Goal: Information Seeking & Learning: Get advice/opinions

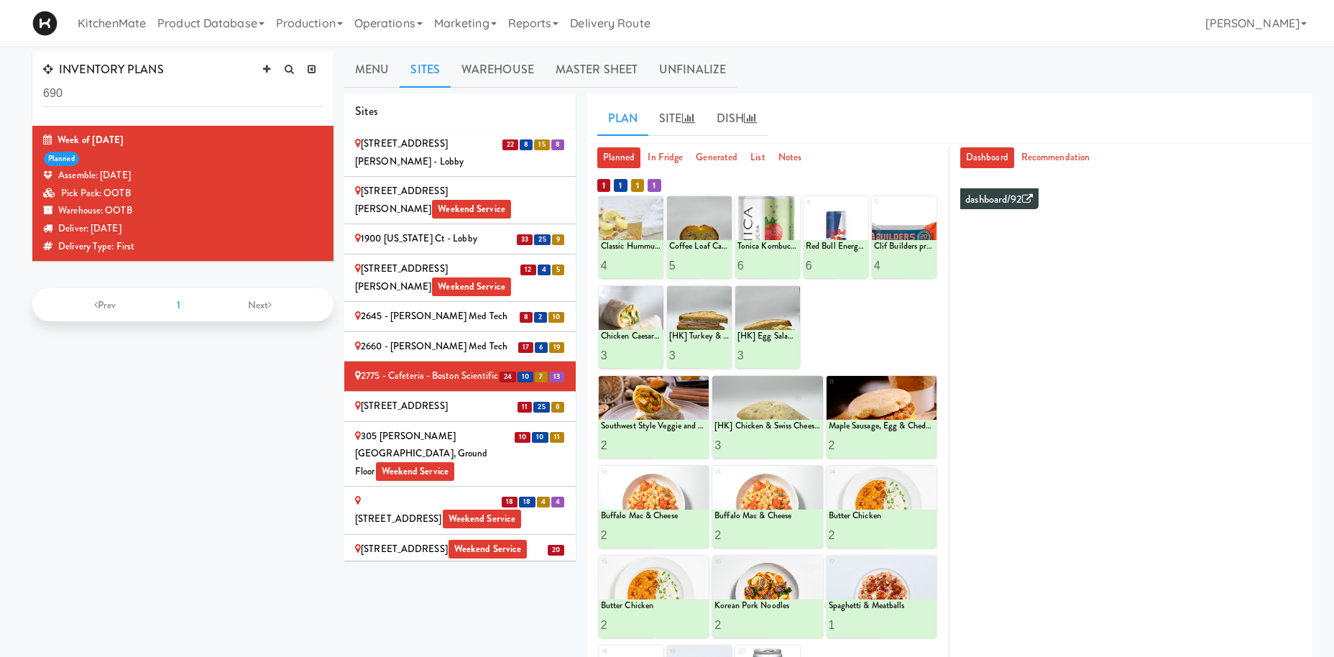
click at [462, 428] on div "305 [PERSON_NAME][GEOGRAPHIC_DATA], Ground Floor Weekend Service" at bounding box center [460, 454] width 210 height 53
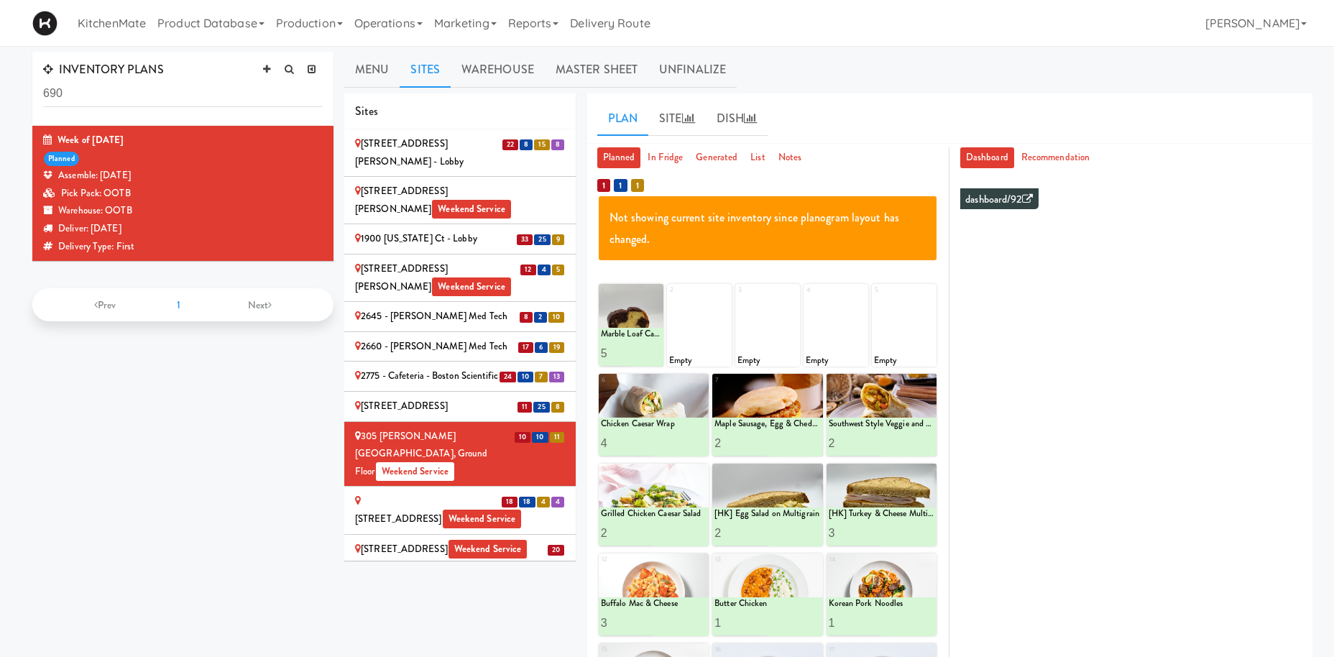
click at [497, 492] on div "315 Front St - Fridge Weekend Service" at bounding box center [460, 509] width 210 height 35
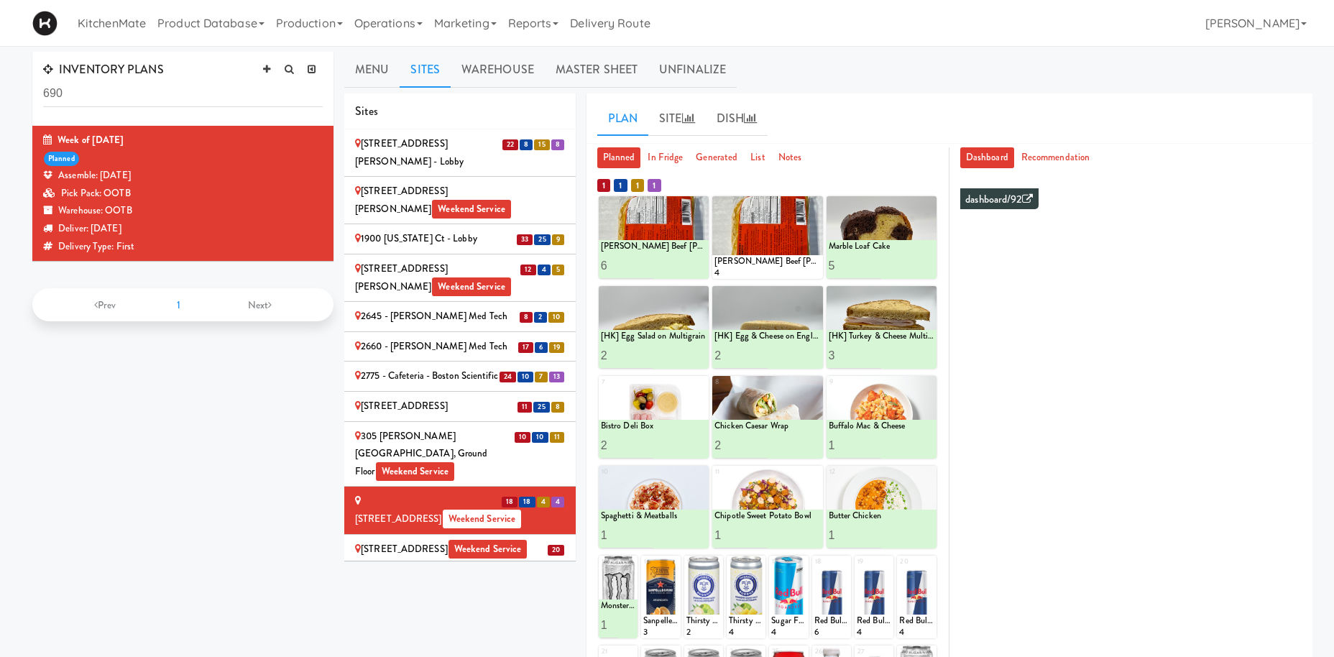
scroll to position [198, 0]
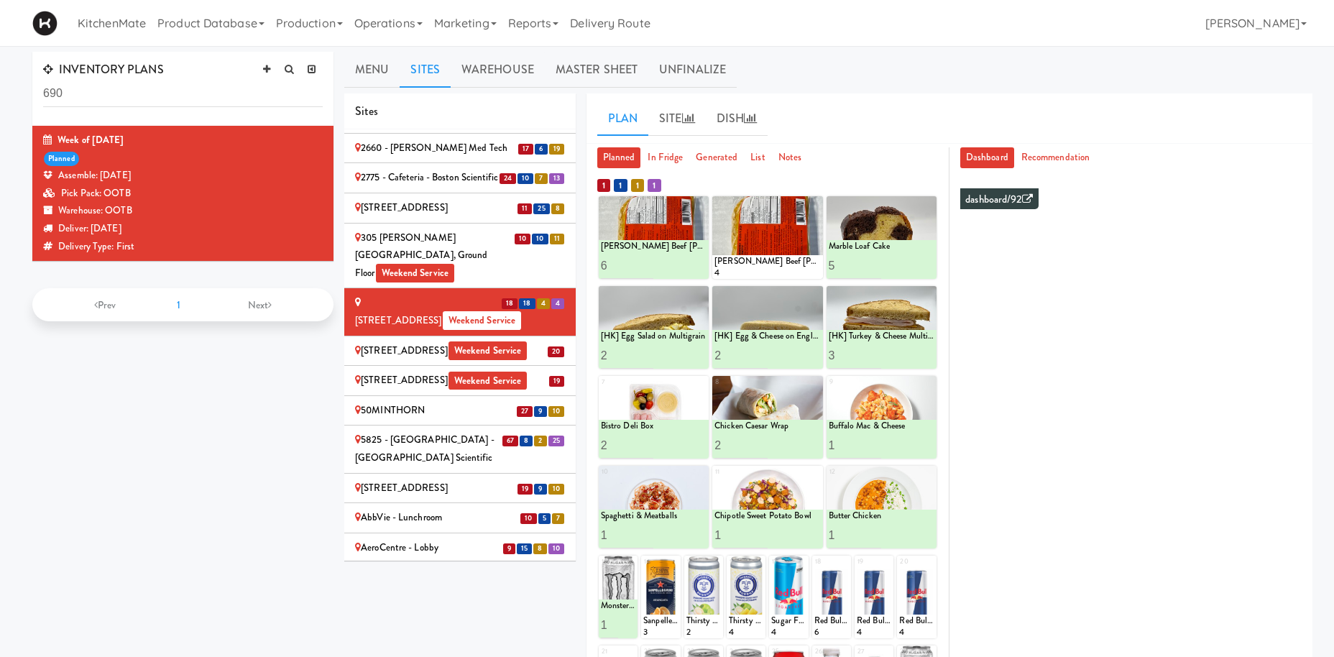
click at [449, 431] on div "5825 - Creekside Commons - Boston Scientific" at bounding box center [460, 448] width 210 height 35
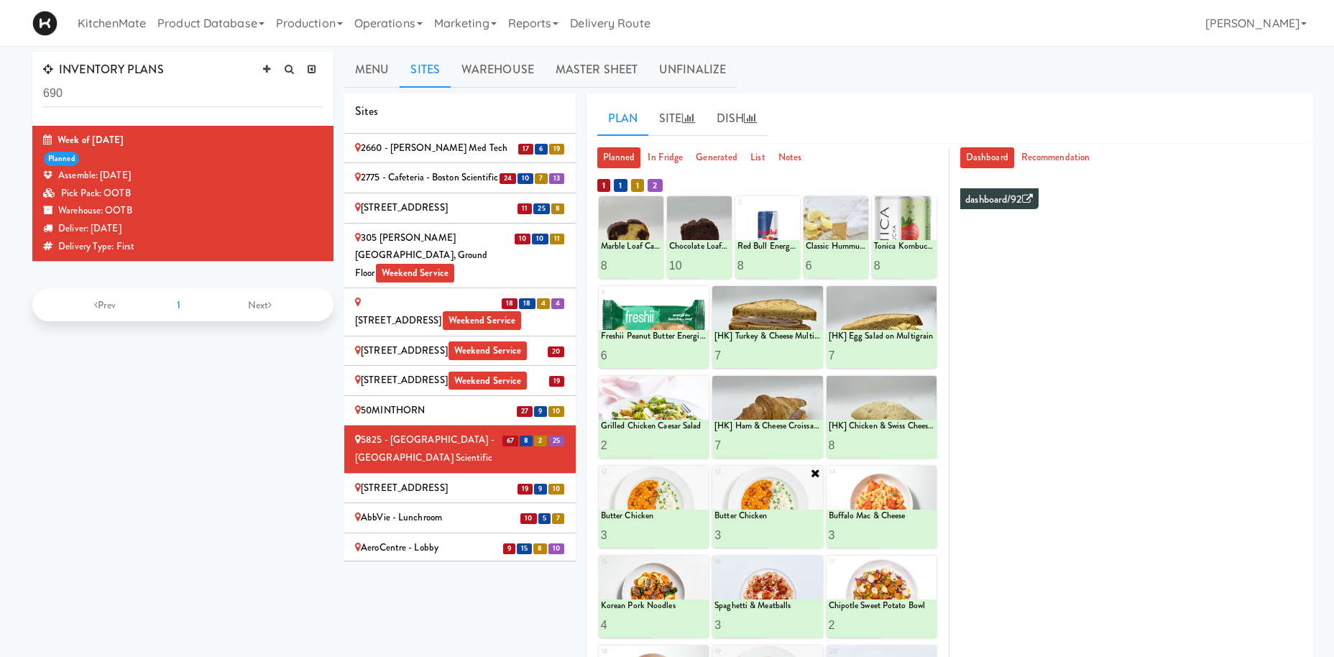
scroll to position [73, 0]
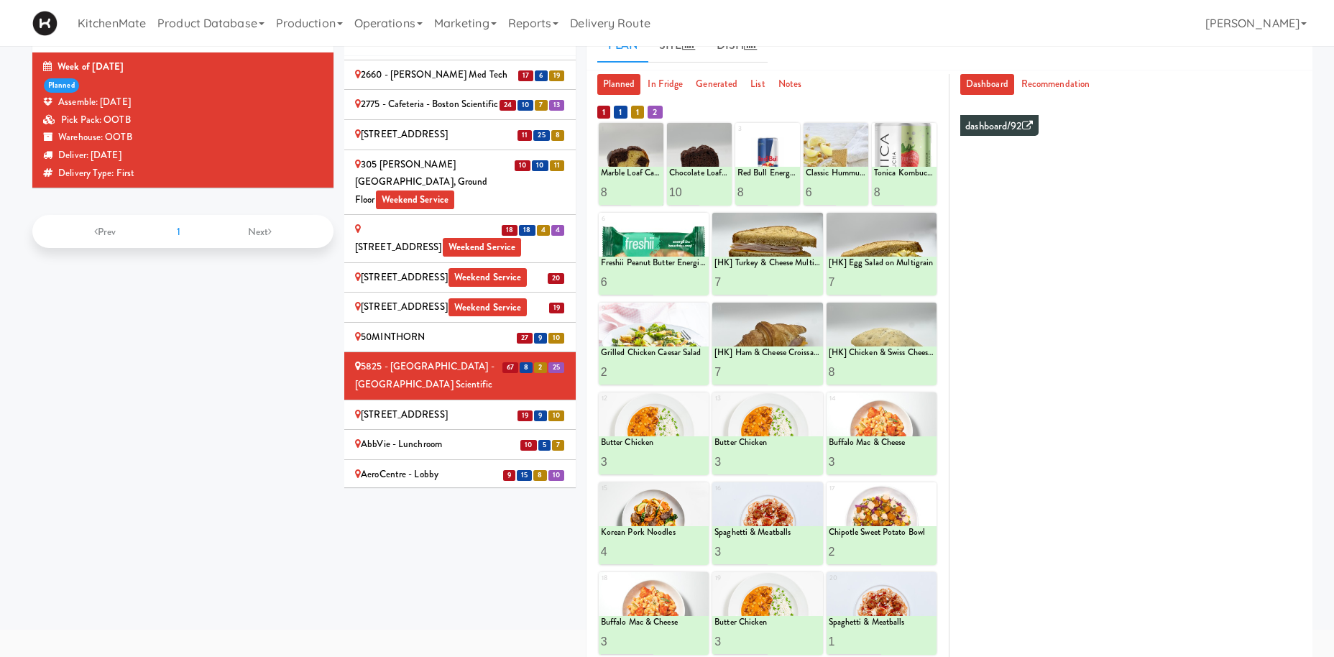
click at [430, 436] on div "AbbVie - Lunchroom" at bounding box center [460, 445] width 210 height 18
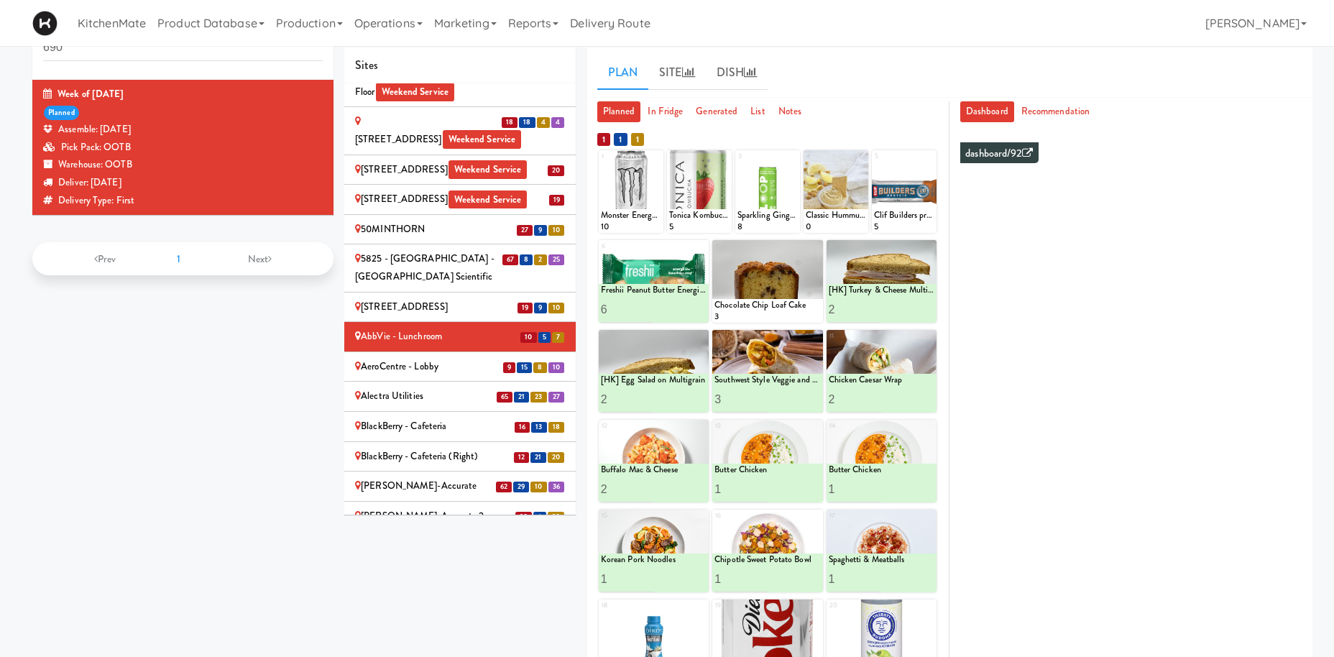
scroll to position [496, 0]
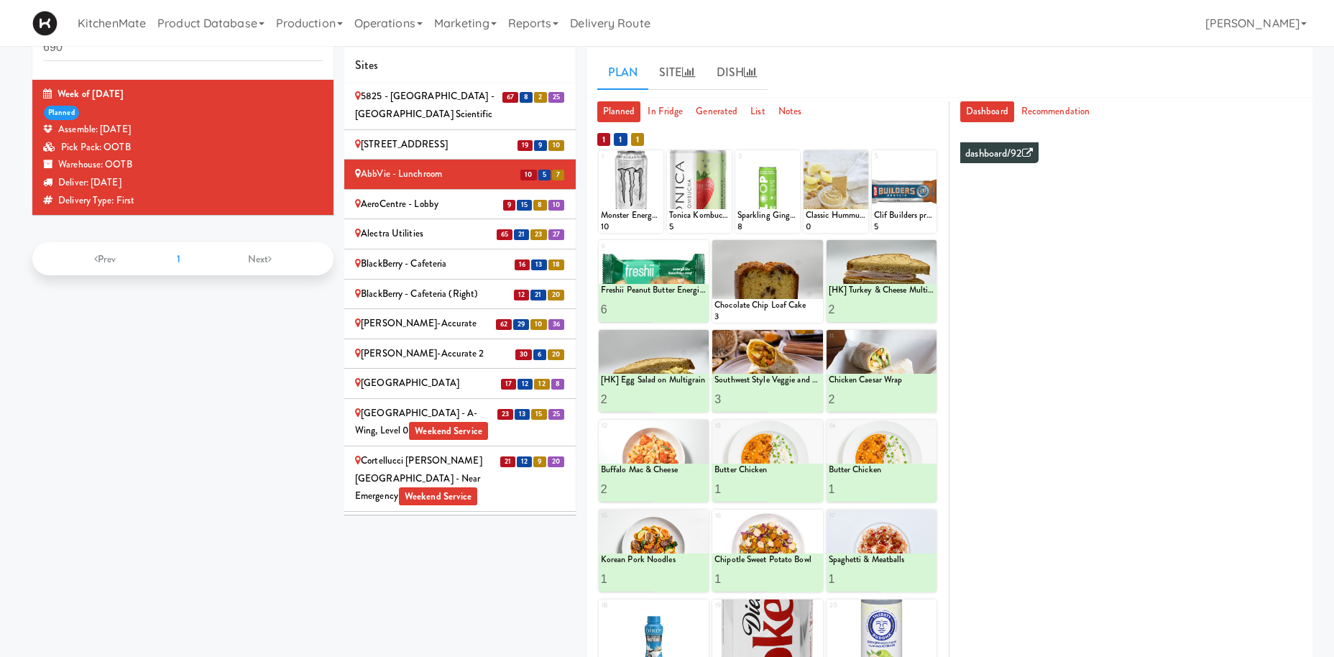
click at [393, 196] on div "AeroCentre - Lobby" at bounding box center [460, 205] width 210 height 18
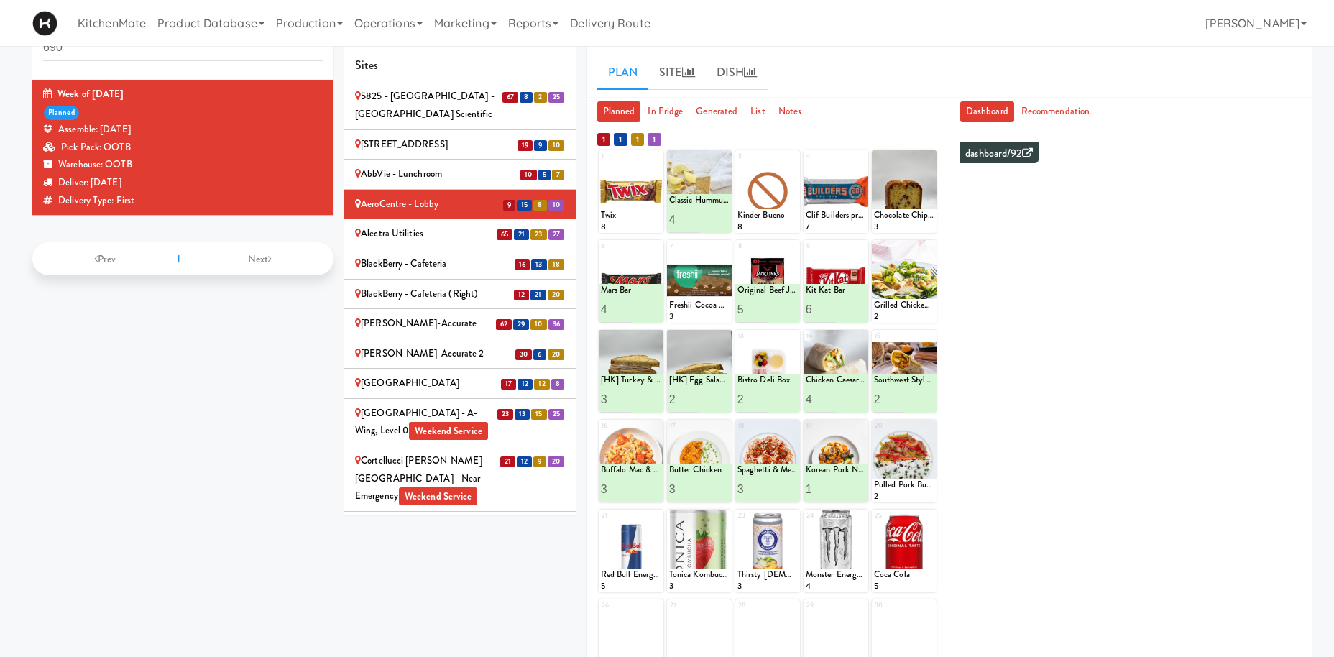
click at [417, 225] on div "Alectra Utilities" at bounding box center [460, 234] width 210 height 18
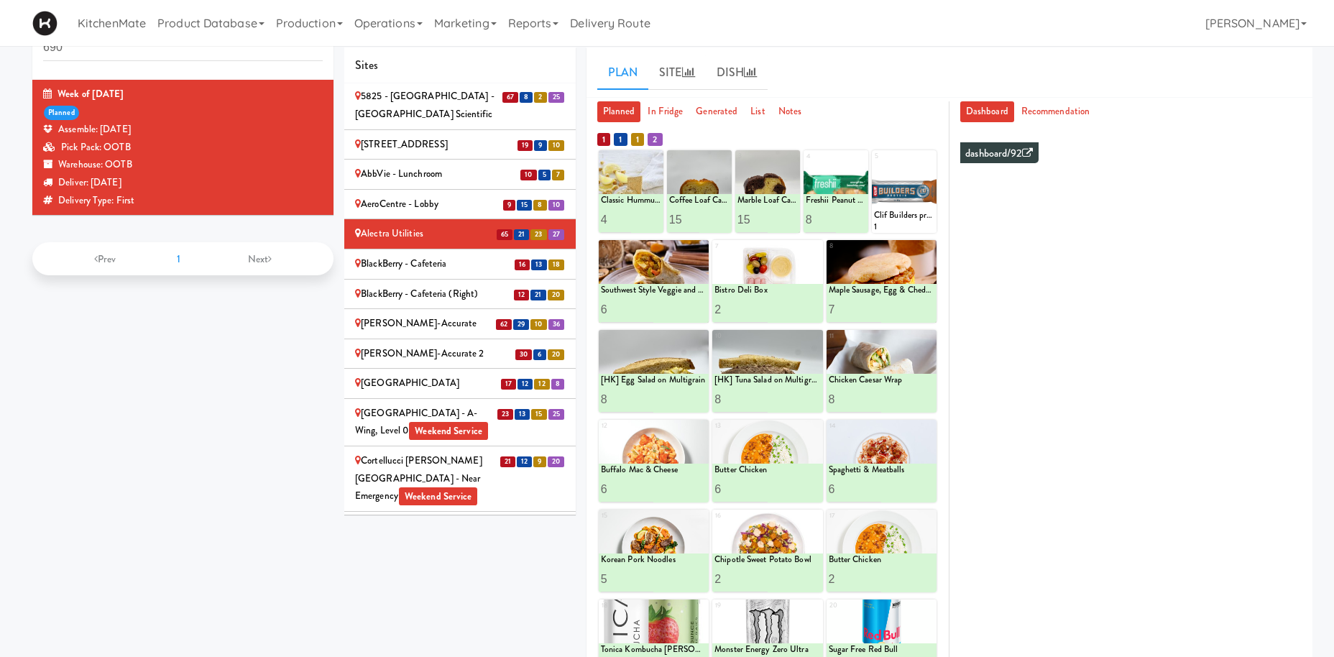
click at [436, 255] on div "BlackBerry - Cafeteria" at bounding box center [460, 264] width 210 height 18
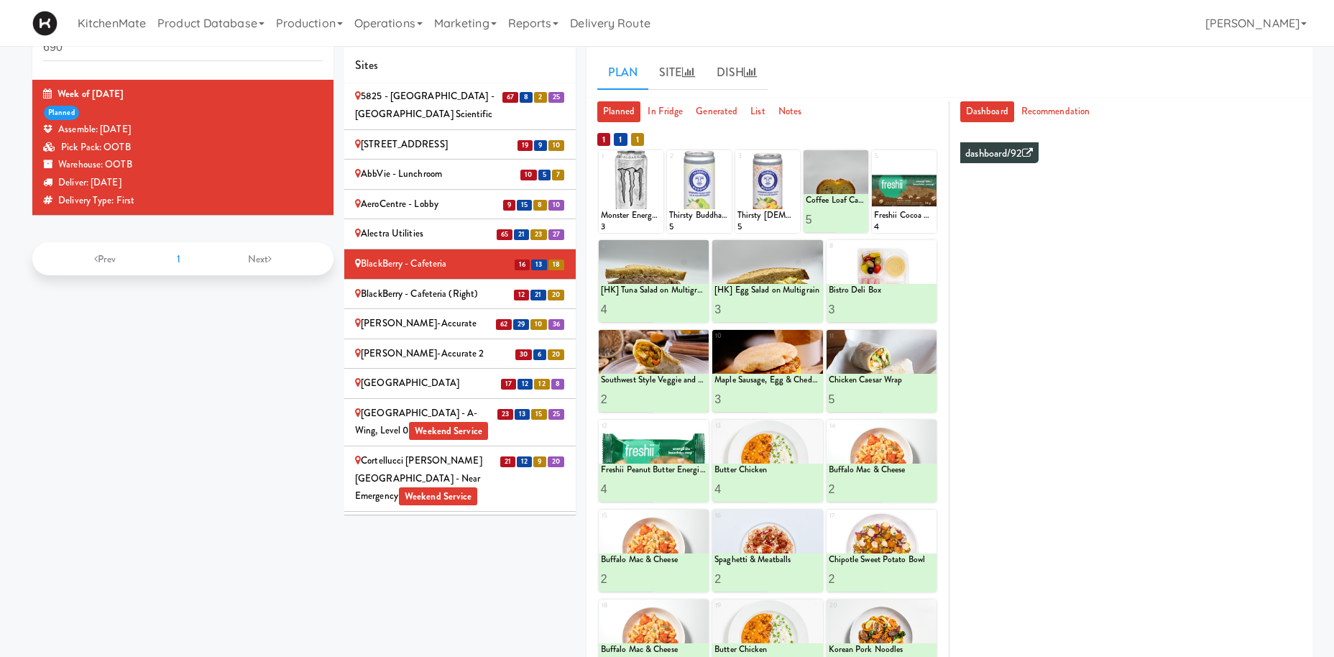
click at [433, 285] on div "BlackBerry - Cafeteria (Right)" at bounding box center [460, 294] width 210 height 18
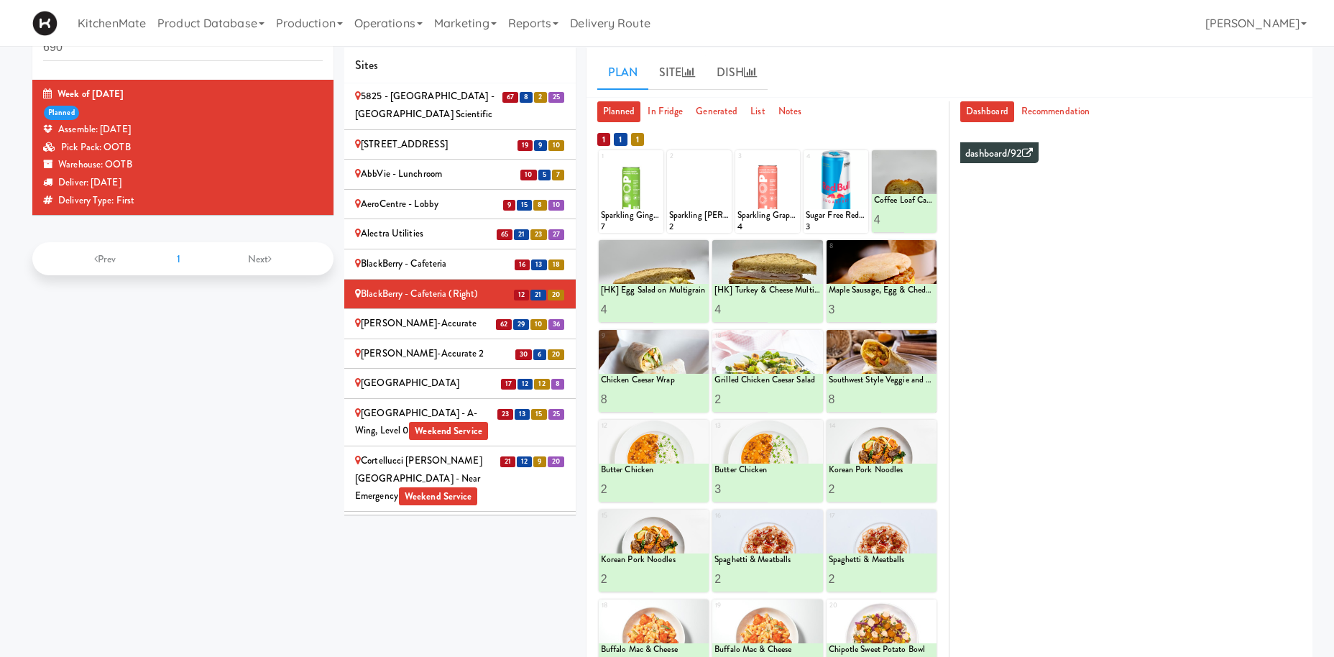
scroll to position [184, 0]
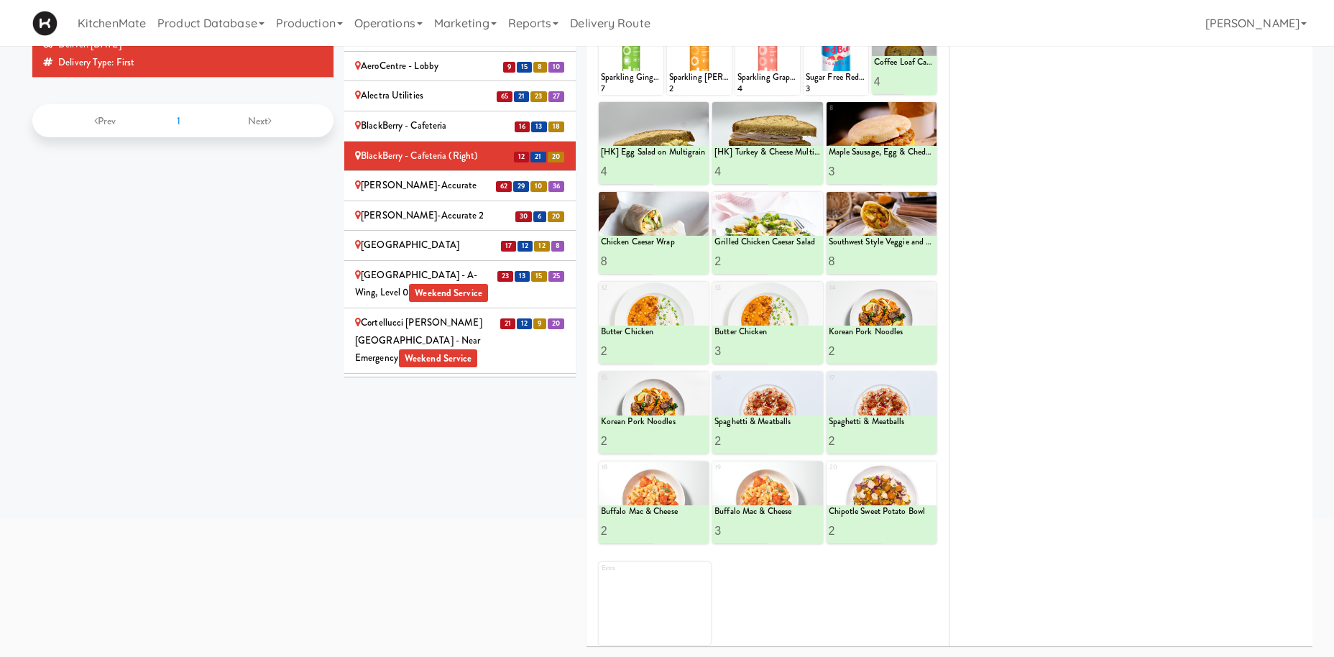
click at [439, 177] on div "Bothwell-Accurate" at bounding box center [460, 186] width 210 height 18
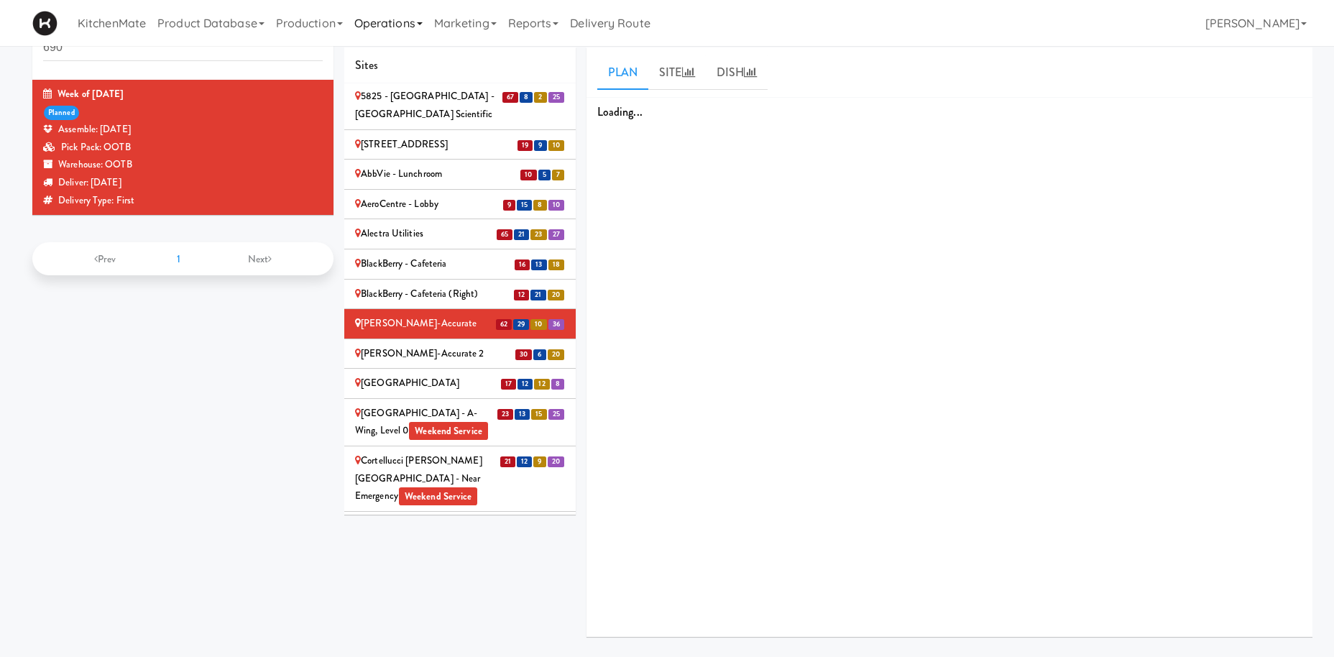
scroll to position [46, 0]
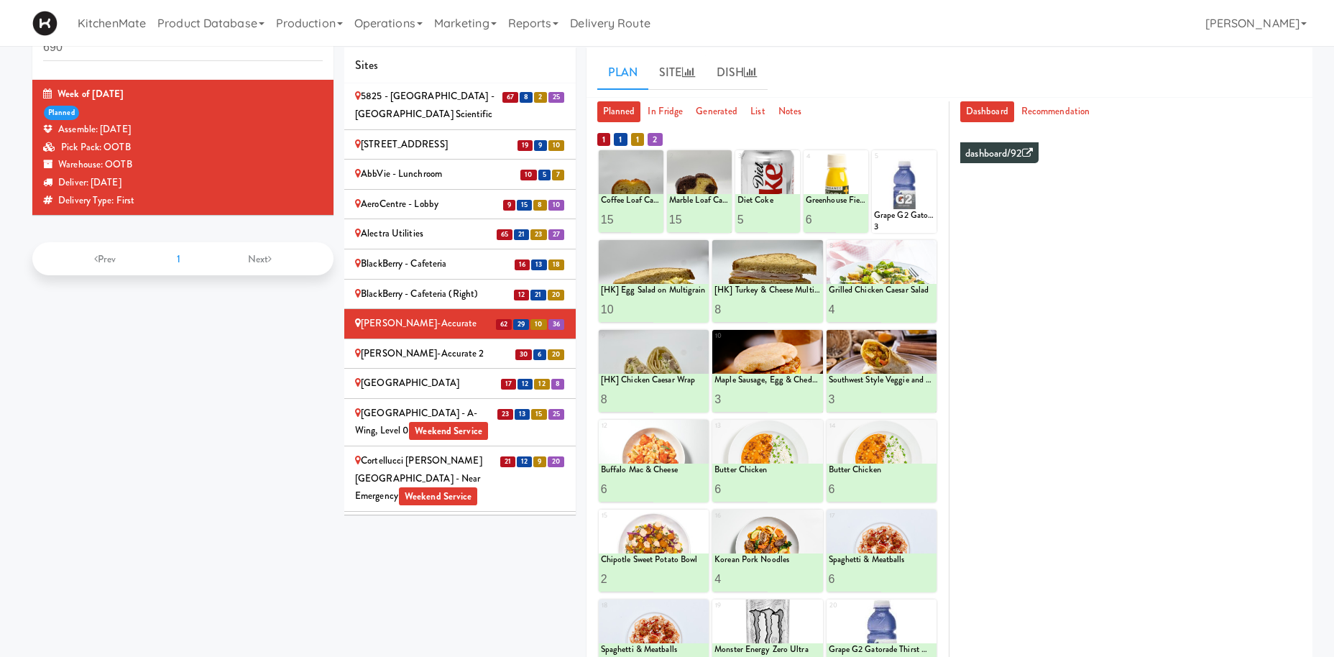
click at [406, 345] on div "Bothwell-Accurate 2" at bounding box center [460, 354] width 210 height 18
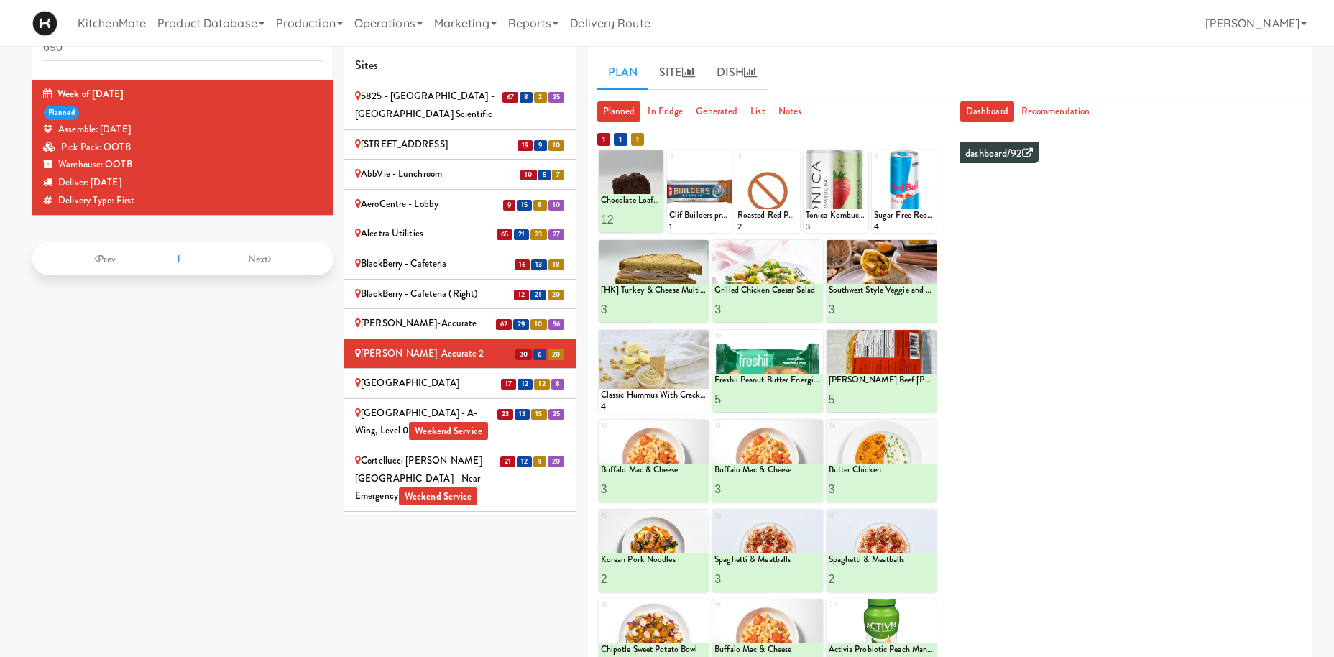
click at [436, 375] on div "Cafe Valleywood" at bounding box center [460, 384] width 210 height 18
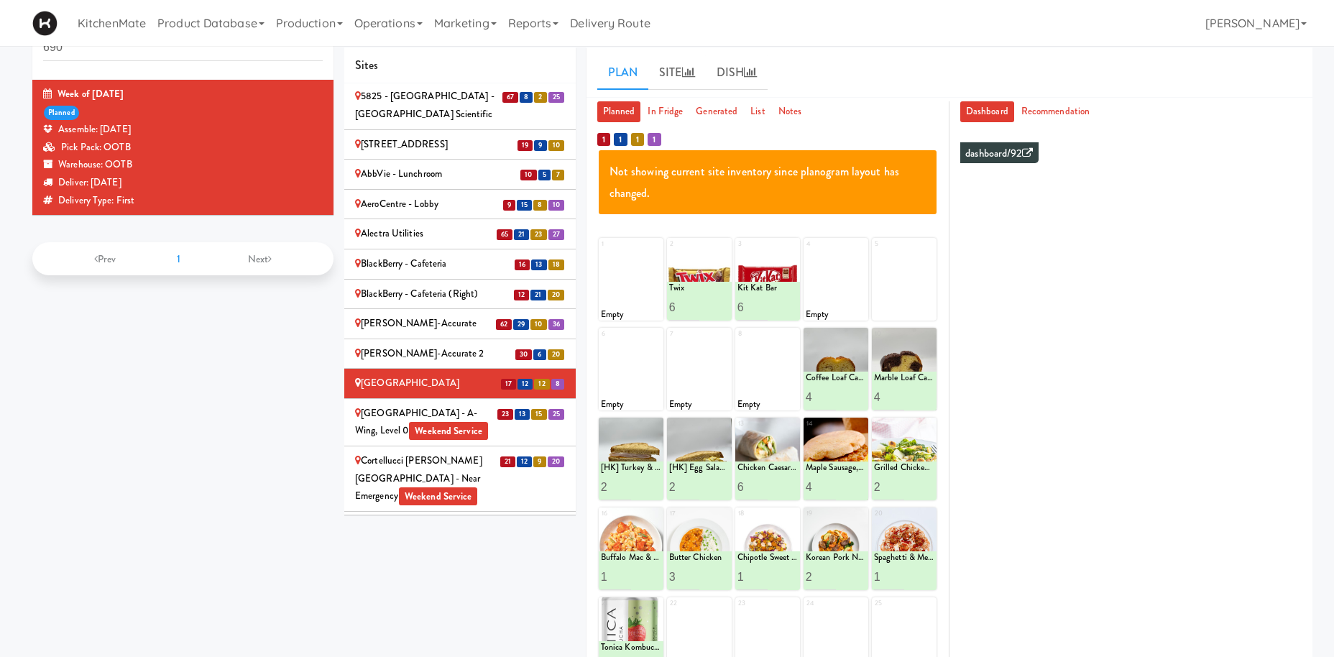
click at [440, 405] on div "Cambridge Memorial Hospital - A-Wing, Level 0 Weekend Service" at bounding box center [460, 422] width 210 height 35
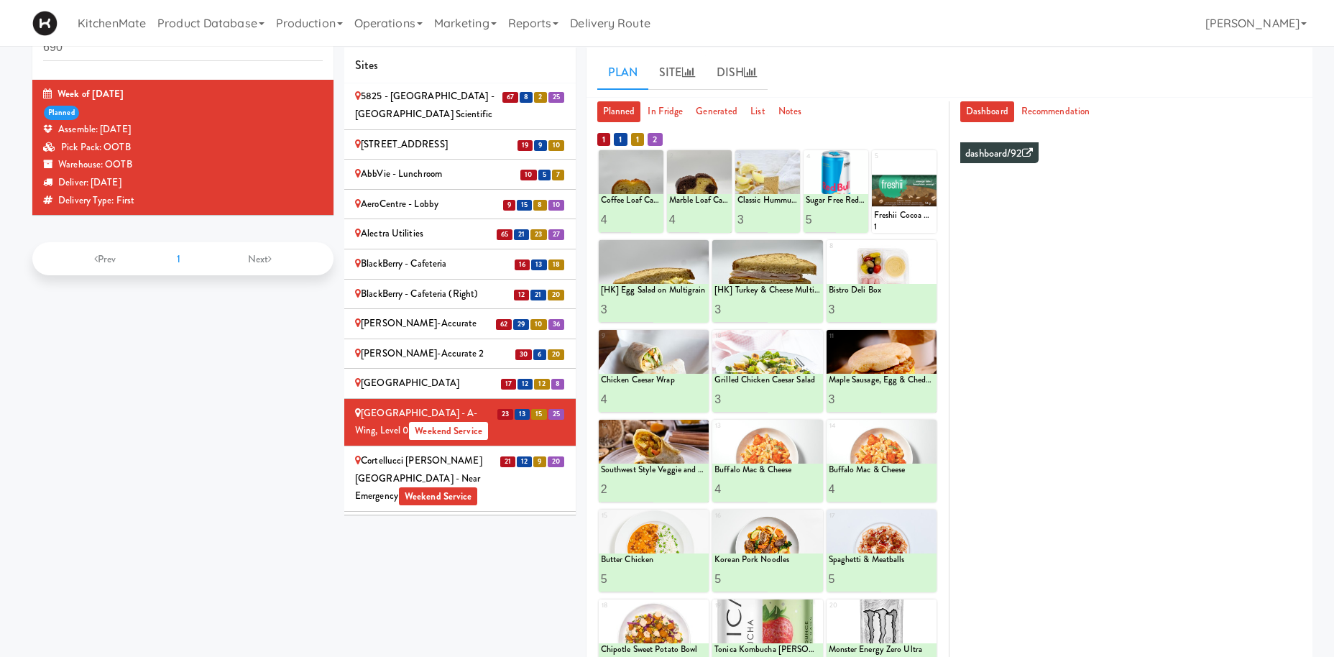
click at [385, 446] on li "21 12 9 20 Cortellucci Vaughan Hospital - near Emergency Weekend Service" at bounding box center [459, 478] width 231 height 65
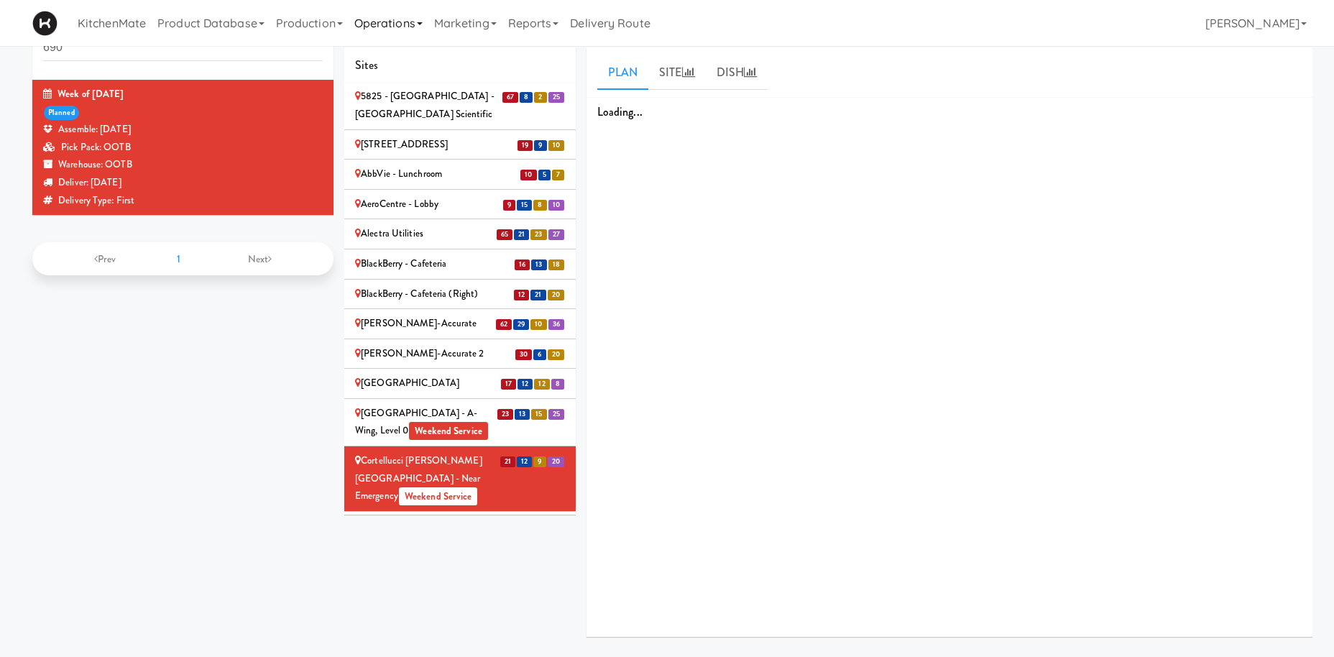
click at [400, 446] on li "21 12 9 20 Cortellucci Vaughan Hospital - near Emergency Weekend Service" at bounding box center [459, 478] width 231 height 65
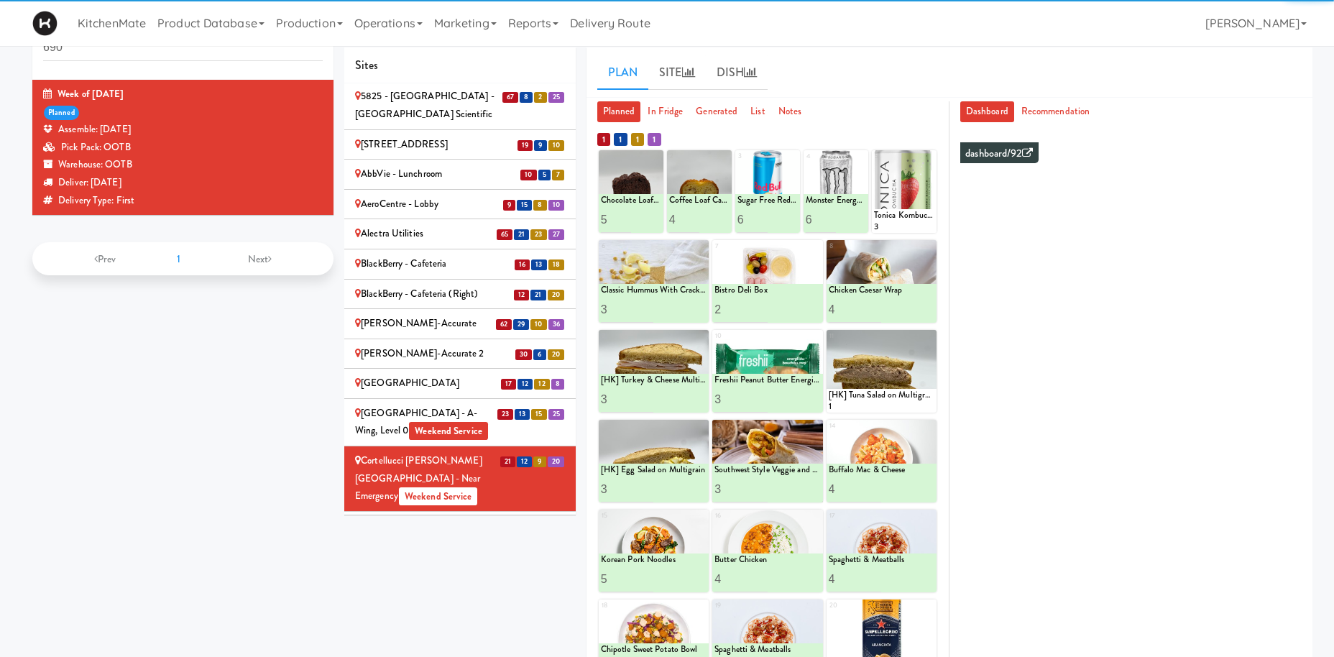
scroll to position [111, 0]
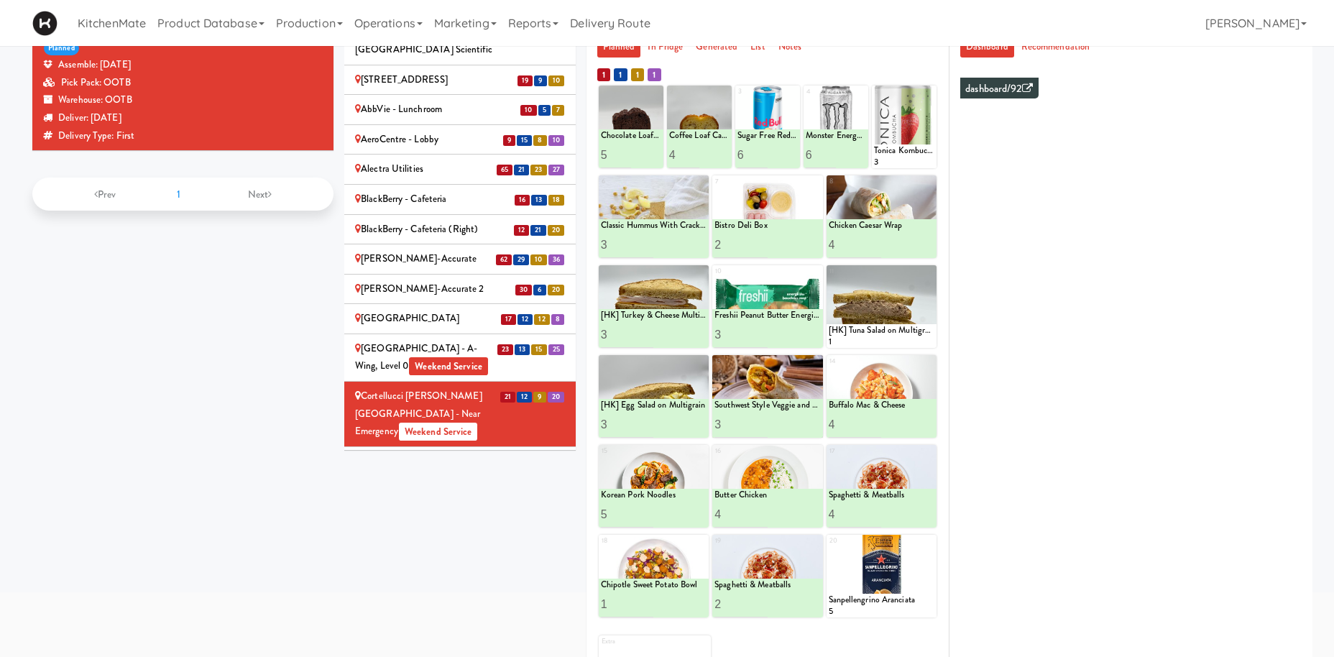
click at [405, 453] on div "Credit Valley Hospital - Trillium Health Weekend Service" at bounding box center [460, 470] width 210 height 35
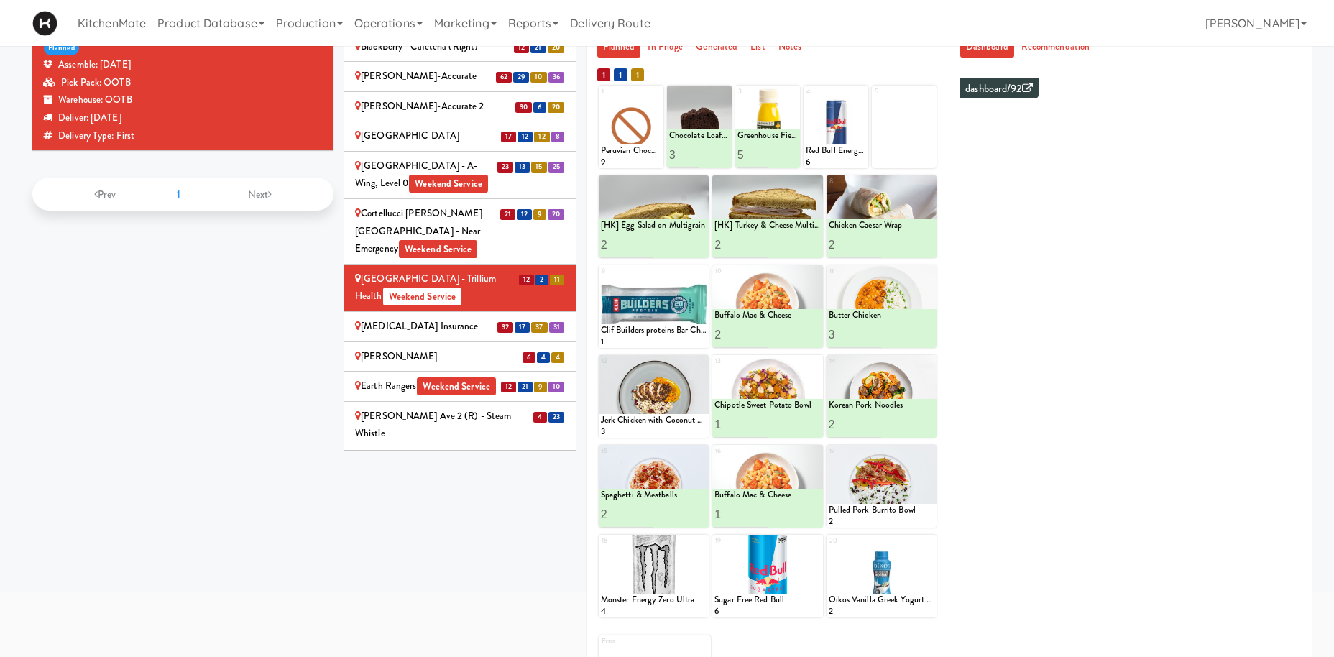
scroll to position [694, 0]
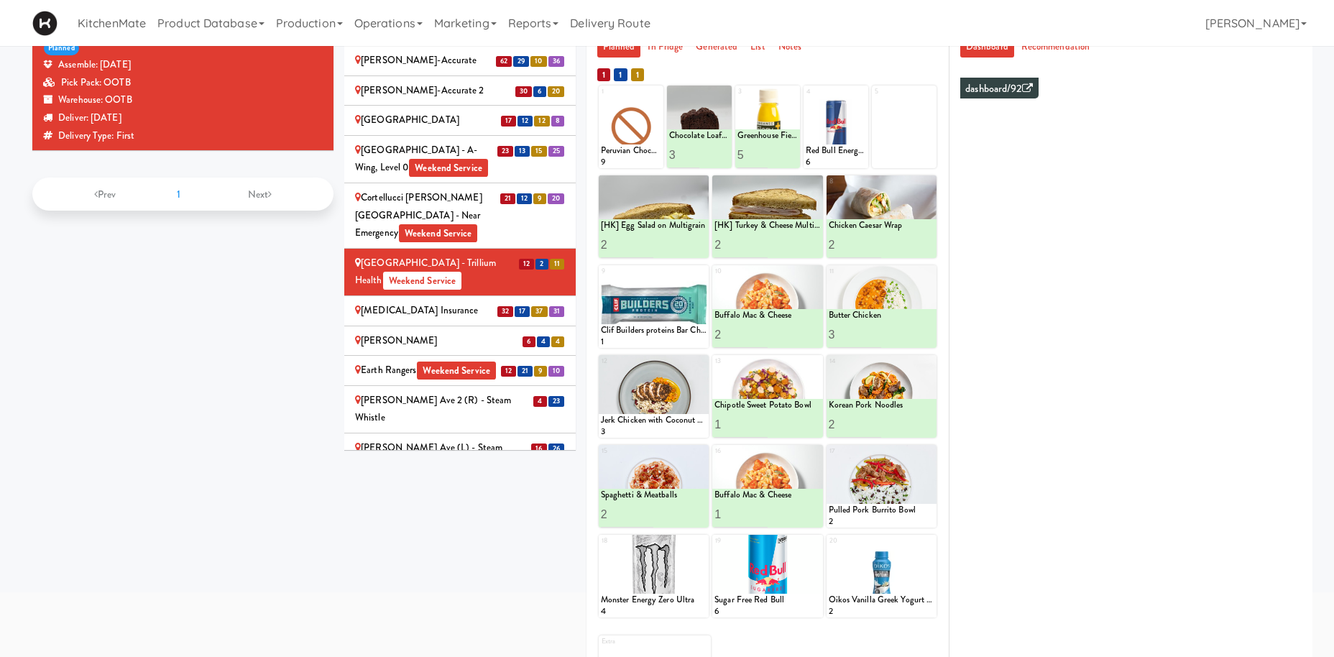
click at [473, 302] on div "[MEDICAL_DATA] Insurance" at bounding box center [460, 311] width 210 height 18
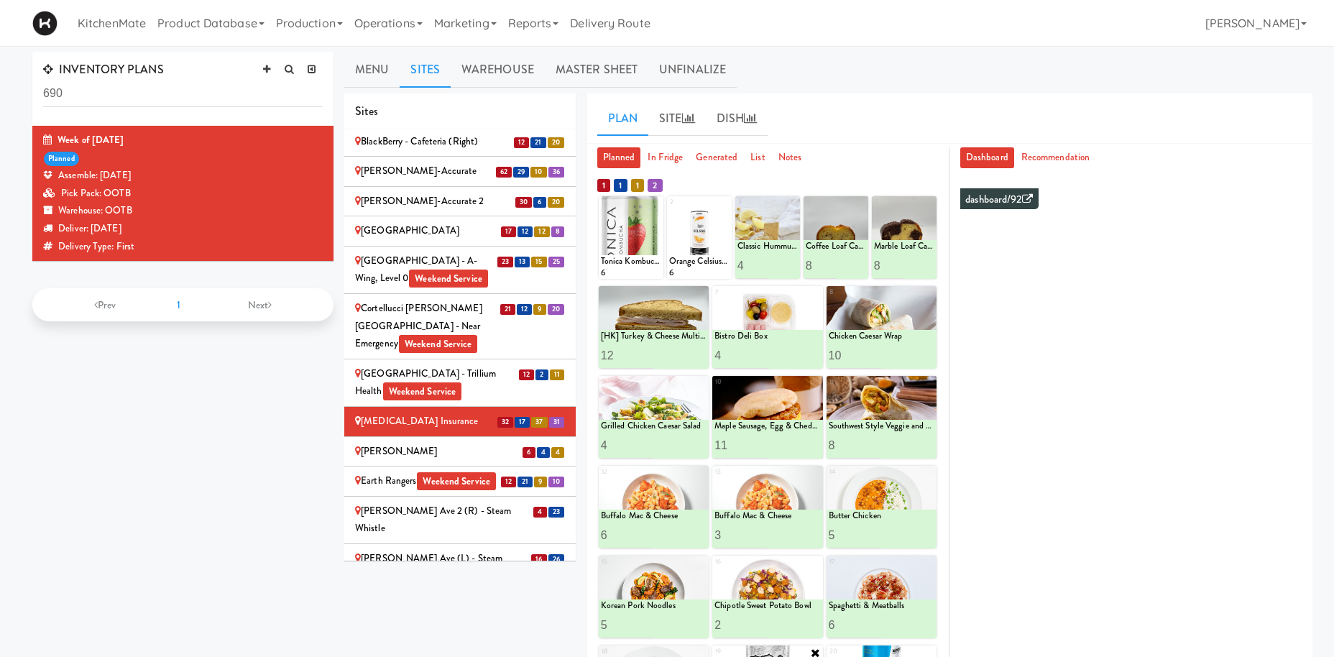
scroll to position [184, 0]
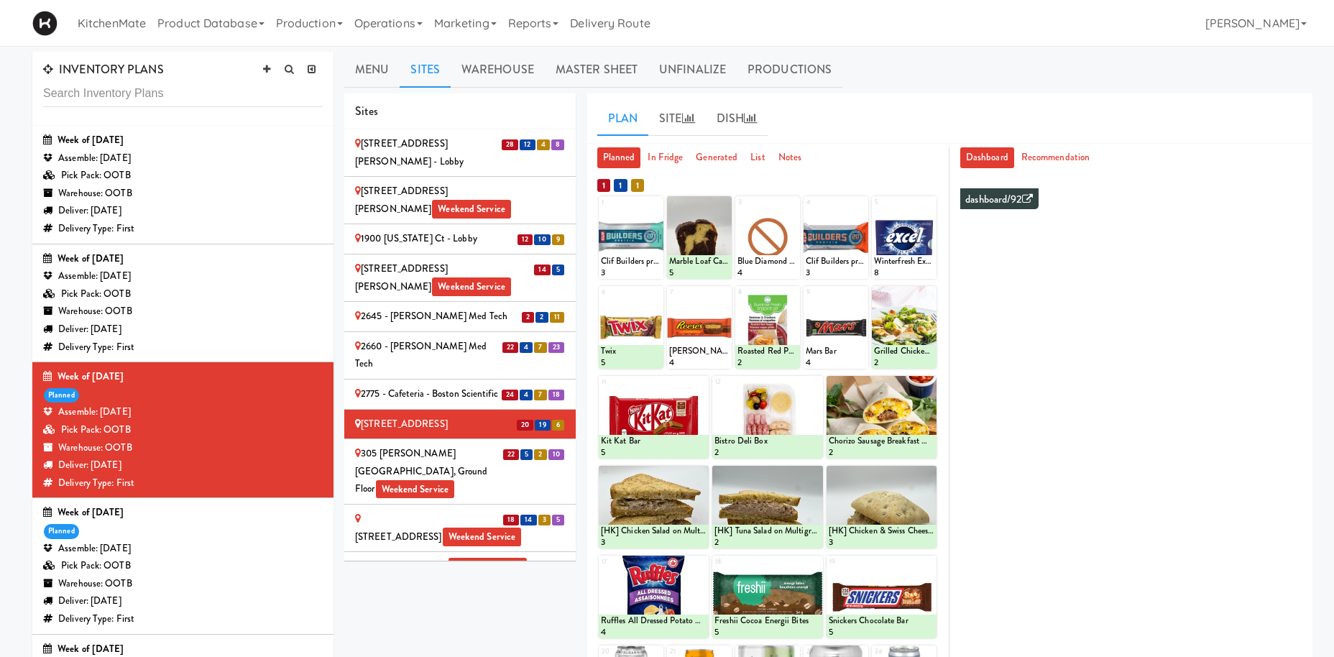
click at [387, 445] on div "305 [PERSON_NAME][GEOGRAPHIC_DATA], Ground Floor Weekend Service" at bounding box center [460, 471] width 210 height 53
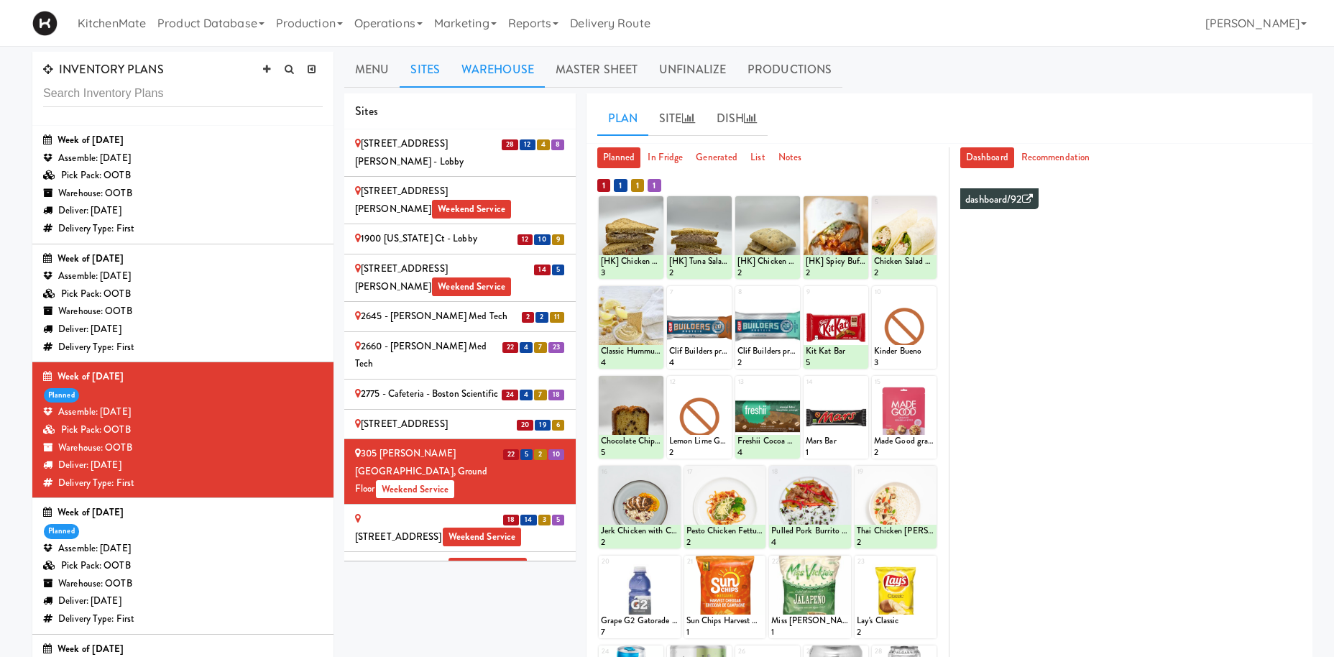
click at [487, 75] on link "Warehouse" at bounding box center [498, 70] width 94 height 36
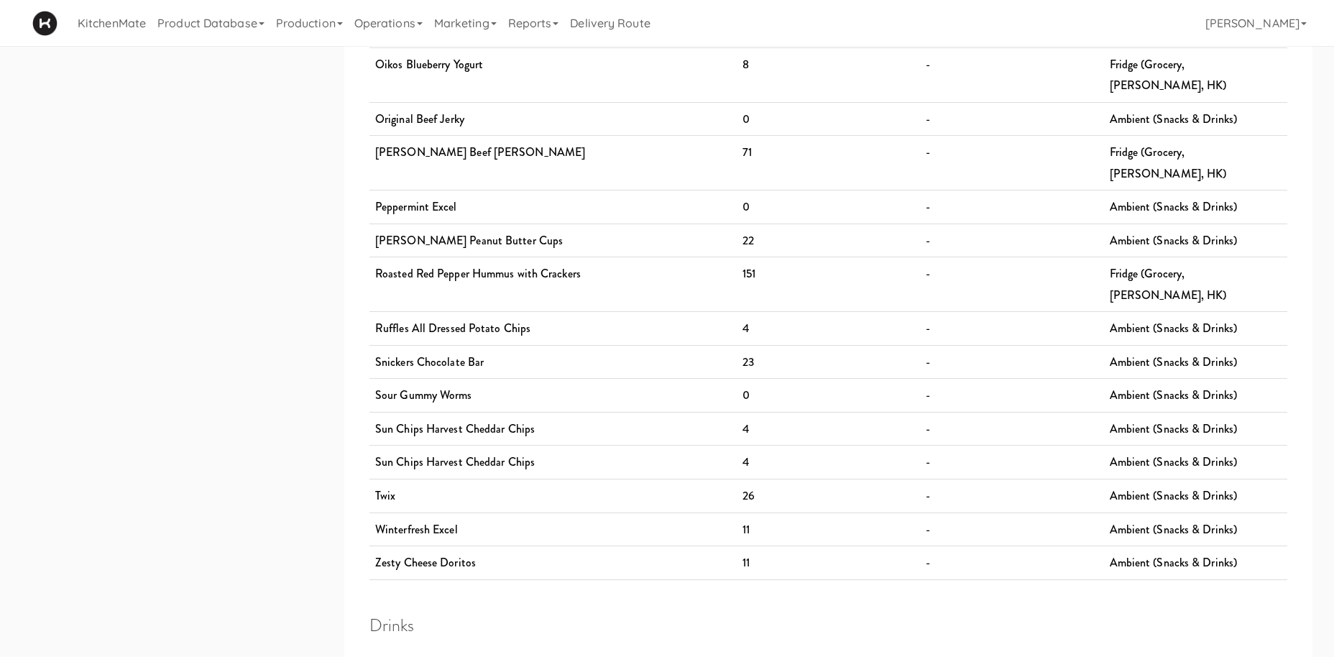
scroll to position [2420, 0]
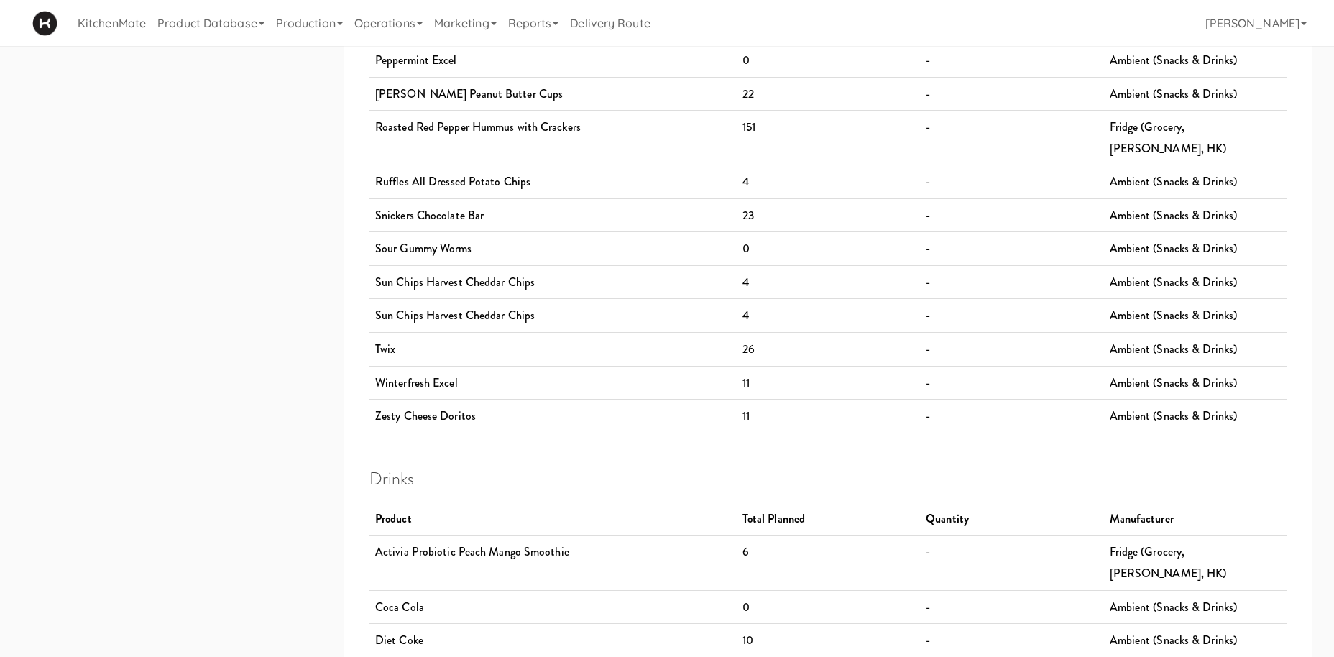
drag, startPoint x: 452, startPoint y: 394, endPoint x: 766, endPoint y: 385, distance: 313.6
drag, startPoint x: 699, startPoint y: 402, endPoint x: 438, endPoint y: 419, distance: 262.2
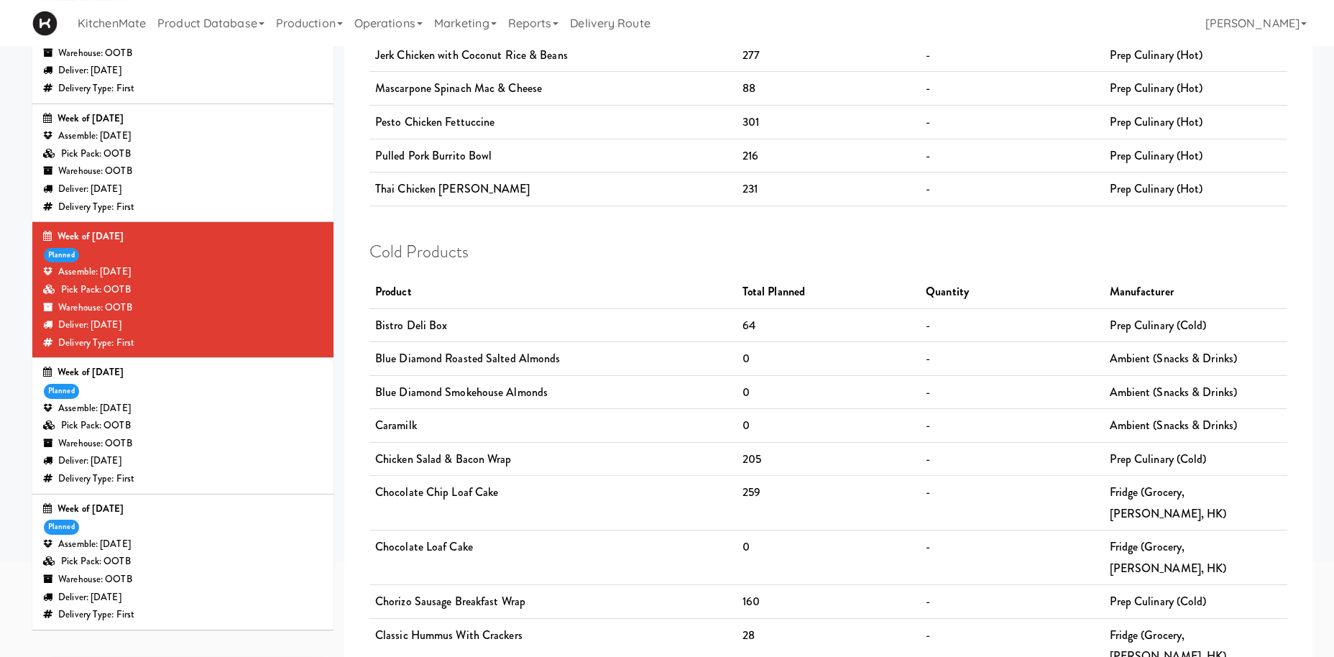
scroll to position [0, 0]
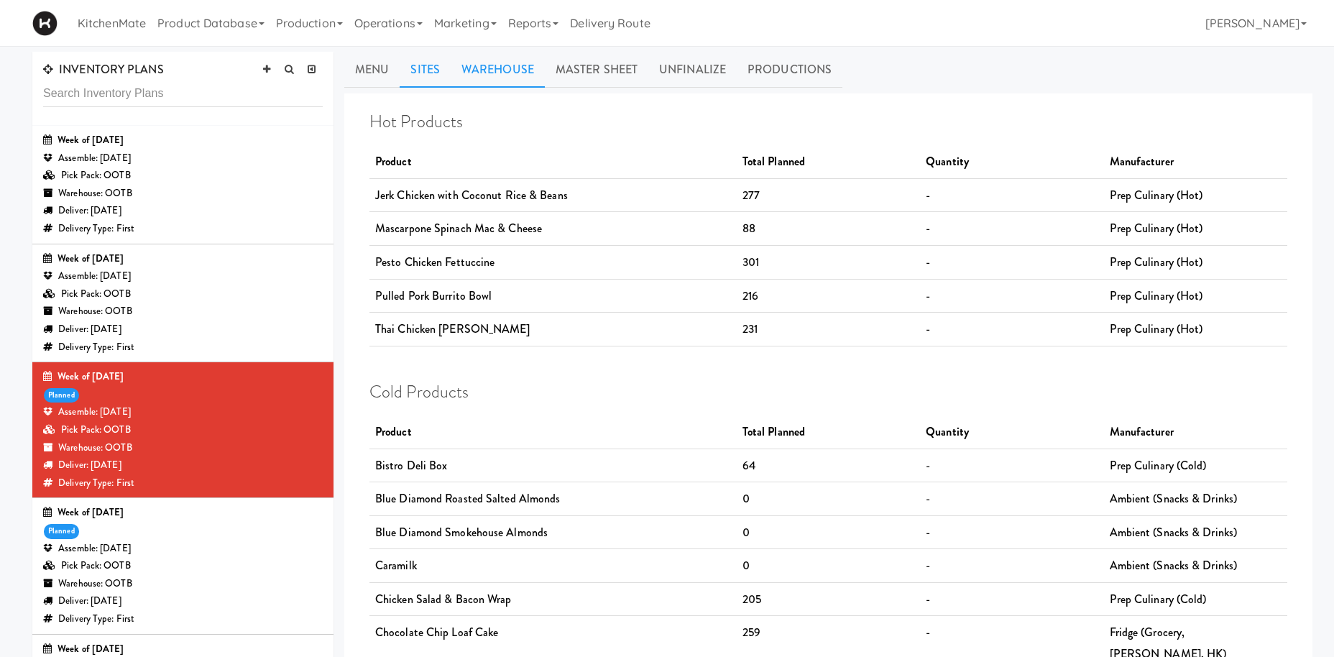
click at [428, 74] on link "Sites" at bounding box center [425, 70] width 51 height 36
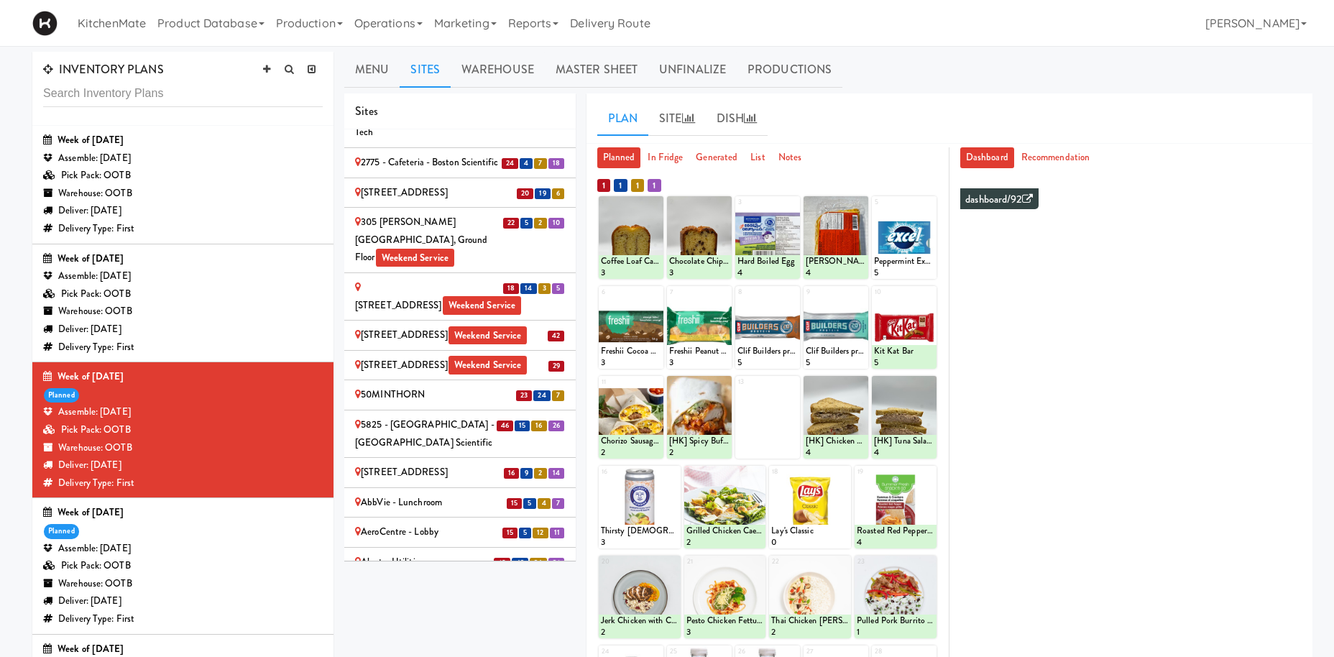
scroll to position [198, 0]
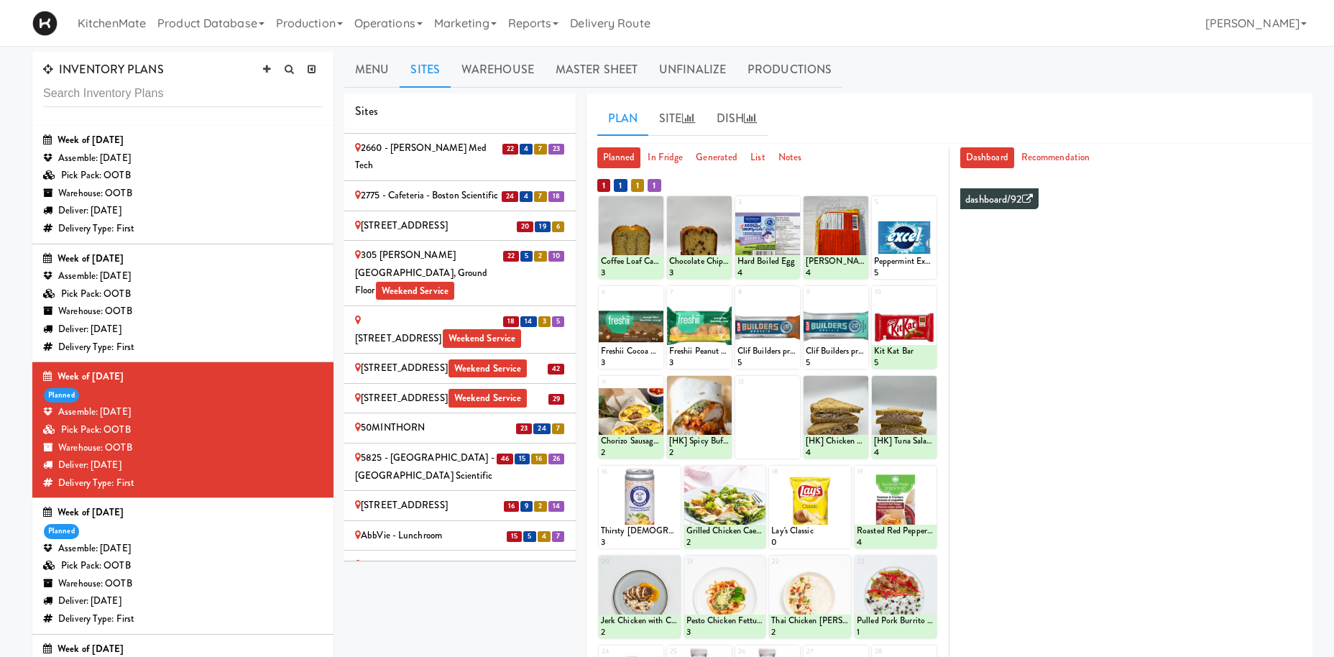
click at [400, 247] on div "305 Milner - West Corridor, Ground Floor Weekend Service" at bounding box center [460, 273] width 210 height 53
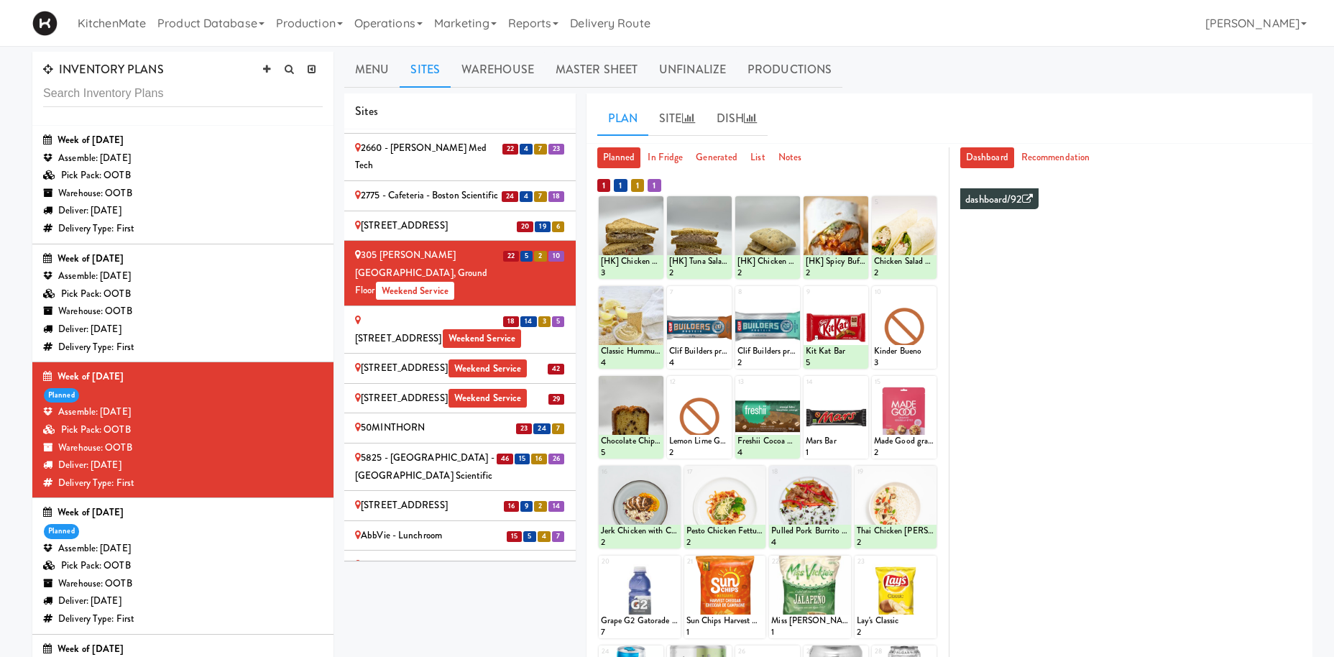
click at [457, 312] on div "315 Front St - Fridge Weekend Service" at bounding box center [460, 329] width 210 height 35
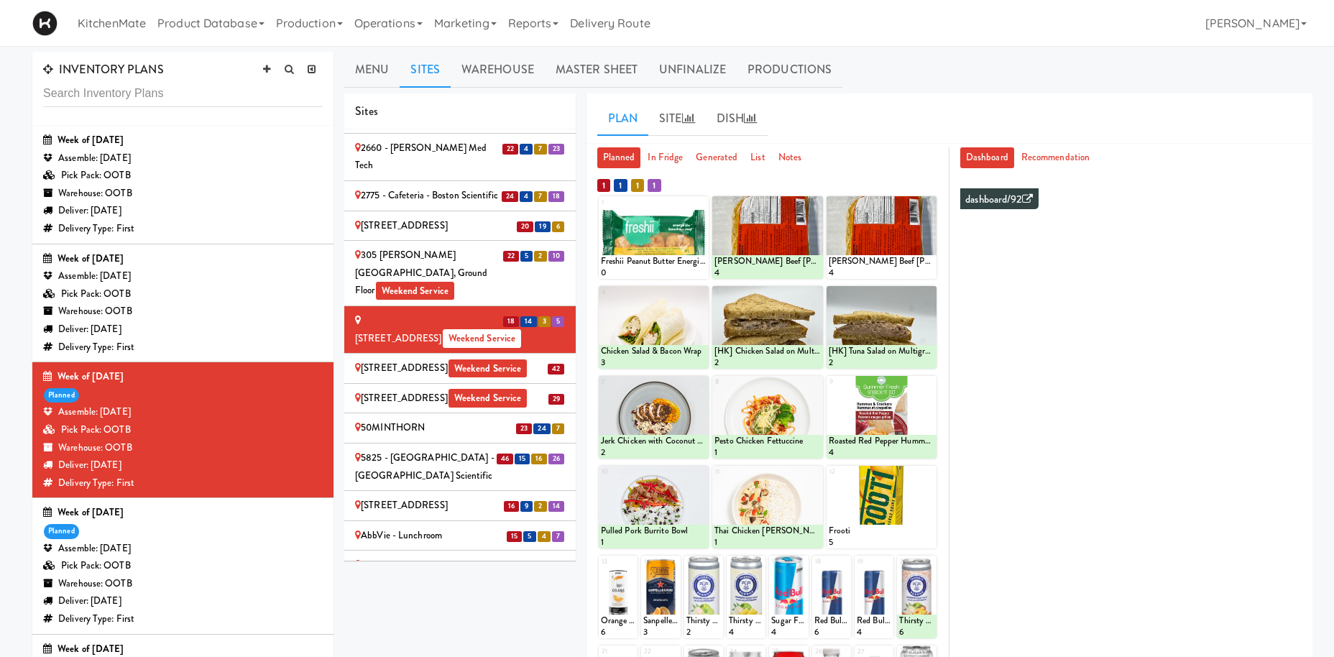
click at [400, 359] on div "315 Front St - Pantry Weekend Service" at bounding box center [460, 368] width 210 height 18
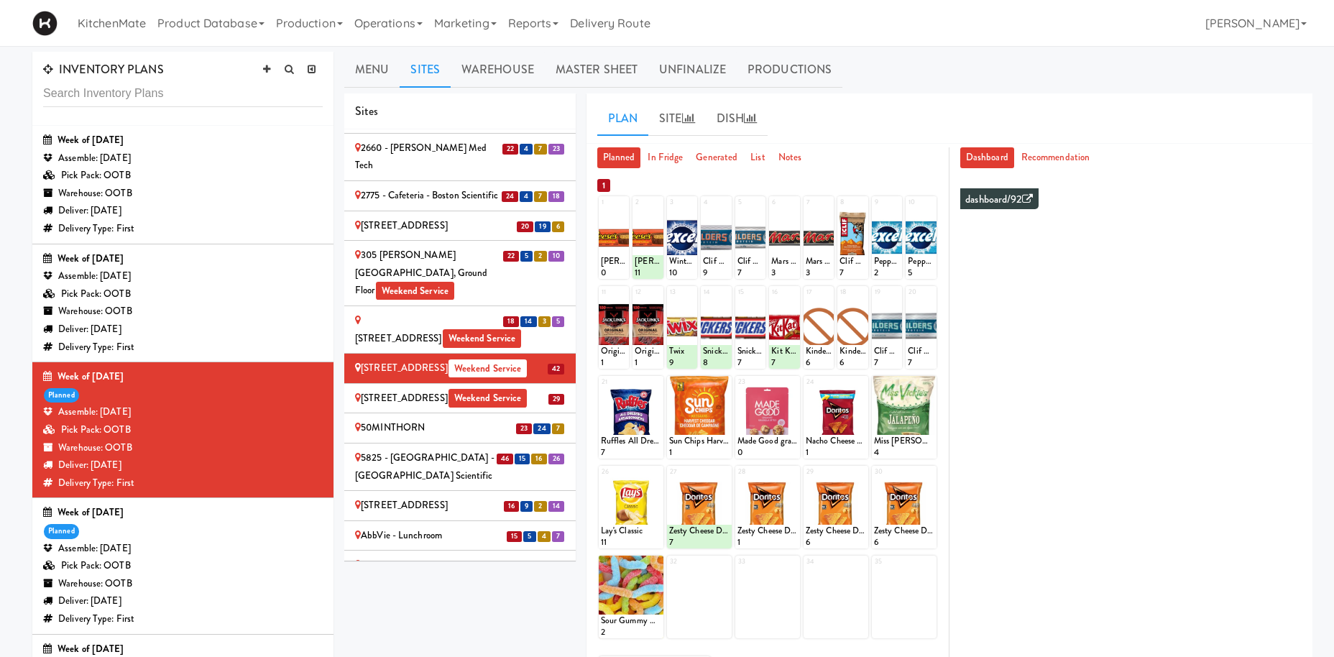
click at [375, 390] on div "325 Front St - Lobby Weekend Service" at bounding box center [460, 399] width 210 height 18
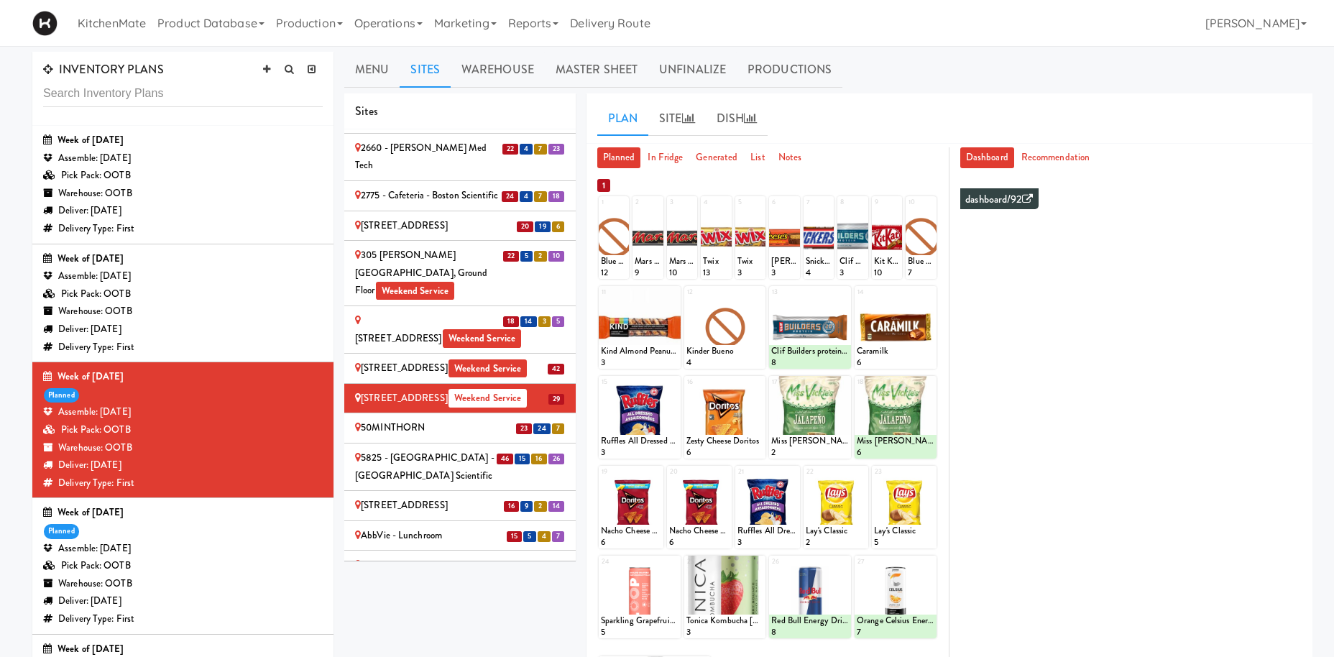
click at [474, 419] on div "50MINTHORN" at bounding box center [460, 428] width 210 height 18
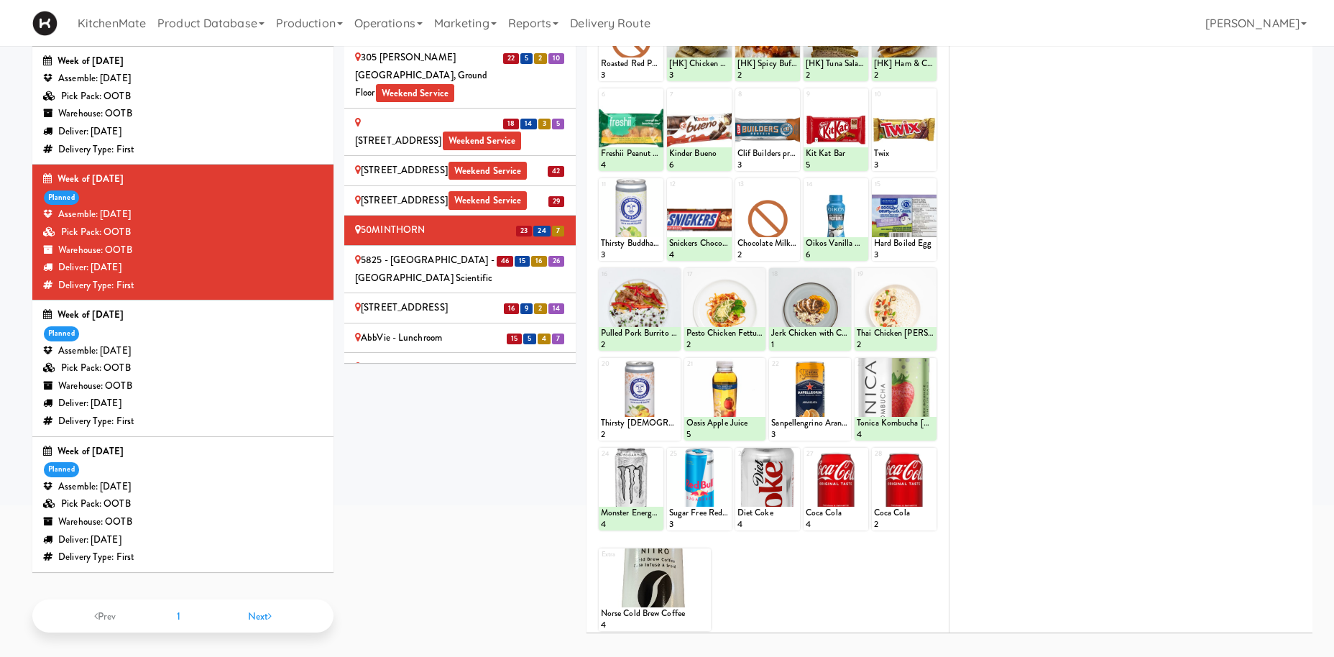
scroll to position [53, 0]
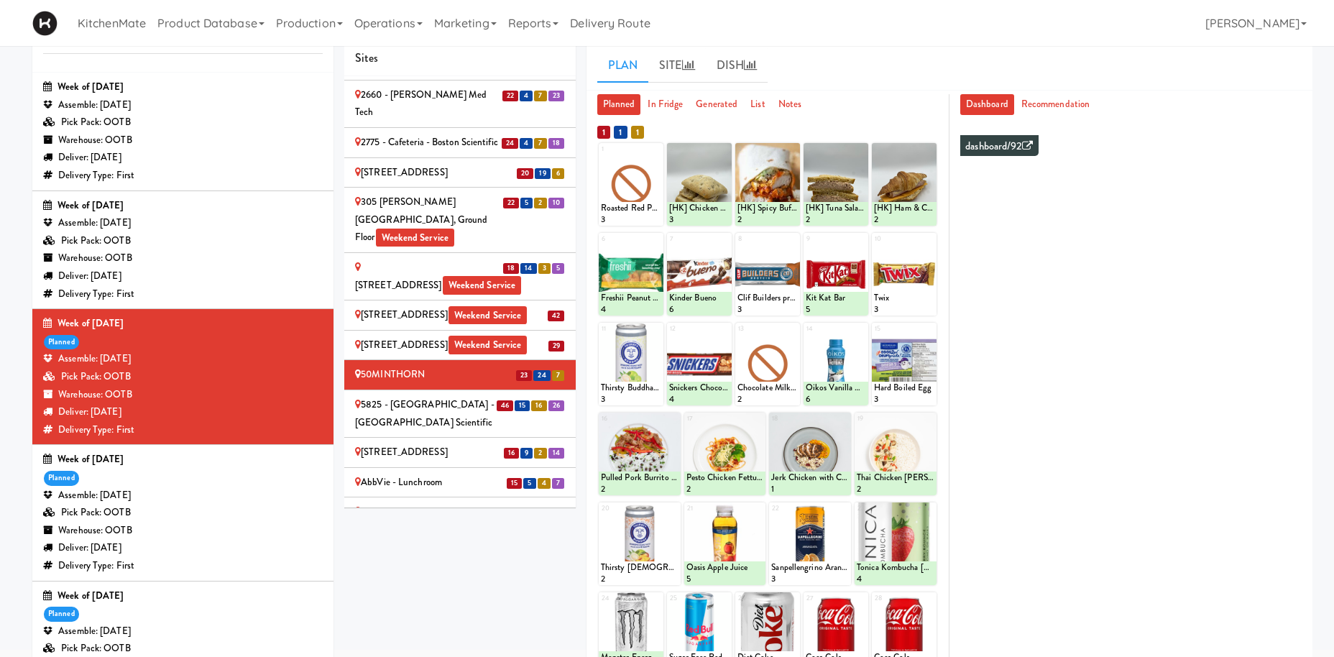
click at [399, 396] on div "5825 - Creekside Commons - Boston Scientific" at bounding box center [460, 413] width 210 height 35
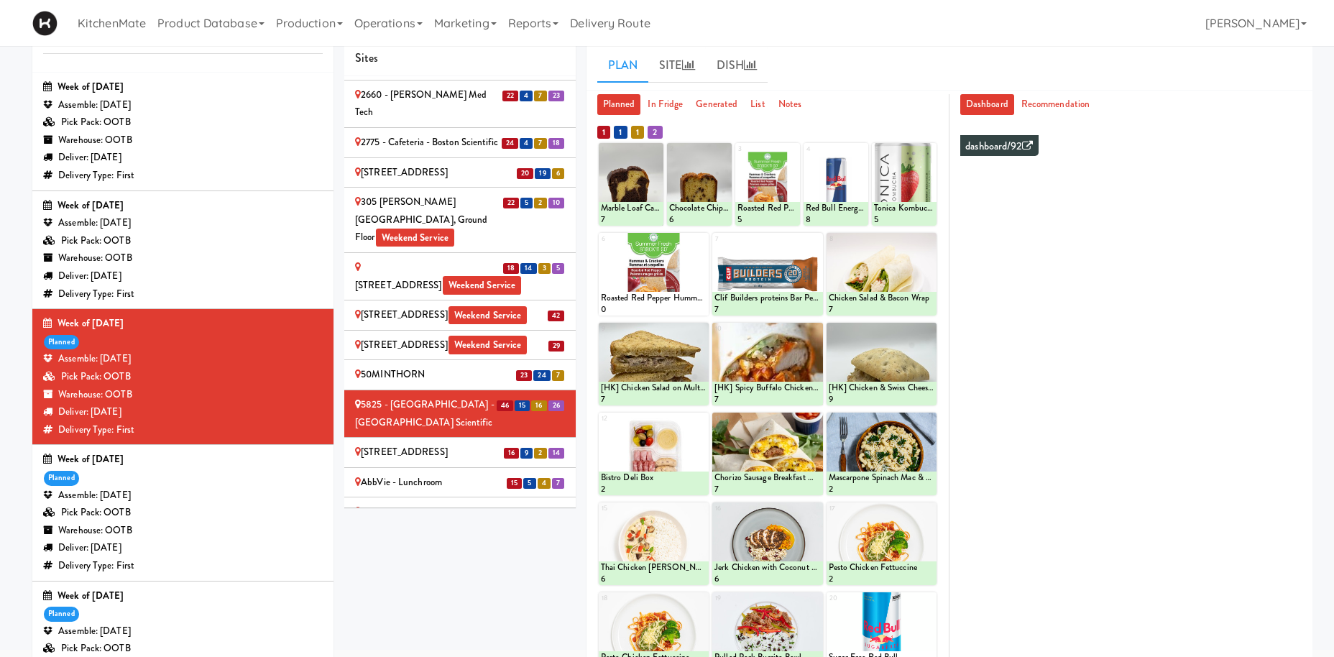
scroll to position [200, 0]
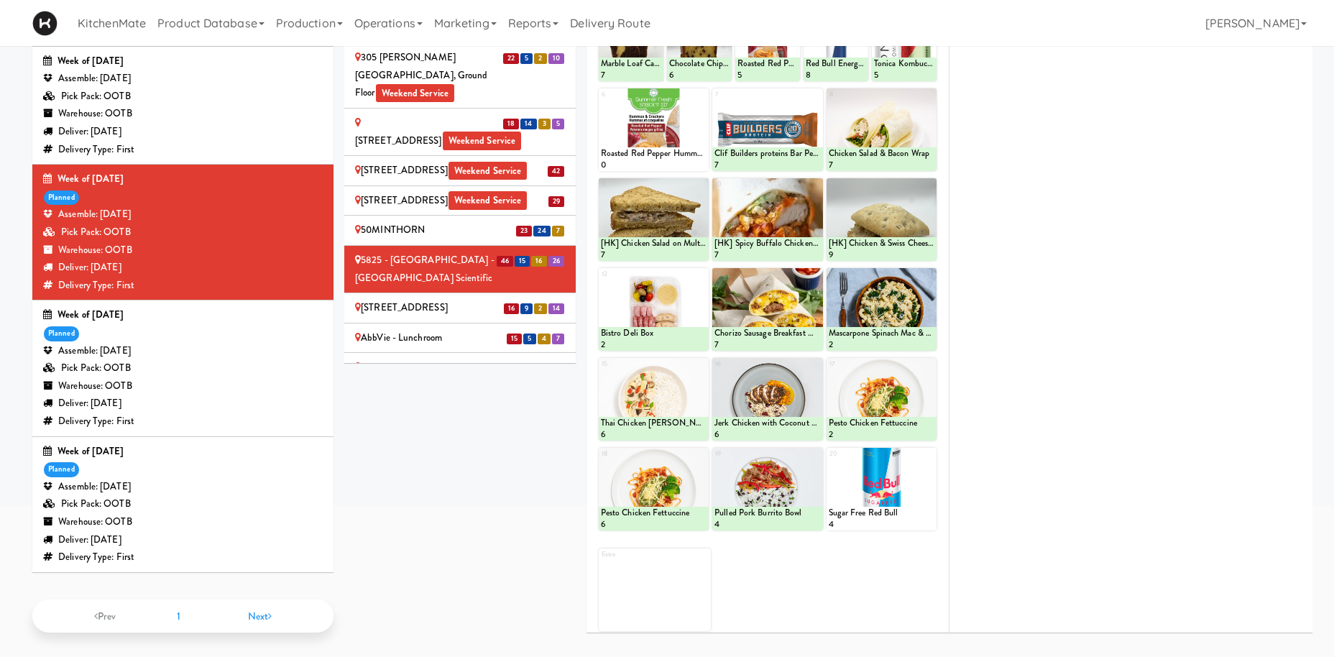
click at [448, 299] on div "6925 Century Avenue" at bounding box center [460, 308] width 210 height 18
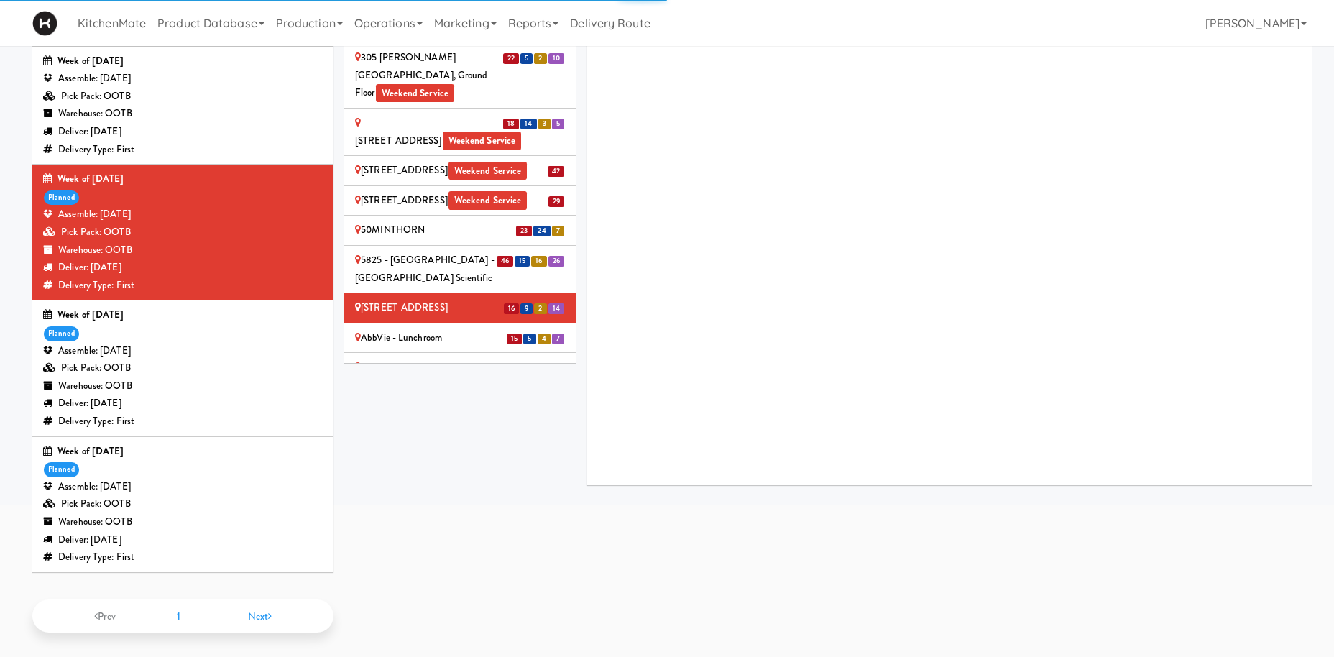
scroll to position [0, 0]
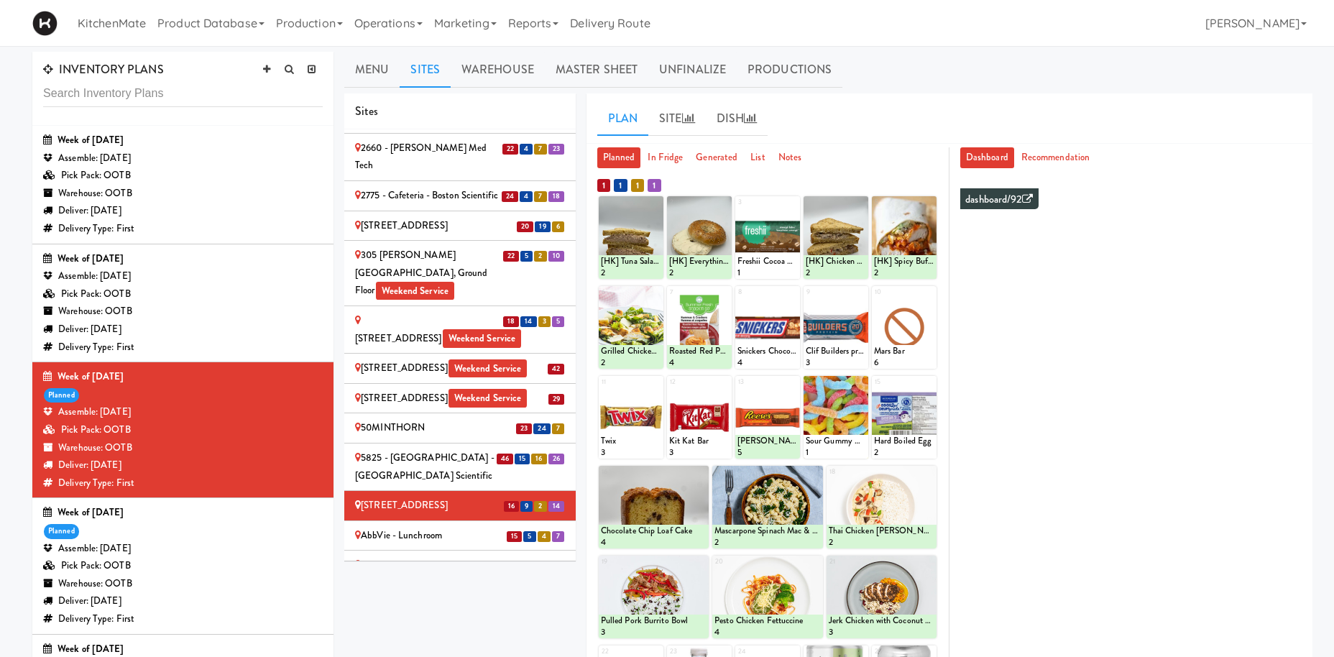
click at [413, 527] on div "AbbVie - Lunchroom" at bounding box center [460, 536] width 210 height 18
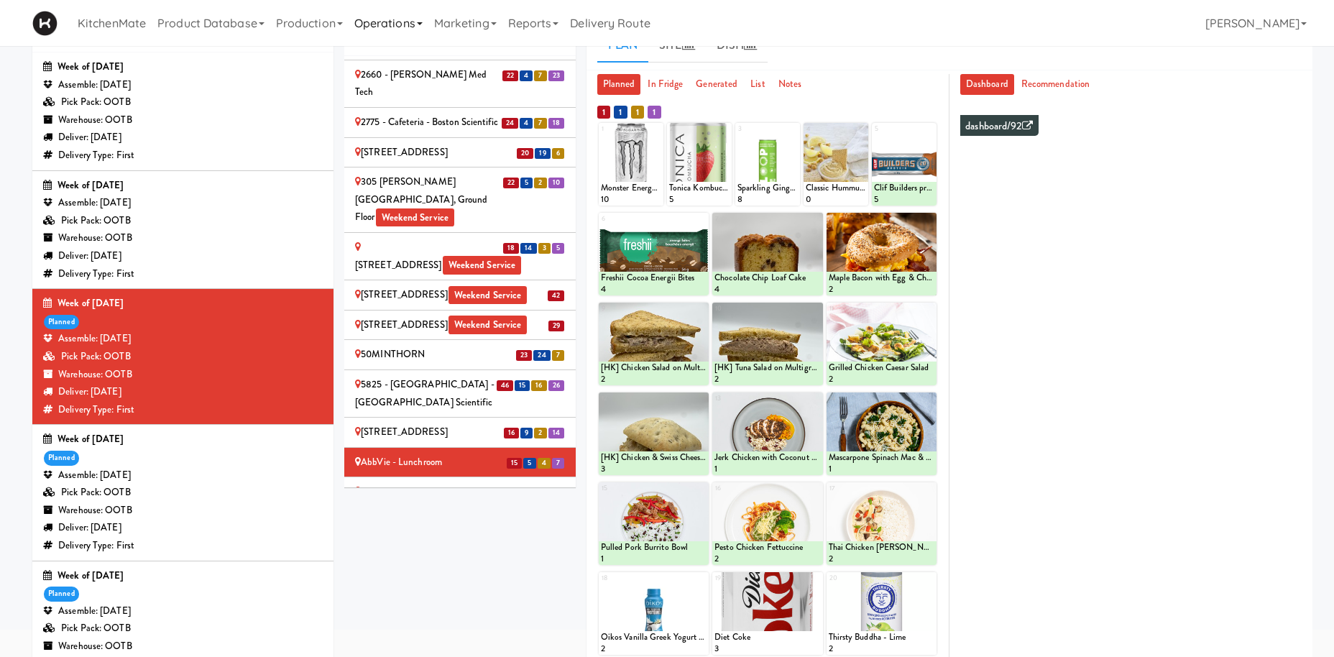
scroll to position [147, 0]
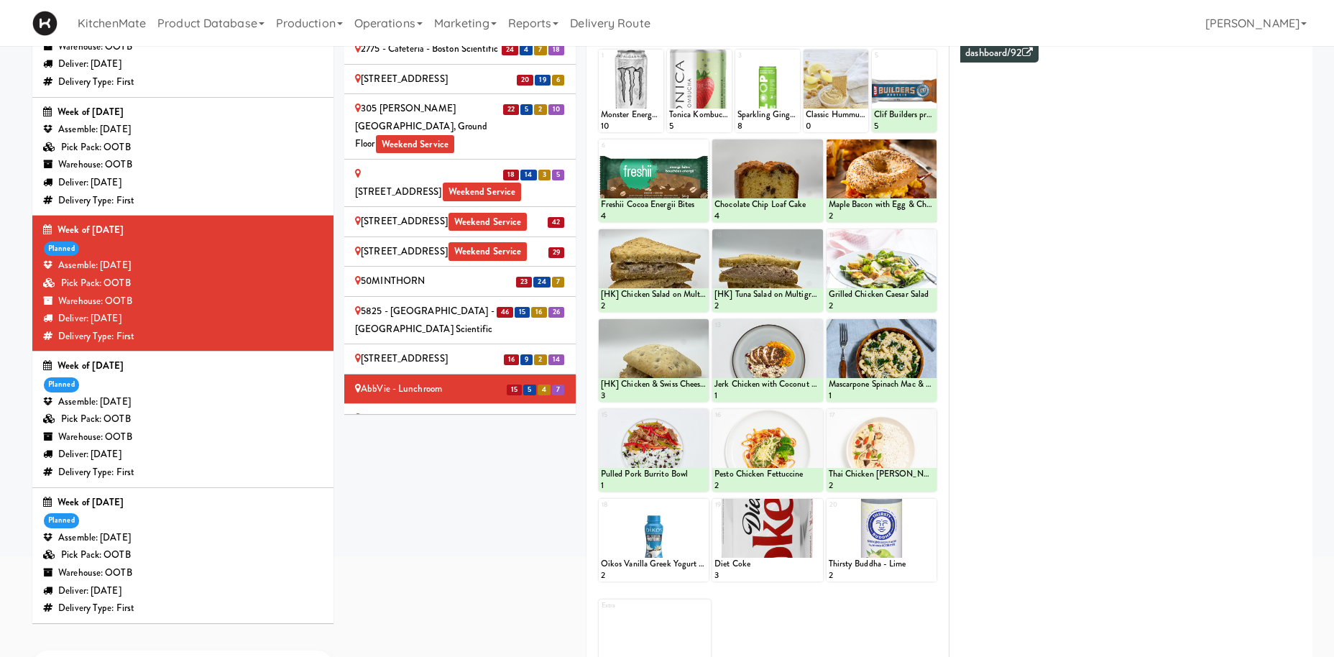
click at [461, 410] on div "AeroCentre - Lobby" at bounding box center [460, 419] width 210 height 18
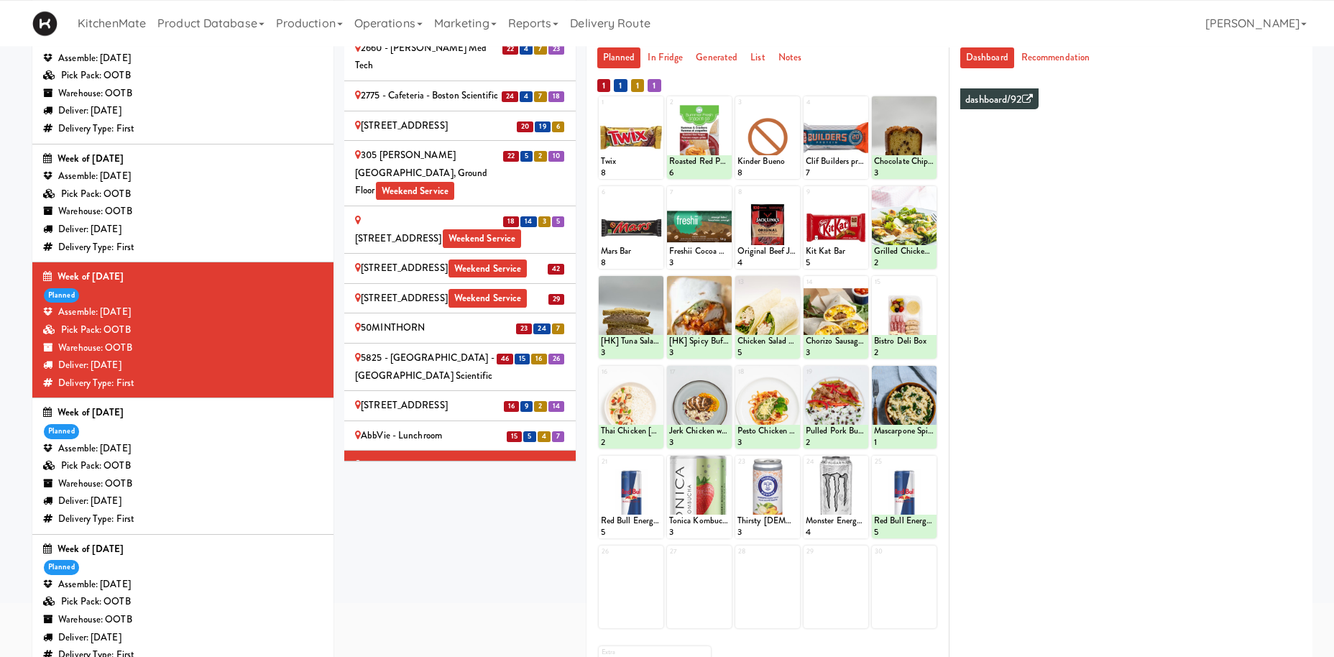
scroll to position [53, 0]
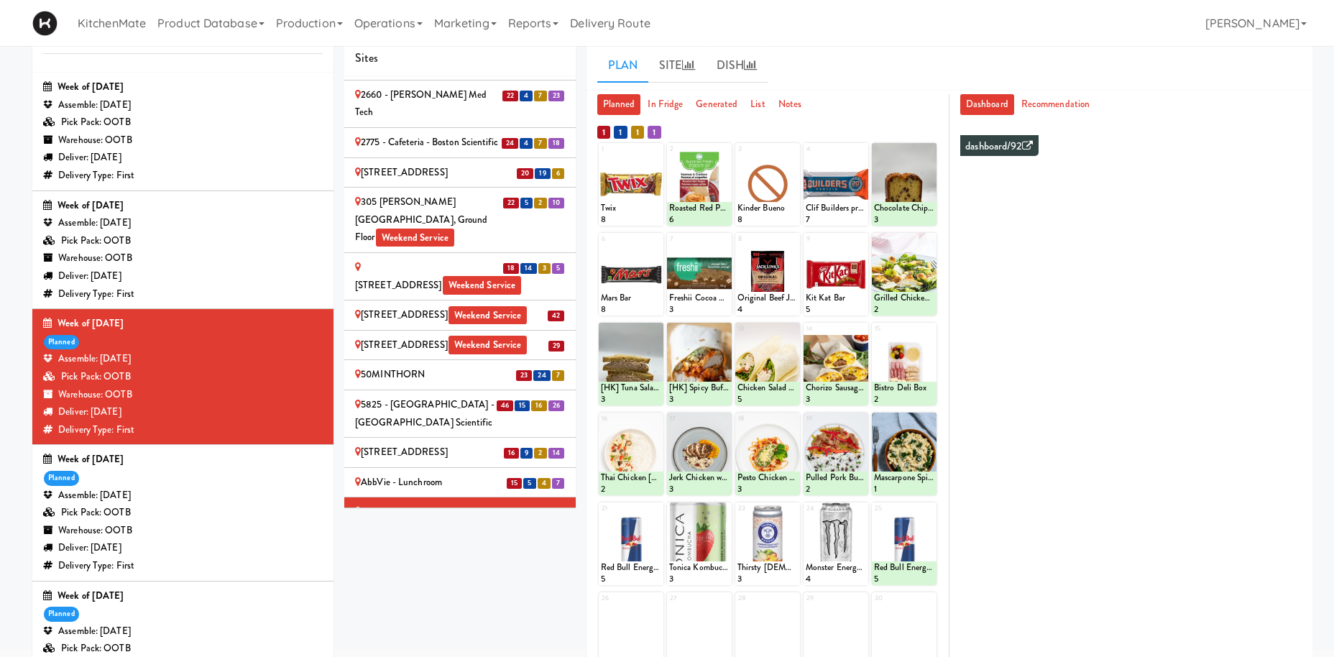
click at [438, 533] on div "Alectra Utilities" at bounding box center [460, 542] width 210 height 18
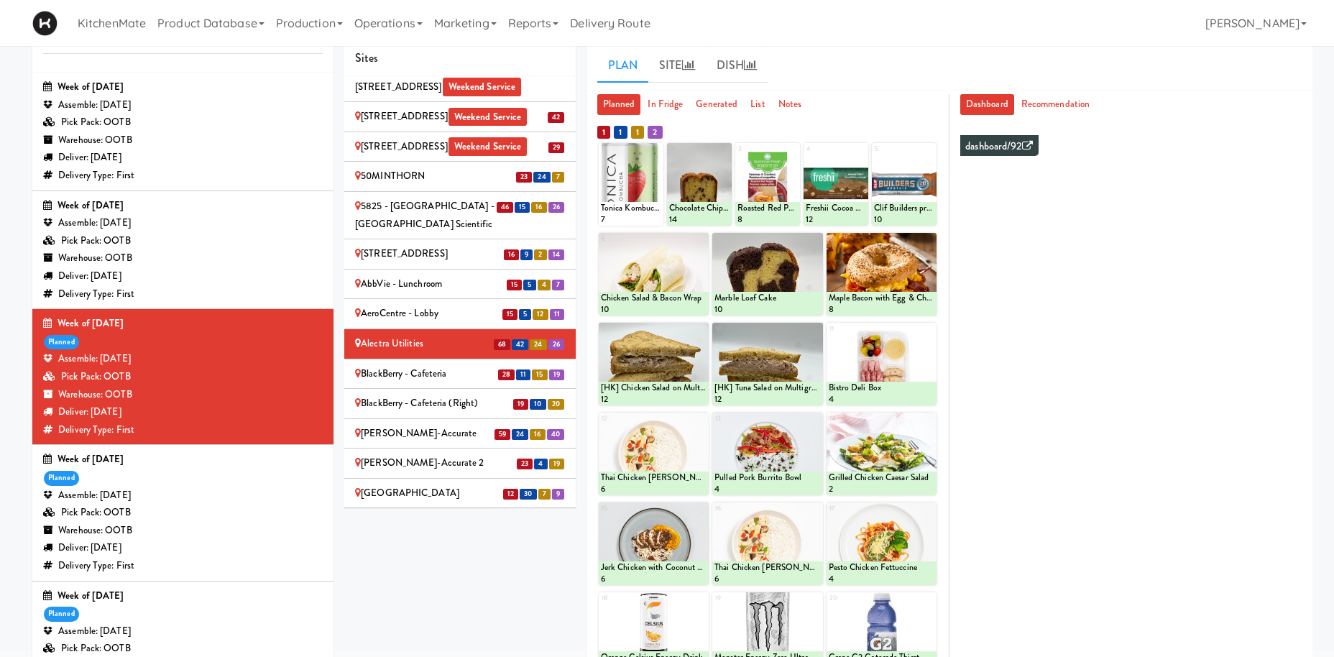
click at [459, 365] on div "BlackBerry - Cafeteria" at bounding box center [460, 374] width 210 height 18
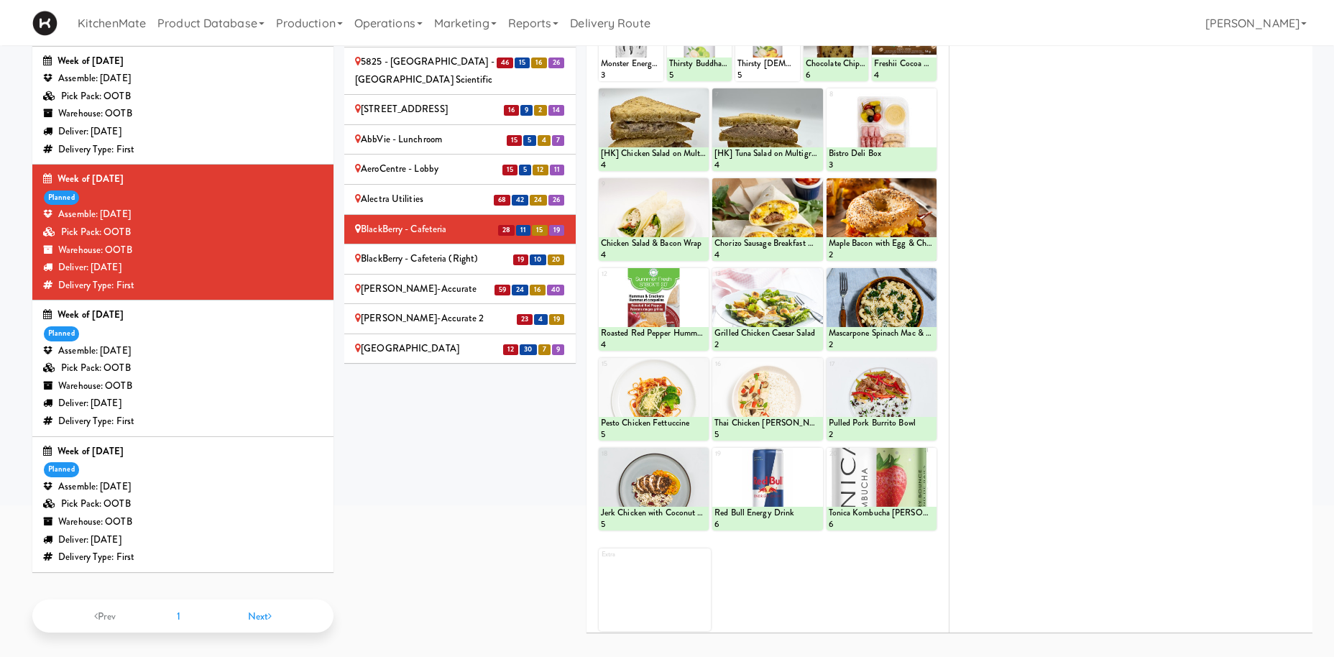
scroll to position [127, 0]
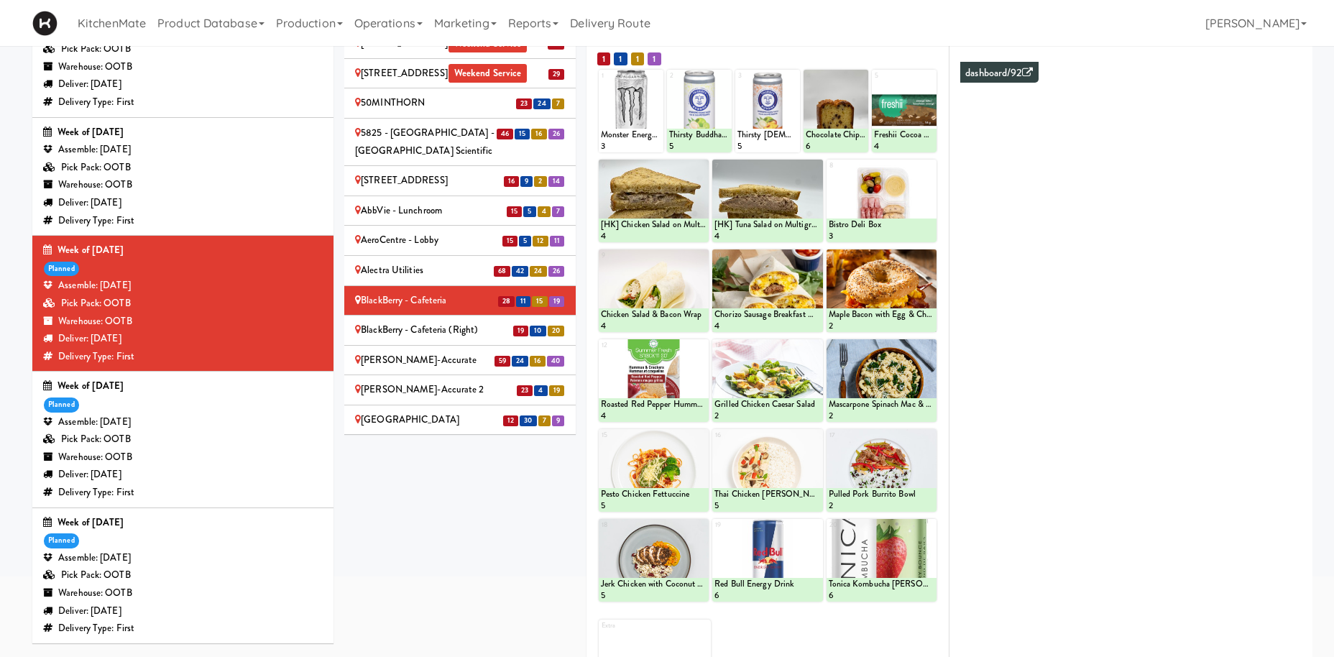
click at [417, 321] on div "BlackBerry - Cafeteria (Right)" at bounding box center [460, 330] width 210 height 18
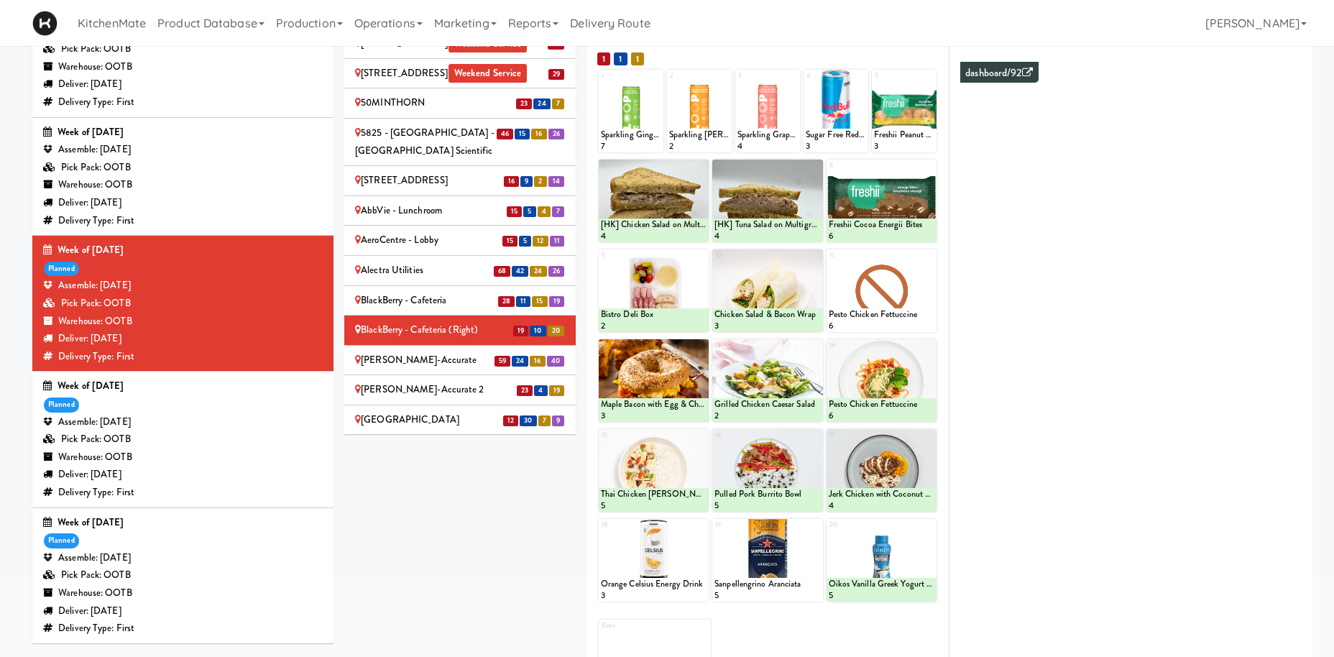
click at [394, 352] on div "Bothwell-Accurate" at bounding box center [460, 361] width 210 height 18
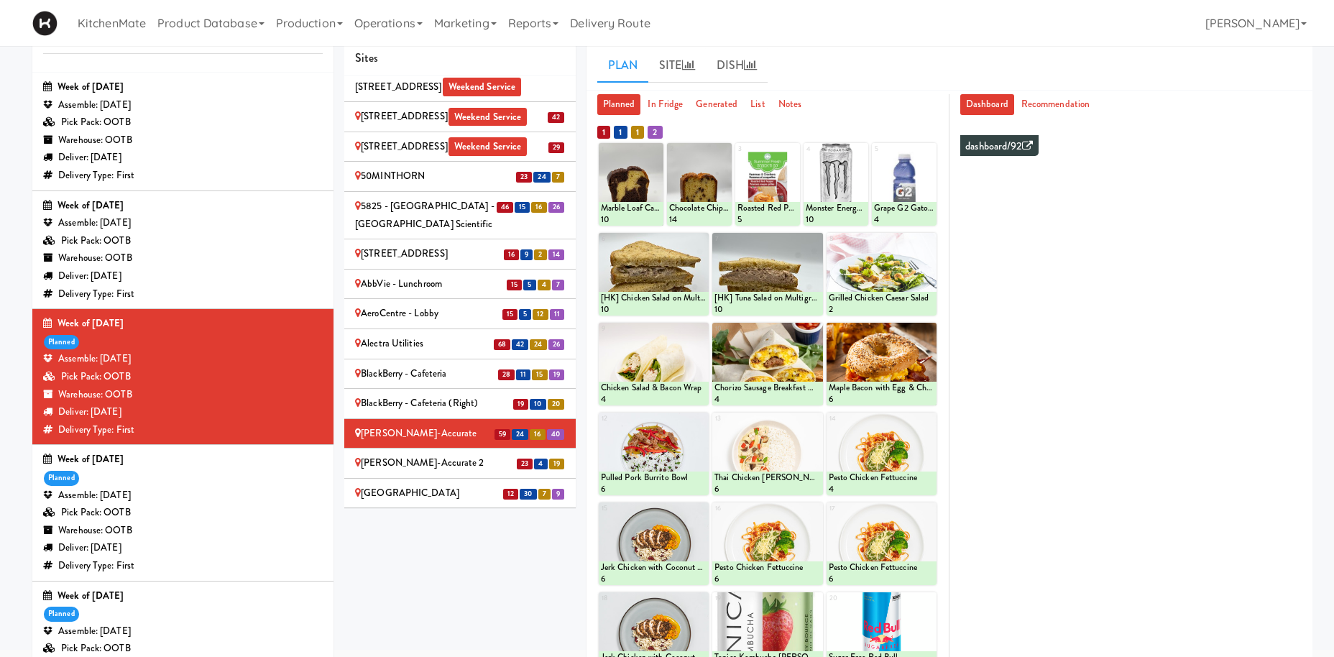
scroll to position [200, 0]
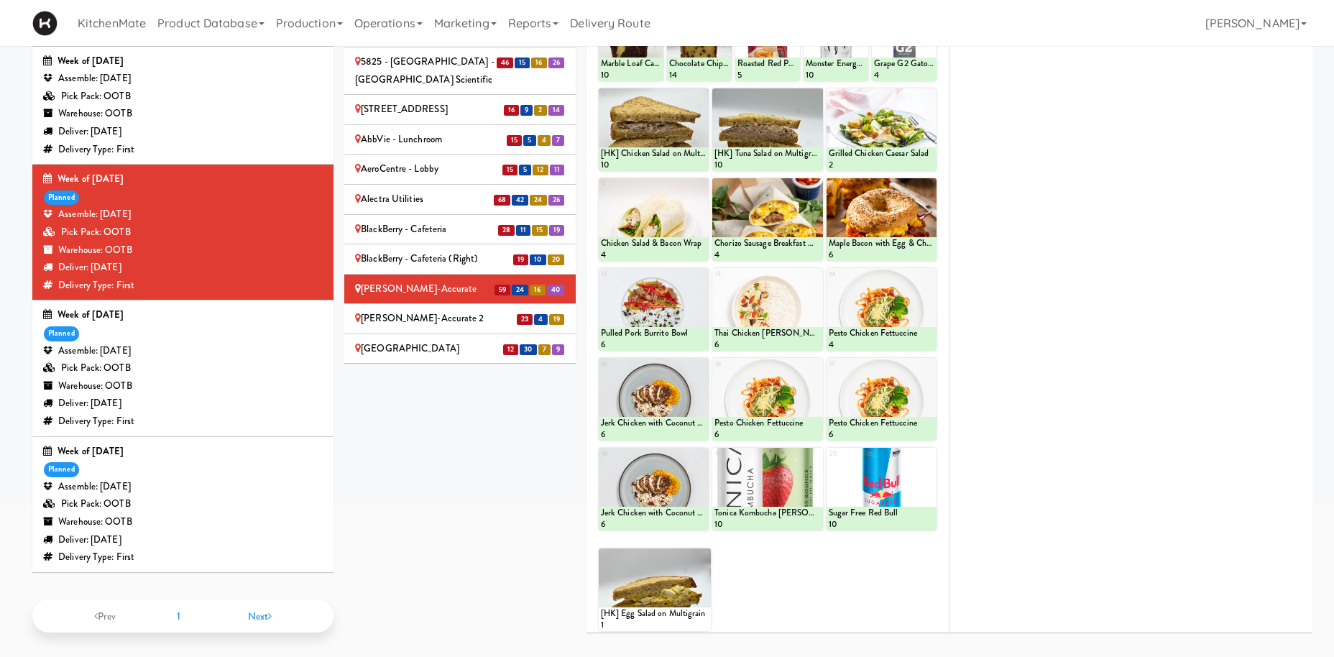
click at [442, 310] on div "Bothwell-Accurate 2" at bounding box center [460, 319] width 210 height 18
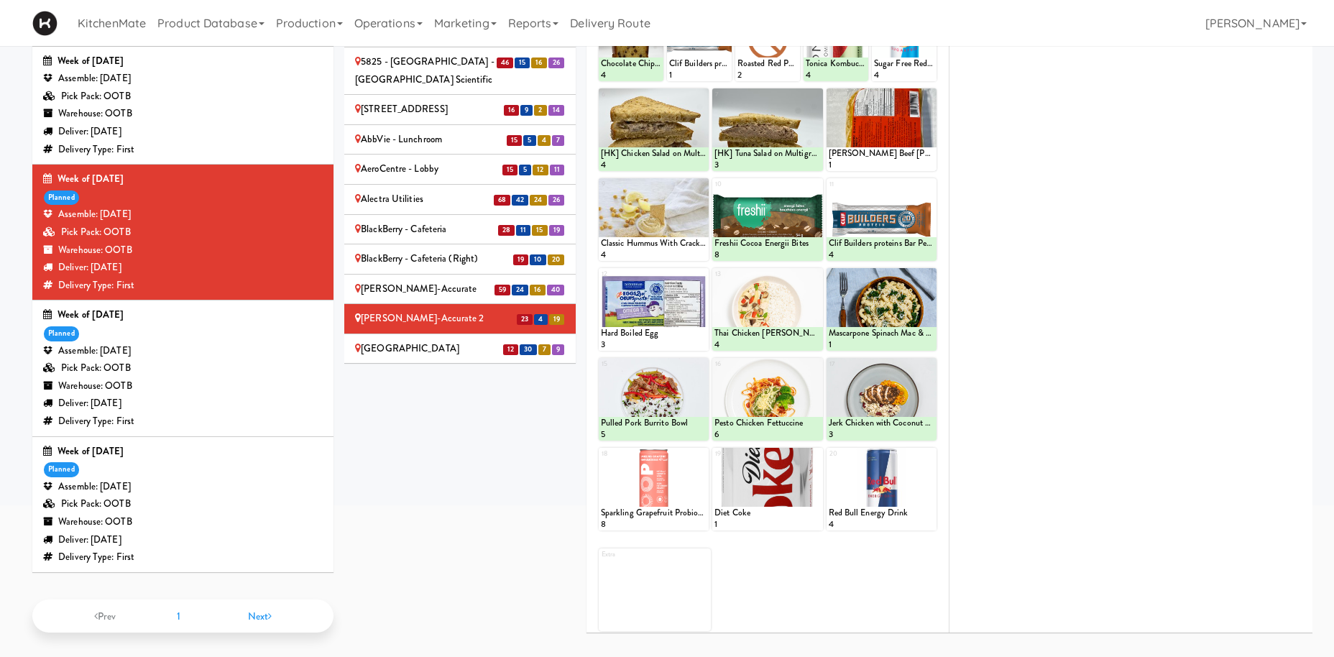
click at [393, 340] on div "Cafe Valleywood" at bounding box center [460, 349] width 210 height 18
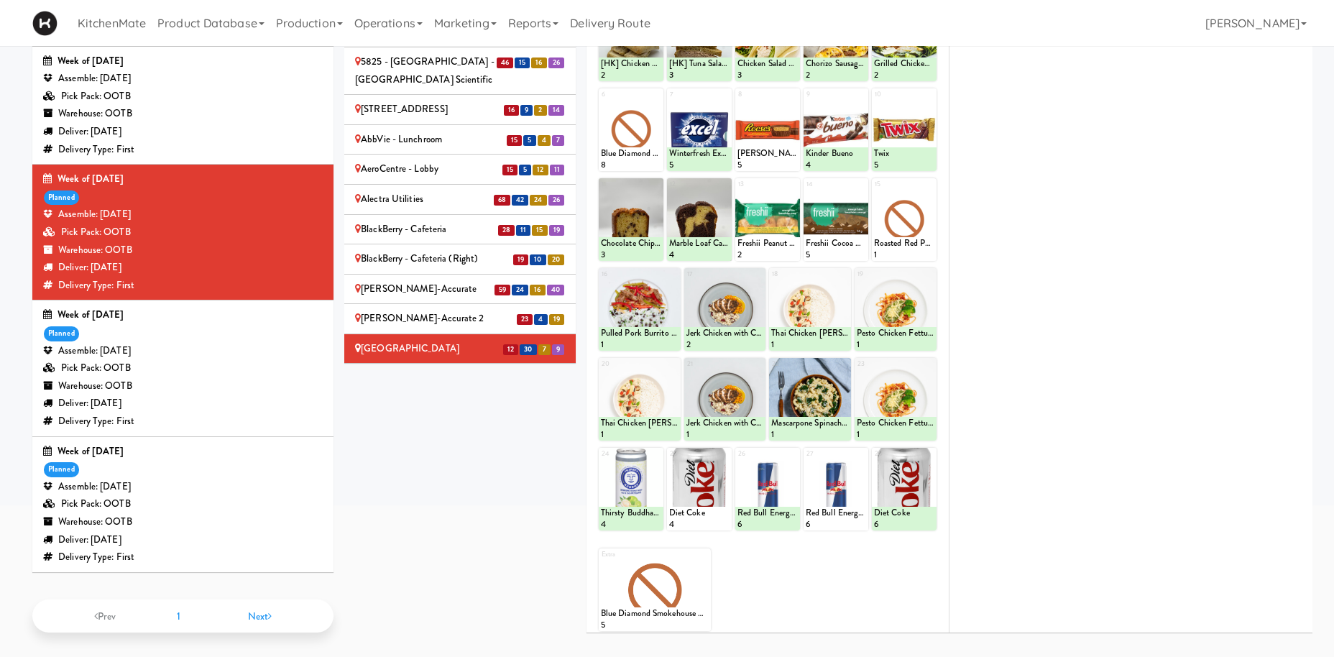
scroll to position [0, 0]
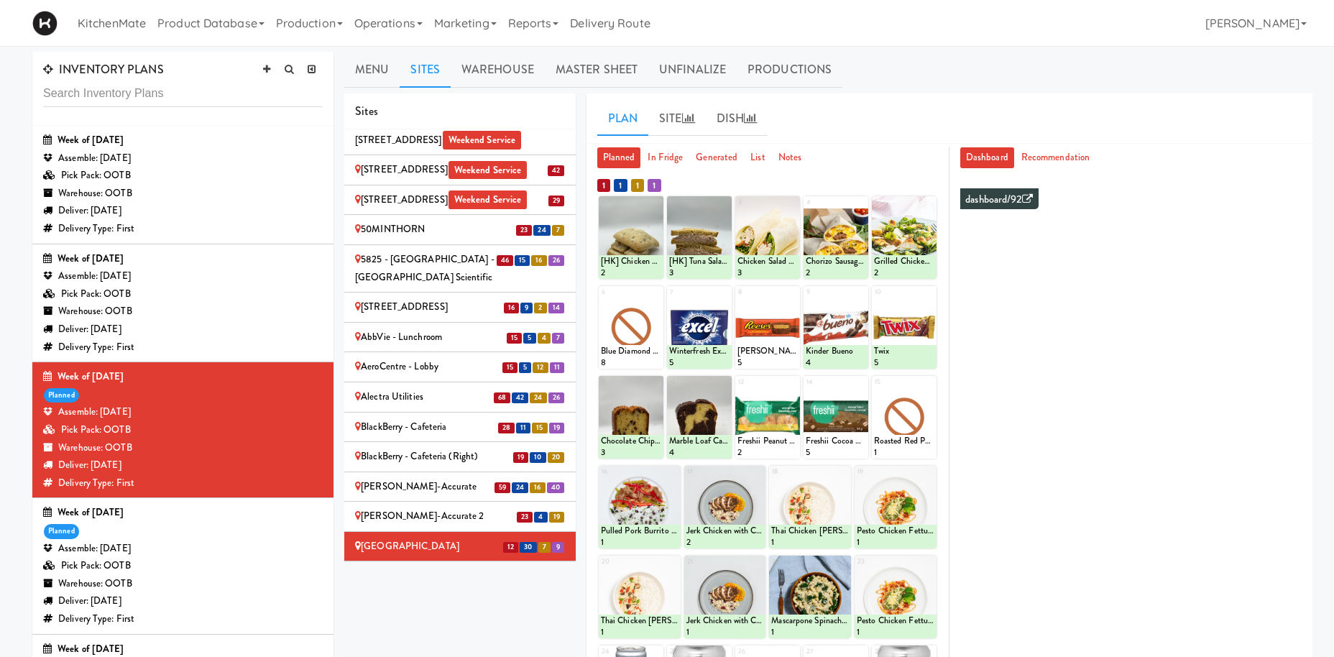
click at [478, 567] on div "Cambridge Memorial Hospital - A-Wing, Level 0 Weekend Service" at bounding box center [460, 584] width 210 height 35
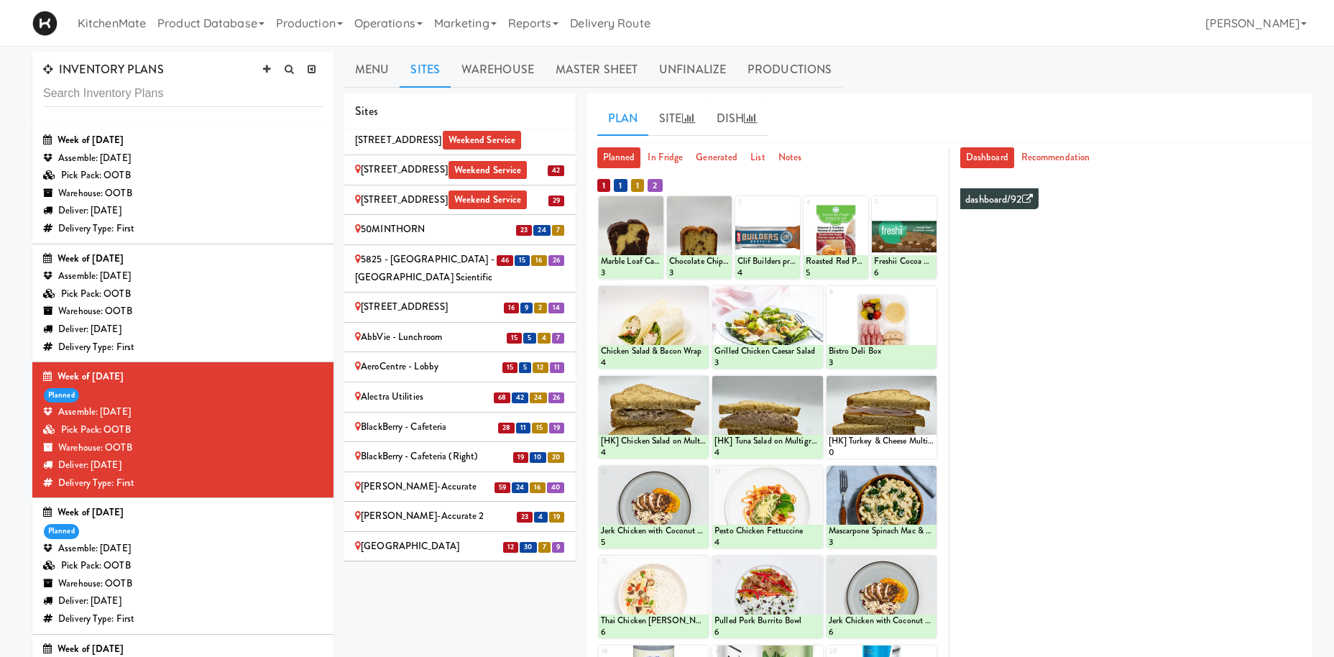
click at [403, 610] on div "Sites 28 12 4 8 100 Sheppard Ave - Lobby 110 Sheppard Ave E Weekend Service 12 …" at bounding box center [828, 467] width 968 height 748
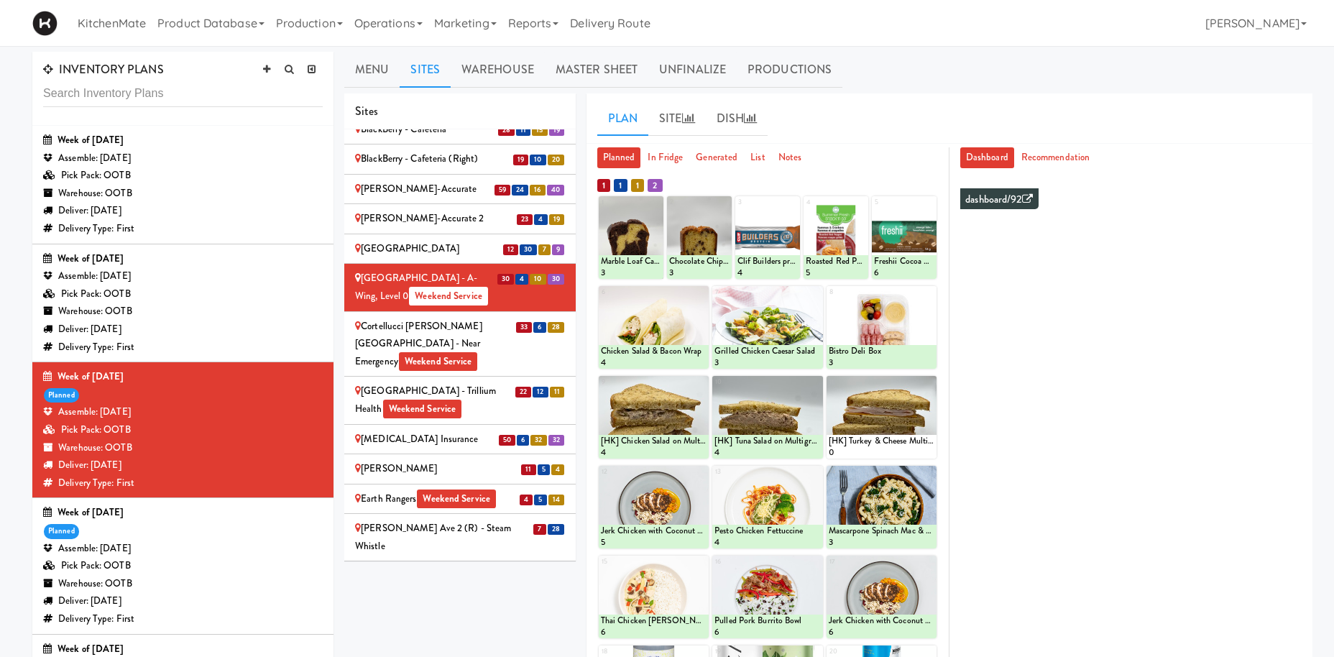
click at [416, 312] on li "33 6 28 Cortellucci Vaughan Hospital - near Emergency Weekend Service" at bounding box center [459, 344] width 231 height 65
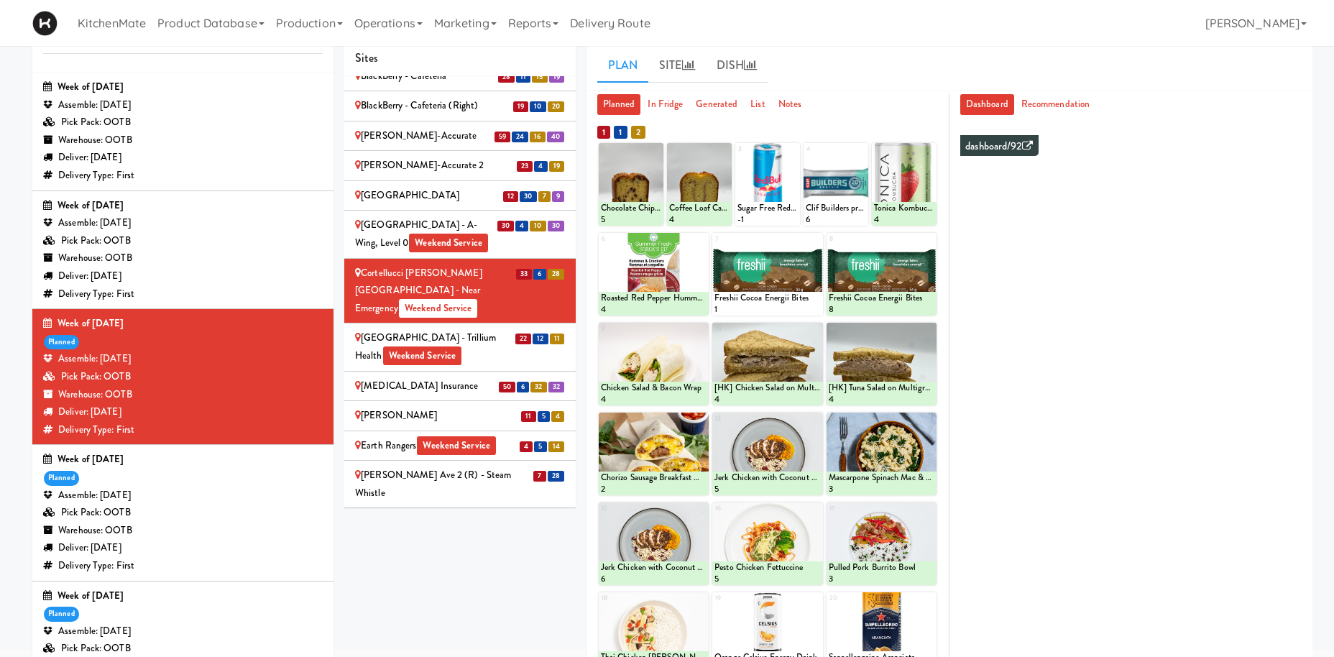
scroll to position [200, 0]
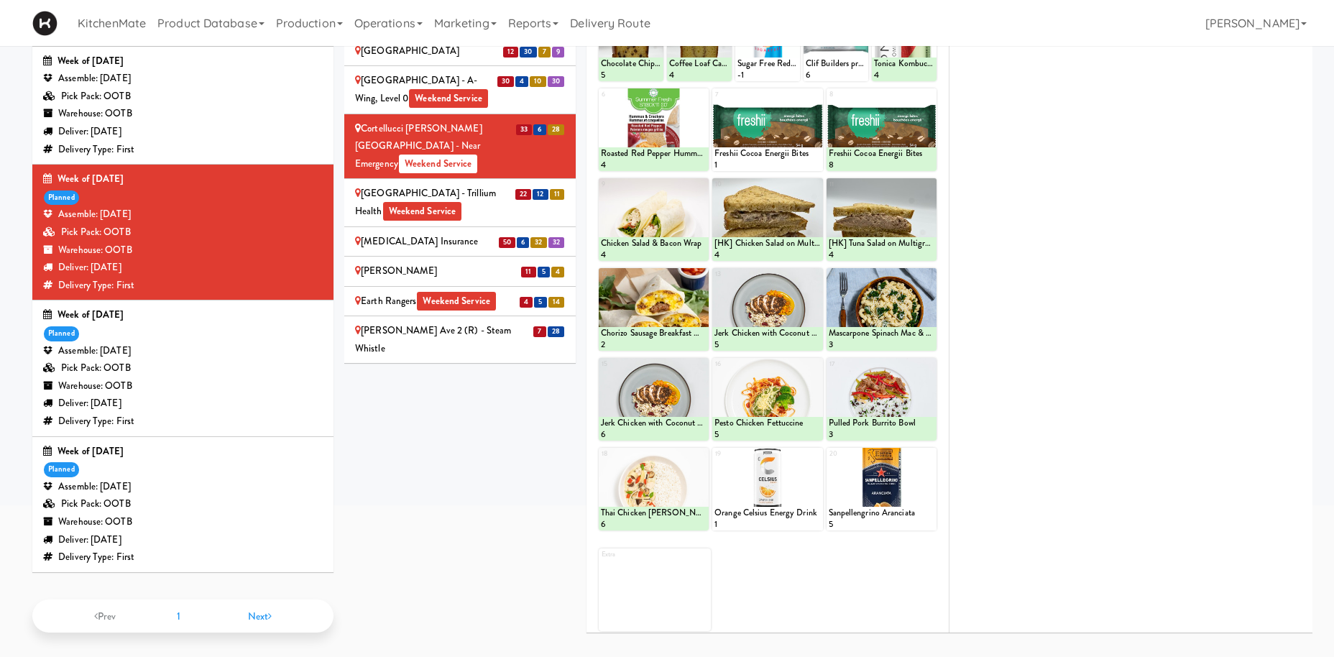
click at [441, 185] on div "Credit Valley Hospital - Trillium Health Weekend Service" at bounding box center [460, 202] width 210 height 35
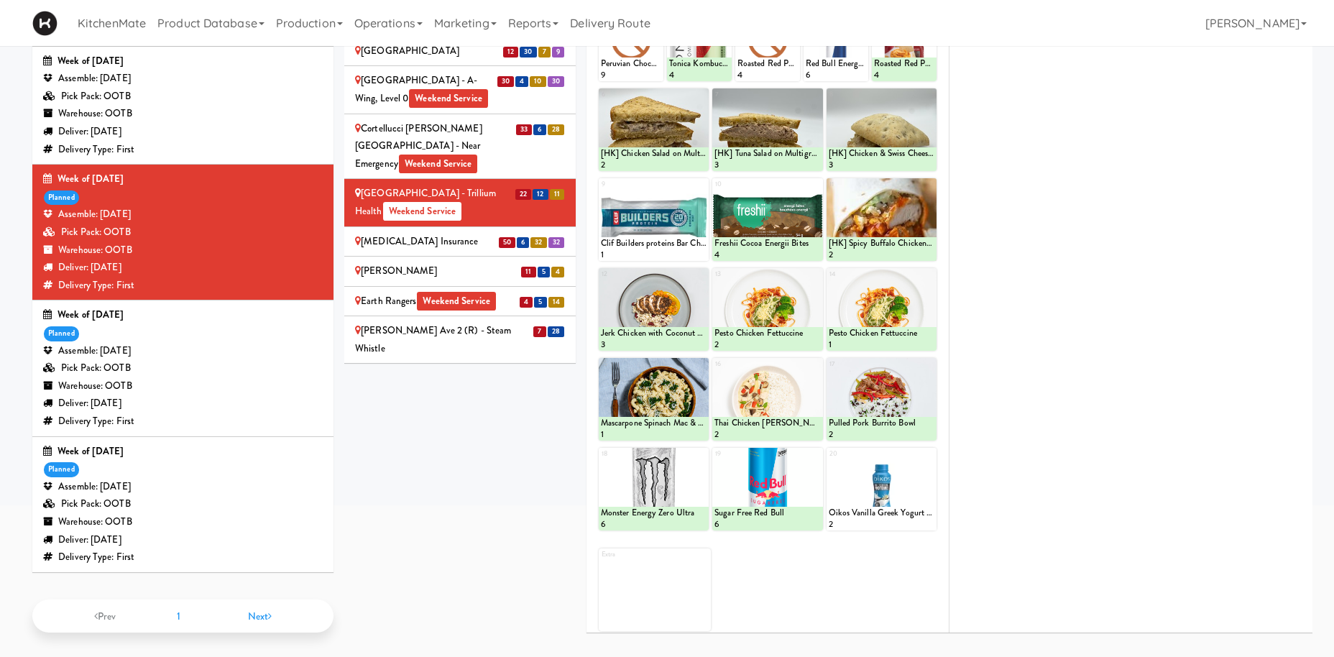
scroll to position [0, 0]
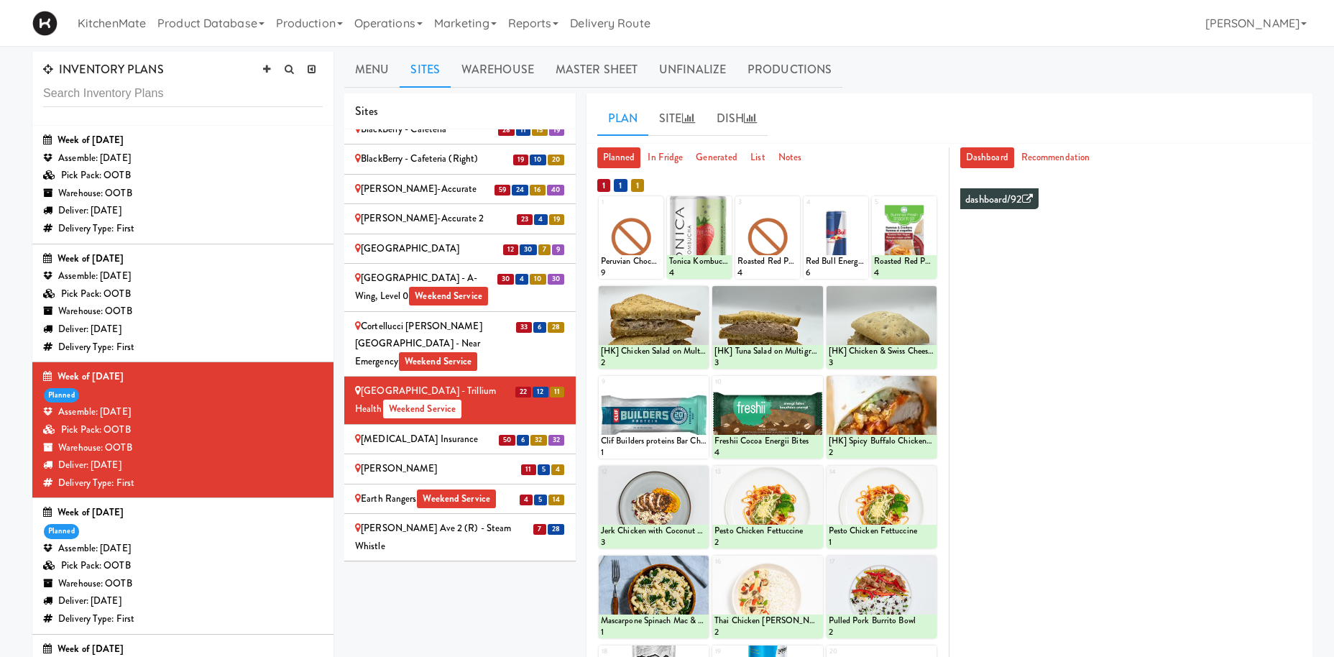
click at [403, 431] on div "Definity Insurance" at bounding box center [460, 440] width 210 height 18
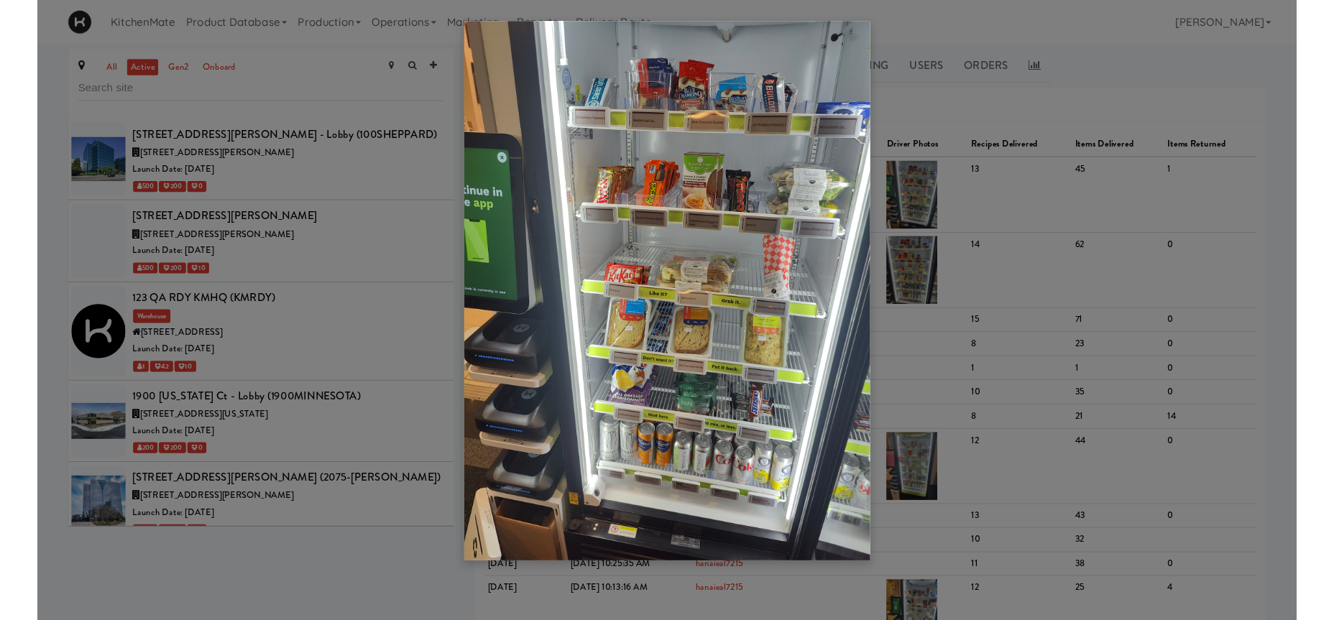
scroll to position [618, 0]
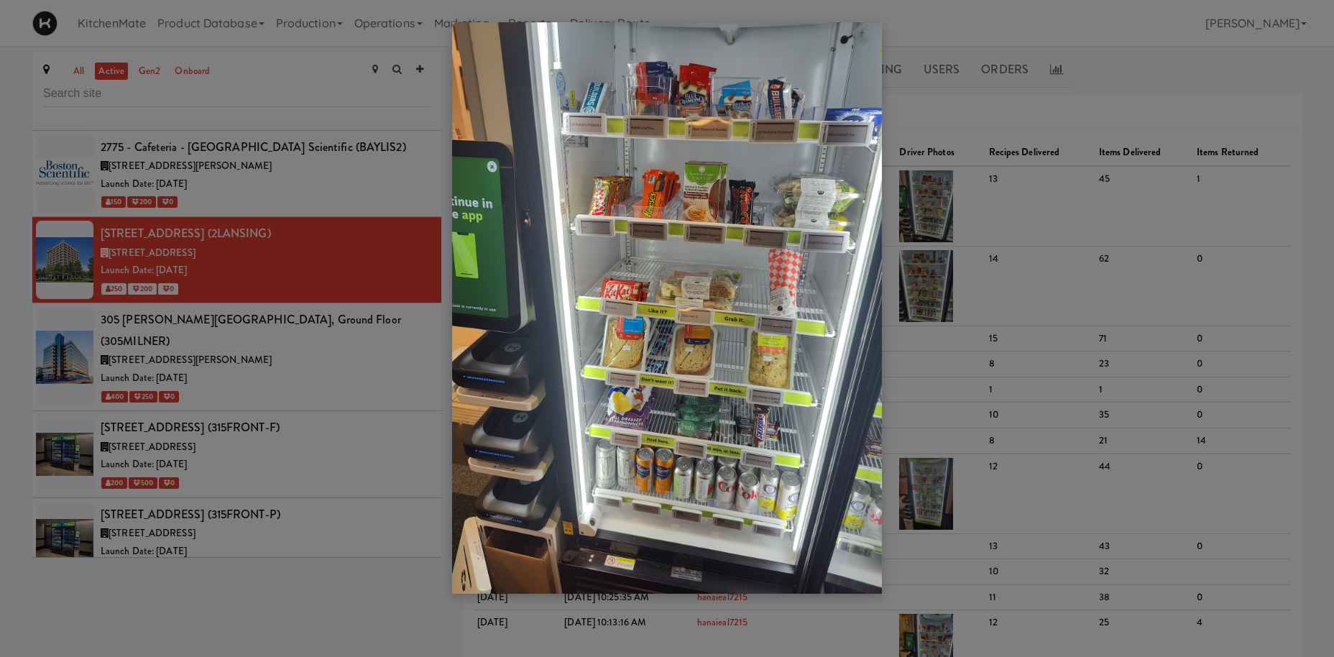
click at [357, 372] on div at bounding box center [667, 328] width 1334 height 657
click at [352, 339] on div at bounding box center [667, 328] width 1334 height 657
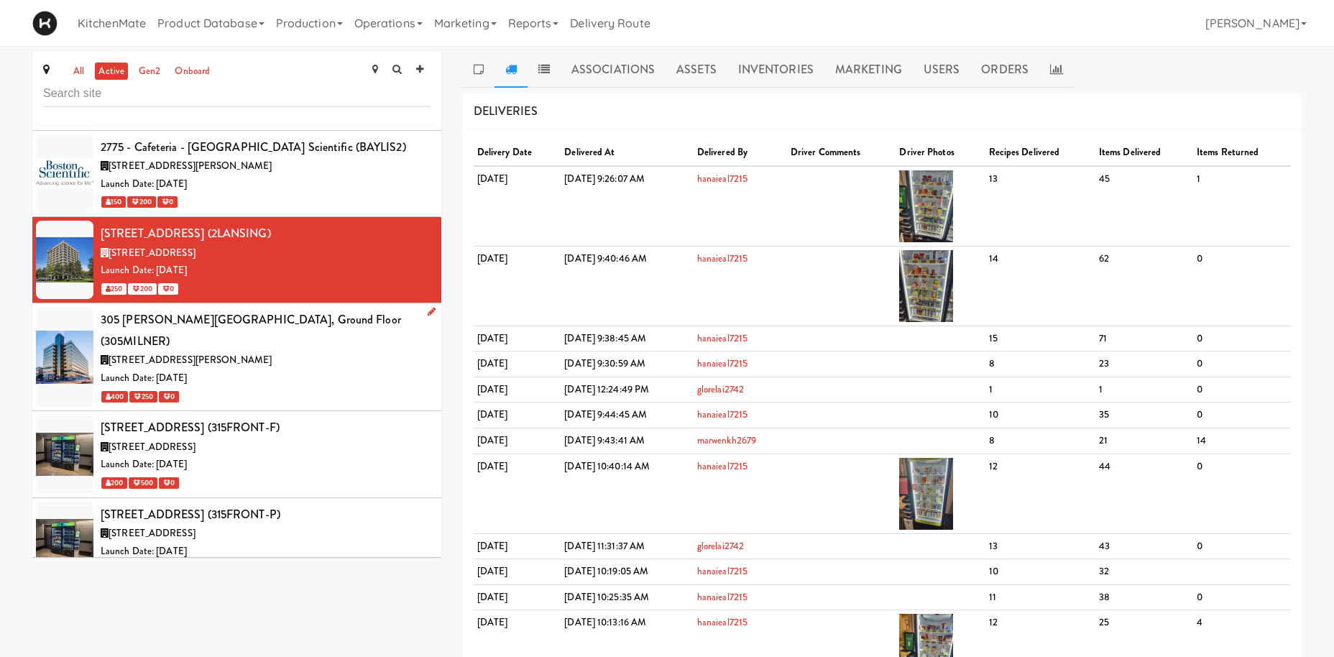
click at [357, 352] on div "[STREET_ADDRESS][PERSON_NAME]" at bounding box center [266, 361] width 330 height 18
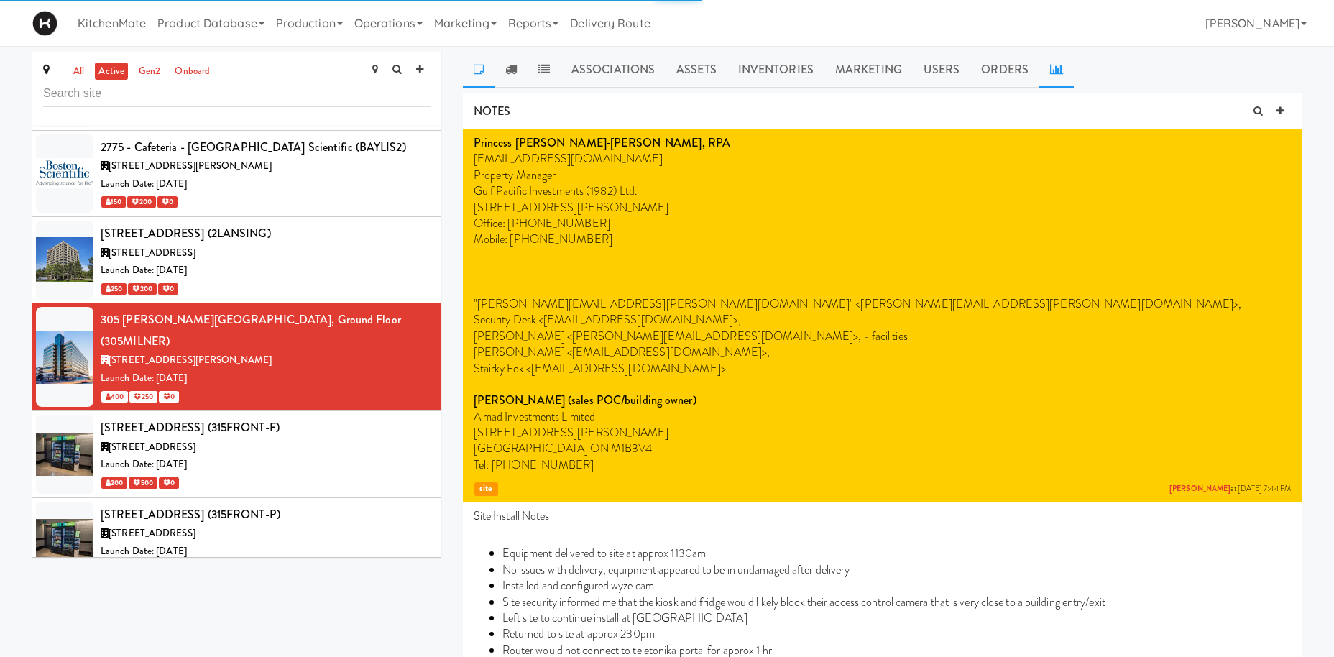
click at [1045, 64] on link at bounding box center [1057, 70] width 35 height 36
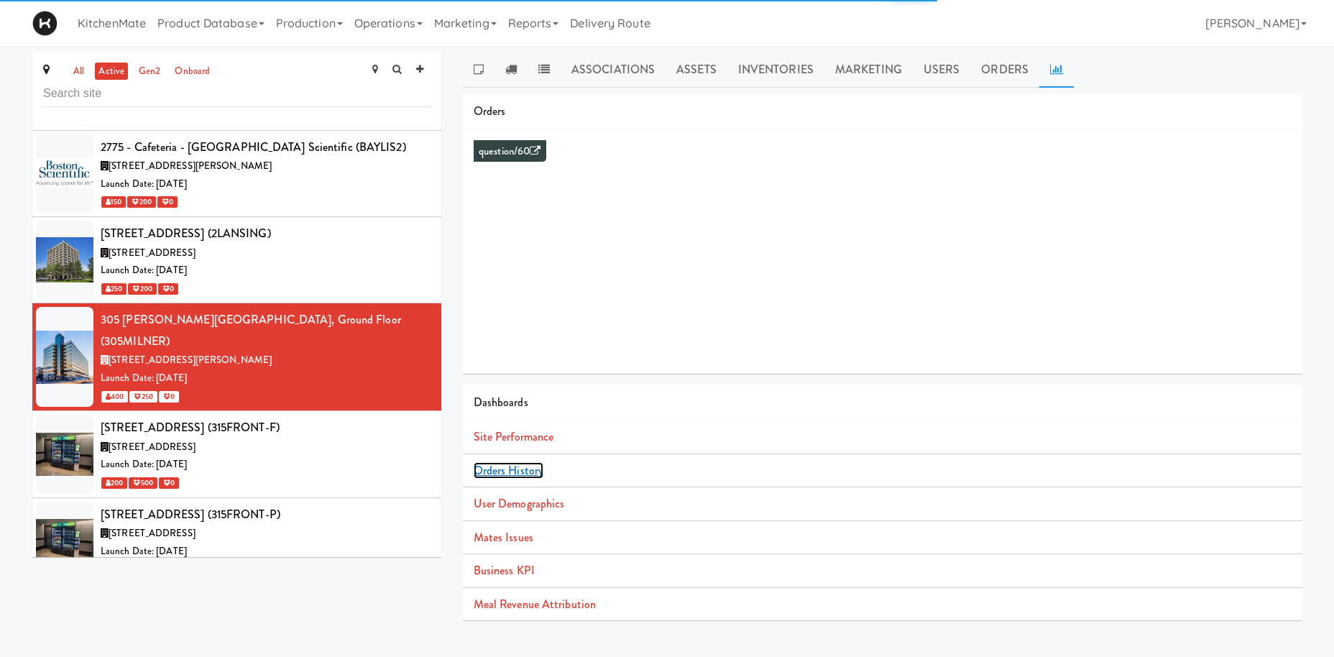
click at [502, 470] on link "Orders History" at bounding box center [509, 470] width 70 height 17
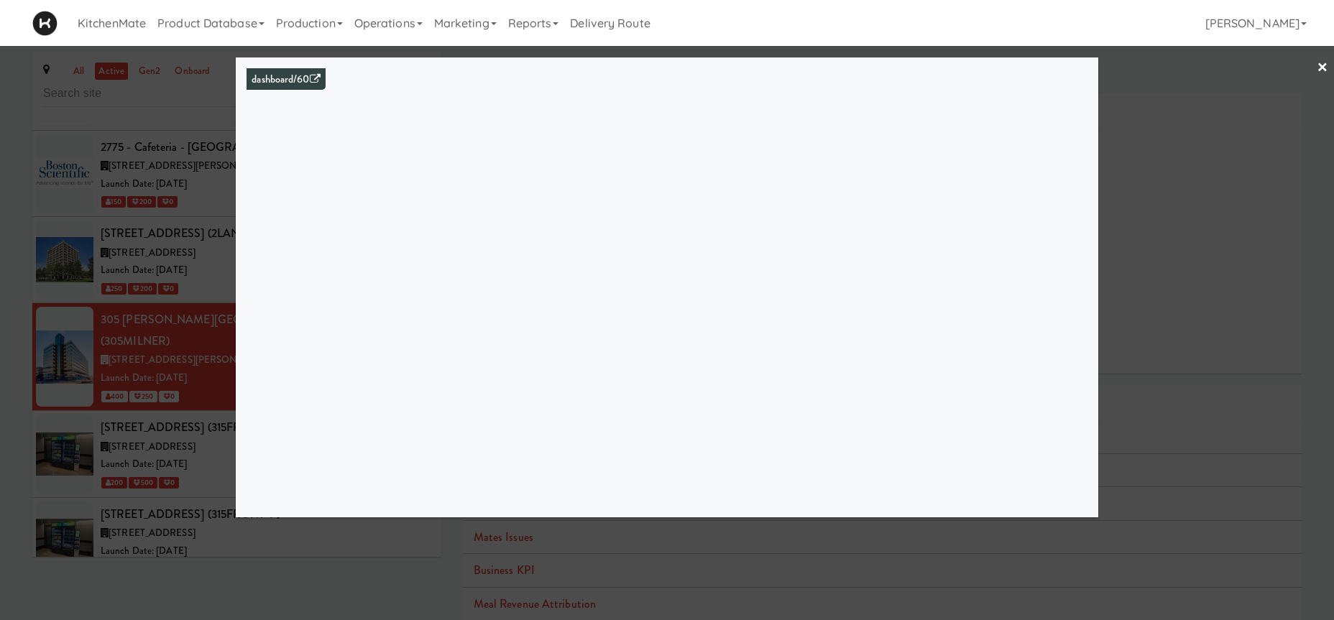
click at [114, 419] on div at bounding box center [667, 310] width 1334 height 620
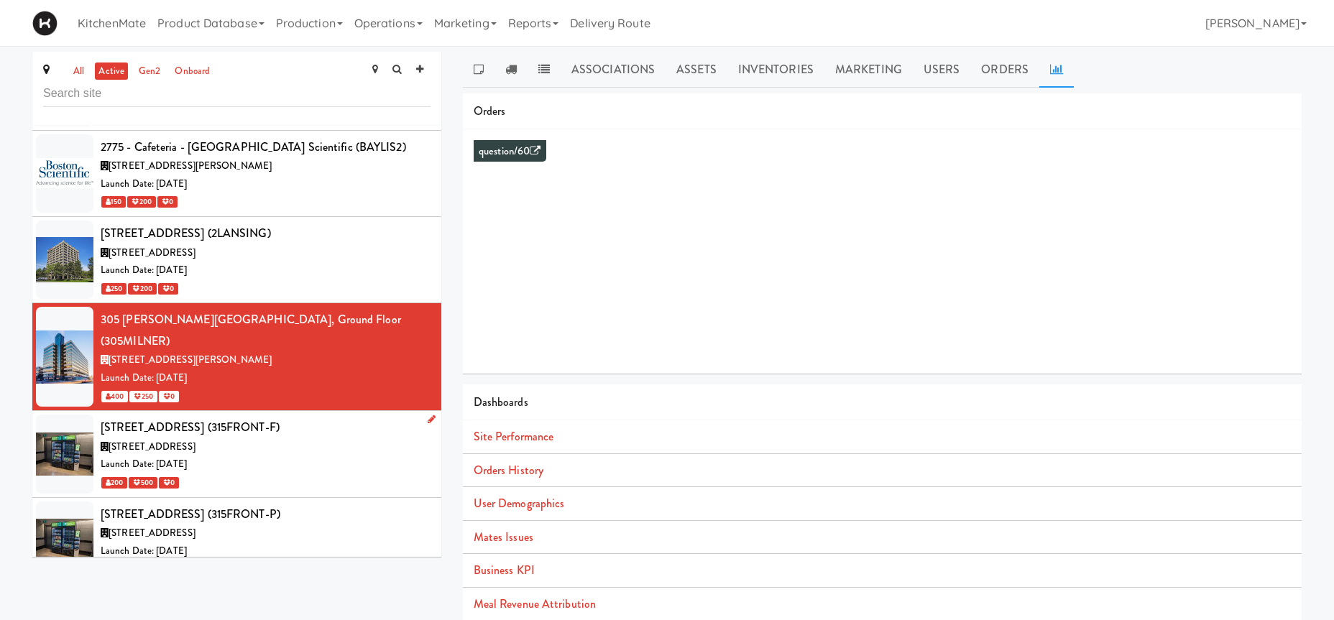
click at [227, 439] on div "[STREET_ADDRESS]" at bounding box center [266, 448] width 330 height 18
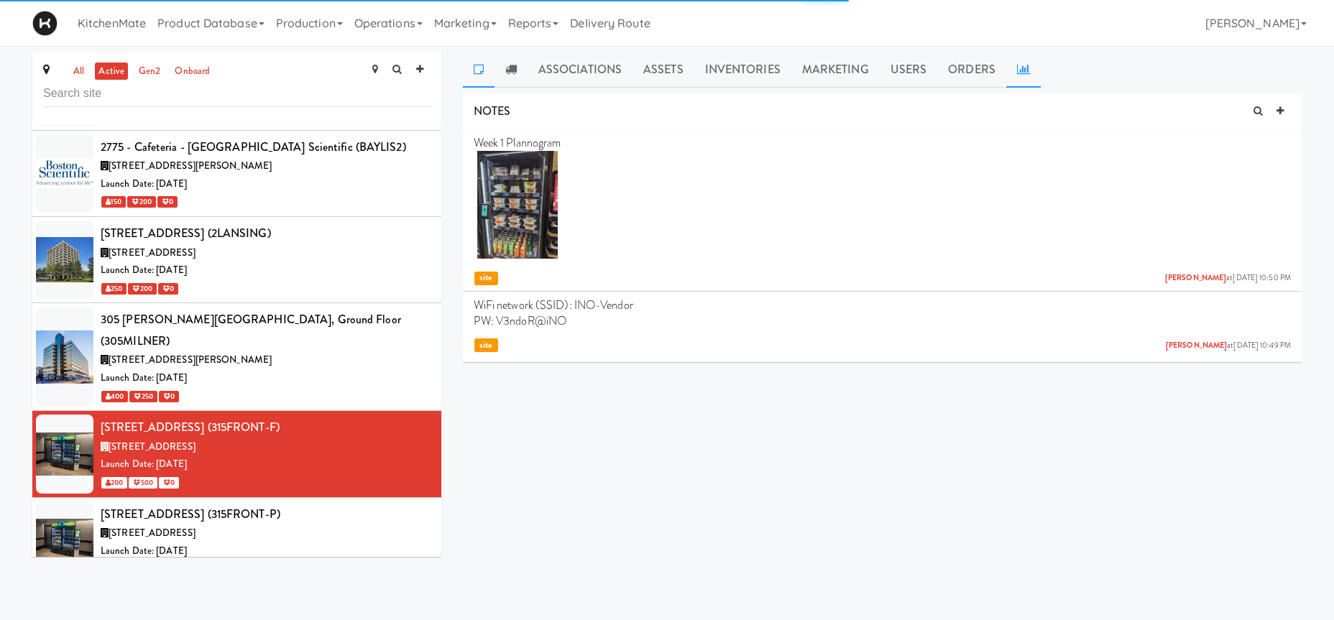
click at [1032, 69] on link at bounding box center [1023, 70] width 35 height 36
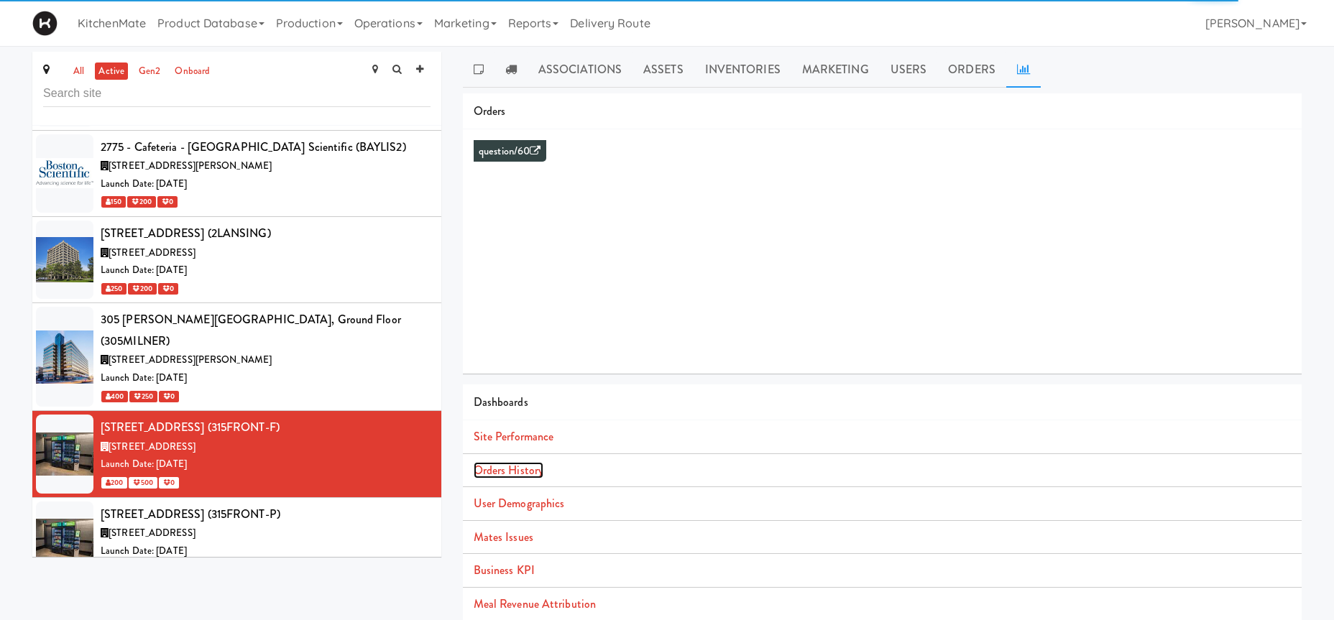
click at [534, 468] on link "Orders History" at bounding box center [509, 470] width 70 height 17
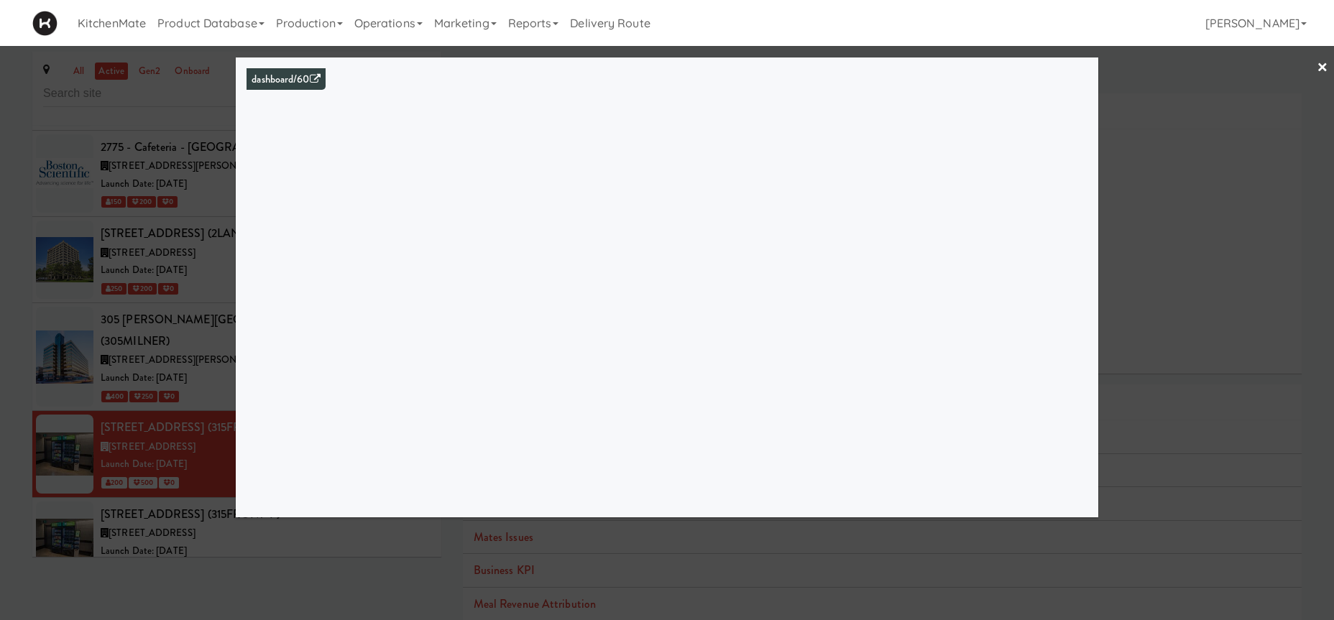
click at [144, 305] on div at bounding box center [667, 310] width 1334 height 620
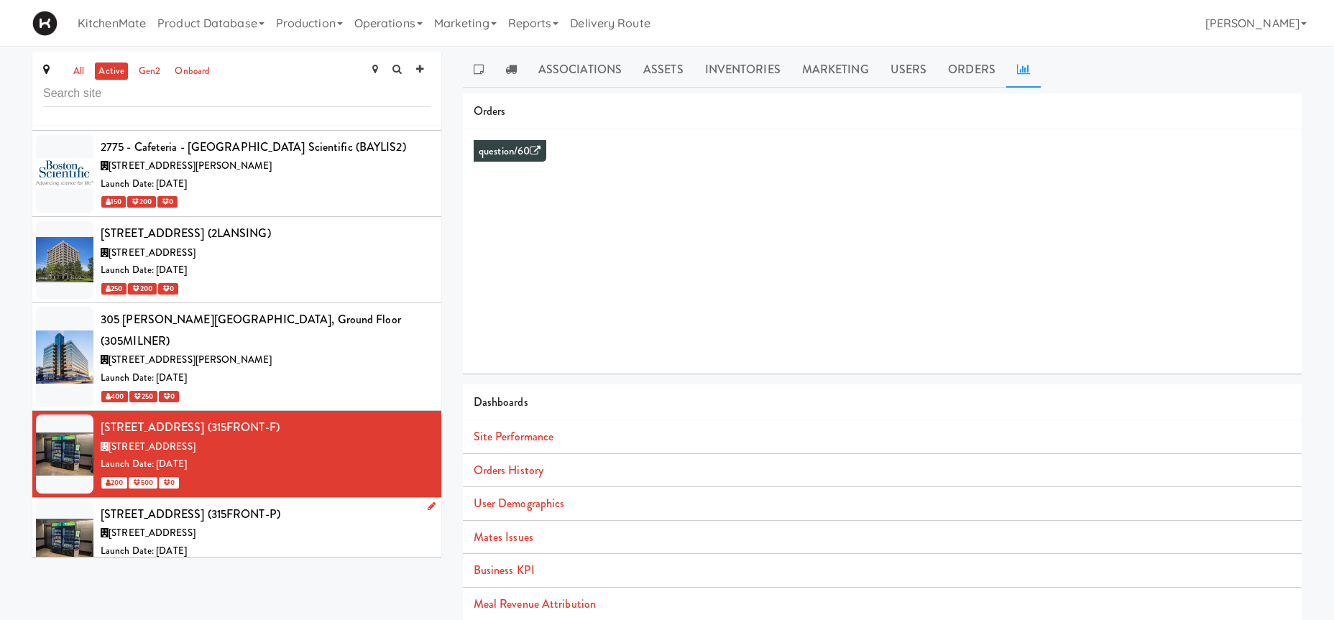
click at [242, 504] on div "[STREET_ADDRESS] (315FRONT-P)" at bounding box center [266, 515] width 330 height 22
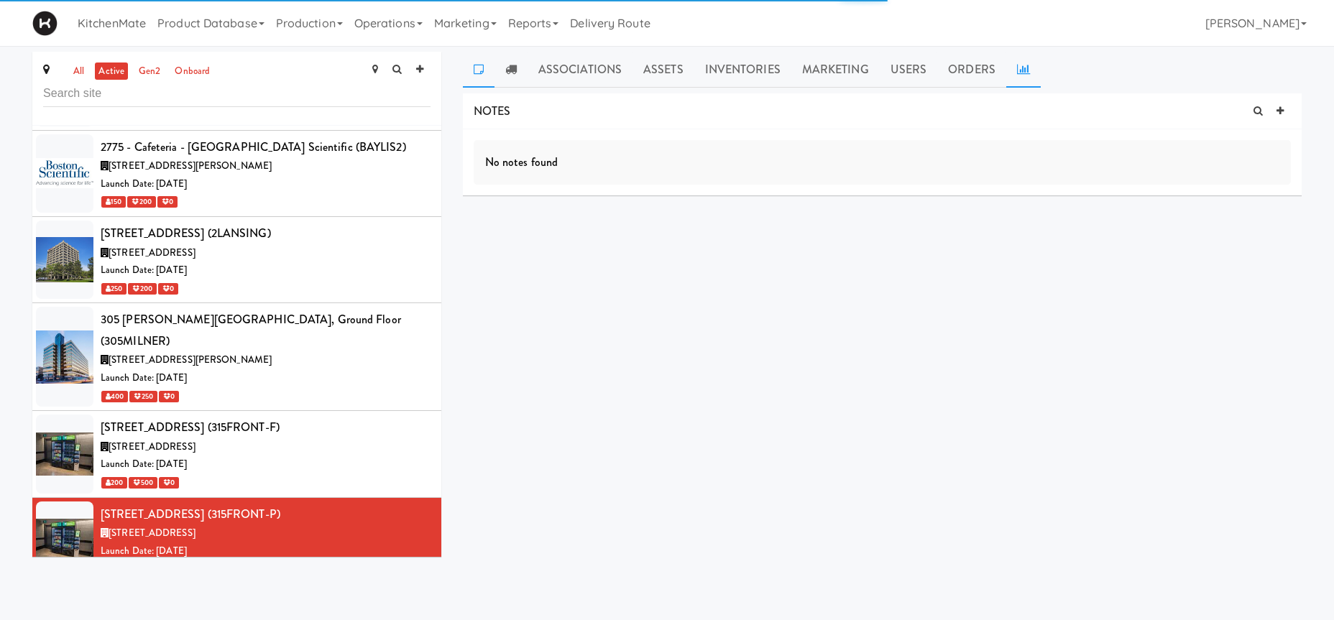
click at [1017, 67] on icon at bounding box center [1023, 69] width 13 height 12
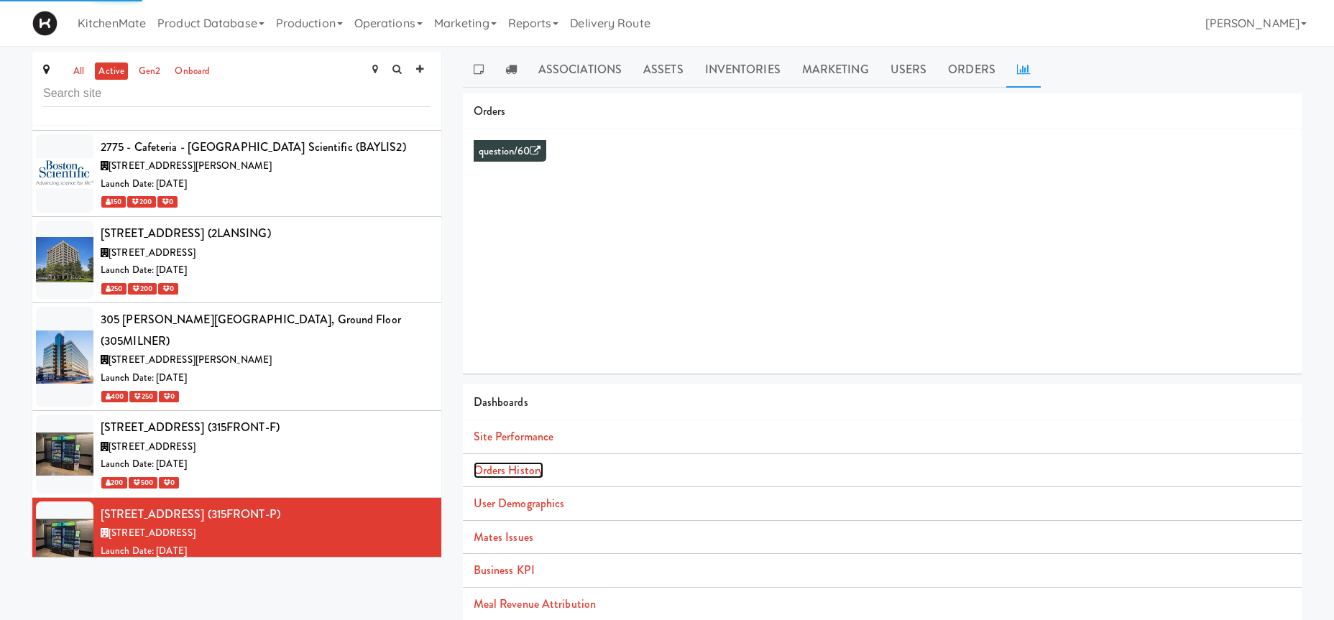
click at [497, 467] on link "Orders History" at bounding box center [509, 470] width 70 height 17
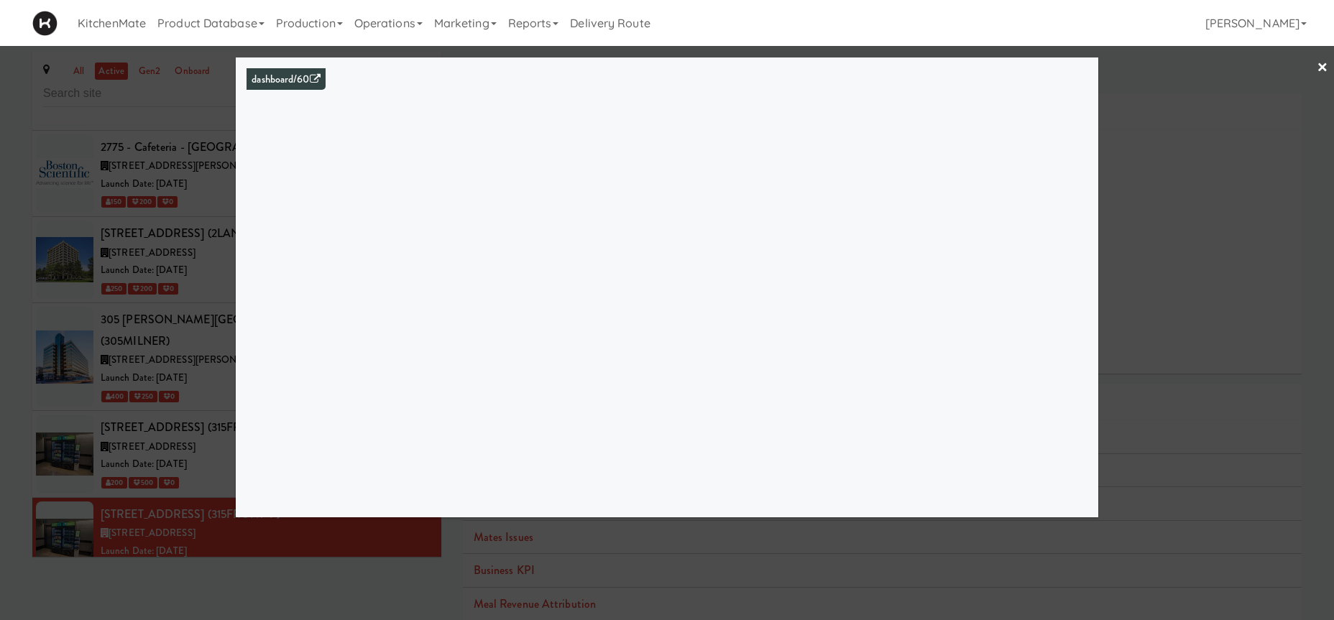
click at [137, 338] on div at bounding box center [667, 310] width 1334 height 620
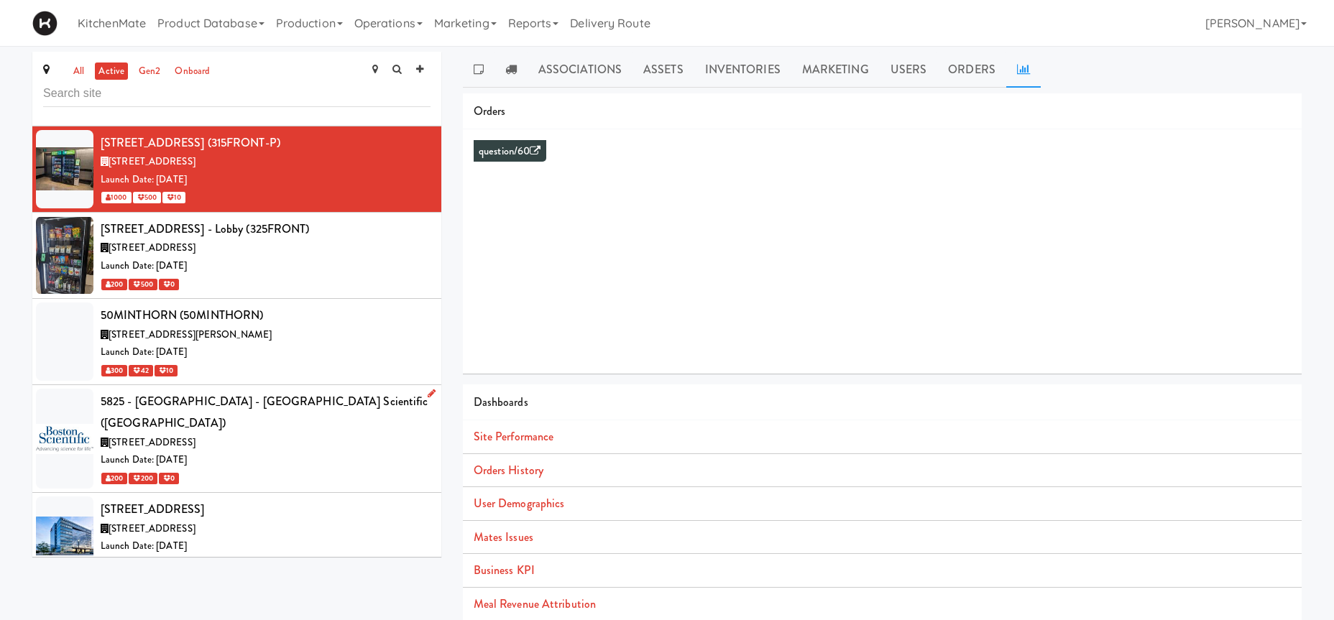
scroll to position [1015, 0]
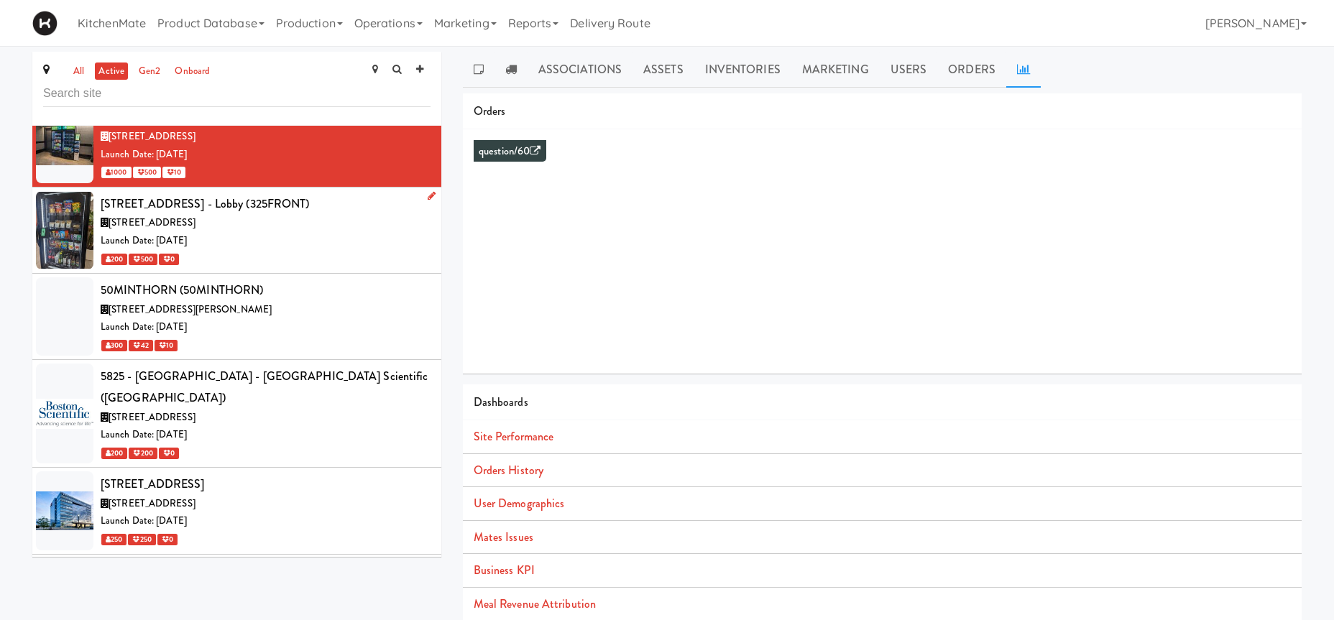
click at [228, 232] on div "Launch Date: [DATE]" at bounding box center [266, 241] width 330 height 18
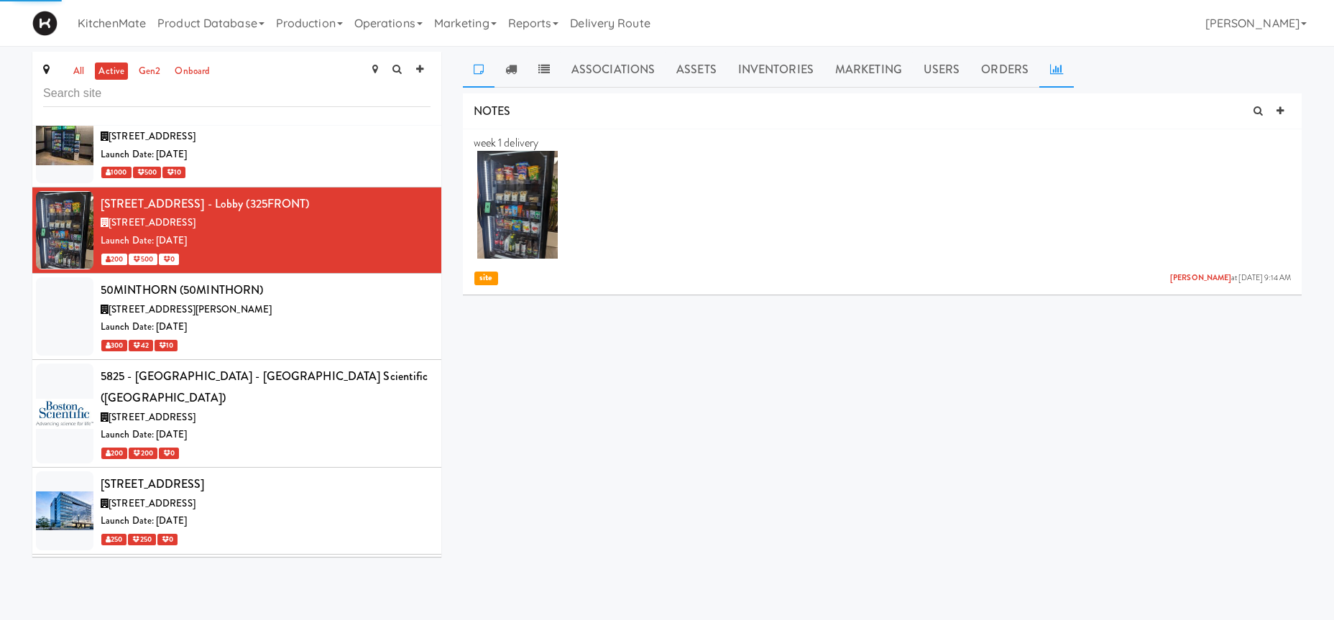
click at [1056, 62] on link at bounding box center [1057, 70] width 35 height 36
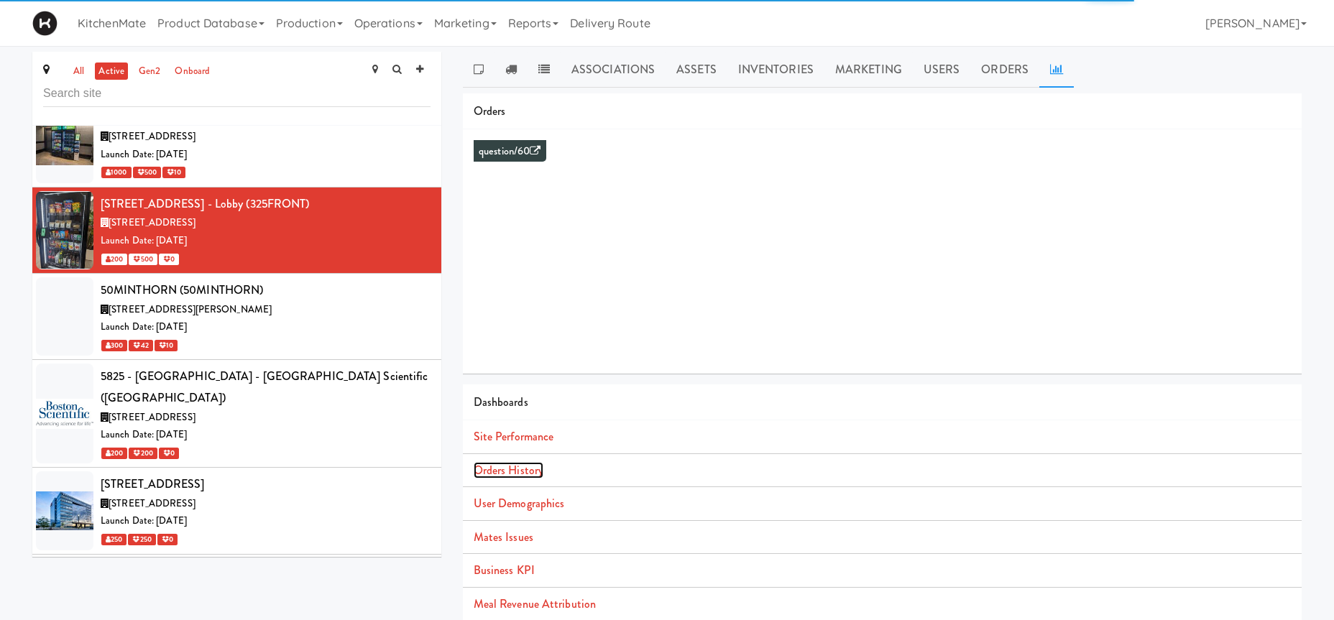
click at [523, 477] on link "Orders History" at bounding box center [509, 470] width 70 height 17
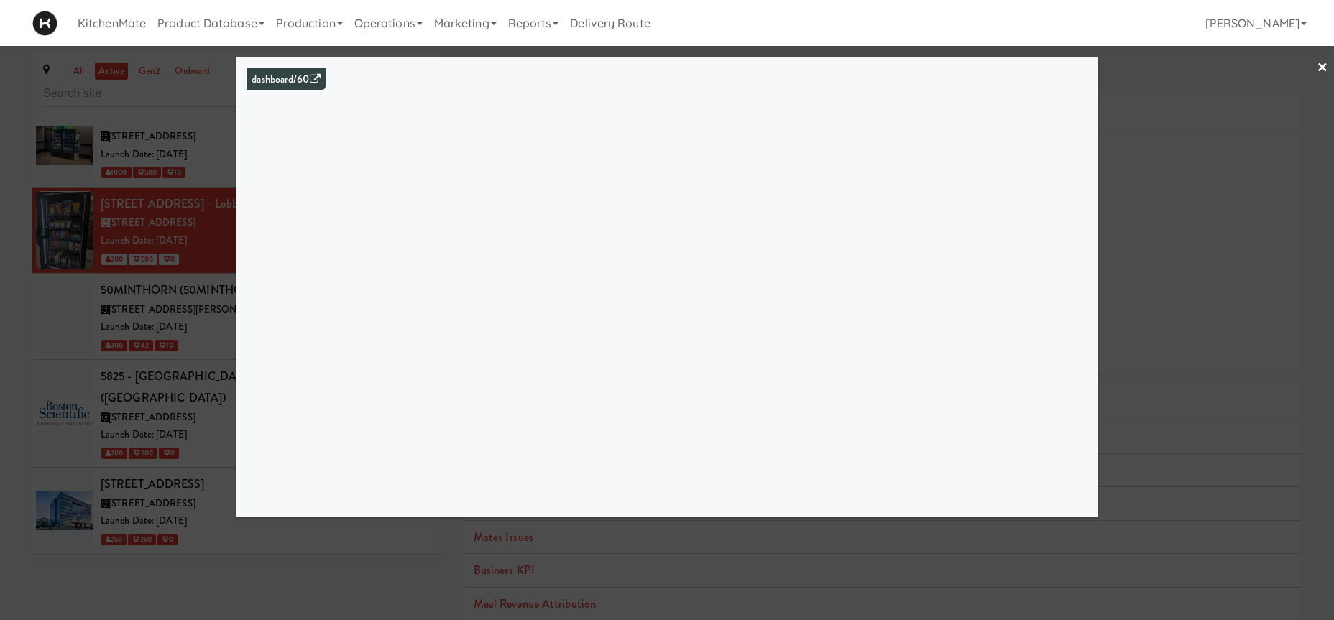
click at [116, 380] on div at bounding box center [667, 310] width 1334 height 620
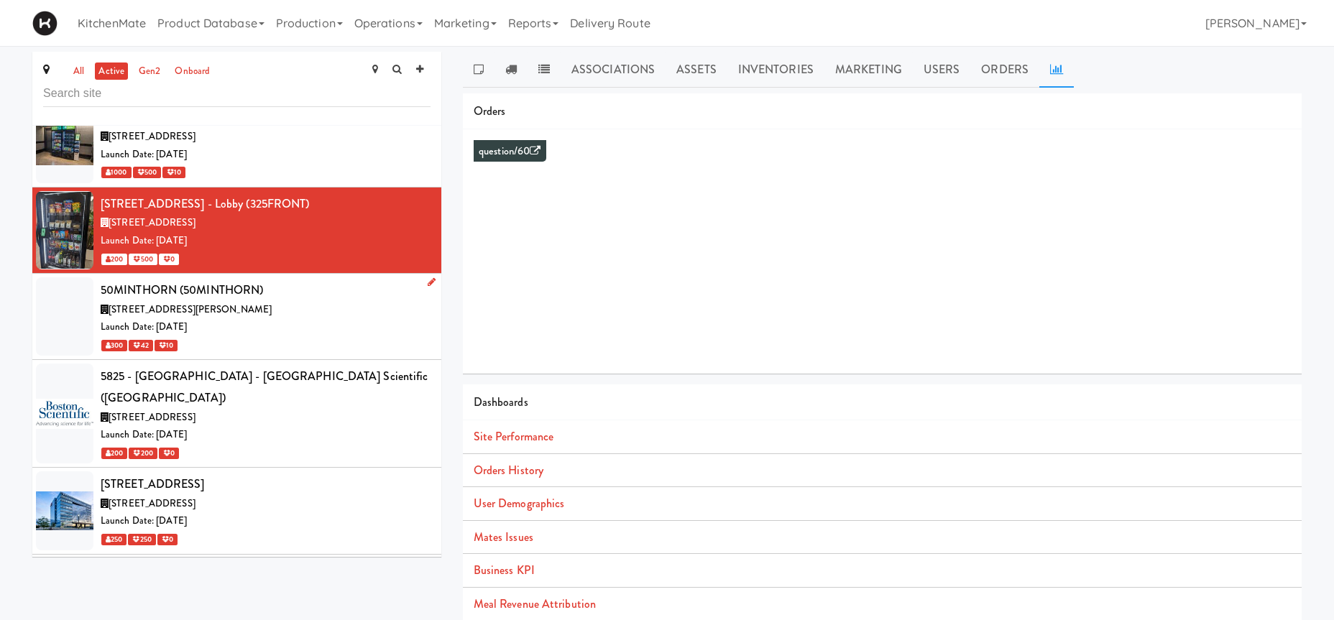
click at [254, 303] on span "[STREET_ADDRESS][PERSON_NAME]" at bounding box center [190, 310] width 163 height 14
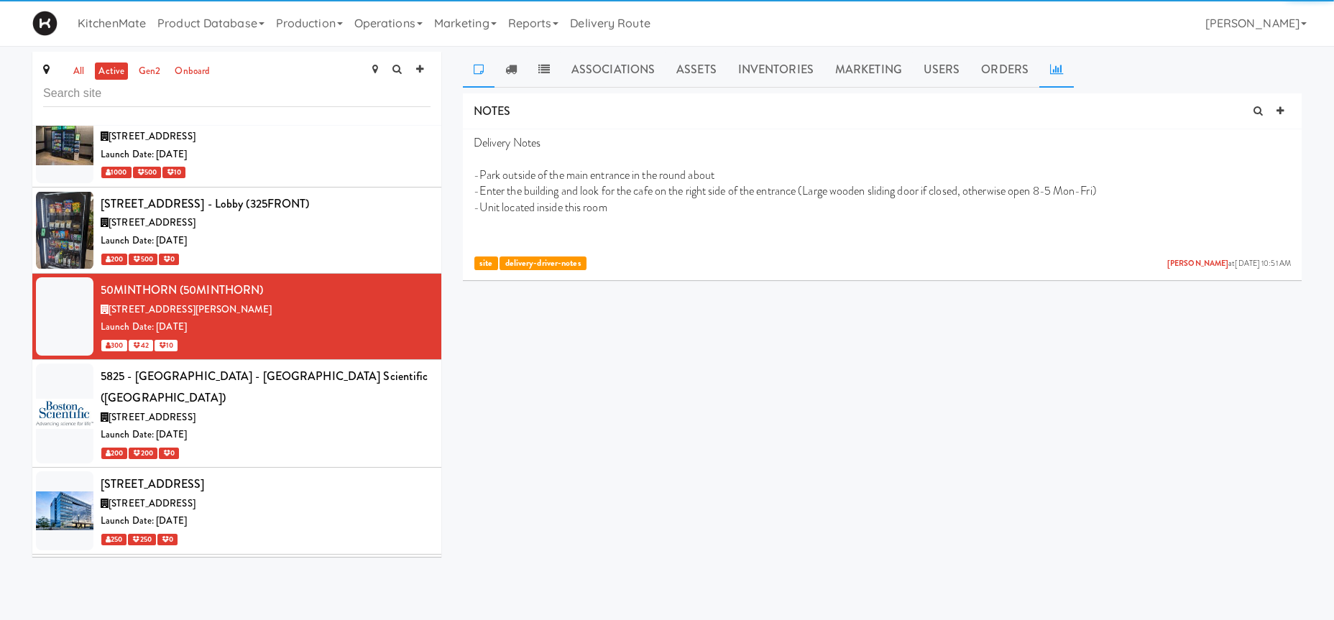
click at [1042, 69] on link at bounding box center [1057, 70] width 35 height 36
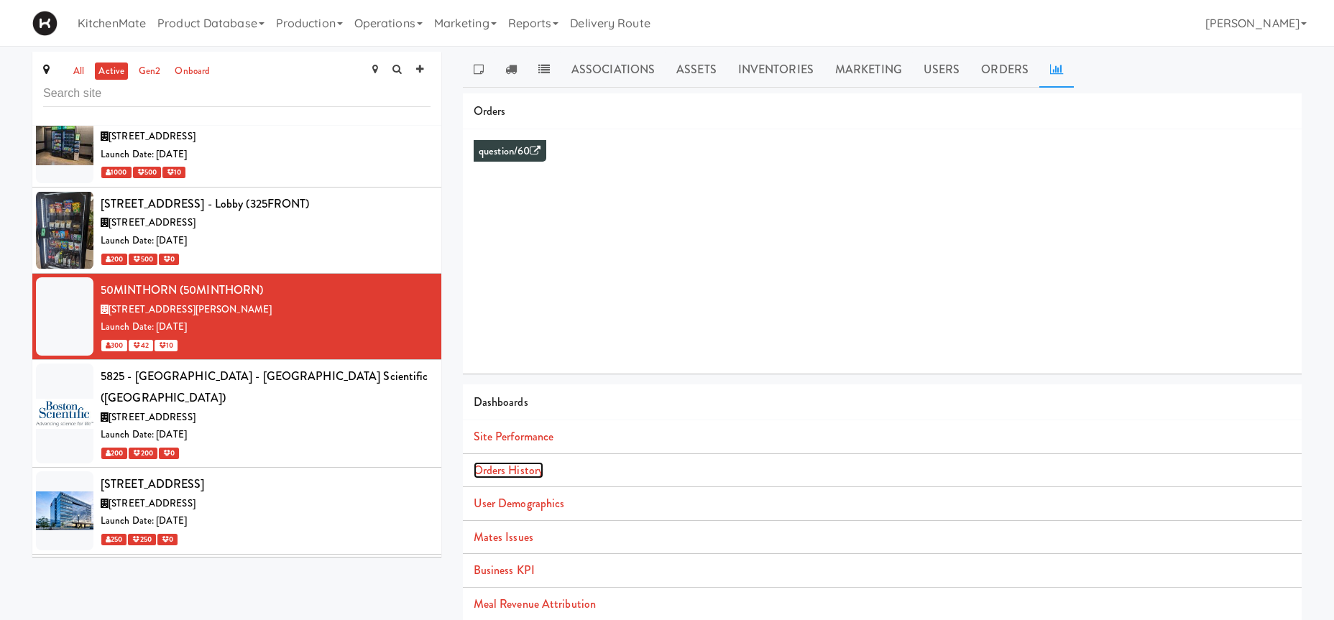
click at [520, 468] on link "Orders History" at bounding box center [509, 470] width 70 height 17
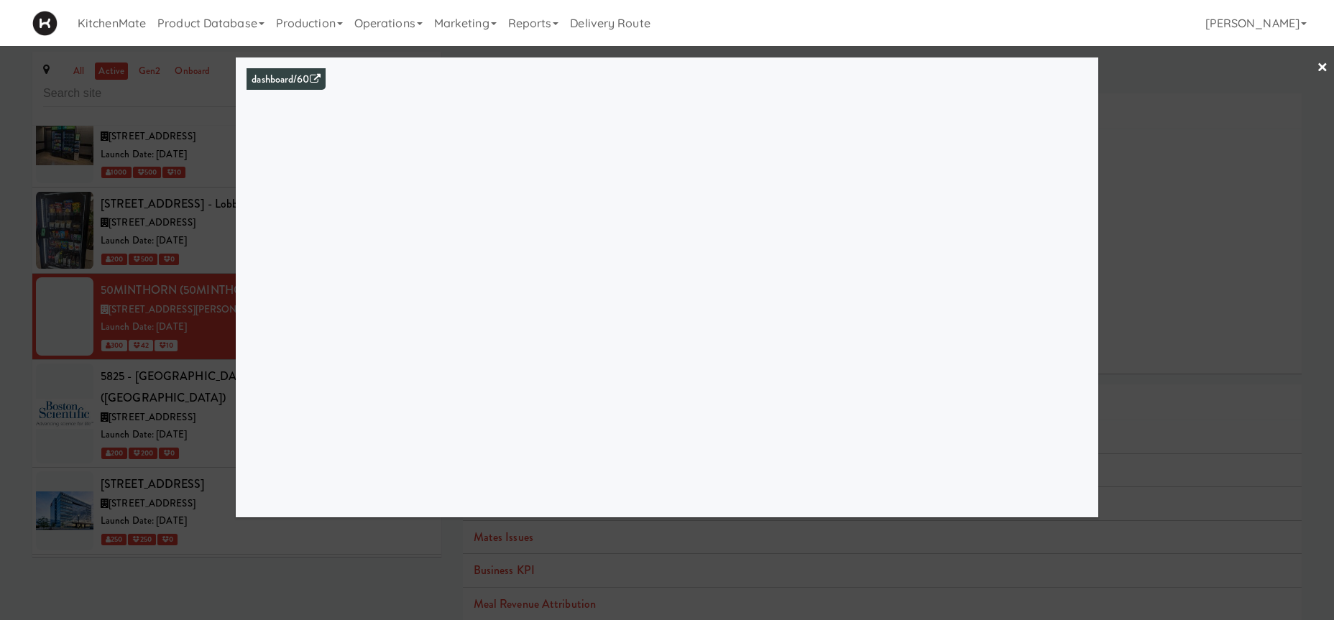
click at [196, 358] on div at bounding box center [667, 310] width 1334 height 620
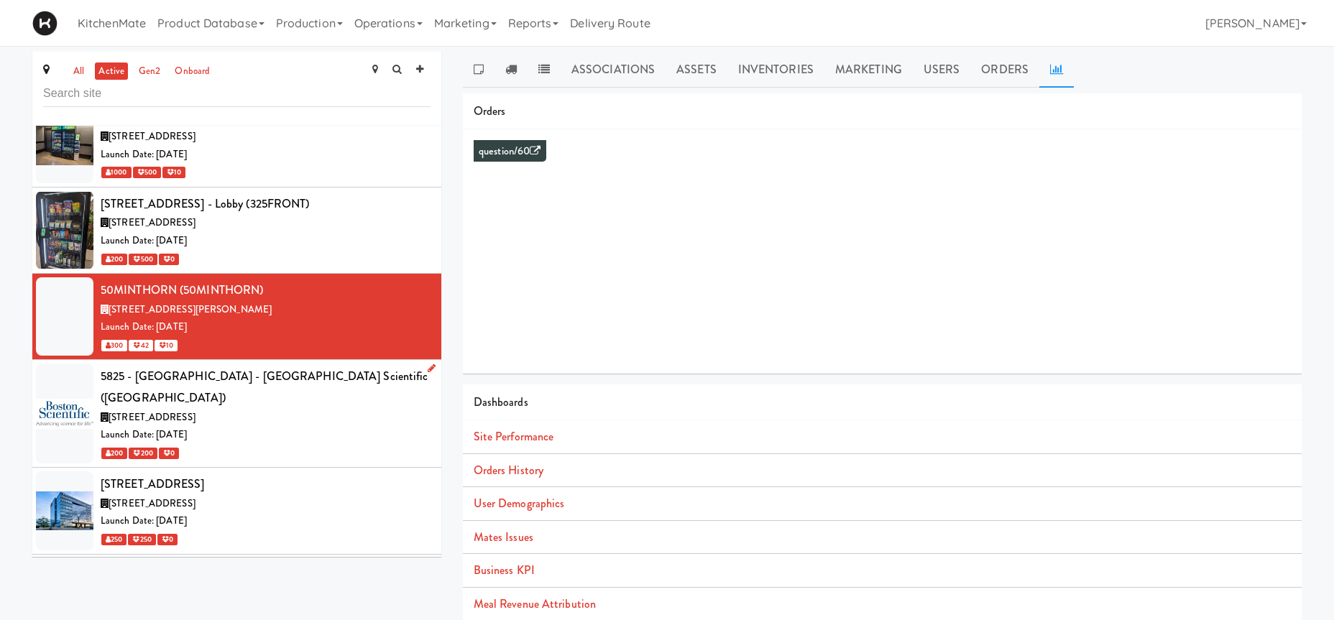
click at [196, 410] on span "[STREET_ADDRESS]" at bounding box center [152, 417] width 87 height 14
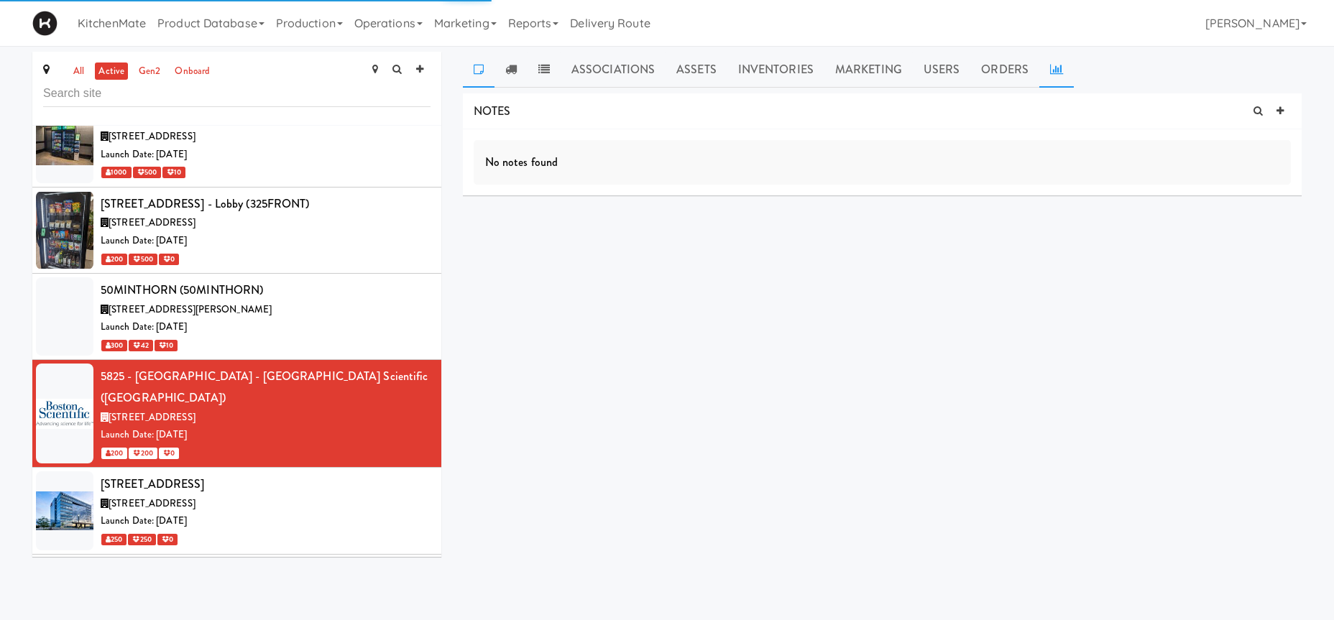
click at [1052, 70] on icon at bounding box center [1056, 69] width 13 height 12
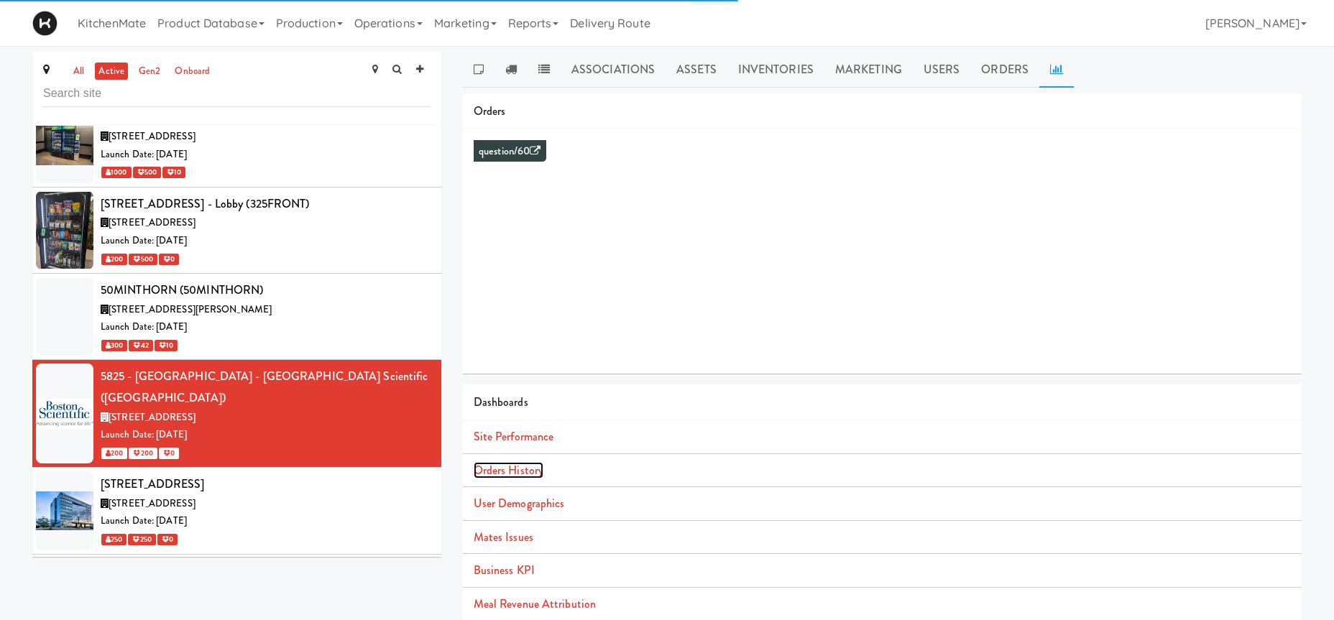
click at [533, 469] on link "Orders History" at bounding box center [509, 470] width 70 height 17
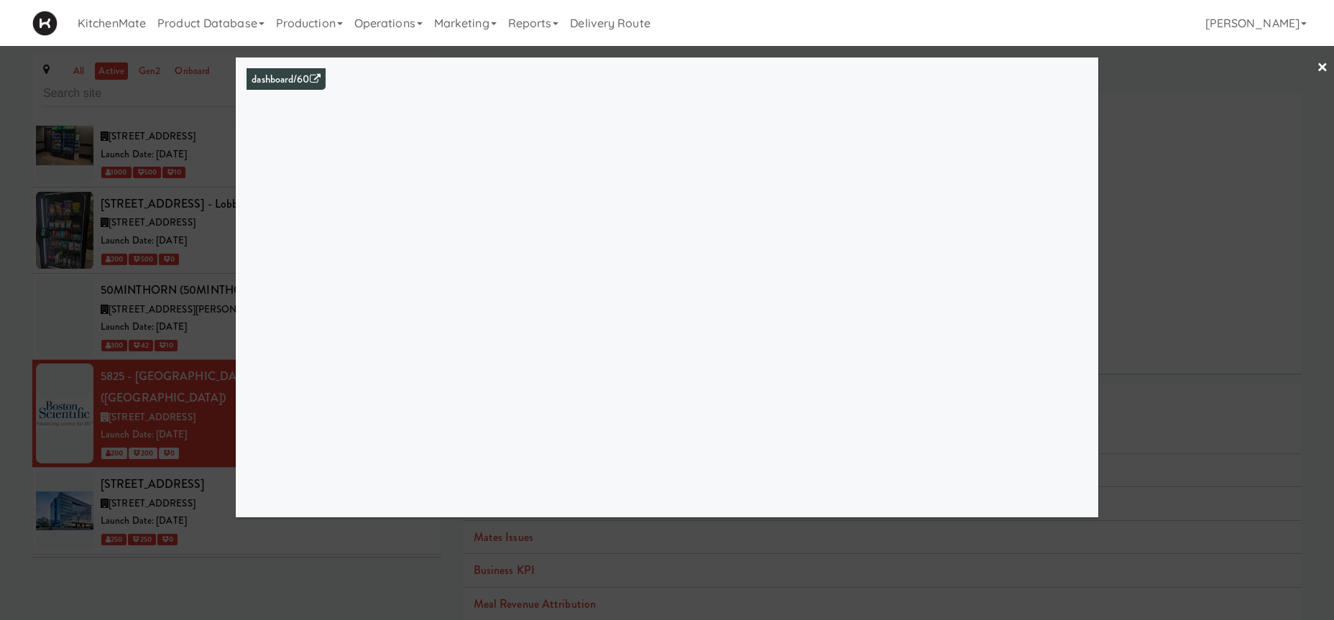
click at [106, 353] on div at bounding box center [667, 310] width 1334 height 620
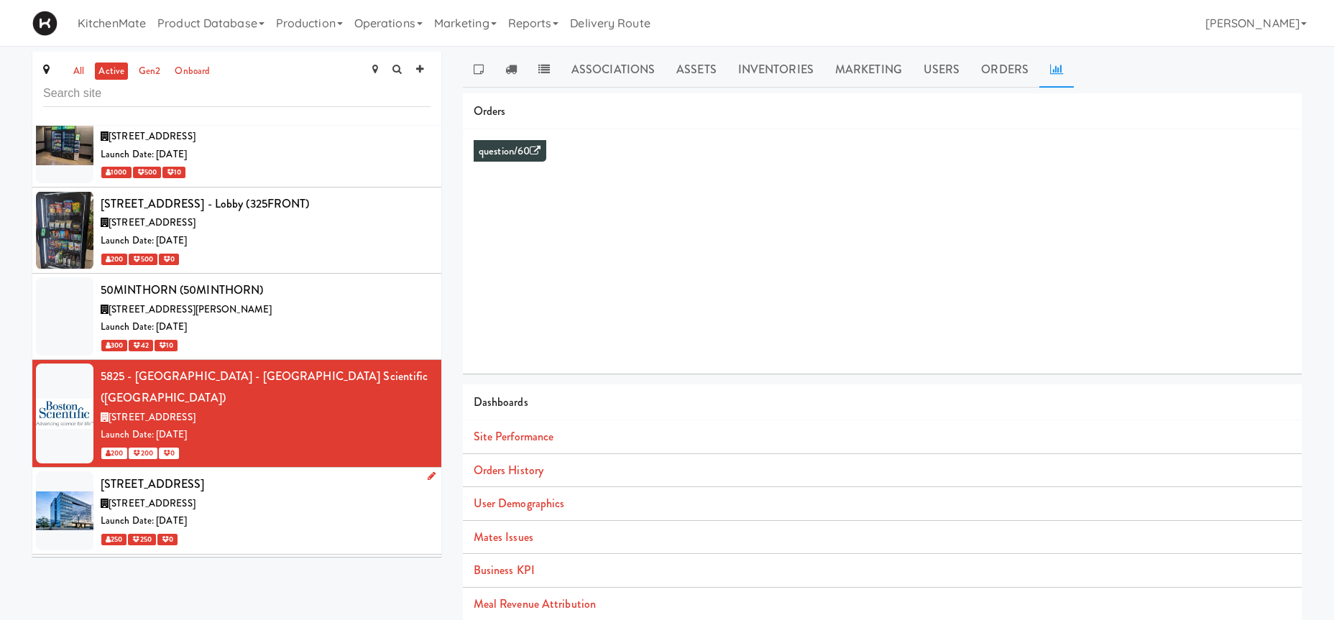
click at [196, 497] on span "[STREET_ADDRESS]" at bounding box center [152, 504] width 87 height 14
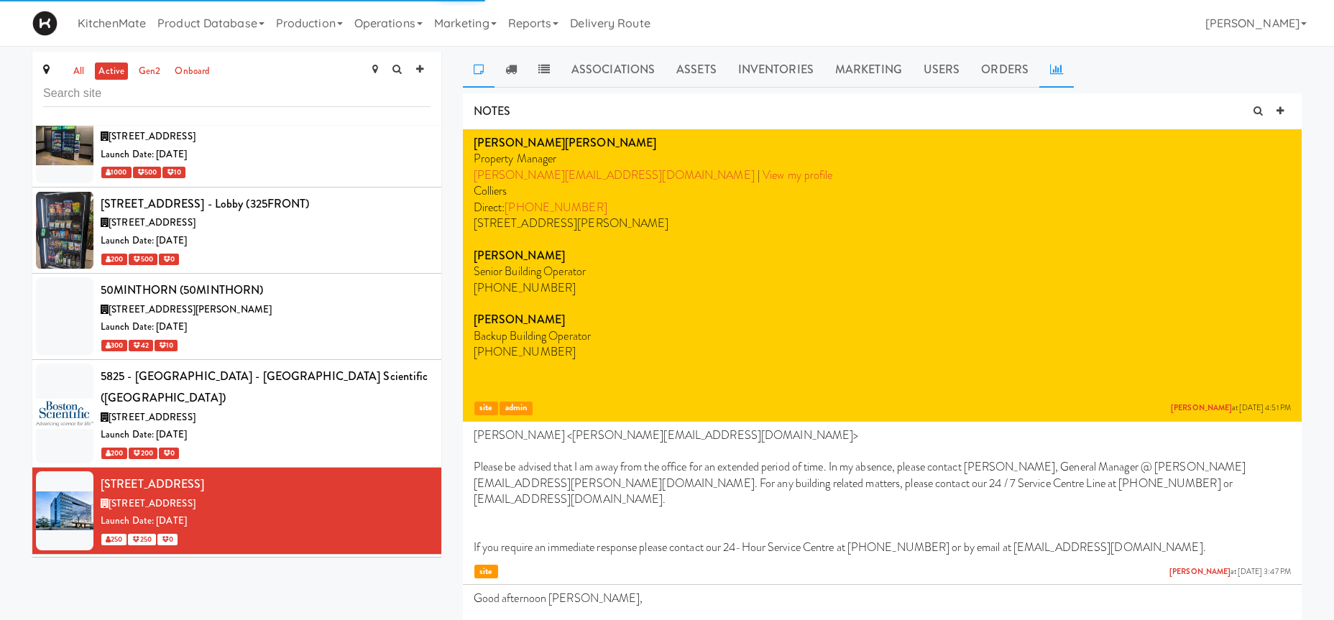
click at [1057, 67] on icon at bounding box center [1056, 69] width 13 height 12
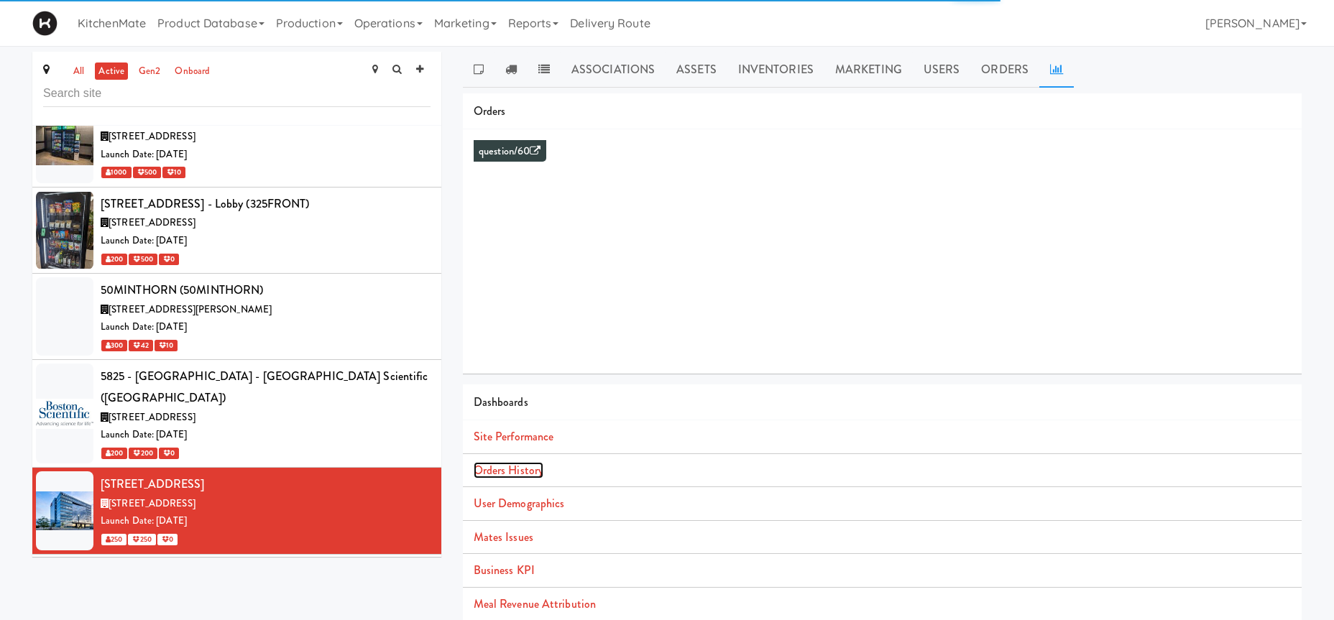
click at [527, 468] on link "Orders History" at bounding box center [509, 470] width 70 height 17
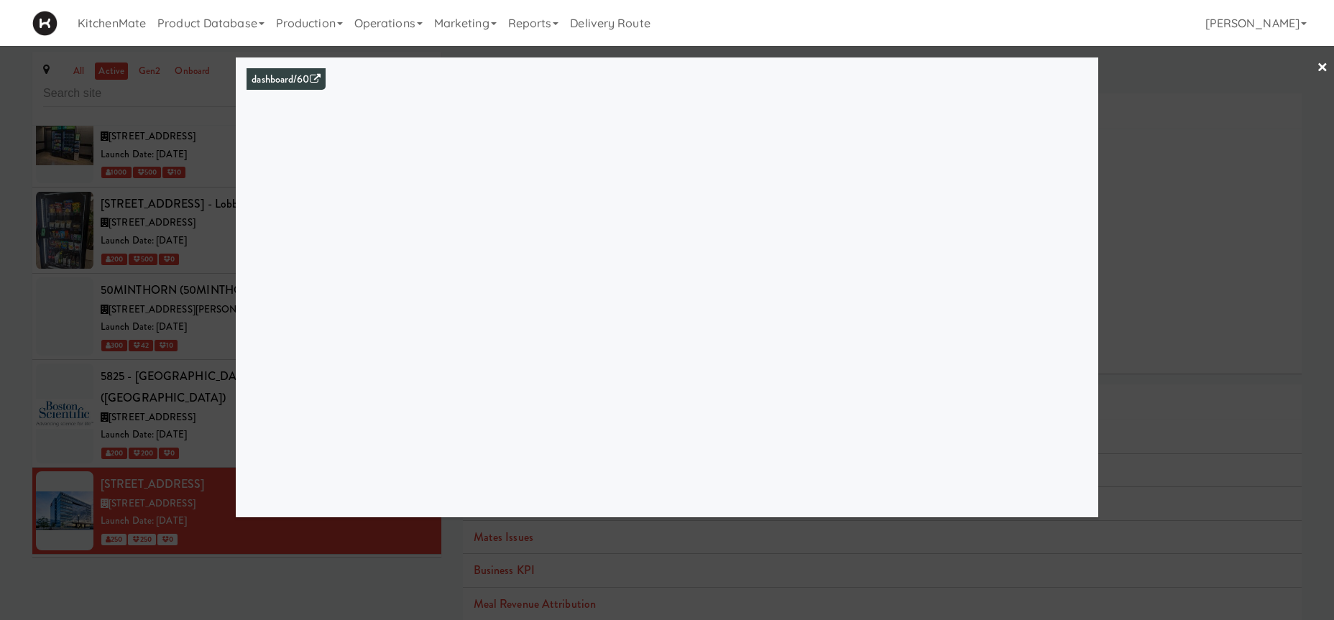
click at [1136, 116] on div at bounding box center [667, 310] width 1334 height 620
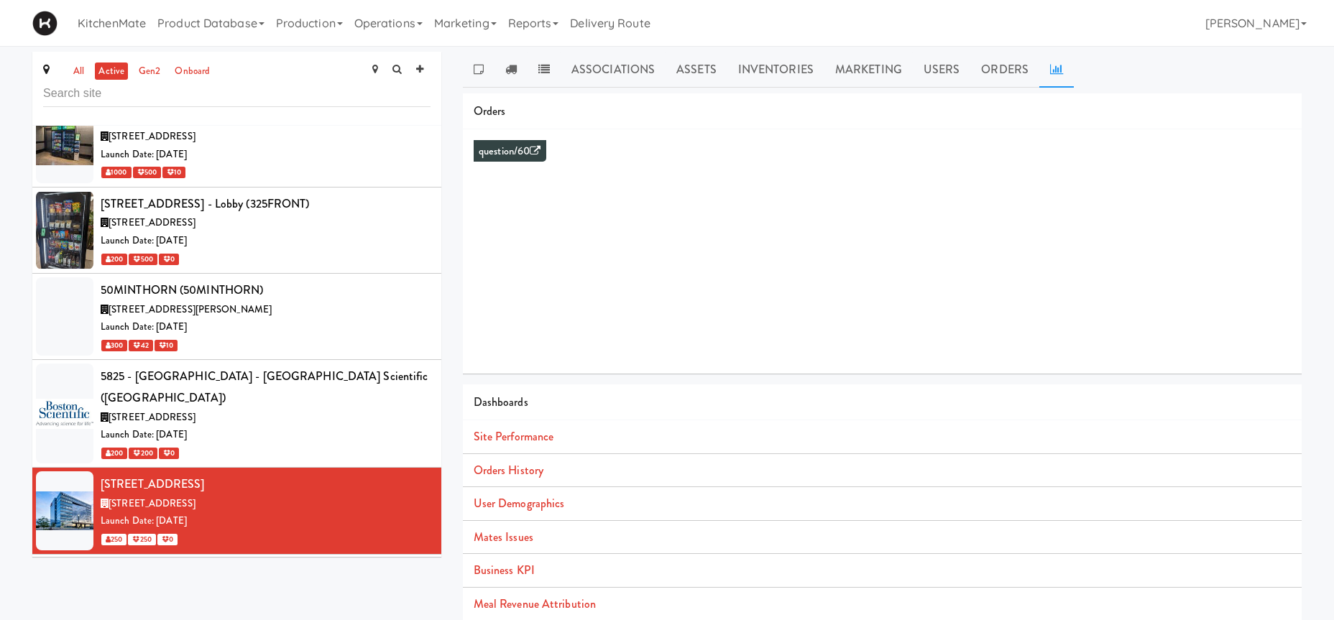
scroll to position [1213, 0]
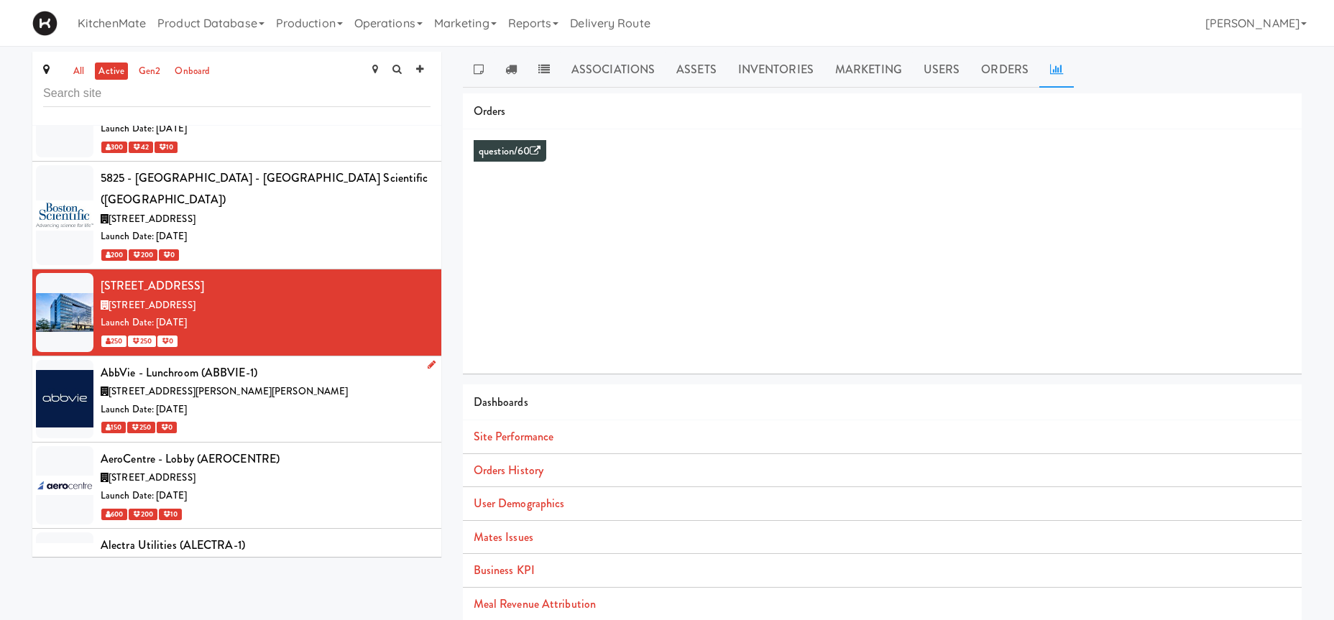
click at [242, 362] on div "AbbVie - Lunchroom (ABBVIE-1)" at bounding box center [266, 373] width 330 height 22
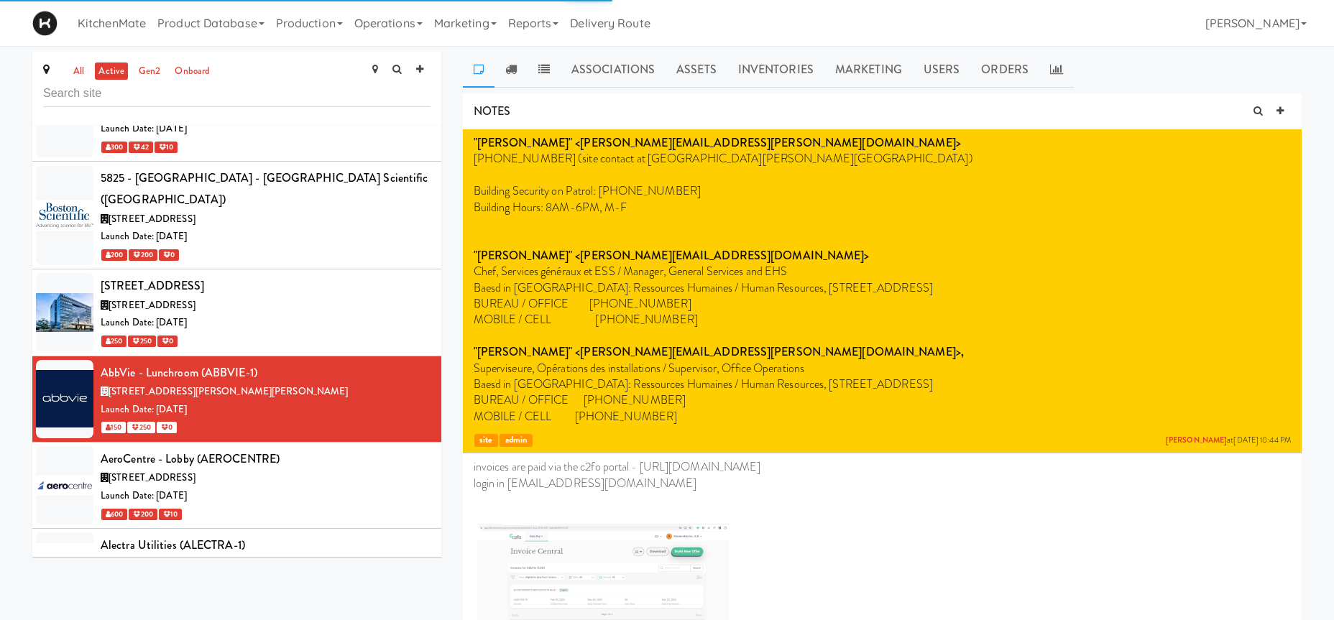
drag, startPoint x: 1052, startPoint y: 61, endPoint x: 1052, endPoint y: 93, distance: 31.6
click at [1052, 63] on link at bounding box center [1057, 70] width 35 height 36
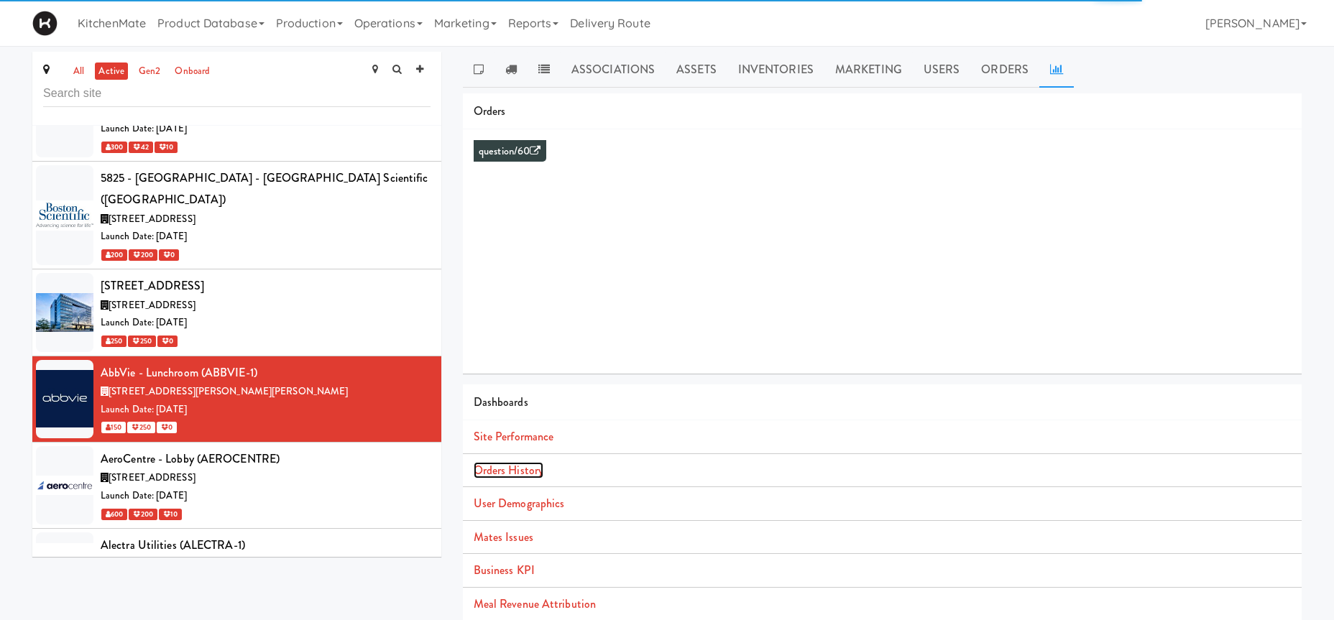
click at [531, 472] on link "Orders History" at bounding box center [509, 470] width 70 height 17
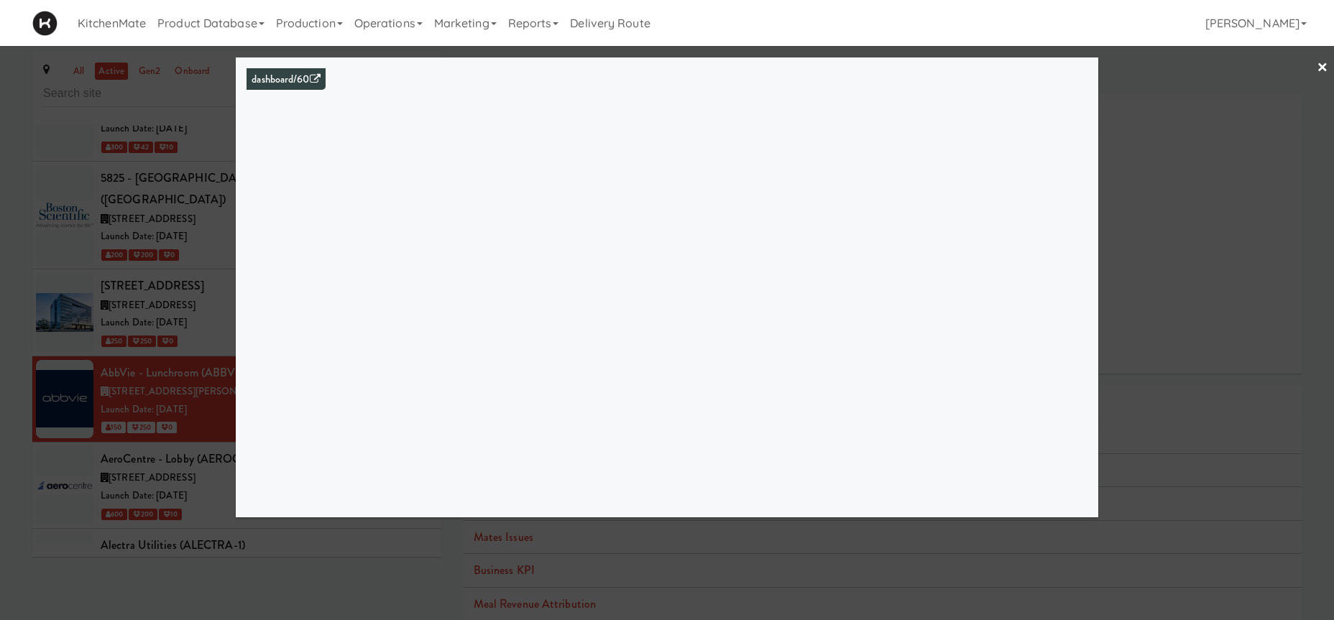
click at [39, 249] on div at bounding box center [667, 310] width 1334 height 620
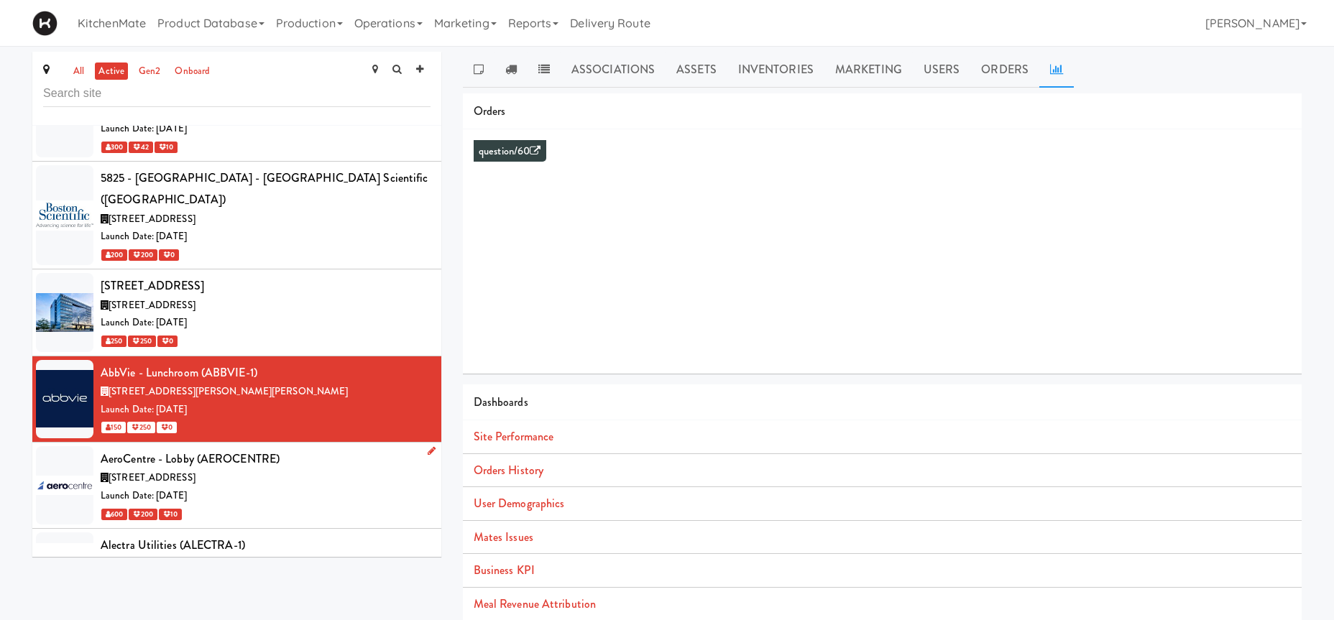
click at [254, 469] on div "[STREET_ADDRESS]" at bounding box center [266, 478] width 330 height 18
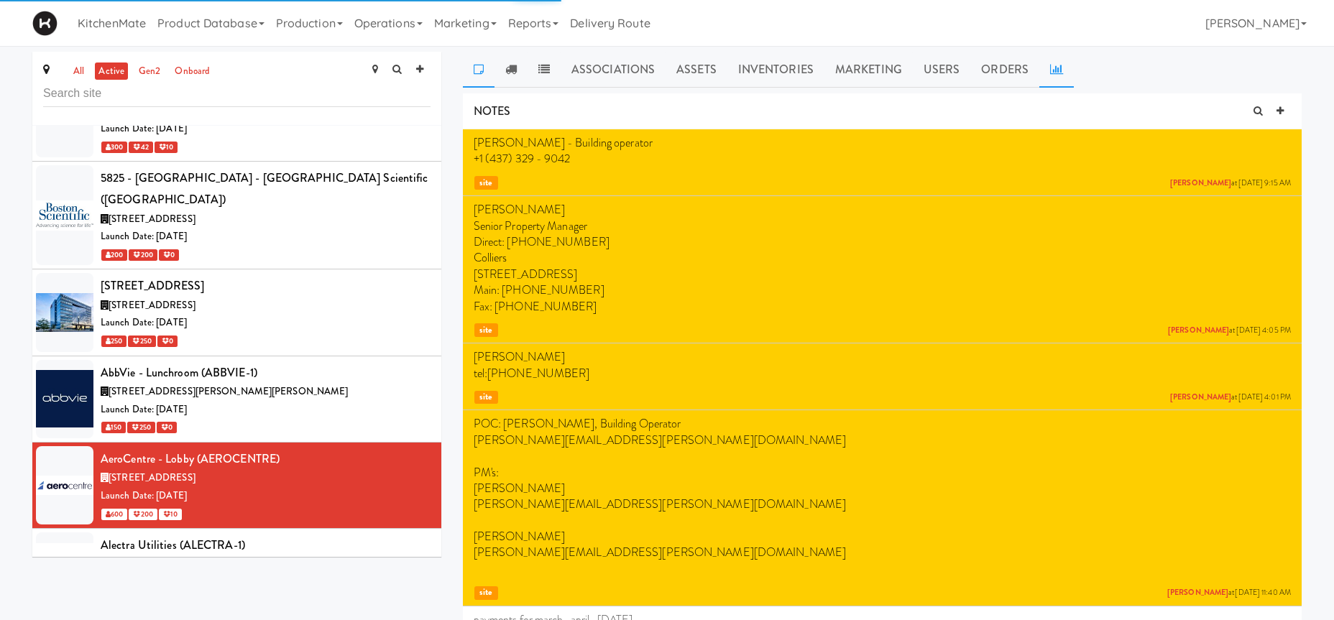
click at [1050, 68] on icon at bounding box center [1056, 69] width 13 height 12
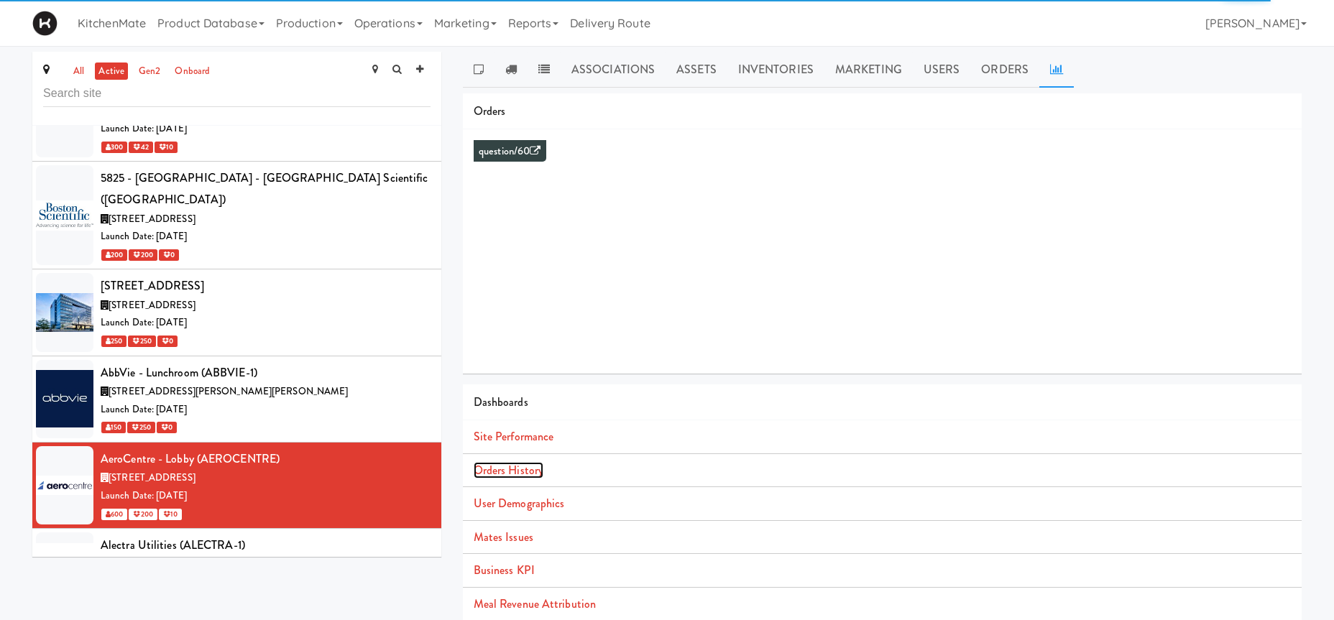
click at [515, 466] on link "Orders History" at bounding box center [509, 470] width 70 height 17
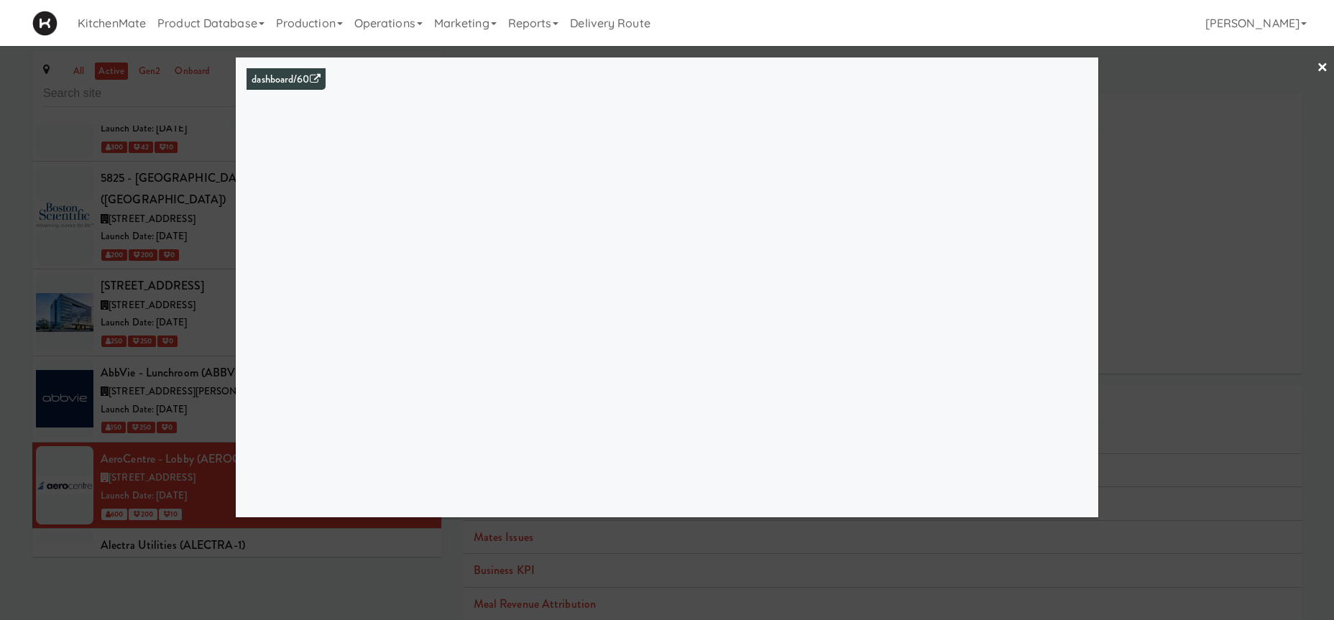
drag, startPoint x: 137, startPoint y: 398, endPoint x: 151, endPoint y: 449, distance: 53.0
click at [137, 400] on div at bounding box center [667, 310] width 1334 height 620
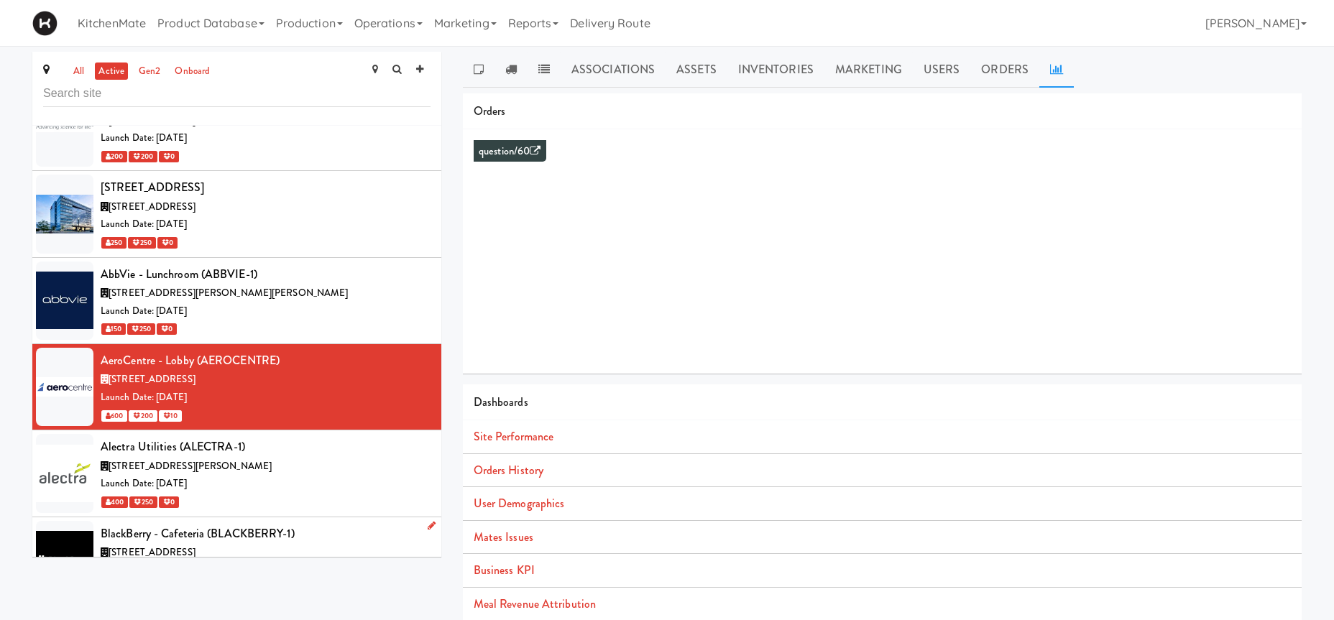
scroll to position [1412, 0]
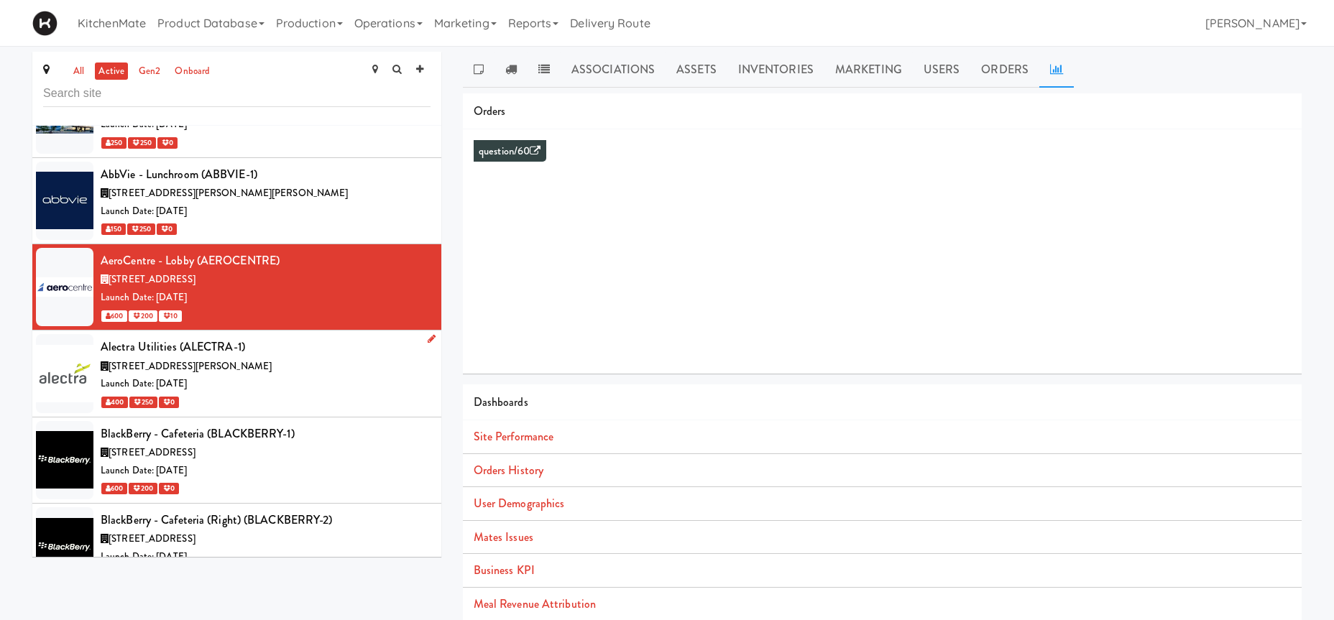
click at [231, 359] on span "[STREET_ADDRESS][PERSON_NAME]" at bounding box center [190, 366] width 163 height 14
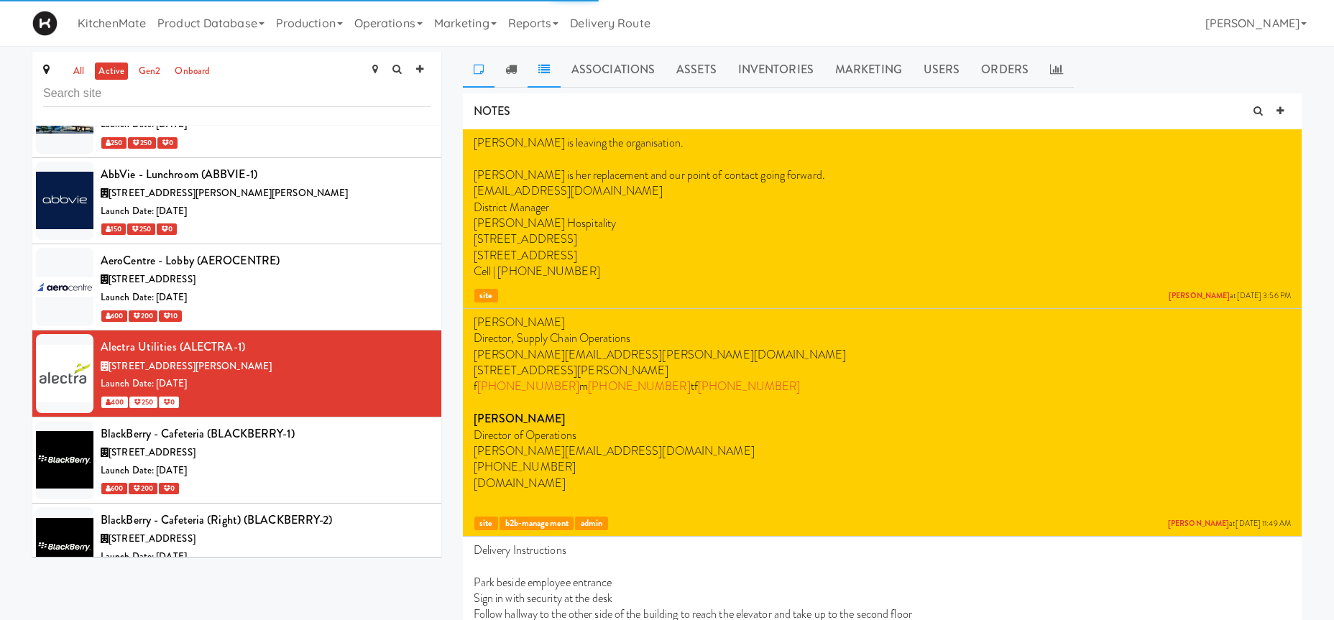
drag, startPoint x: 505, startPoint y: 67, endPoint x: 549, endPoint y: 81, distance: 45.9
click at [505, 68] on link at bounding box center [511, 70] width 33 height 36
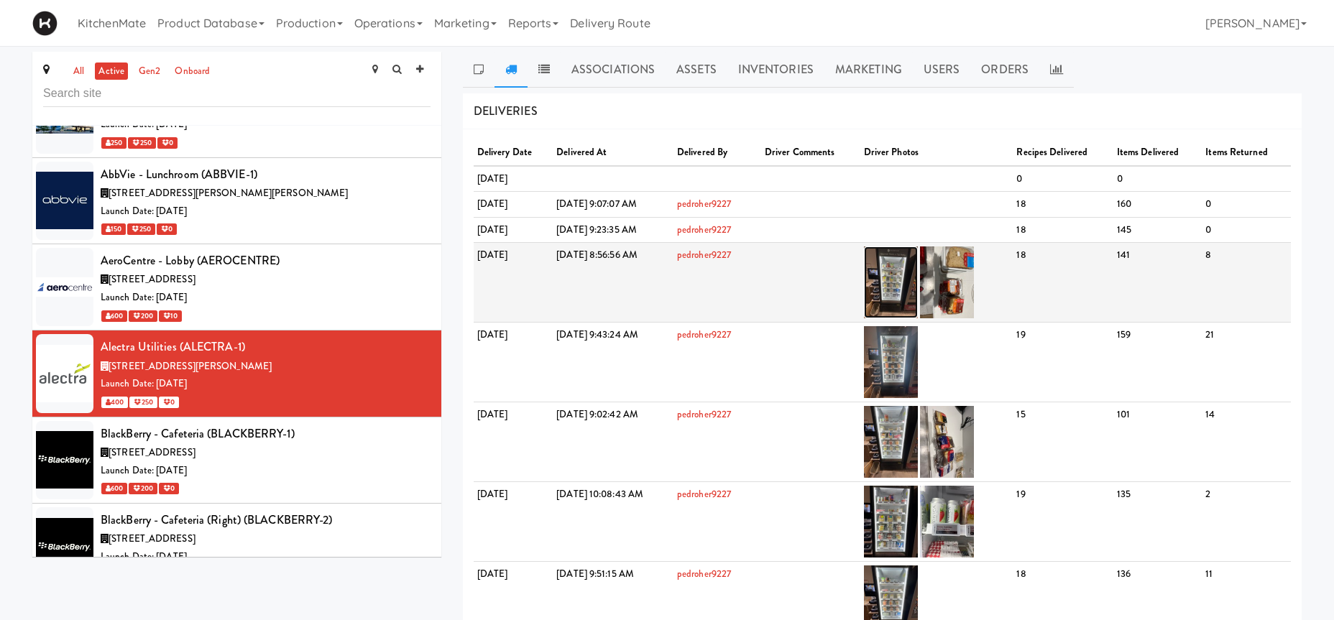
click at [918, 279] on img at bounding box center [891, 283] width 54 height 72
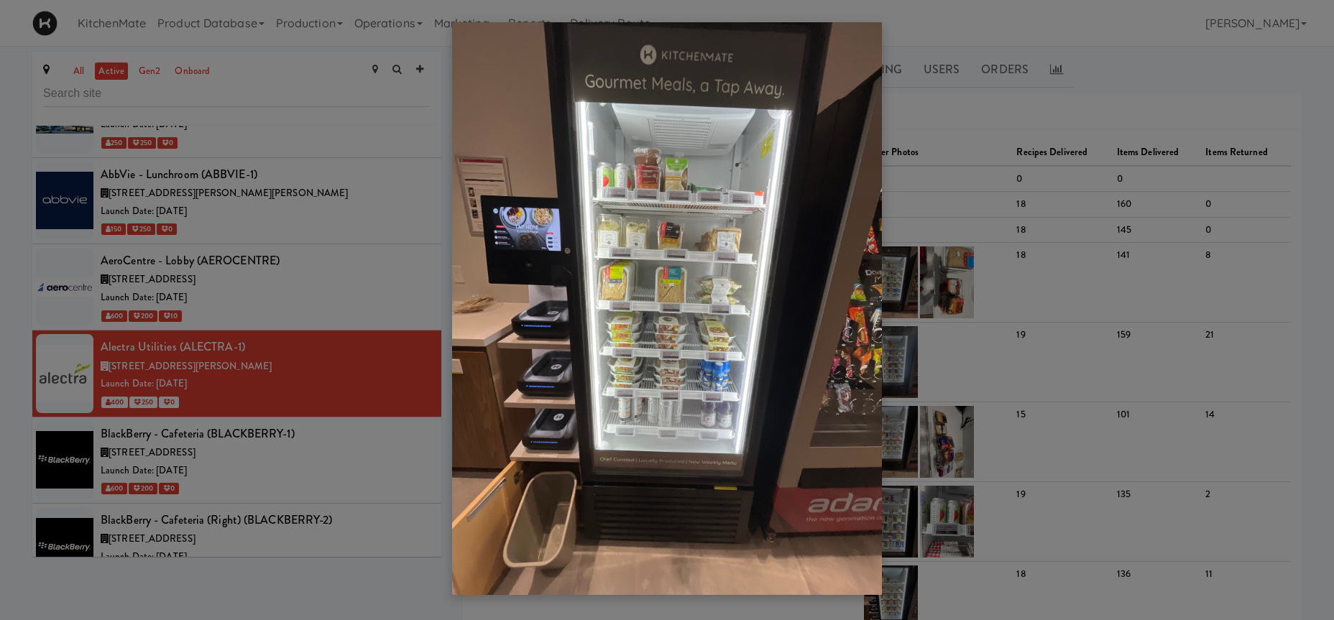
click at [232, 403] on div at bounding box center [667, 310] width 1334 height 620
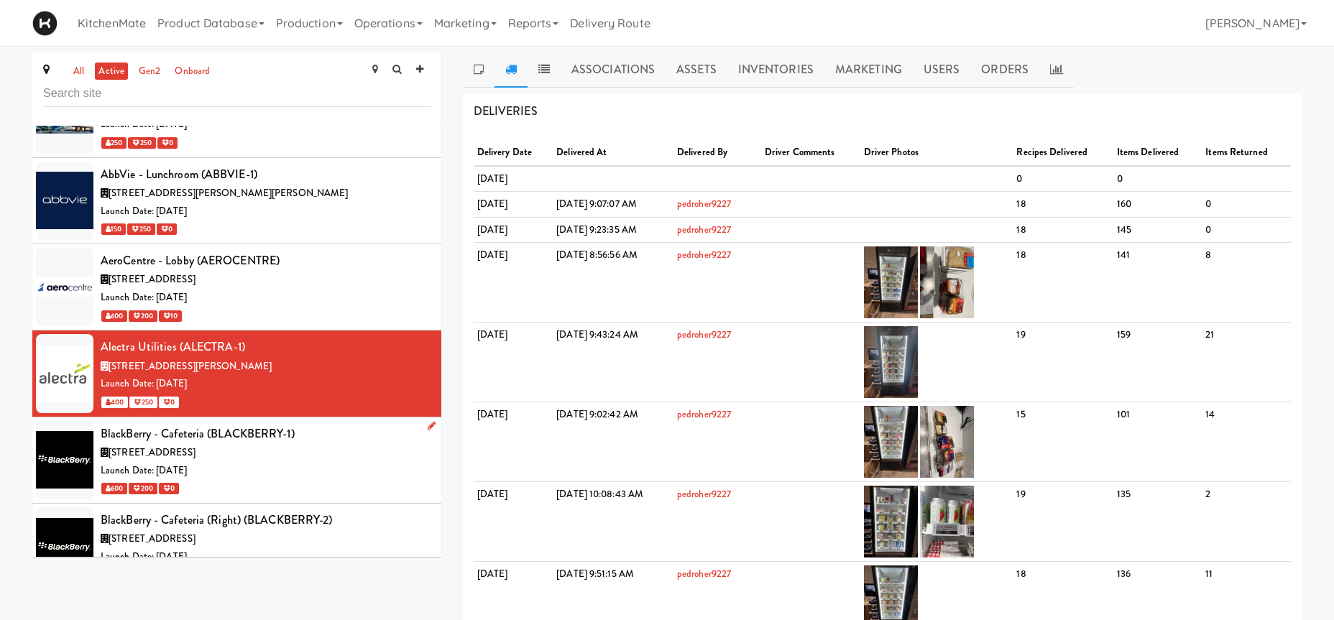
click at [312, 444] on div "[STREET_ADDRESS]" at bounding box center [266, 453] width 330 height 18
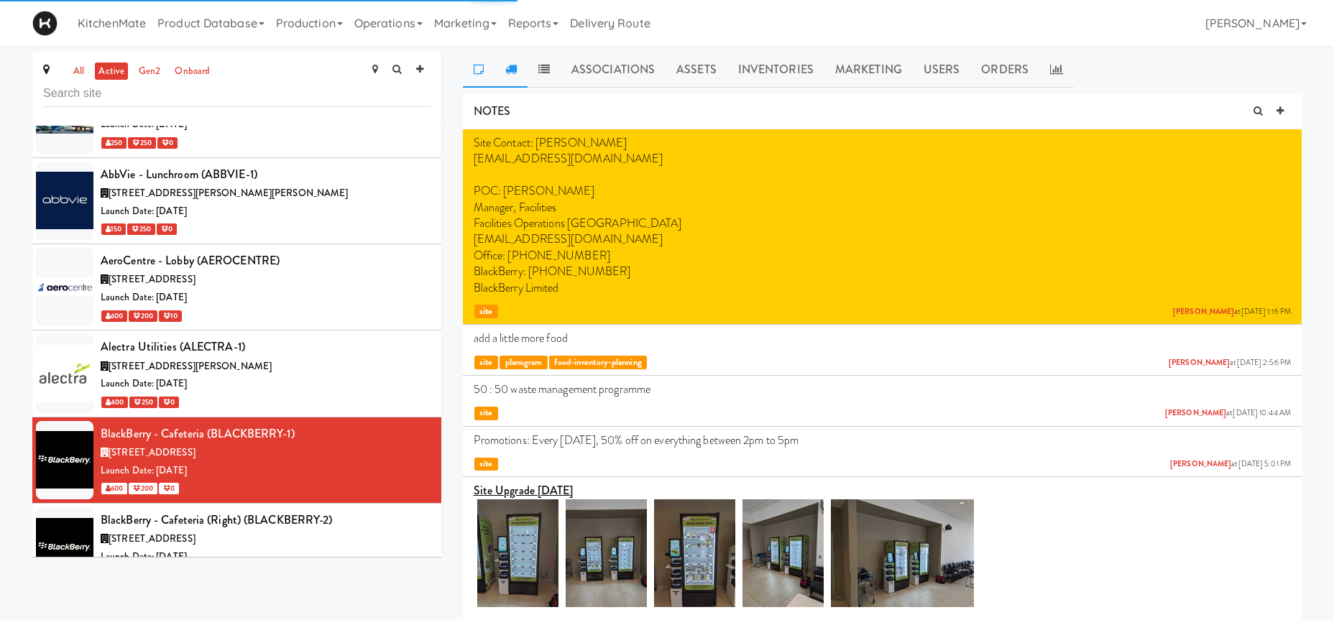
click at [508, 68] on icon at bounding box center [511, 69] width 12 height 12
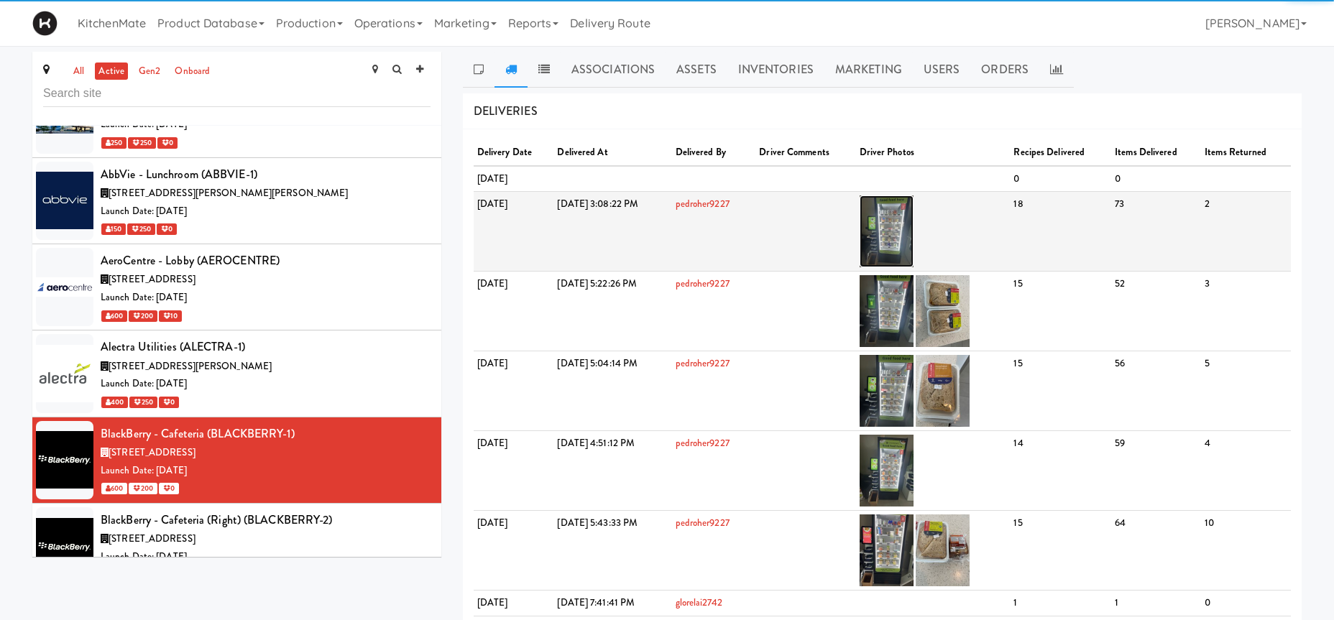
click at [914, 224] on img at bounding box center [887, 232] width 54 height 72
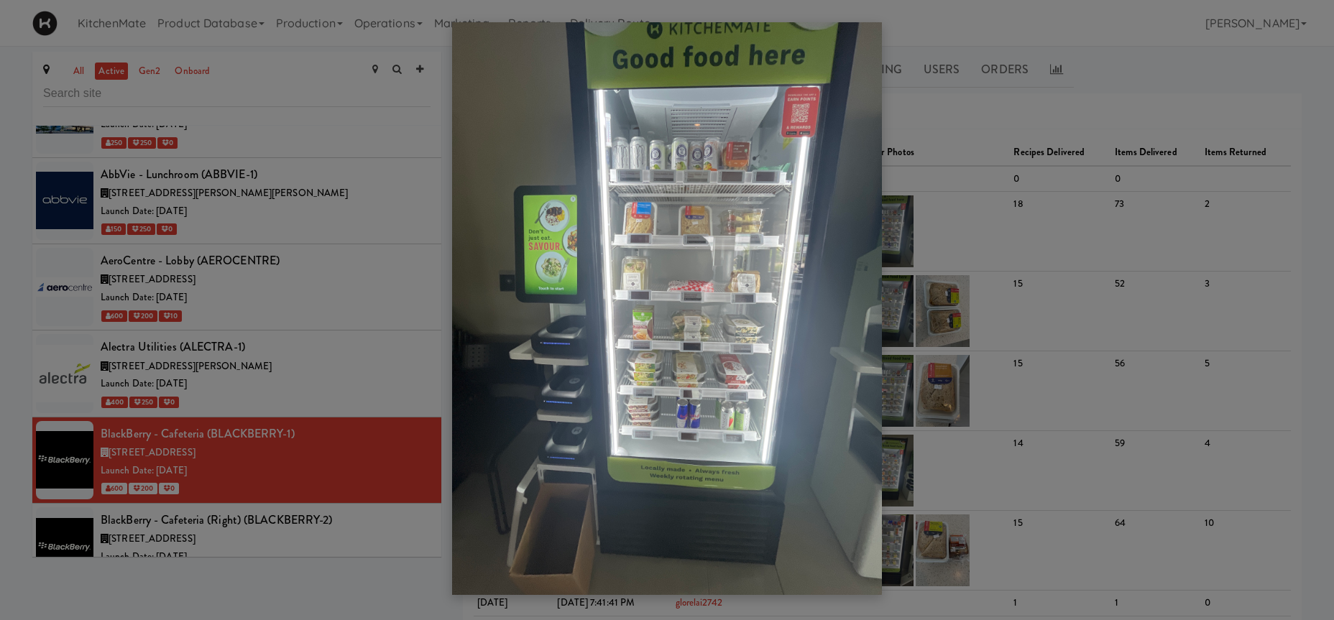
click at [210, 354] on div at bounding box center [667, 310] width 1334 height 620
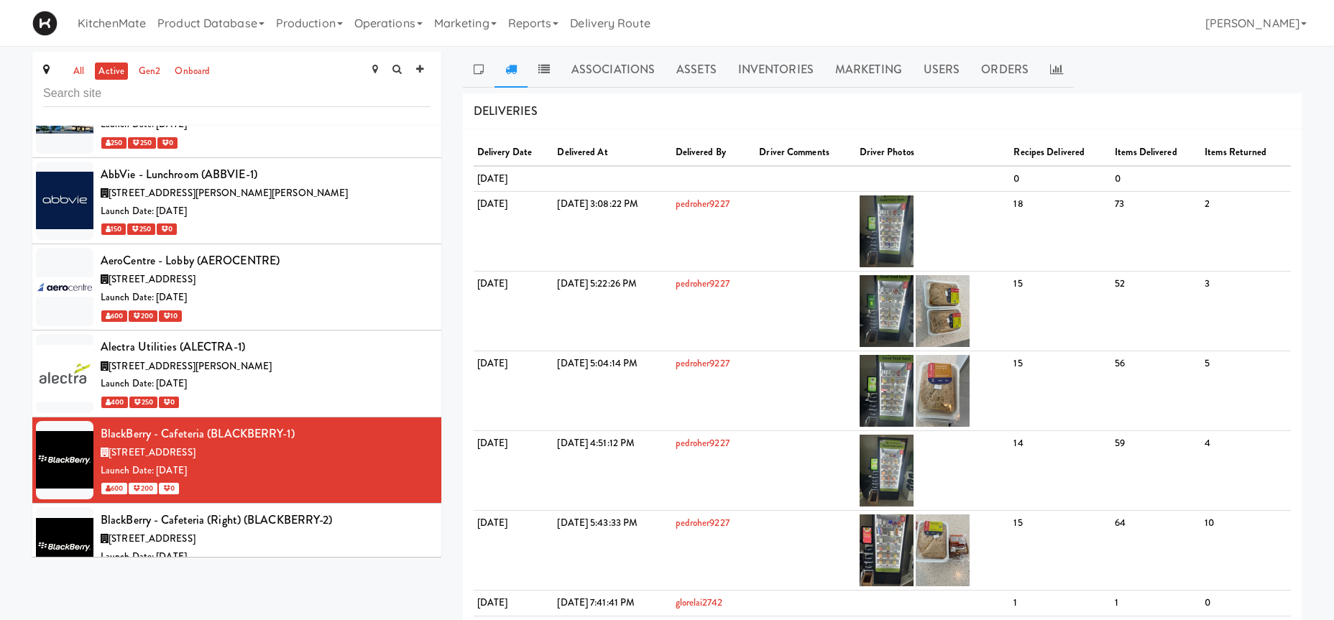
click at [196, 532] on span "[STREET_ADDRESS]" at bounding box center [152, 539] width 87 height 14
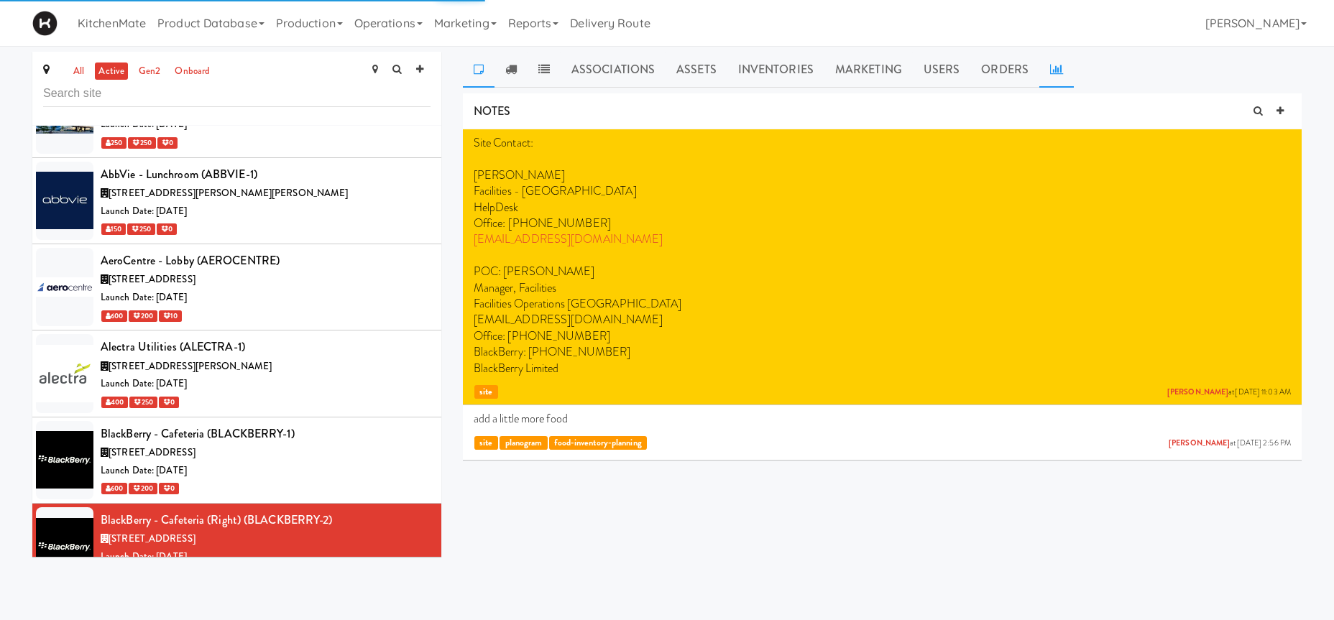
click at [1056, 52] on link at bounding box center [1057, 70] width 35 height 36
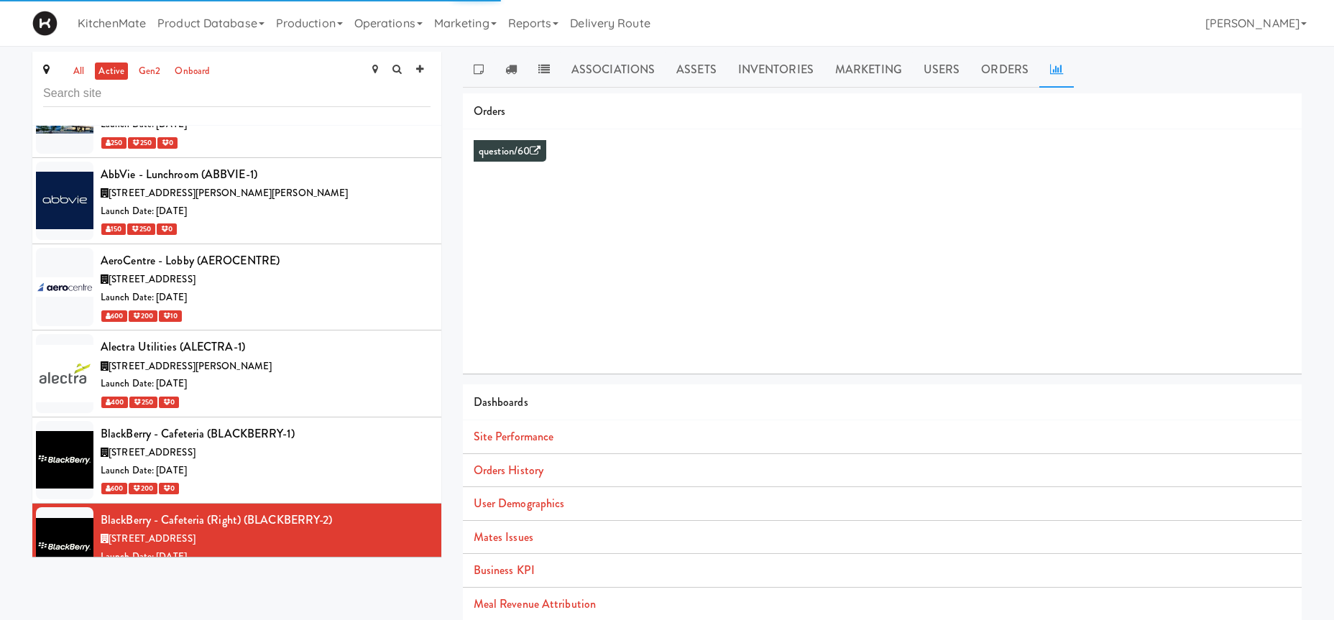
click at [1056, 71] on icon at bounding box center [1056, 69] width 13 height 12
click at [537, 467] on link "Orders History" at bounding box center [509, 470] width 70 height 17
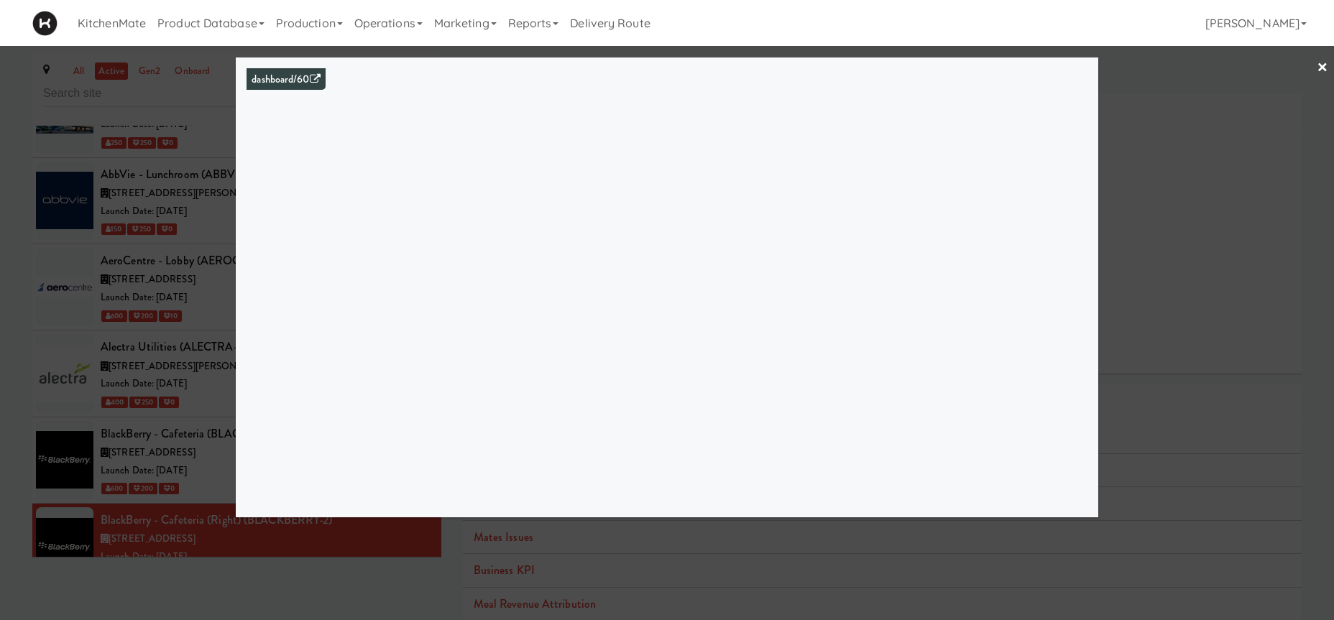
click at [97, 430] on div at bounding box center [667, 310] width 1334 height 620
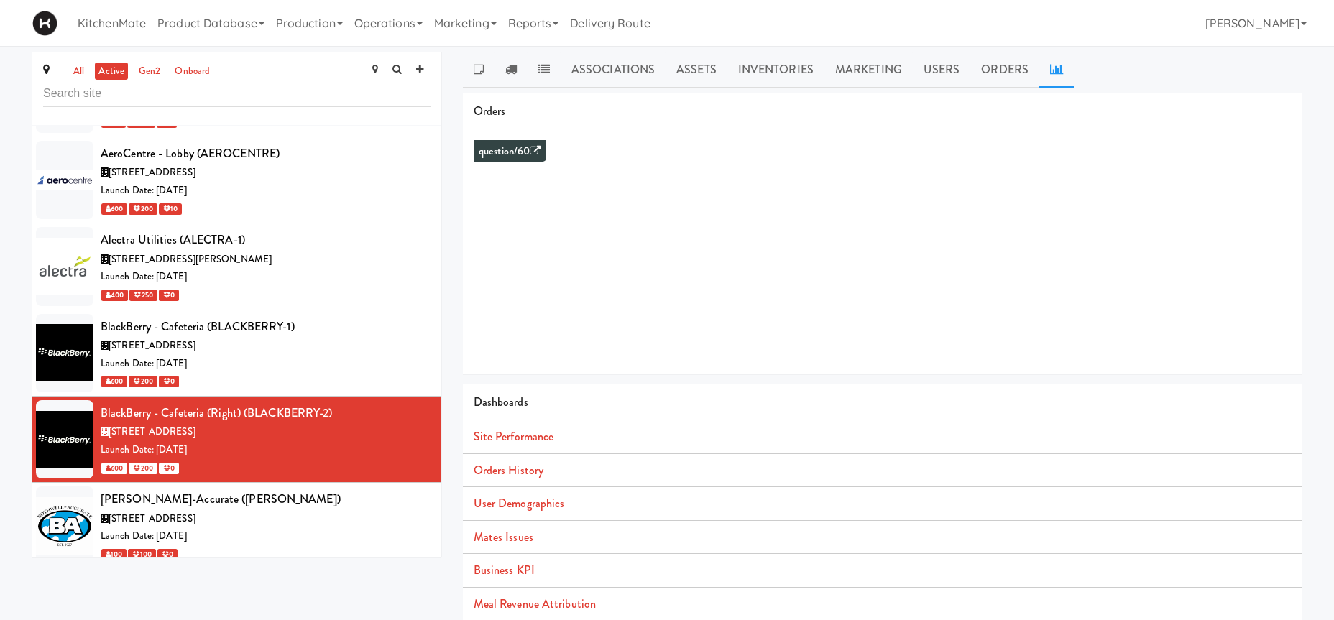
scroll to position [1610, 0]
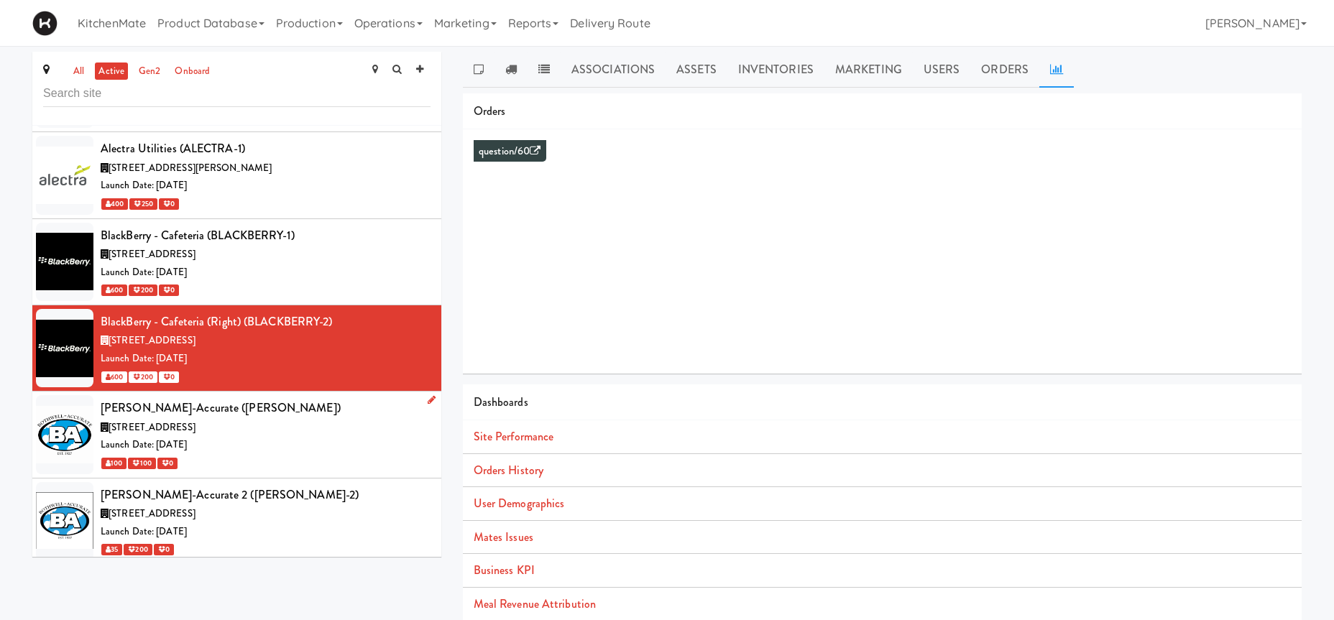
click at [199, 436] on div "Launch Date: [DATE]" at bounding box center [266, 445] width 330 height 18
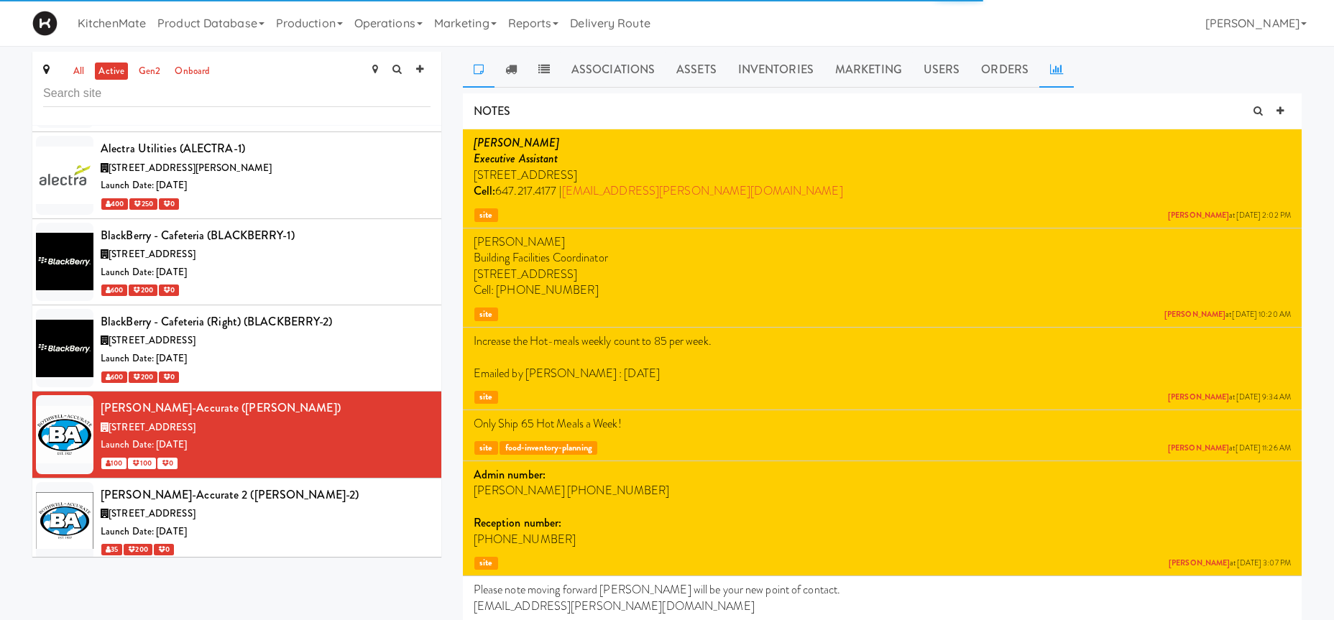
click at [1057, 60] on link at bounding box center [1057, 70] width 35 height 36
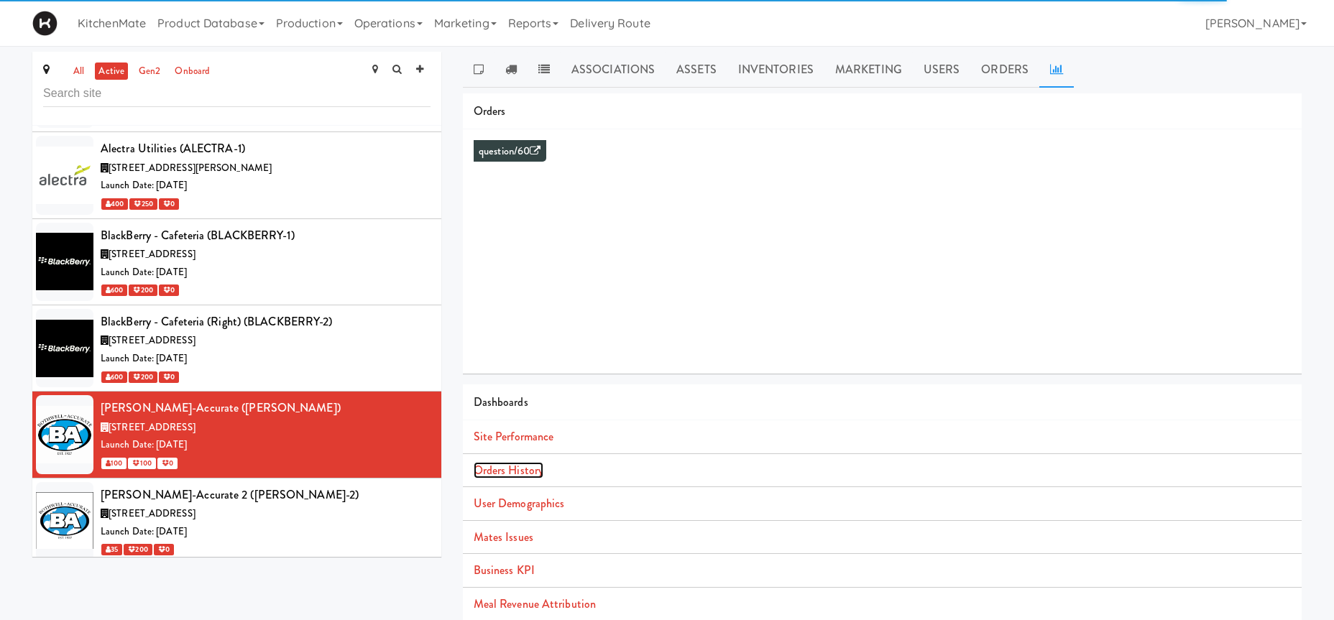
click at [516, 474] on link "Orders History" at bounding box center [509, 470] width 70 height 17
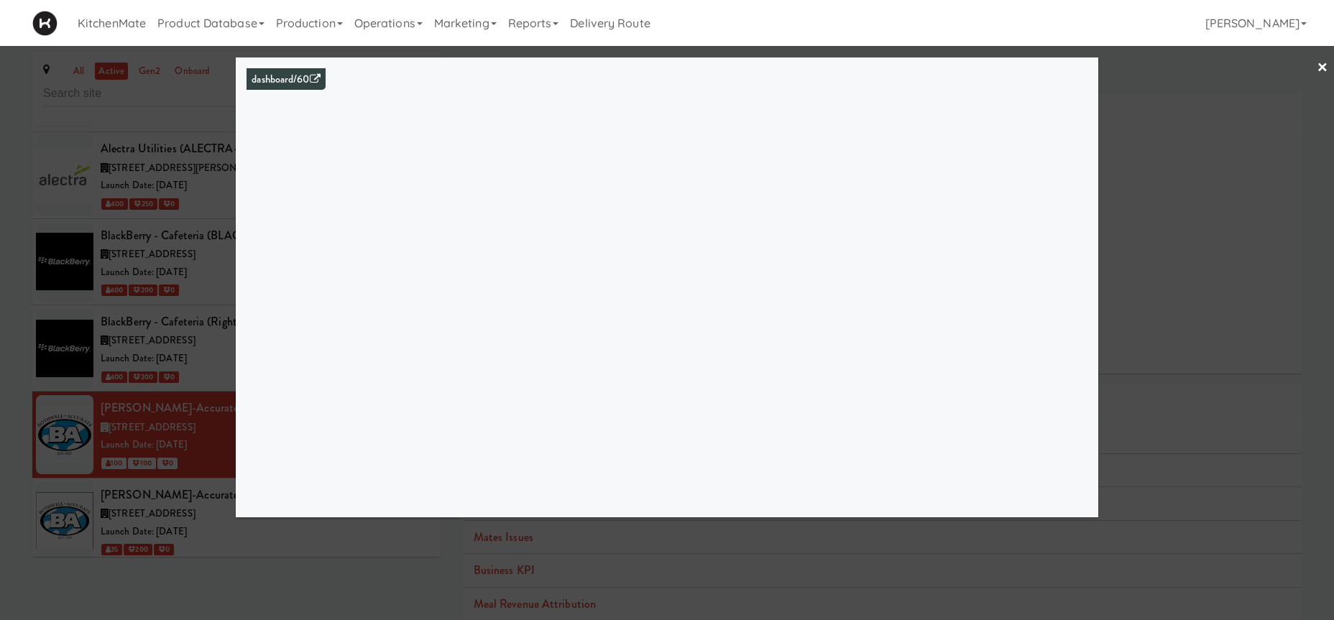
click at [55, 439] on div at bounding box center [667, 310] width 1334 height 620
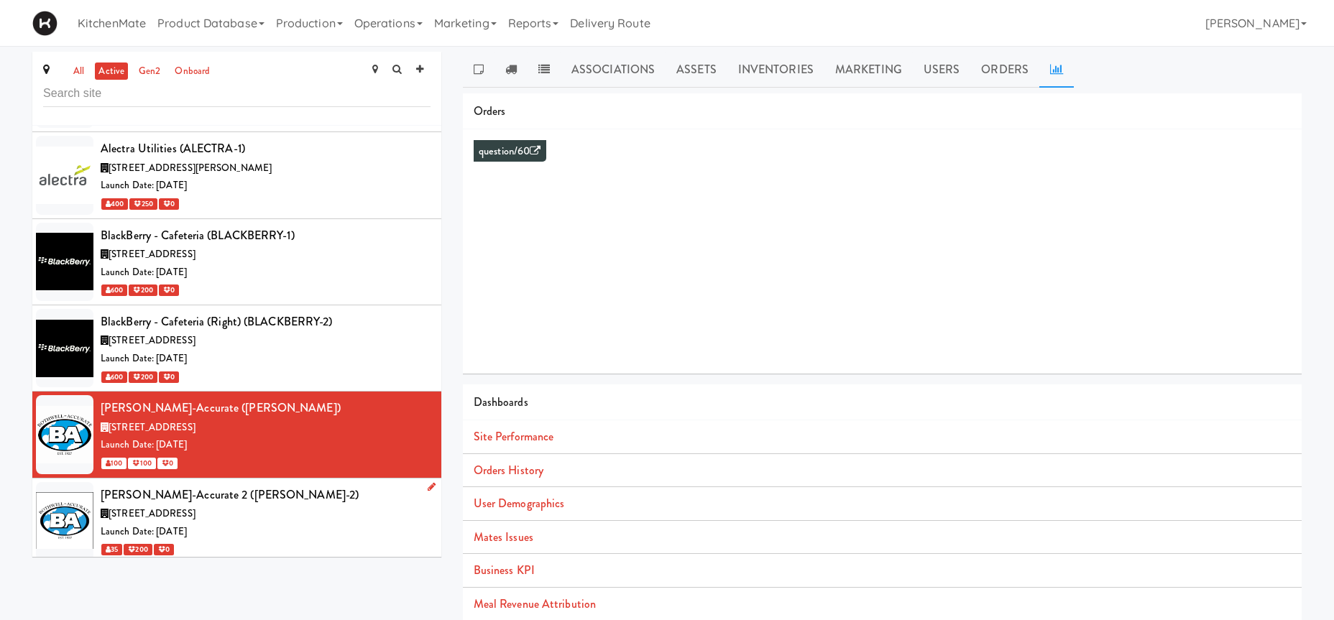
click at [225, 523] on div "Launch Date: [DATE]" at bounding box center [266, 532] width 330 height 18
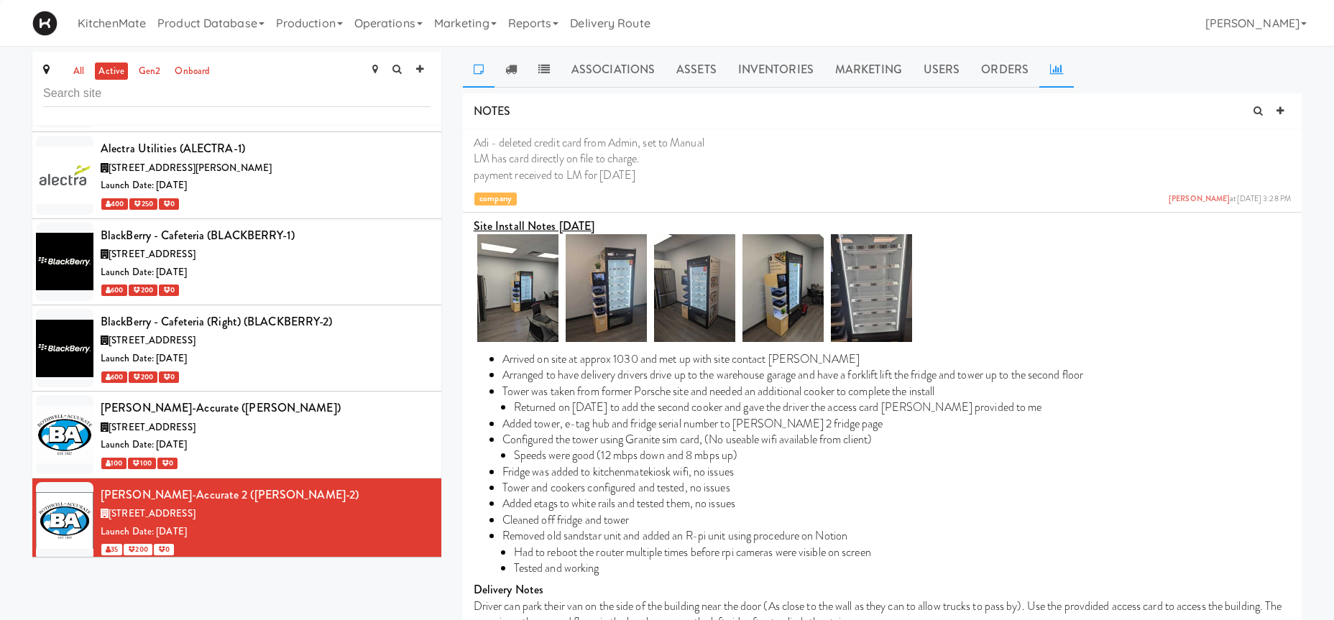
click at [1050, 76] on link at bounding box center [1057, 70] width 35 height 36
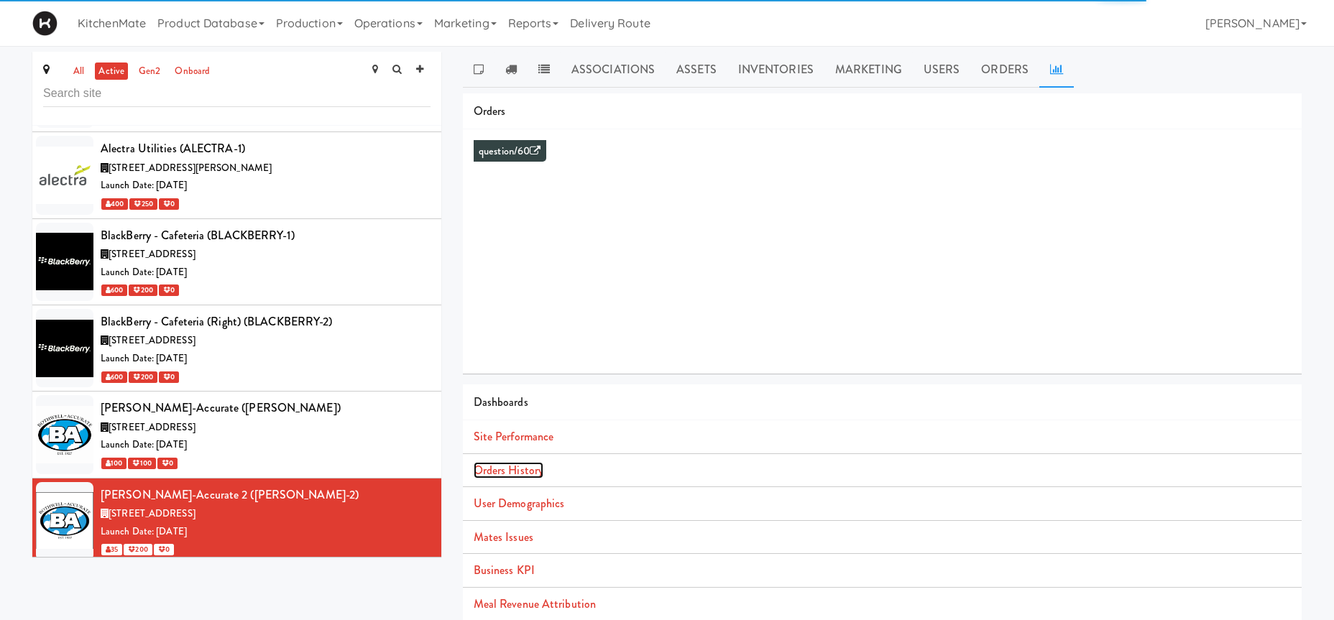
click at [497, 465] on link "Orders History" at bounding box center [509, 470] width 70 height 17
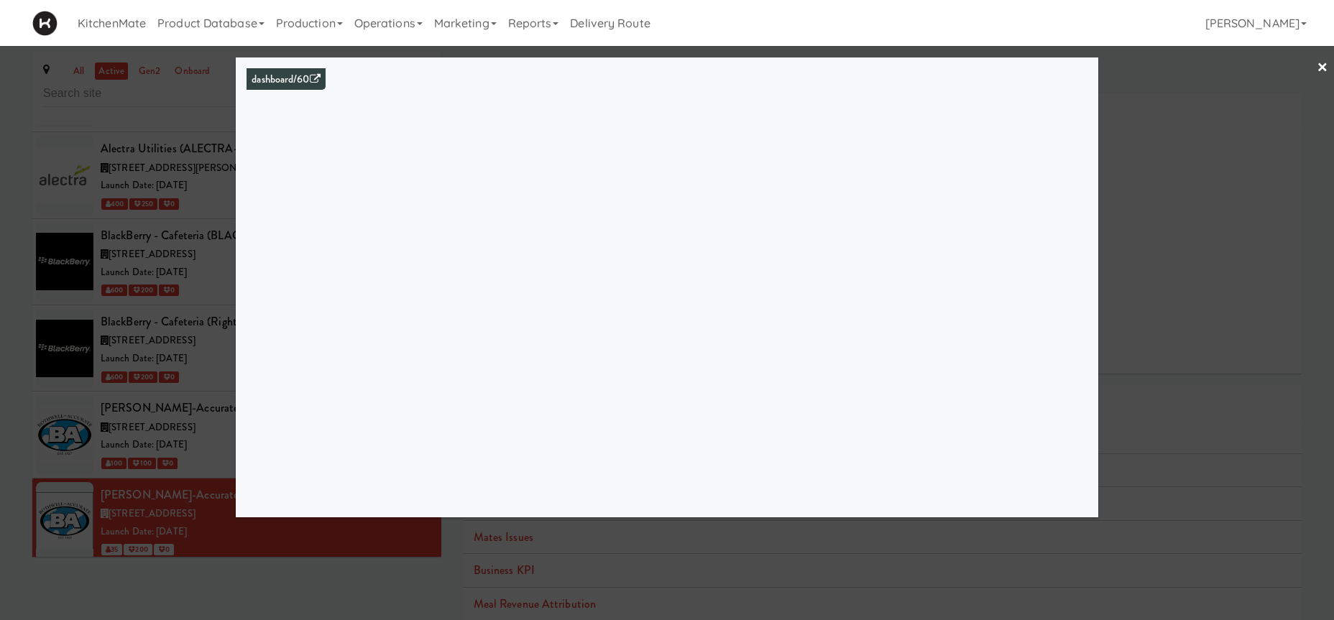
drag, startPoint x: 215, startPoint y: 258, endPoint x: 196, endPoint y: 308, distance: 53.0
click at [212, 260] on div at bounding box center [667, 310] width 1334 height 620
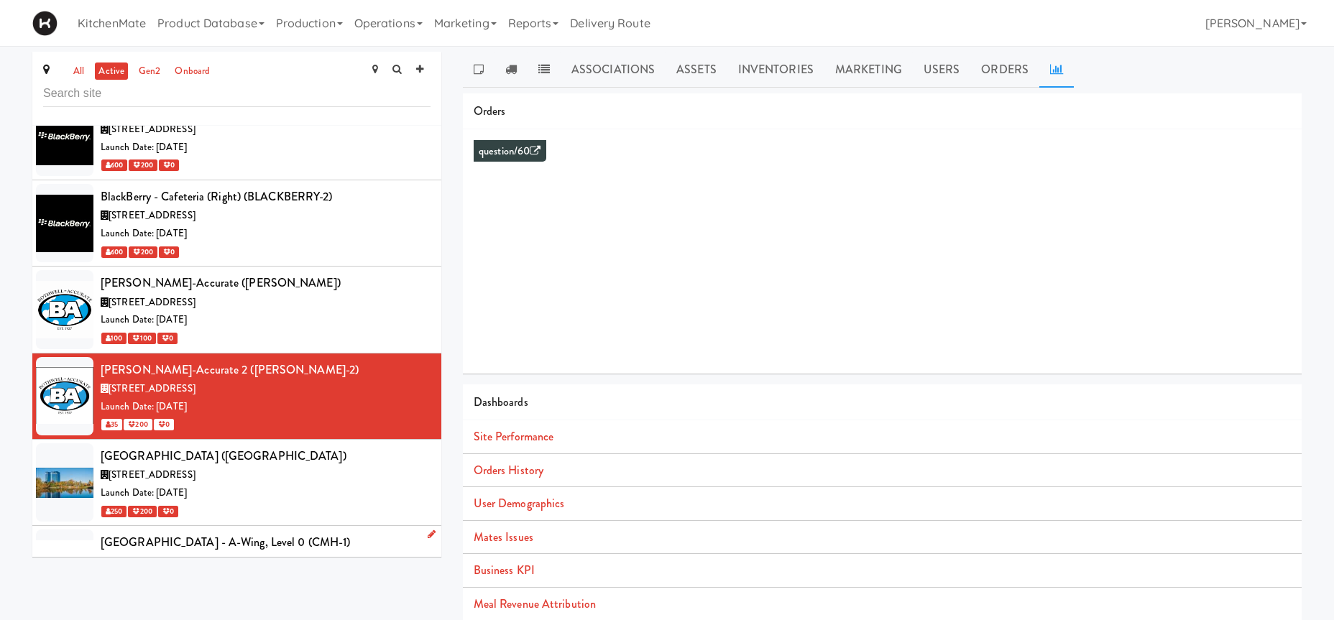
scroll to position [1908, 0]
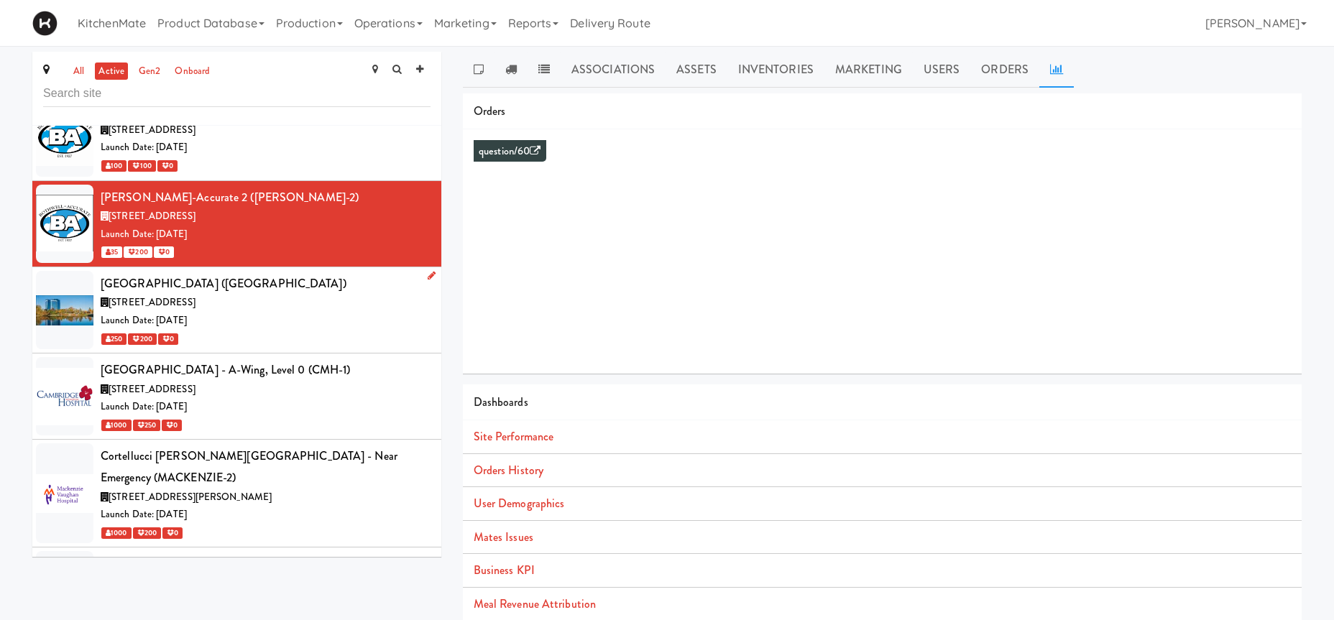
click at [284, 312] on div "Launch Date: [DATE]" at bounding box center [266, 321] width 330 height 18
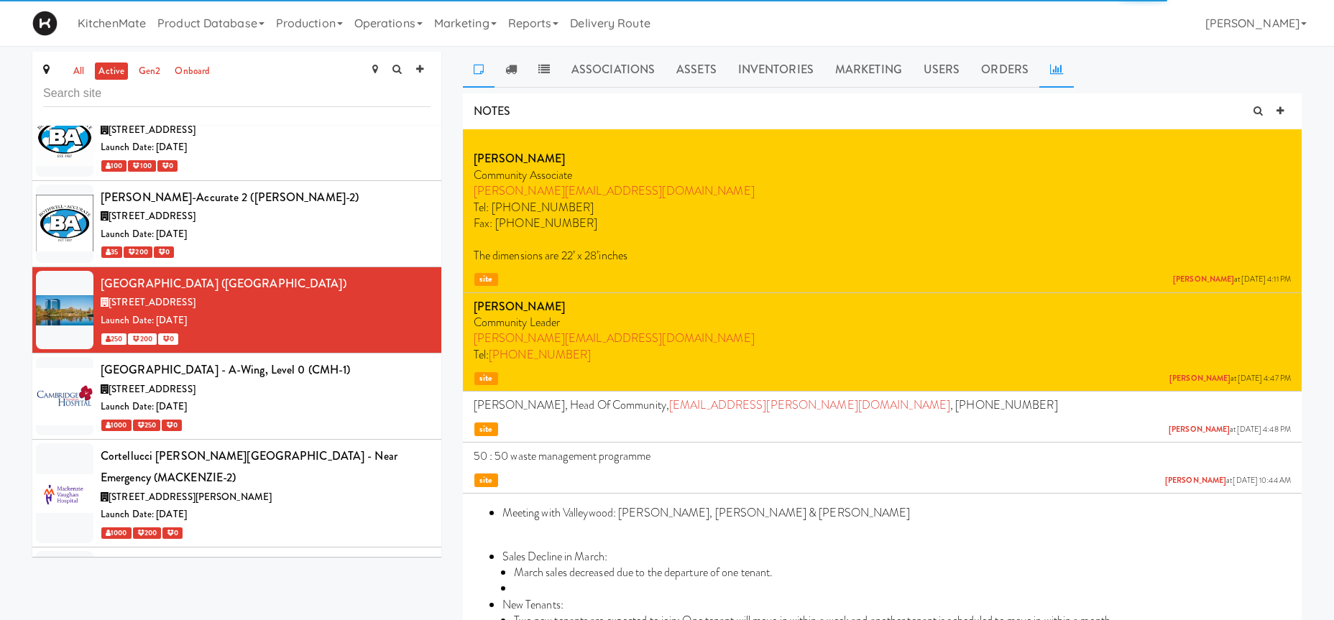
click at [1065, 65] on link at bounding box center [1057, 70] width 35 height 36
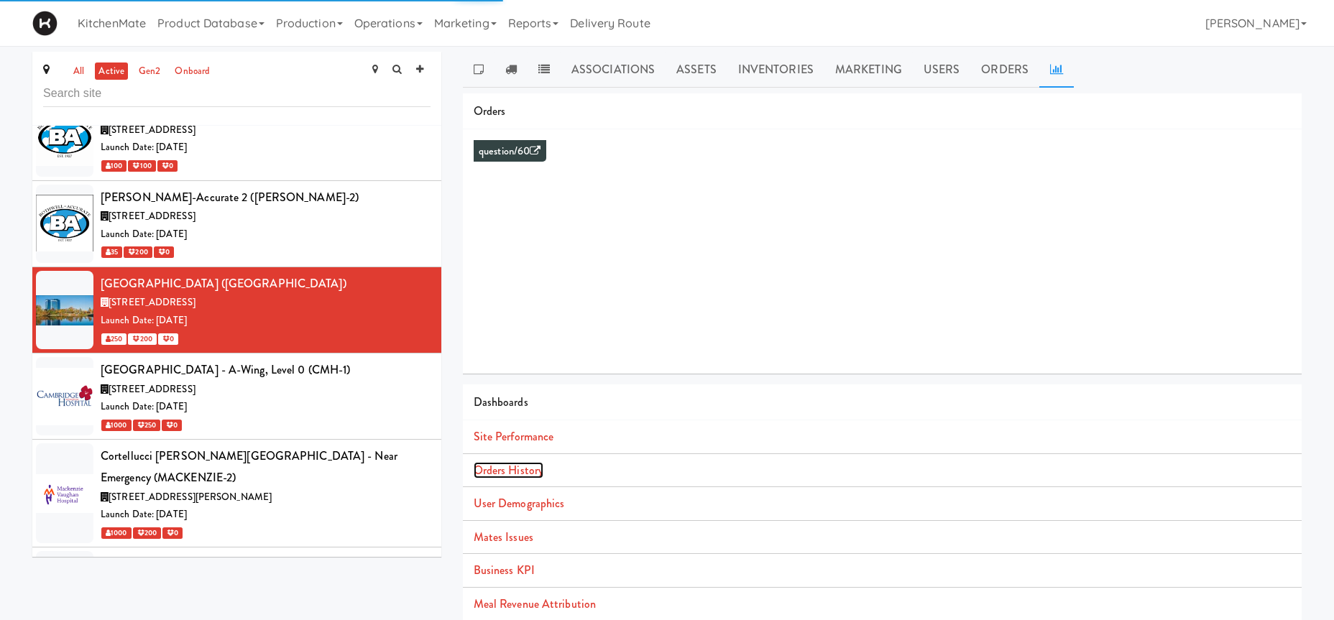
click at [507, 469] on link "Orders History" at bounding box center [509, 470] width 70 height 17
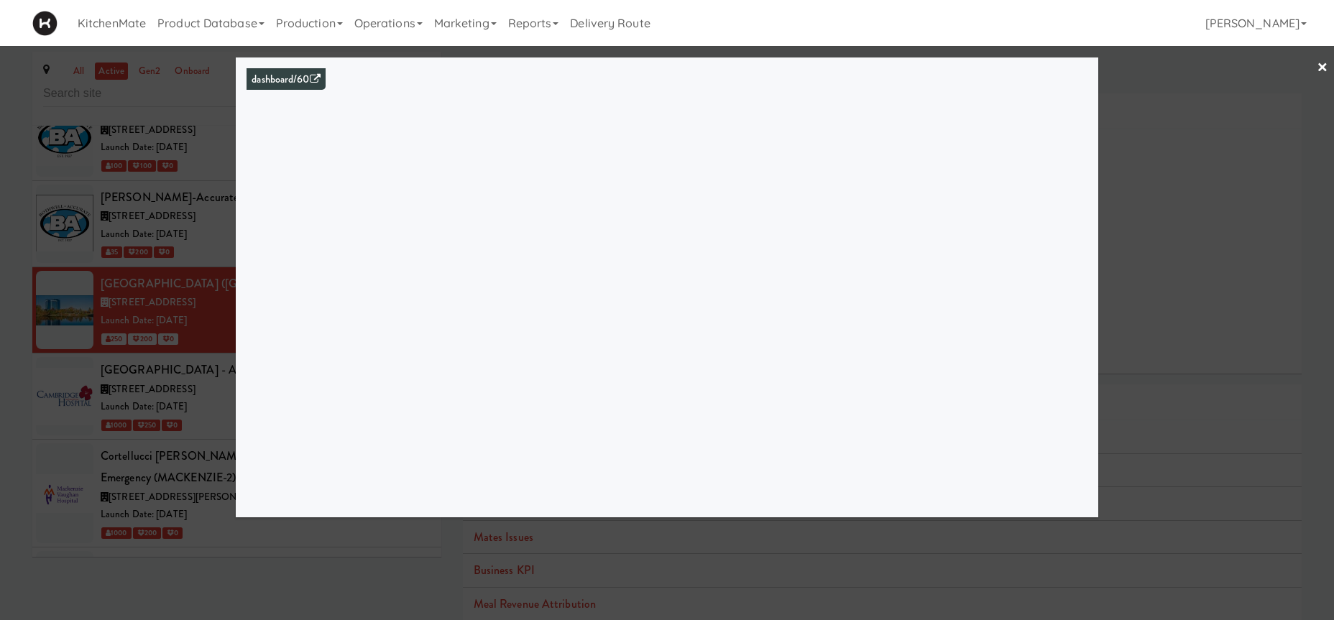
click at [178, 254] on div at bounding box center [667, 310] width 1334 height 620
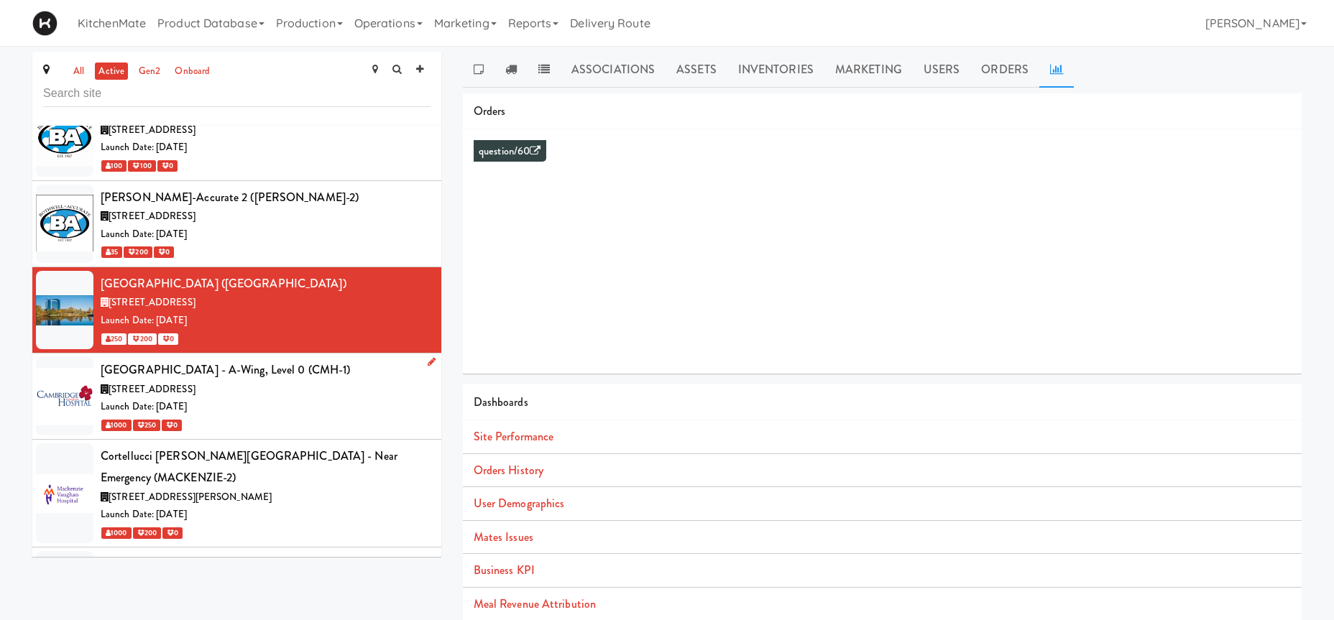
click at [236, 398] on div "Launch Date: [DATE]" at bounding box center [266, 407] width 330 height 18
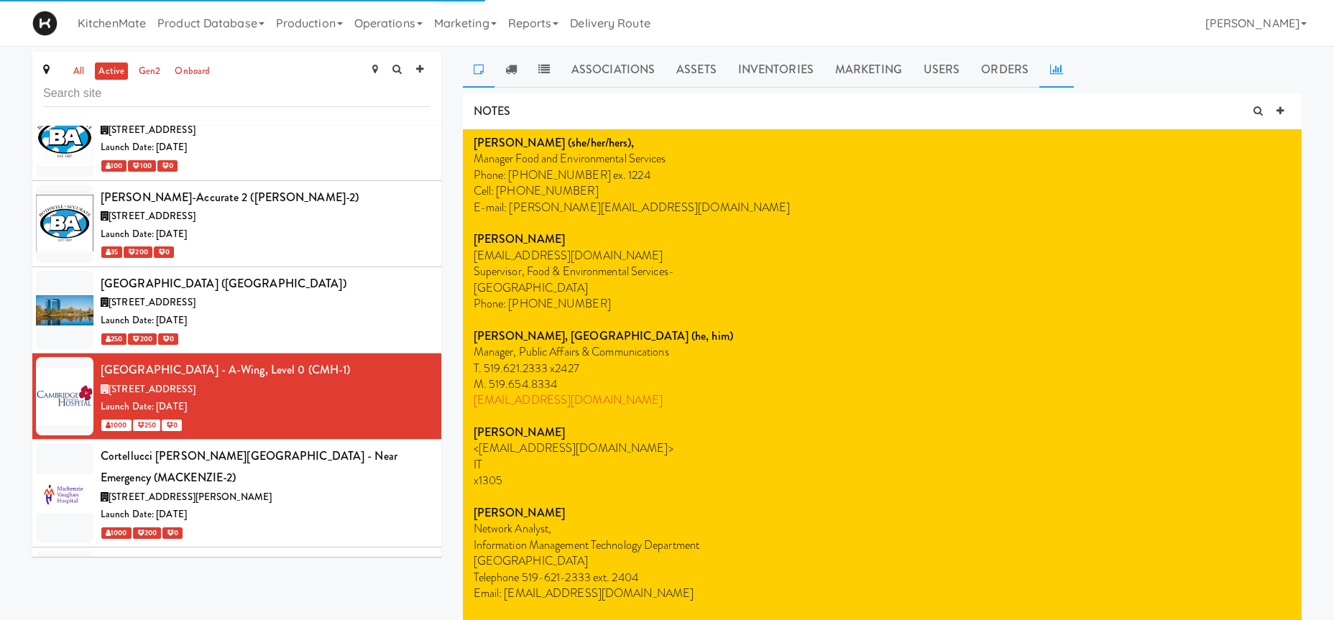
click at [1050, 73] on icon at bounding box center [1056, 69] width 13 height 12
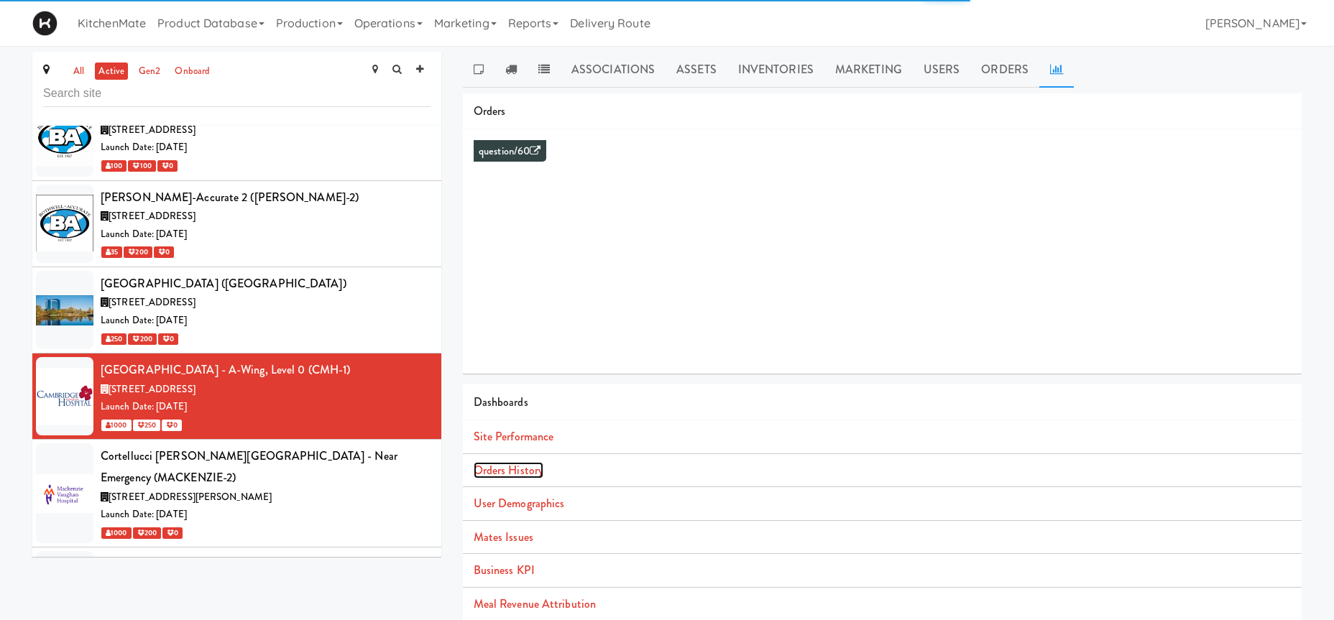
click at [520, 474] on link "Orders History" at bounding box center [509, 470] width 70 height 17
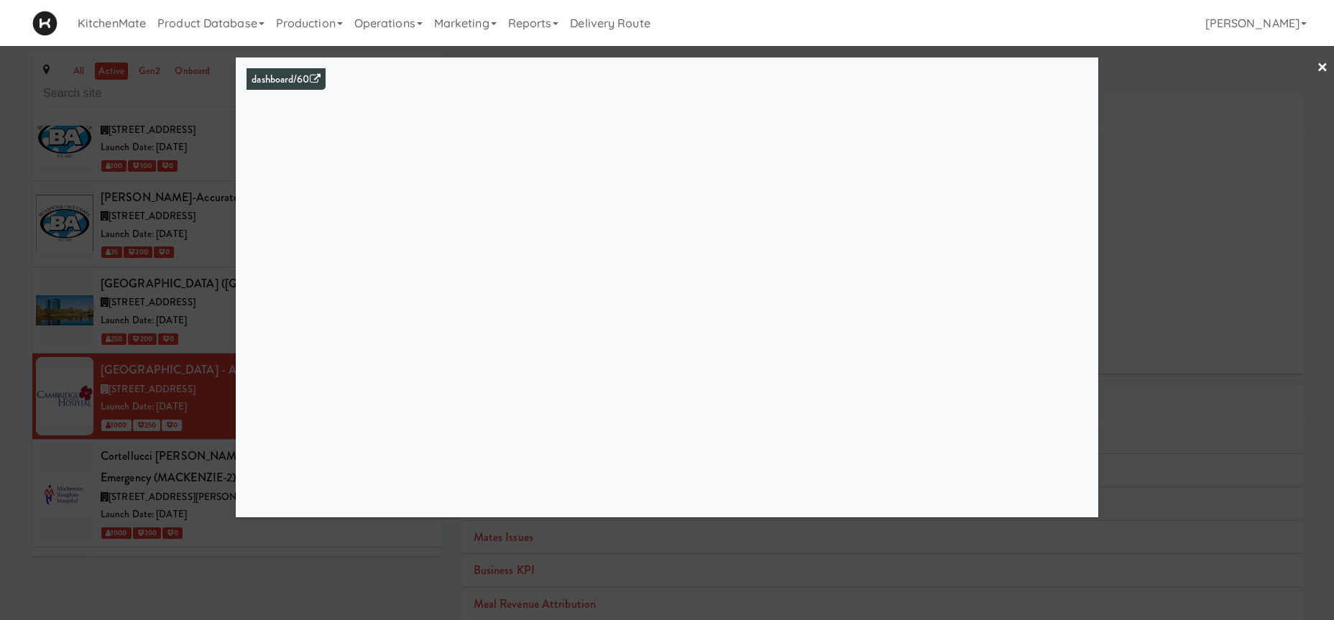
drag, startPoint x: 83, startPoint y: 265, endPoint x: 93, endPoint y: 265, distance: 9.3
click at [85, 265] on div at bounding box center [667, 310] width 1334 height 620
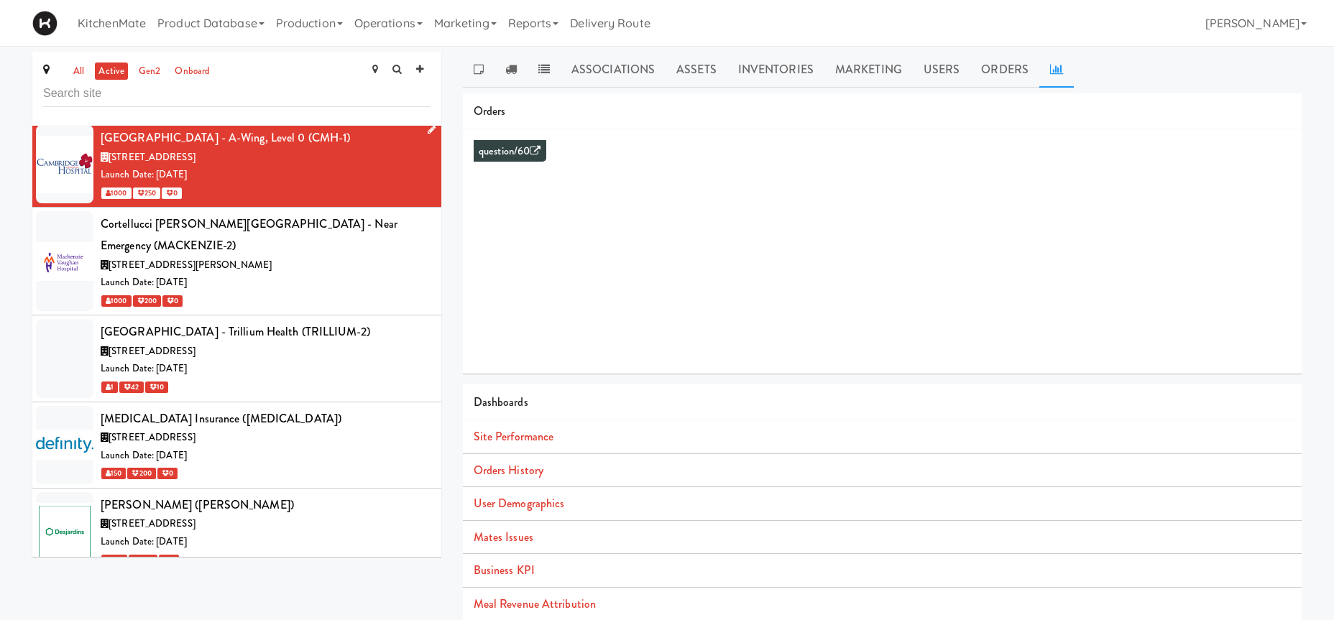
scroll to position [2106, 0]
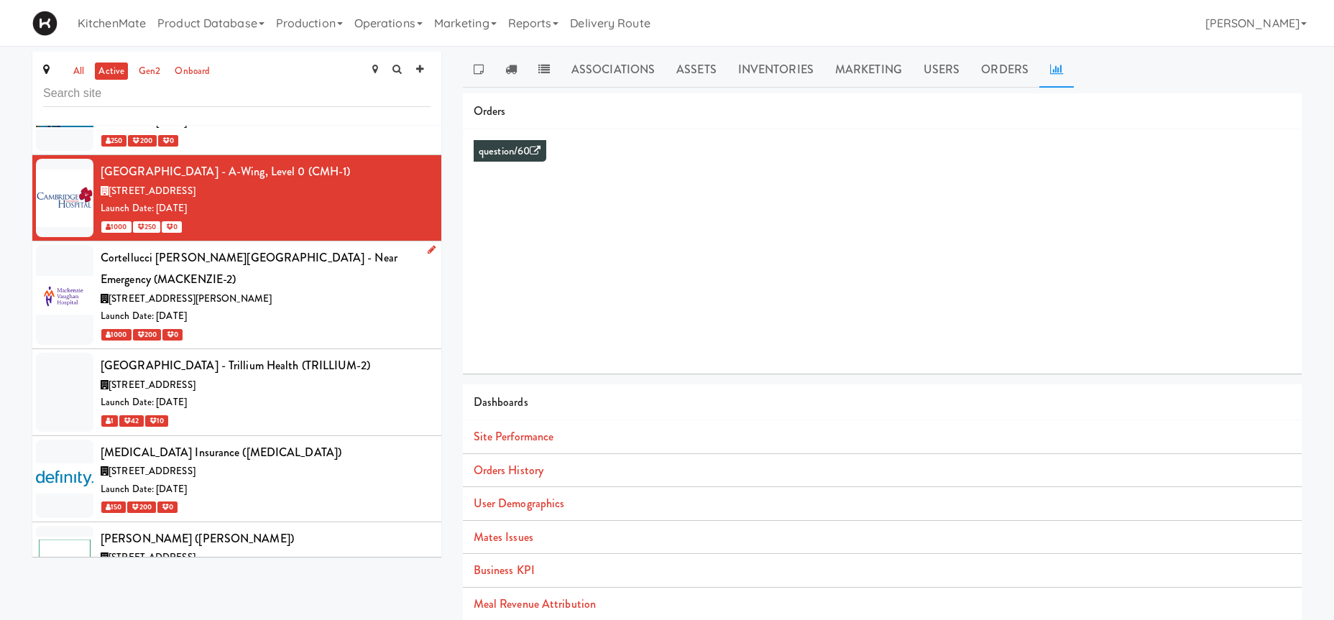
click at [317, 290] on div "[STREET_ADDRESS][PERSON_NAME]" at bounding box center [266, 299] width 330 height 18
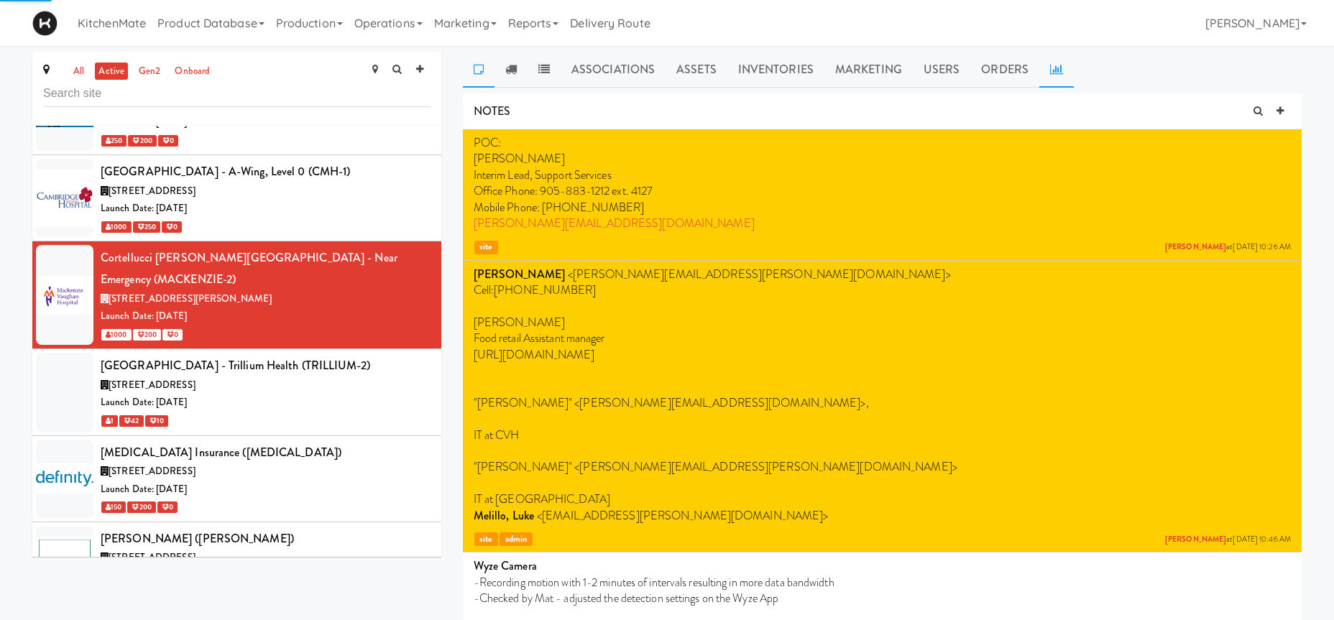
click at [1054, 63] on link at bounding box center [1057, 70] width 35 height 36
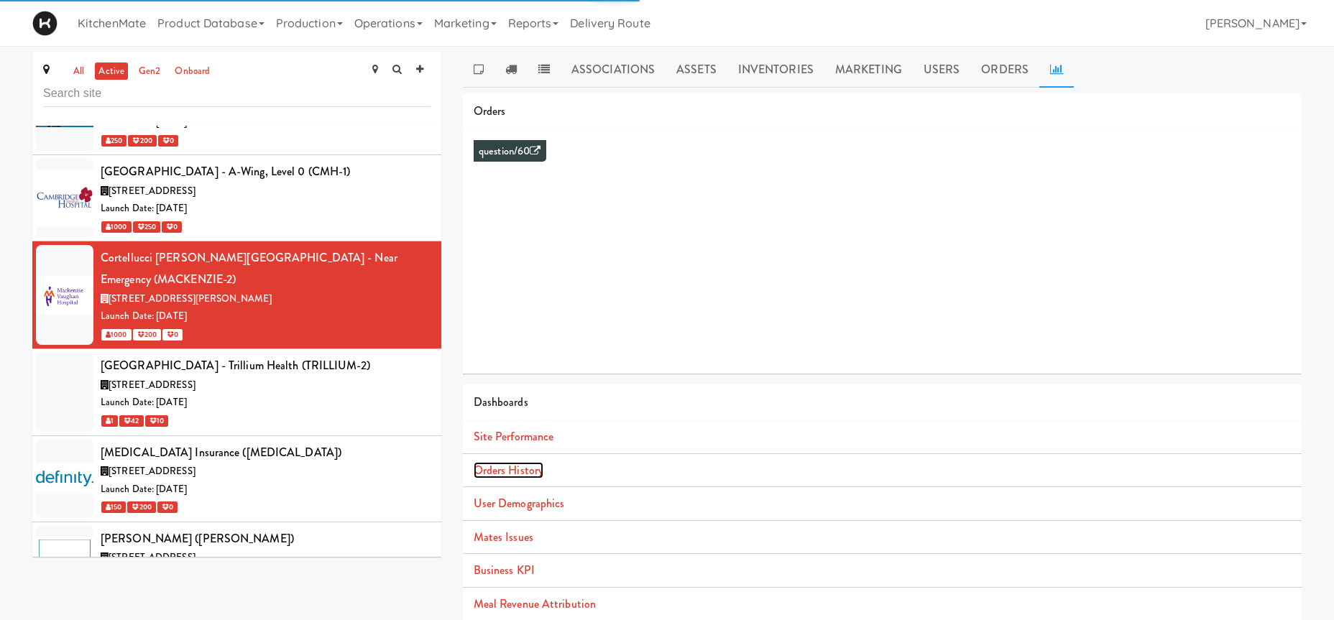
click at [516, 466] on link "Orders History" at bounding box center [509, 470] width 70 height 17
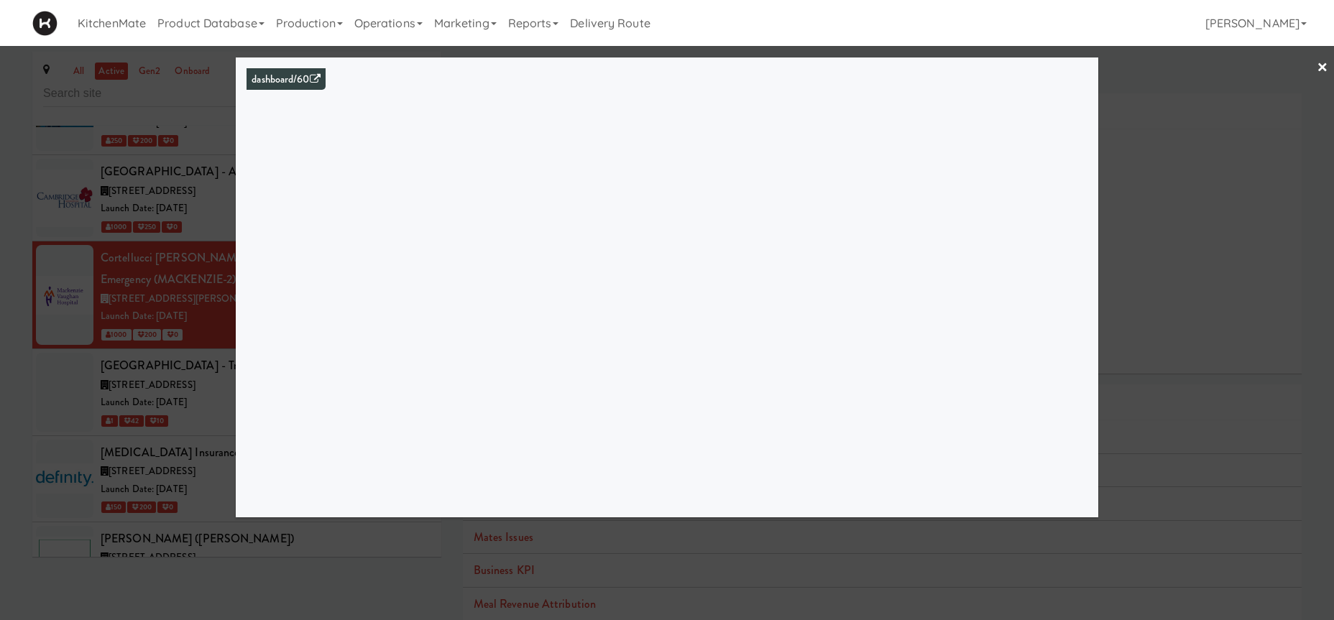
click at [188, 331] on div at bounding box center [667, 310] width 1334 height 620
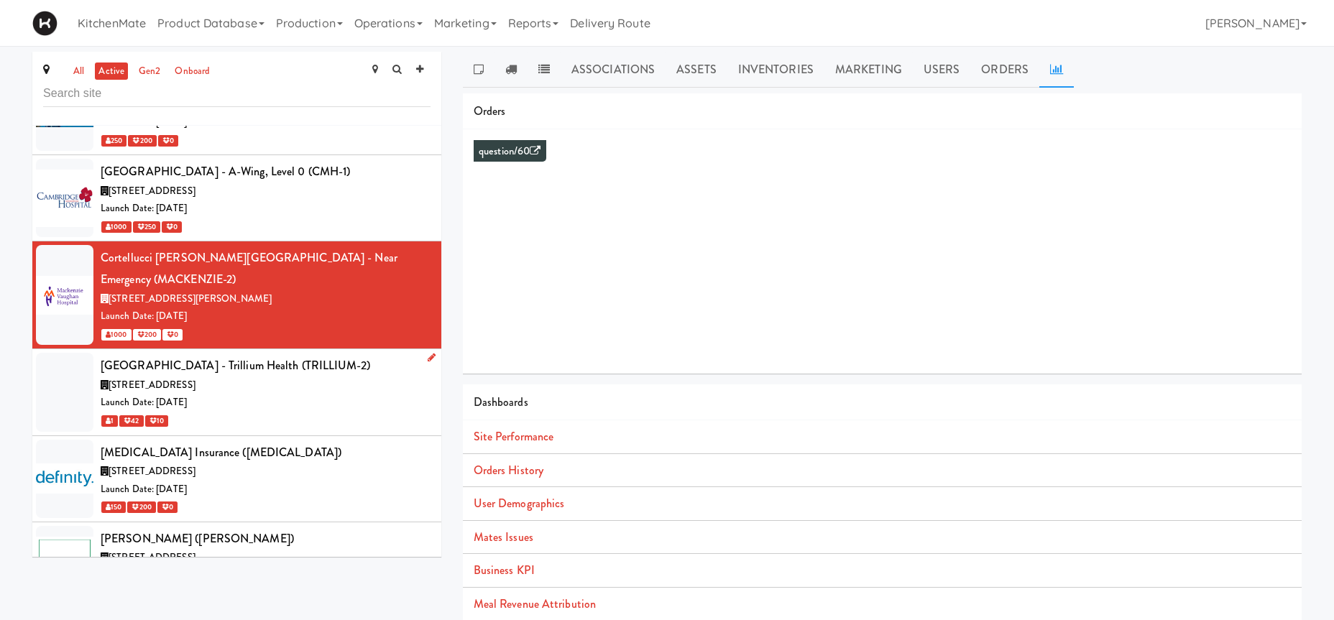
click at [196, 378] on span "[STREET_ADDRESS]" at bounding box center [152, 385] width 87 height 14
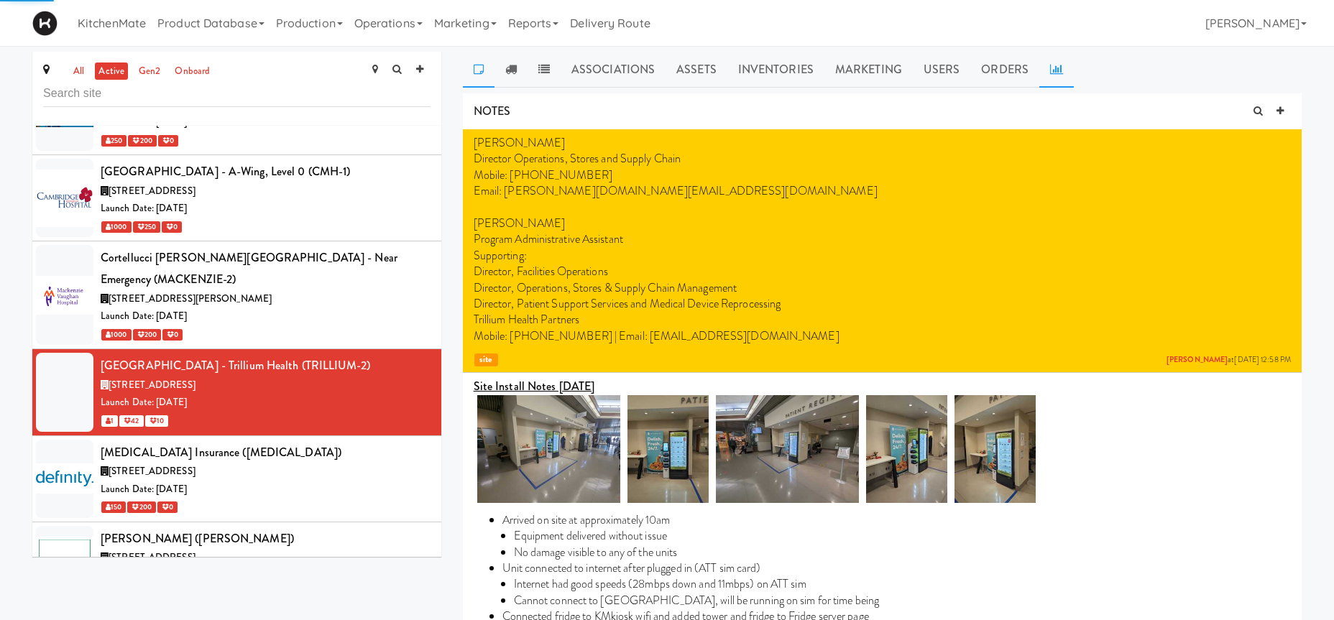
click at [1057, 77] on link at bounding box center [1057, 70] width 35 height 36
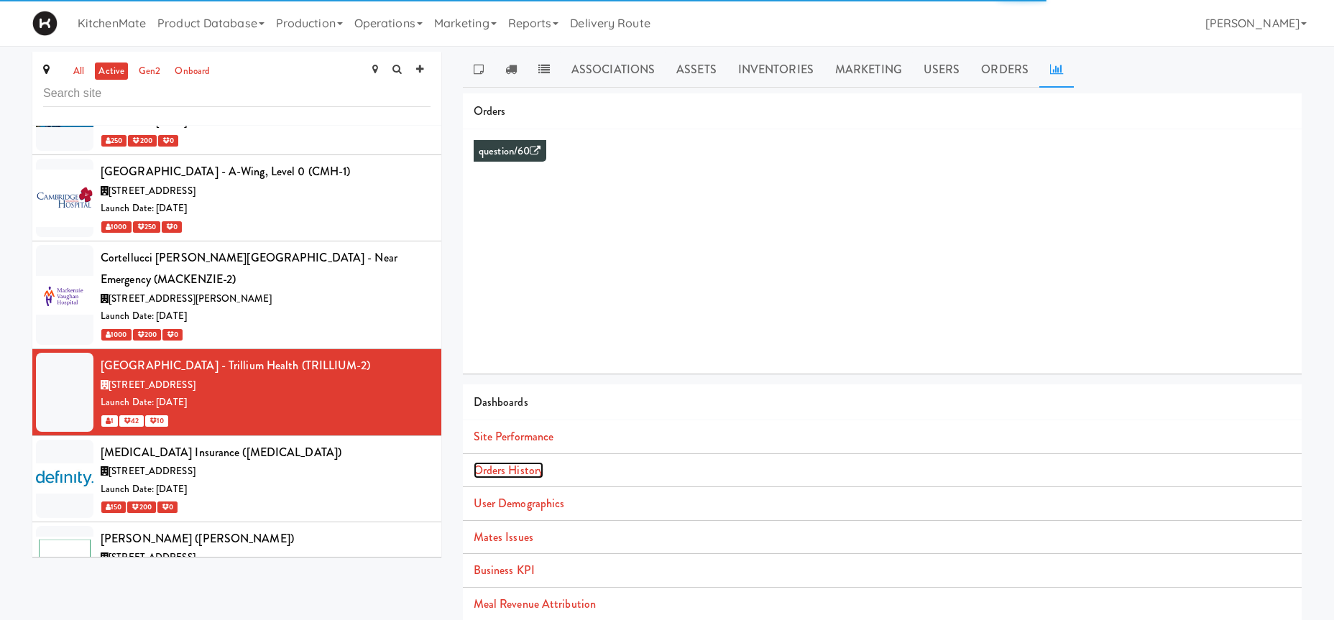
click at [537, 476] on link "Orders History" at bounding box center [509, 470] width 70 height 17
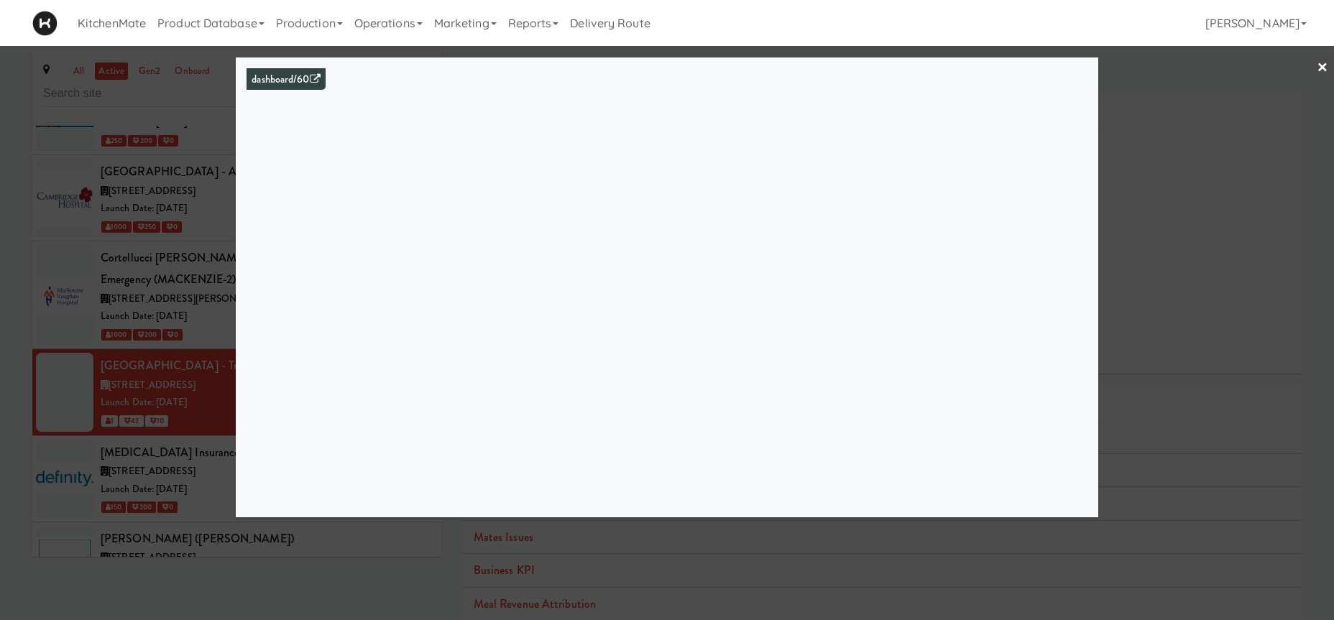
drag, startPoint x: 124, startPoint y: 347, endPoint x: 175, endPoint y: 388, distance: 64.9
click at [124, 349] on div at bounding box center [667, 310] width 1334 height 620
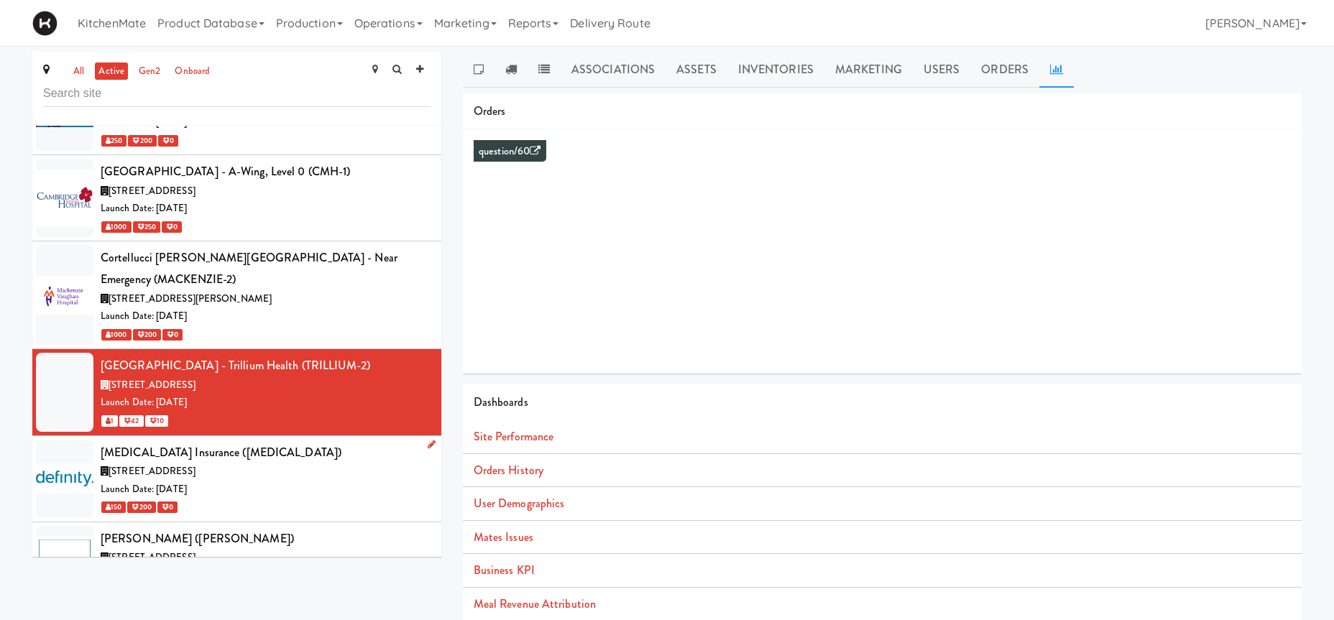
click at [193, 464] on span "[STREET_ADDRESS]" at bounding box center [152, 471] width 87 height 14
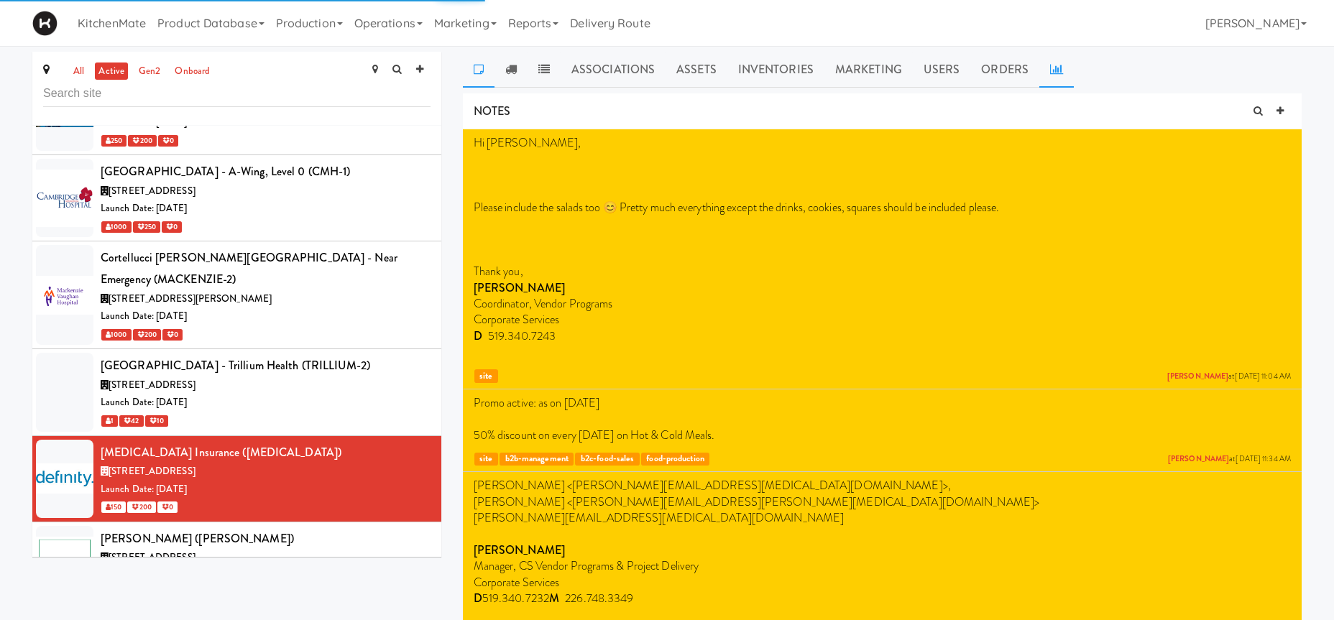
click at [1050, 73] on icon at bounding box center [1056, 69] width 13 height 12
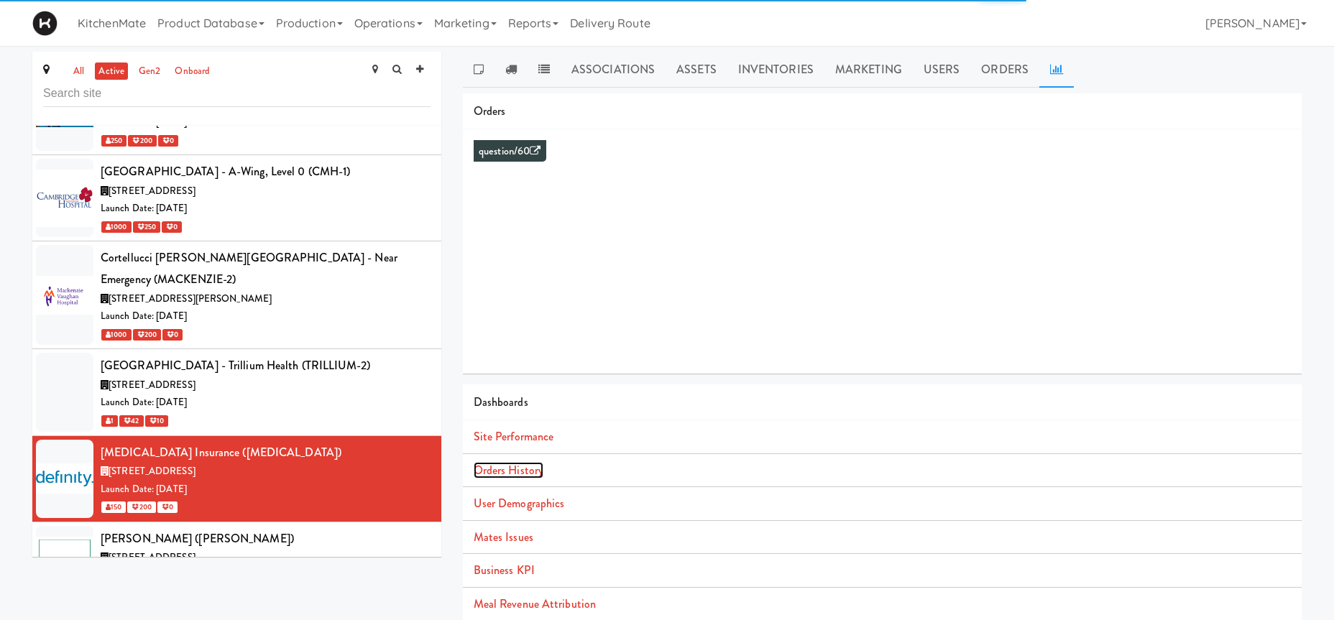
click at [524, 464] on link "Orders History" at bounding box center [509, 470] width 70 height 17
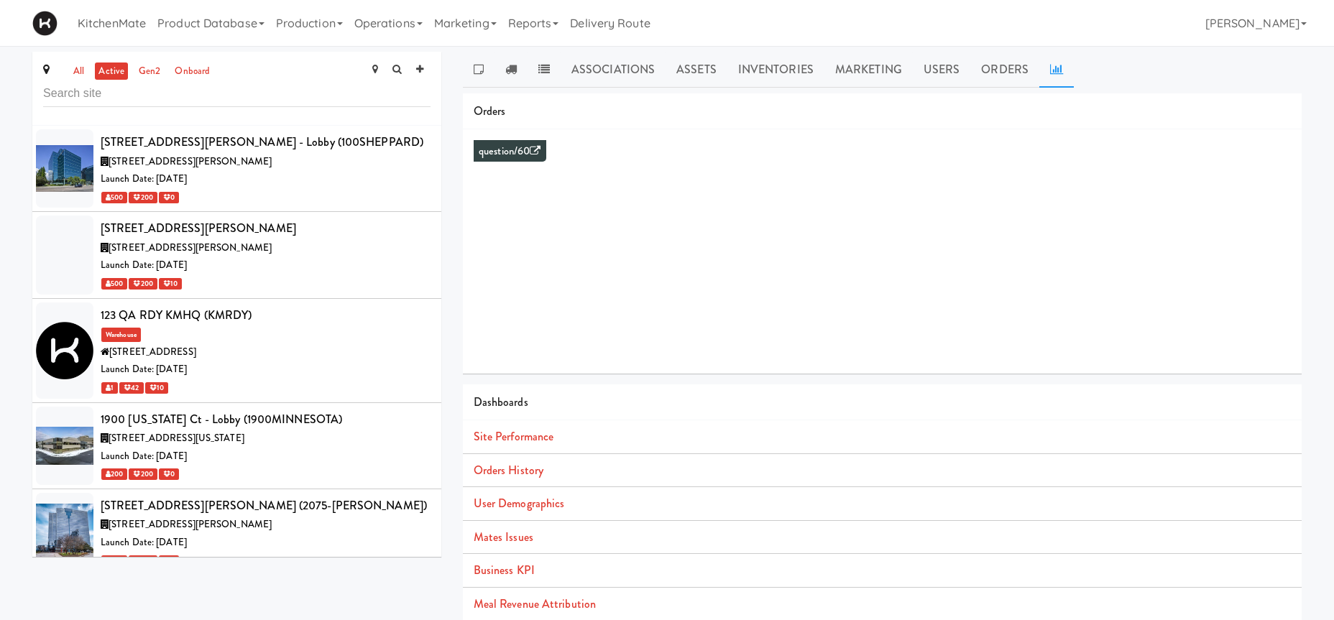
scroll to position [397, 0]
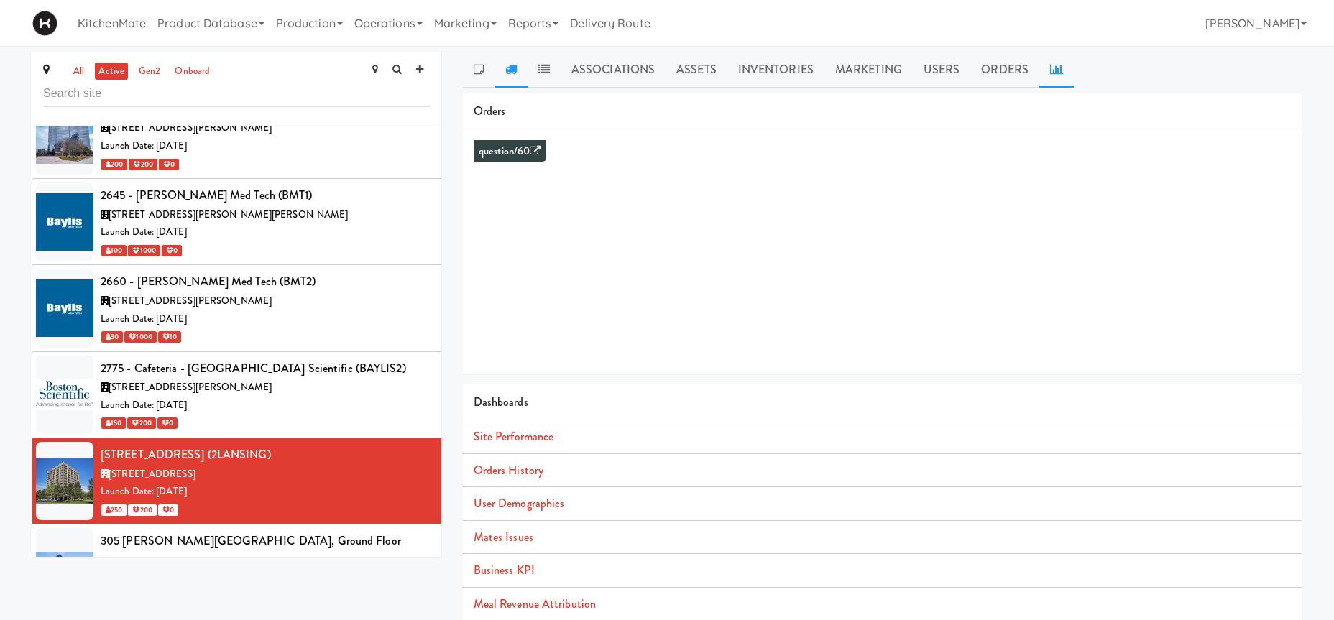
click at [499, 59] on link at bounding box center [511, 70] width 33 height 36
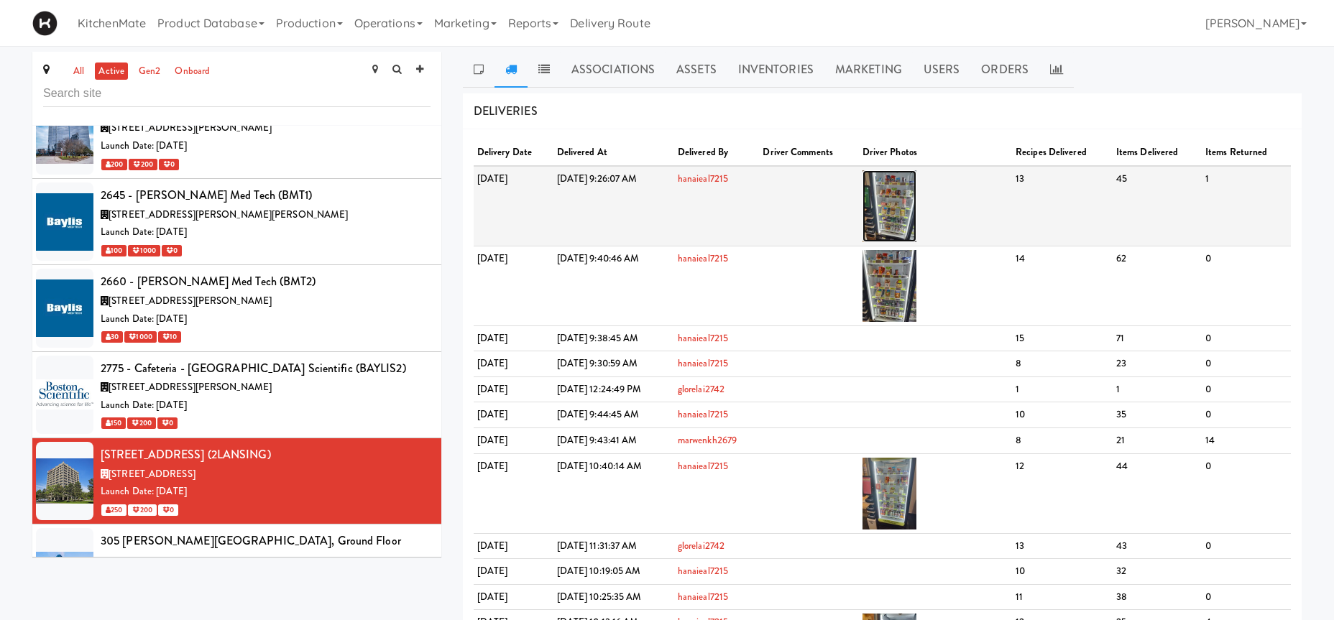
click at [917, 196] on img at bounding box center [890, 206] width 54 height 72
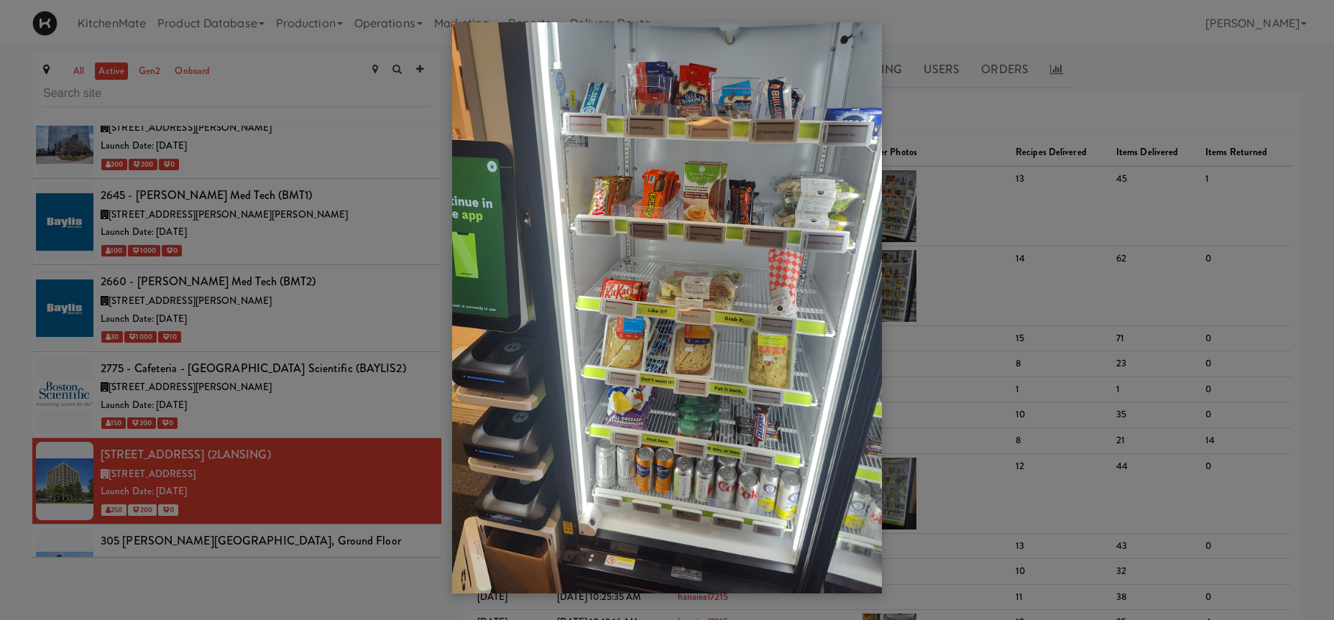
click at [983, 127] on div at bounding box center [667, 310] width 1334 height 620
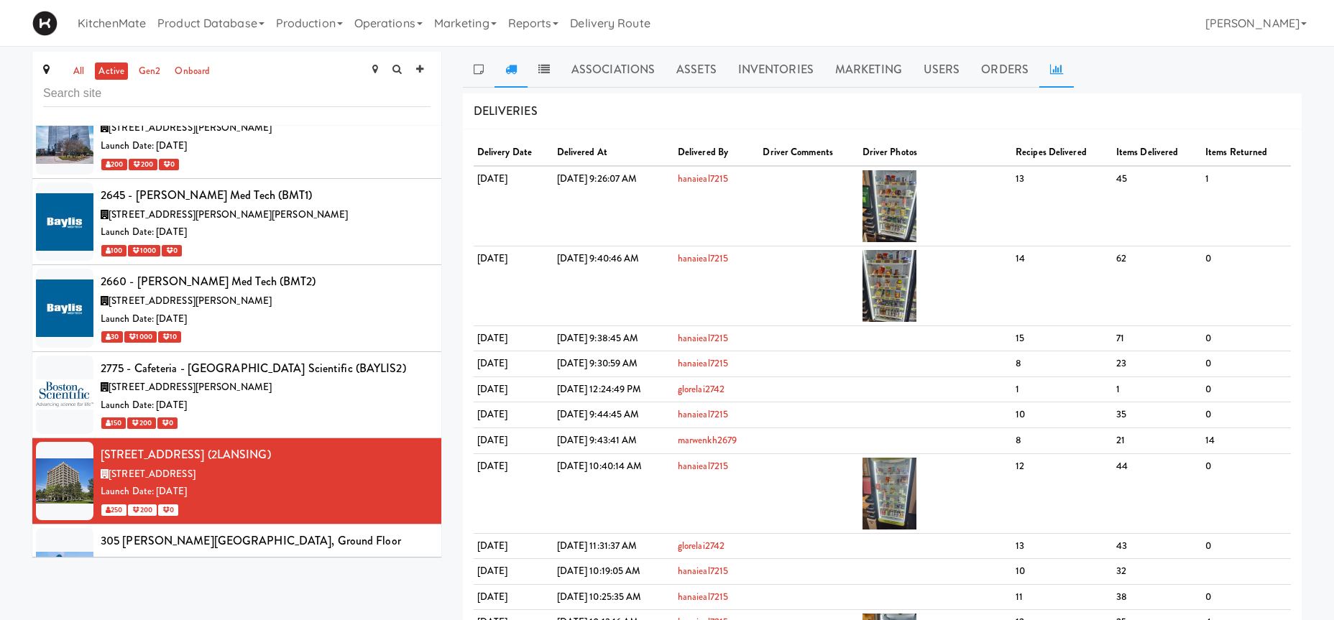
click at [1057, 63] on link at bounding box center [1057, 70] width 35 height 36
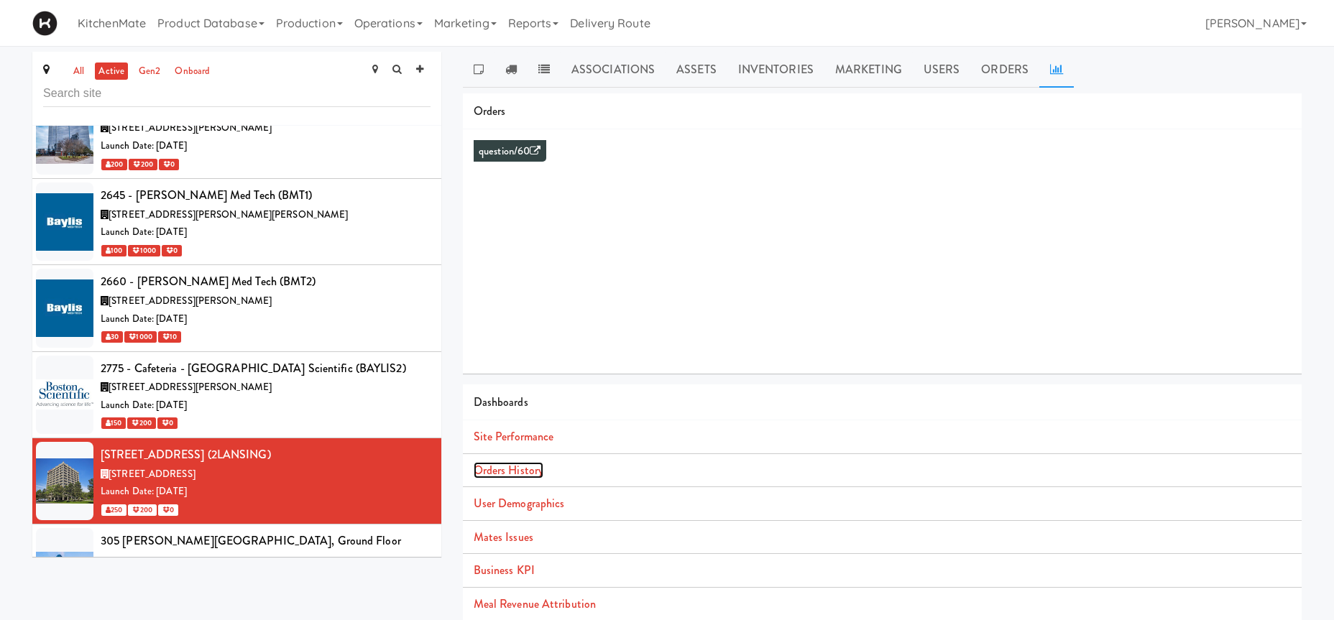
click at [534, 470] on link "Orders History" at bounding box center [509, 470] width 70 height 17
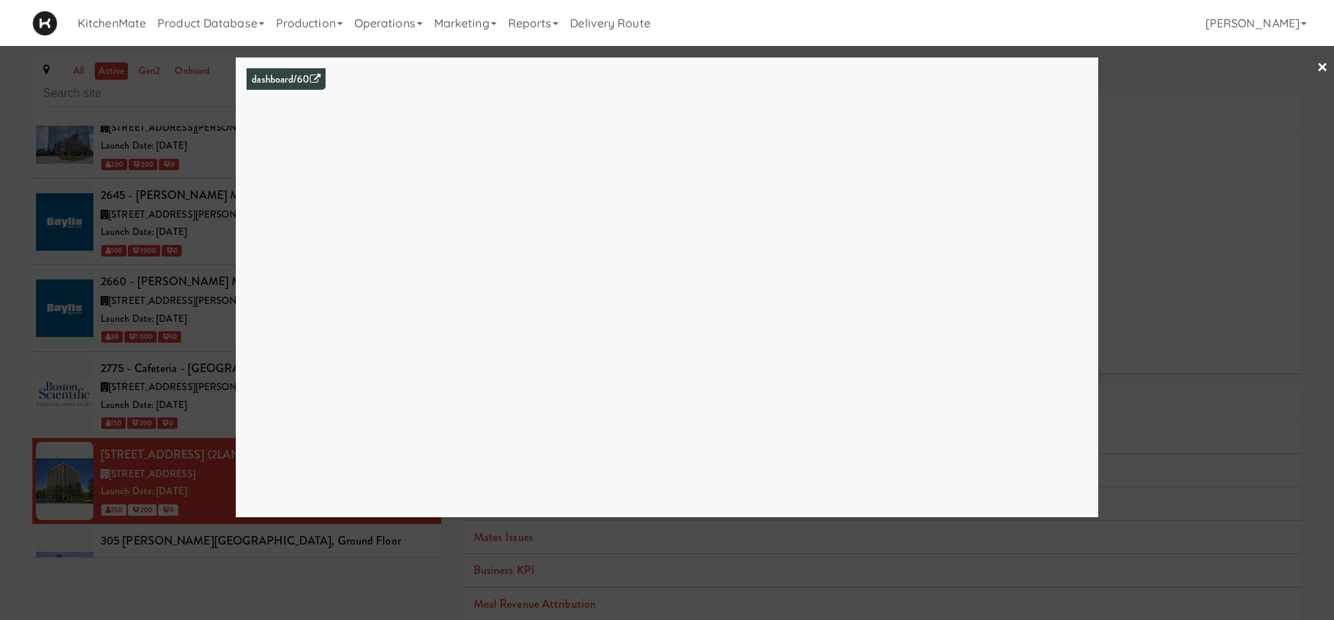
drag, startPoint x: 36, startPoint y: 511, endPoint x: 55, endPoint y: 486, distance: 31.8
click at [38, 504] on div at bounding box center [667, 310] width 1334 height 620
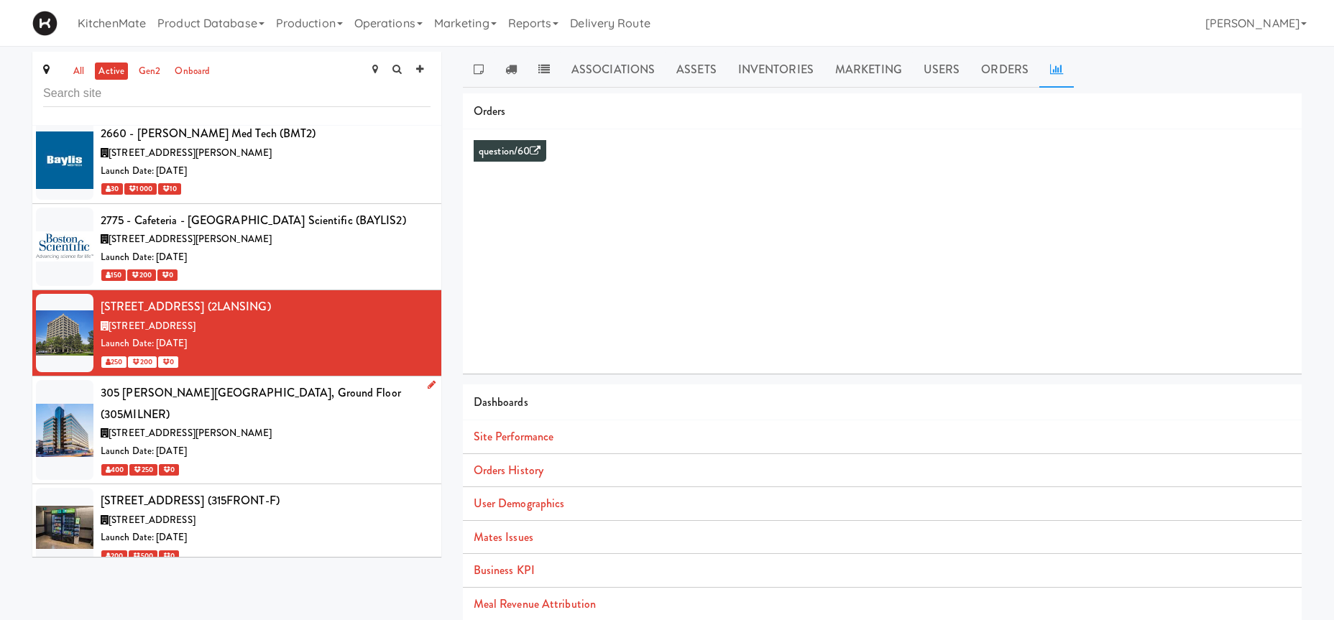
scroll to position [694, 0]
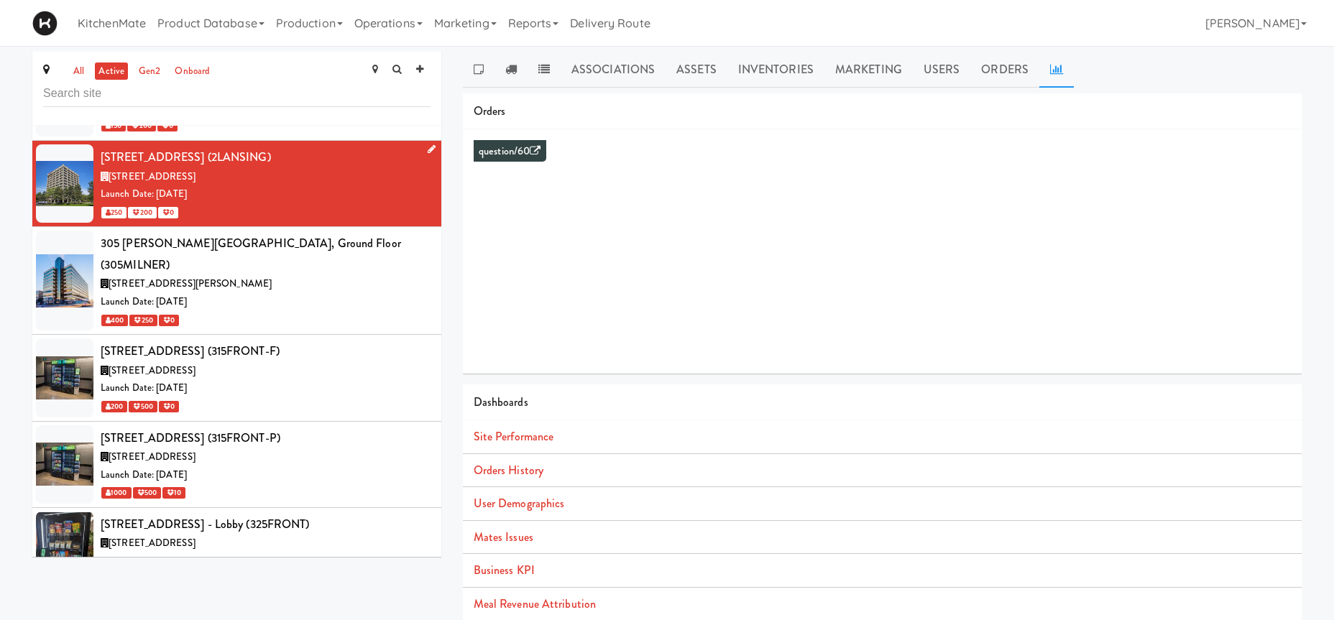
click at [228, 226] on li "2 [GEOGRAPHIC_DATA] (2LANSING) [STREET_ADDRESS] [GEOGRAPHIC_DATA] Launch Date: …" at bounding box center [236, 184] width 409 height 86
click at [237, 242] on div "305 [PERSON_NAME][GEOGRAPHIC_DATA], Ground Floor (305MILNER)" at bounding box center [266, 254] width 330 height 42
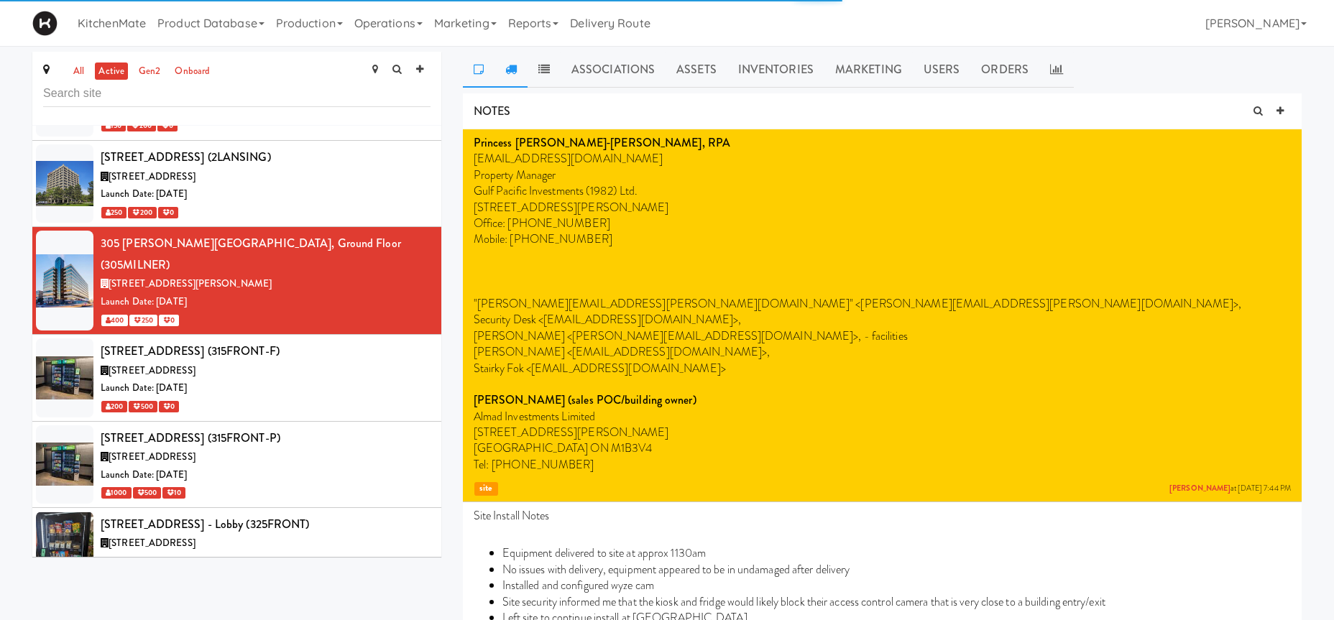
click at [509, 65] on icon at bounding box center [511, 69] width 12 height 12
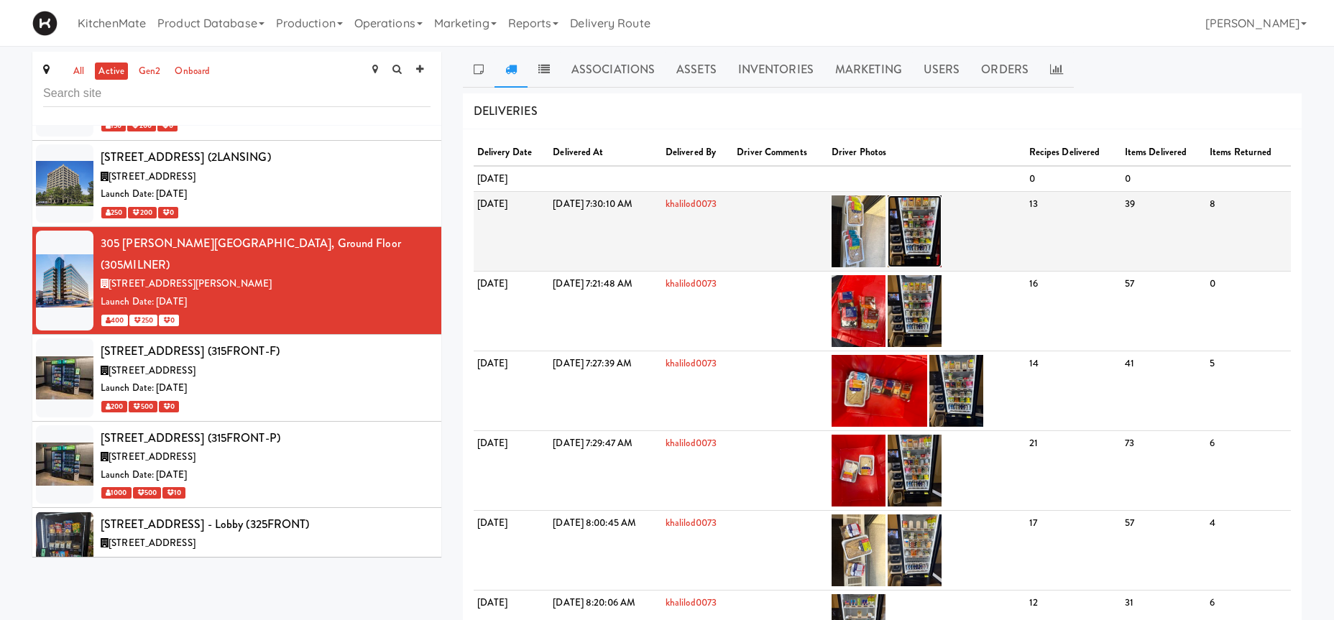
click at [942, 215] on img at bounding box center [915, 232] width 54 height 72
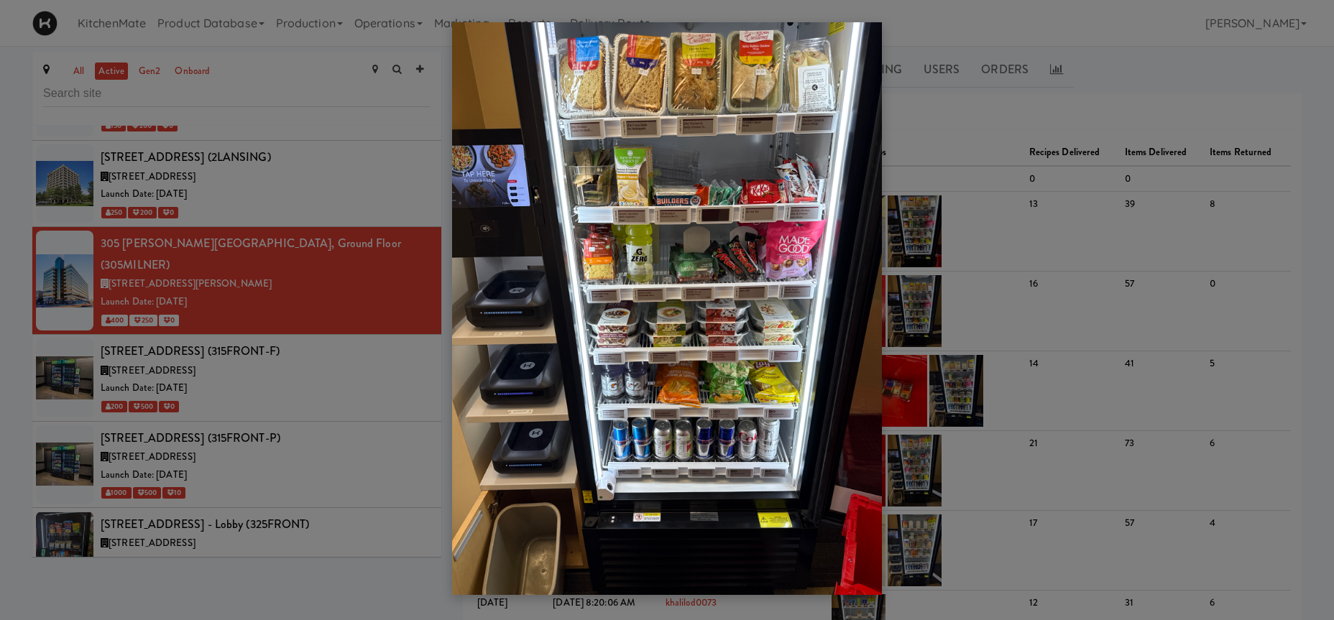
click at [894, 208] on div at bounding box center [667, 310] width 1334 height 620
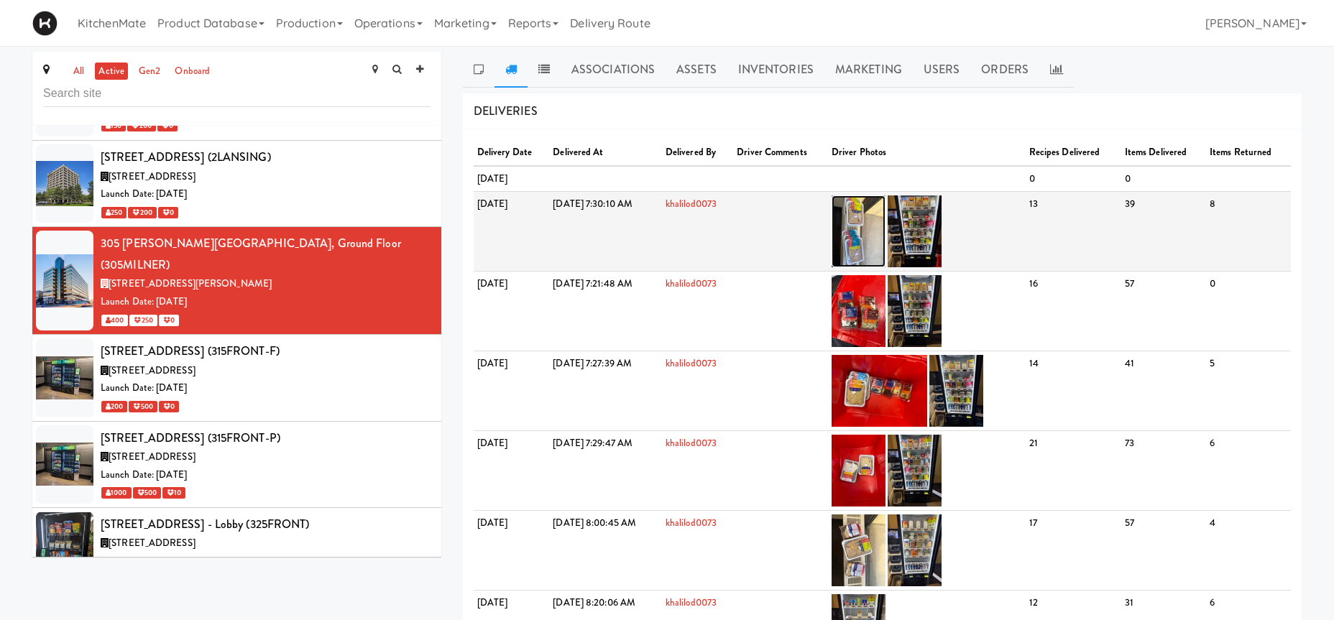
click at [886, 234] on img at bounding box center [859, 232] width 54 height 72
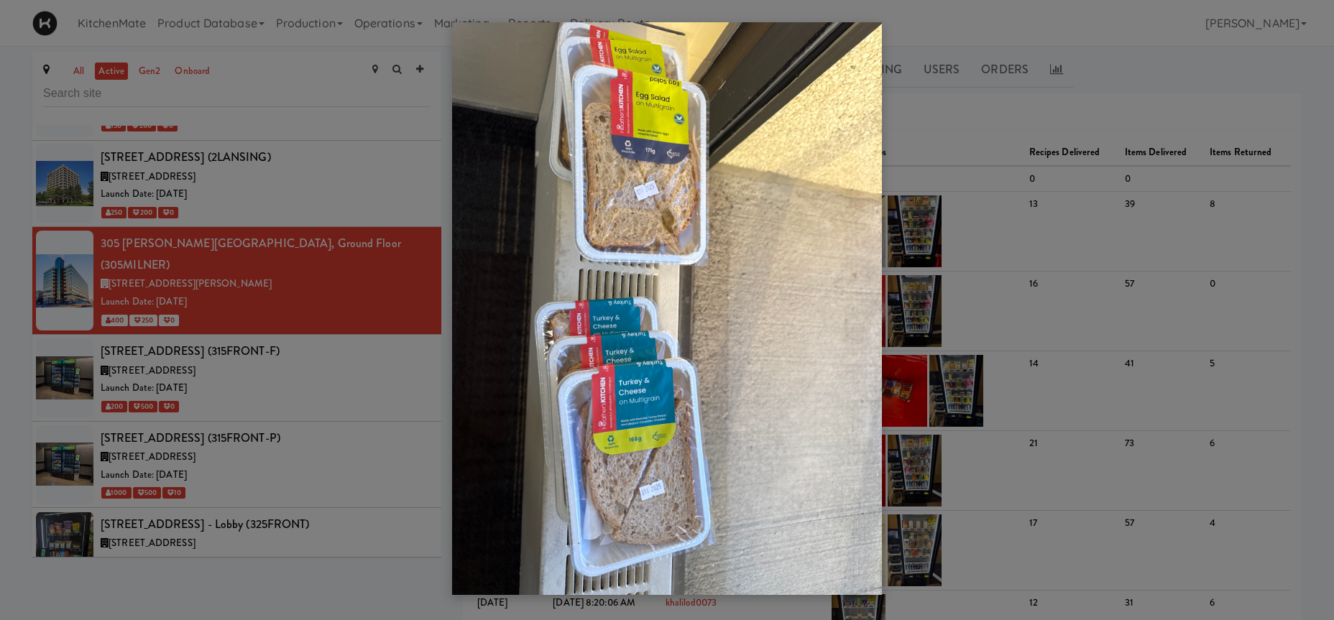
click at [974, 229] on div at bounding box center [667, 310] width 1334 height 620
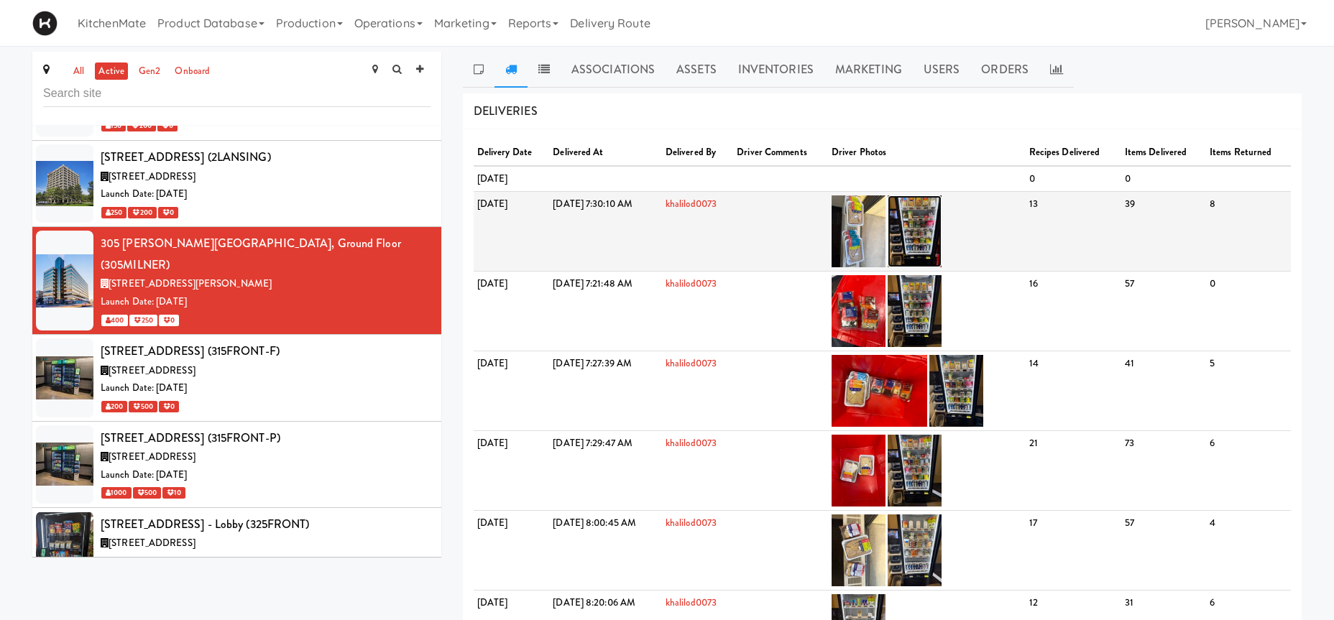
click at [942, 220] on img at bounding box center [915, 232] width 54 height 72
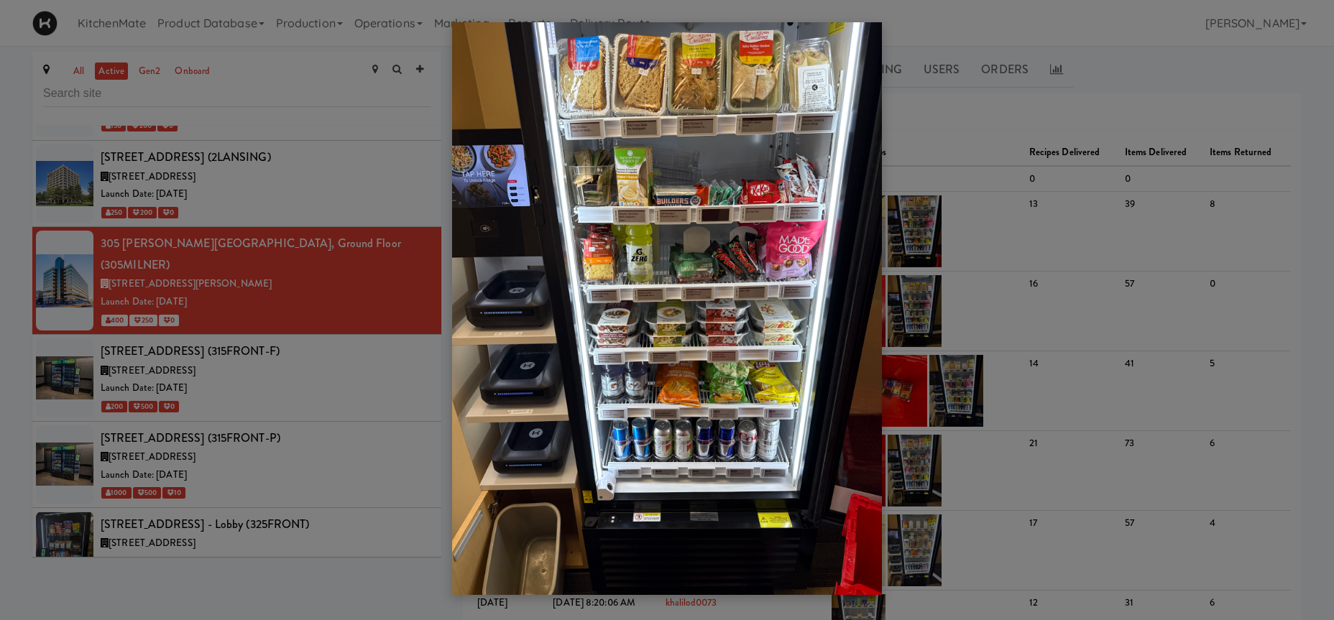
click at [208, 321] on div at bounding box center [667, 310] width 1334 height 620
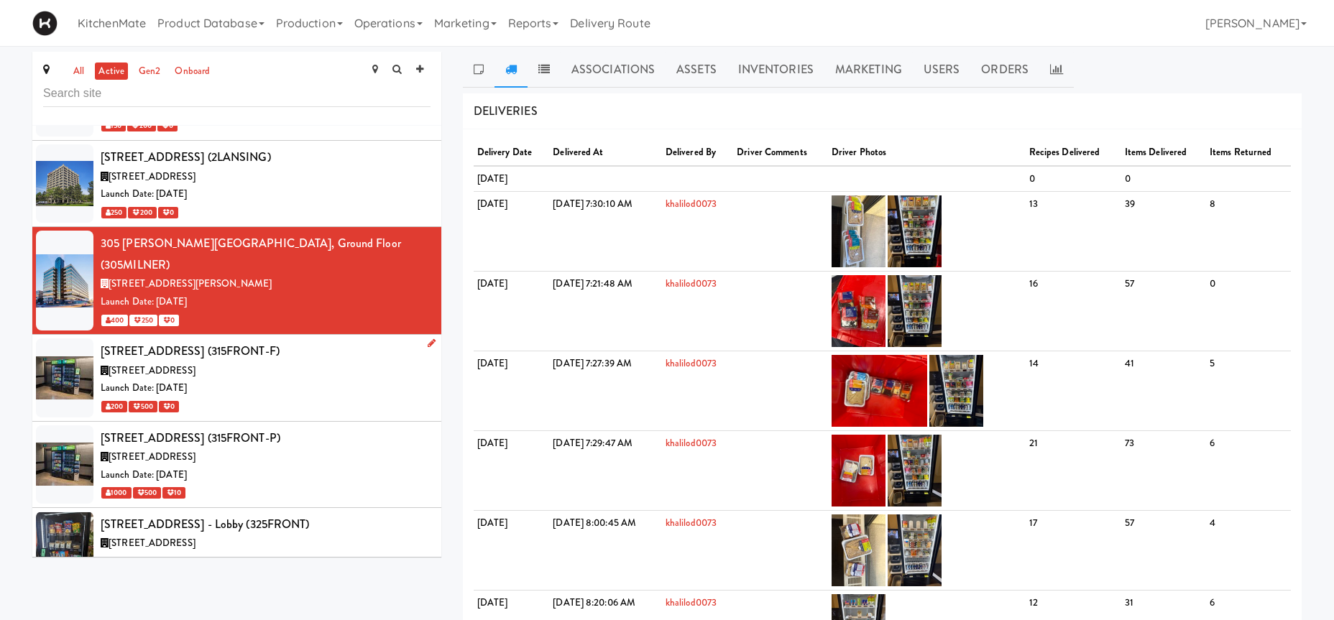
click at [345, 341] on div "[STREET_ADDRESS] (315FRONT-F)" at bounding box center [266, 352] width 330 height 22
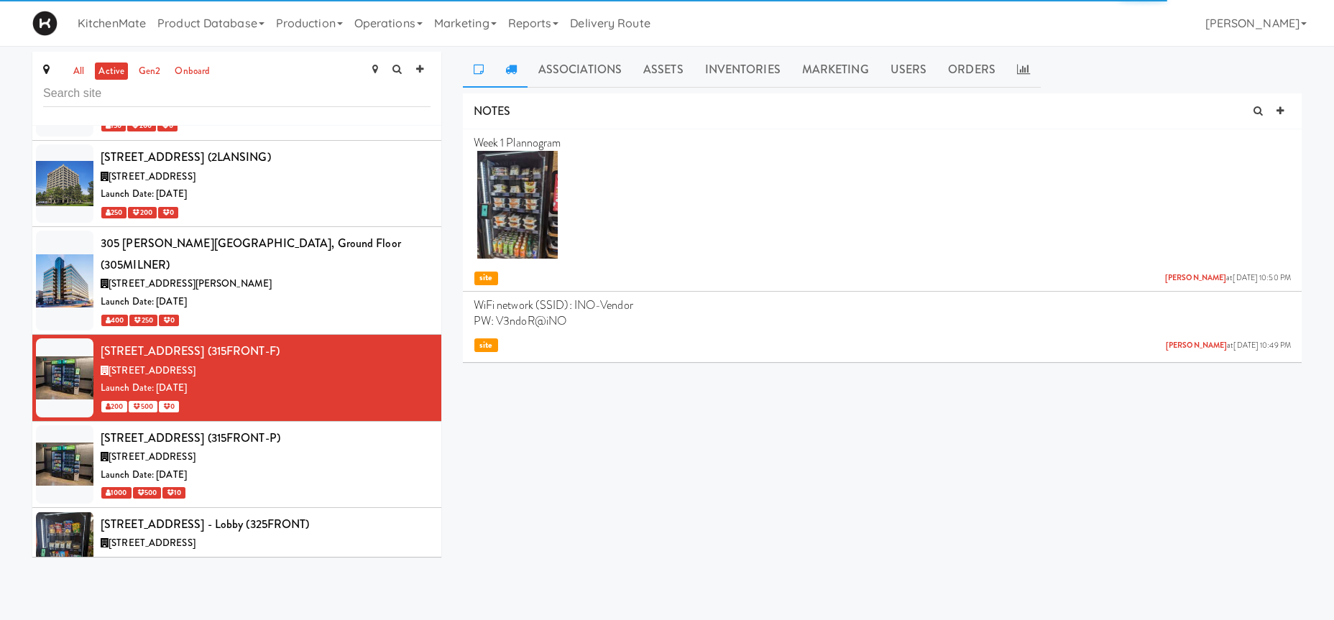
click at [509, 62] on link at bounding box center [511, 70] width 33 height 36
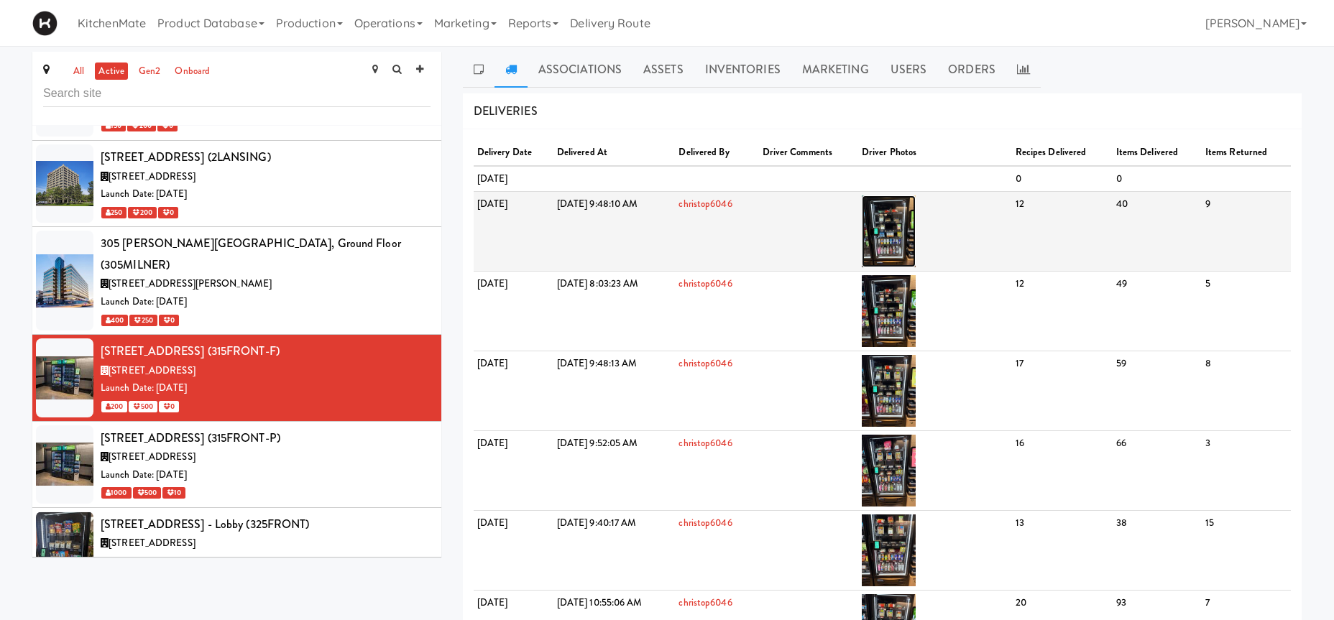
click at [916, 216] on img at bounding box center [889, 232] width 54 height 72
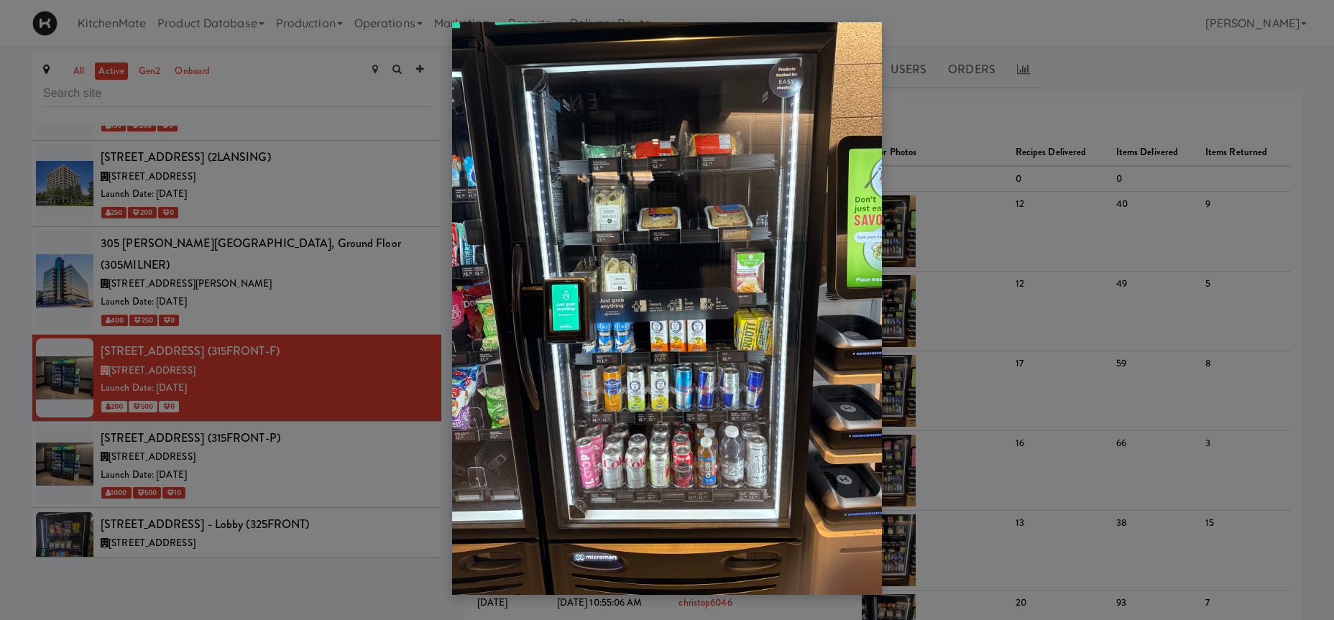
click at [219, 446] on div at bounding box center [667, 310] width 1334 height 620
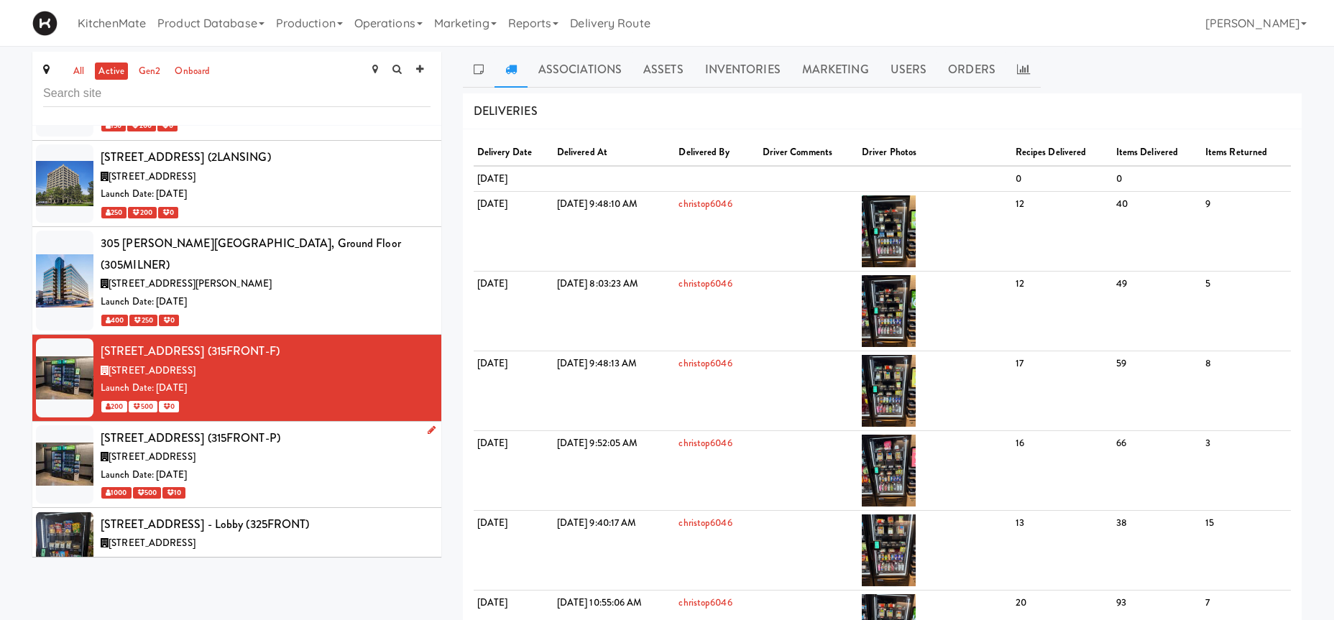
click at [249, 449] on div "[STREET_ADDRESS]" at bounding box center [266, 458] width 330 height 18
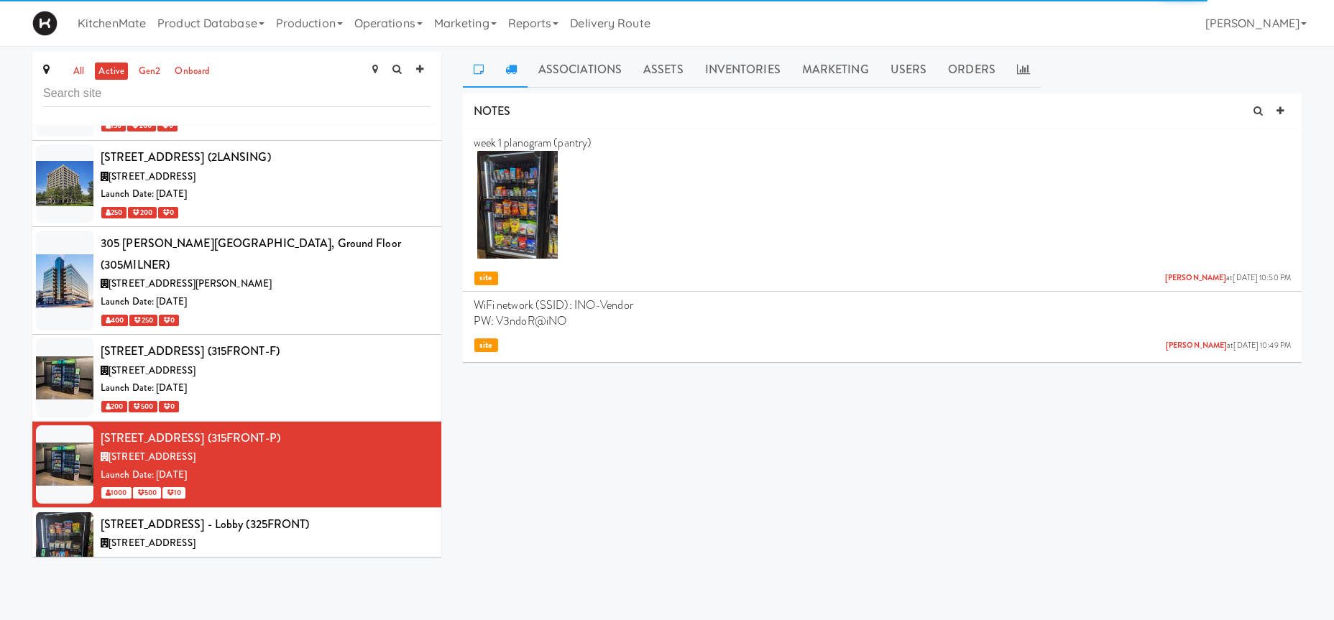
click at [511, 73] on icon at bounding box center [511, 69] width 12 height 12
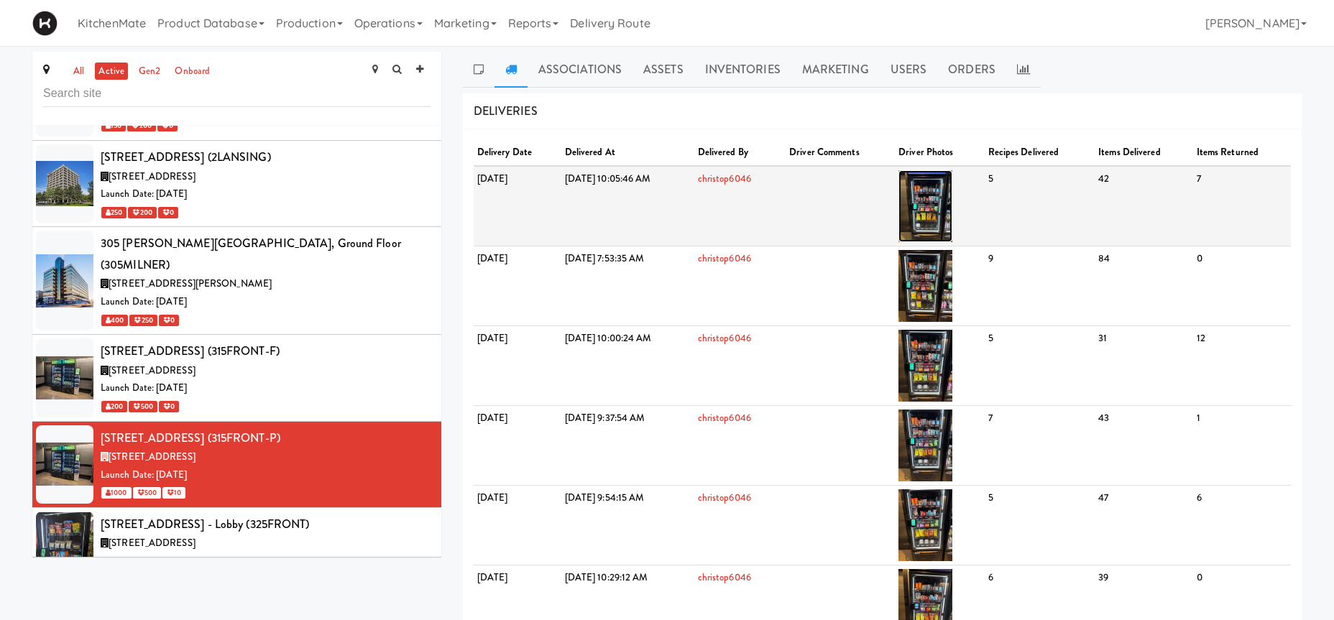
click at [953, 205] on img at bounding box center [926, 206] width 54 height 72
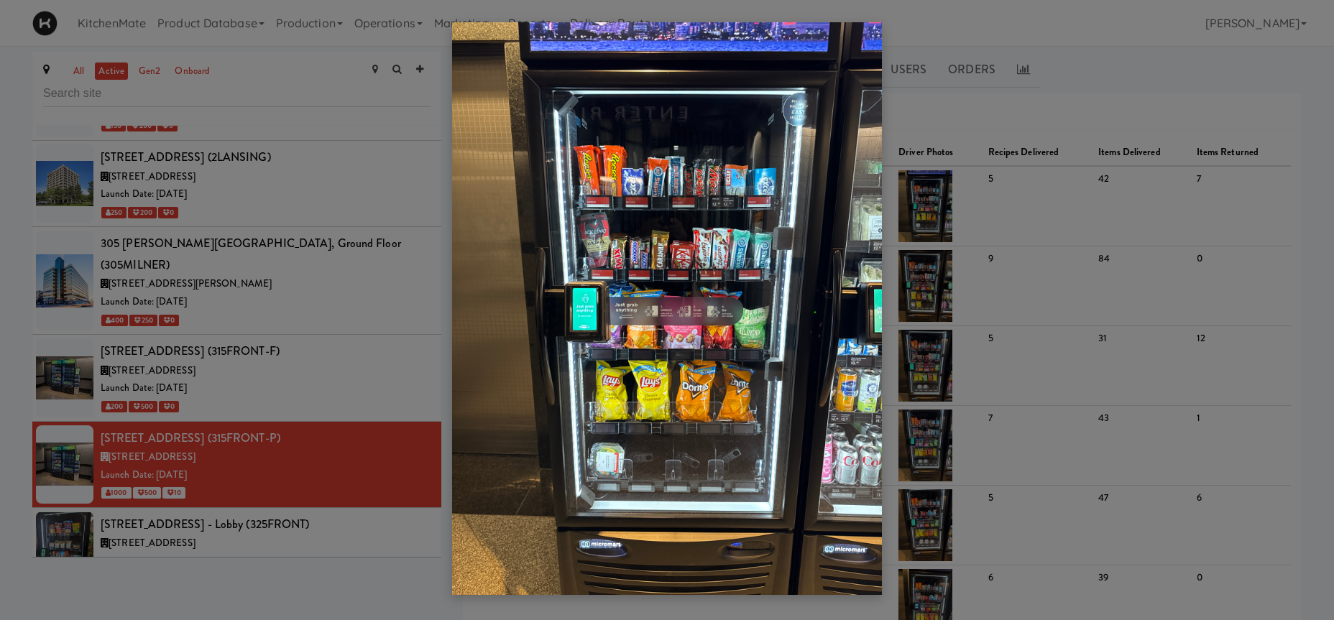
click at [266, 368] on div at bounding box center [667, 310] width 1334 height 620
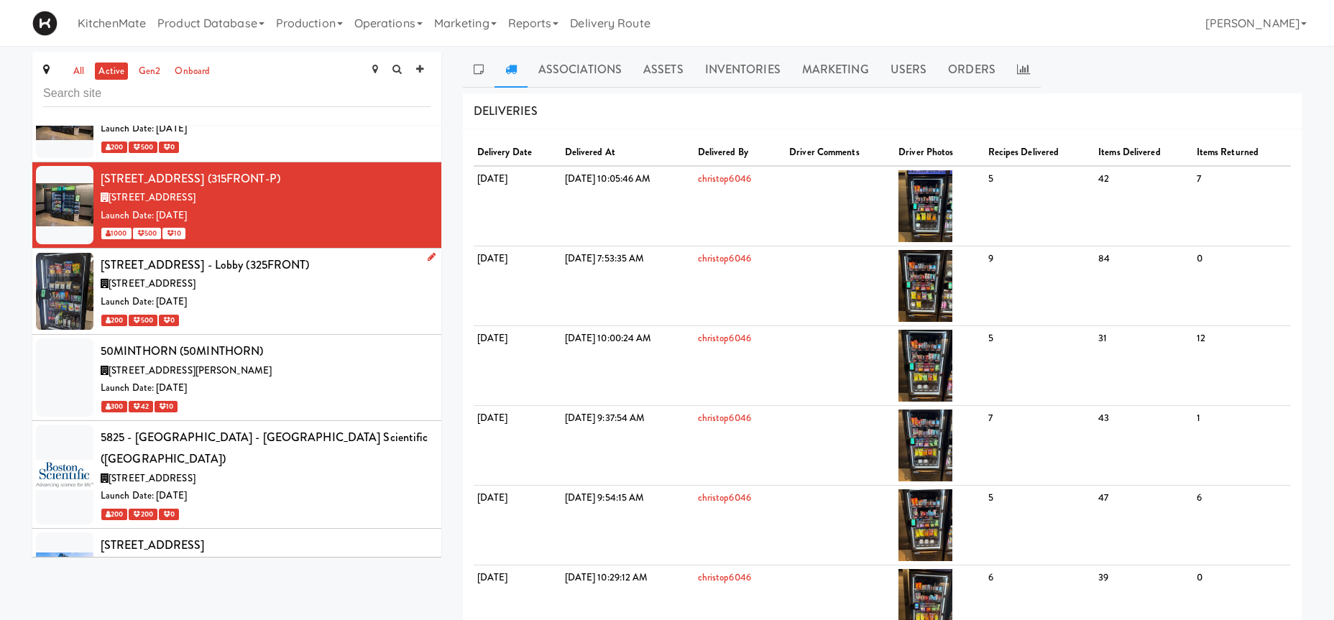
scroll to position [992, 0]
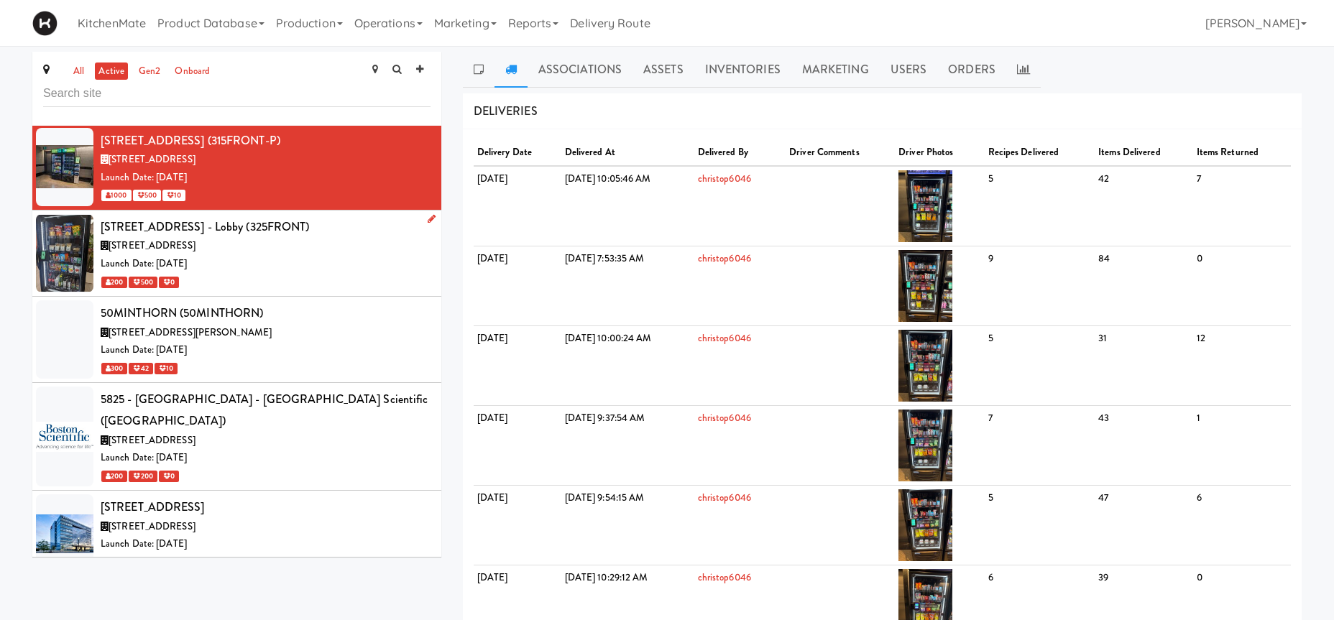
click at [260, 237] on div "[STREET_ADDRESS]" at bounding box center [266, 246] width 330 height 18
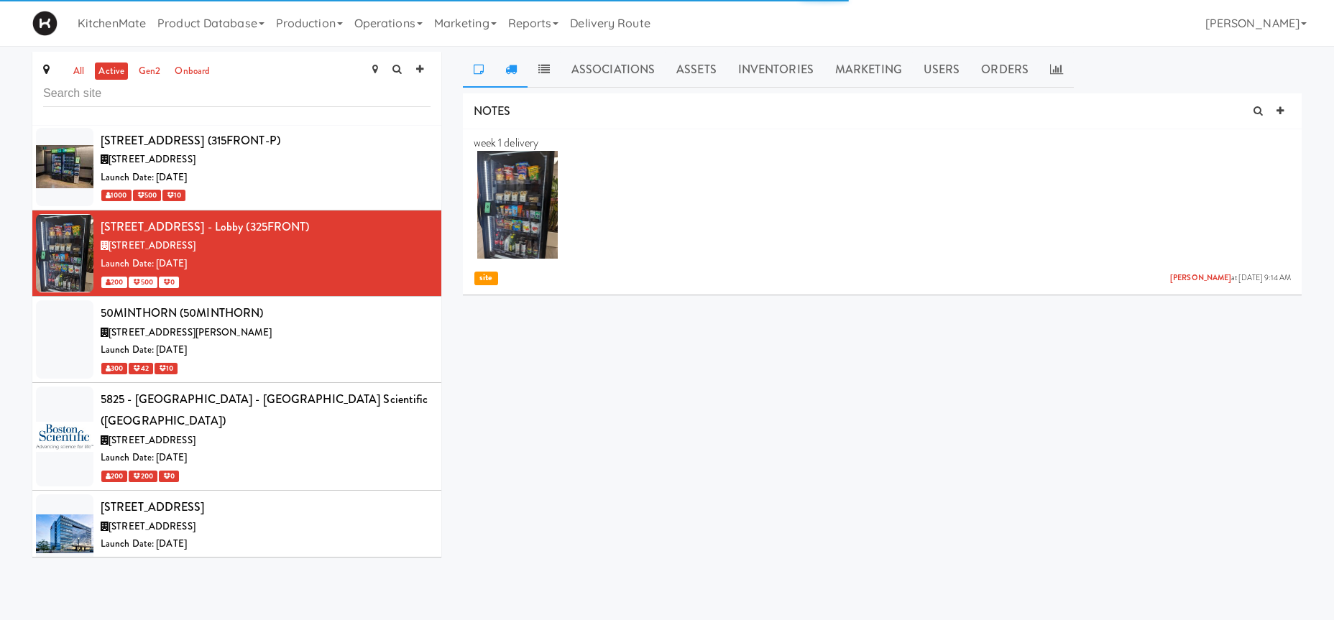
click at [506, 73] on icon at bounding box center [511, 69] width 12 height 12
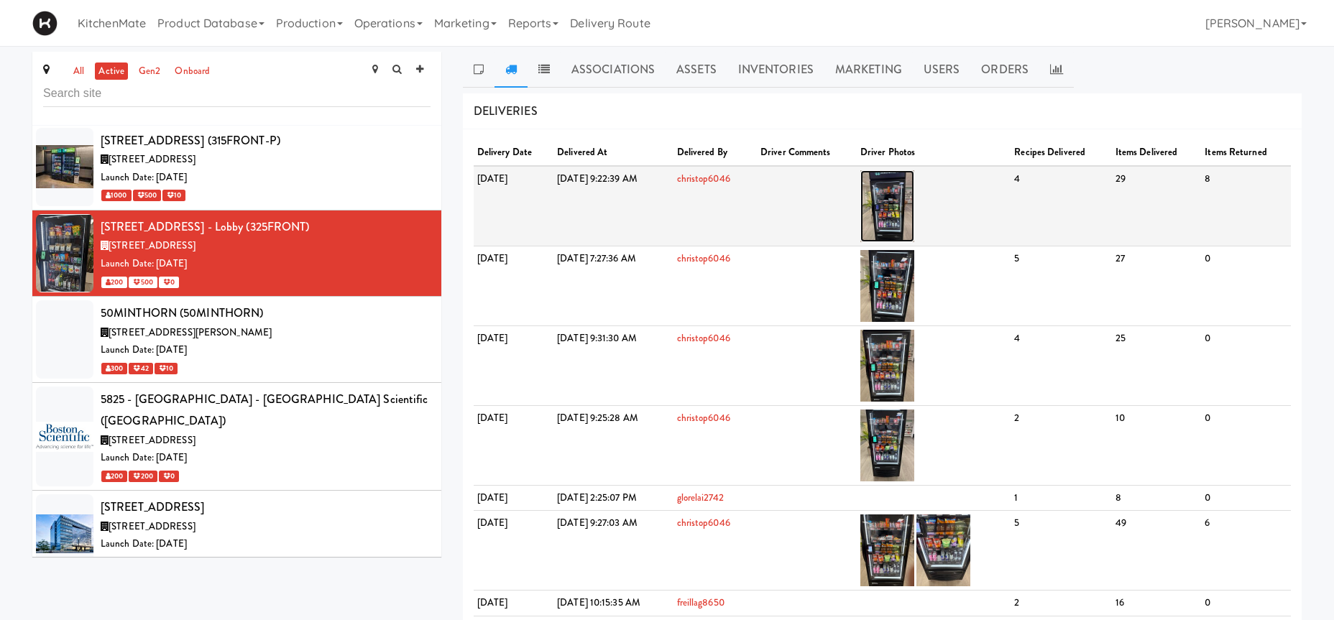
click at [914, 188] on img at bounding box center [888, 206] width 54 height 72
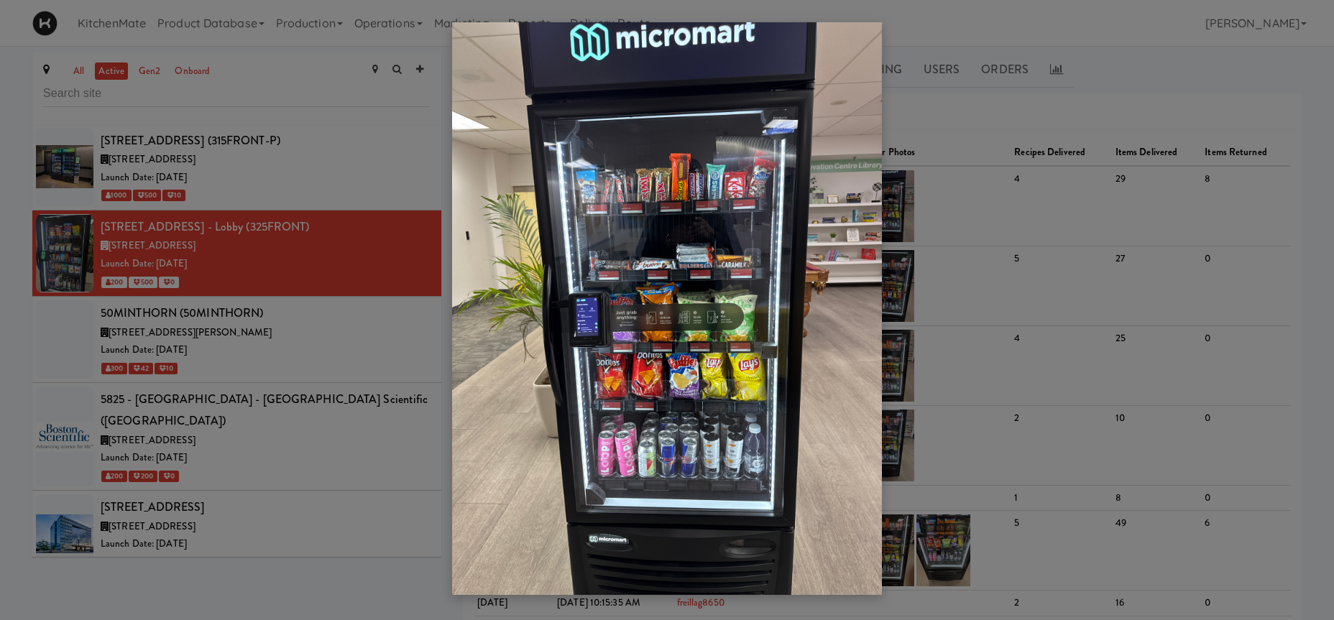
click at [239, 302] on div at bounding box center [667, 310] width 1334 height 620
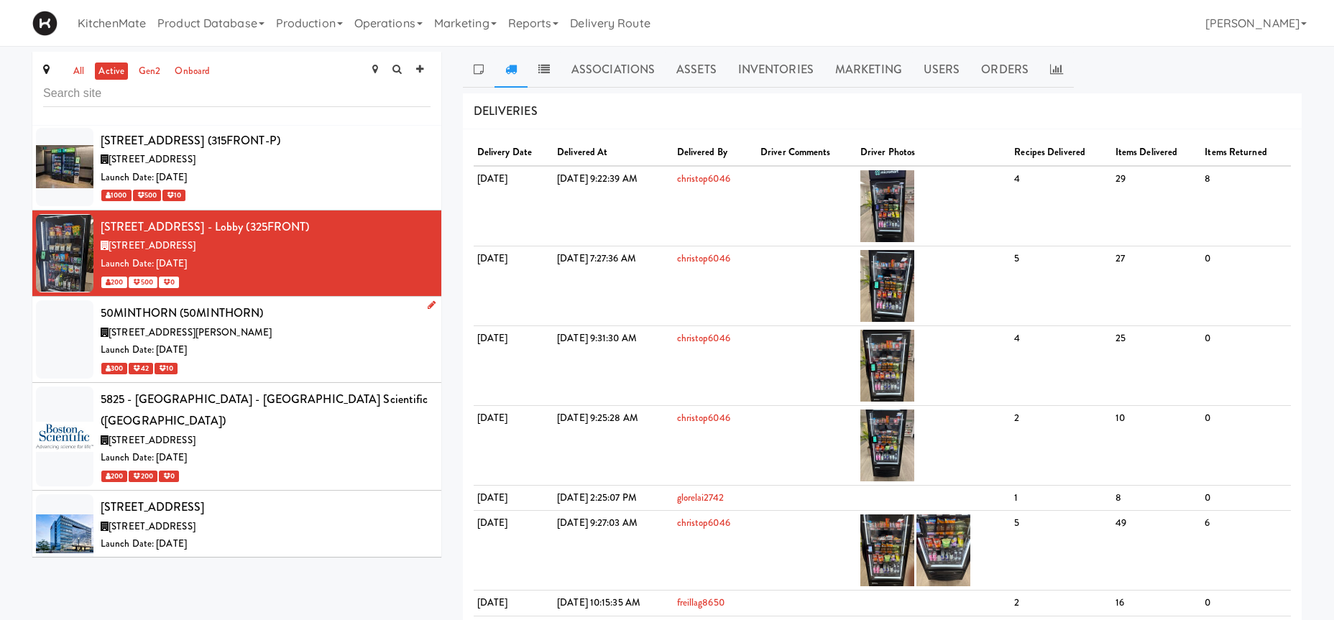
click at [284, 324] on div "[STREET_ADDRESS][PERSON_NAME]" at bounding box center [266, 333] width 330 height 18
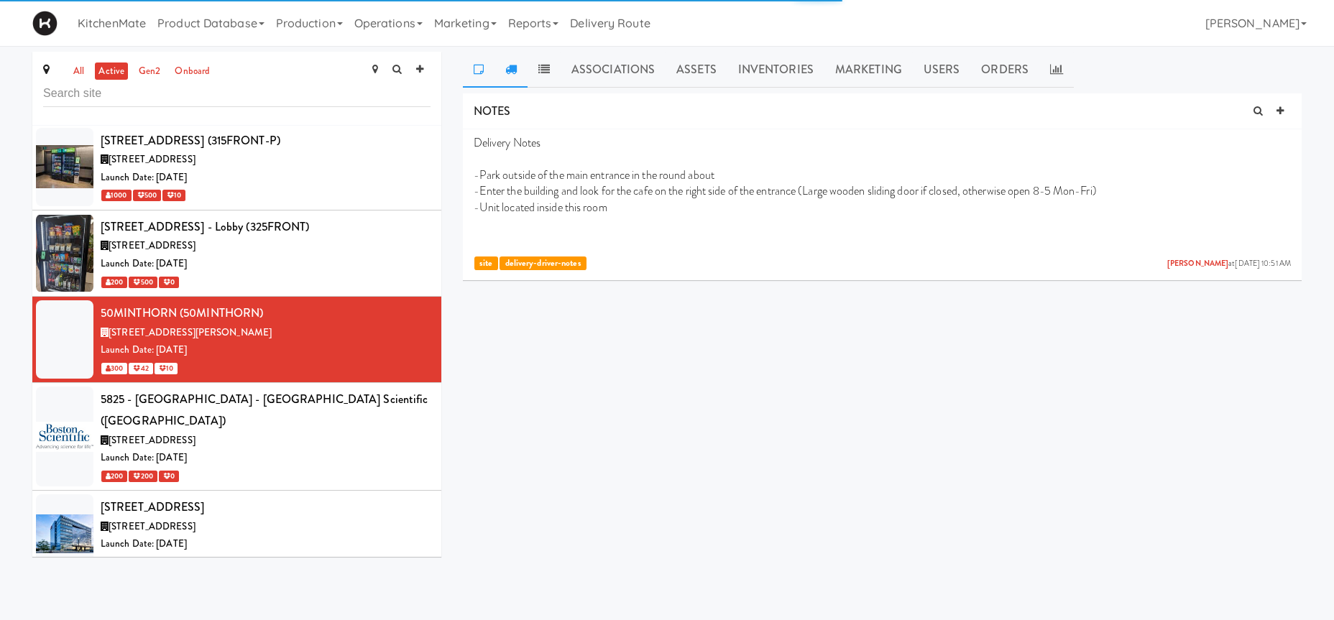
click at [510, 71] on icon at bounding box center [511, 69] width 12 height 12
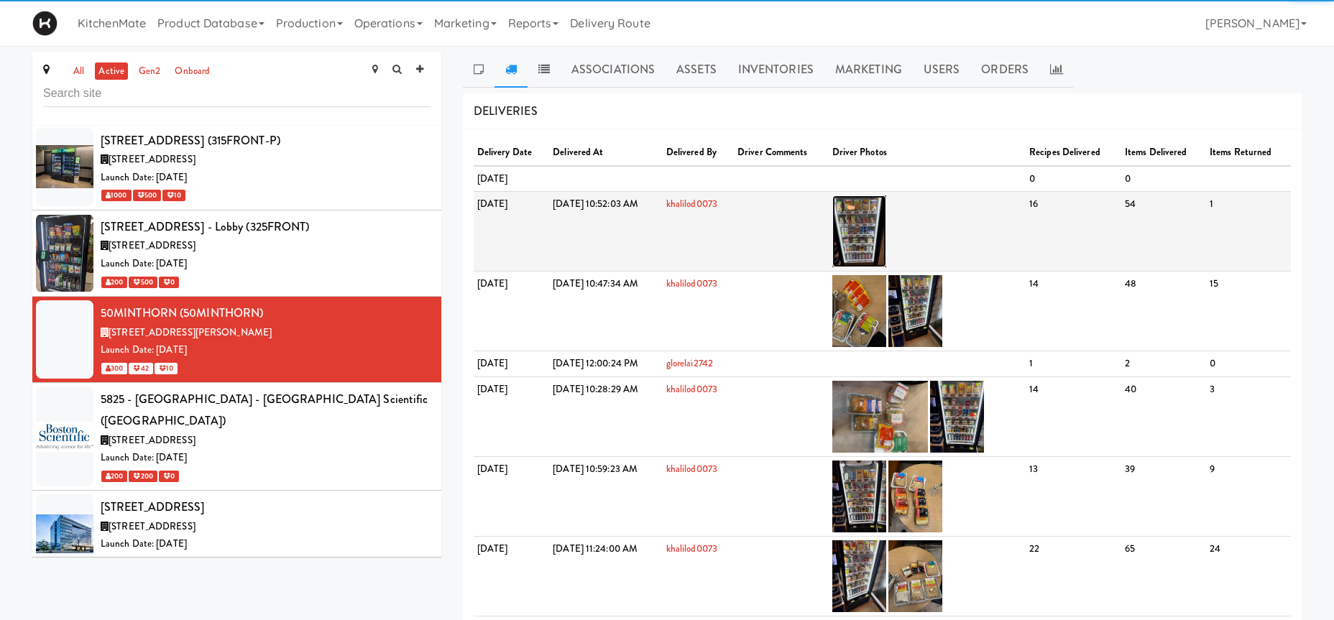
click at [886, 217] on img at bounding box center [859, 232] width 54 height 72
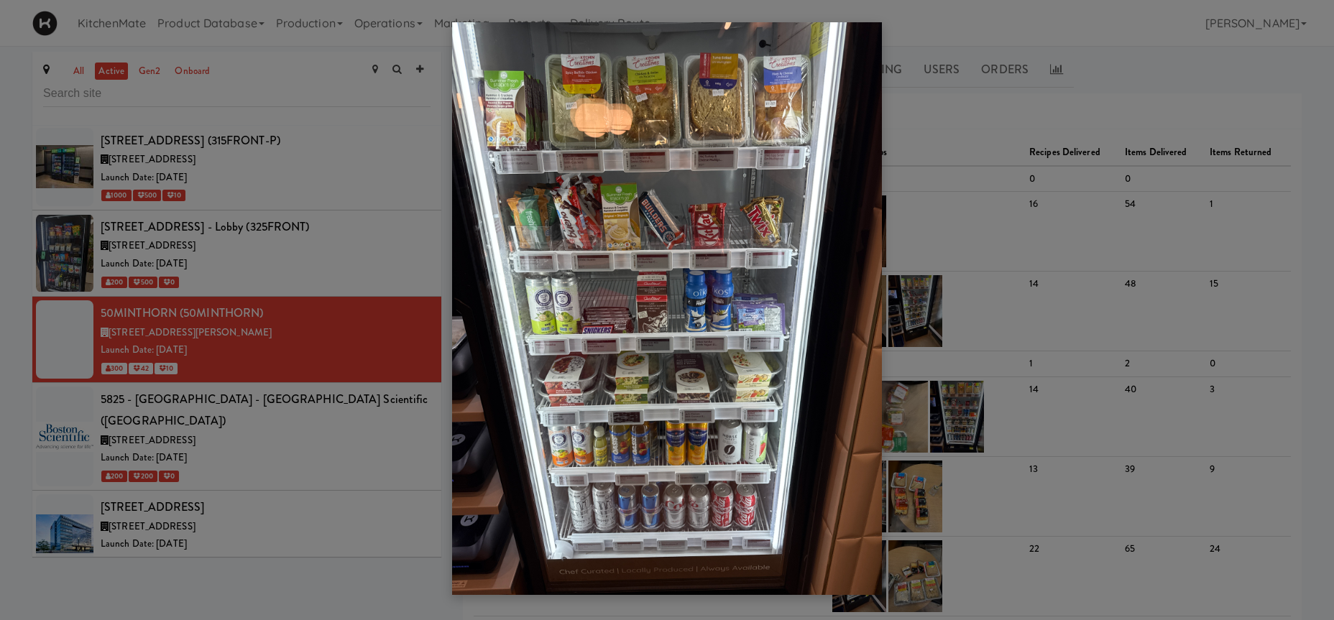
click at [264, 198] on div at bounding box center [667, 310] width 1334 height 620
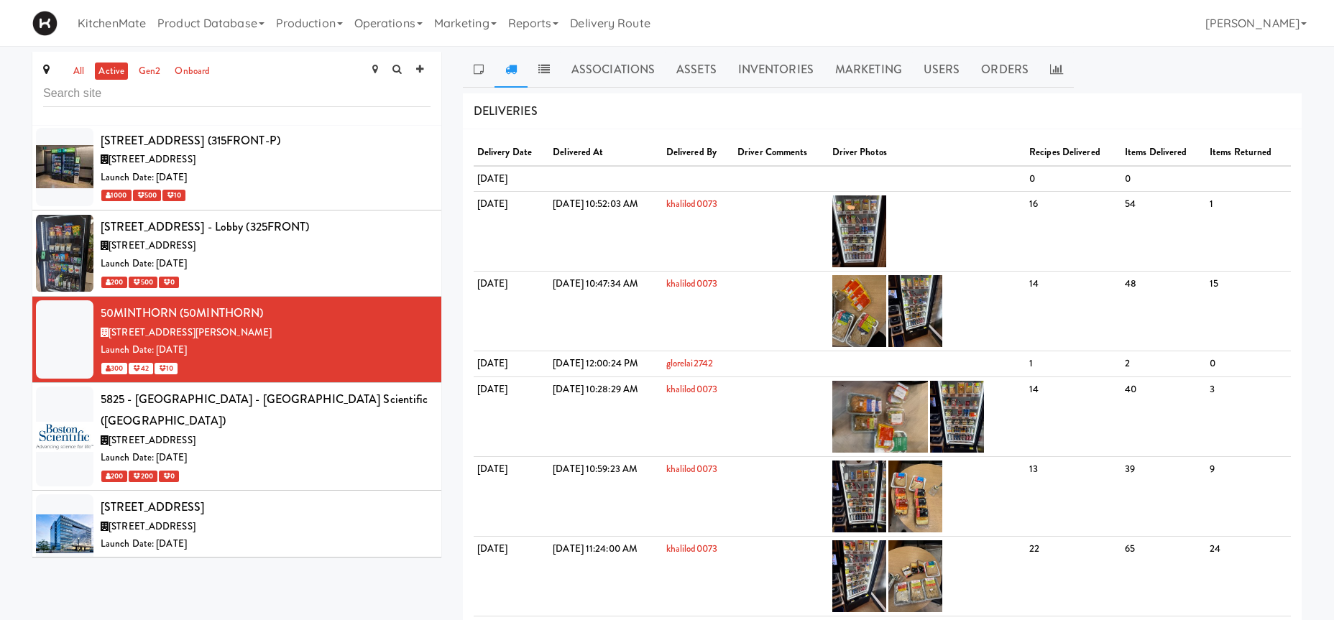
click at [276, 237] on div "[STREET_ADDRESS]" at bounding box center [266, 246] width 330 height 18
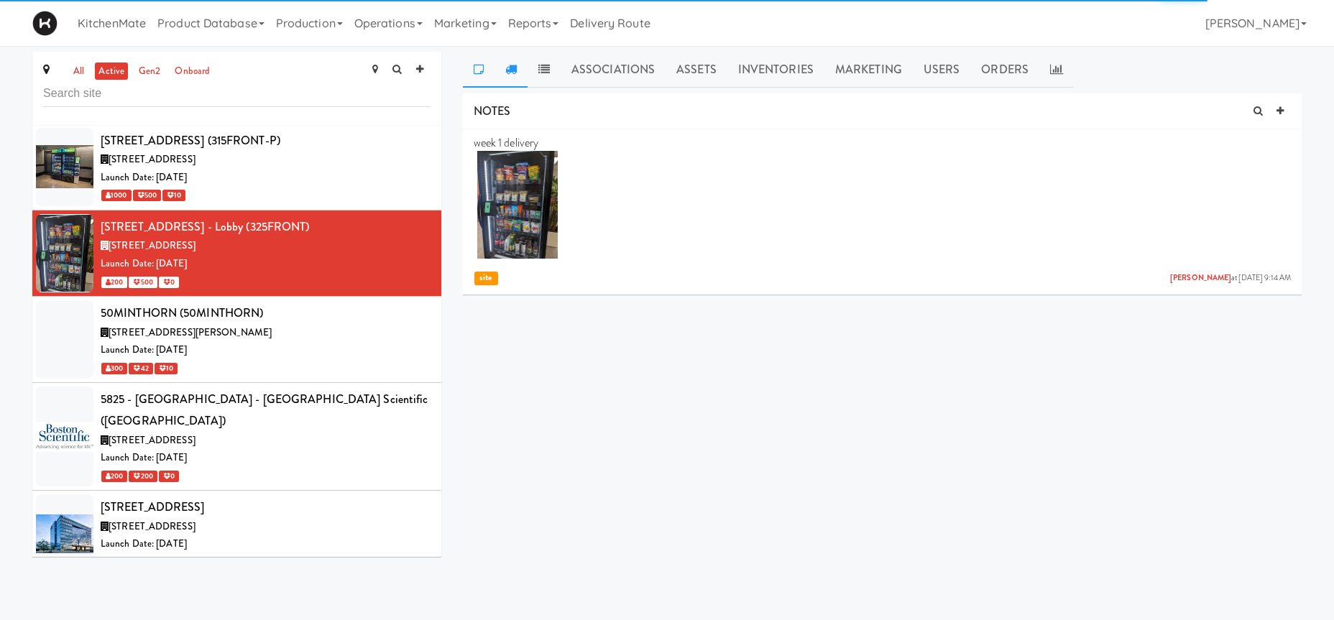
click at [516, 71] on icon at bounding box center [511, 69] width 12 height 12
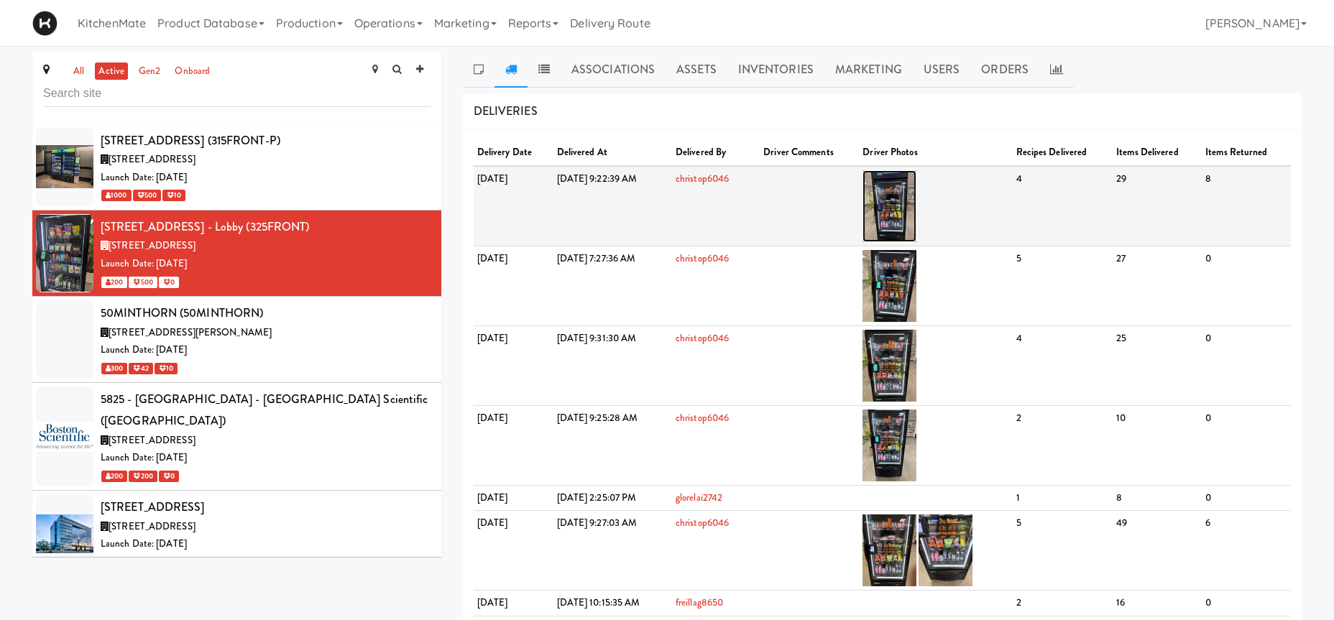
click at [917, 203] on img at bounding box center [890, 206] width 54 height 72
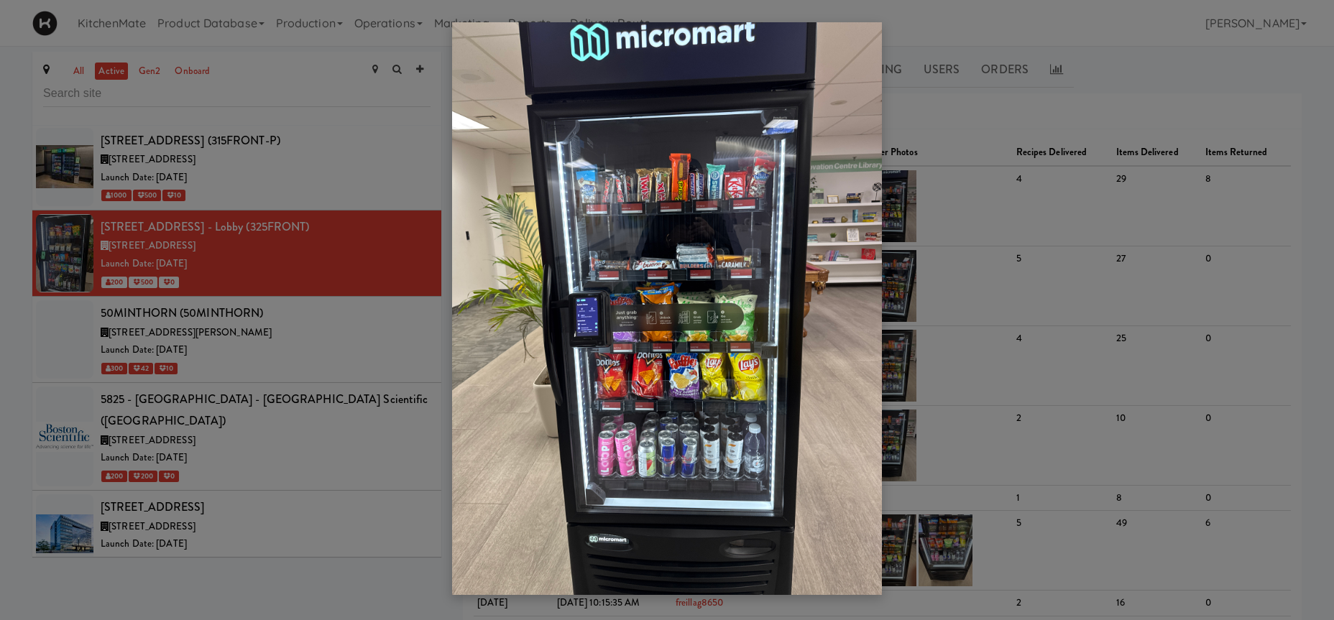
click at [987, 326] on div at bounding box center [667, 310] width 1334 height 620
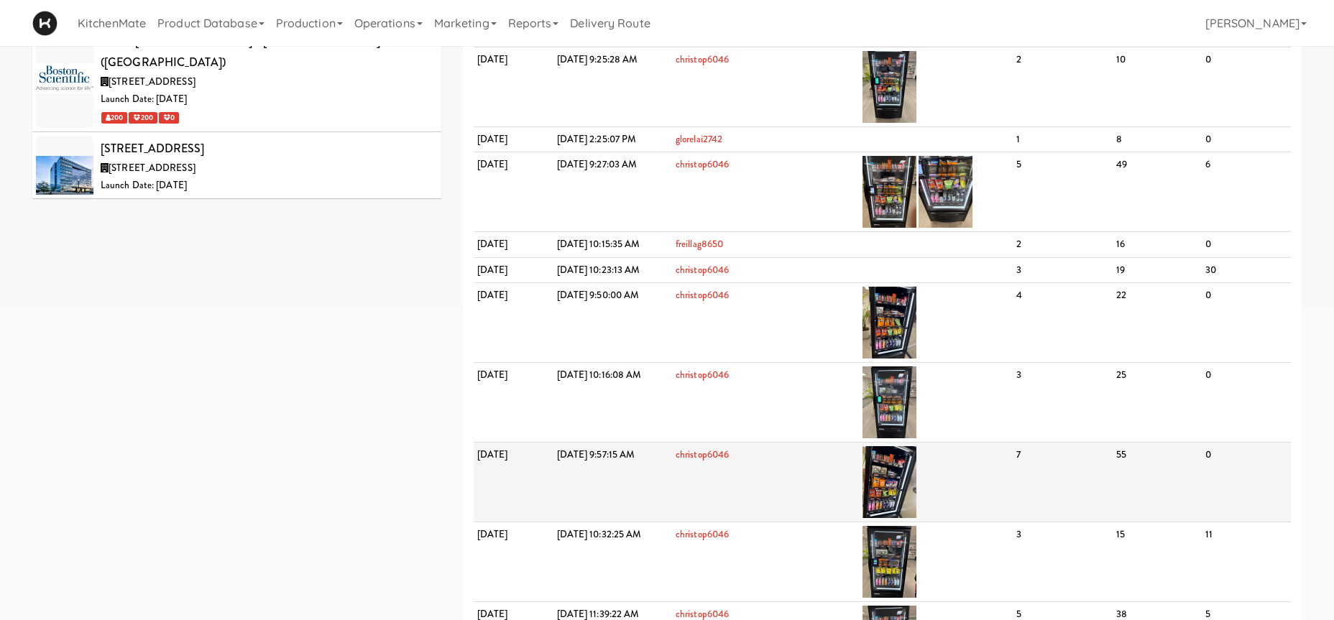
scroll to position [440, 0]
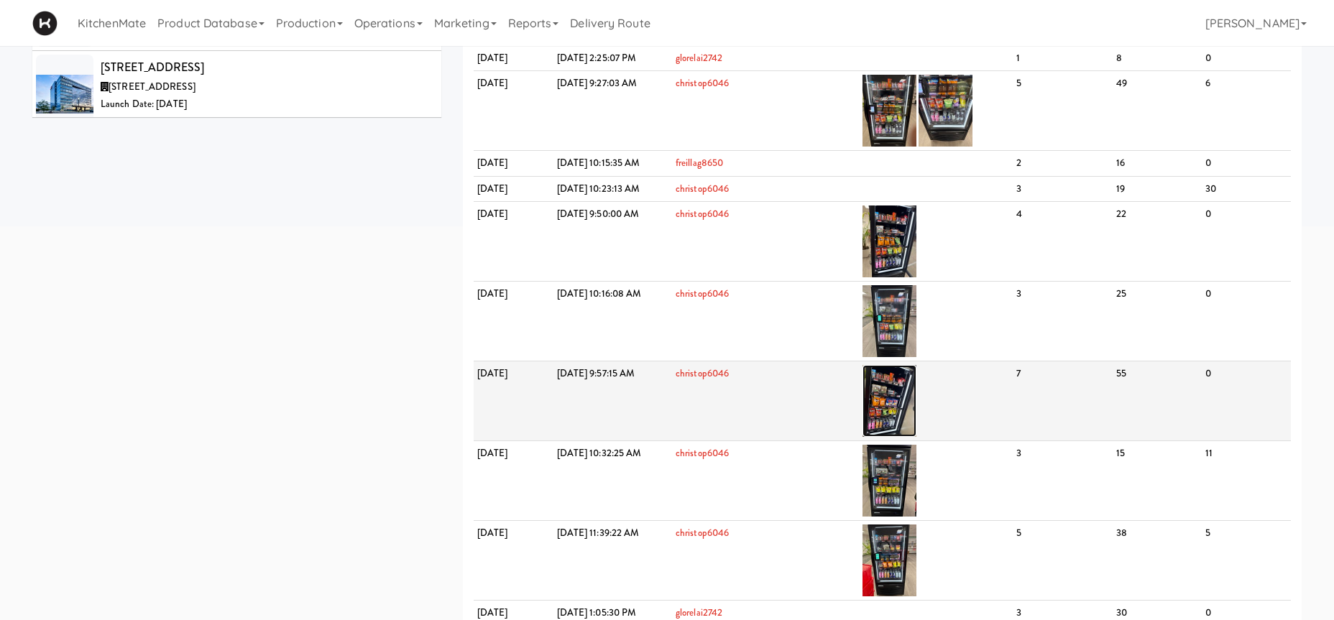
click at [917, 385] on img at bounding box center [890, 401] width 54 height 72
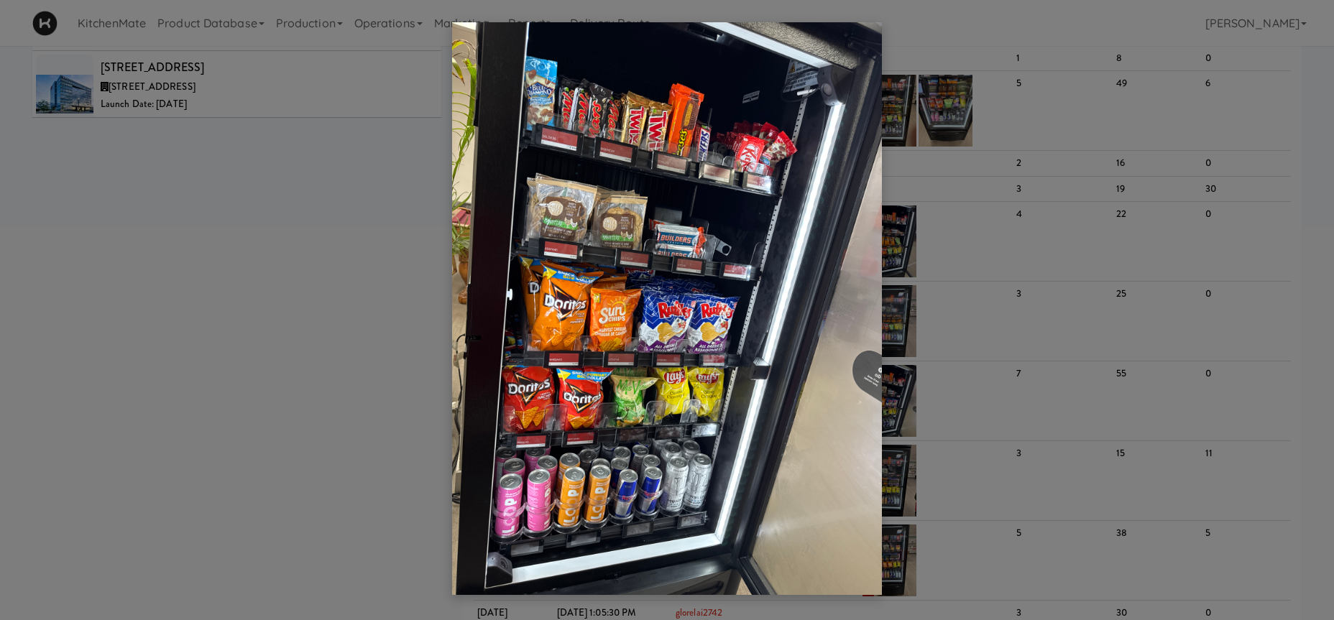
click at [1004, 410] on div at bounding box center [667, 310] width 1334 height 620
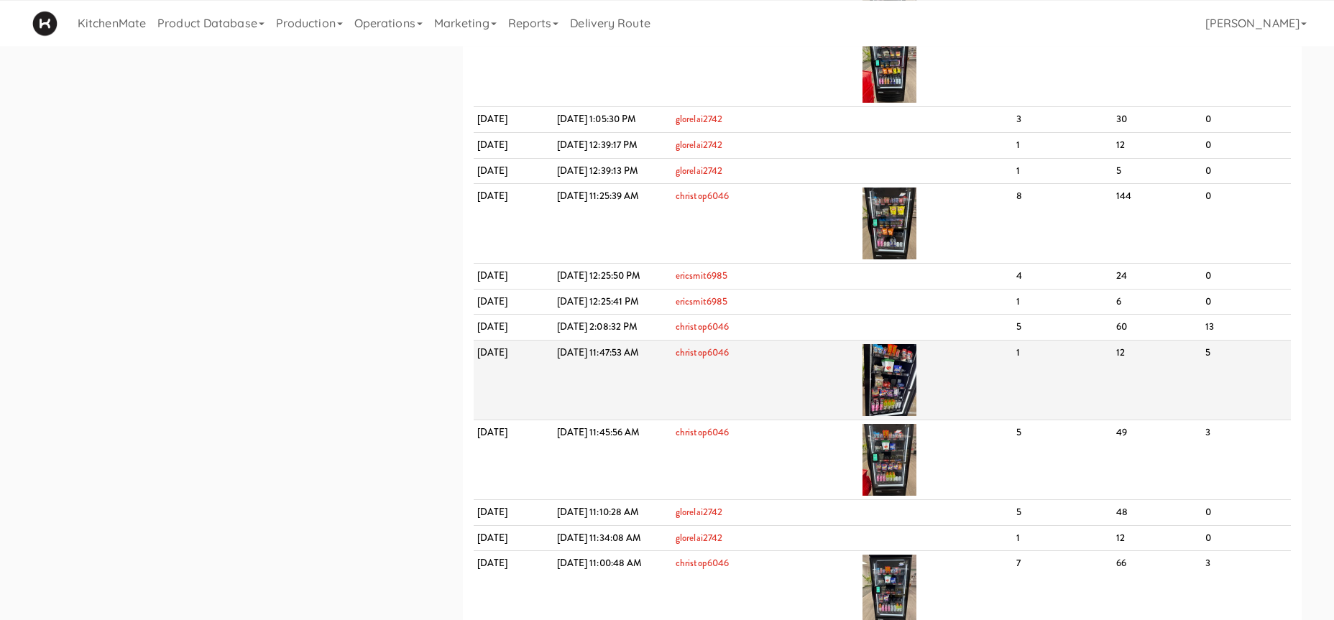
scroll to position [953, 0]
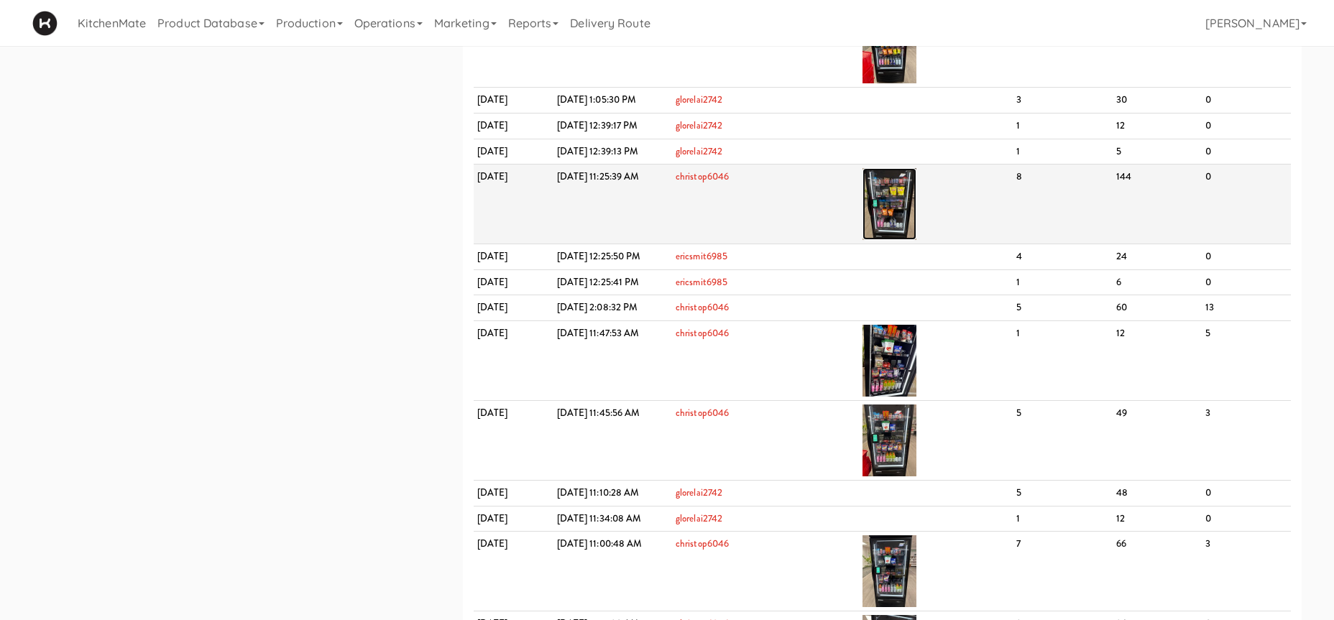
click at [917, 231] on img at bounding box center [890, 204] width 54 height 72
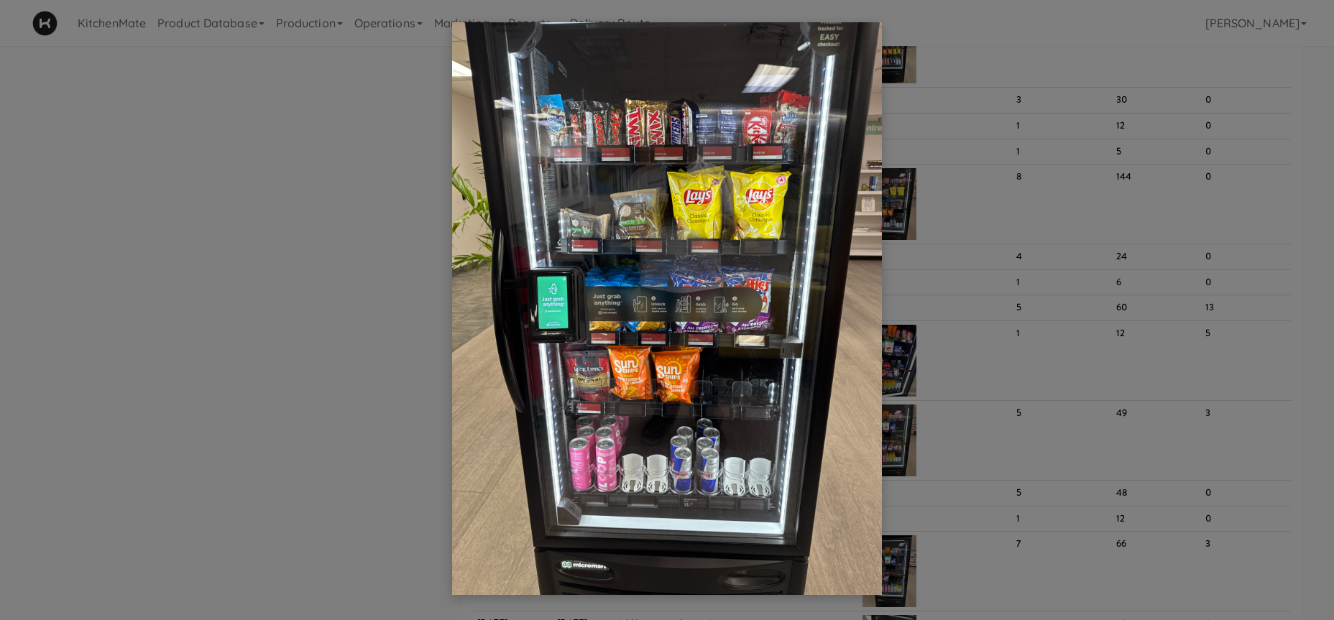
click at [1045, 193] on div at bounding box center [667, 310] width 1334 height 620
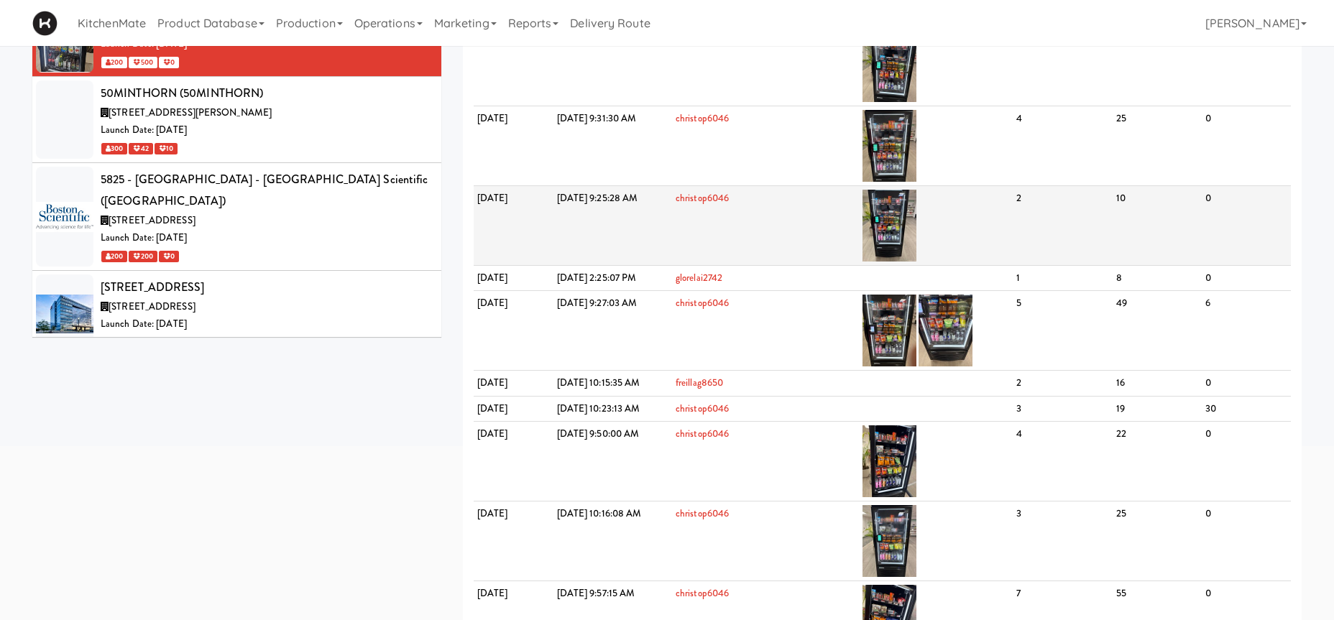
scroll to position [0, 0]
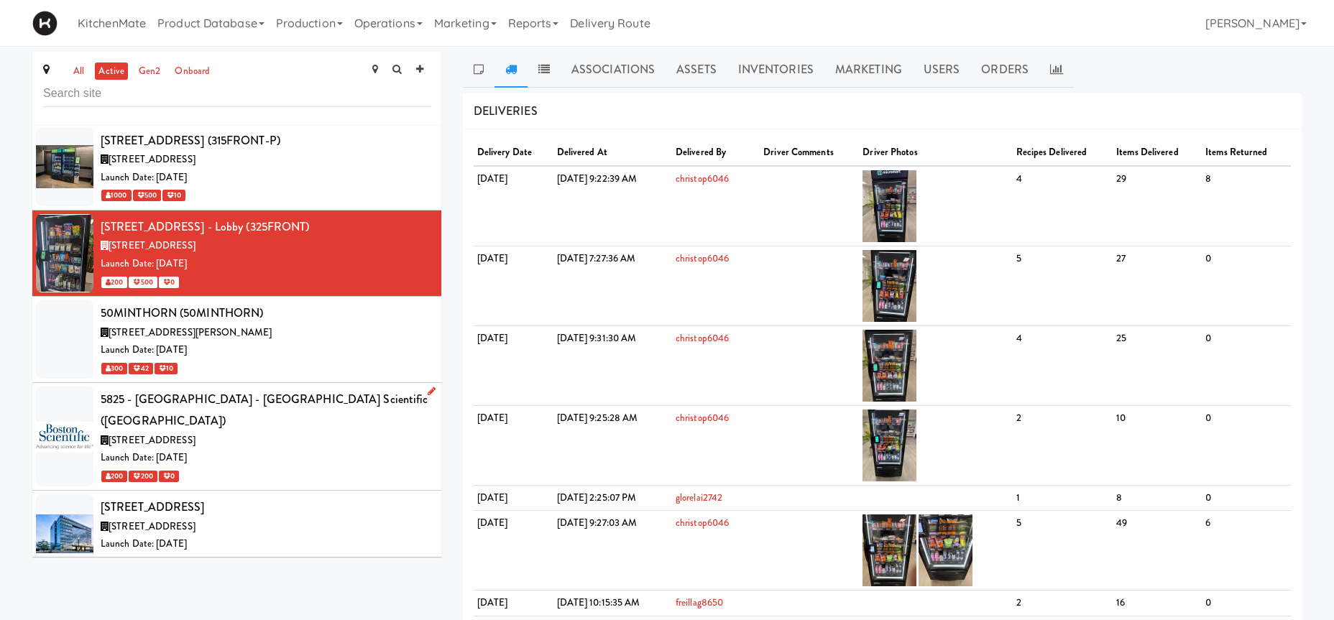
click at [280, 383] on li "5825 - [GEOGRAPHIC_DATA] - [GEOGRAPHIC_DATA] Scientific (BAYLIS5) 5825 Explorer…" at bounding box center [236, 437] width 409 height 108
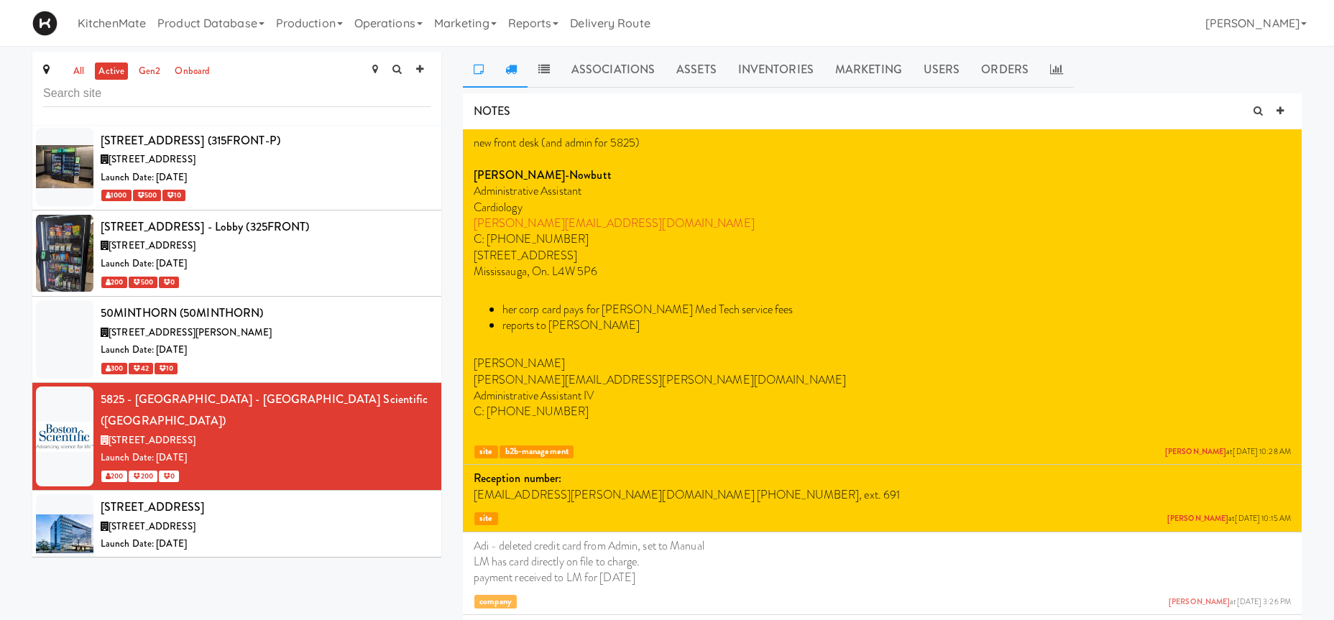
click at [504, 66] on link at bounding box center [511, 70] width 33 height 36
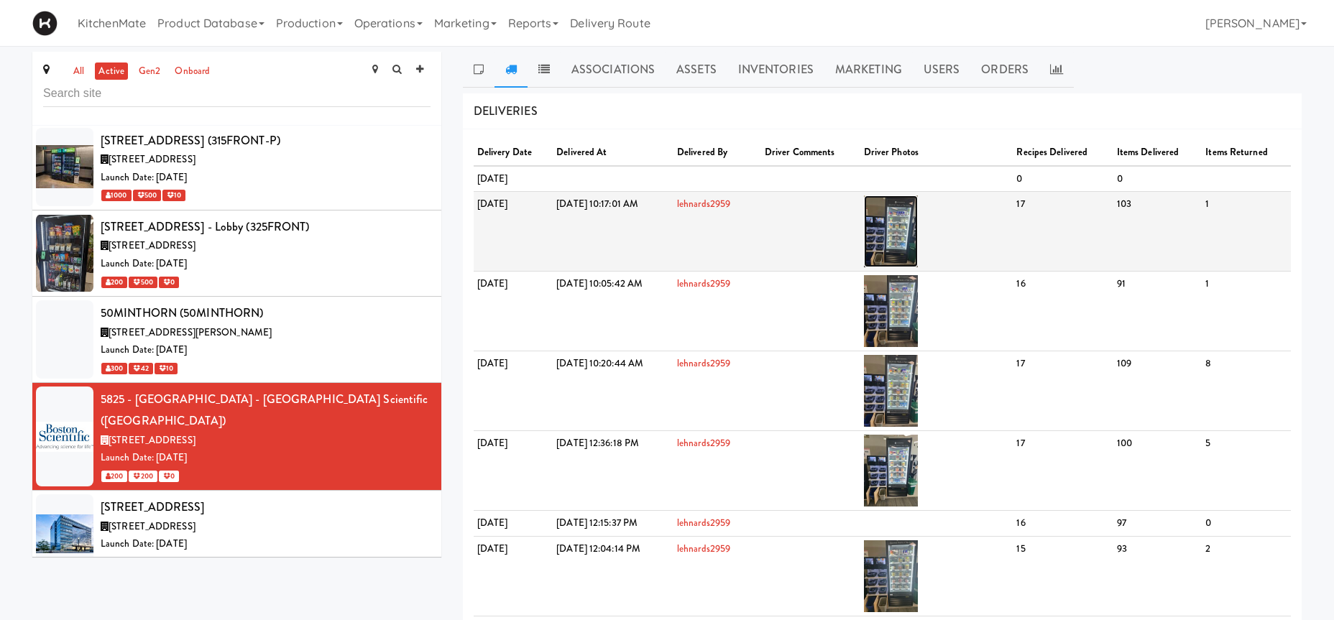
click at [918, 219] on img at bounding box center [891, 232] width 54 height 72
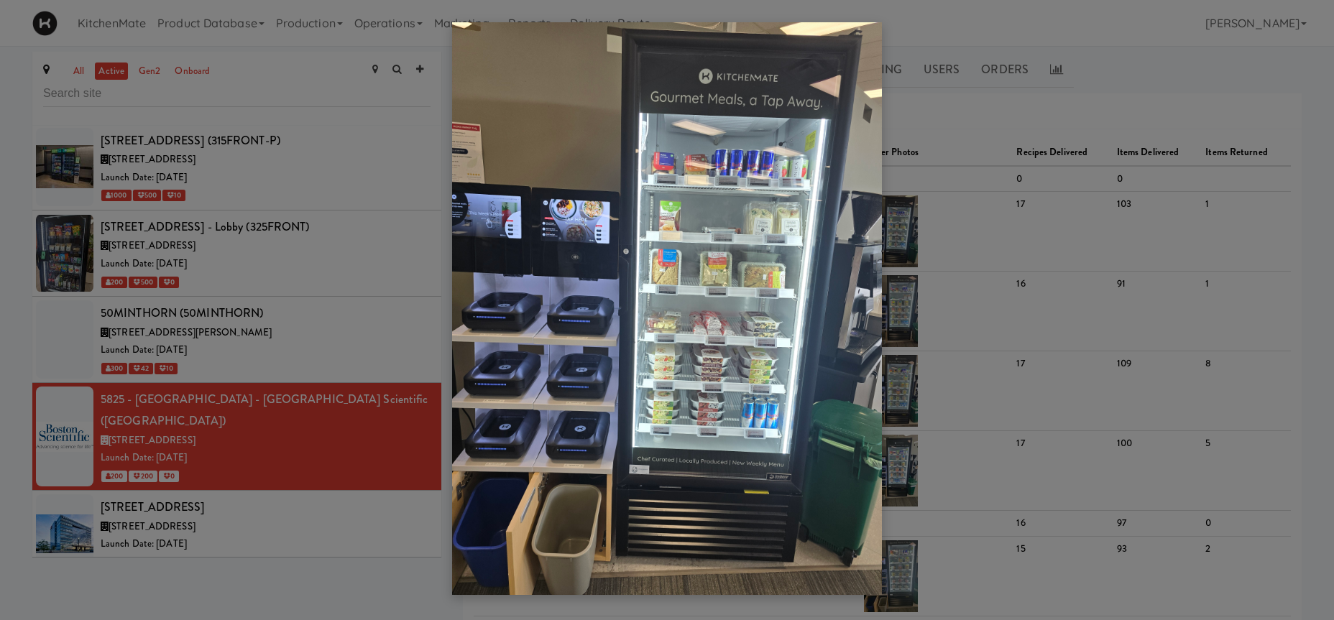
click at [993, 219] on div at bounding box center [667, 310] width 1334 height 620
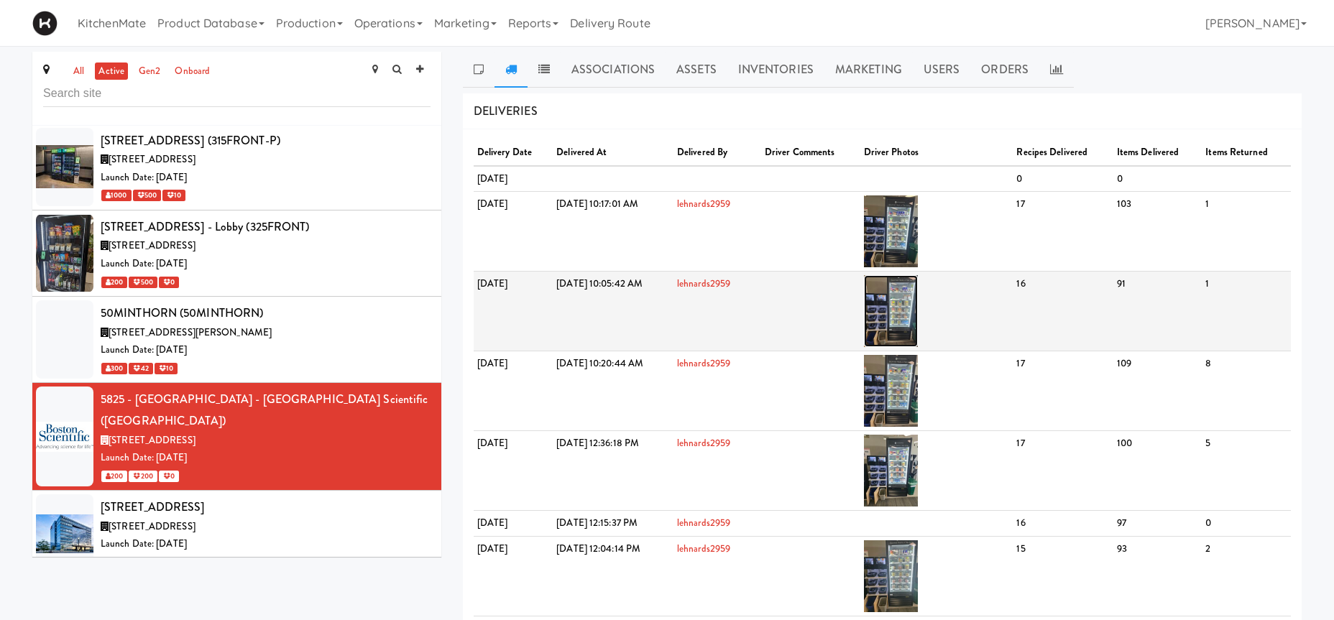
click at [918, 313] on img at bounding box center [891, 311] width 54 height 72
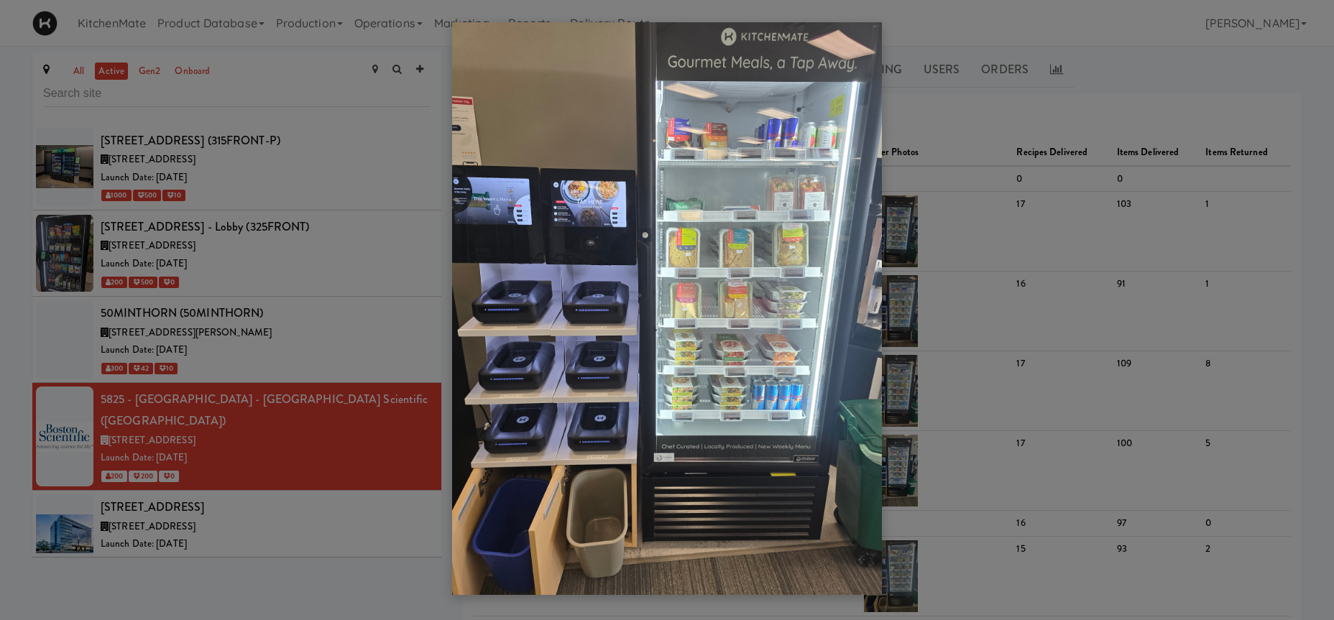
click at [987, 240] on div at bounding box center [667, 310] width 1334 height 620
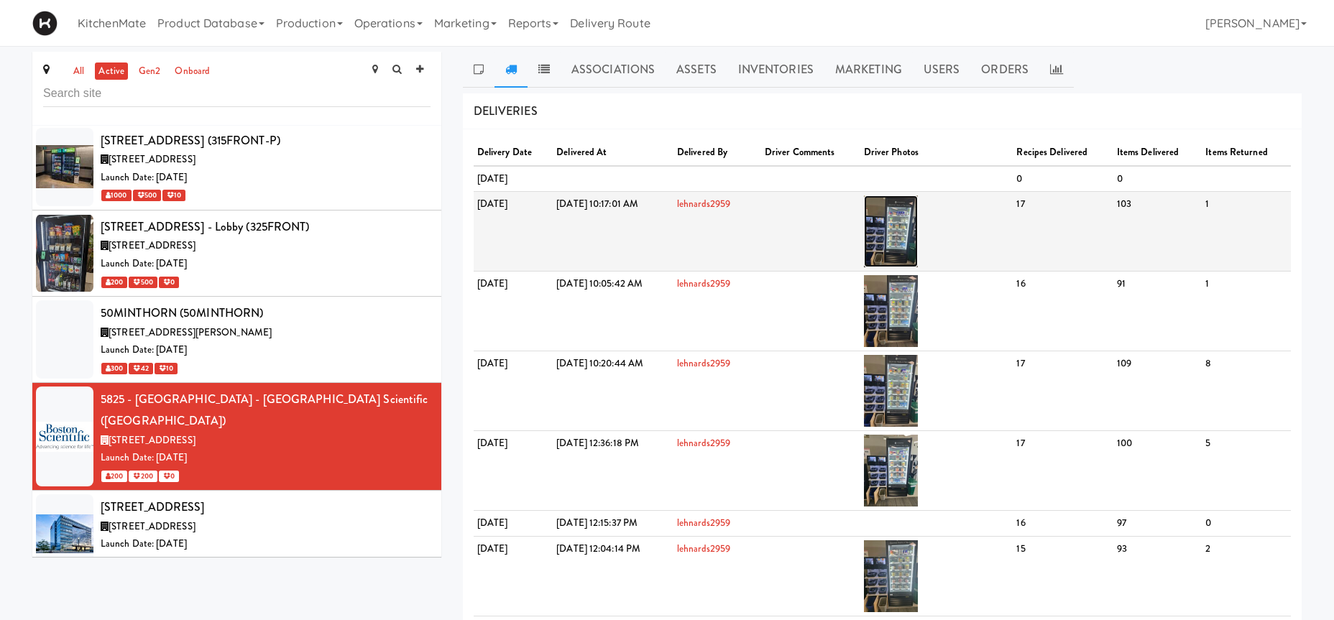
click at [918, 213] on img at bounding box center [891, 232] width 54 height 72
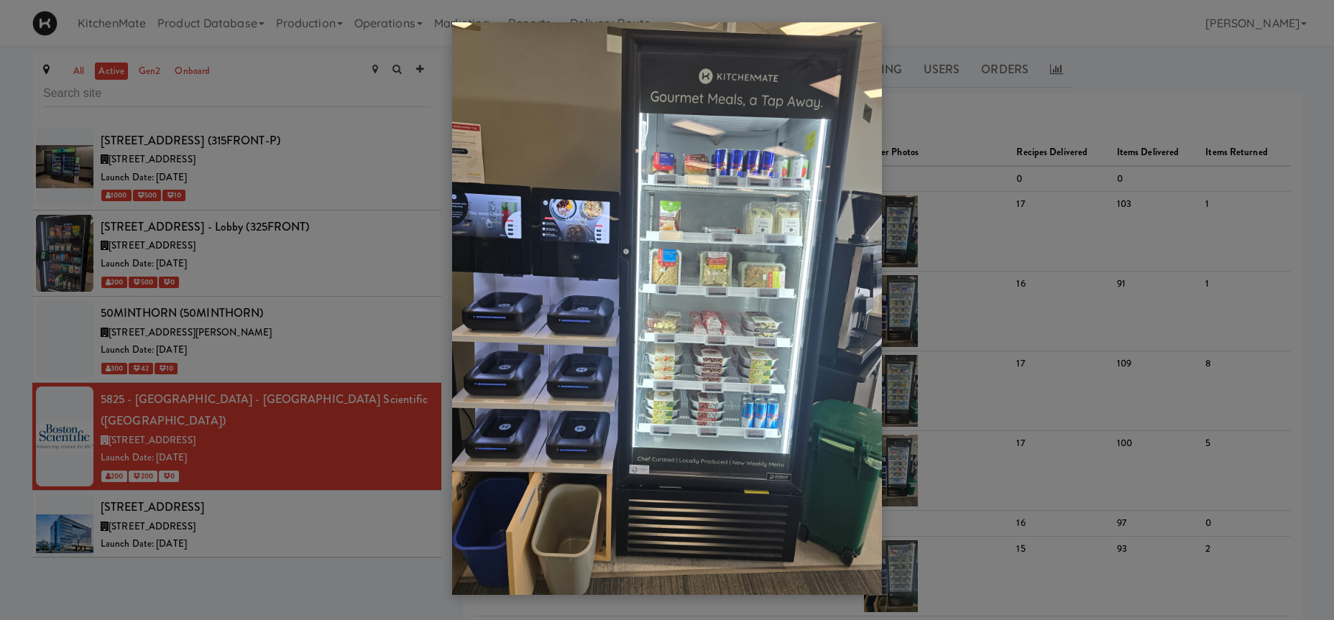
click at [991, 334] on div at bounding box center [667, 310] width 1334 height 620
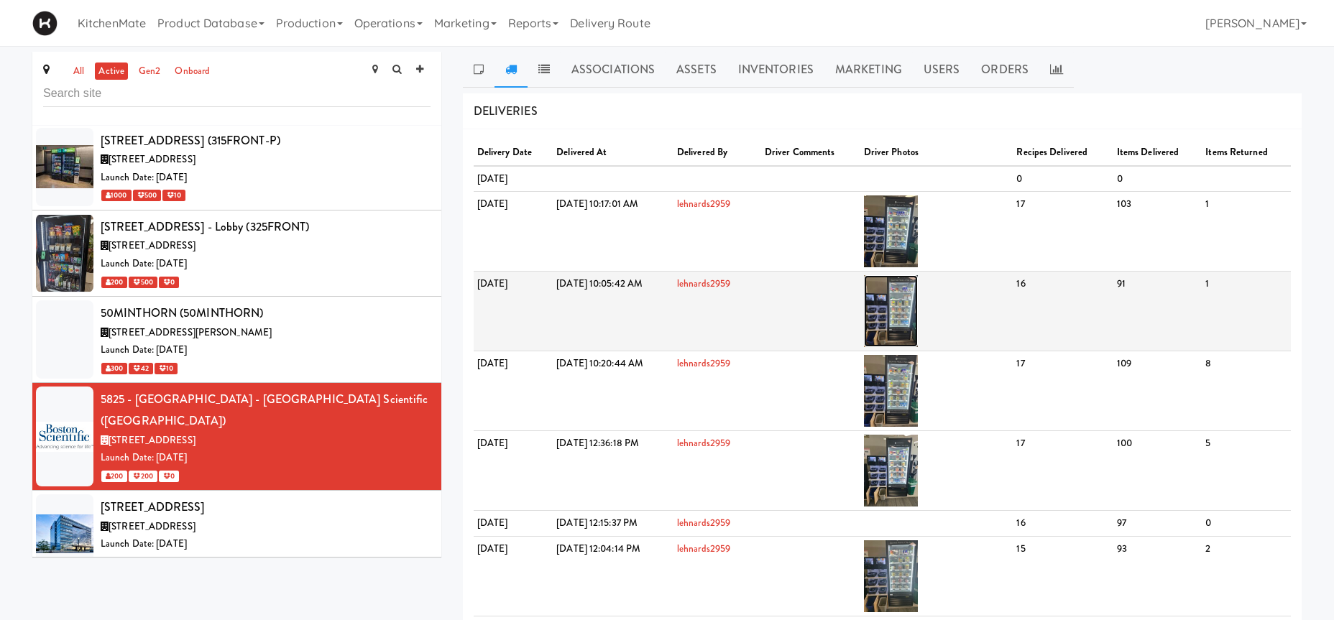
click at [918, 282] on img at bounding box center [891, 311] width 54 height 72
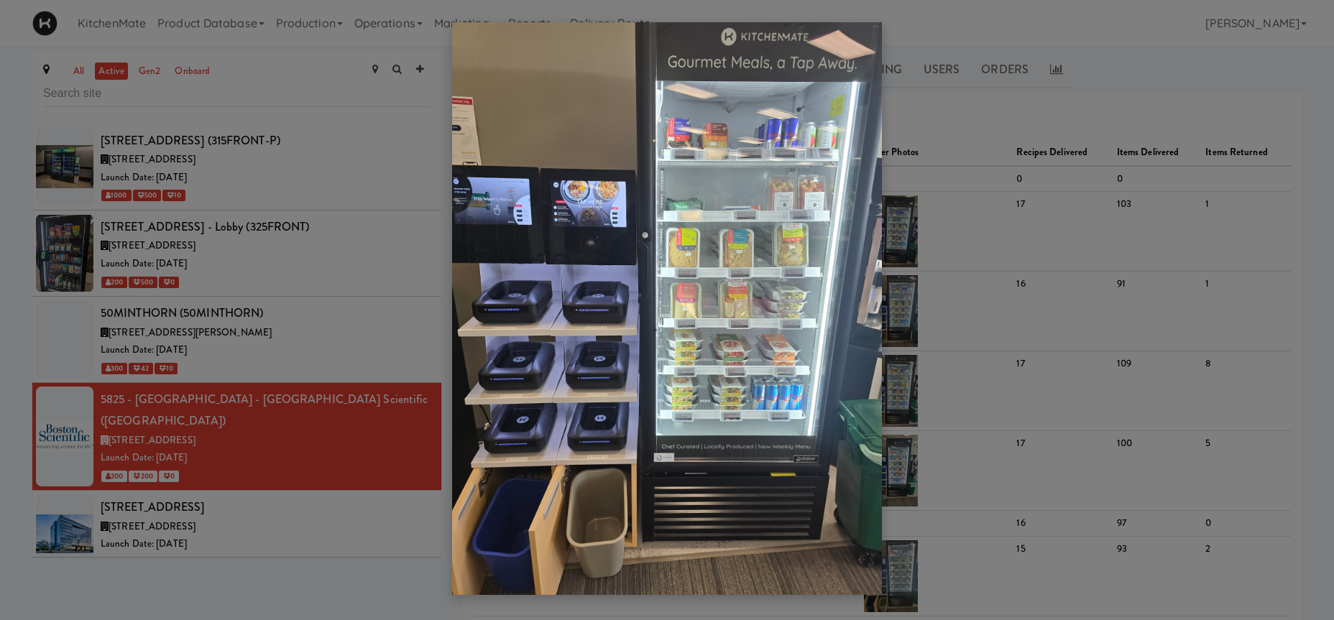
click at [1097, 163] on div at bounding box center [667, 310] width 1334 height 620
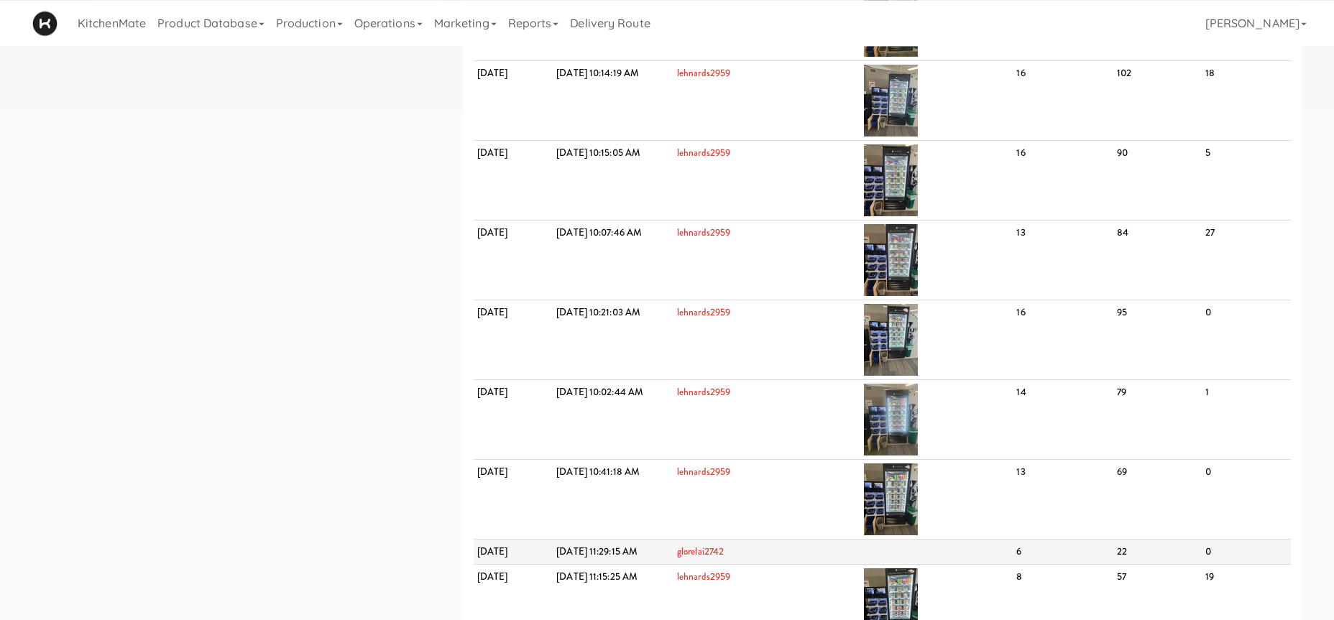
scroll to position [733, 0]
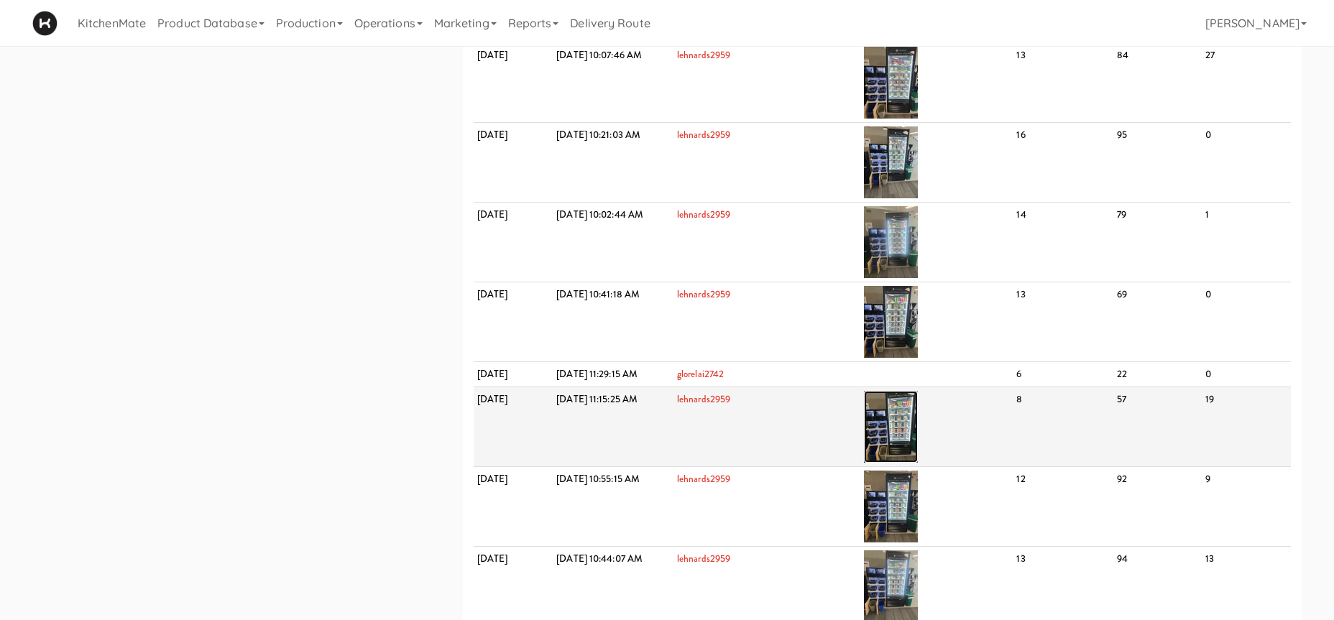
click at [918, 424] on img at bounding box center [891, 427] width 54 height 72
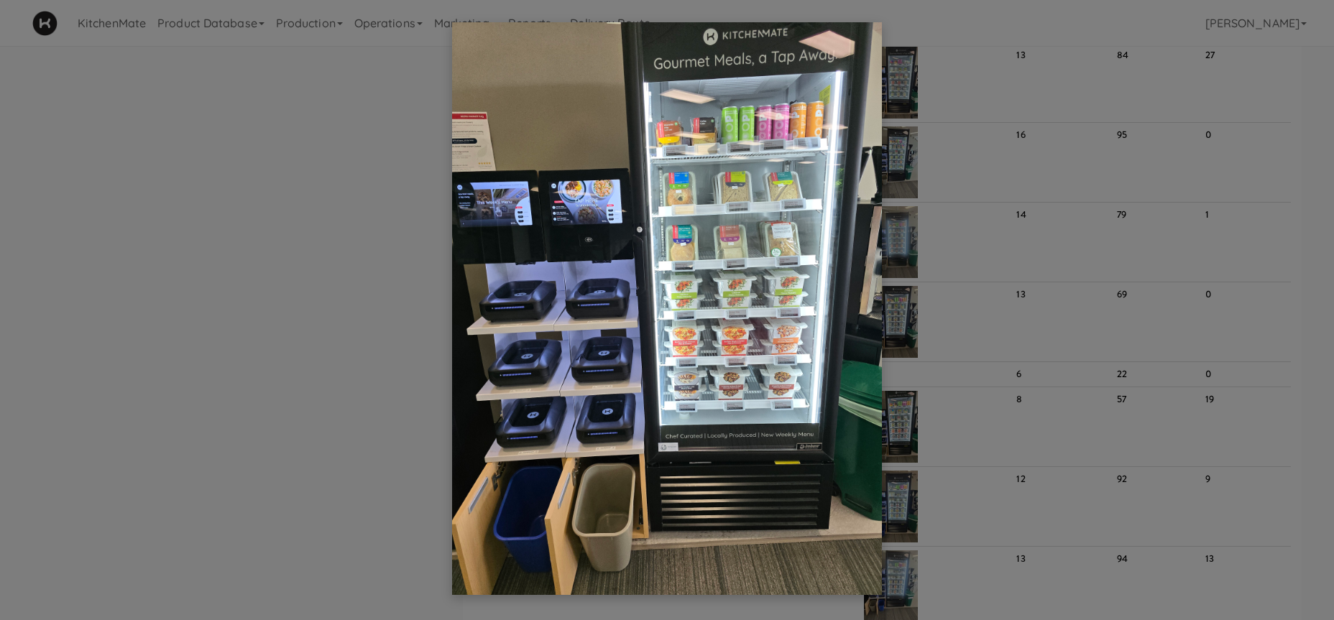
click at [1093, 316] on div at bounding box center [667, 310] width 1334 height 620
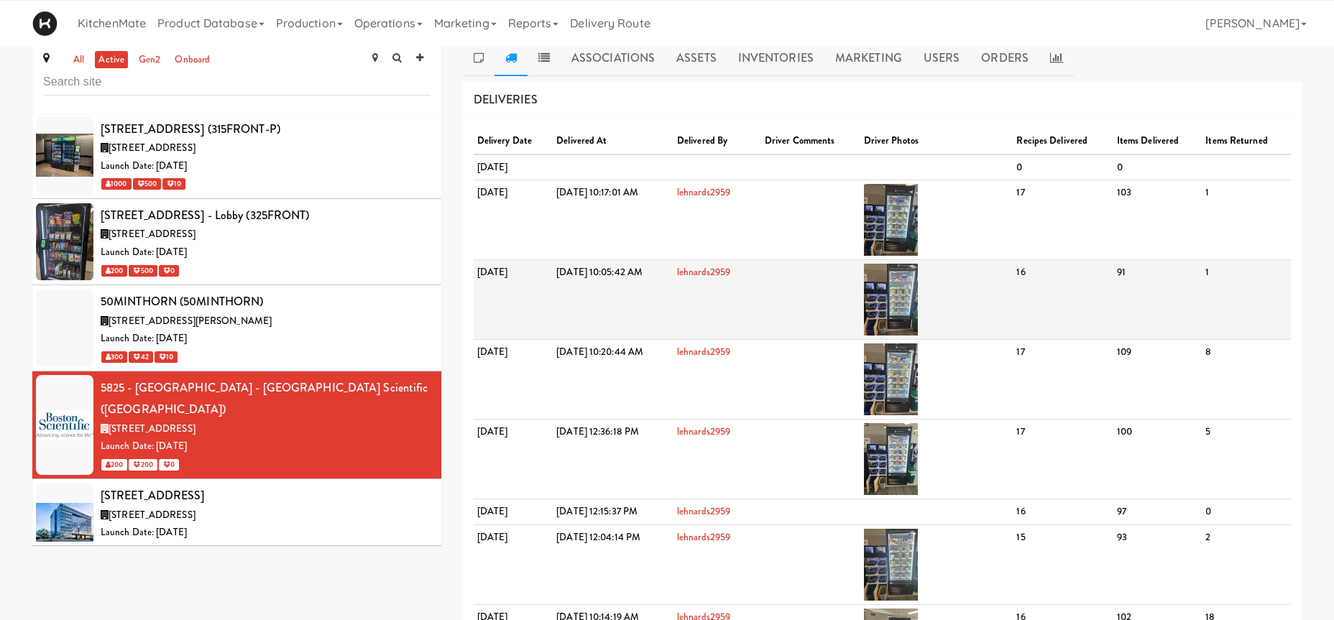
scroll to position [0, 0]
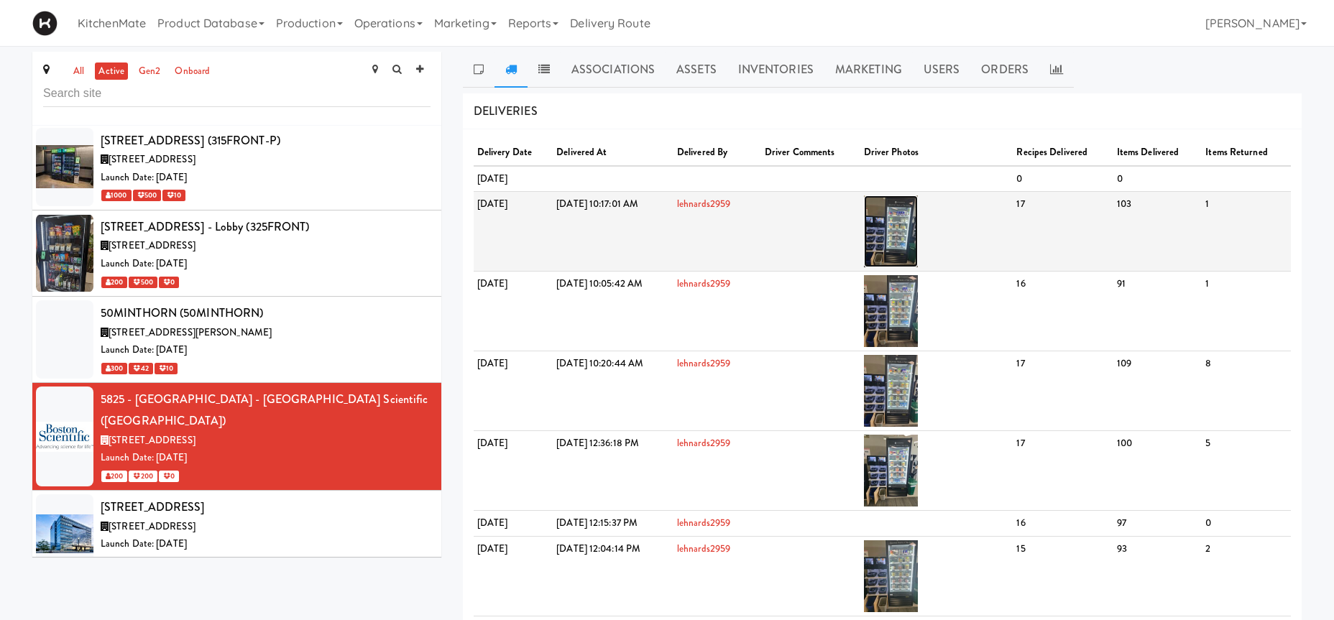
click at [918, 208] on img at bounding box center [891, 232] width 54 height 72
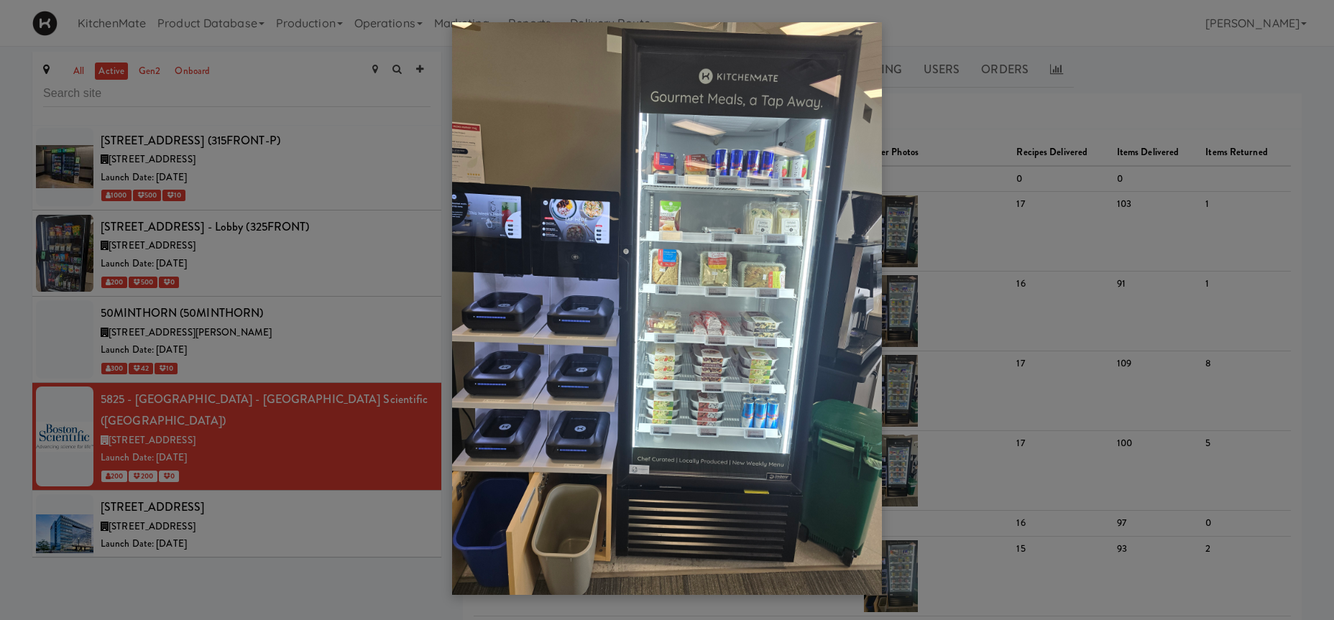
drag, startPoint x: 254, startPoint y: 157, endPoint x: 287, endPoint y: 175, distance: 37.3
click at [254, 157] on div at bounding box center [667, 310] width 1334 height 620
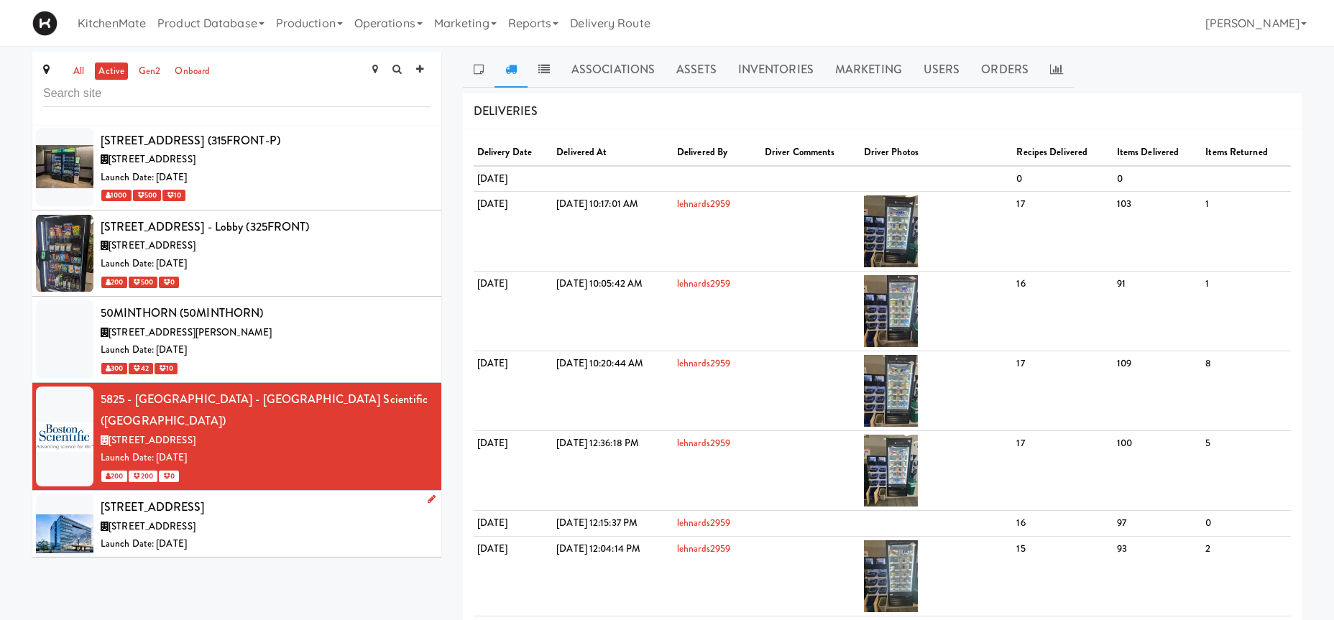
click at [235, 497] on div "[STREET_ADDRESS]" at bounding box center [266, 508] width 330 height 22
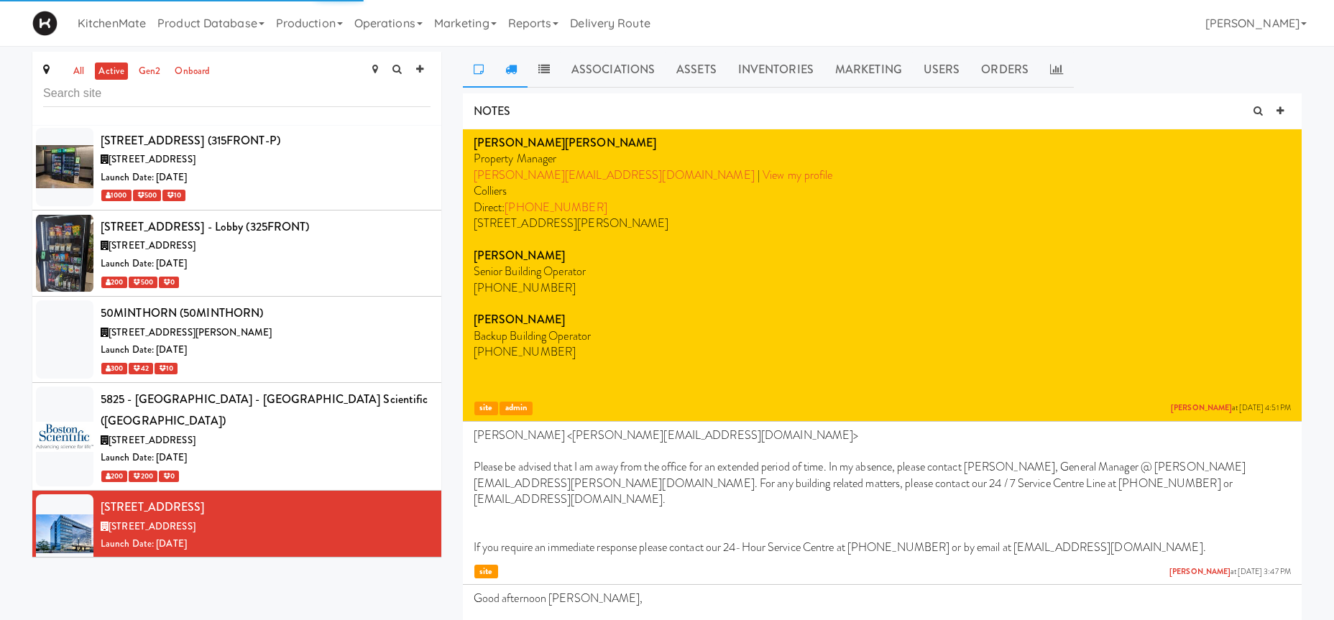
click at [520, 71] on link at bounding box center [511, 70] width 33 height 36
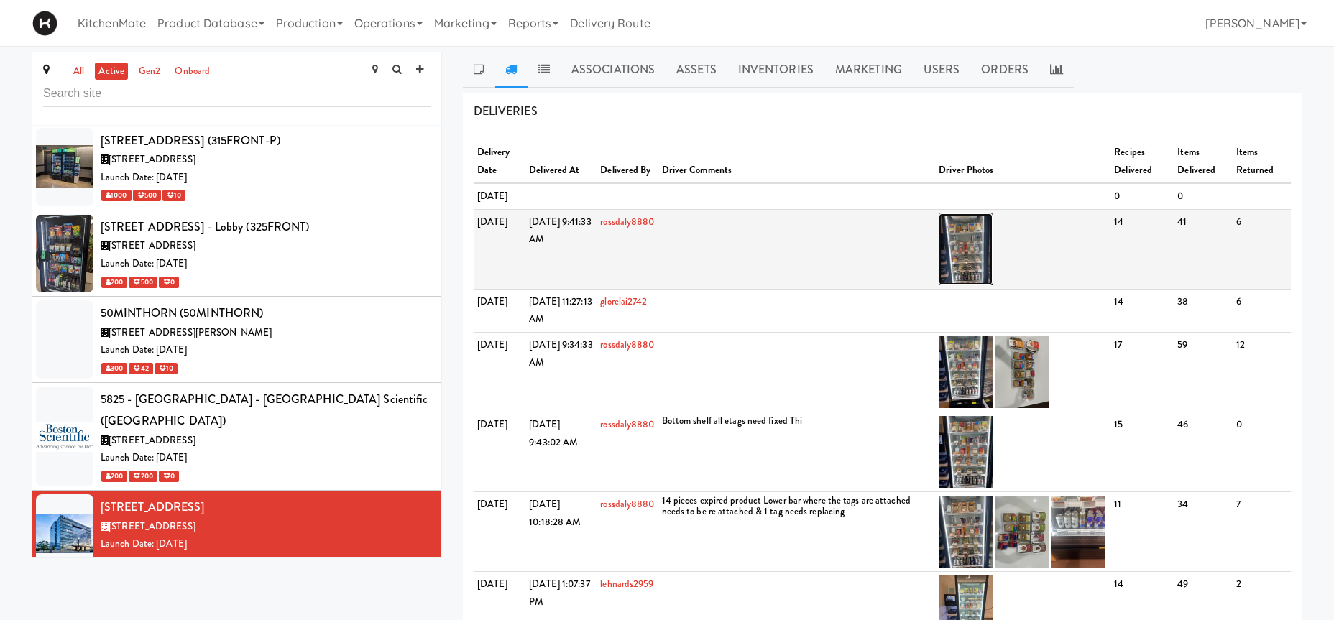
click at [986, 280] on img at bounding box center [966, 250] width 54 height 72
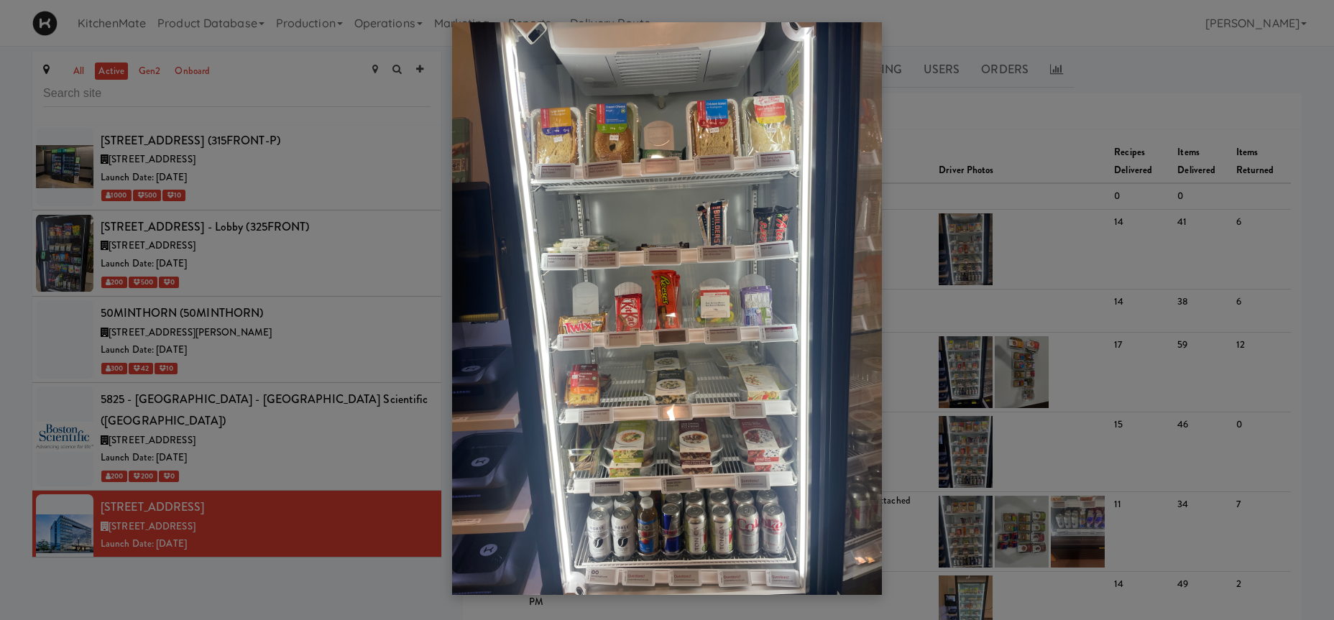
click at [338, 376] on div at bounding box center [667, 310] width 1334 height 620
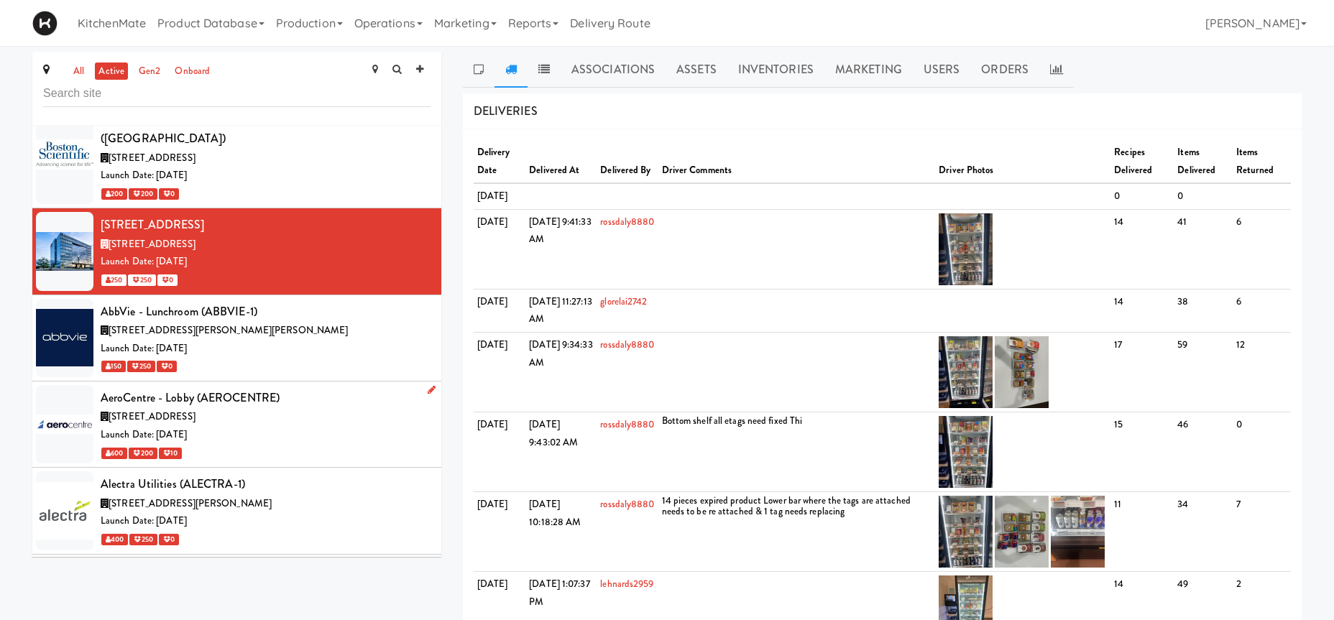
scroll to position [1290, 0]
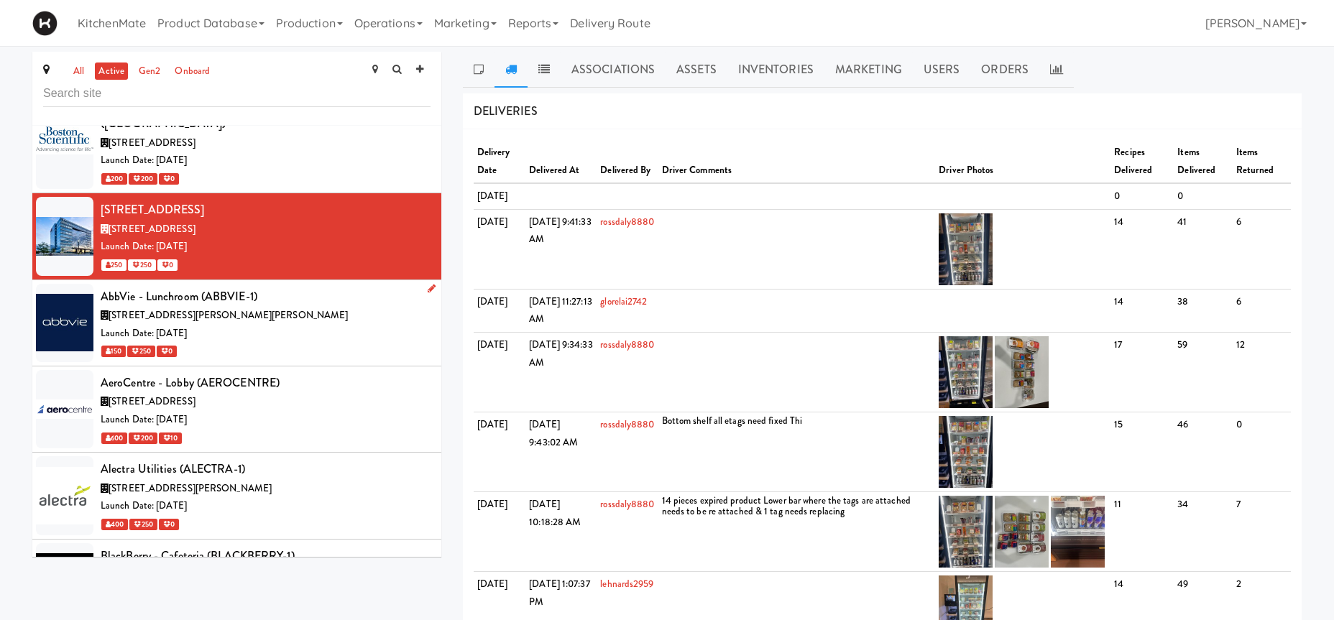
click at [309, 286] on div "AbbVie - Lunchroom (ABBVIE-1)" at bounding box center [266, 297] width 330 height 22
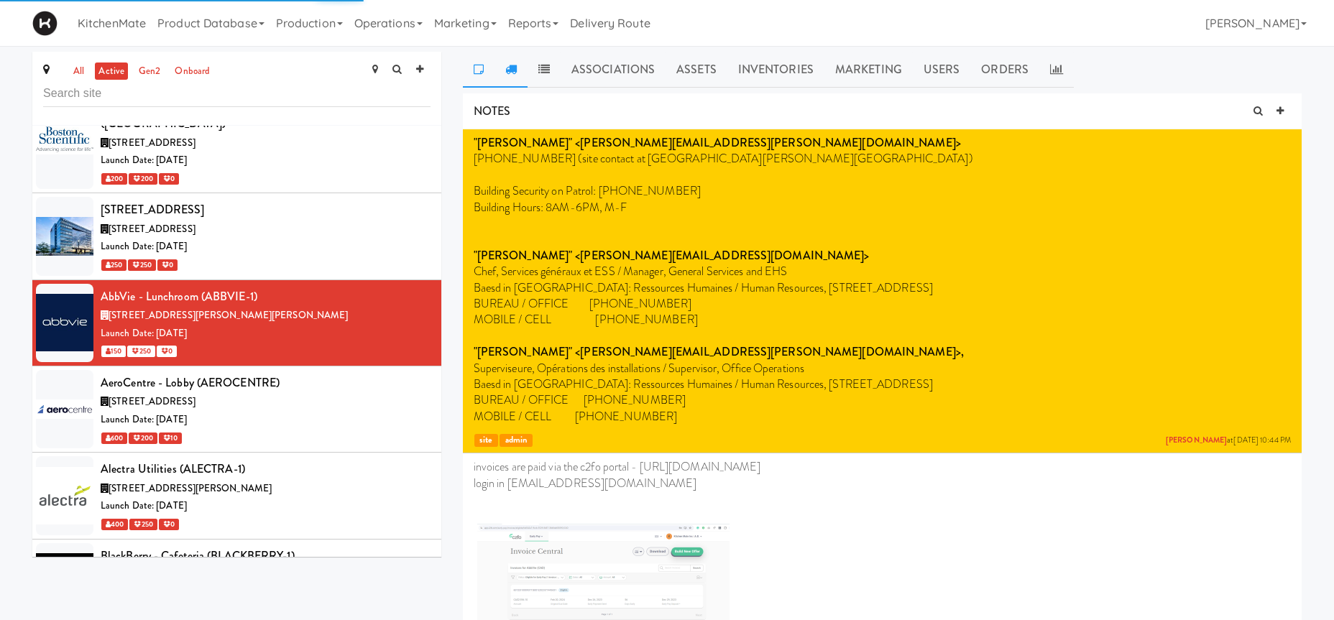
click at [515, 65] on icon at bounding box center [511, 69] width 12 height 12
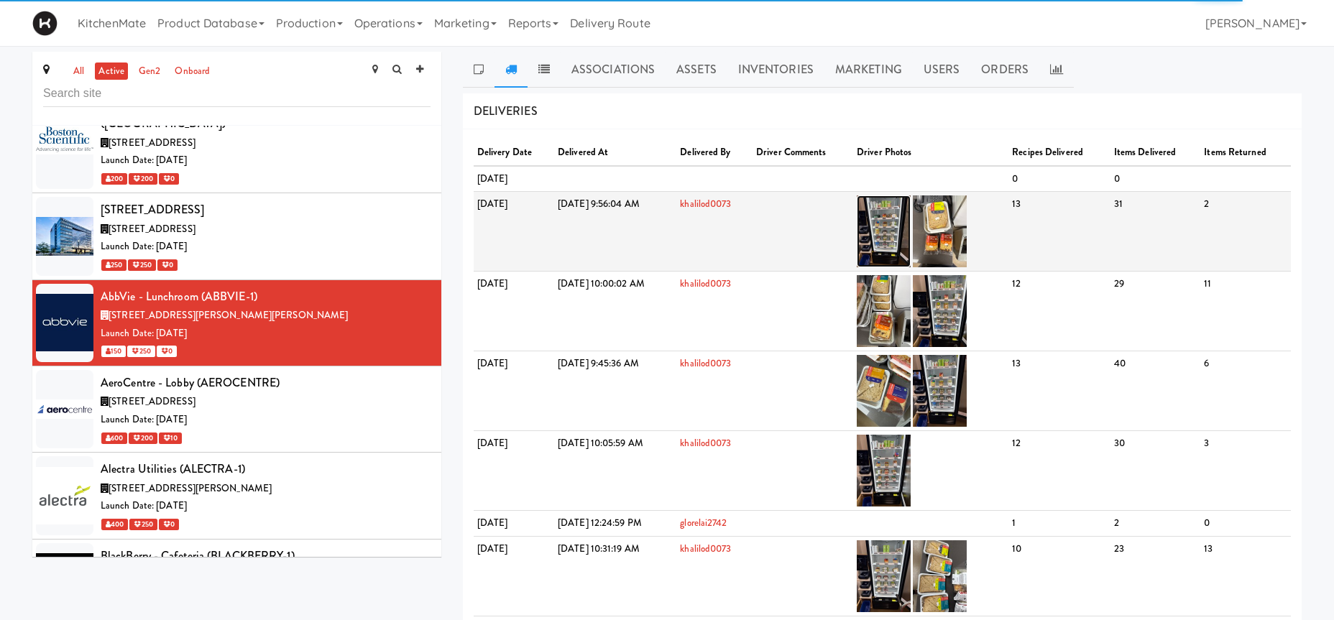
click at [911, 216] on img at bounding box center [884, 232] width 54 height 72
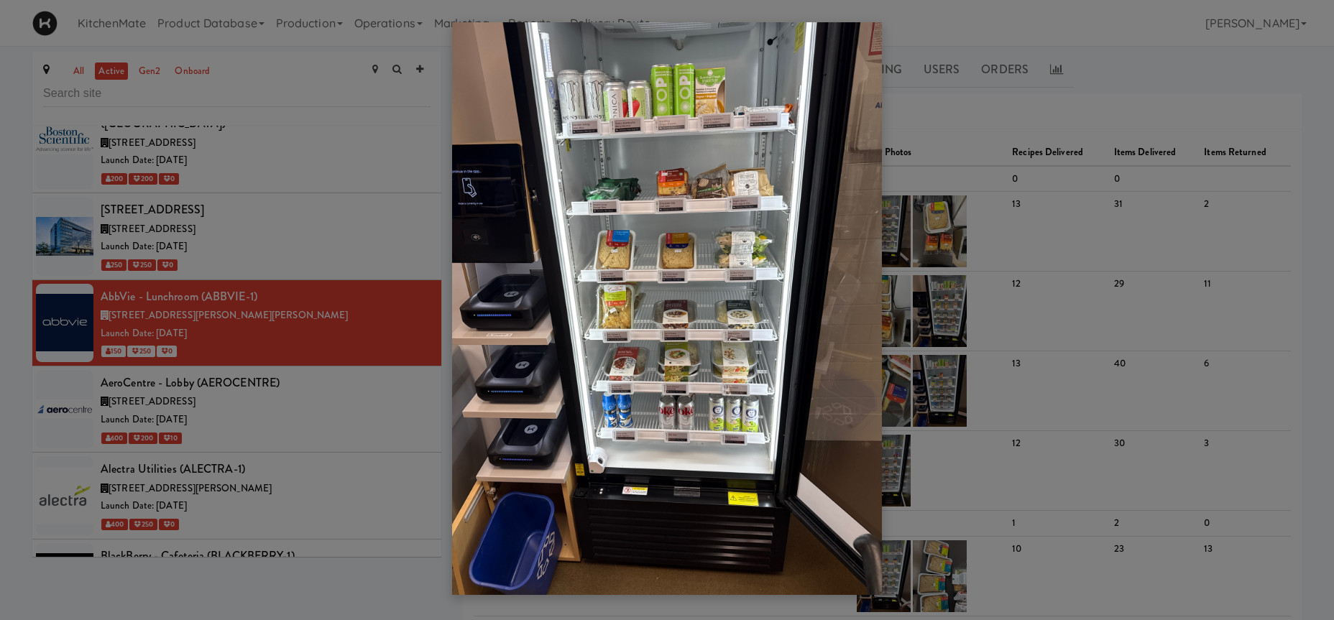
click at [309, 361] on div at bounding box center [667, 310] width 1334 height 620
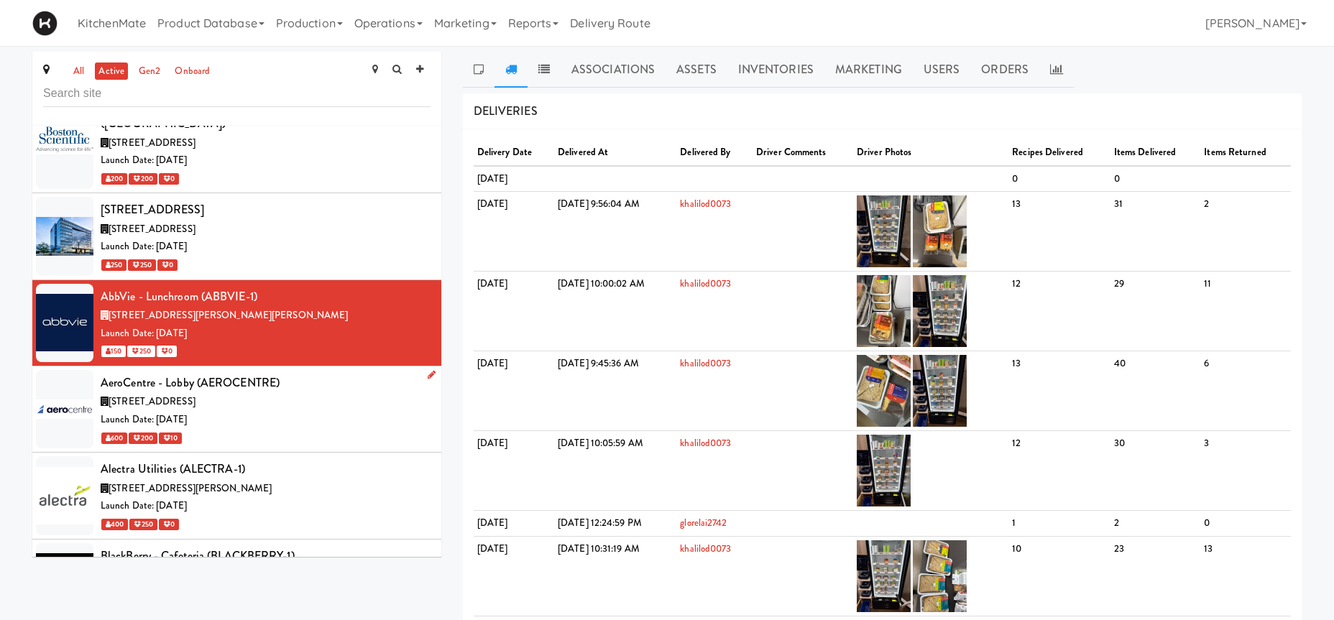
click at [308, 393] on div "[STREET_ADDRESS]" at bounding box center [266, 402] width 330 height 18
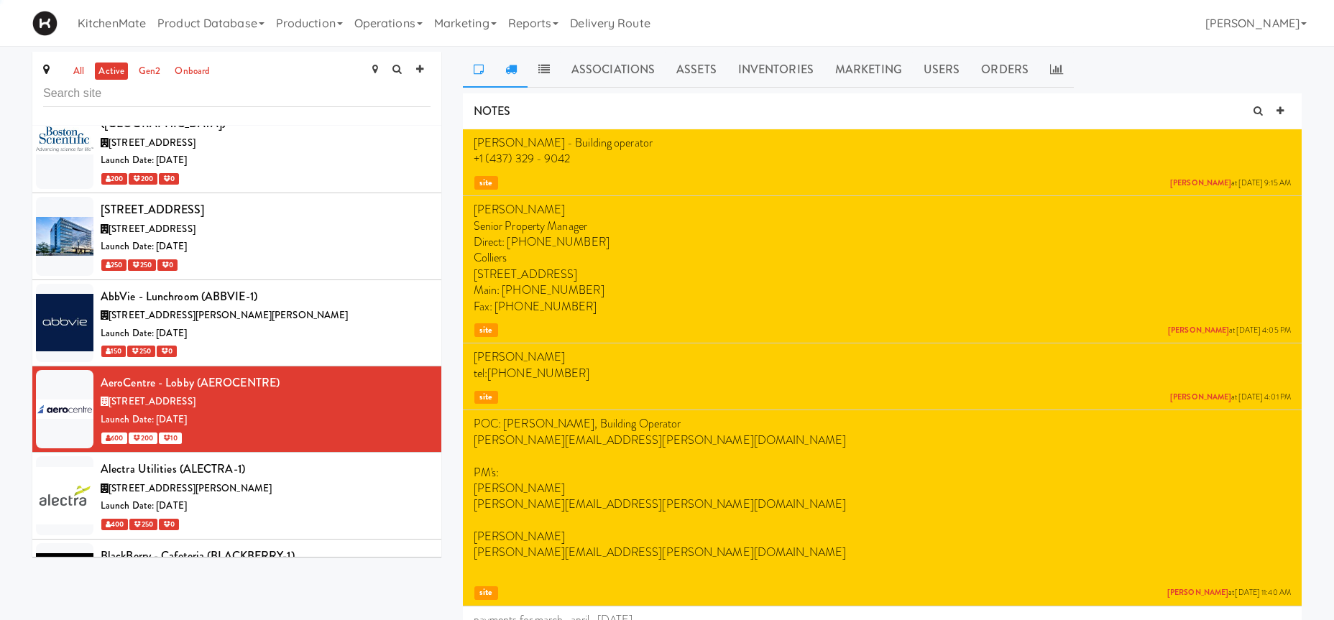
click at [526, 54] on link at bounding box center [511, 70] width 33 height 36
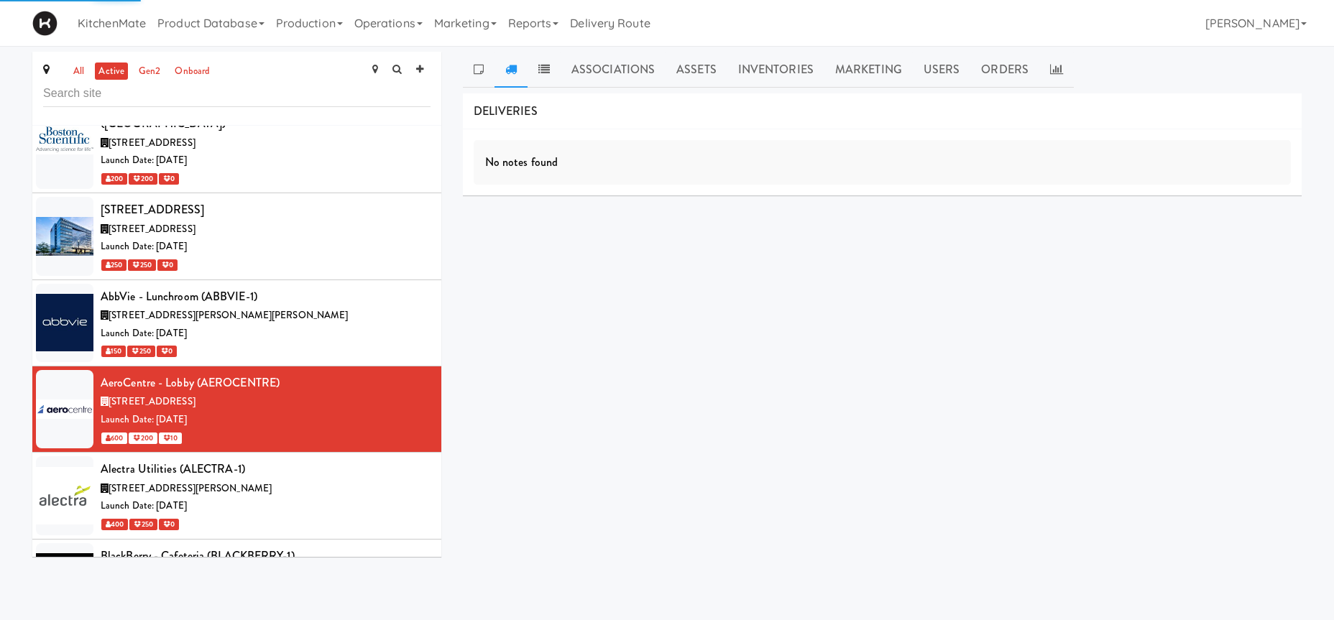
click at [508, 64] on icon at bounding box center [511, 69] width 12 height 12
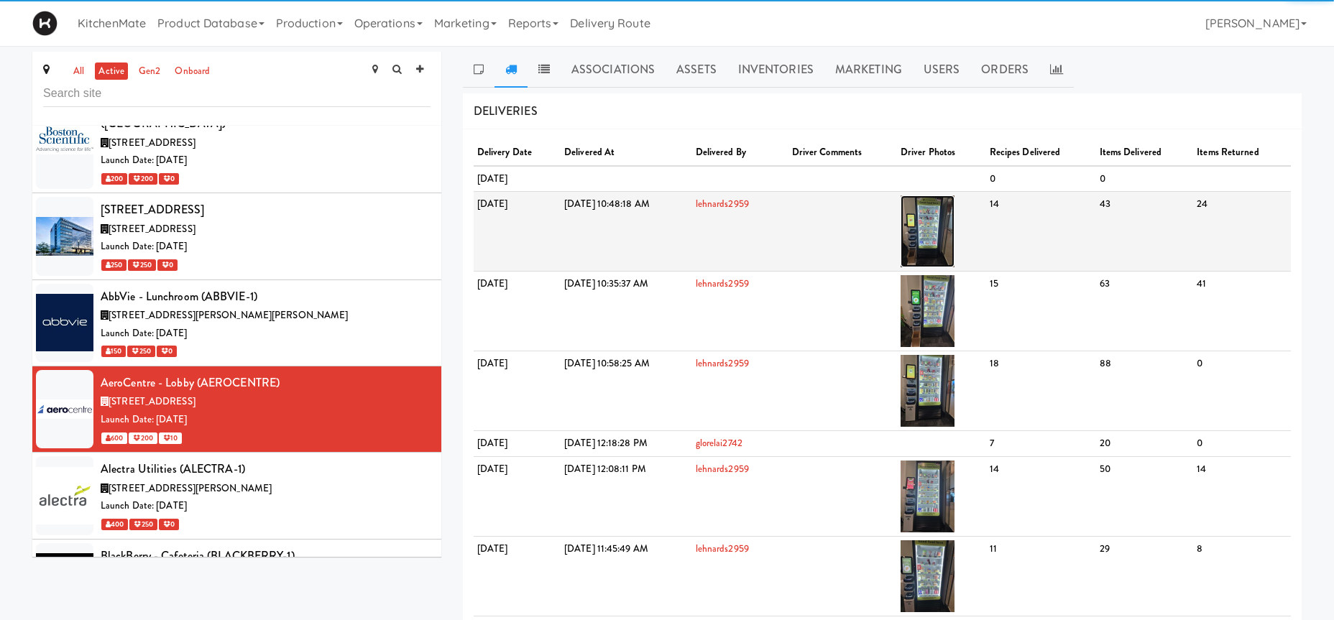
click at [955, 220] on img at bounding box center [928, 232] width 54 height 72
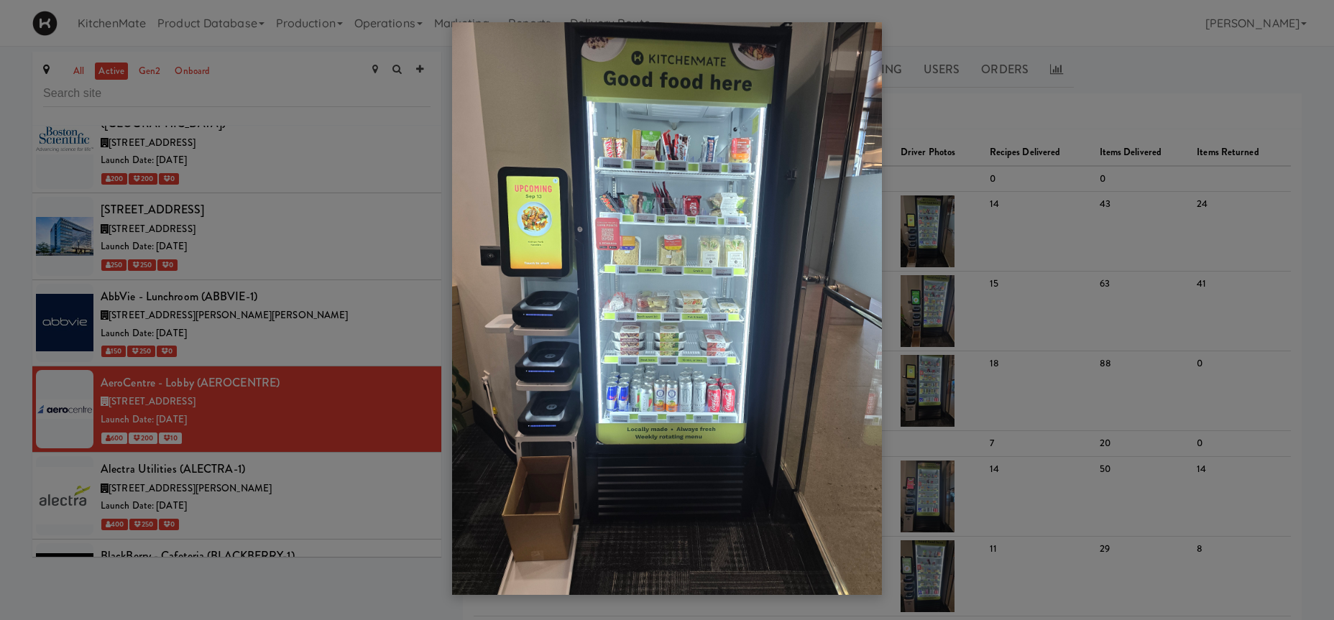
click at [296, 523] on div at bounding box center [667, 310] width 1334 height 620
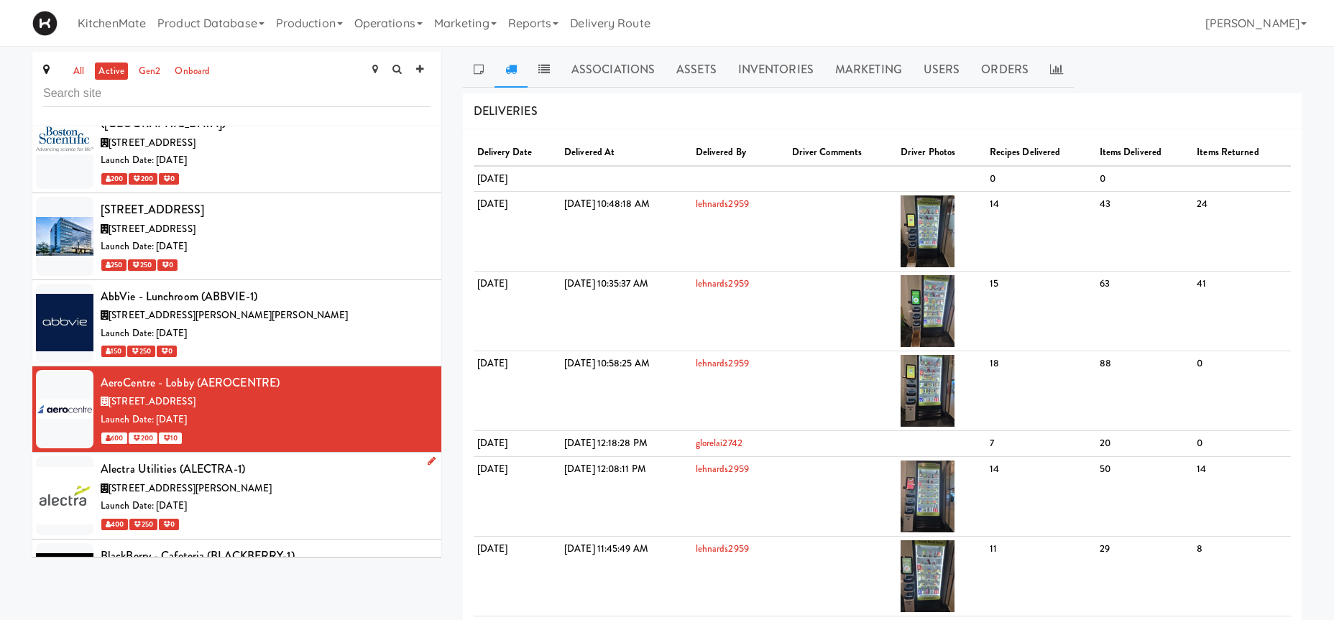
click at [218, 497] on div "Launch Date: [DATE]" at bounding box center [266, 506] width 330 height 18
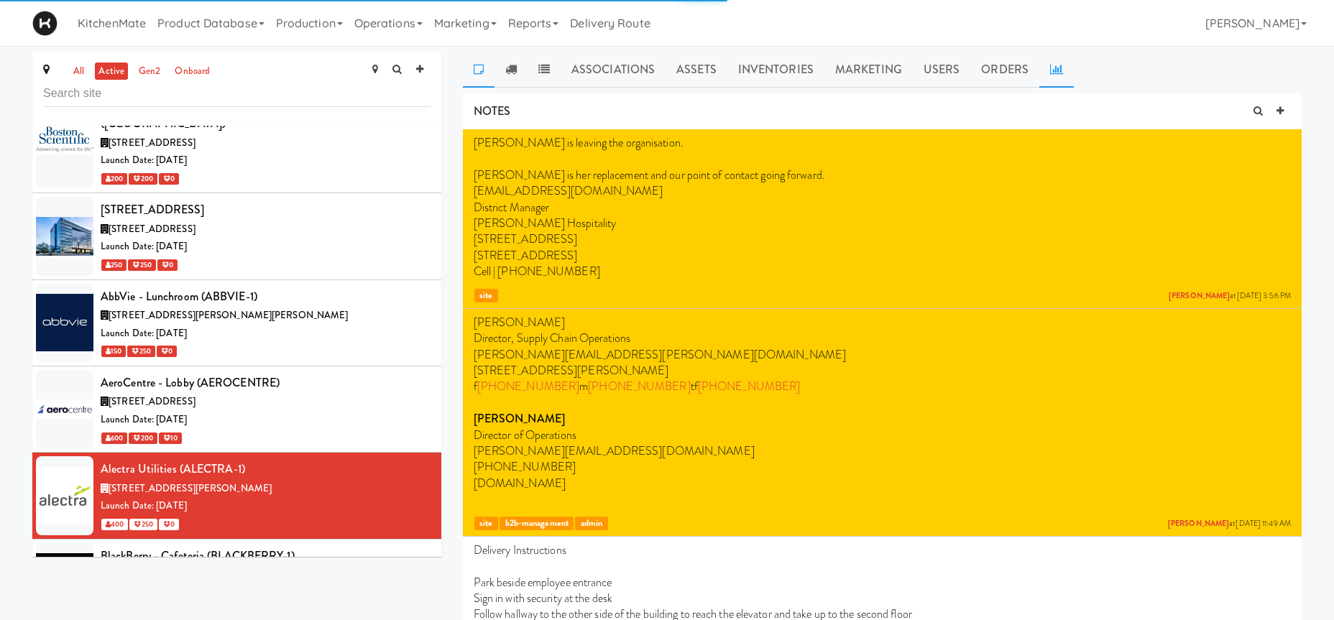
click at [1054, 65] on icon at bounding box center [1056, 69] width 13 height 12
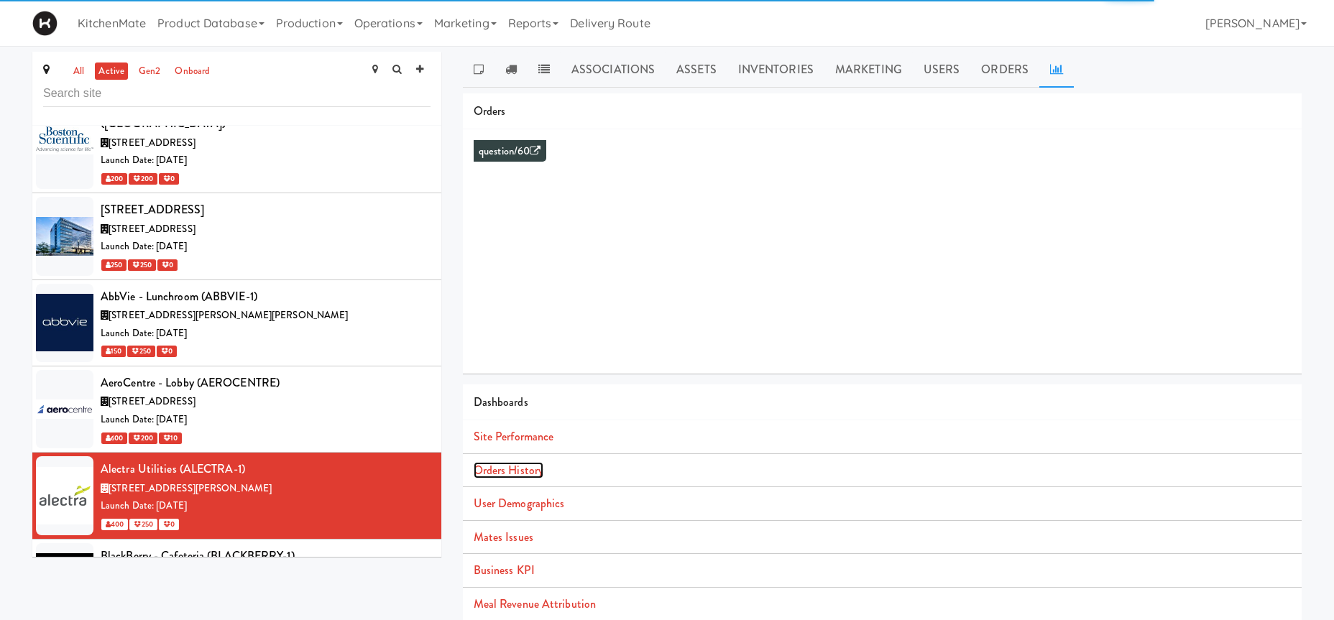
click at [541, 464] on link "Orders History" at bounding box center [509, 470] width 70 height 17
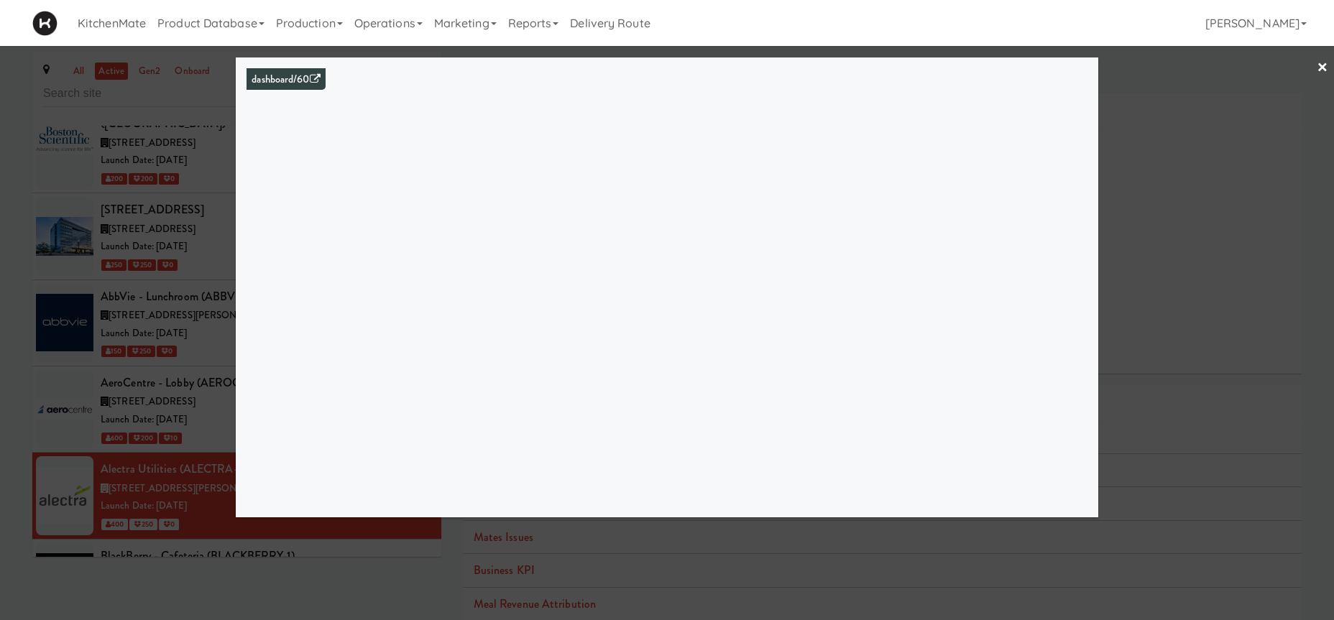
click at [122, 317] on div at bounding box center [667, 310] width 1334 height 620
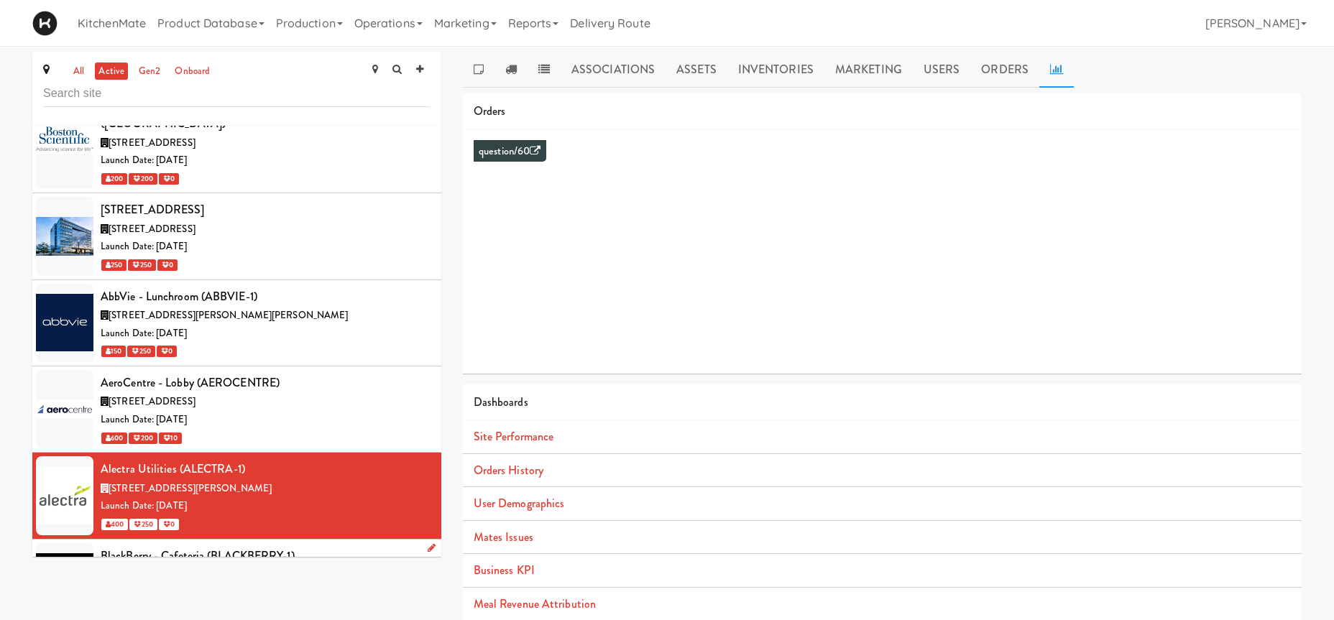
scroll to position [1488, 0]
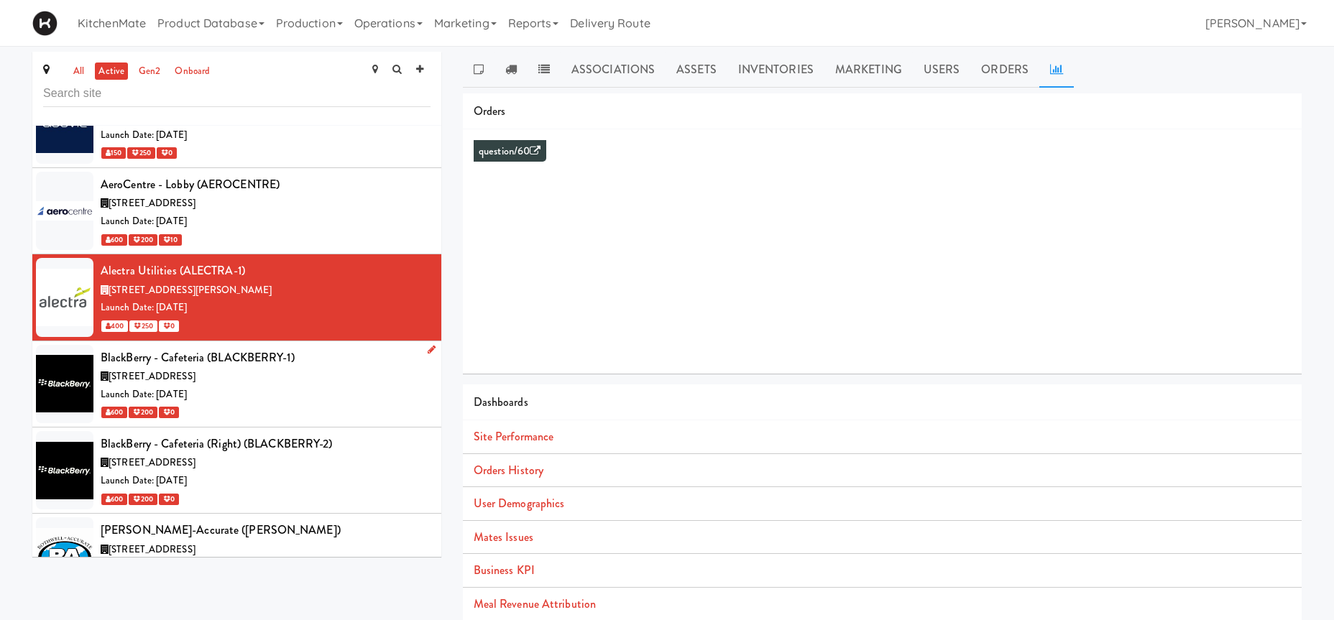
click at [246, 386] on div "Launch Date: [DATE]" at bounding box center [266, 395] width 330 height 18
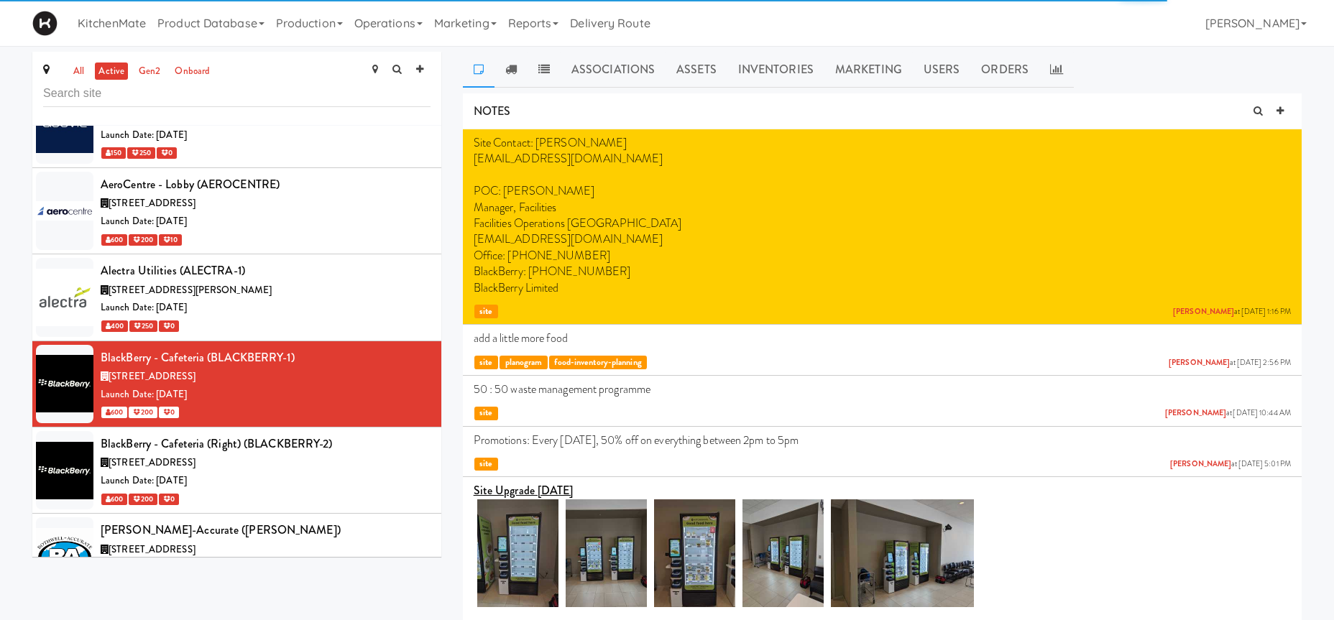
drag, startPoint x: 1051, startPoint y: 71, endPoint x: 1043, endPoint y: 116, distance: 45.3
click at [1050, 71] on icon at bounding box center [1056, 69] width 13 height 12
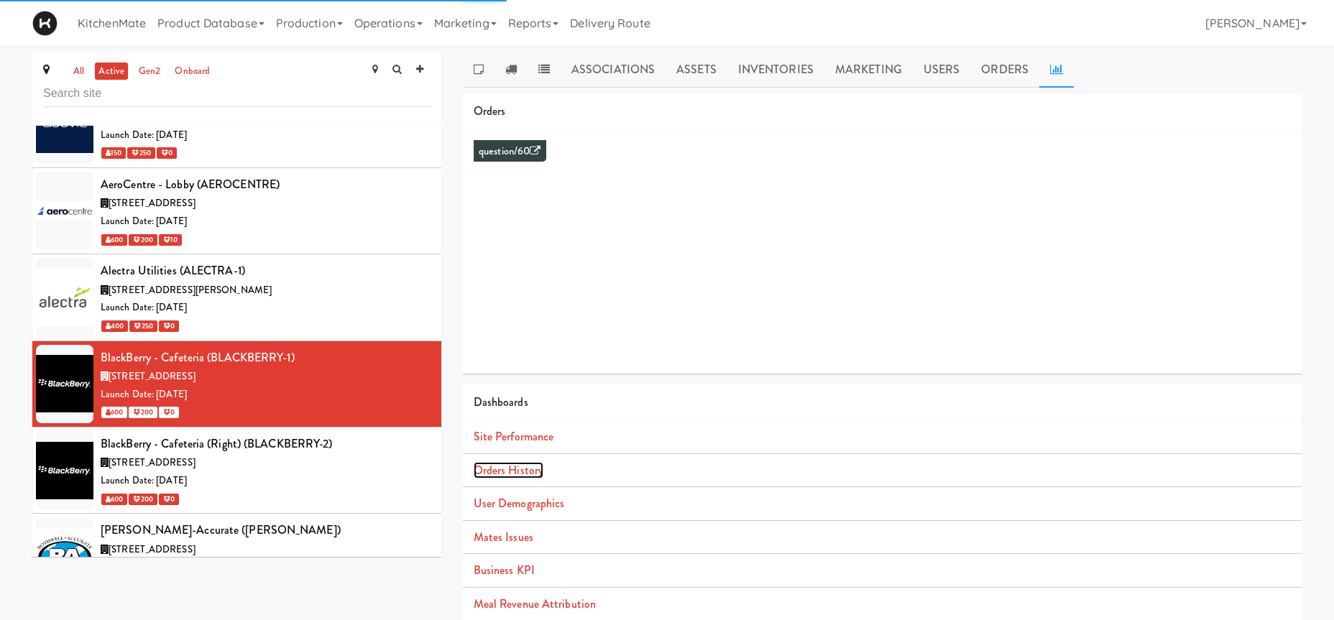
click at [508, 473] on link "Orders History" at bounding box center [509, 470] width 70 height 17
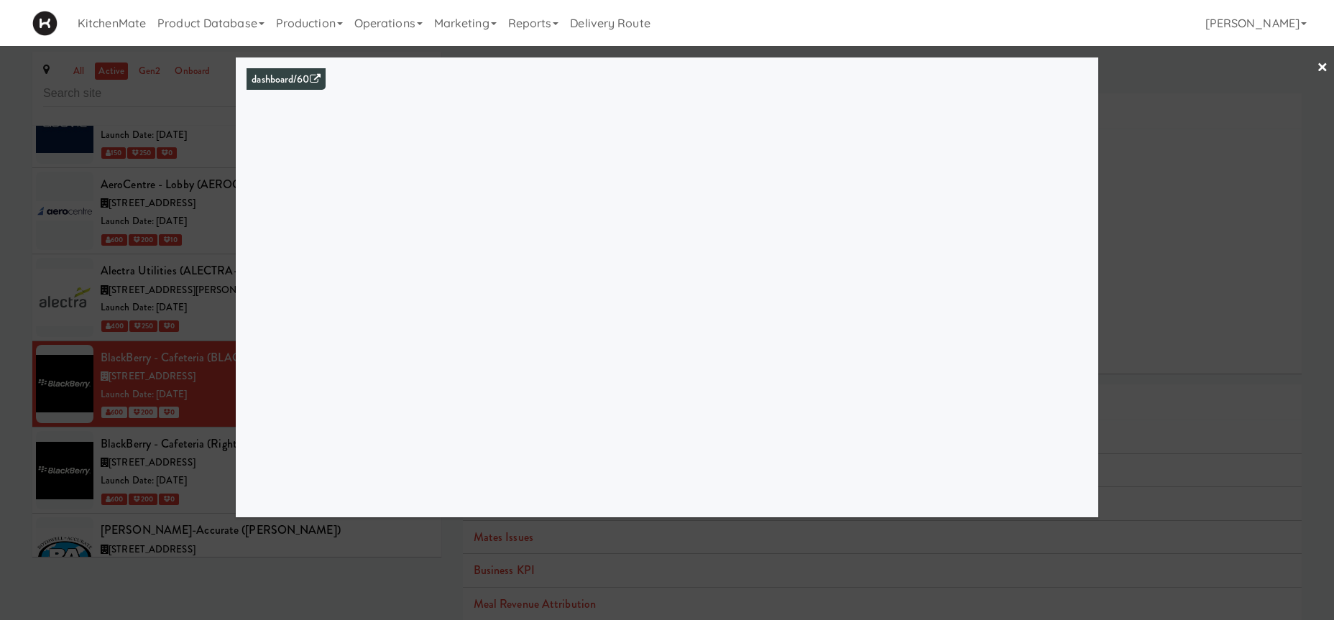
drag, startPoint x: 143, startPoint y: 373, endPoint x: 152, endPoint y: 380, distance: 10.8
click at [144, 373] on div at bounding box center [667, 310] width 1334 height 620
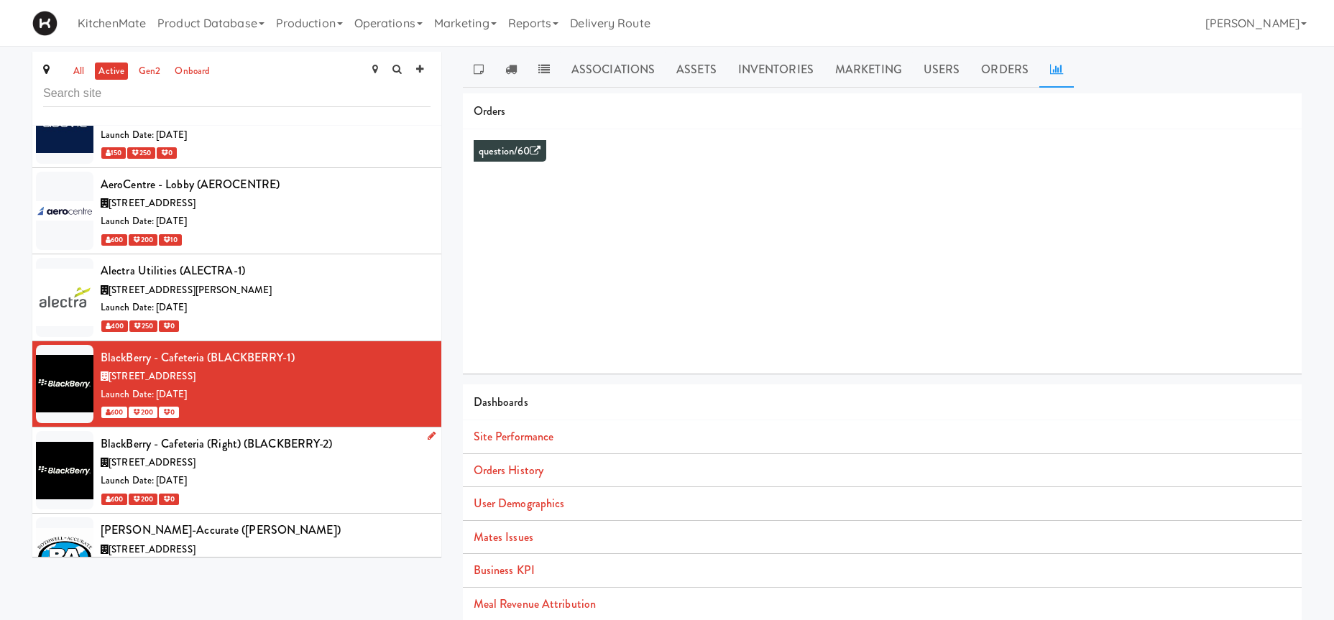
click at [196, 456] on span "[STREET_ADDRESS]" at bounding box center [152, 463] width 87 height 14
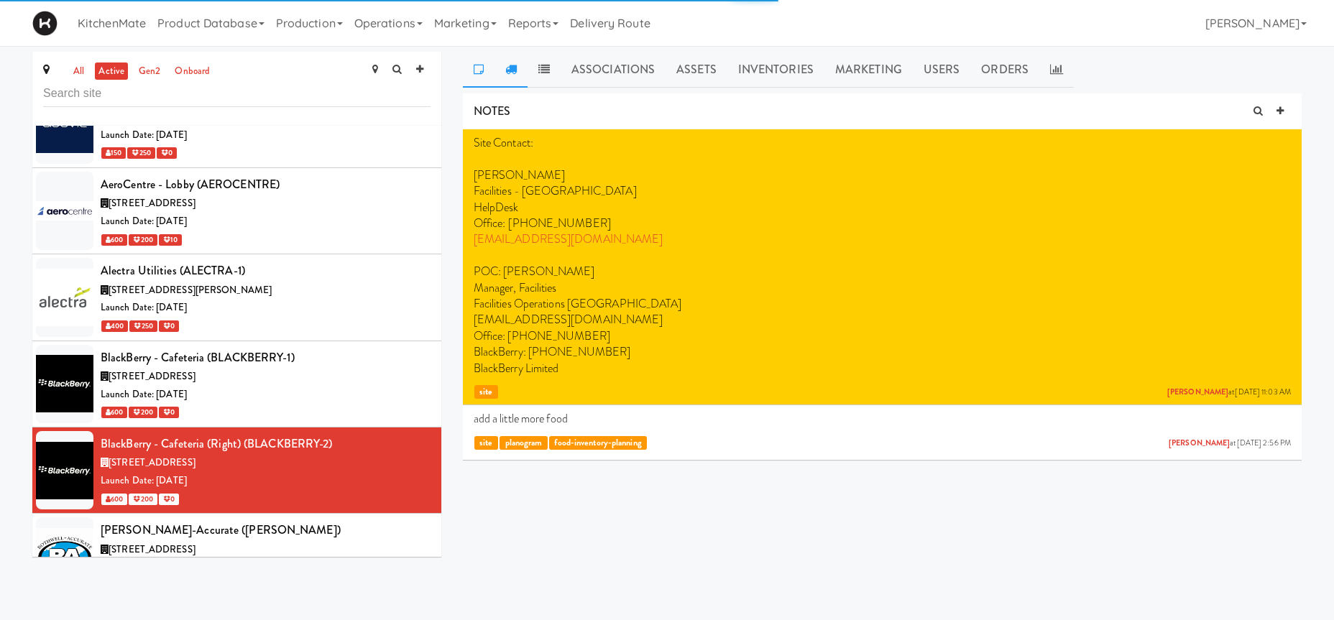
click at [506, 69] on icon at bounding box center [511, 69] width 12 height 12
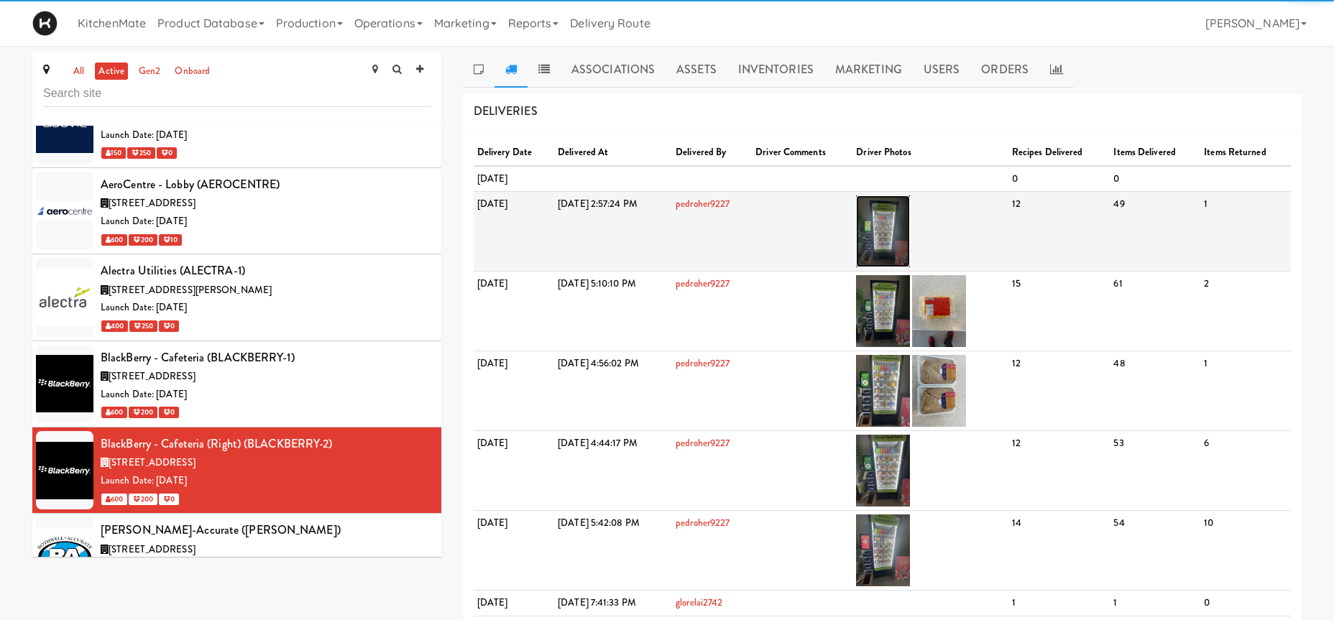
click at [910, 214] on img at bounding box center [883, 232] width 54 height 72
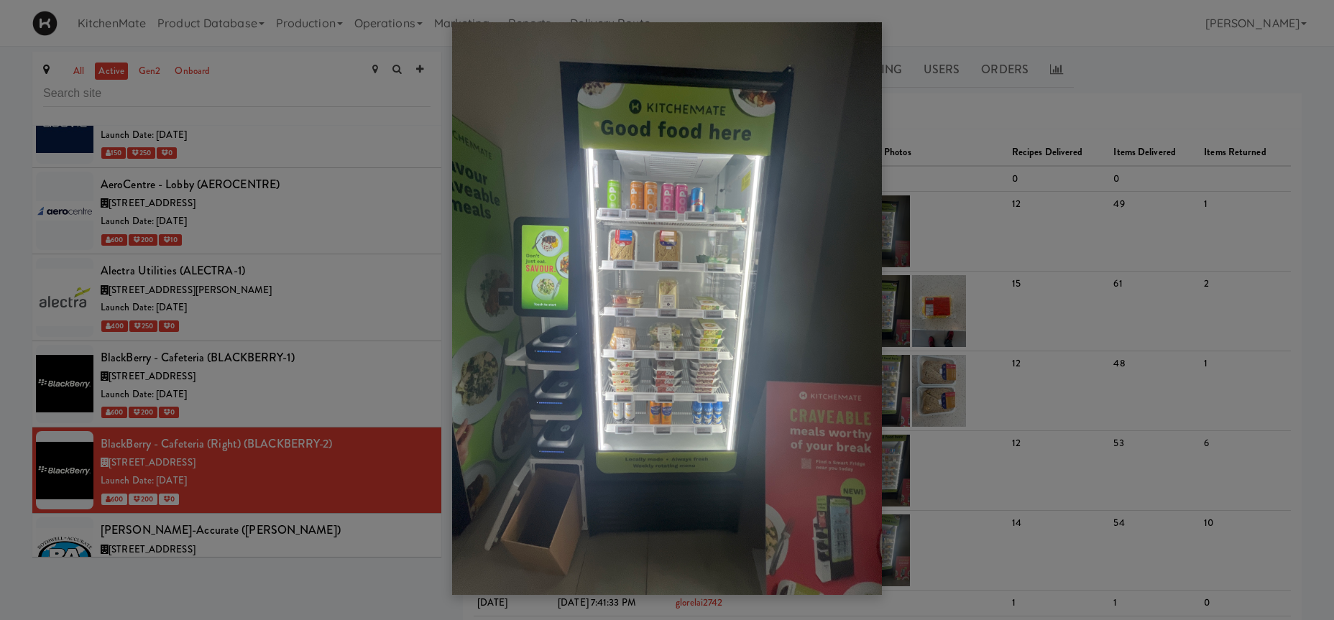
click at [374, 333] on div at bounding box center [667, 310] width 1334 height 620
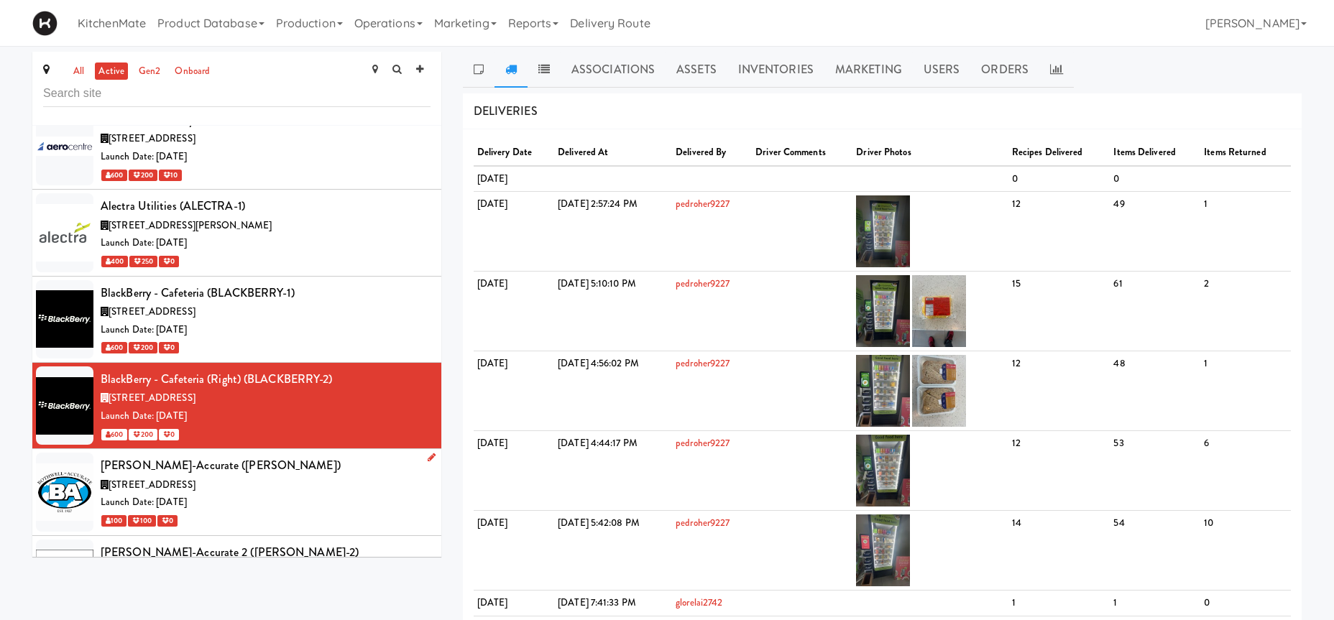
scroll to position [1587, 0]
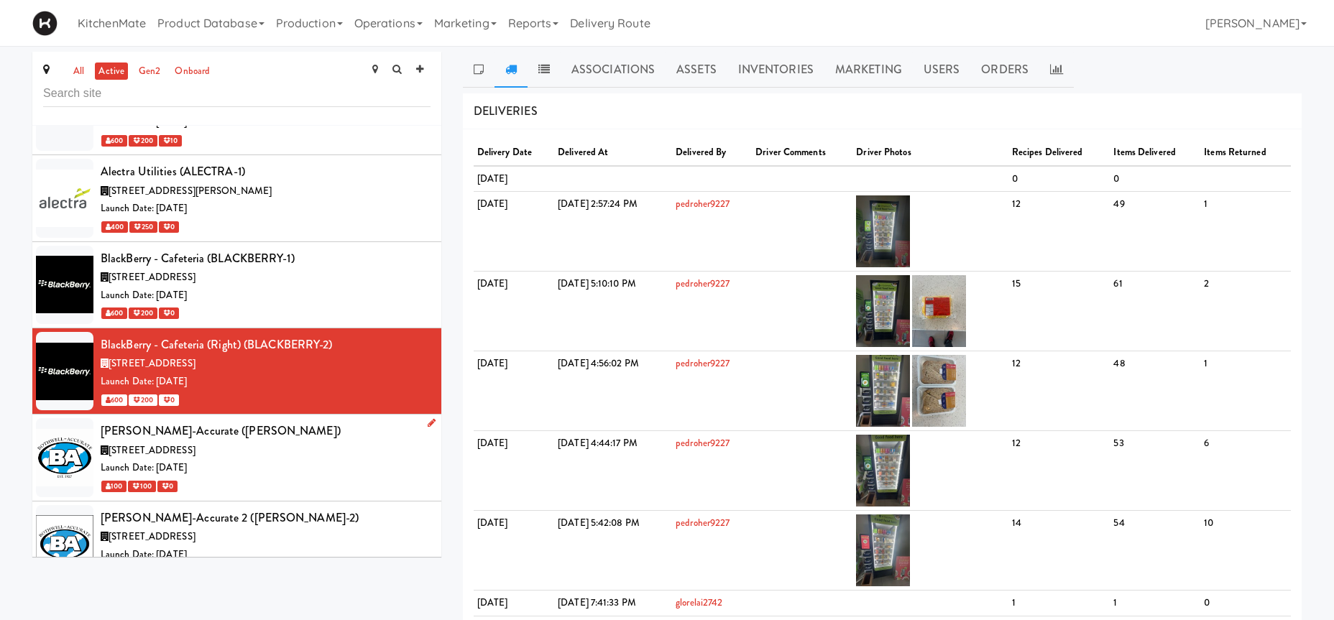
click at [302, 442] on div "[STREET_ADDRESS]" at bounding box center [266, 451] width 330 height 18
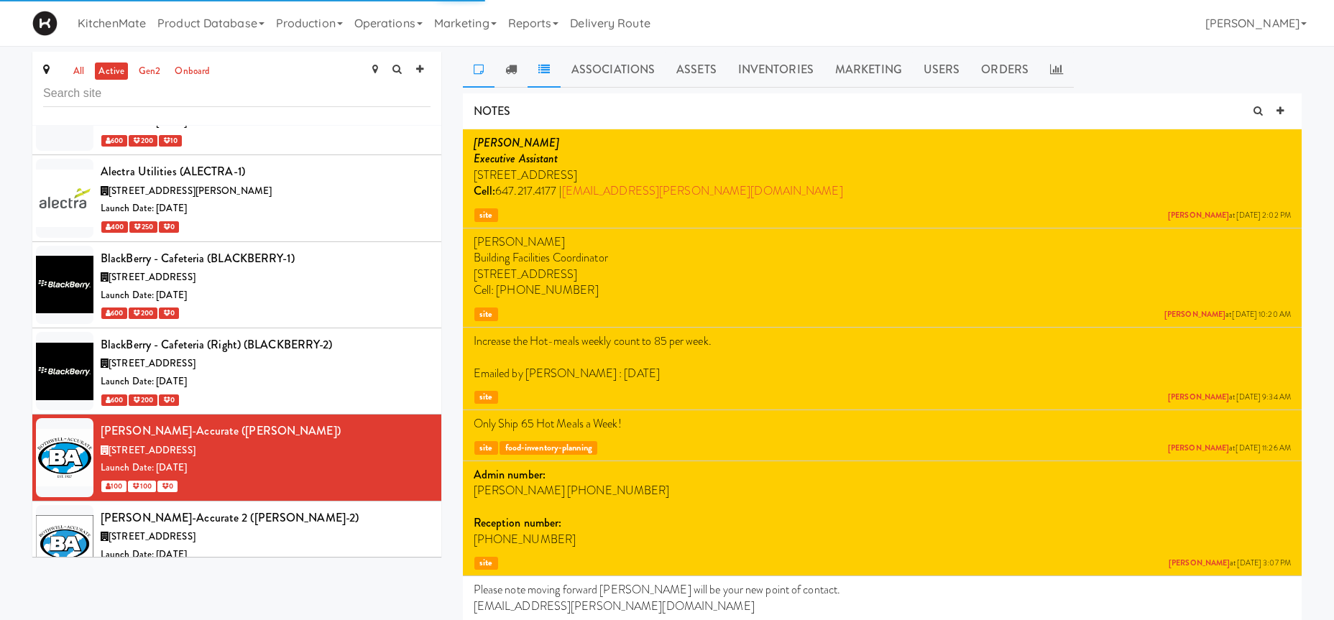
drag, startPoint x: 509, startPoint y: 67, endPoint x: 528, endPoint y: 71, distance: 19.2
click at [510, 66] on icon at bounding box center [511, 69] width 12 height 12
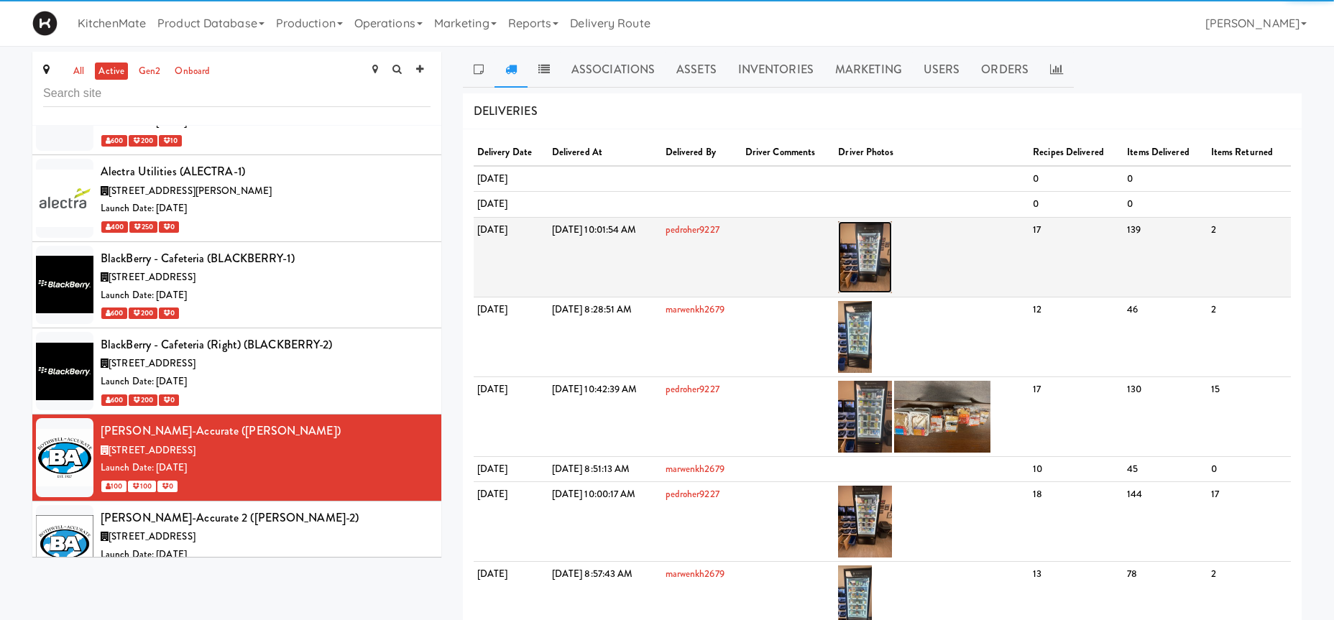
click at [892, 239] on img at bounding box center [865, 257] width 54 height 72
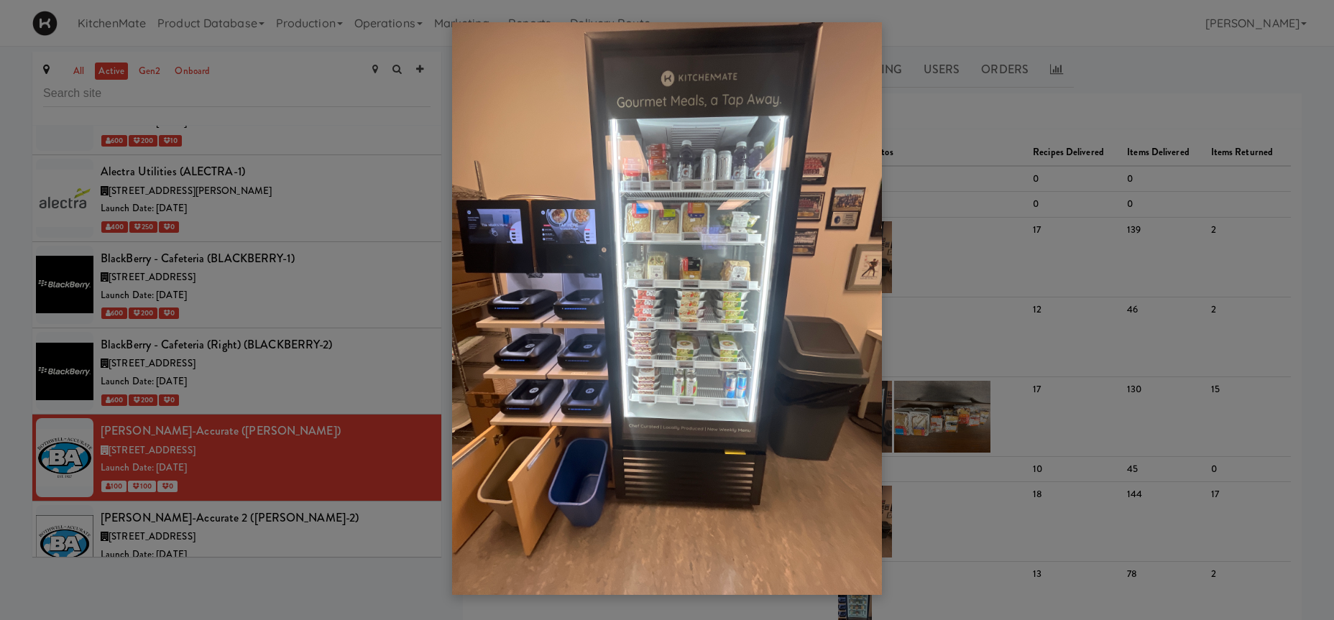
click at [1060, 174] on div at bounding box center [667, 310] width 1334 height 620
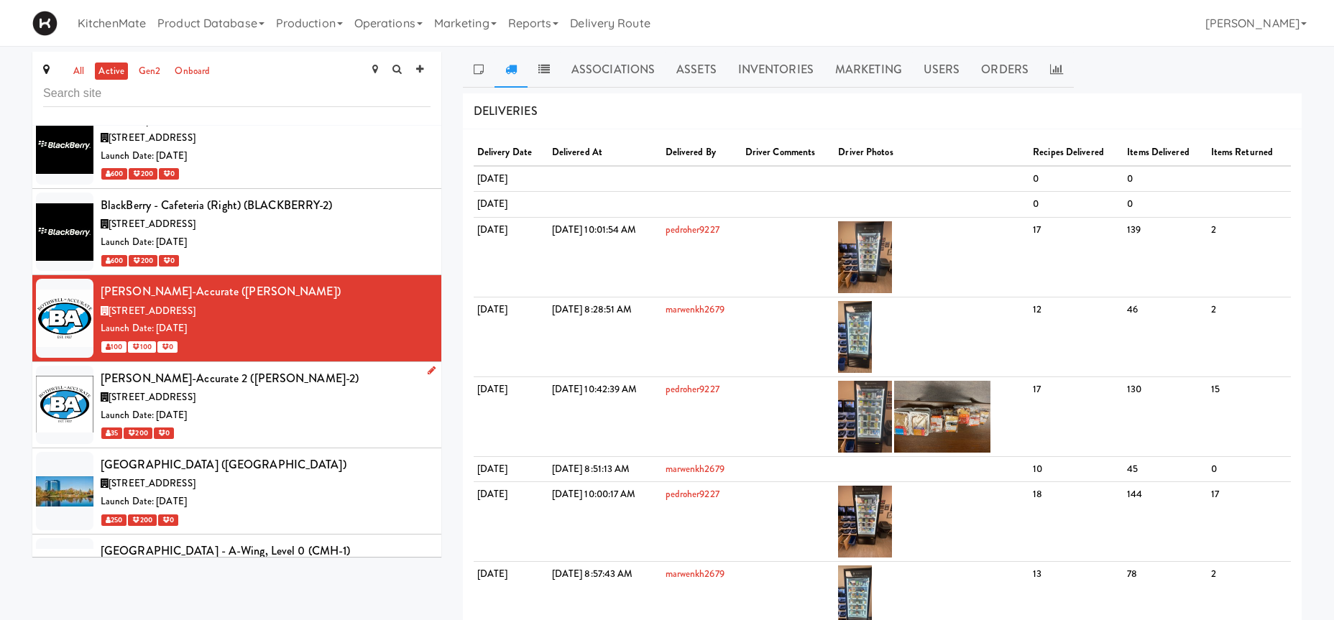
scroll to position [1786, 0]
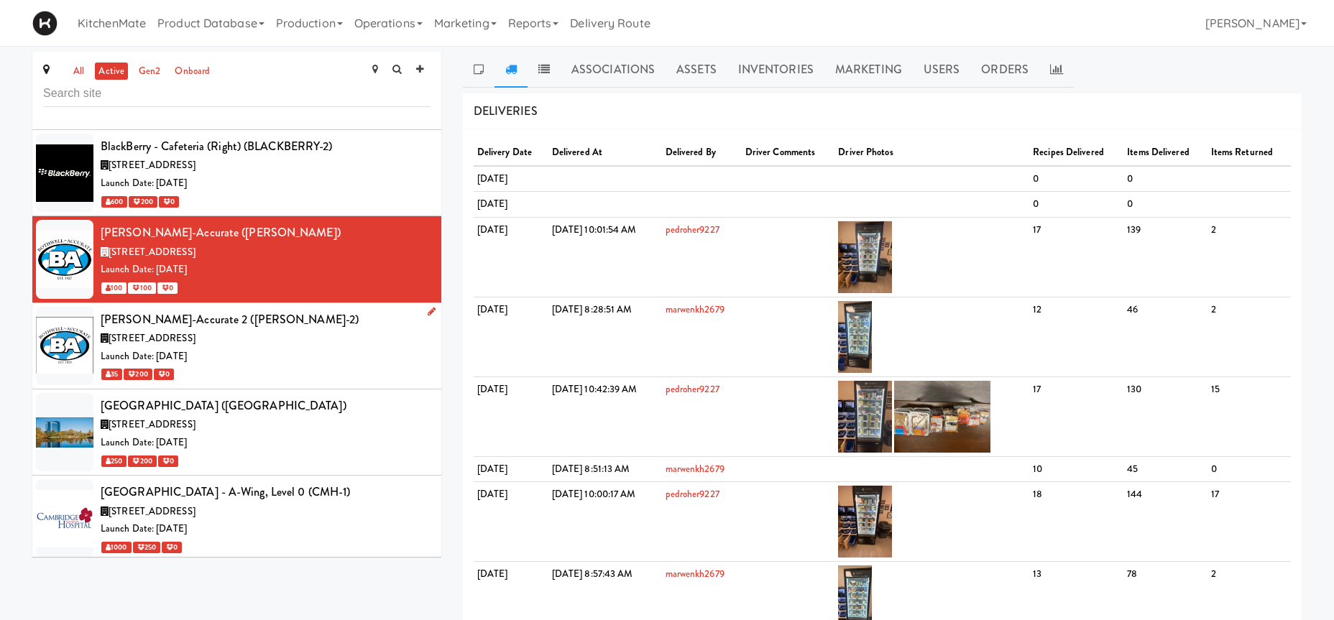
click at [309, 348] on div "Launch Date: [DATE]" at bounding box center [266, 357] width 330 height 18
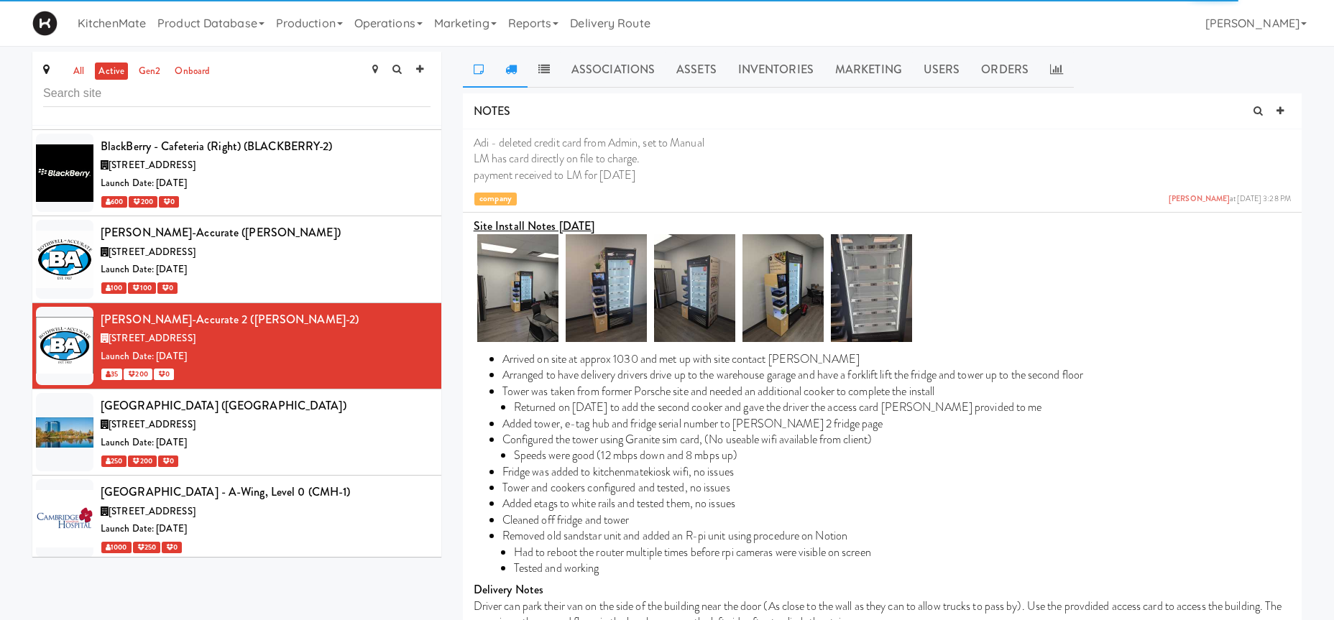
click at [510, 69] on icon at bounding box center [511, 69] width 12 height 12
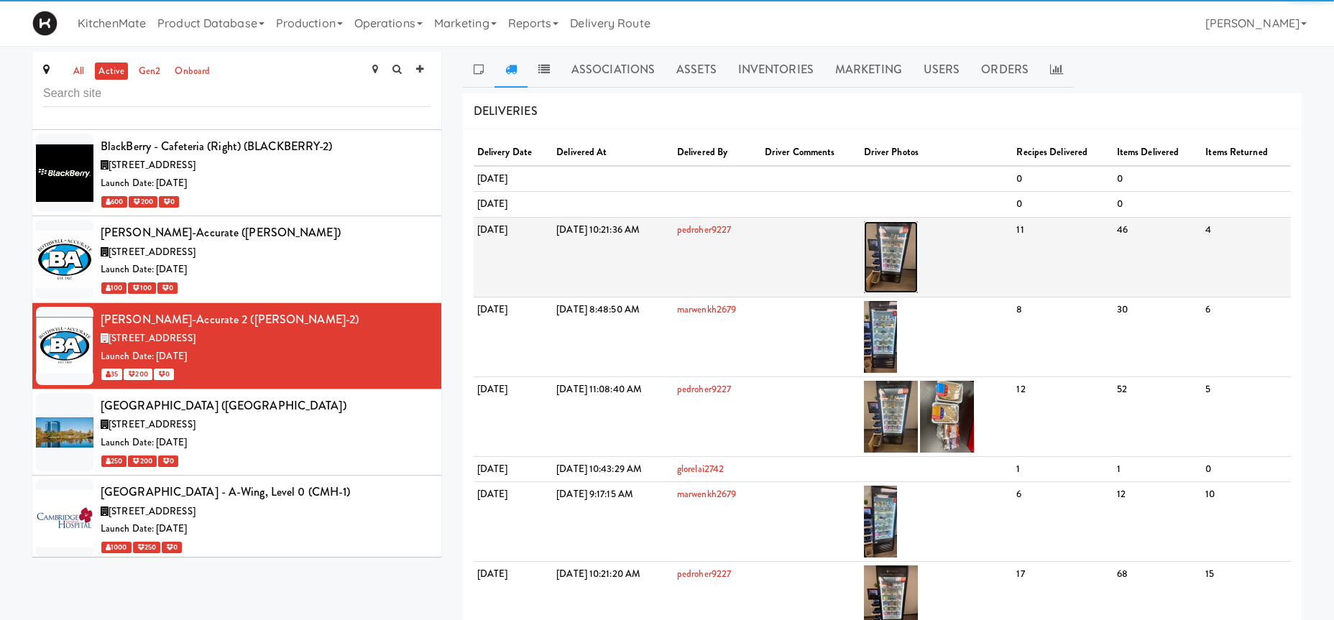
click at [918, 249] on img at bounding box center [891, 257] width 54 height 72
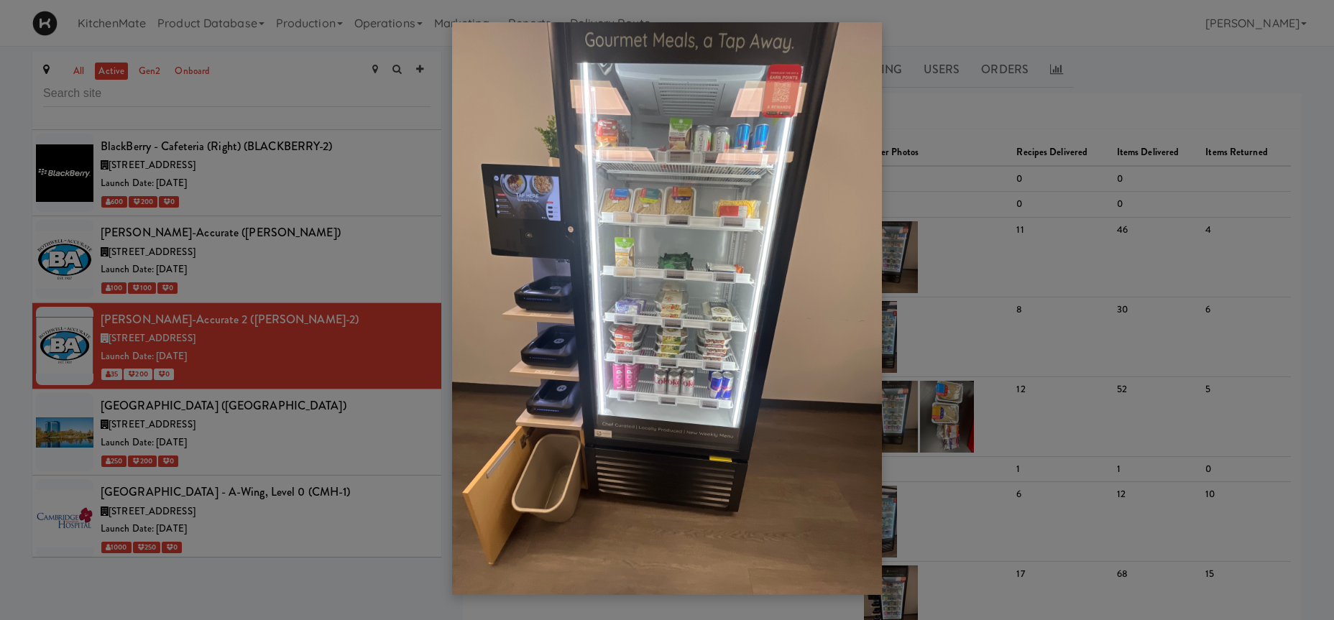
click at [1001, 303] on div at bounding box center [667, 310] width 1334 height 620
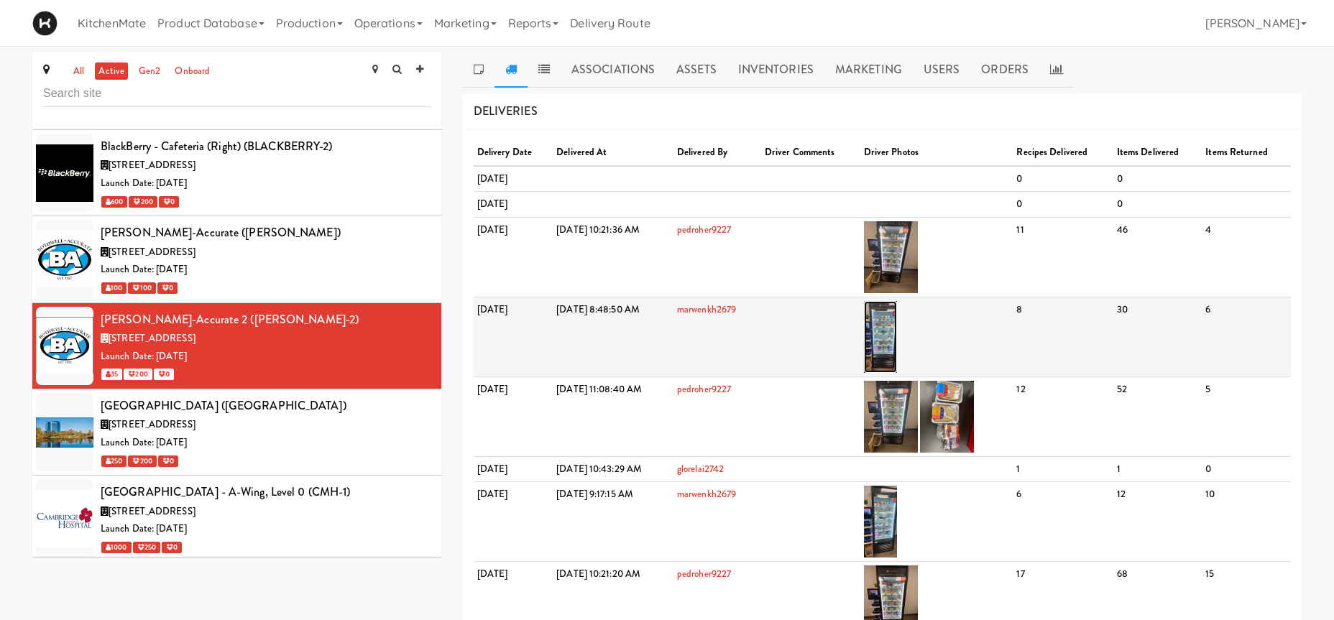
click at [898, 331] on img at bounding box center [881, 337] width 34 height 72
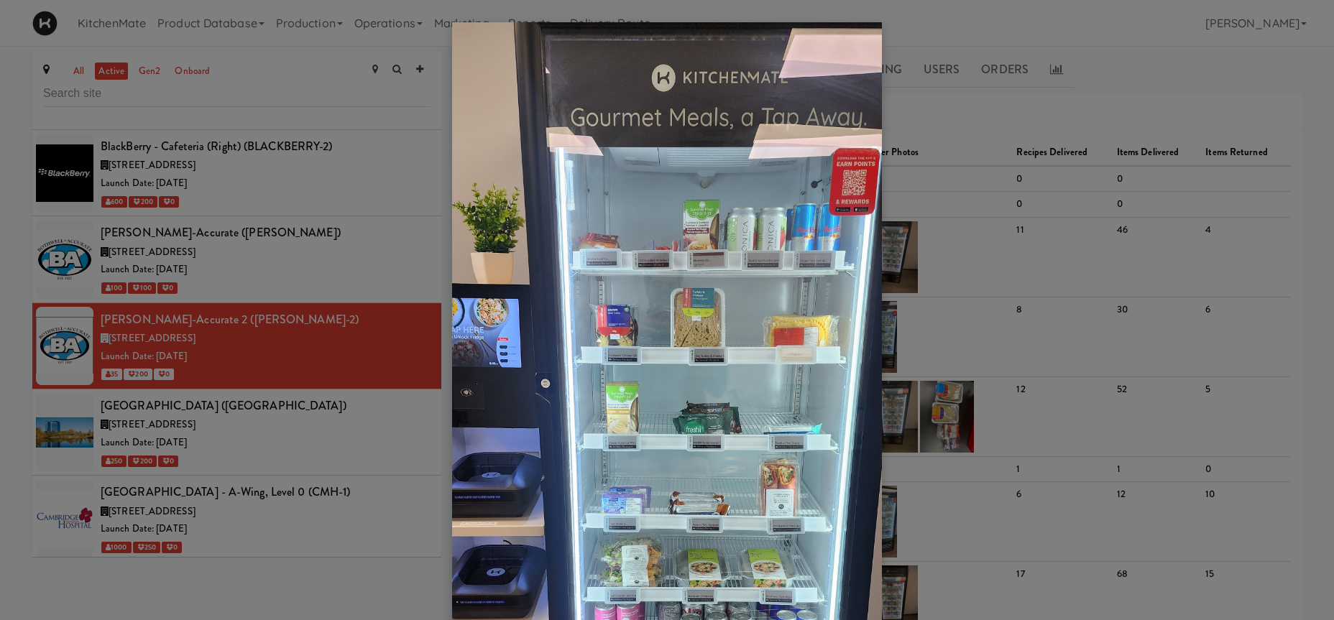
click at [1057, 334] on div at bounding box center [667, 310] width 1334 height 620
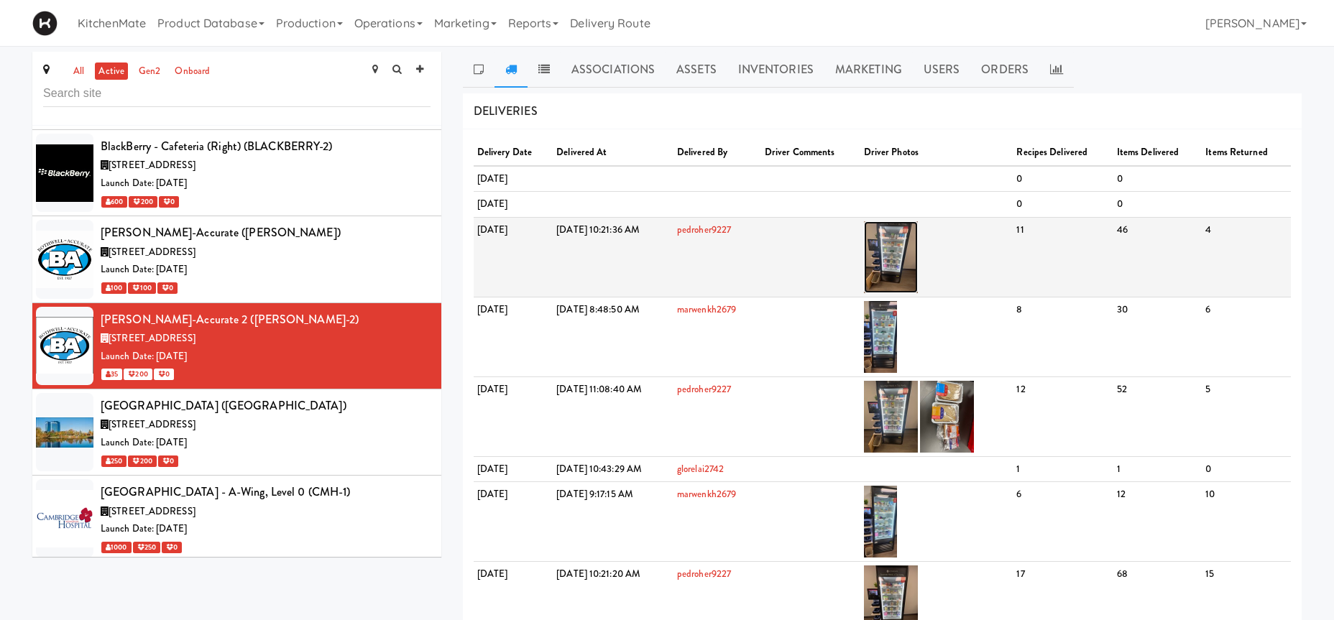
click at [918, 262] on img at bounding box center [891, 257] width 54 height 72
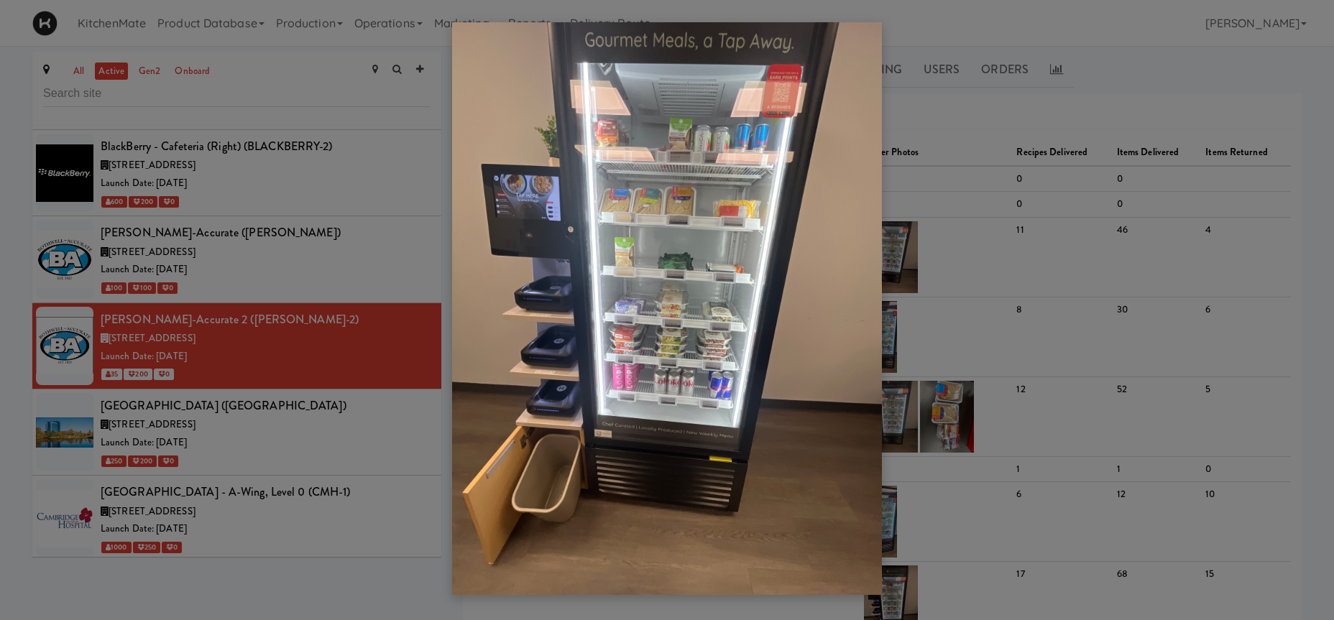
click at [951, 331] on div at bounding box center [667, 310] width 1334 height 620
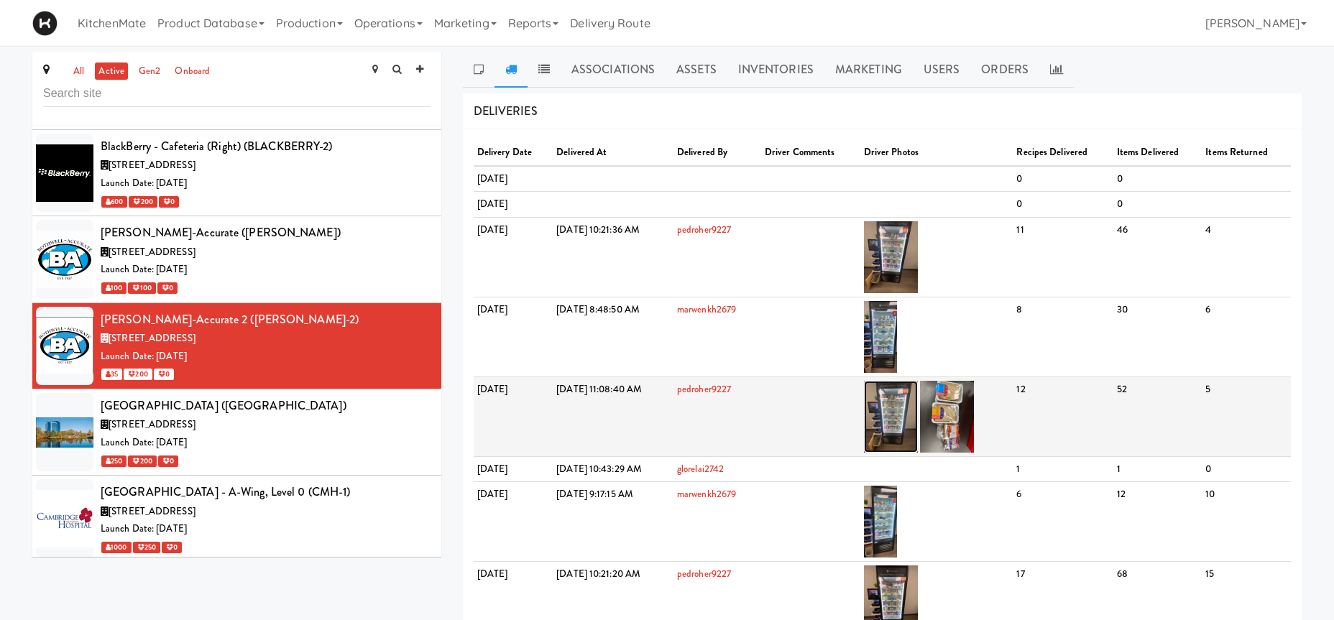
click at [918, 403] on img at bounding box center [891, 417] width 54 height 72
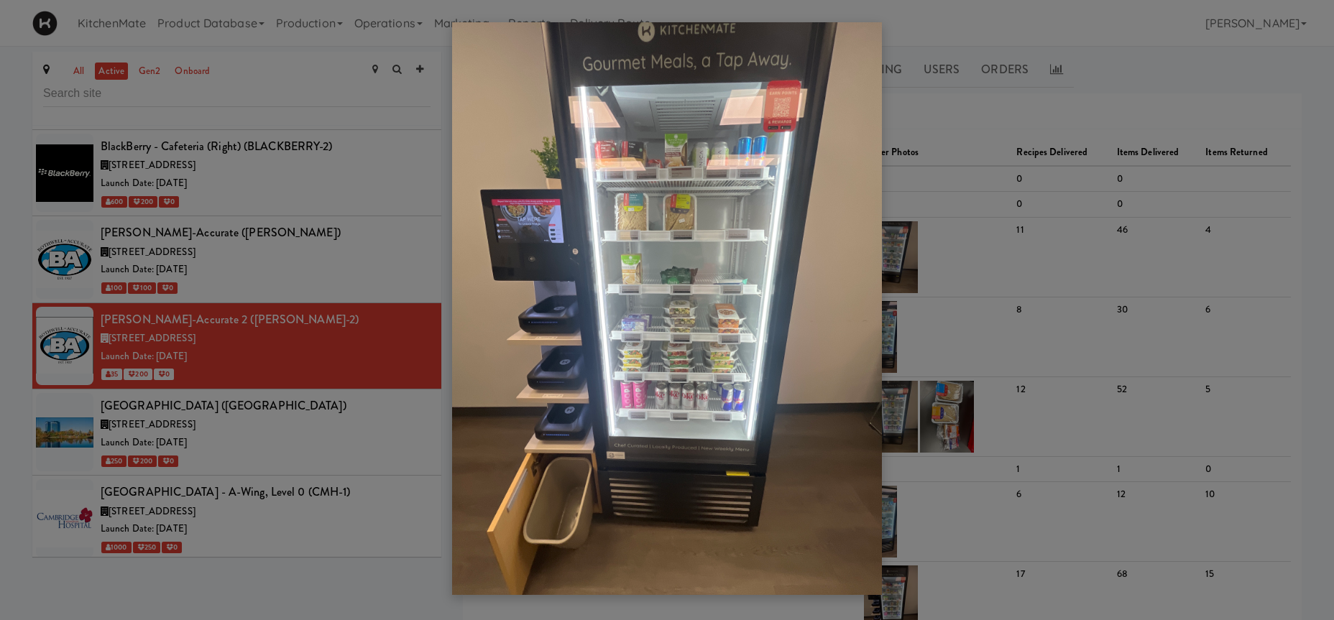
click at [953, 400] on div at bounding box center [667, 310] width 1334 height 620
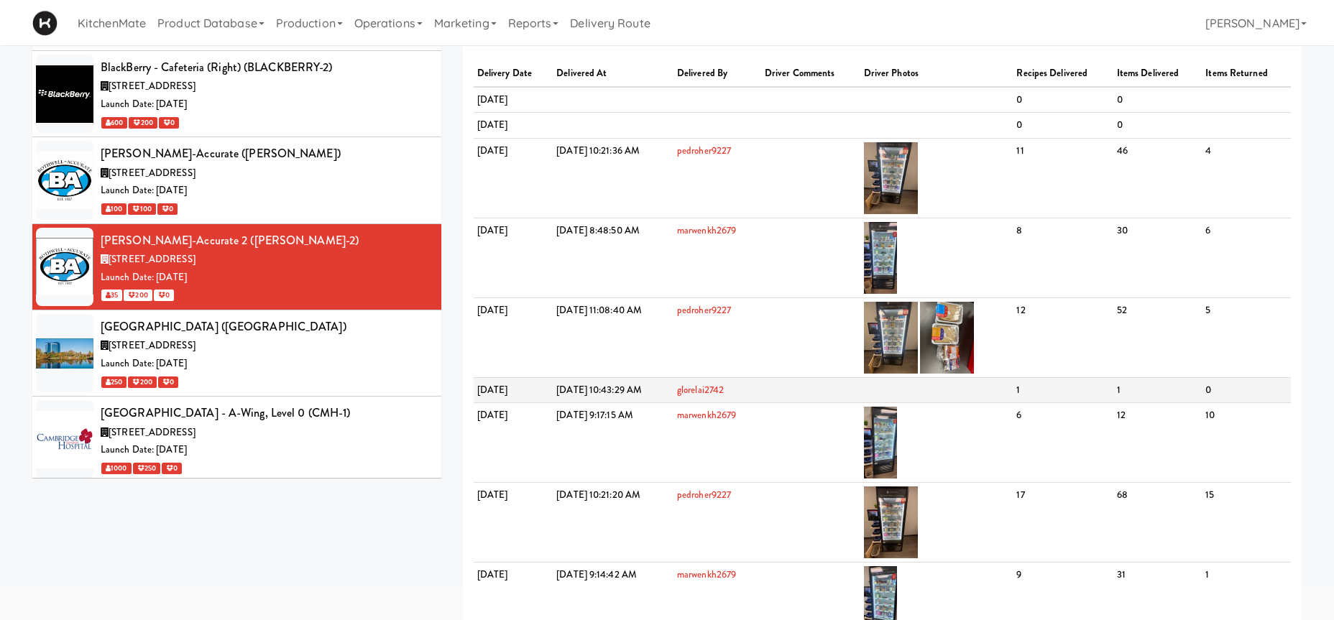
scroll to position [147, 0]
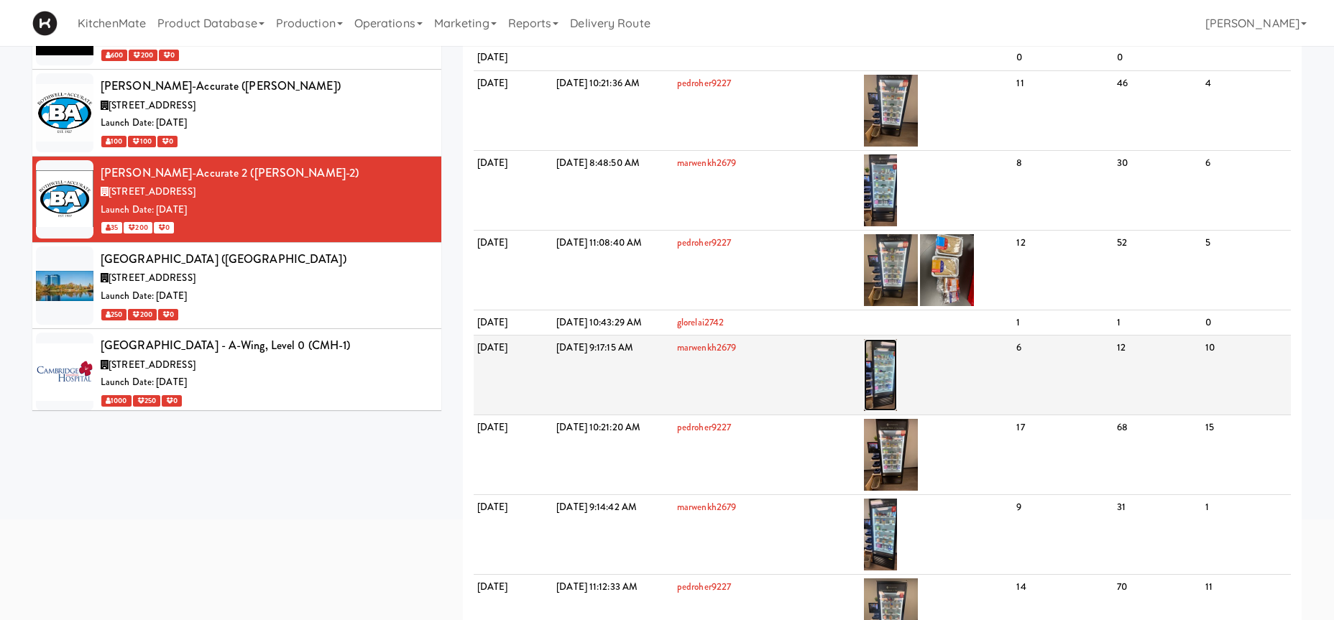
click at [898, 372] on img at bounding box center [881, 375] width 34 height 72
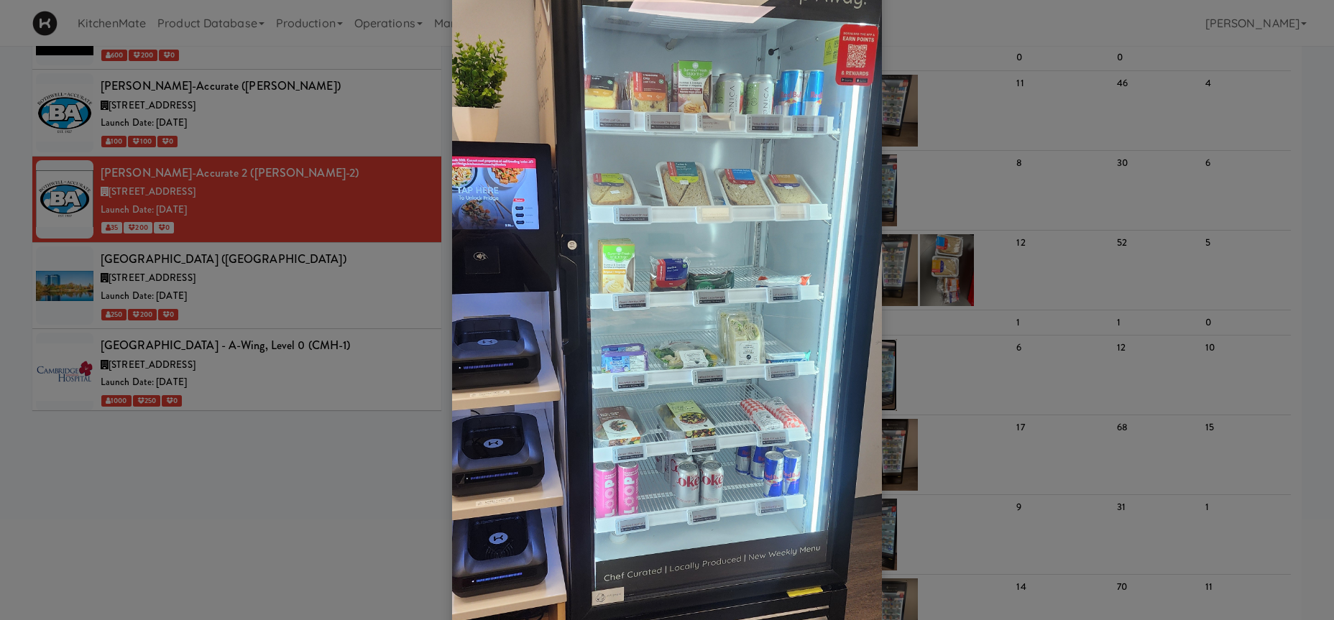
scroll to position [198, 0]
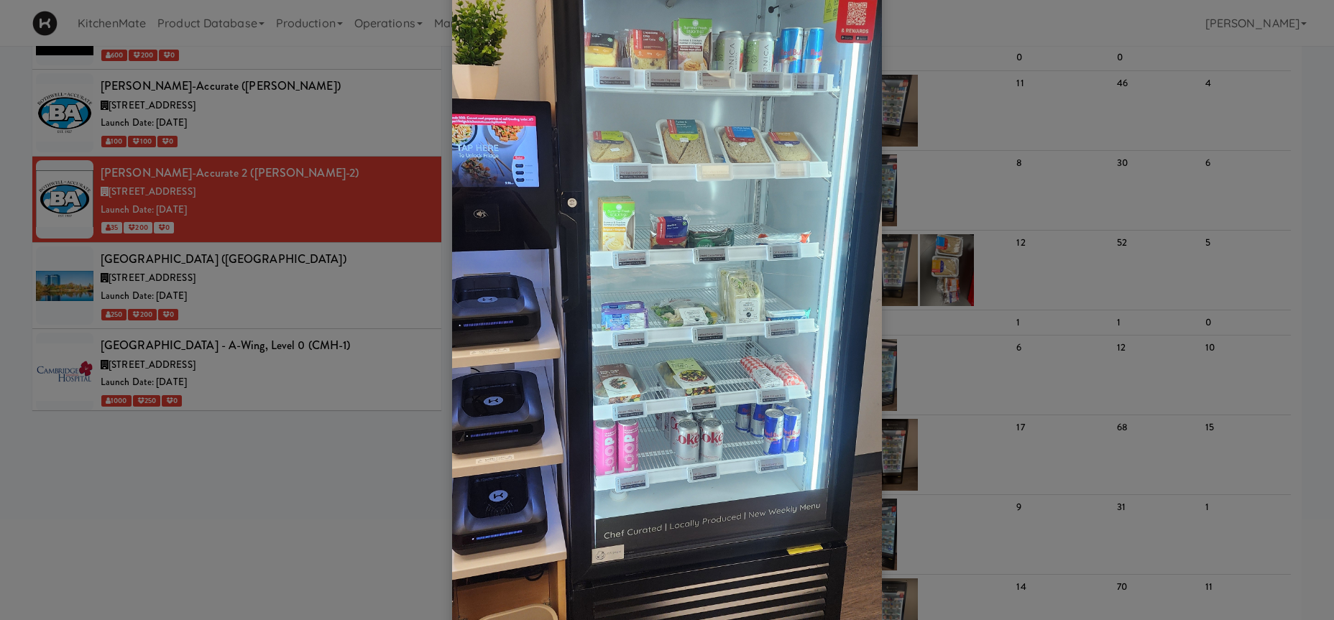
click at [958, 383] on div at bounding box center [667, 310] width 1334 height 620
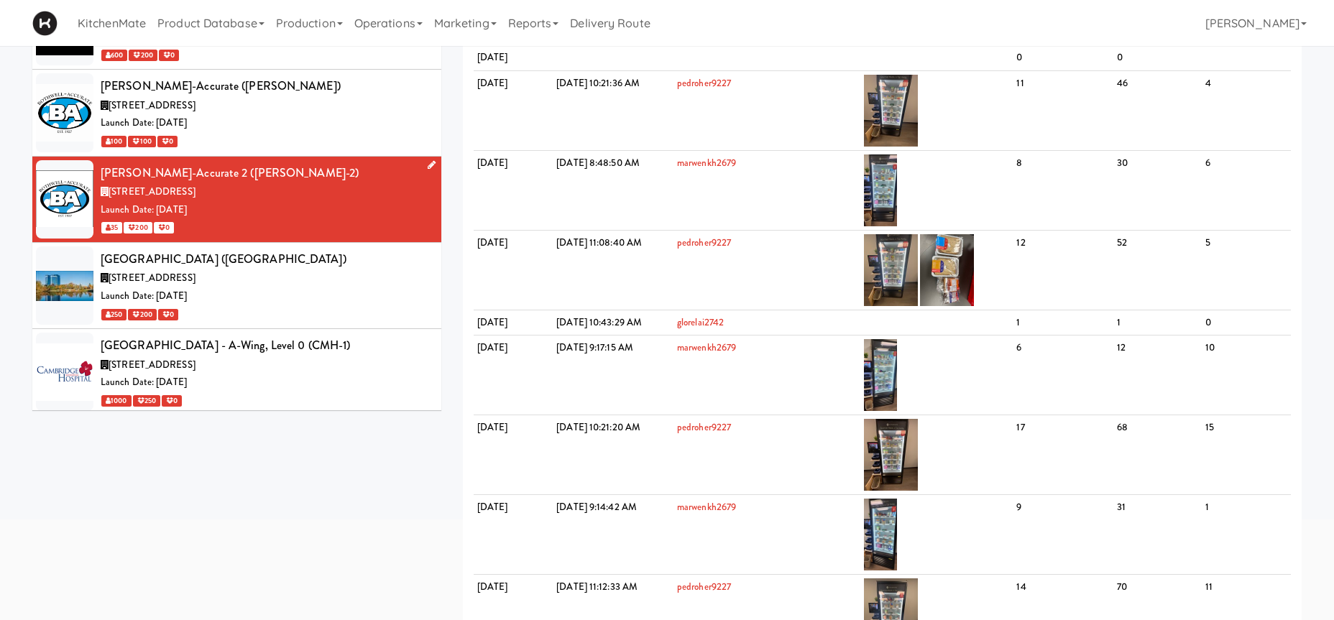
drag, startPoint x: 244, startPoint y: 237, endPoint x: 270, endPoint y: 227, distance: 27.1
click at [244, 270] on div "[STREET_ADDRESS]" at bounding box center [266, 279] width 330 height 18
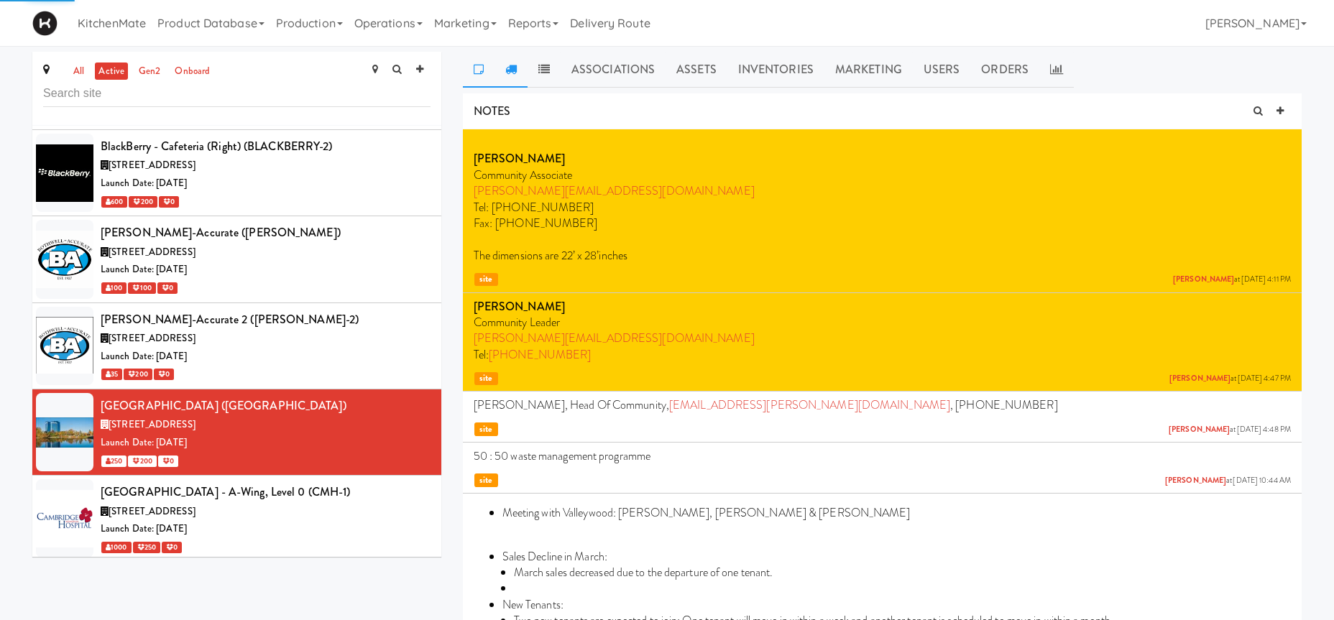
click at [510, 72] on icon at bounding box center [511, 69] width 12 height 12
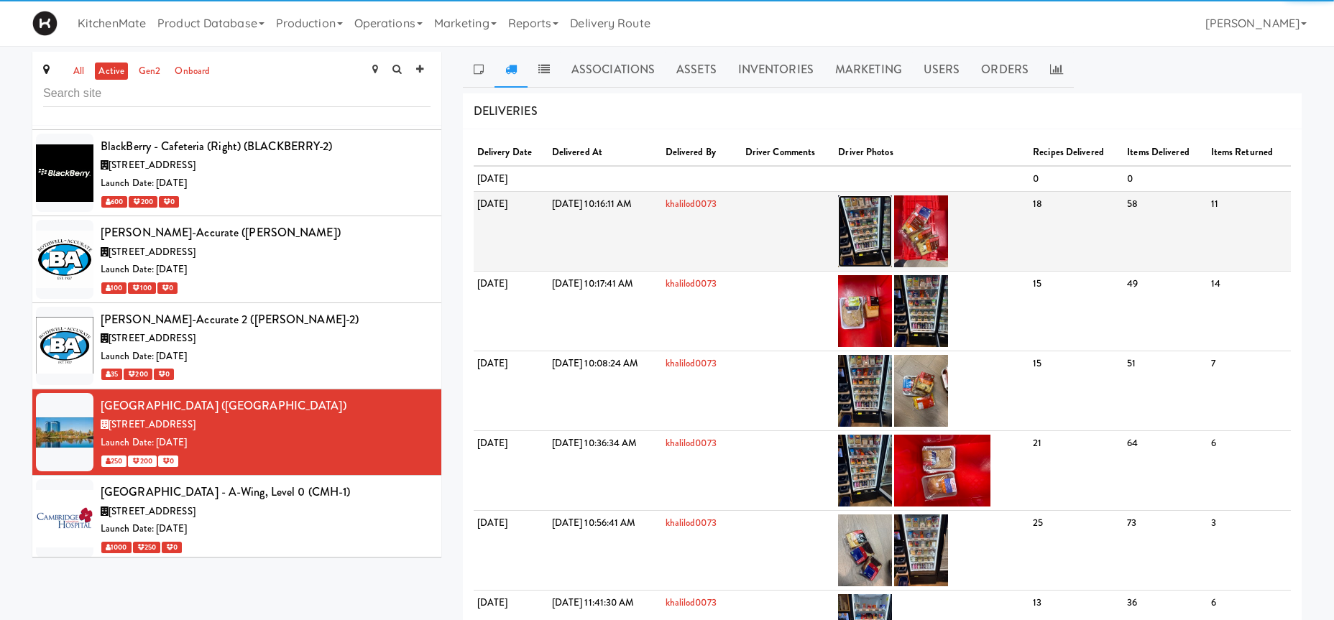
click at [892, 211] on img at bounding box center [865, 232] width 54 height 72
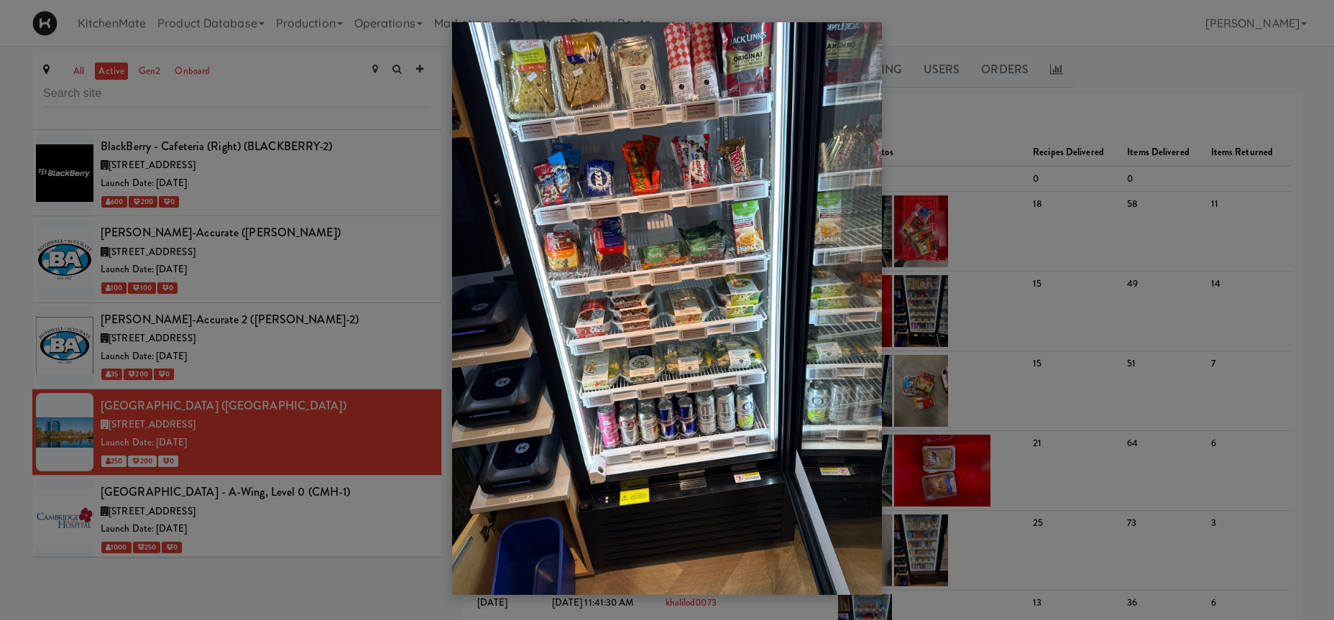
click at [978, 219] on div at bounding box center [667, 310] width 1334 height 620
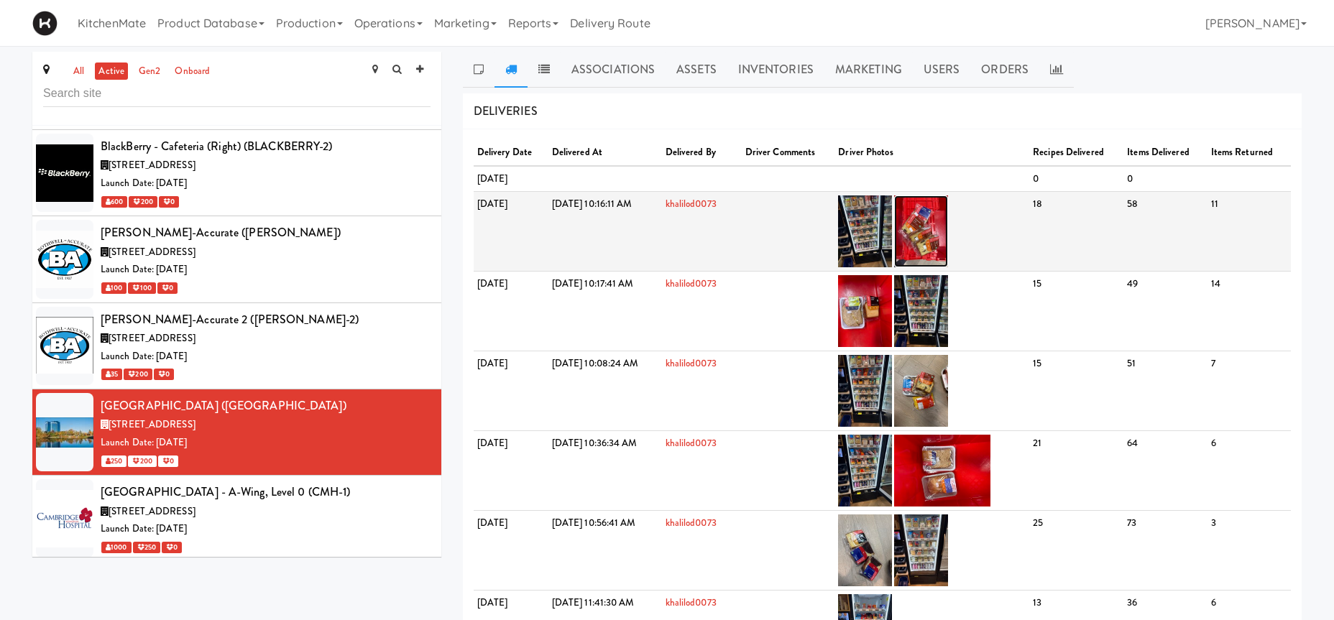
click at [948, 226] on img at bounding box center [921, 232] width 54 height 72
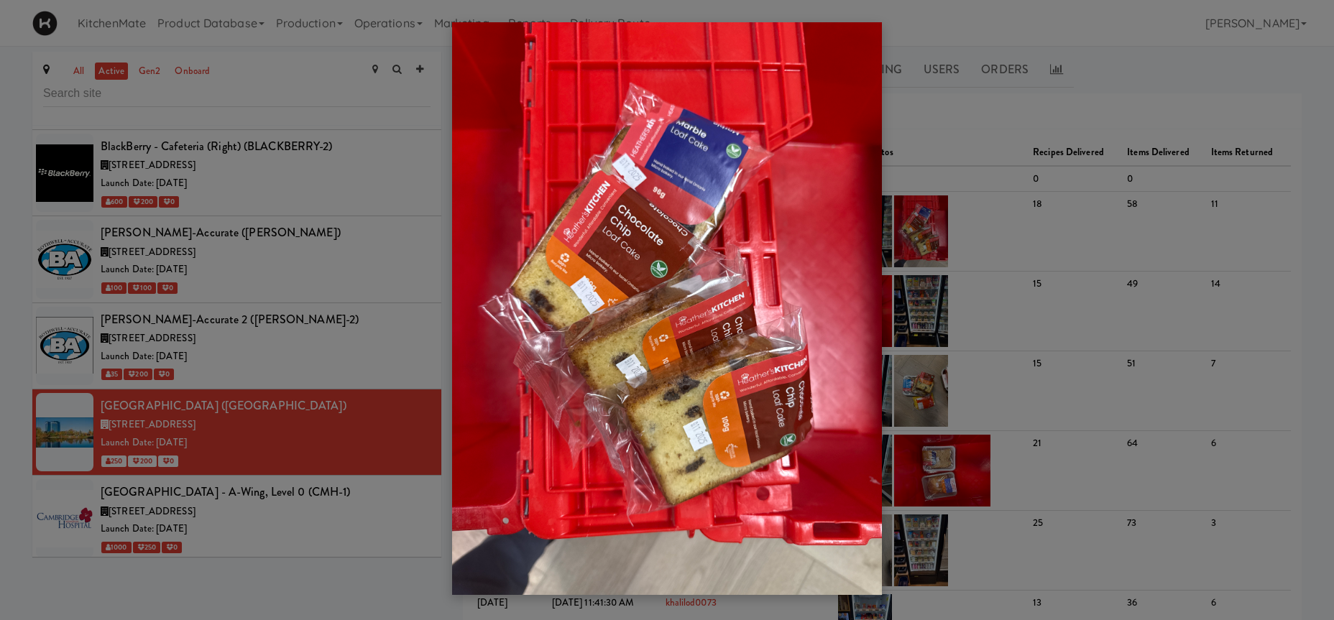
click at [264, 203] on div at bounding box center [667, 310] width 1334 height 620
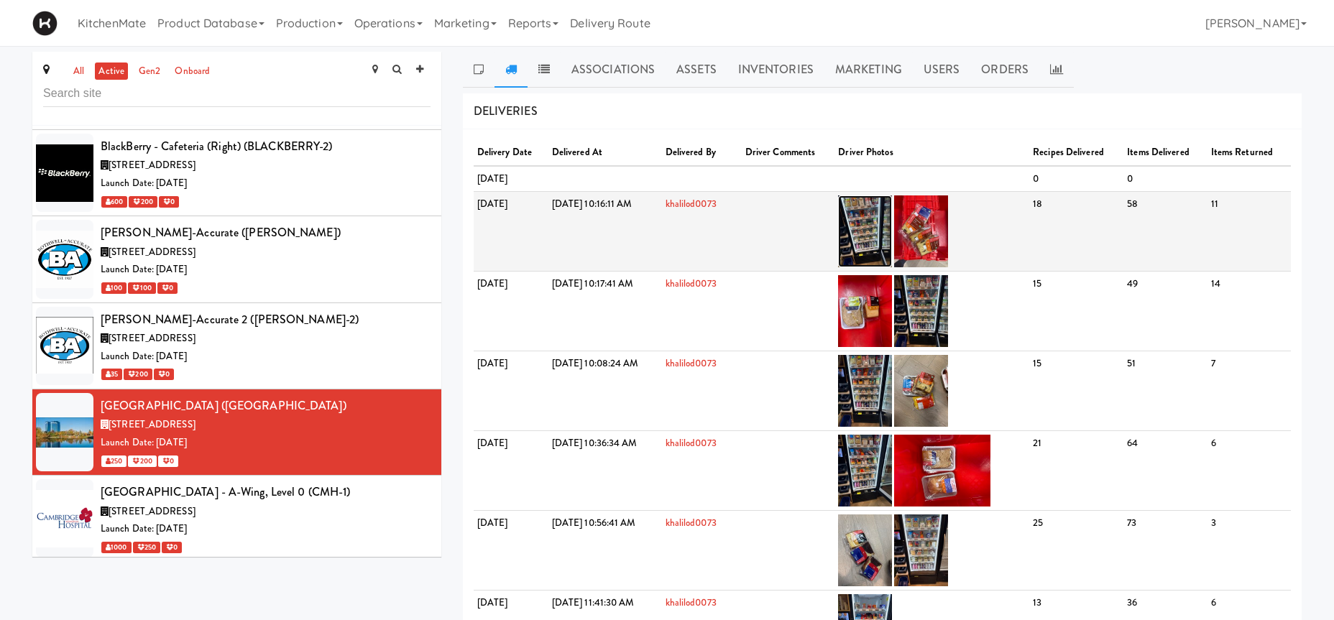
click at [892, 214] on img at bounding box center [865, 232] width 54 height 72
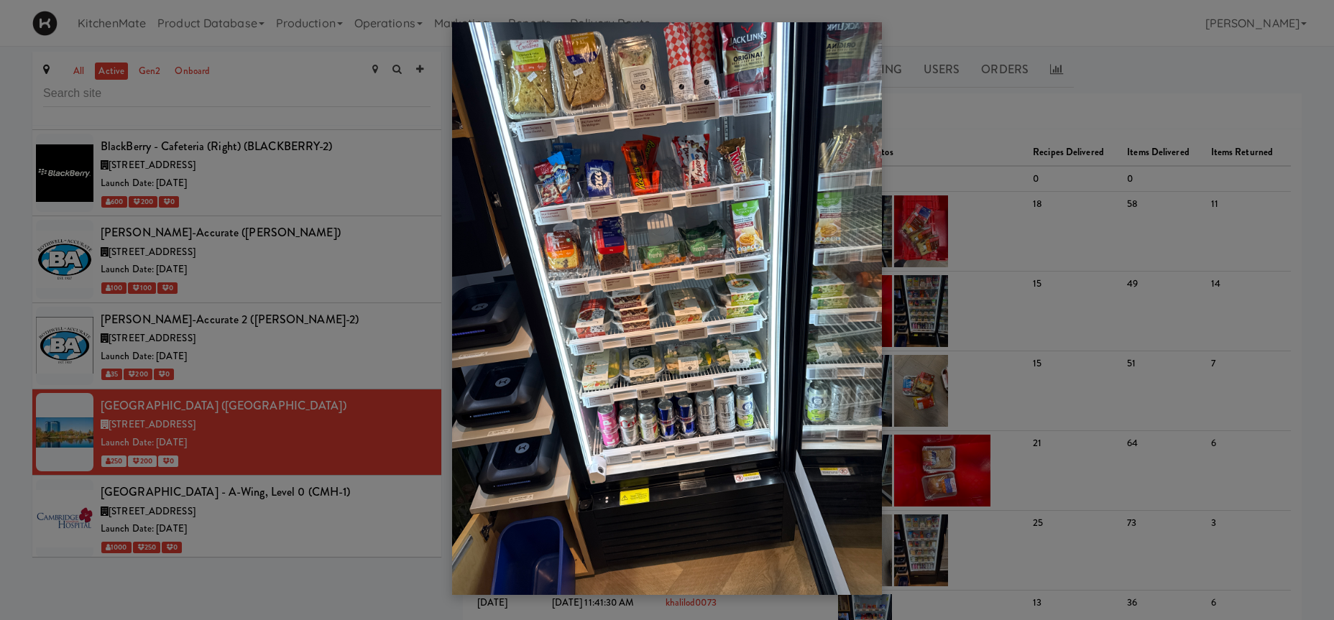
click at [321, 424] on div at bounding box center [667, 310] width 1334 height 620
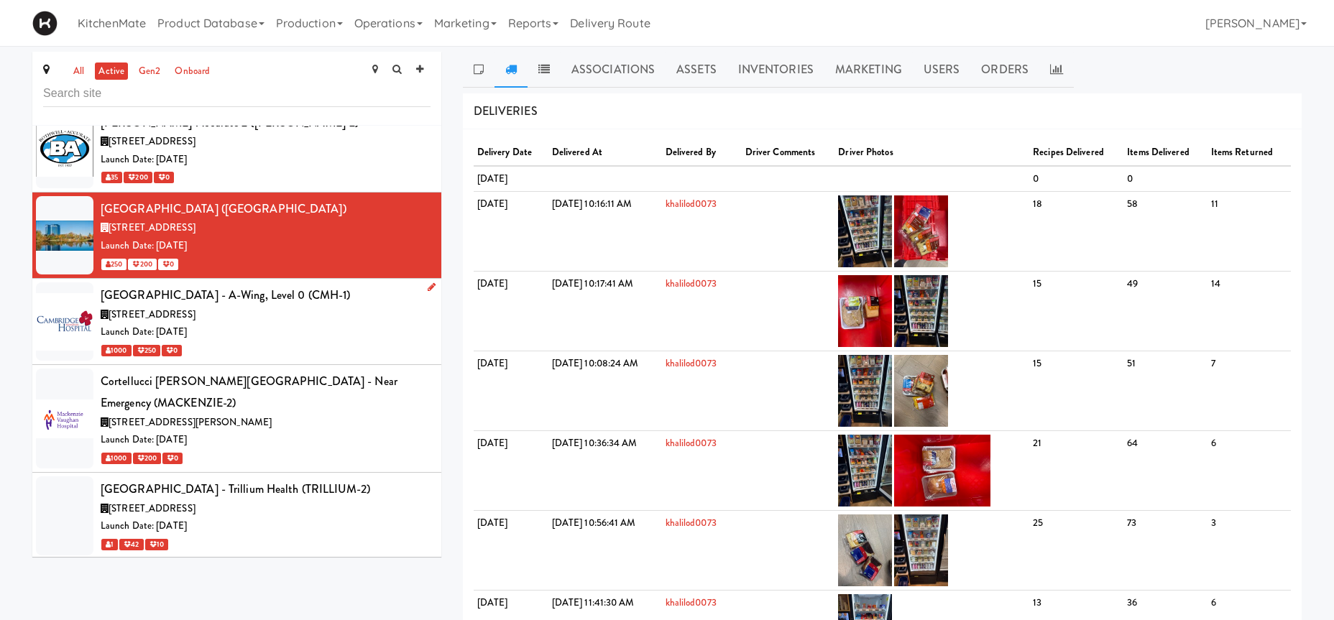
scroll to position [1984, 0]
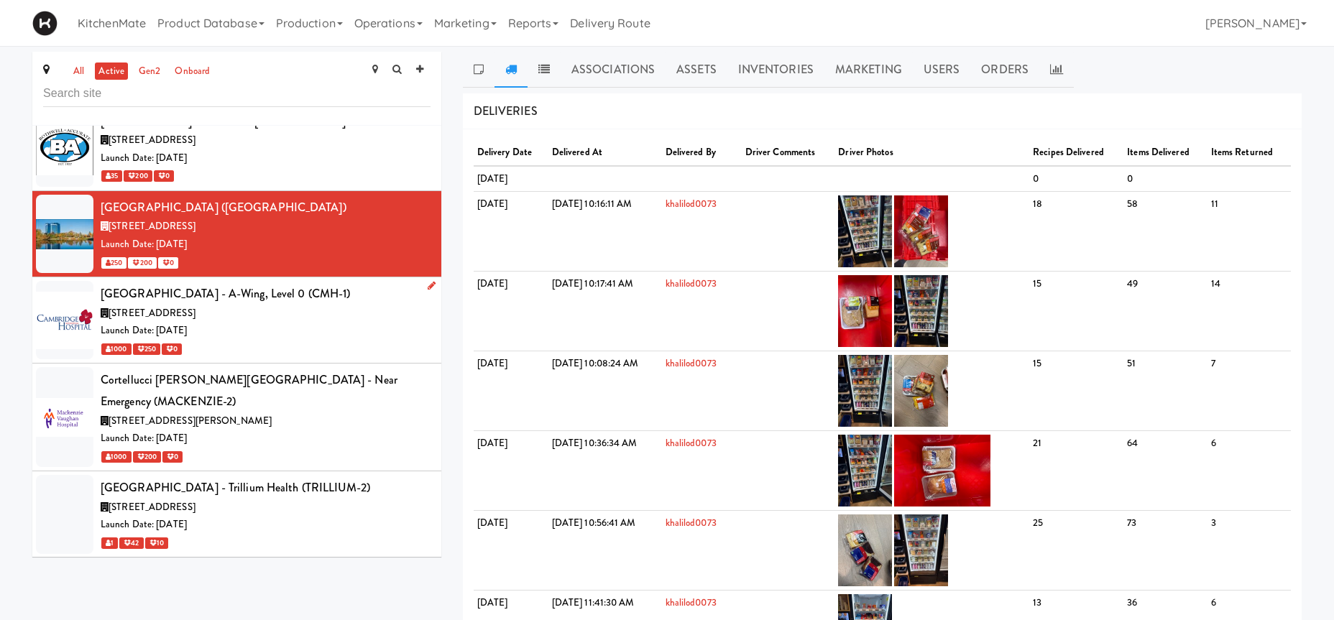
click at [332, 322] on div "Launch Date: [DATE]" at bounding box center [266, 331] width 330 height 18
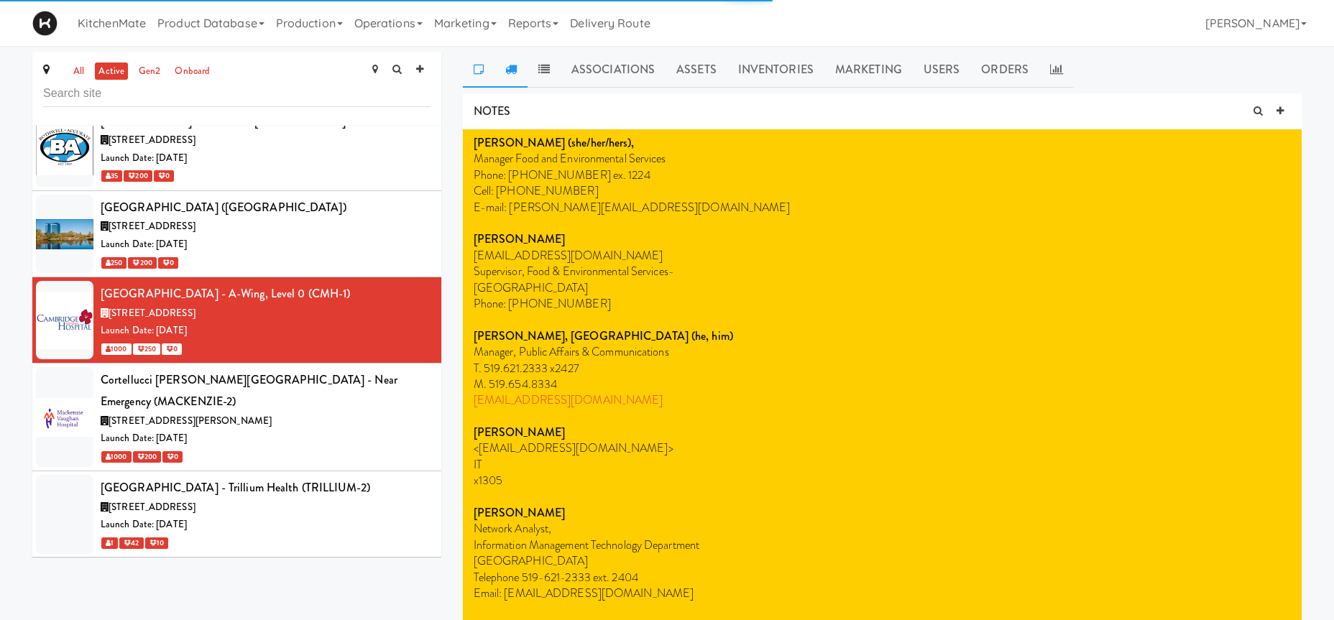
click at [516, 77] on link at bounding box center [511, 70] width 33 height 36
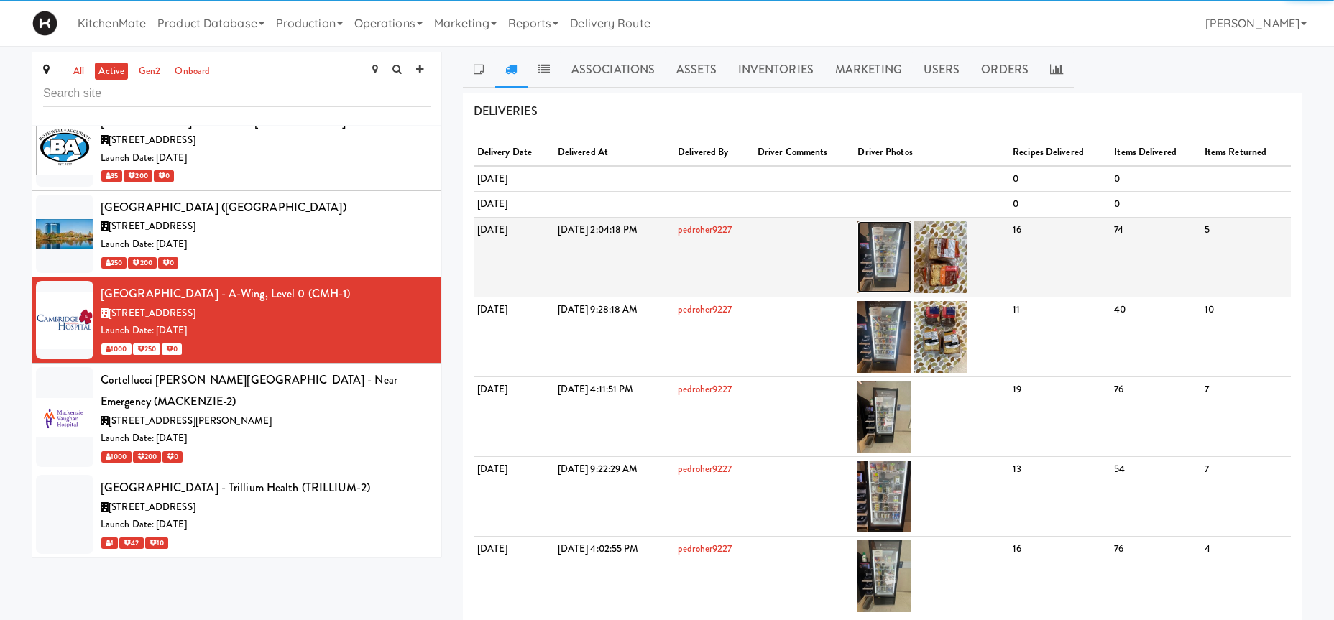
click at [912, 243] on img at bounding box center [885, 257] width 54 height 72
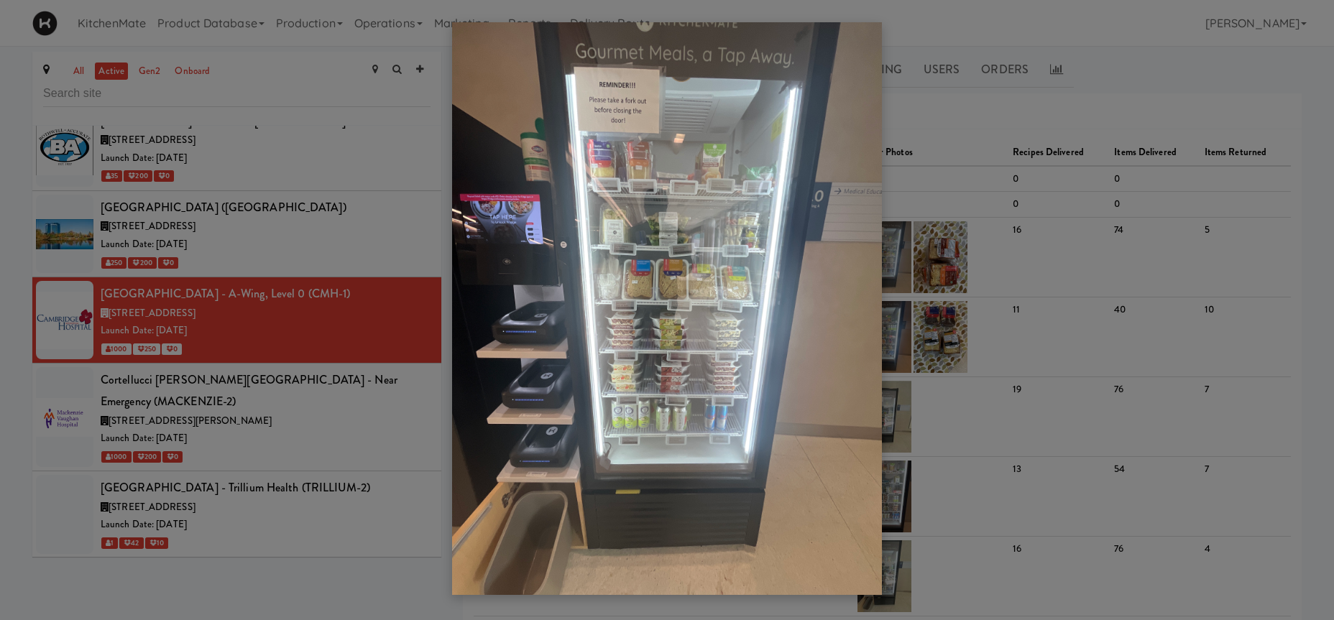
click at [271, 456] on div at bounding box center [667, 310] width 1334 height 620
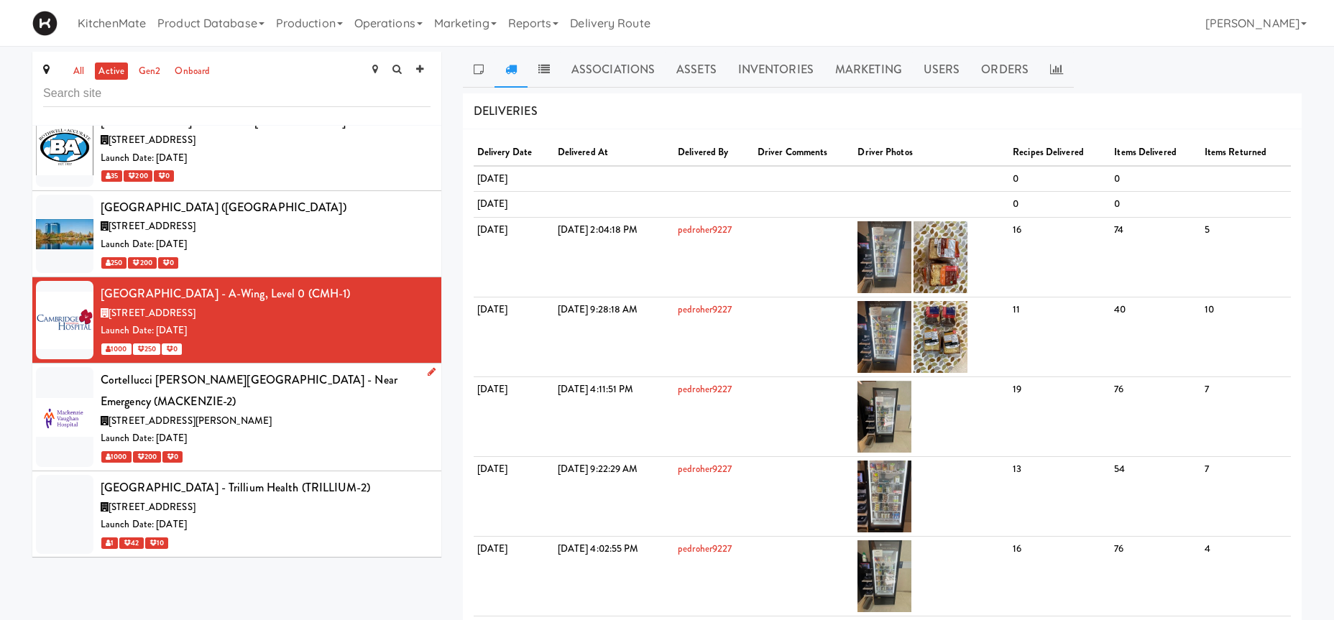
click at [359, 370] on div "Cortellucci [PERSON_NAME][GEOGRAPHIC_DATA] - near Emergency (MACKENZIE-2)" at bounding box center [266, 391] width 330 height 42
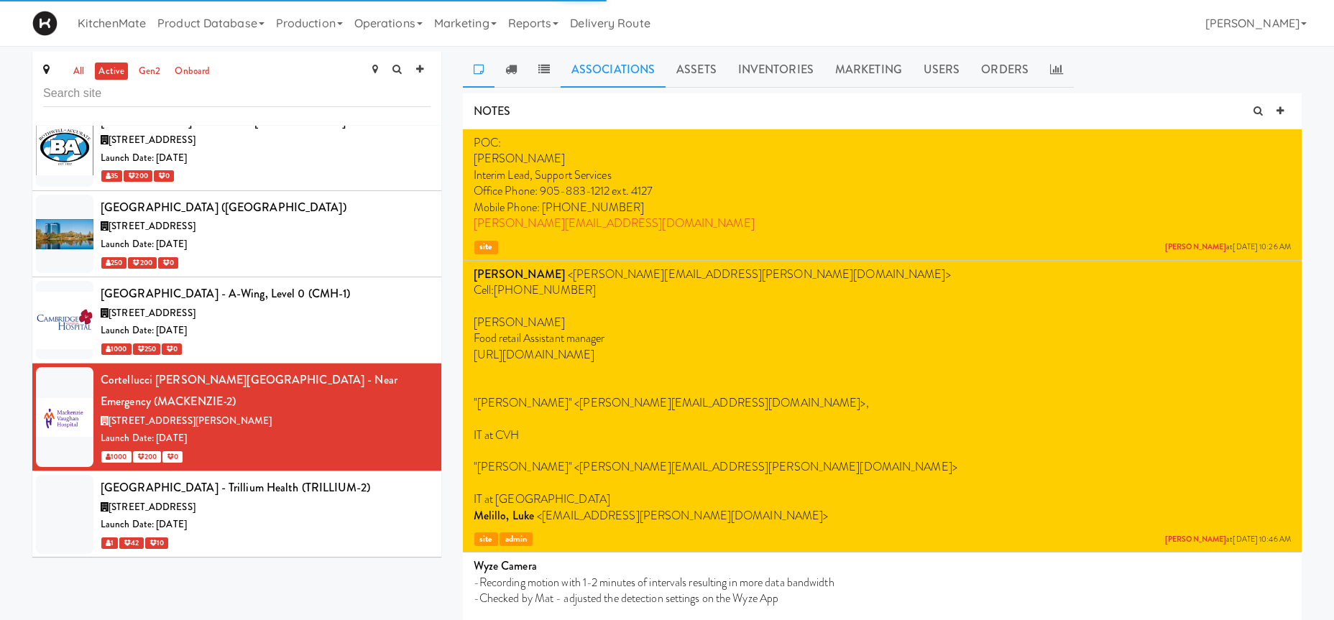
drag, startPoint x: 508, startPoint y: 63, endPoint x: 577, endPoint y: 85, distance: 73.2
click at [510, 62] on link at bounding box center [511, 70] width 33 height 36
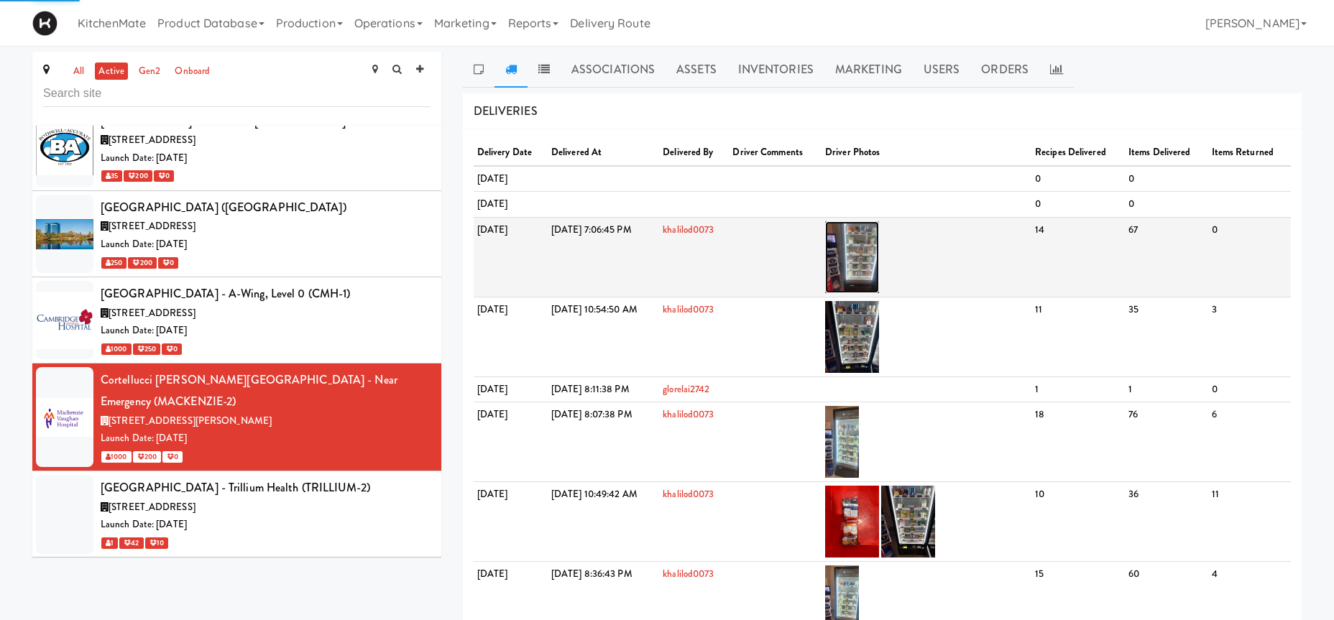
click at [879, 241] on img at bounding box center [852, 257] width 54 height 72
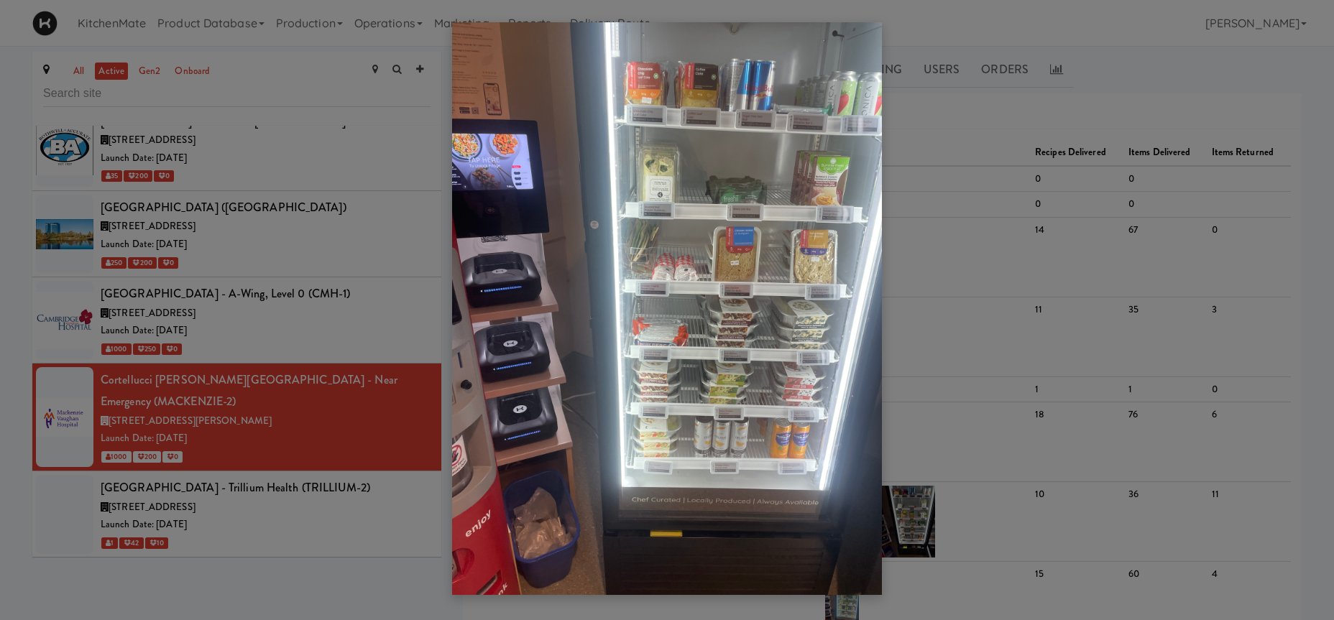
click at [376, 415] on div at bounding box center [667, 310] width 1334 height 620
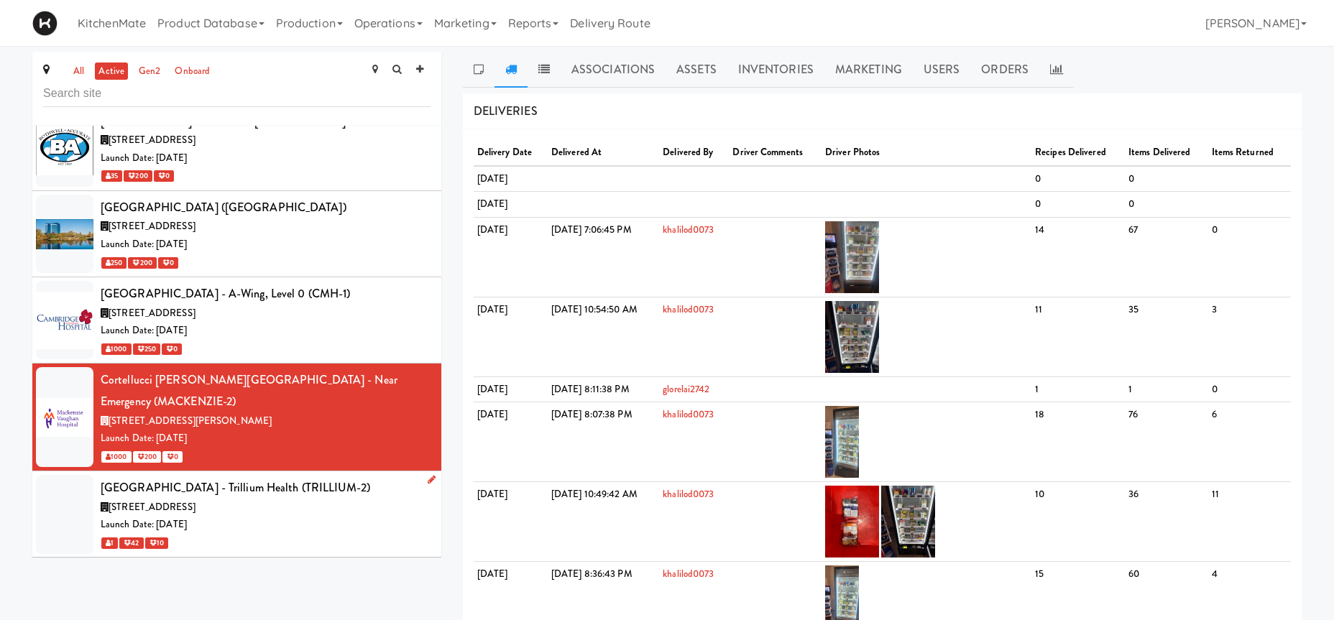
drag, startPoint x: 361, startPoint y: 442, endPoint x: 364, endPoint y: 433, distance: 9.1
click at [361, 499] on div "[STREET_ADDRESS]" at bounding box center [266, 508] width 330 height 18
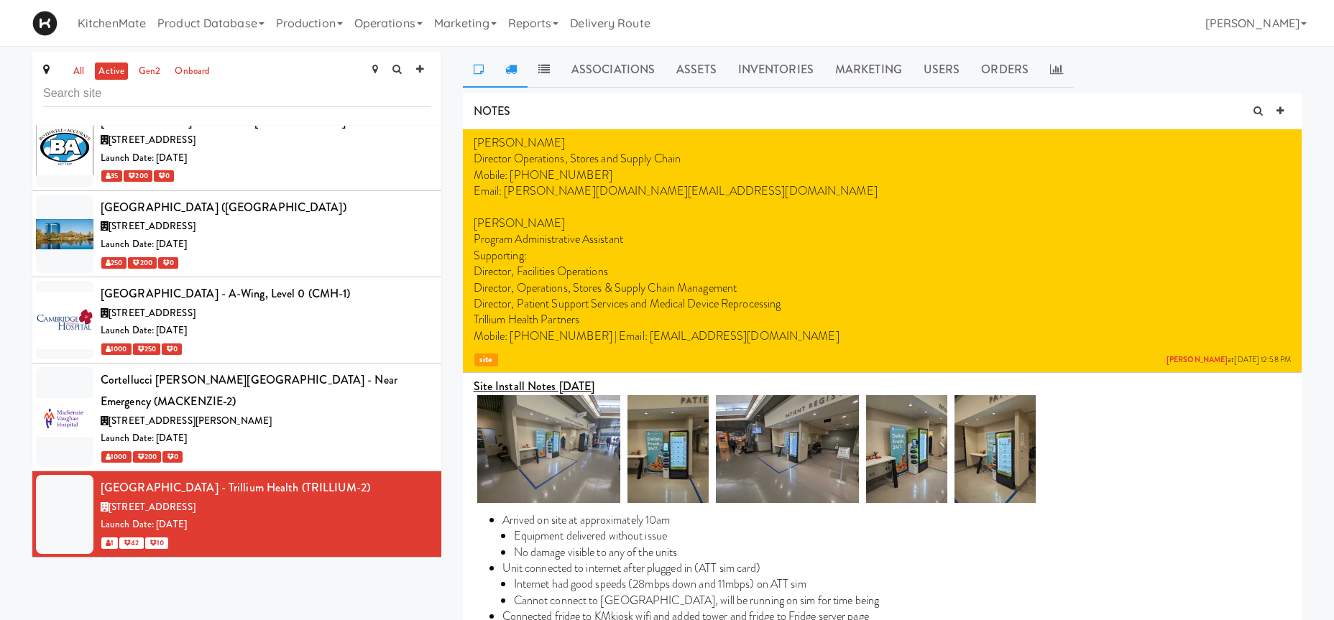
click at [515, 70] on icon at bounding box center [511, 69] width 12 height 12
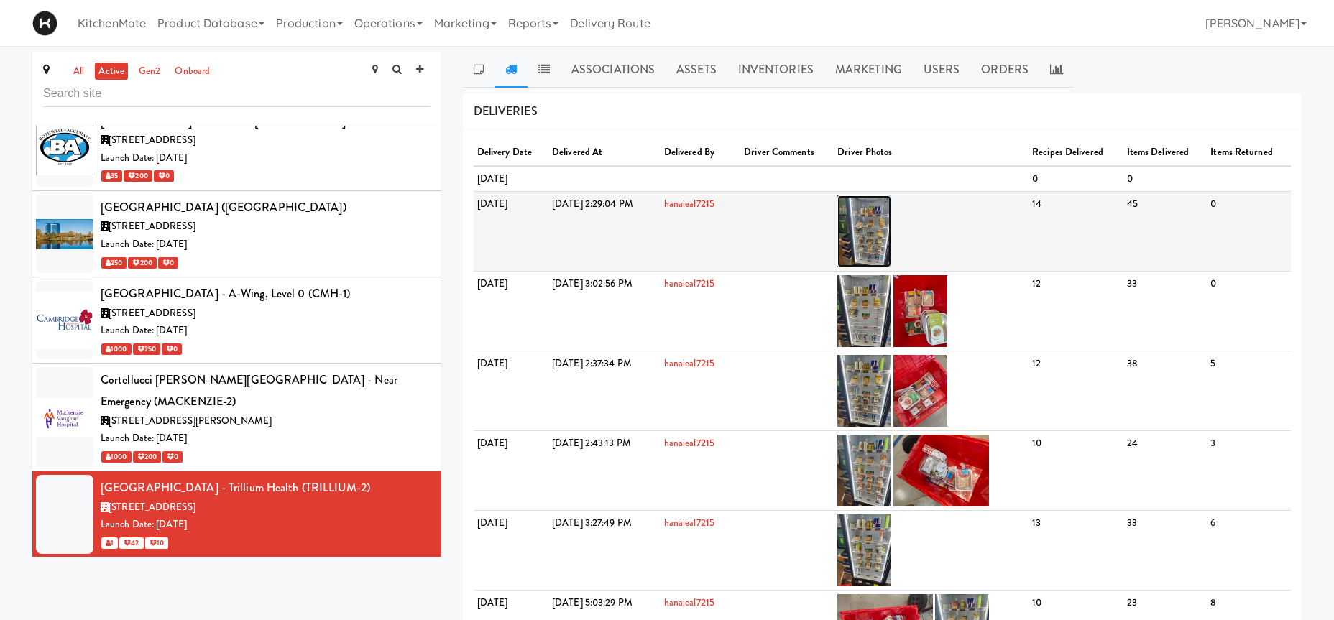
click at [891, 231] on img at bounding box center [864, 232] width 54 height 72
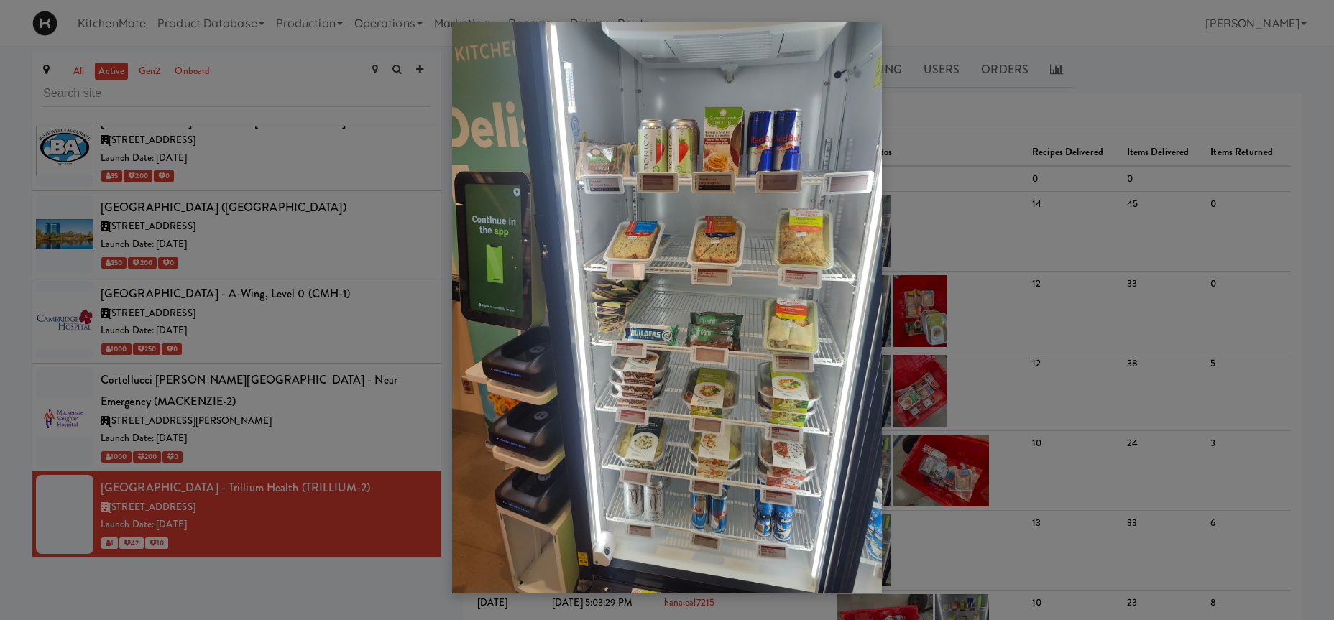
click at [268, 384] on div at bounding box center [667, 310] width 1334 height 620
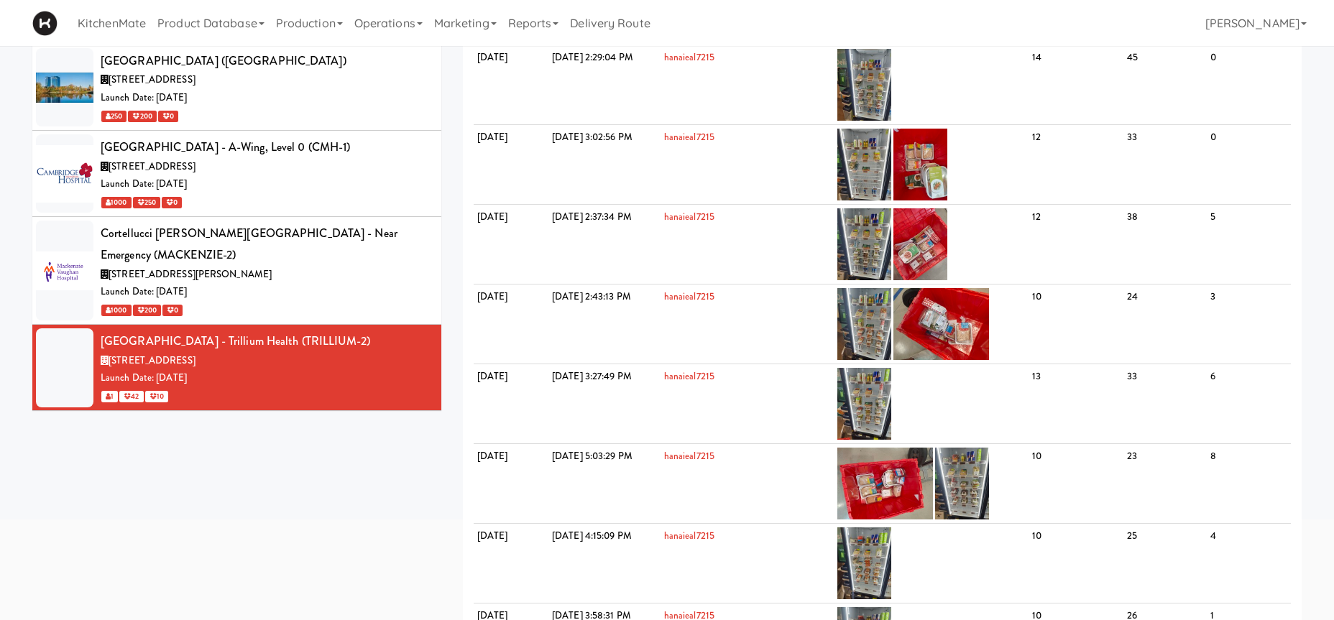
click at [303, 418] on div "[MEDICAL_DATA] Insurance ([MEDICAL_DATA])" at bounding box center [266, 429] width 330 height 22
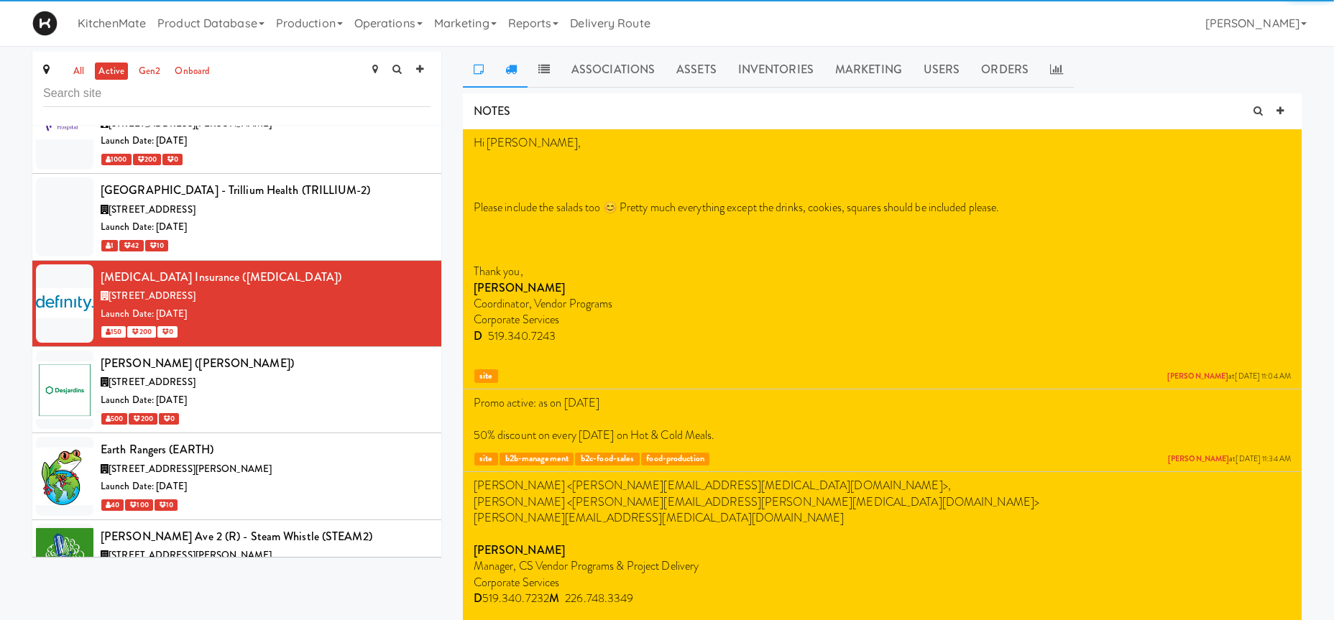
click at [517, 64] on link at bounding box center [511, 70] width 33 height 36
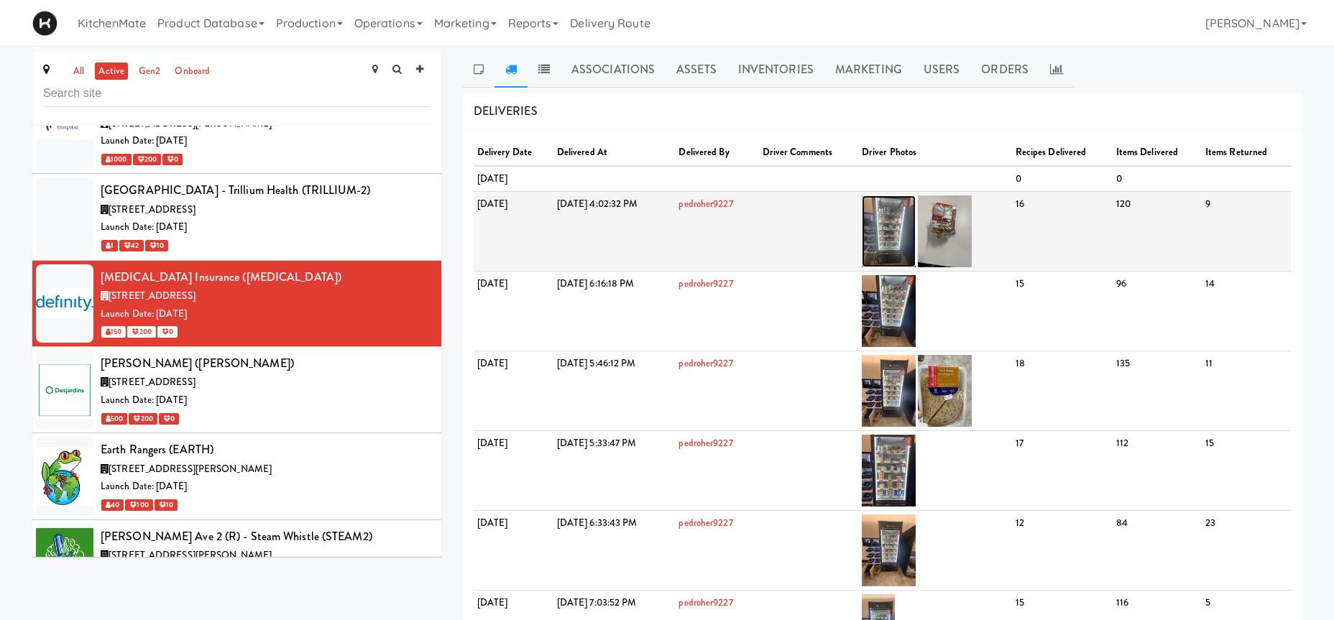
click at [916, 235] on img at bounding box center [889, 232] width 54 height 72
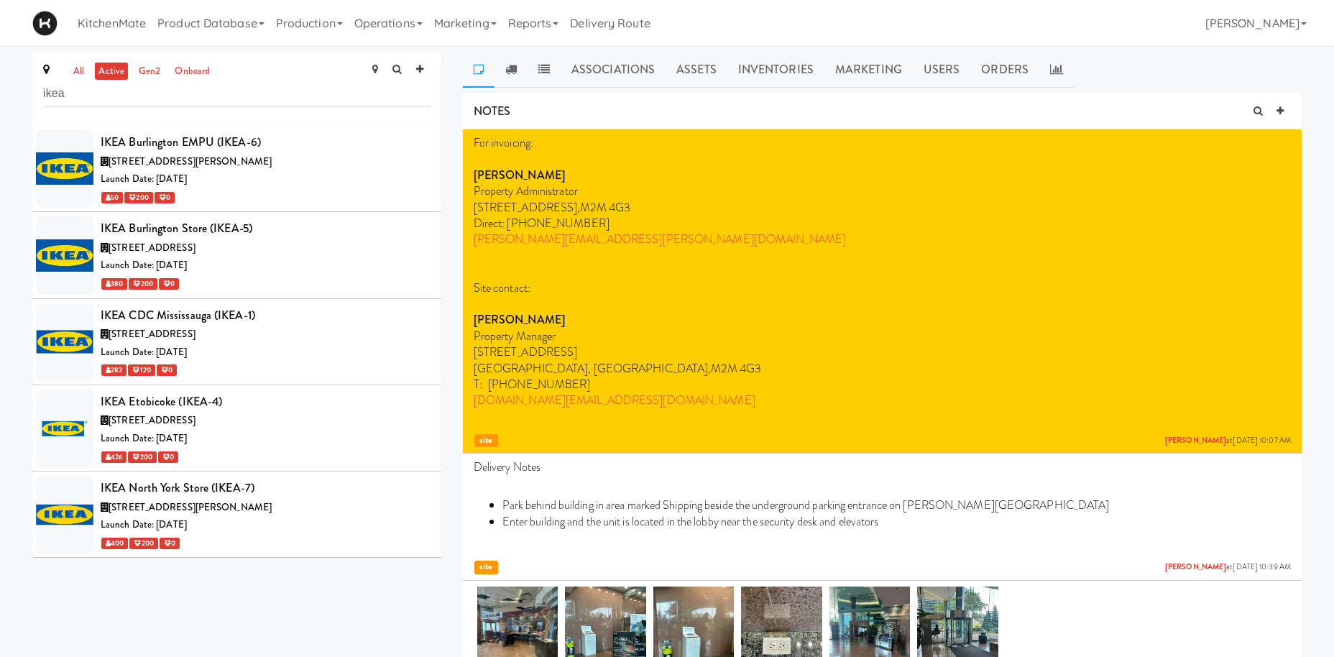
drag, startPoint x: 106, startPoint y: 87, endPoint x: -131, endPoint y: 100, distance: 236.9
click at [43, 100] on input "ikea" at bounding box center [236, 94] width 387 height 27
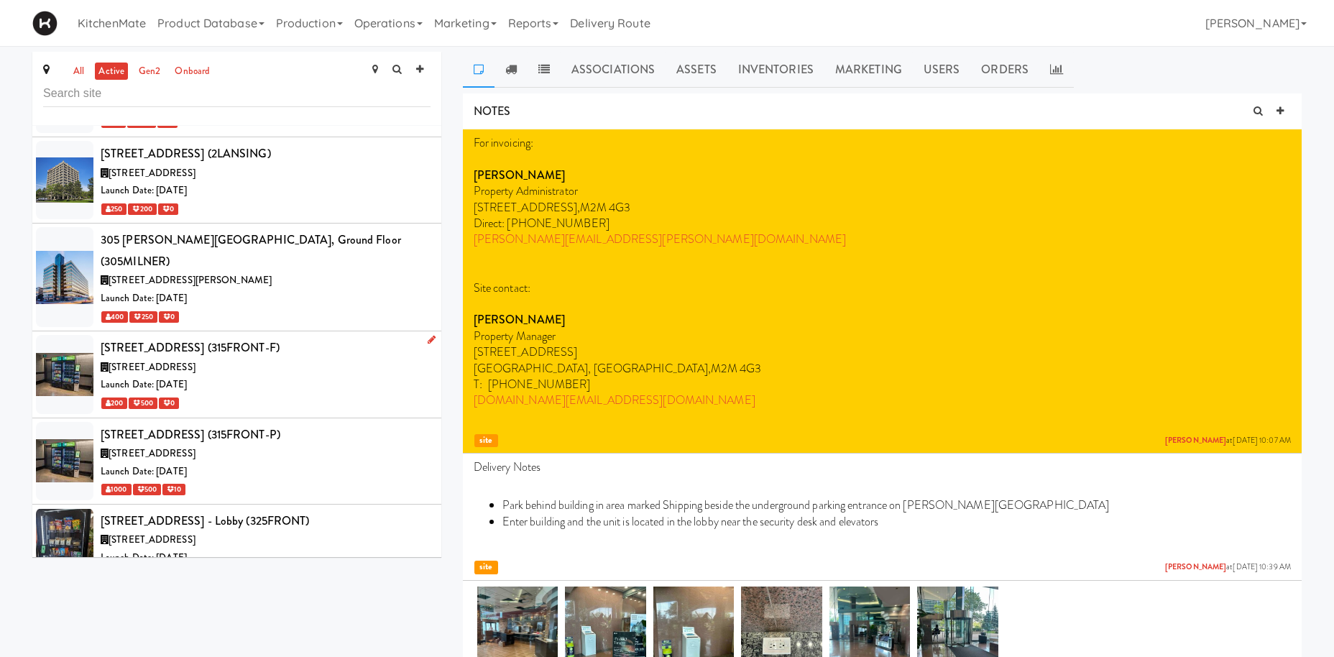
scroll to position [694, 0]
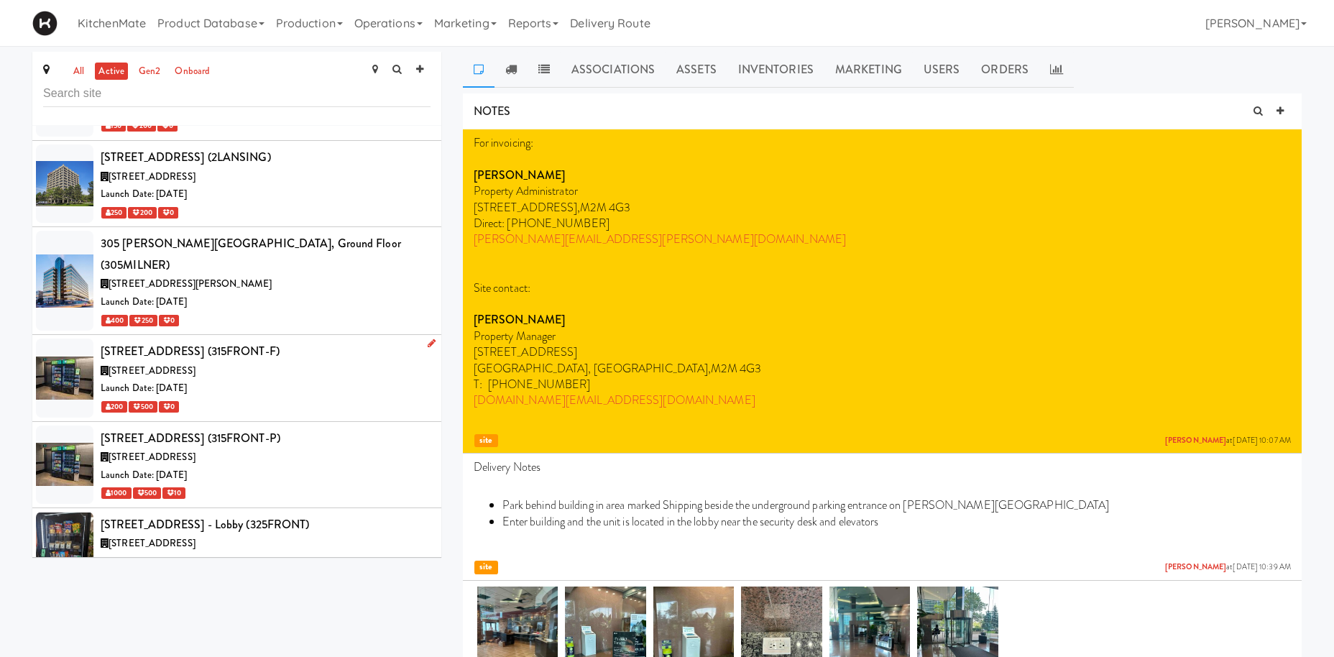
click at [249, 341] on div "[STREET_ADDRESS] (315FRONT-F)" at bounding box center [266, 352] width 330 height 22
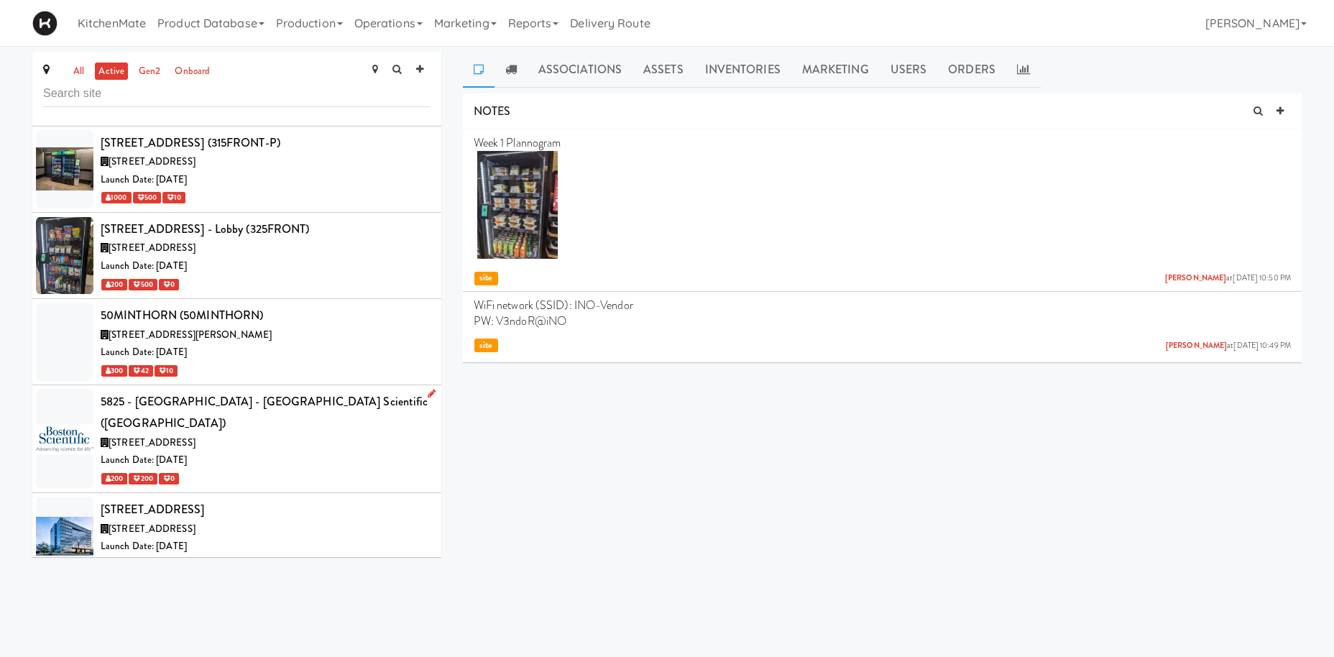
scroll to position [992, 0]
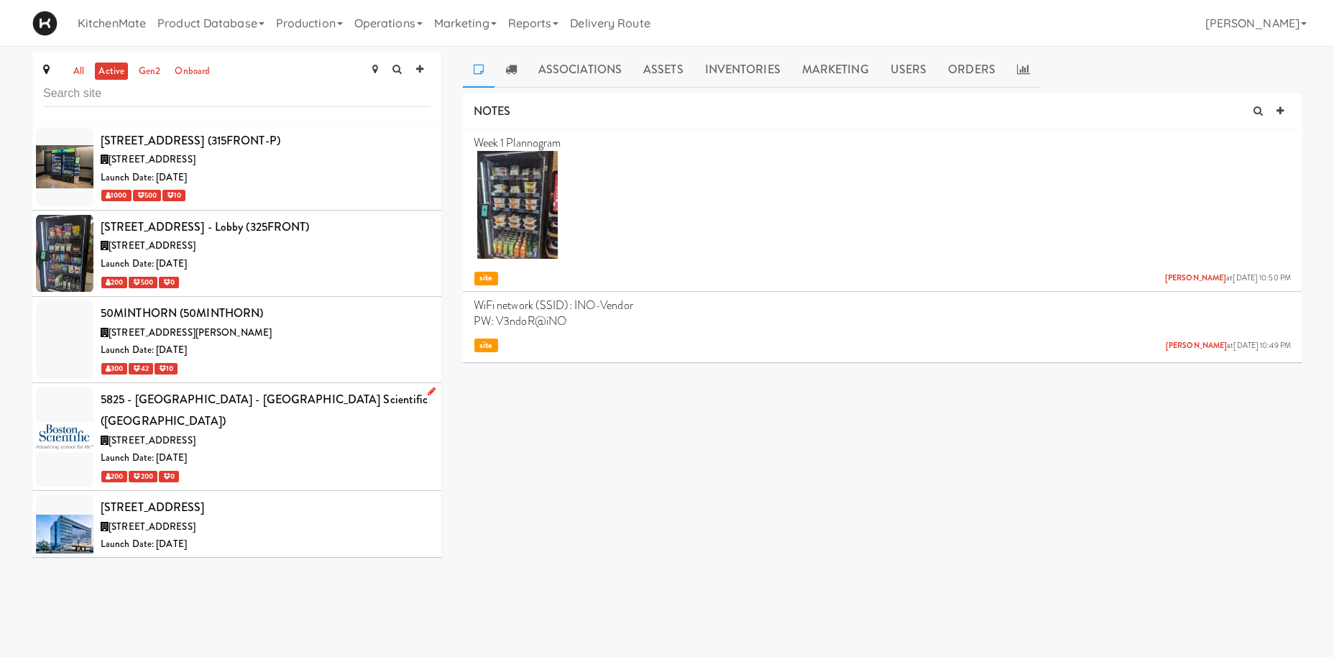
click at [296, 432] on div "[STREET_ADDRESS]" at bounding box center [266, 441] width 330 height 18
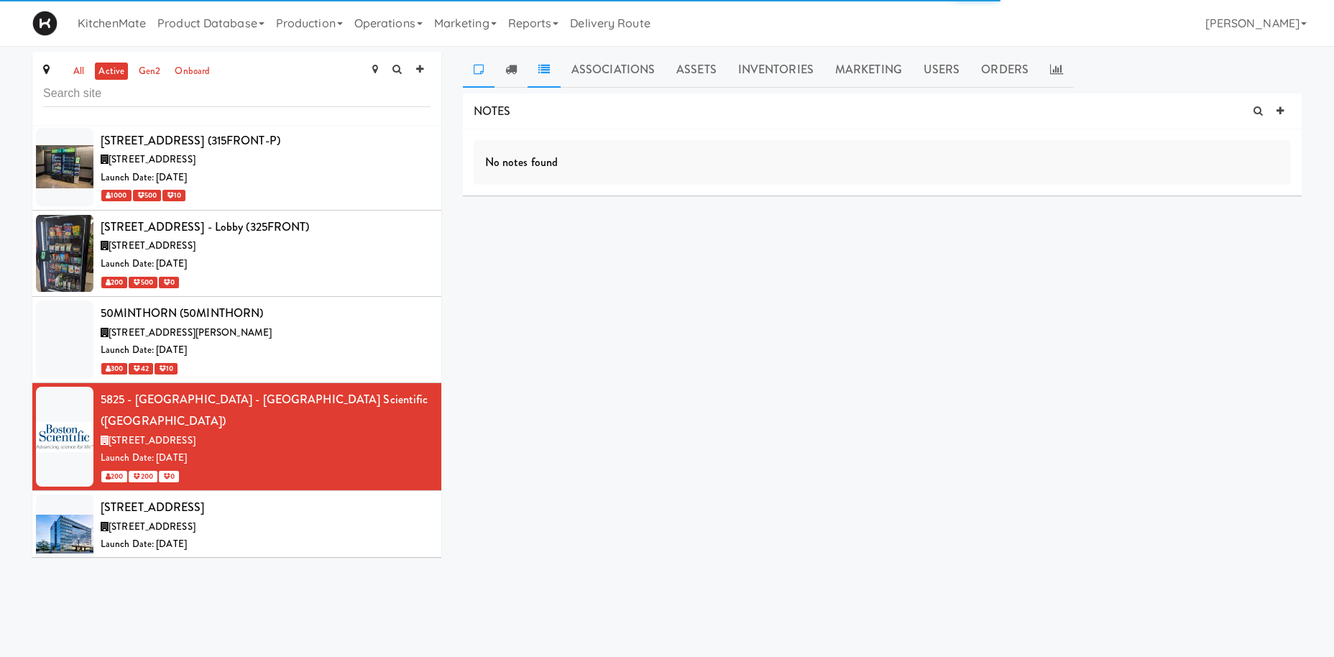
drag, startPoint x: 504, startPoint y: 65, endPoint x: 536, endPoint y: 77, distance: 33.7
click at [504, 65] on link at bounding box center [511, 70] width 33 height 36
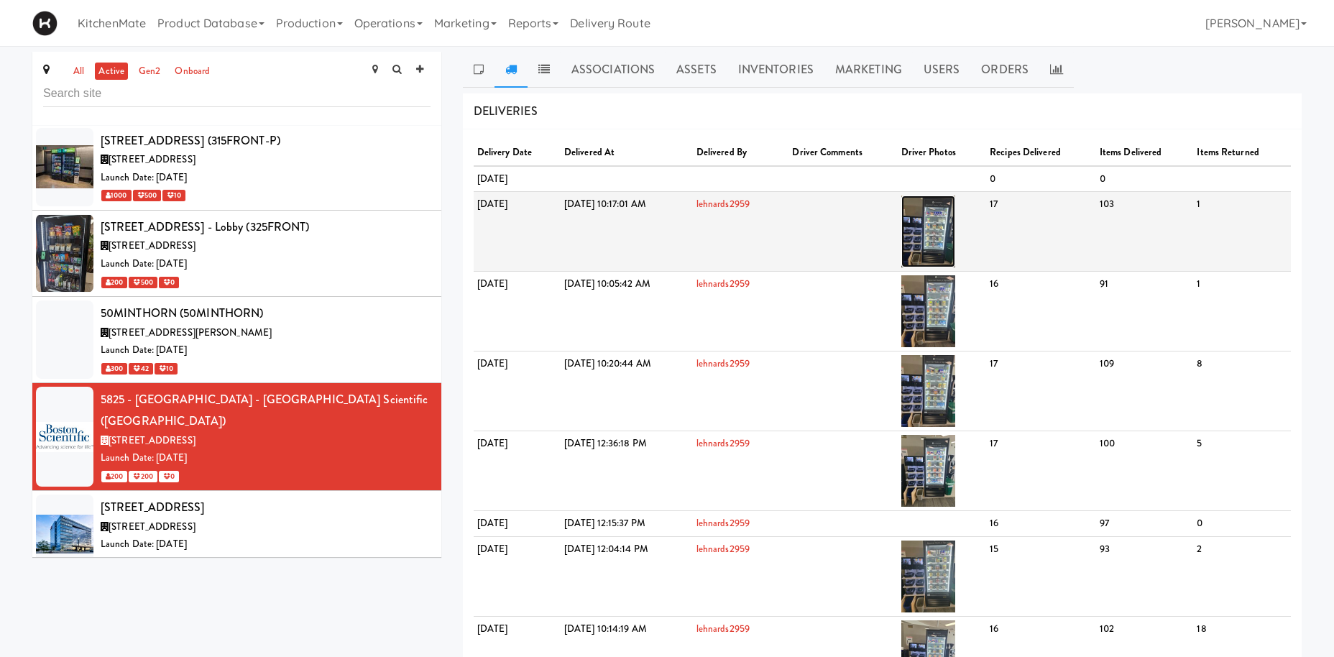
click at [955, 231] on img at bounding box center [928, 232] width 54 height 72
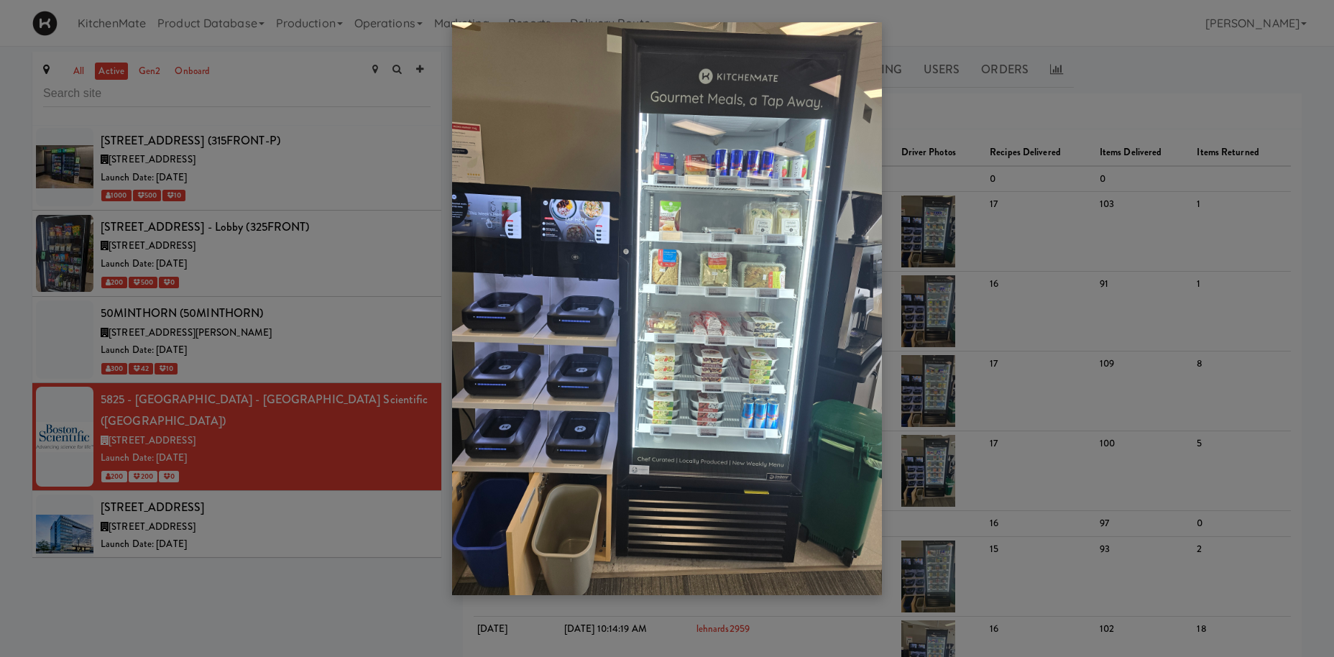
click at [260, 262] on div at bounding box center [667, 328] width 1334 height 657
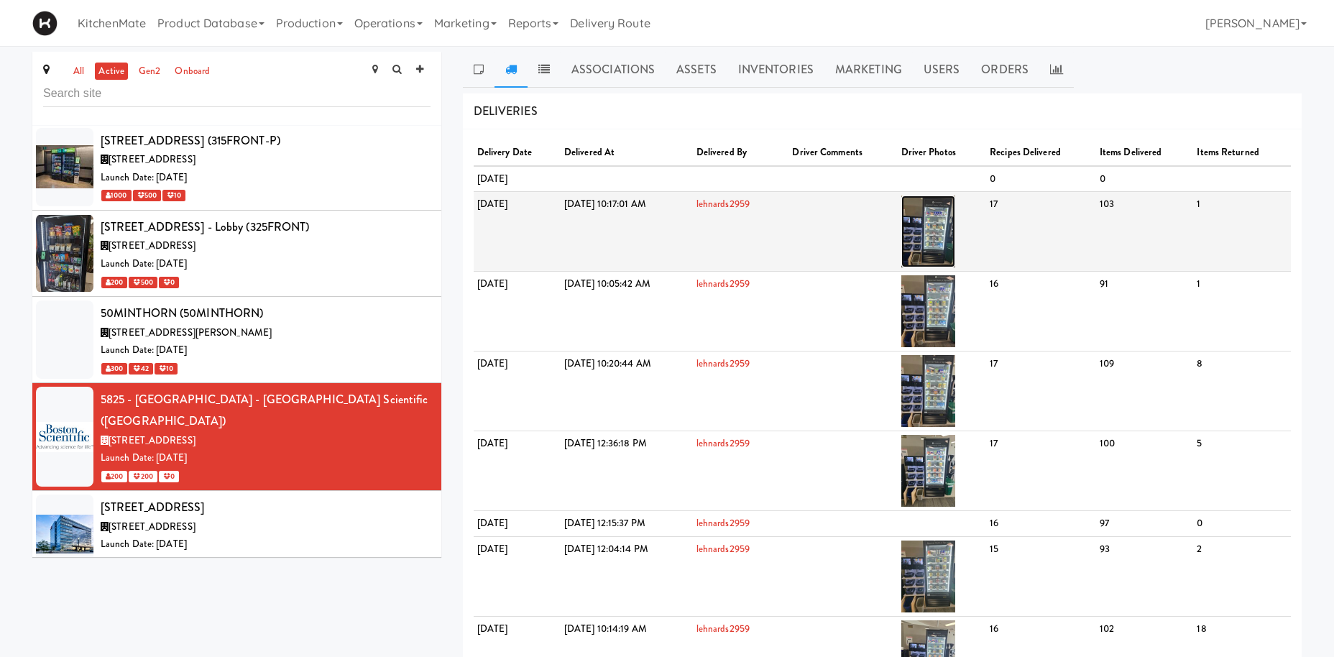
click at [955, 219] on img at bounding box center [928, 232] width 54 height 72
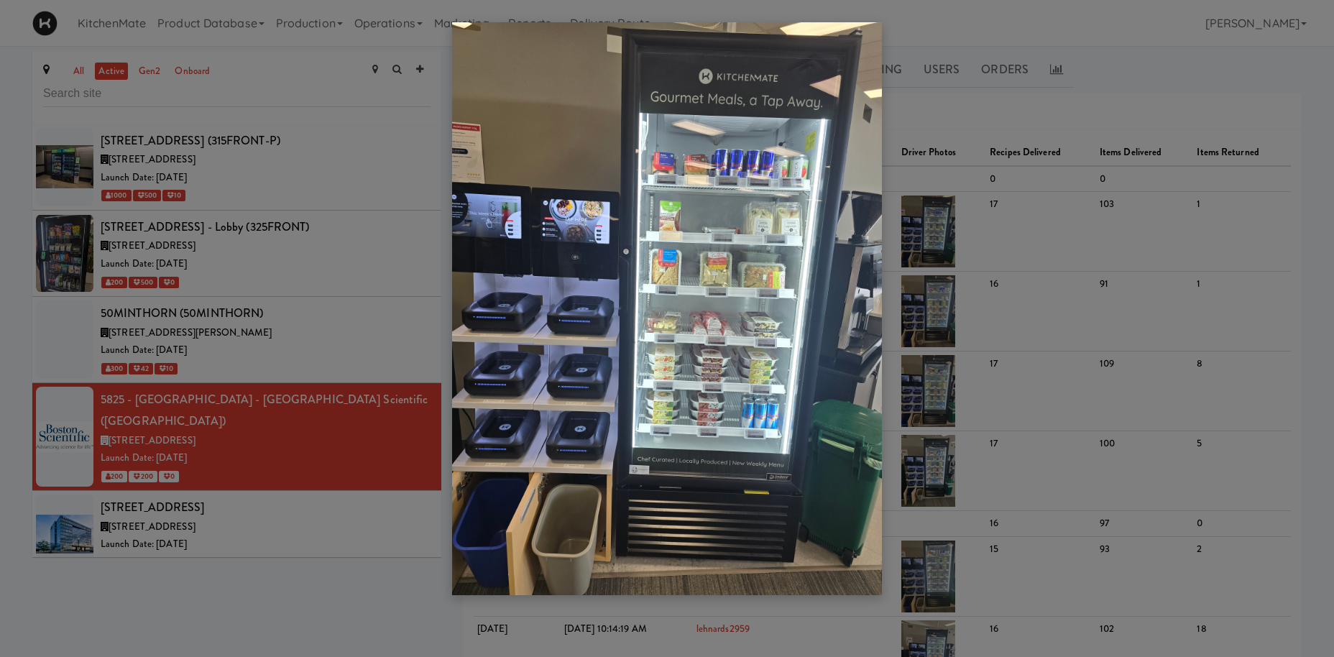
click at [170, 386] on div at bounding box center [667, 328] width 1334 height 657
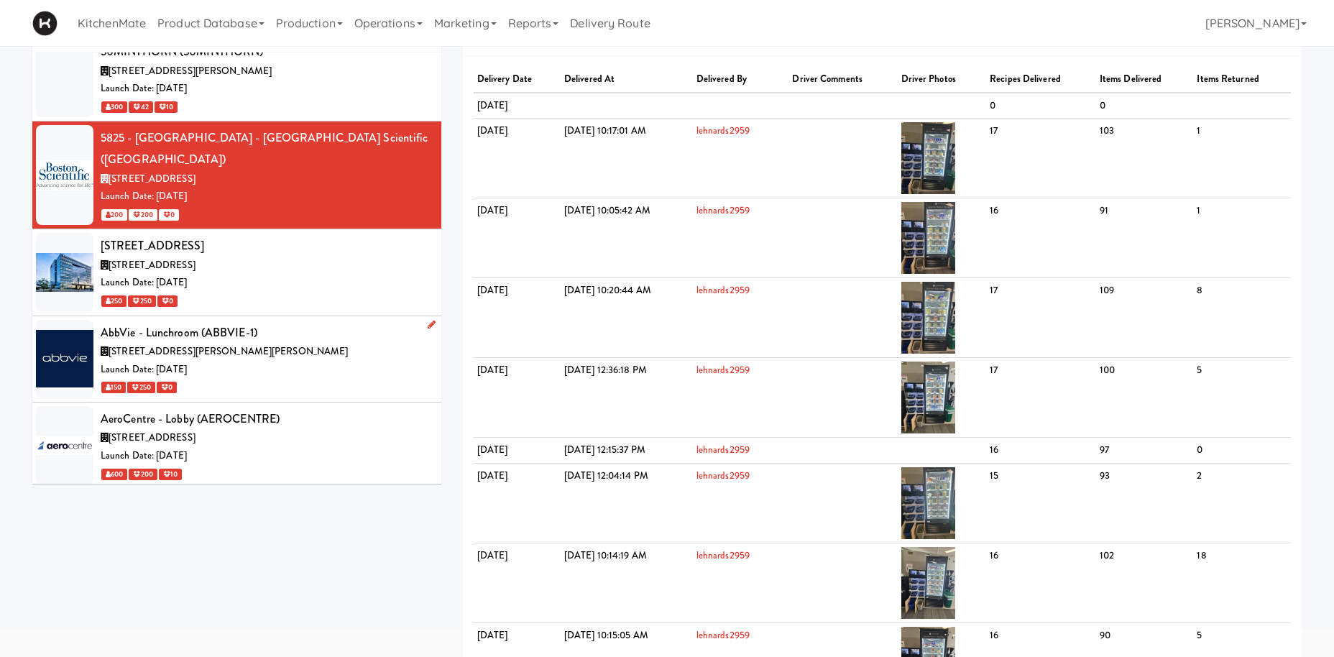
scroll to position [1190, 0]
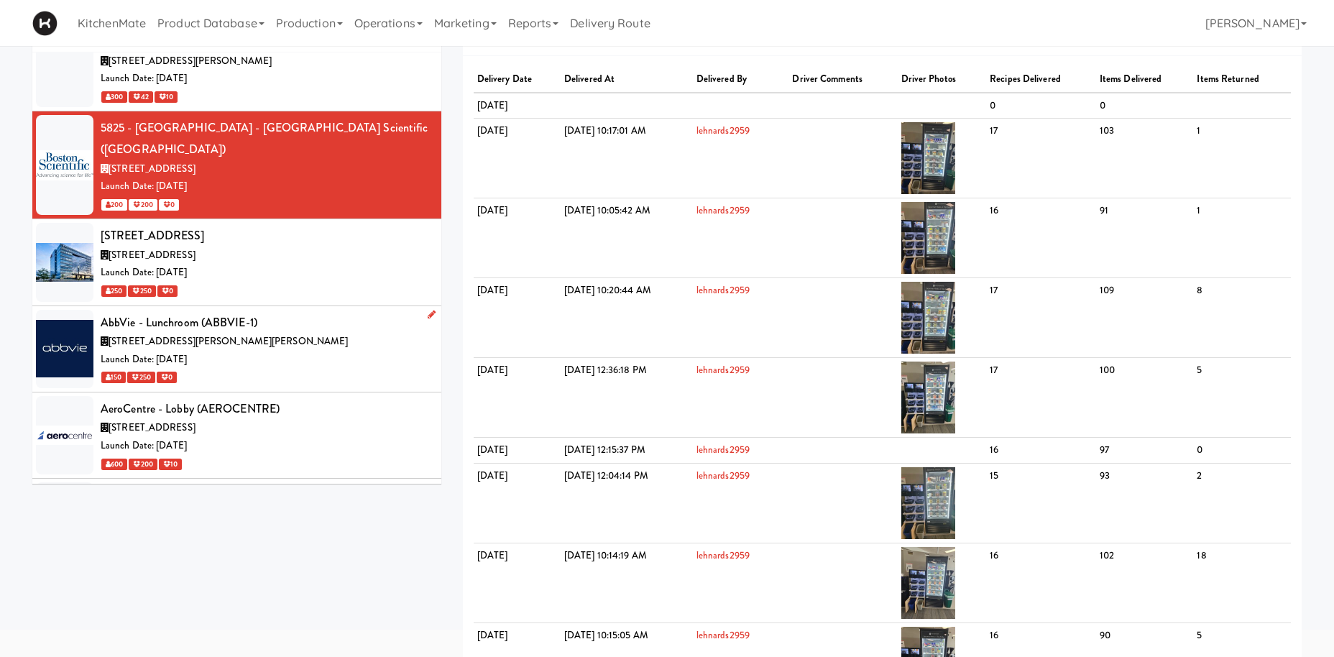
click at [198, 334] on span "[STREET_ADDRESS][PERSON_NAME][PERSON_NAME]" at bounding box center [228, 341] width 239 height 14
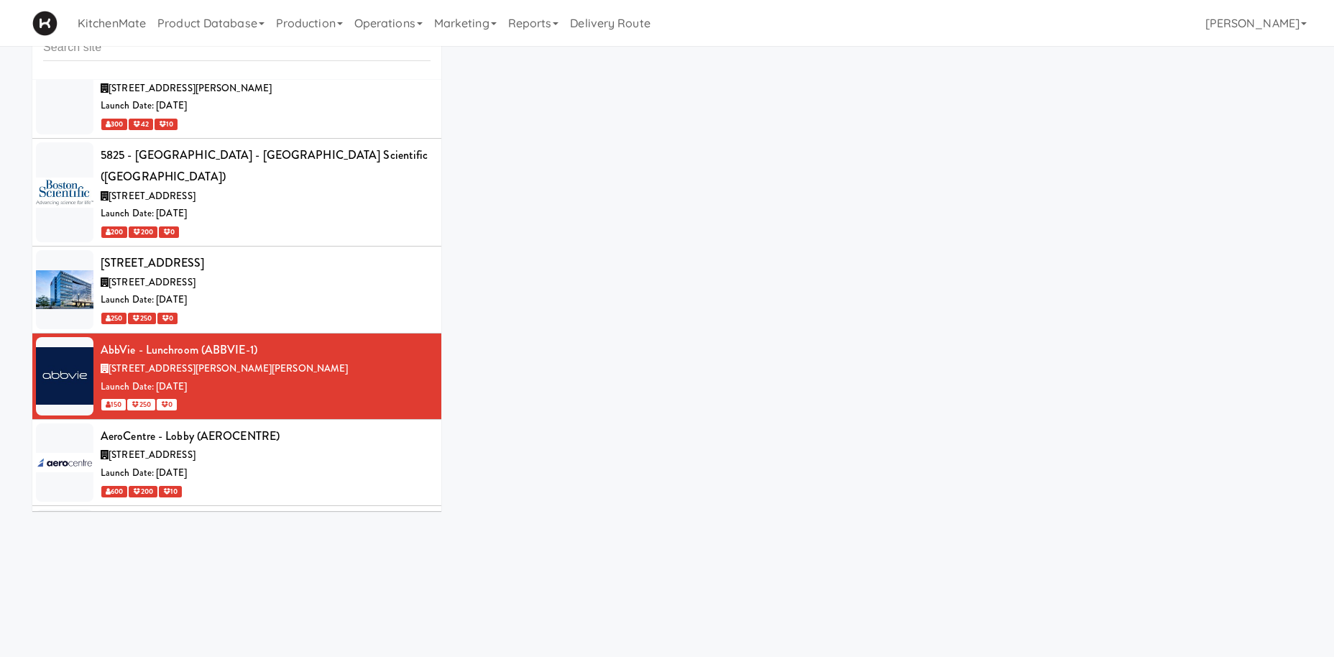
scroll to position [46, 0]
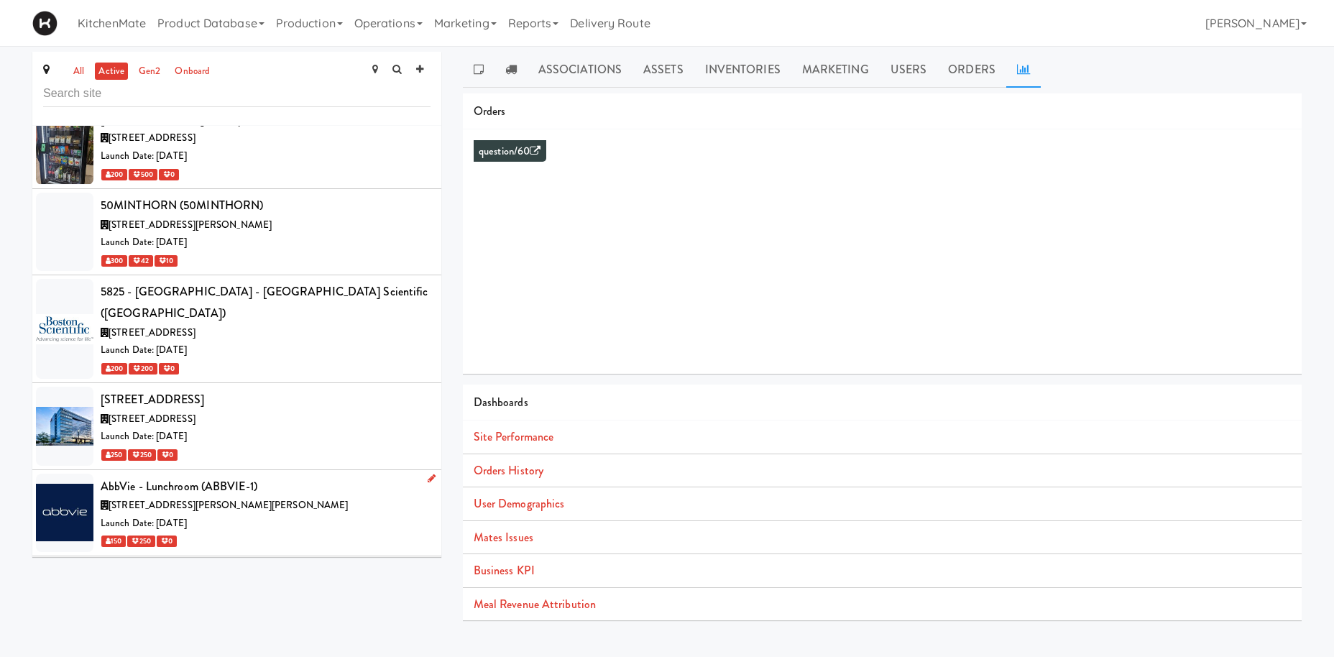
scroll to position [933, 0]
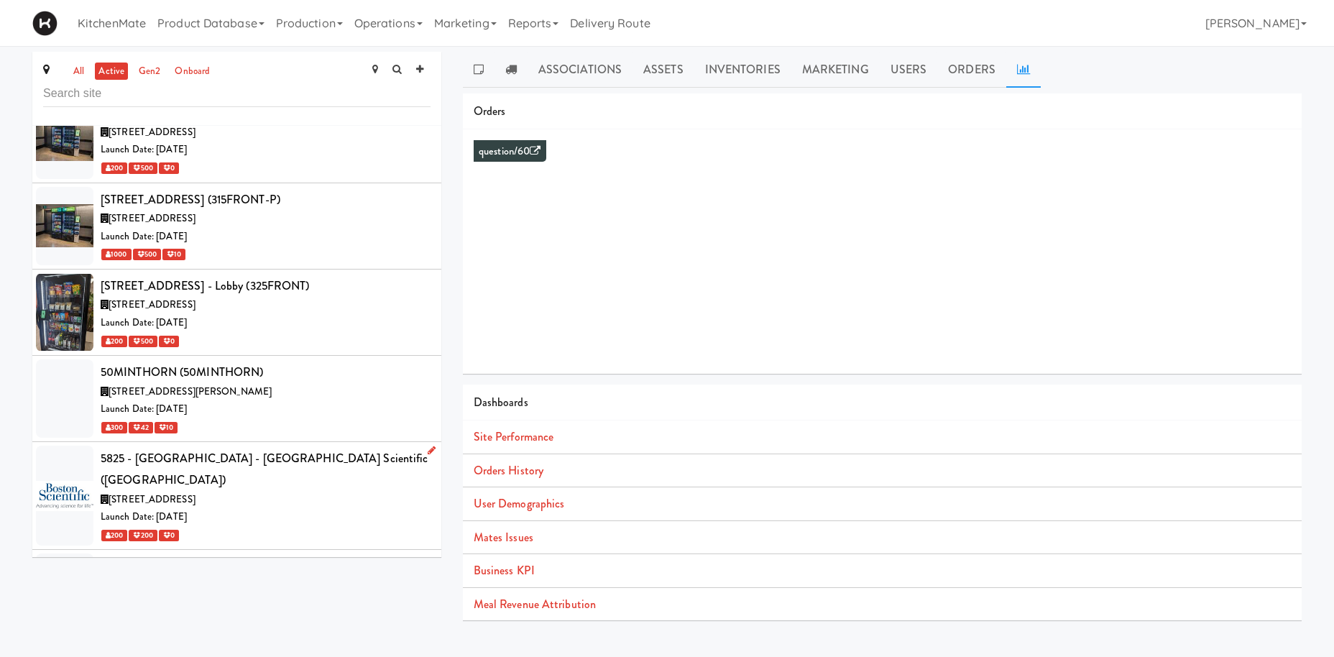
click at [325, 491] on div "[STREET_ADDRESS]" at bounding box center [266, 500] width 330 height 18
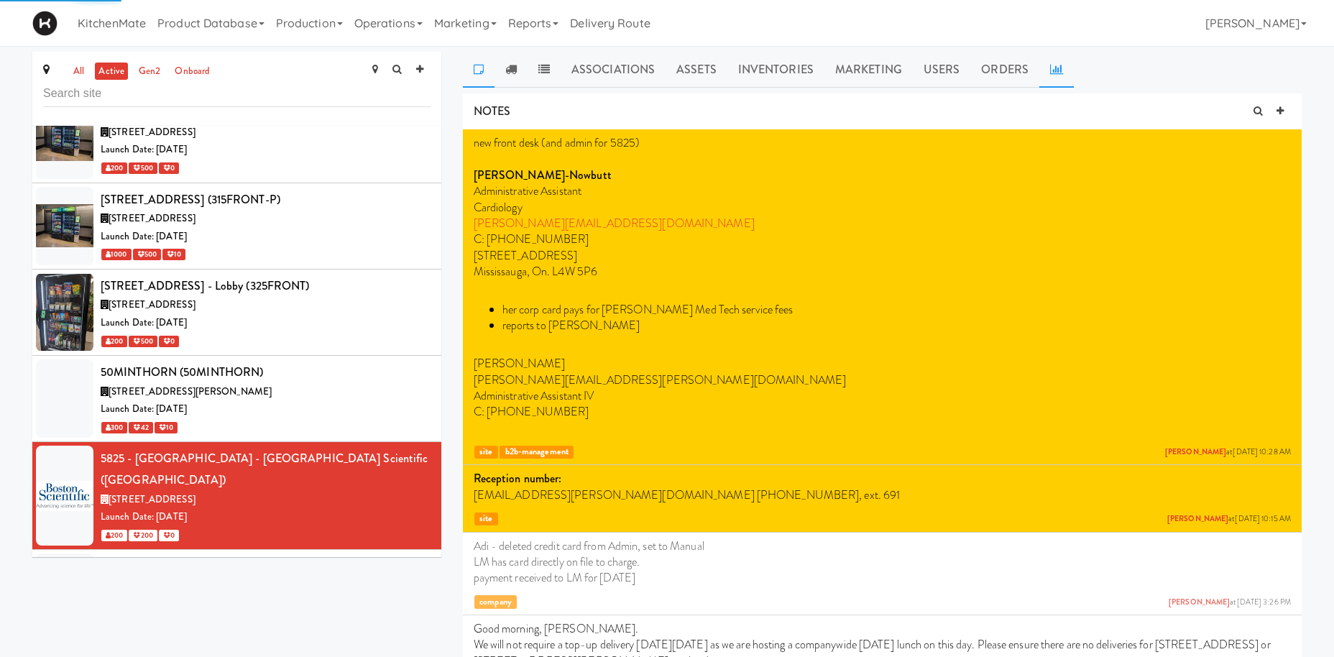
click at [1057, 75] on link at bounding box center [1057, 70] width 35 height 36
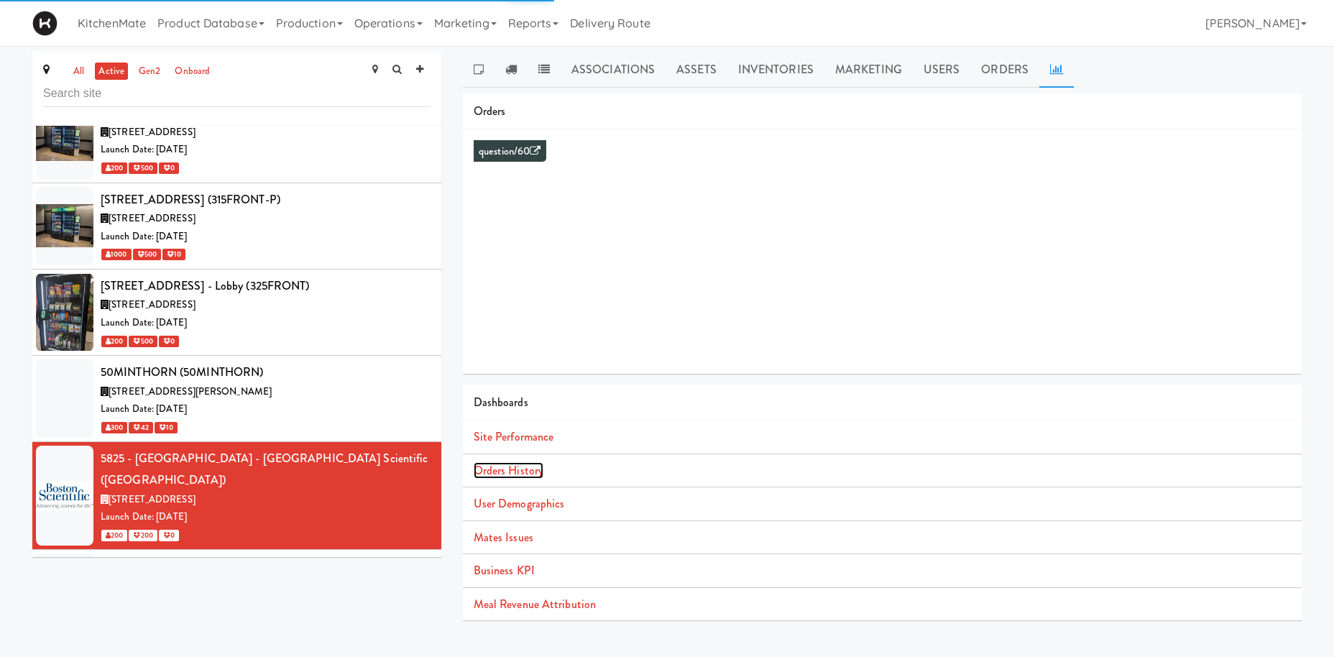
click at [511, 473] on link "Orders History" at bounding box center [509, 470] width 70 height 17
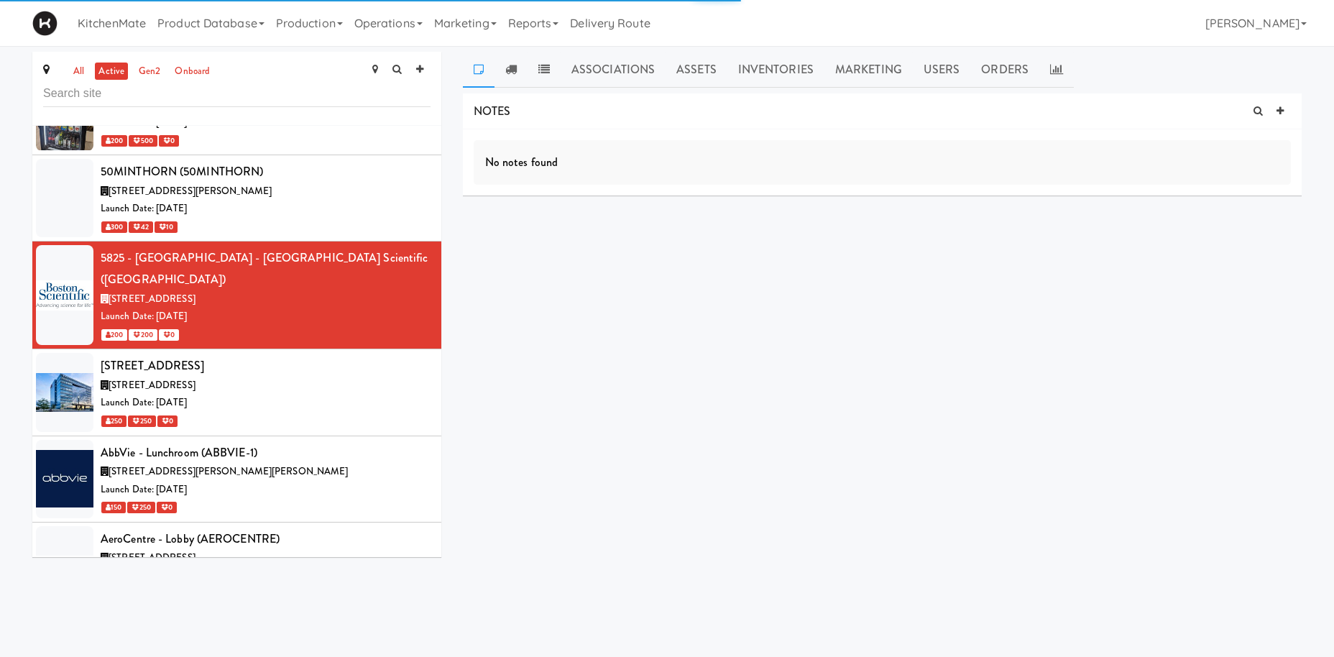
scroll to position [1224, 0]
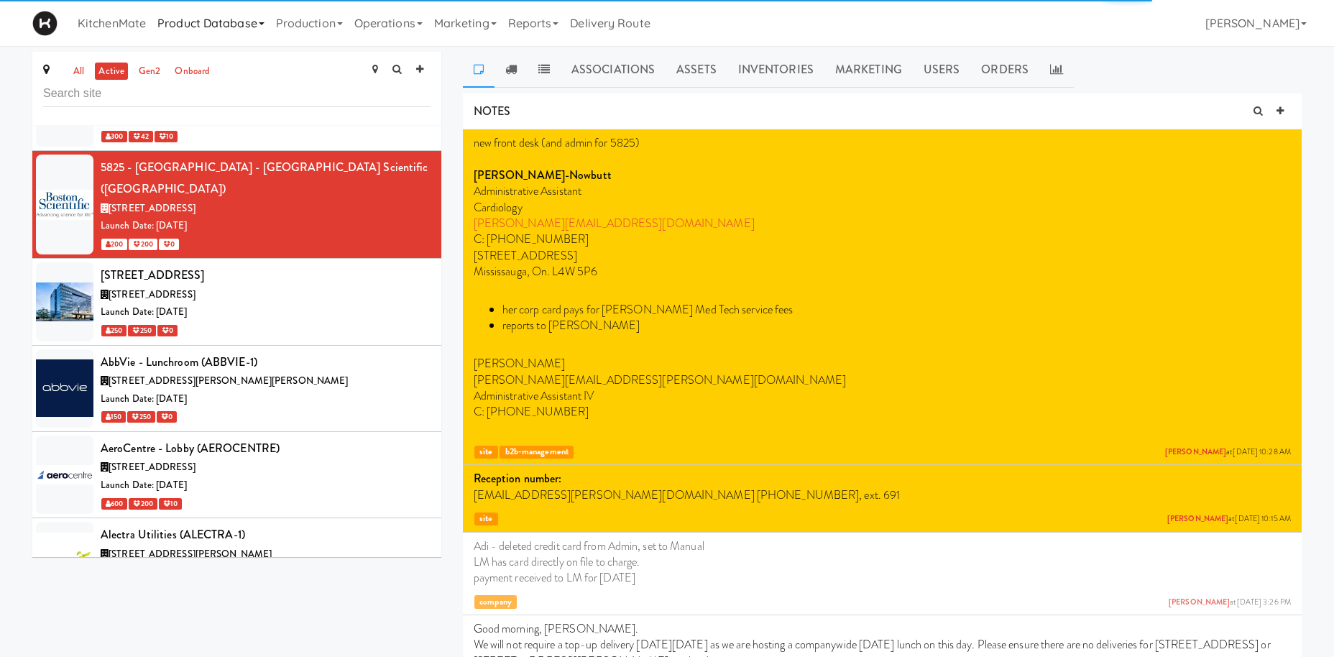
click at [203, 12] on link "Product Database" at bounding box center [211, 23] width 119 height 46
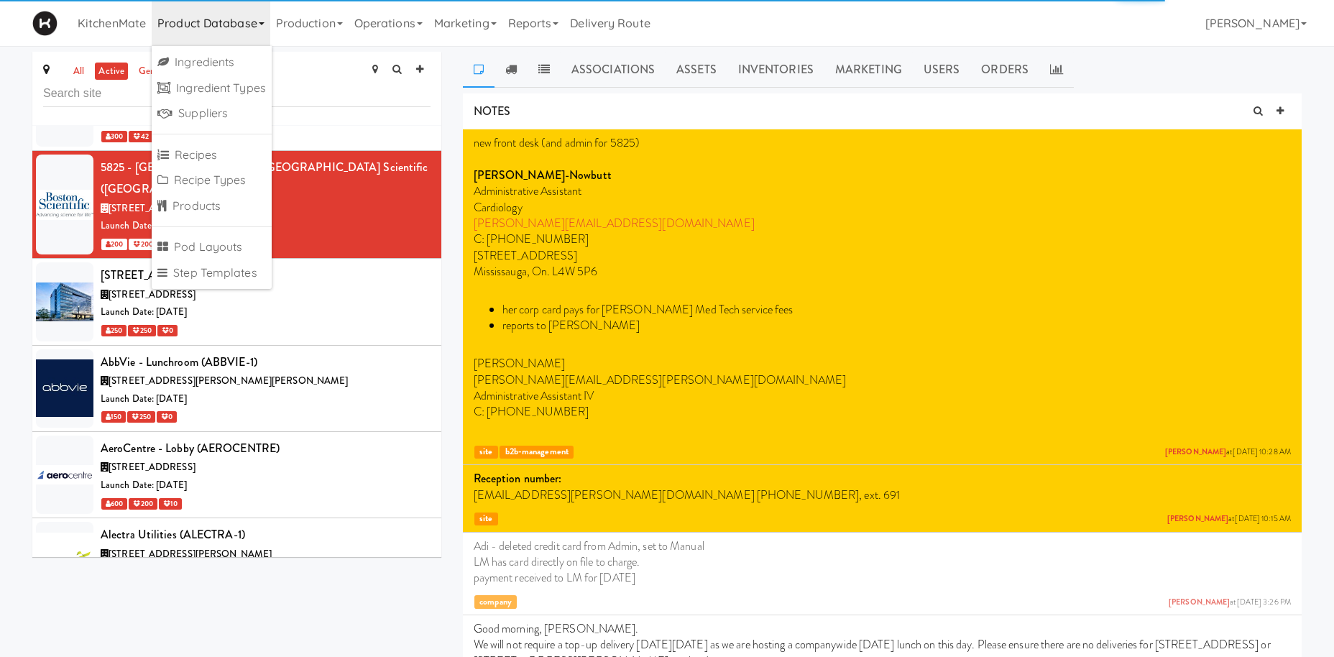
click at [231, 18] on link "Product Database" at bounding box center [211, 23] width 119 height 46
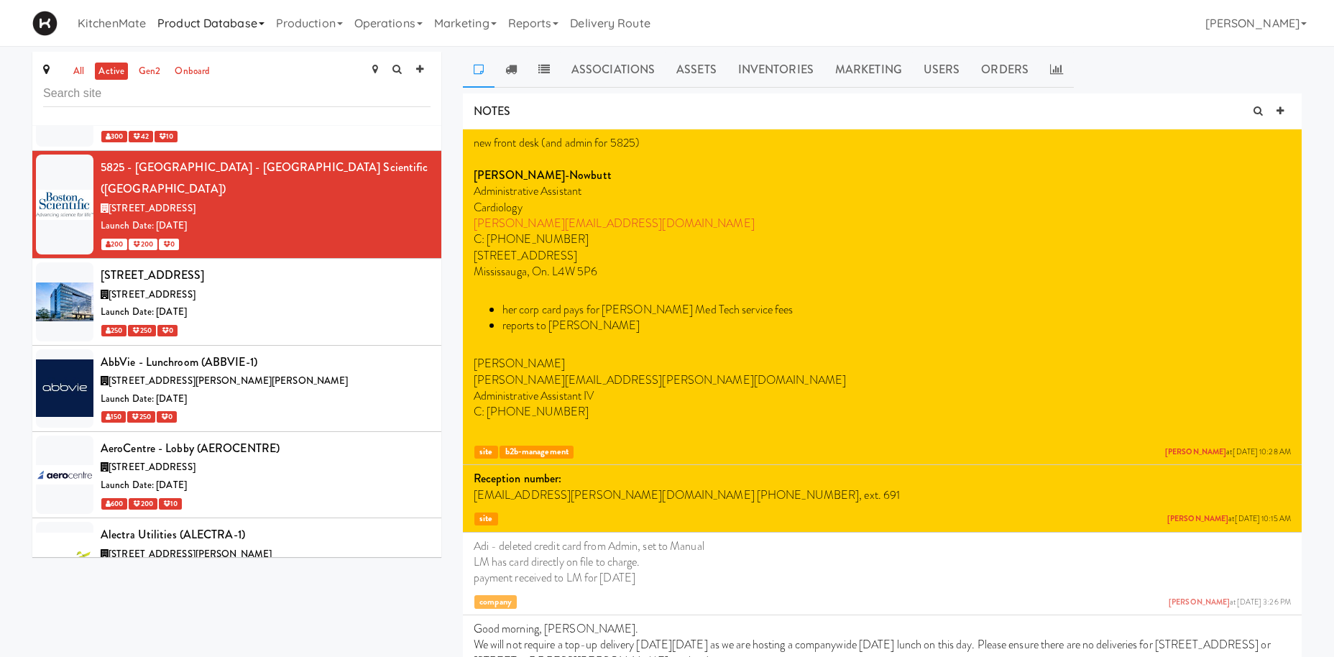
click at [230, 27] on link "Product Database" at bounding box center [211, 23] width 119 height 46
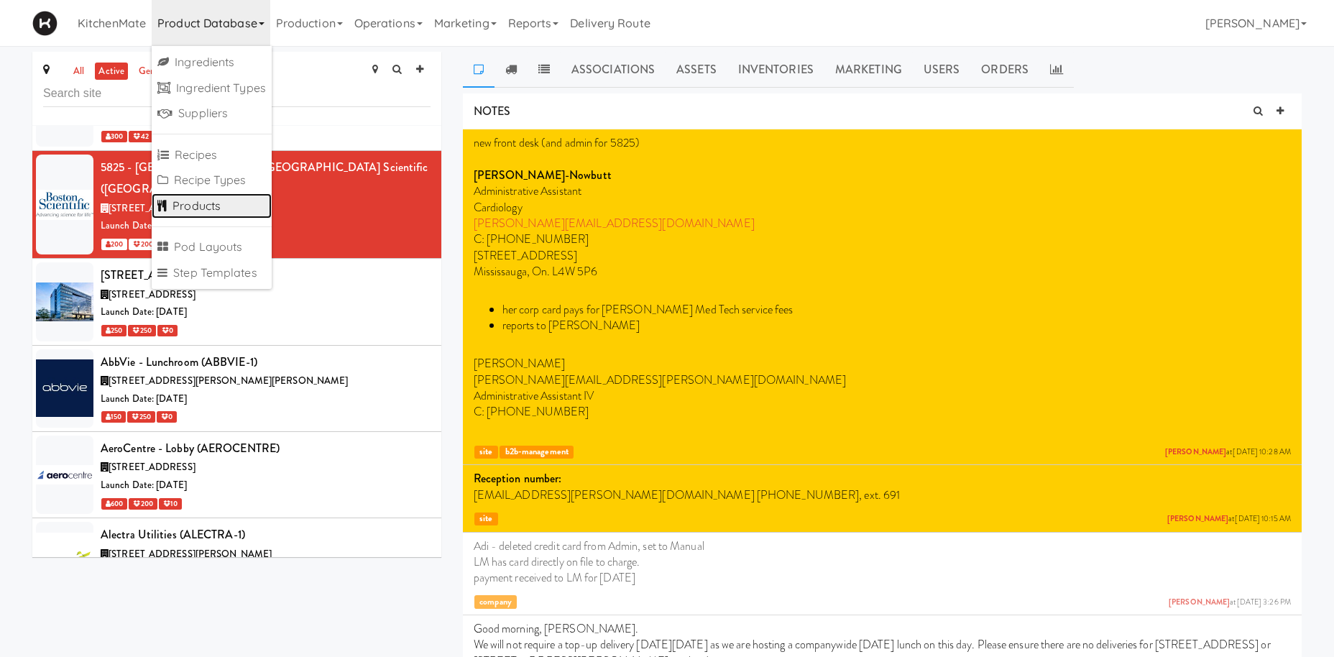
click at [225, 203] on link "Products" at bounding box center [212, 206] width 120 height 26
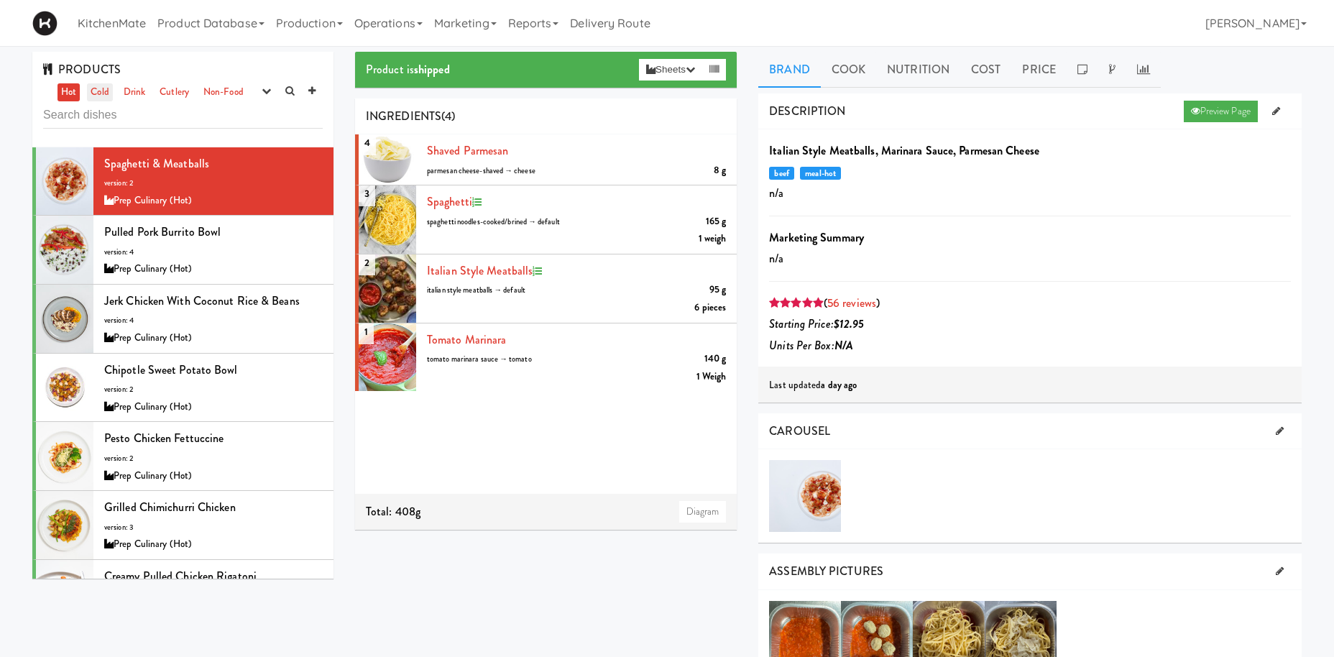
click at [109, 96] on link "Cold" at bounding box center [99, 92] width 25 height 18
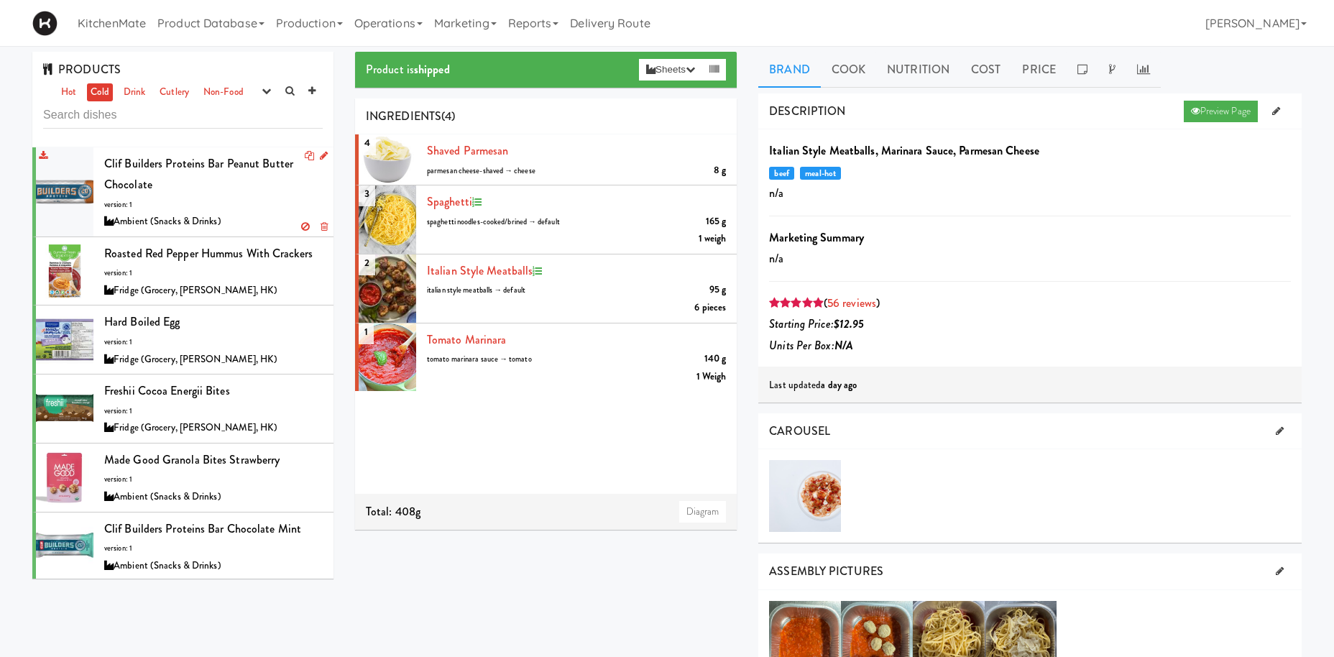
click at [216, 197] on div "Clif Builders proteins Bar Peanut Butter Chocolate version: 1 Ambient (Snacks &…" at bounding box center [213, 192] width 219 height 78
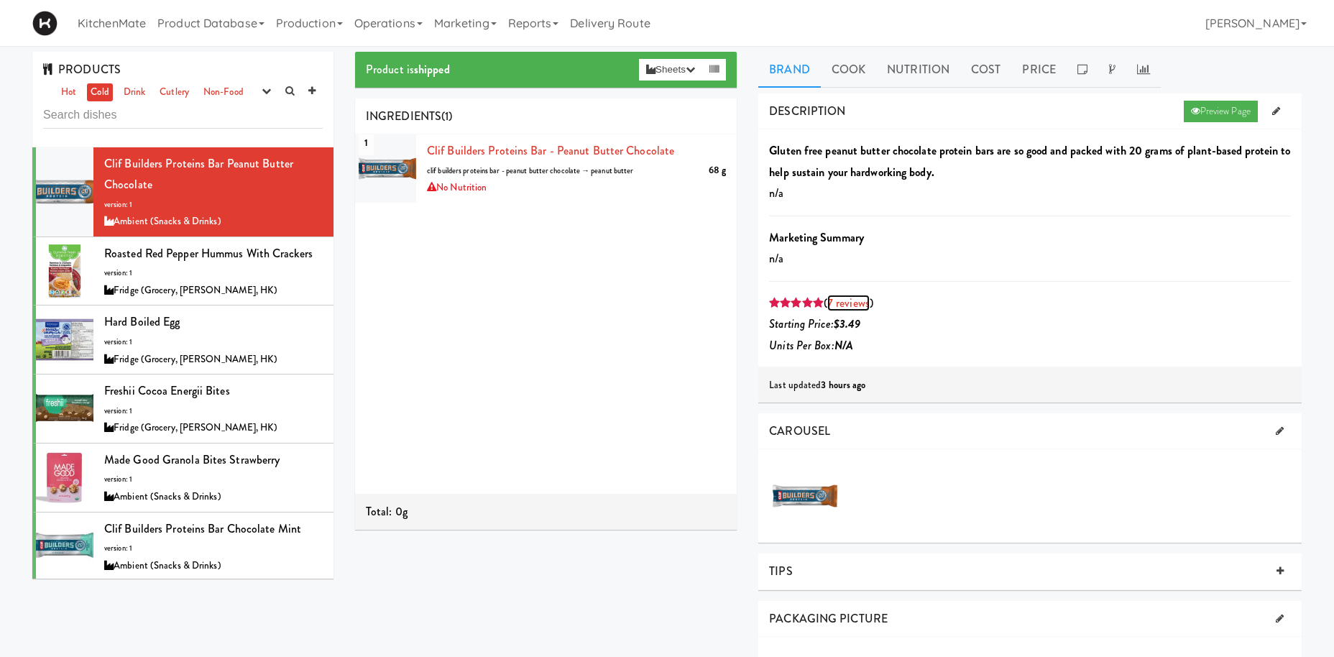
click at [860, 308] on link "7 reviews" at bounding box center [848, 303] width 42 height 17
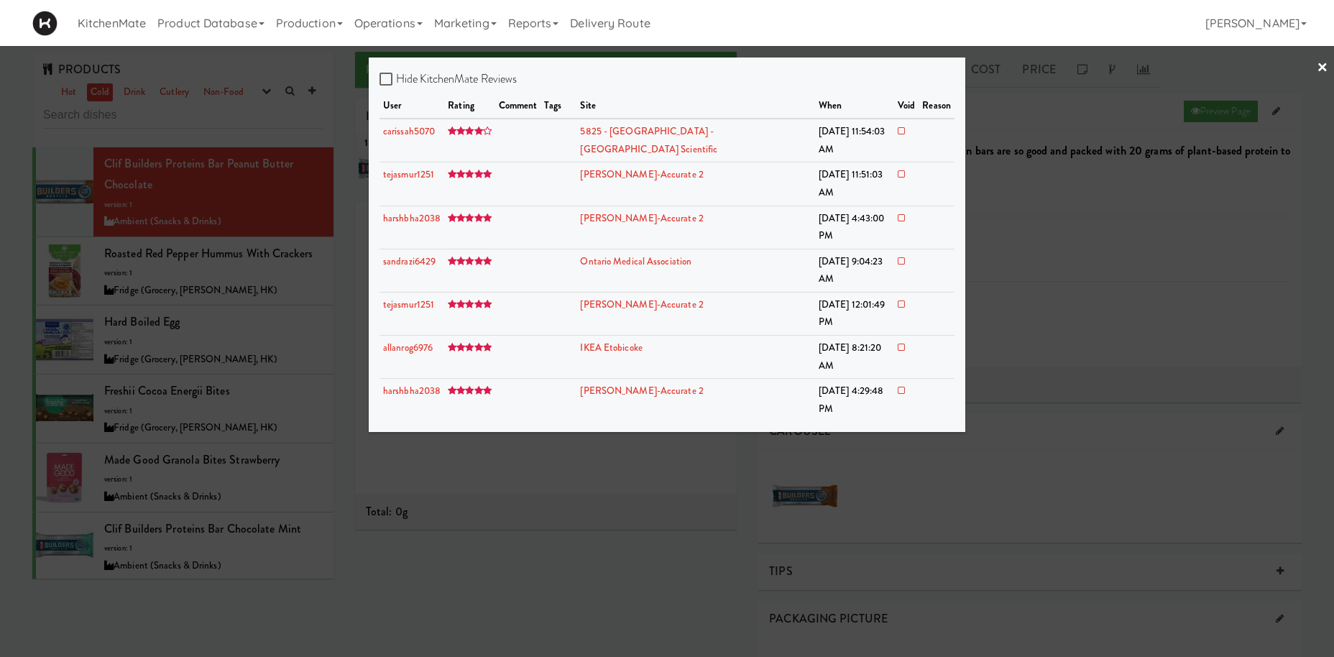
click at [847, 361] on div at bounding box center [667, 328] width 1334 height 657
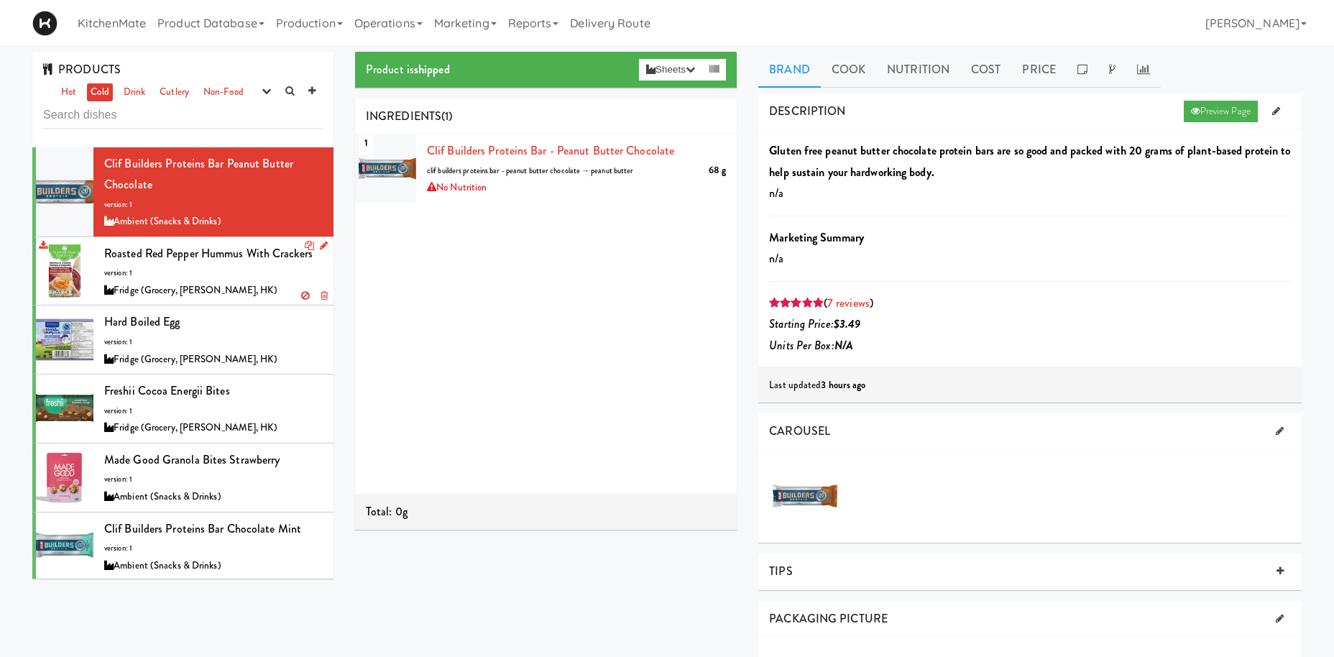
click at [256, 261] on span "Roasted Red Pepper Hummus with Crackers" at bounding box center [208, 253] width 208 height 17
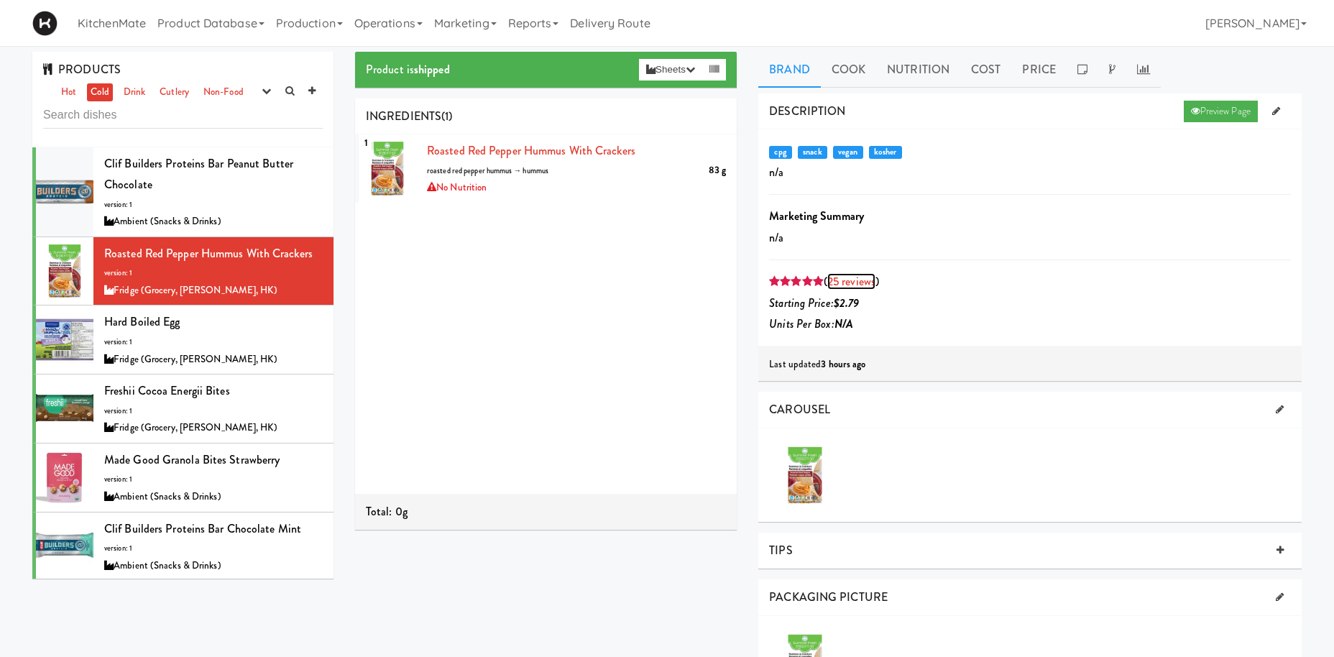
click at [866, 282] on link "25 reviews" at bounding box center [851, 281] width 48 height 17
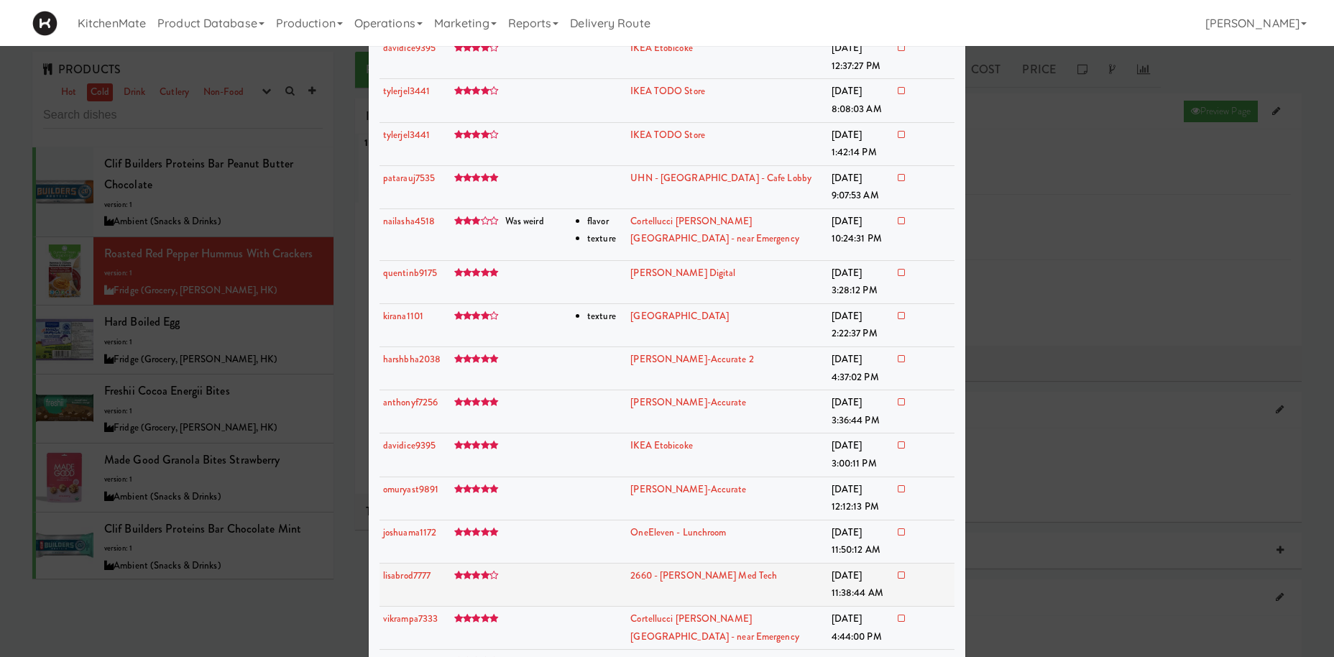
scroll to position [572, 0]
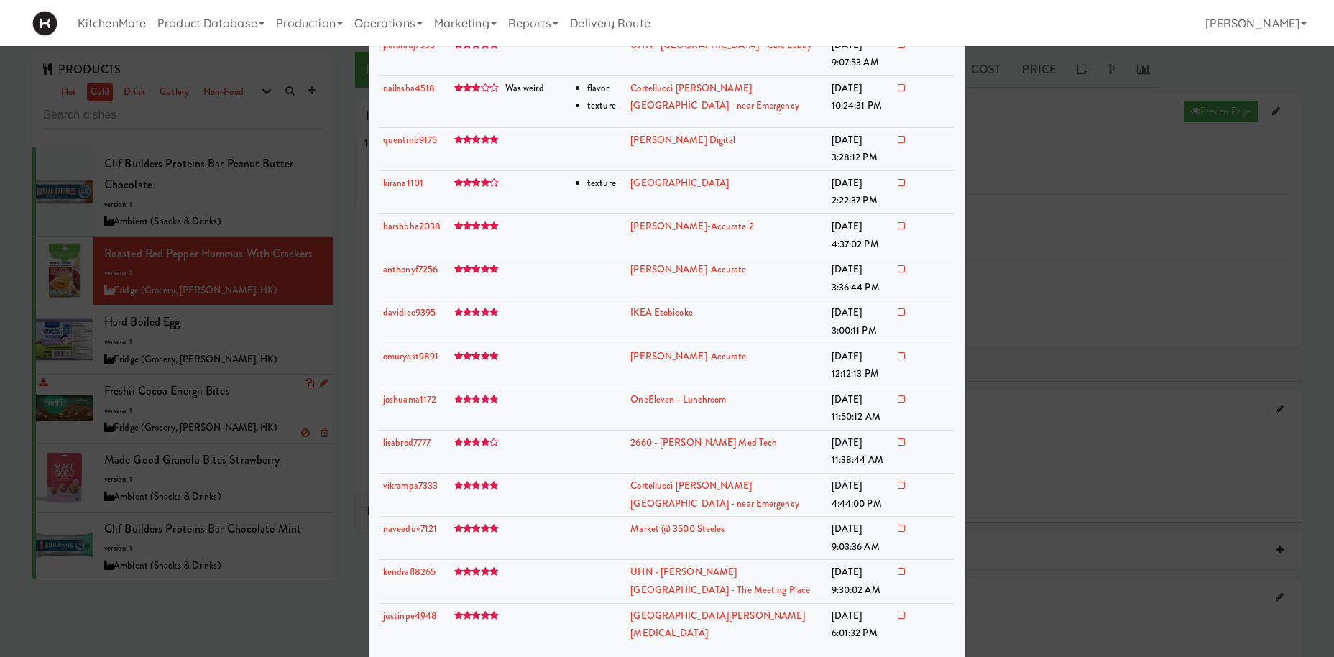
click at [254, 390] on div at bounding box center [667, 328] width 1334 height 657
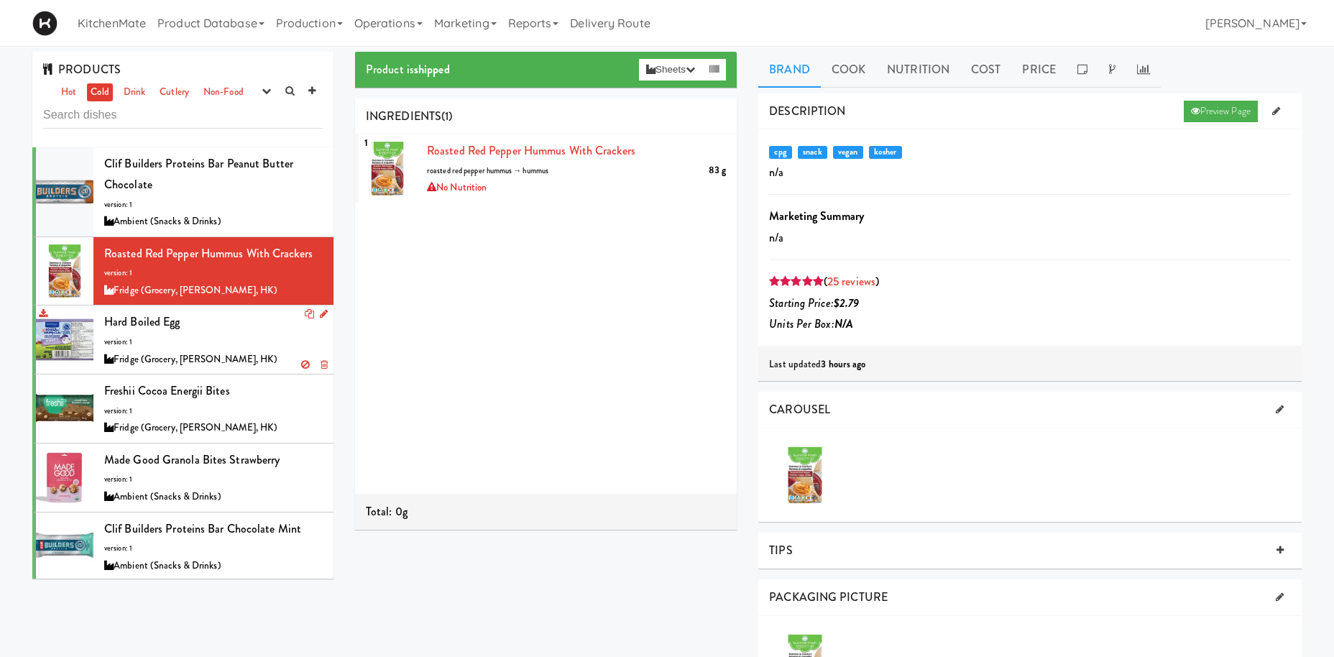
click at [275, 359] on div "Fridge (Grocery, Bev, HK)" at bounding box center [213, 360] width 219 height 18
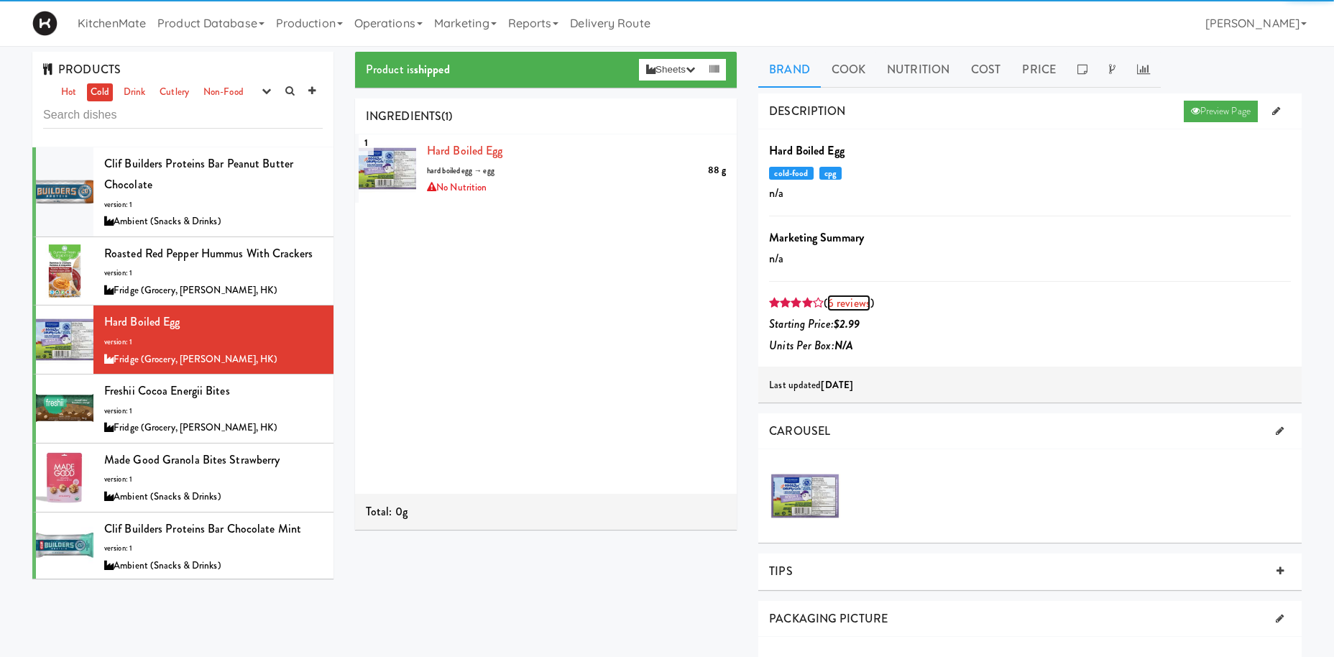
click at [864, 304] on link "6 reviews" at bounding box center [848, 303] width 43 height 17
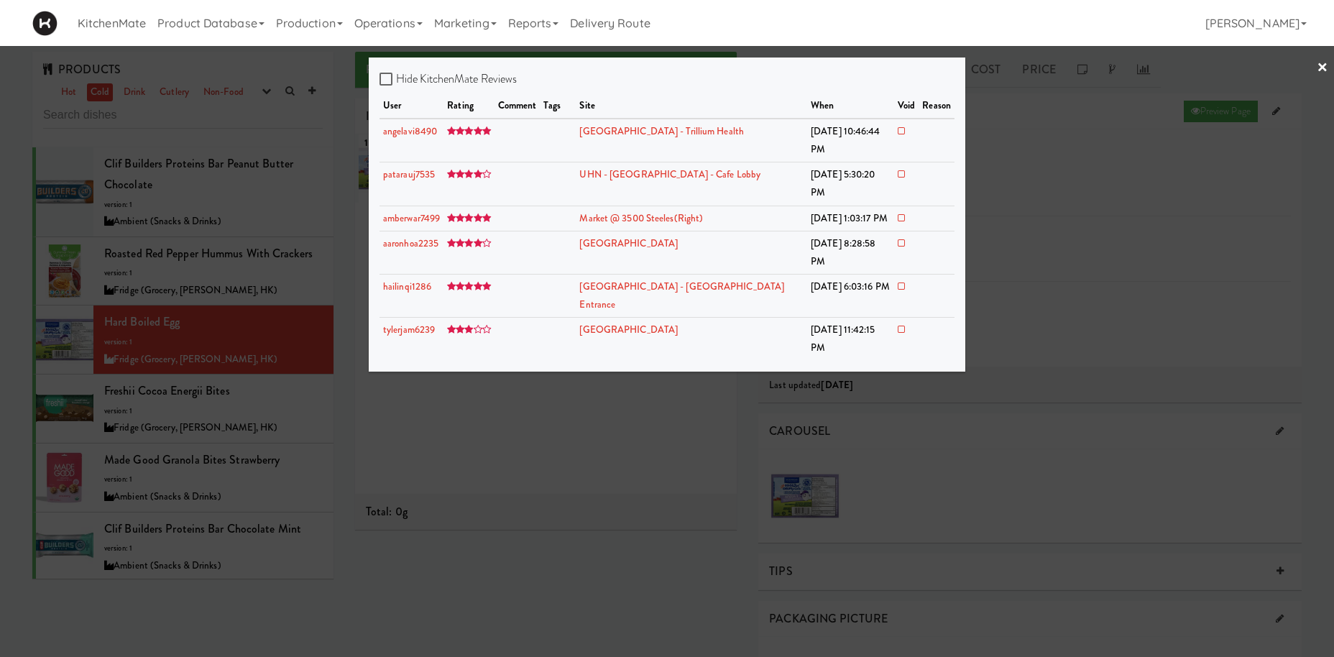
click at [247, 377] on div at bounding box center [667, 328] width 1334 height 657
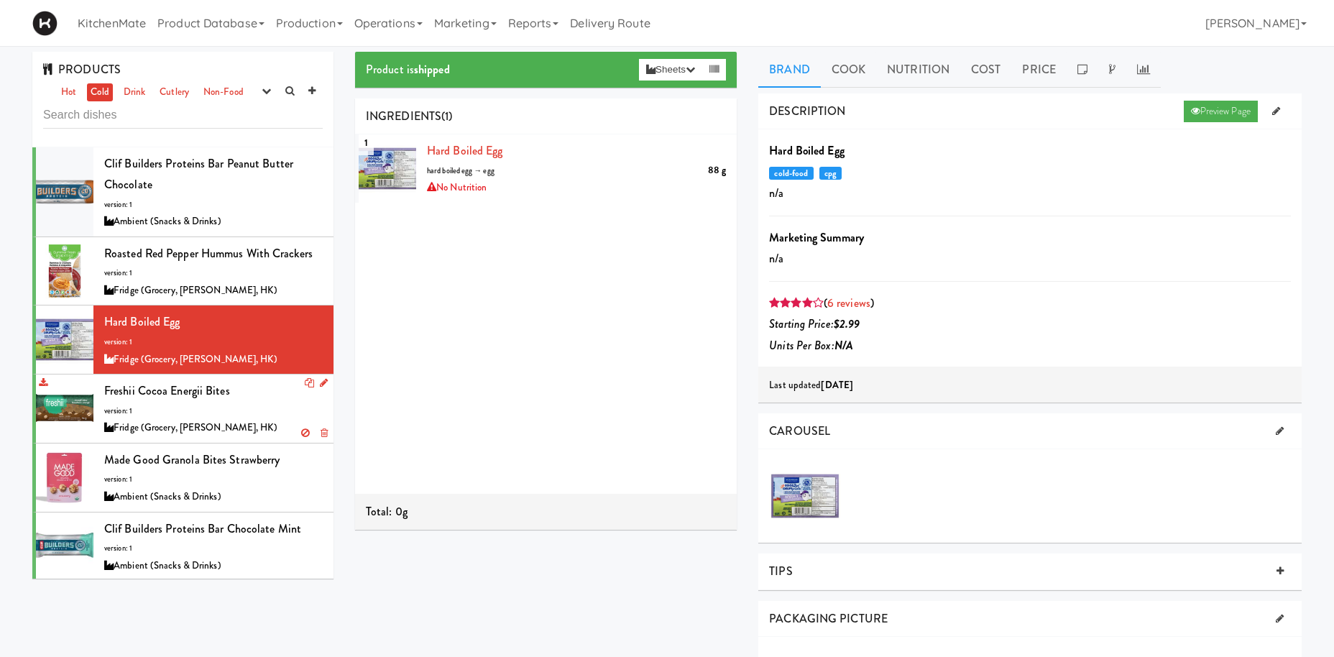
click at [249, 385] on div "Freshii Cocoa Energii Bites version: 1 Fridge (Grocery, Bev, HK)" at bounding box center [213, 408] width 219 height 57
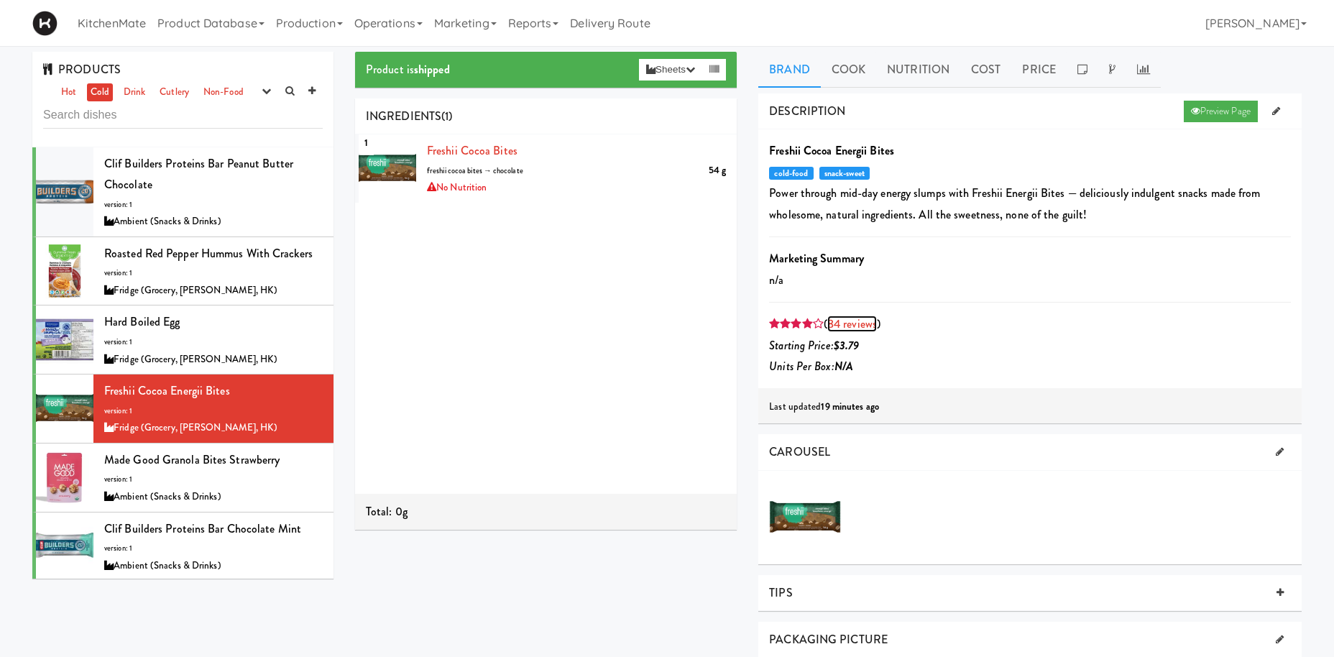
click at [854, 327] on link "84 reviews" at bounding box center [852, 324] width 50 height 17
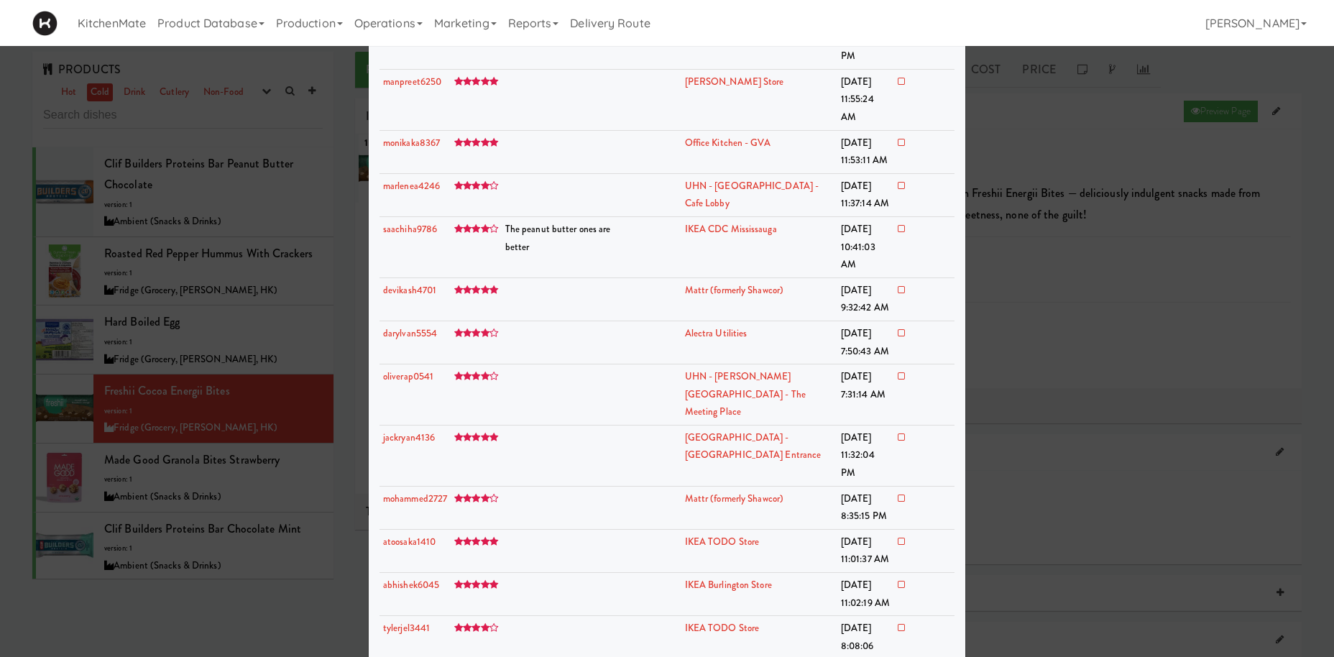
scroll to position [1091, 0]
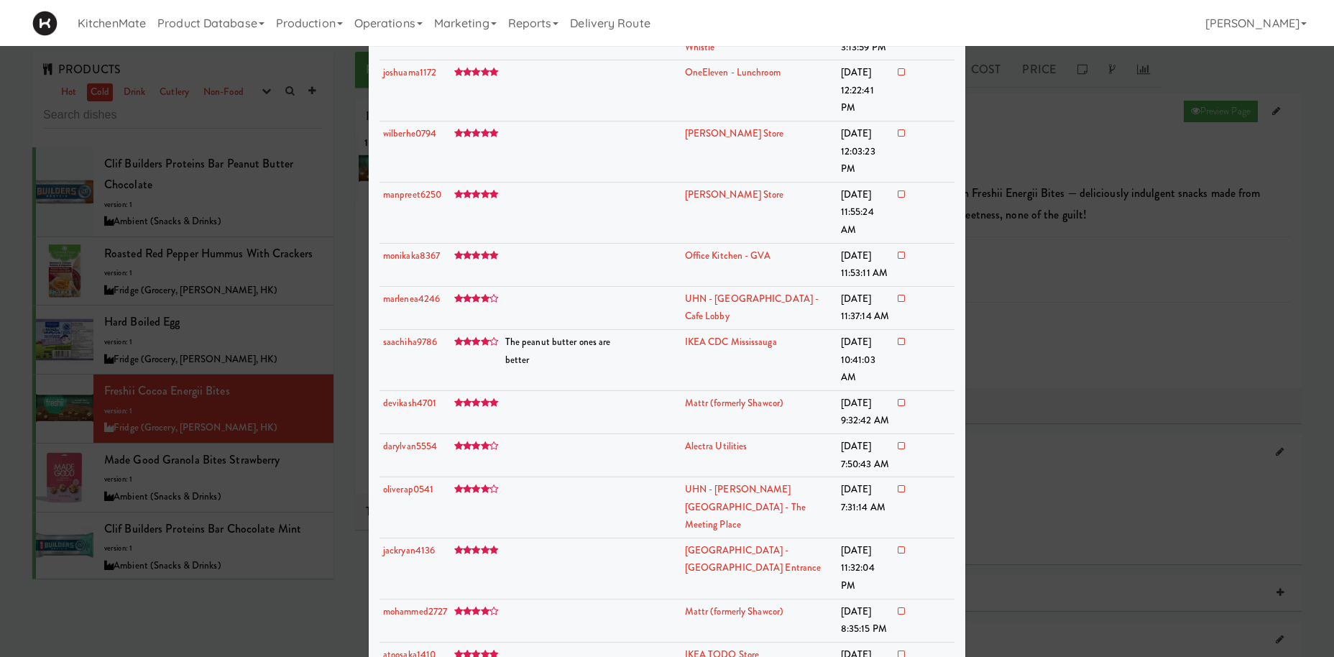
click at [223, 378] on div at bounding box center [667, 328] width 1334 height 657
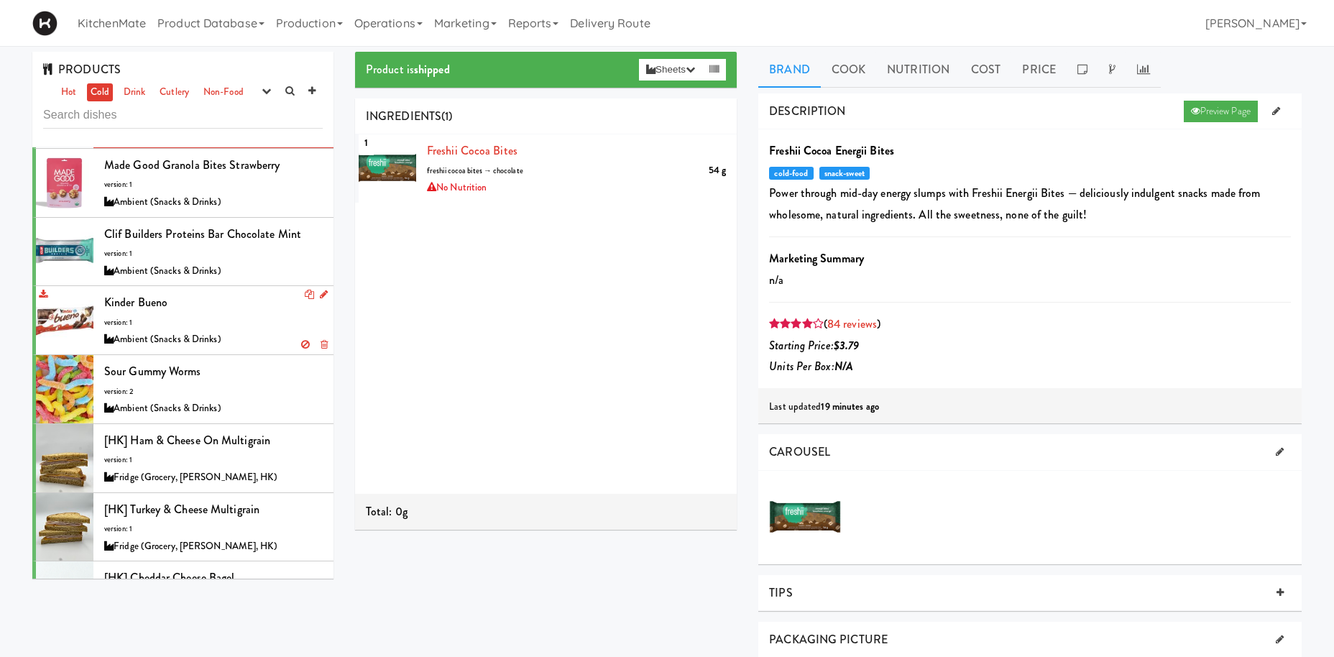
scroll to position [298, 0]
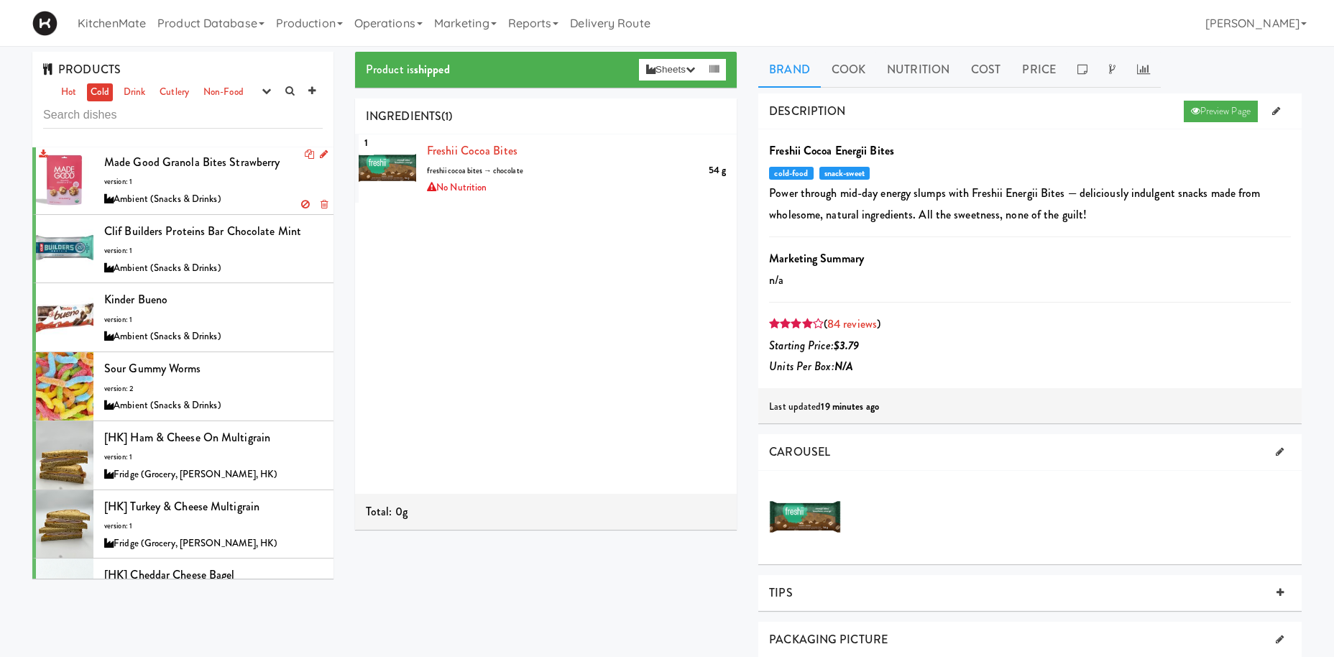
click at [229, 175] on div "Made Good granola bites Strawberry version: 1 Ambient (Snacks & Drinks)" at bounding box center [213, 180] width 219 height 57
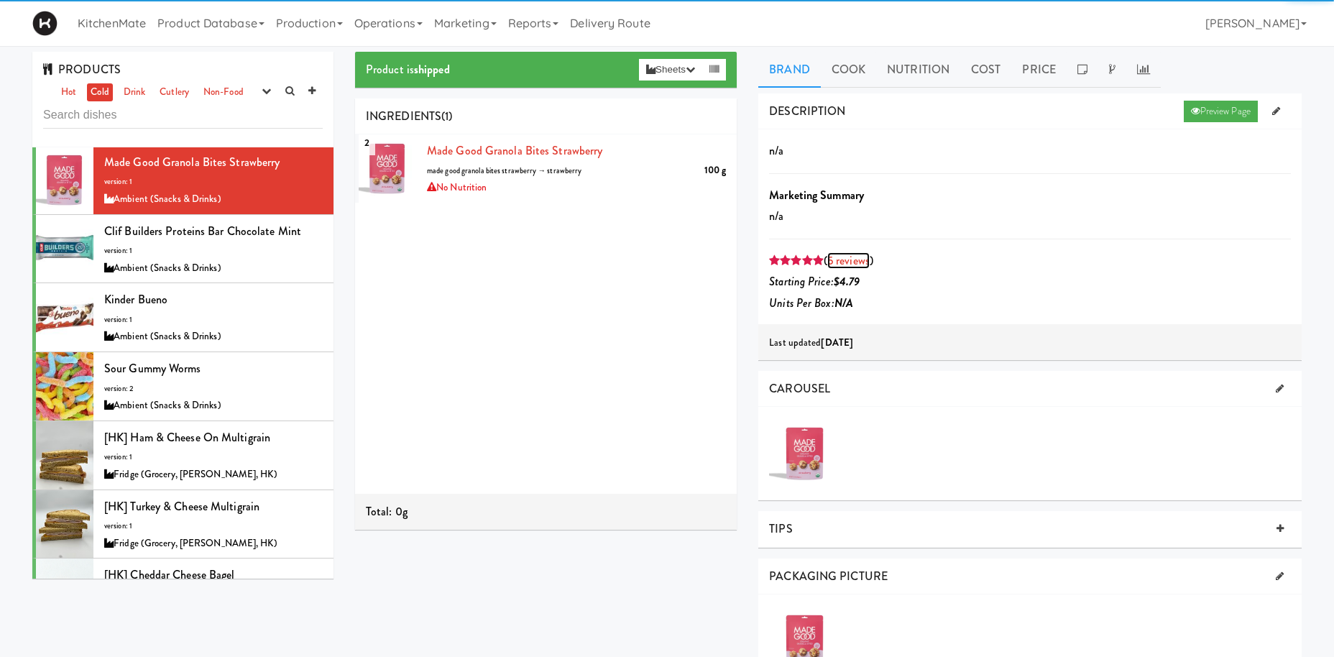
click at [858, 262] on link "5 reviews" at bounding box center [848, 260] width 42 height 17
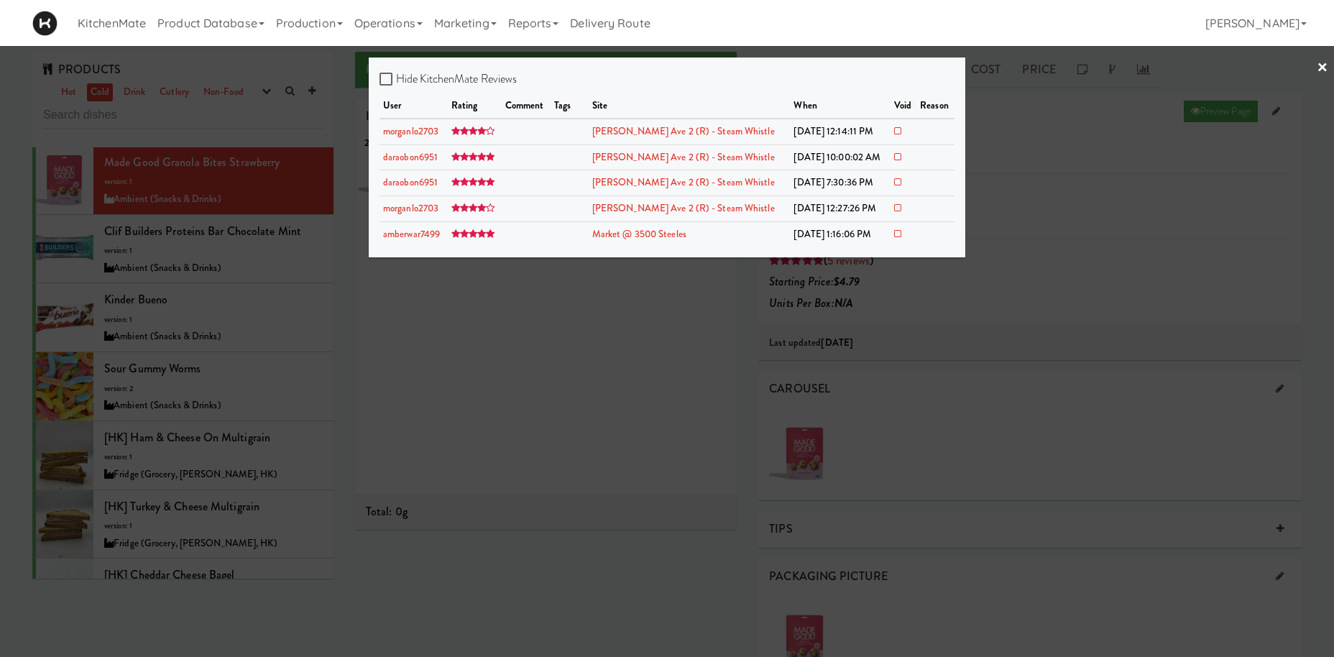
click at [293, 272] on div at bounding box center [667, 328] width 1334 height 657
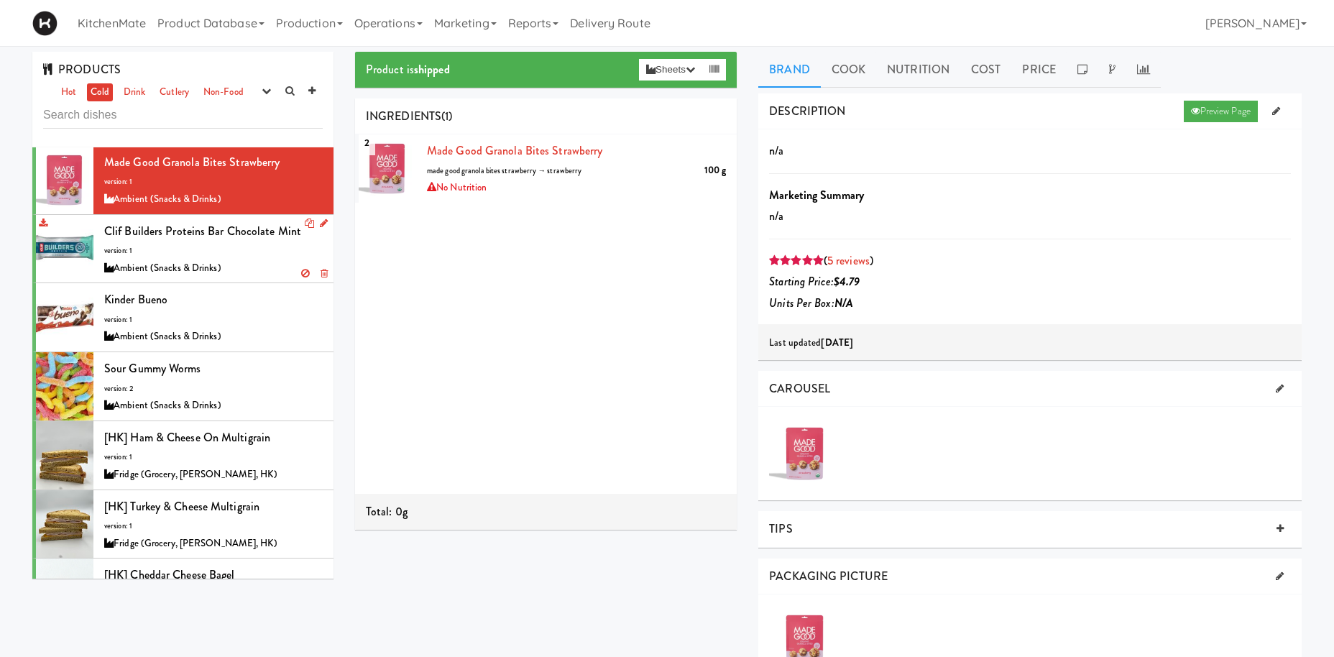
click at [275, 255] on div "Clif Builders proteins Bar Chocolate Mint version: 1 Ambient (Snacks & Drinks)" at bounding box center [213, 249] width 219 height 57
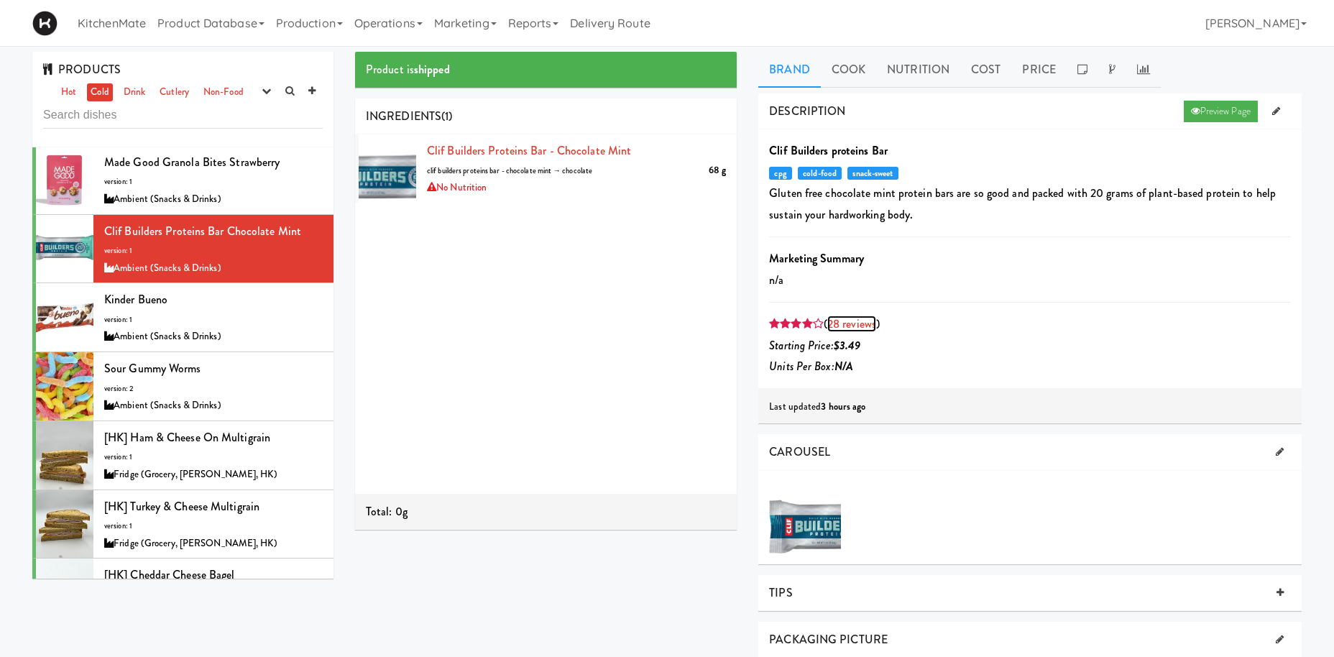
click at [863, 323] on link "28 reviews" at bounding box center [851, 324] width 49 height 17
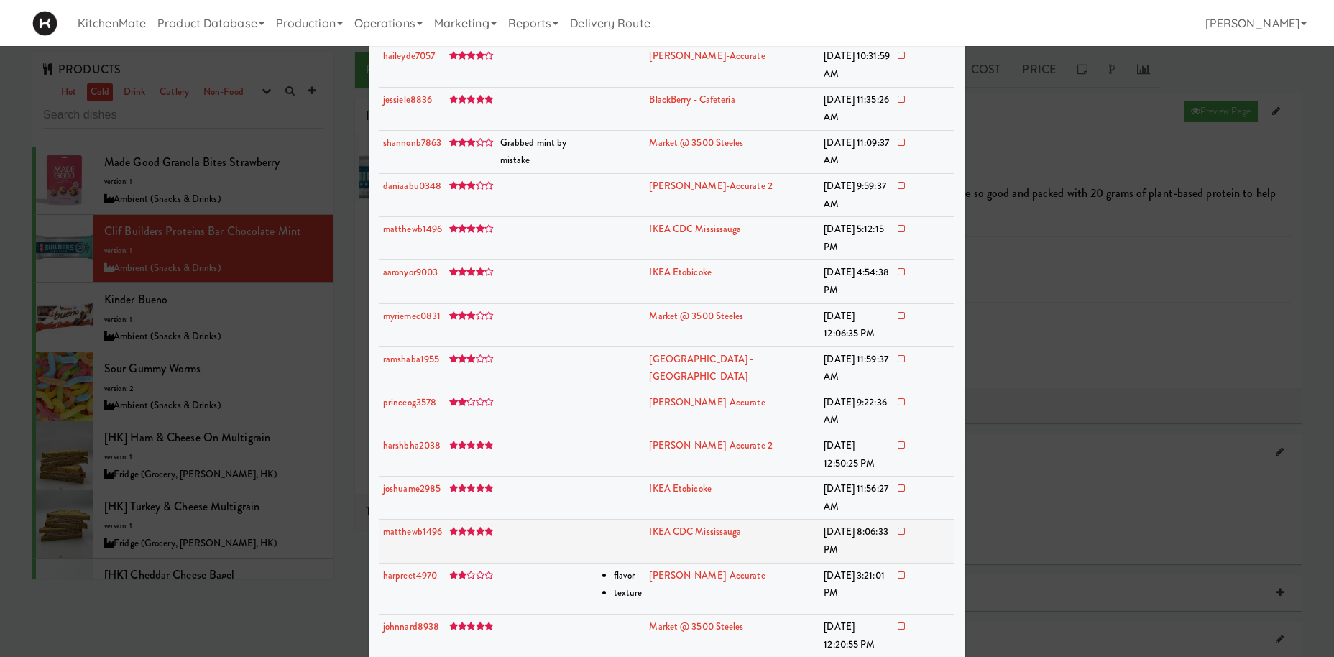
scroll to position [694, 0]
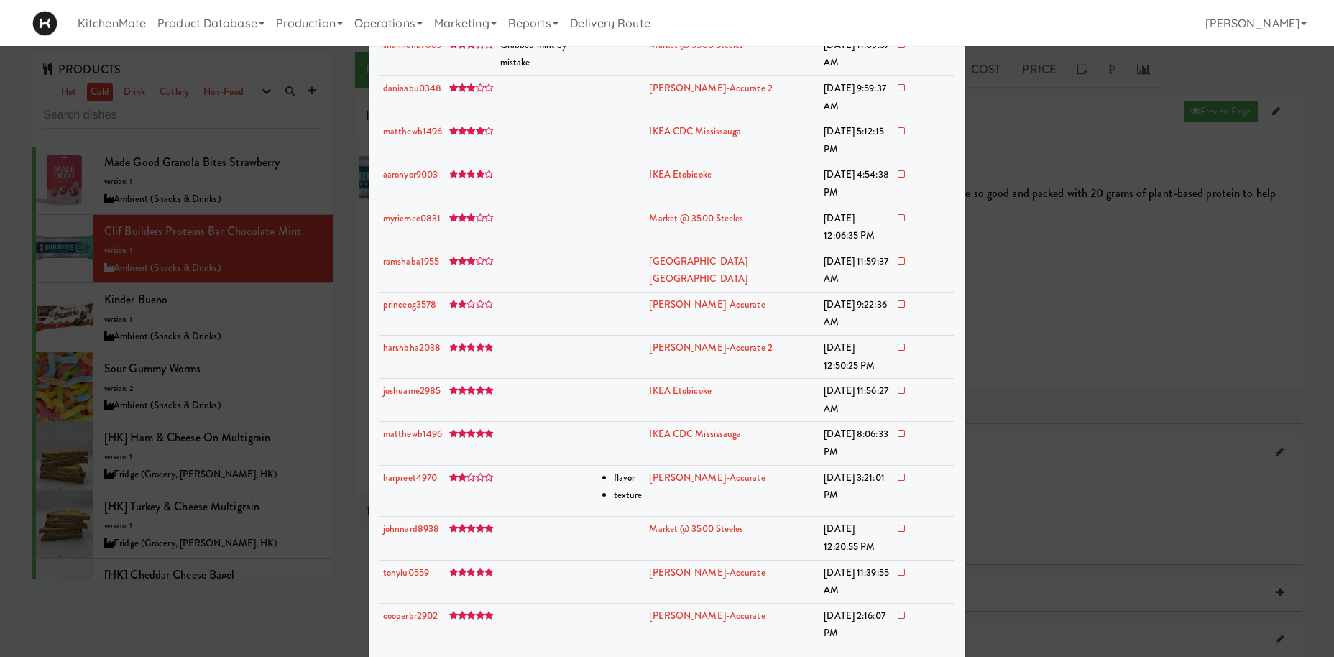
click at [1127, 345] on div at bounding box center [667, 328] width 1334 height 657
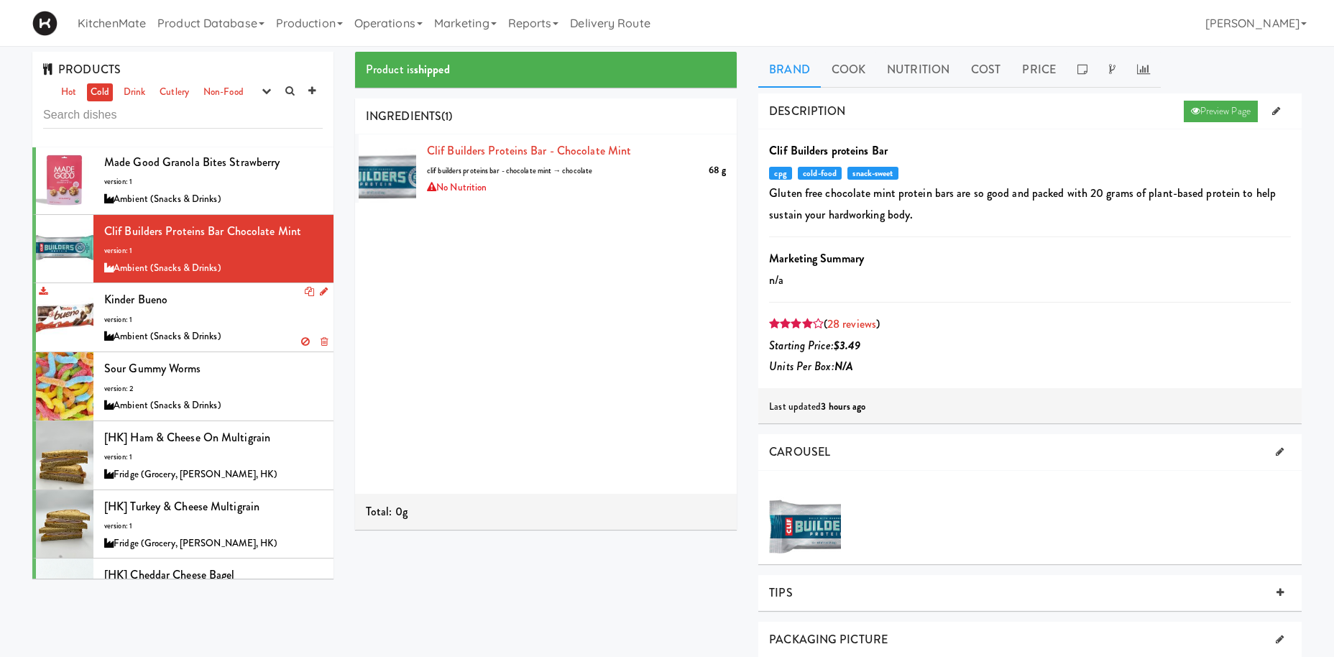
click at [202, 337] on div "Ambient (Snacks & Drinks)" at bounding box center [213, 337] width 219 height 18
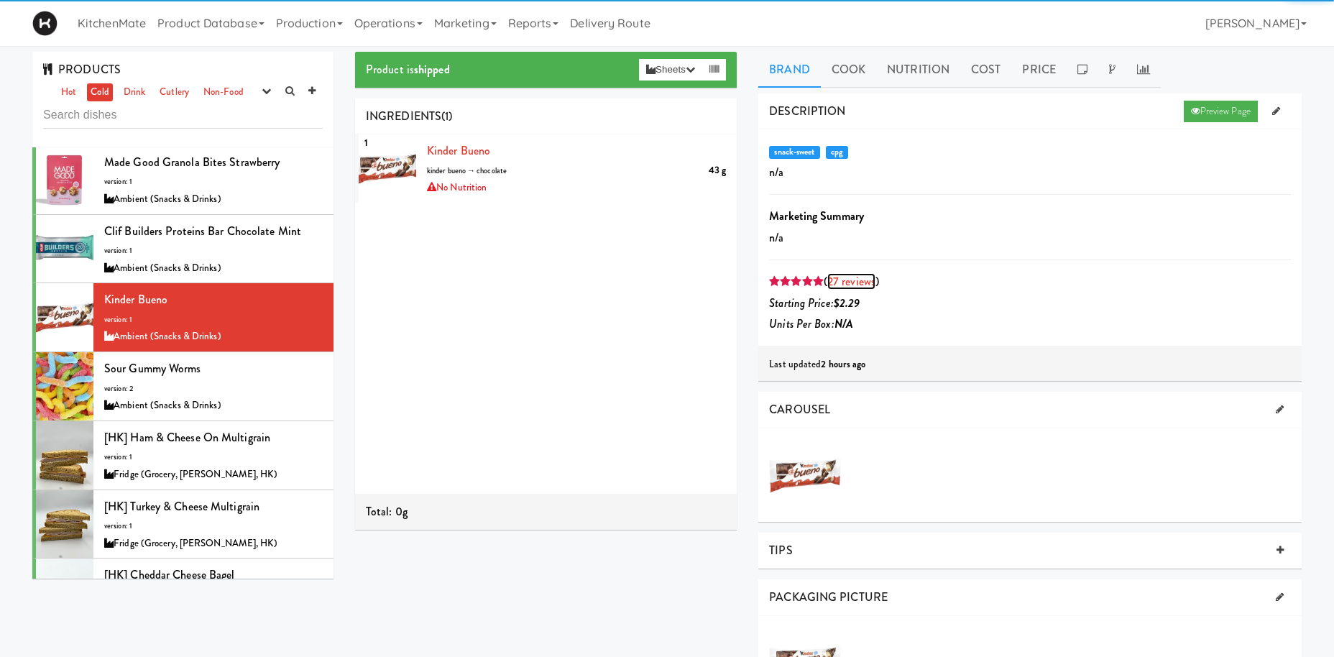
click at [855, 283] on link "27 reviews" at bounding box center [851, 281] width 48 height 17
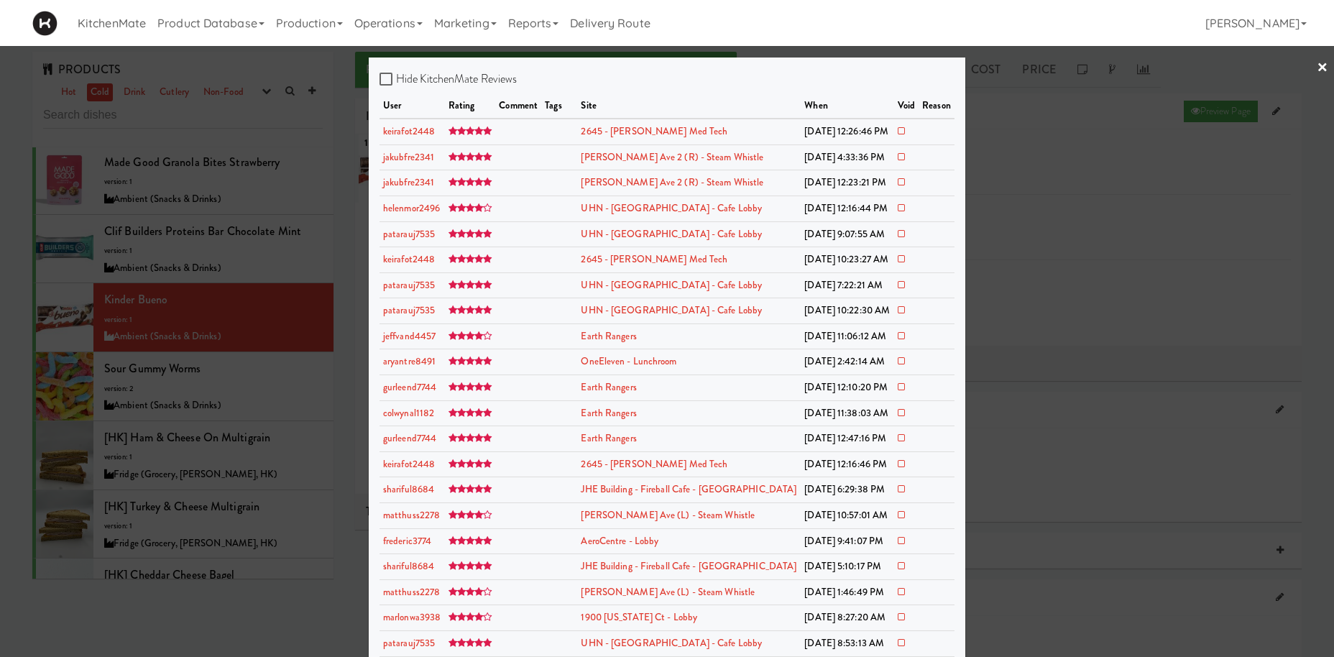
click at [1045, 198] on div at bounding box center [667, 328] width 1334 height 657
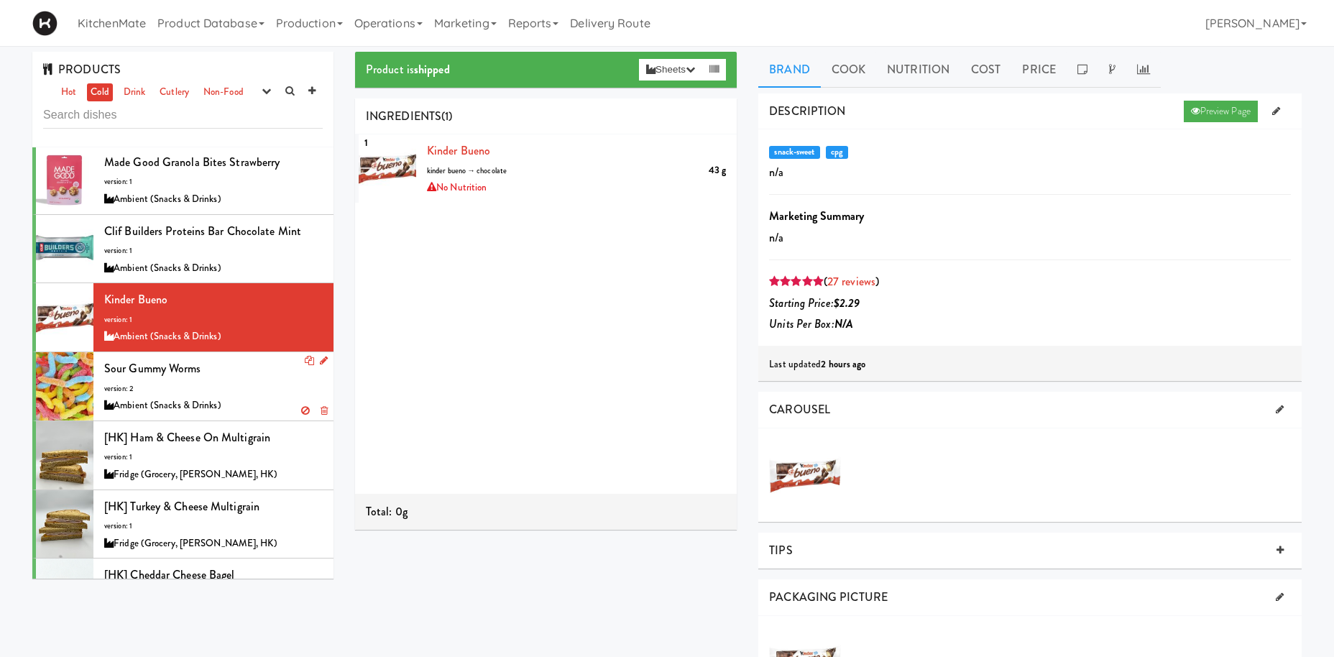
click at [189, 375] on span "Sour Gummy Worms" at bounding box center [152, 368] width 97 height 17
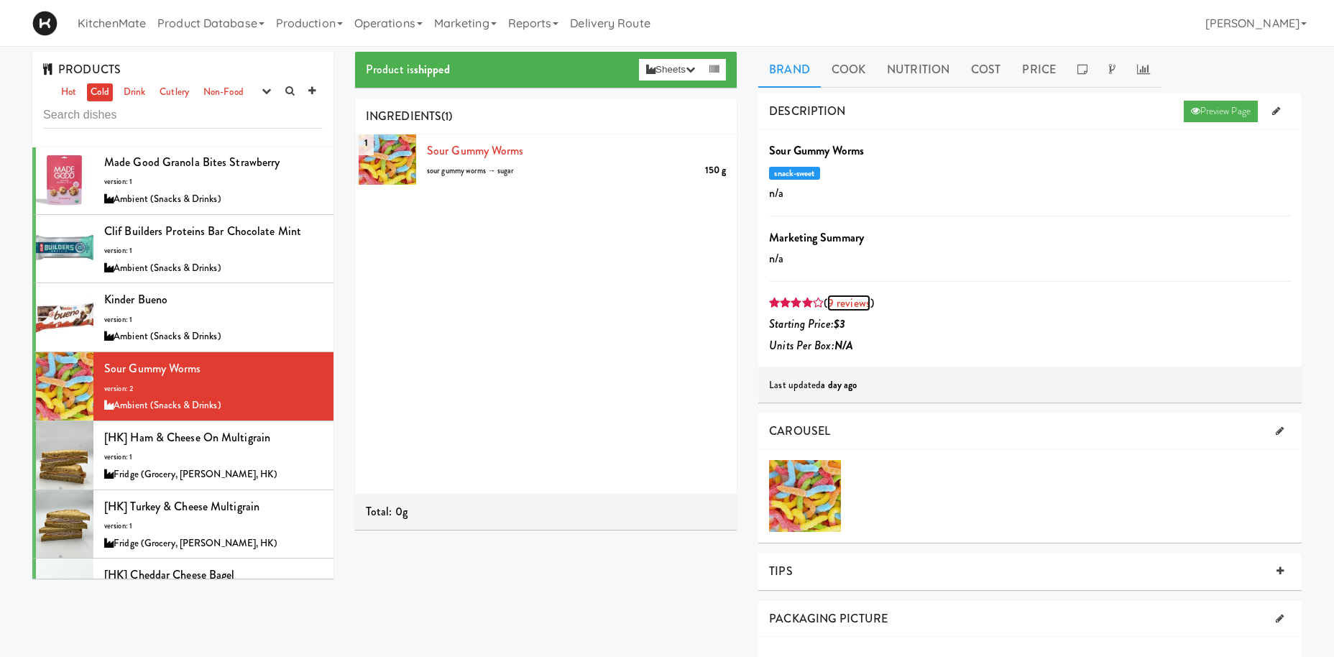
click at [850, 303] on link "9 reviews" at bounding box center [848, 303] width 43 height 17
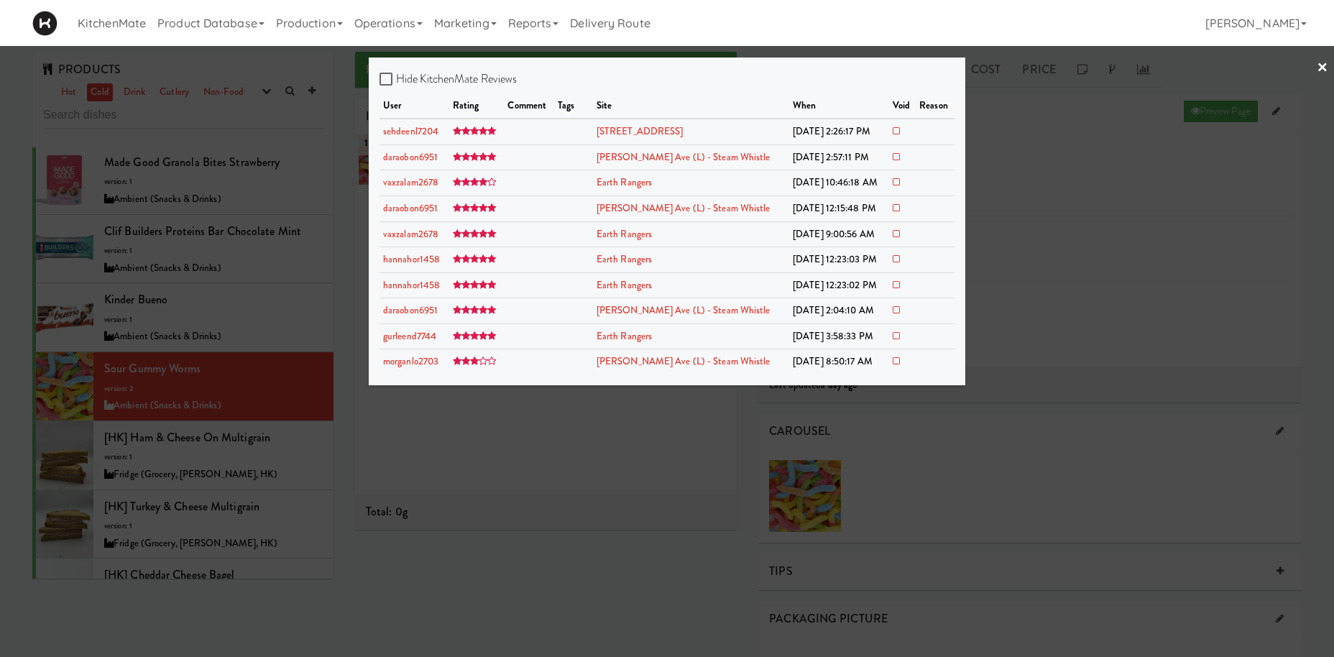
click at [252, 251] on div at bounding box center [667, 328] width 1334 height 657
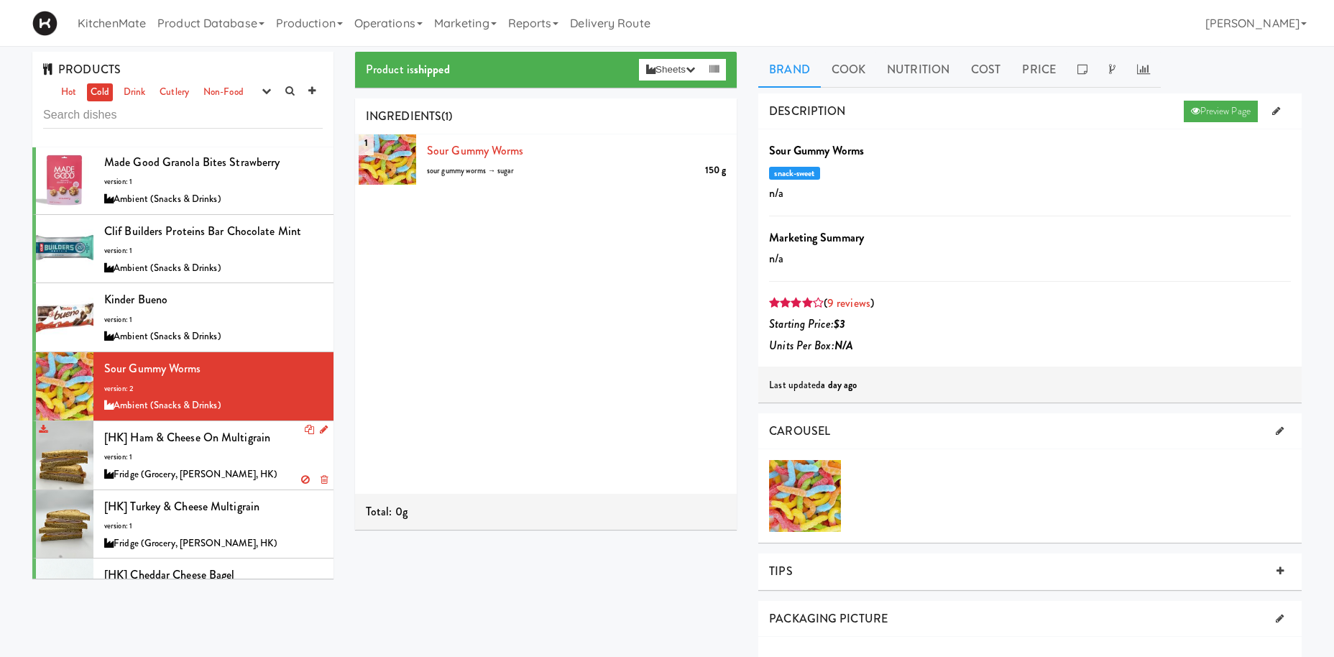
click at [212, 431] on span "[HK] Ham & Cheese on Multigrain" at bounding box center [187, 437] width 166 height 17
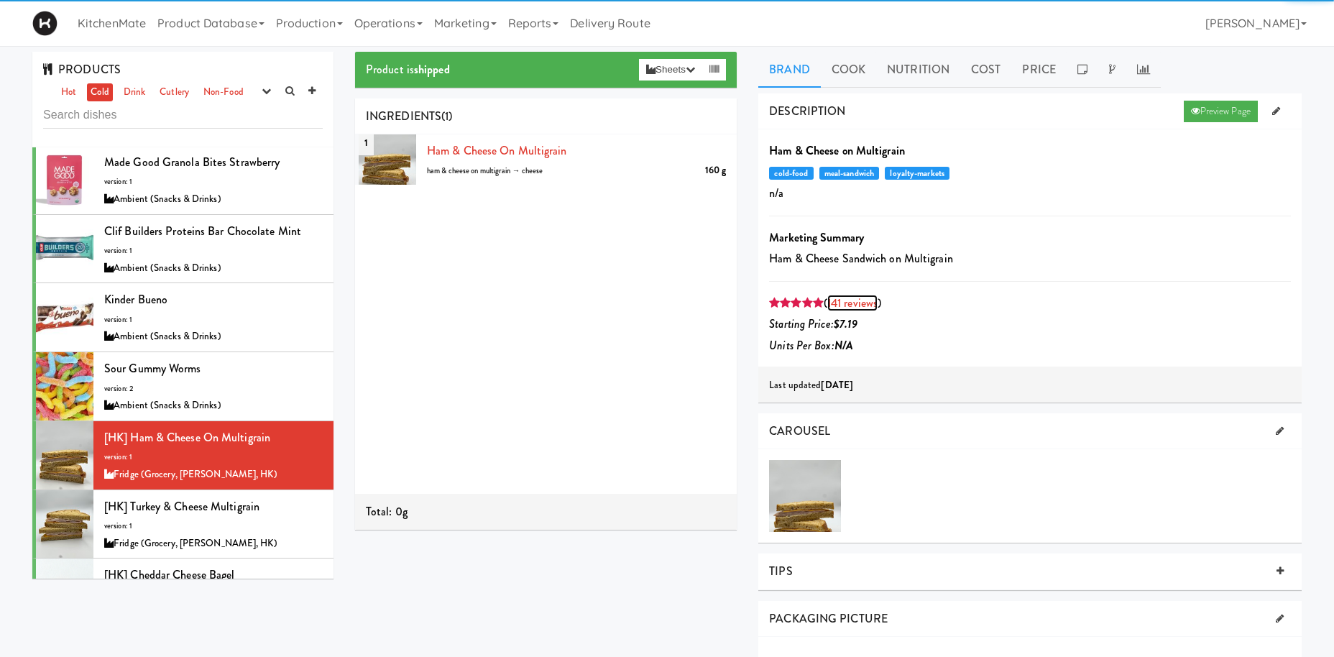
click at [863, 307] on link "141 reviews" at bounding box center [852, 303] width 50 height 17
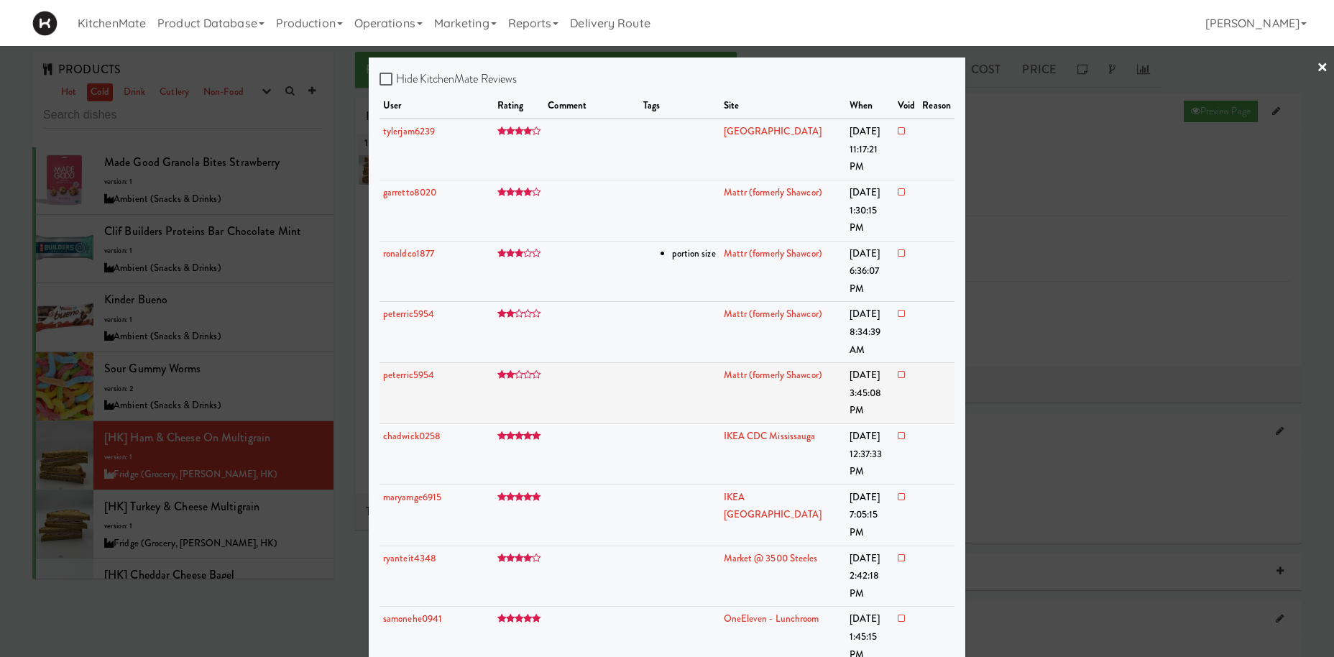
drag, startPoint x: 462, startPoint y: 313, endPoint x: 527, endPoint y: 326, distance: 66.6
click at [521, 363] on tr "peterric5954 Mattr (formerly Shawcor) Aug 5, 2025 3:45:08 PM" at bounding box center [667, 393] width 575 height 61
drag, startPoint x: 534, startPoint y: 329, endPoint x: 510, endPoint y: 284, distance: 51.1
click at [544, 363] on td at bounding box center [591, 393] width 95 height 61
drag, startPoint x: 502, startPoint y: 257, endPoint x: 426, endPoint y: 257, distance: 76.2
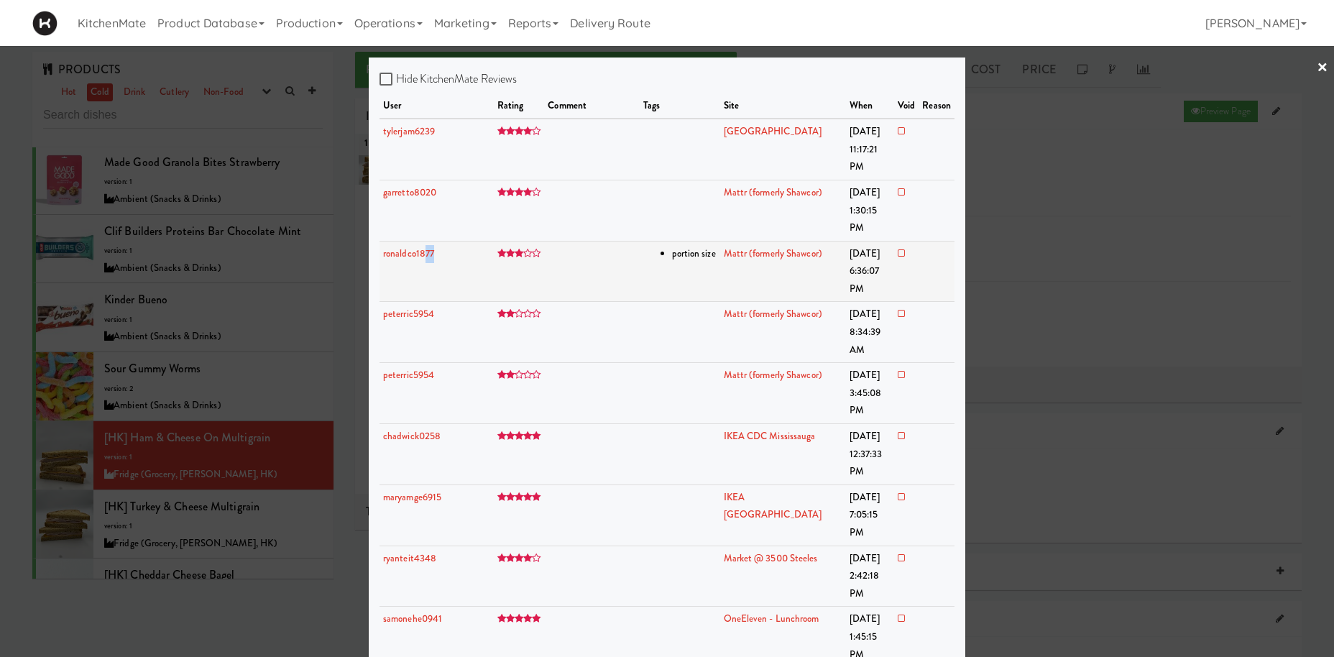
click at [426, 257] on tr "ronaldco1877 portion size Mattr (formerly Shawcor) Aug 6, 2025 6:36:07 PM" at bounding box center [667, 271] width 575 height 61
drag, startPoint x: 433, startPoint y: 280, endPoint x: 546, endPoint y: 285, distance: 112.3
click at [542, 302] on tr "peterric5954 Mattr (formerly Shawcor) Aug 6, 2025 8:34:39 AM" at bounding box center [667, 332] width 575 height 61
click at [571, 302] on td at bounding box center [591, 332] width 95 height 61
click at [230, 349] on div at bounding box center [667, 328] width 1334 height 657
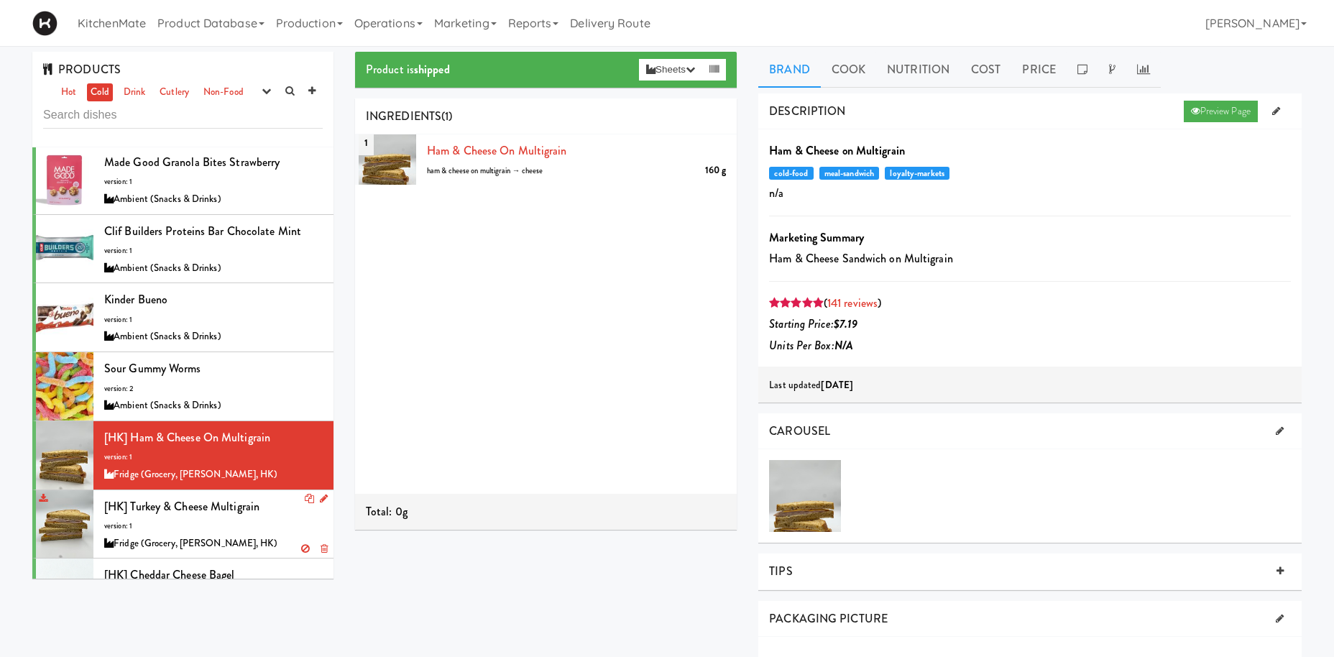
click at [233, 520] on div "[HK] Turkey & Cheese Multigrain version: 1 Fridge (Grocery, Bev, HK)" at bounding box center [213, 524] width 219 height 57
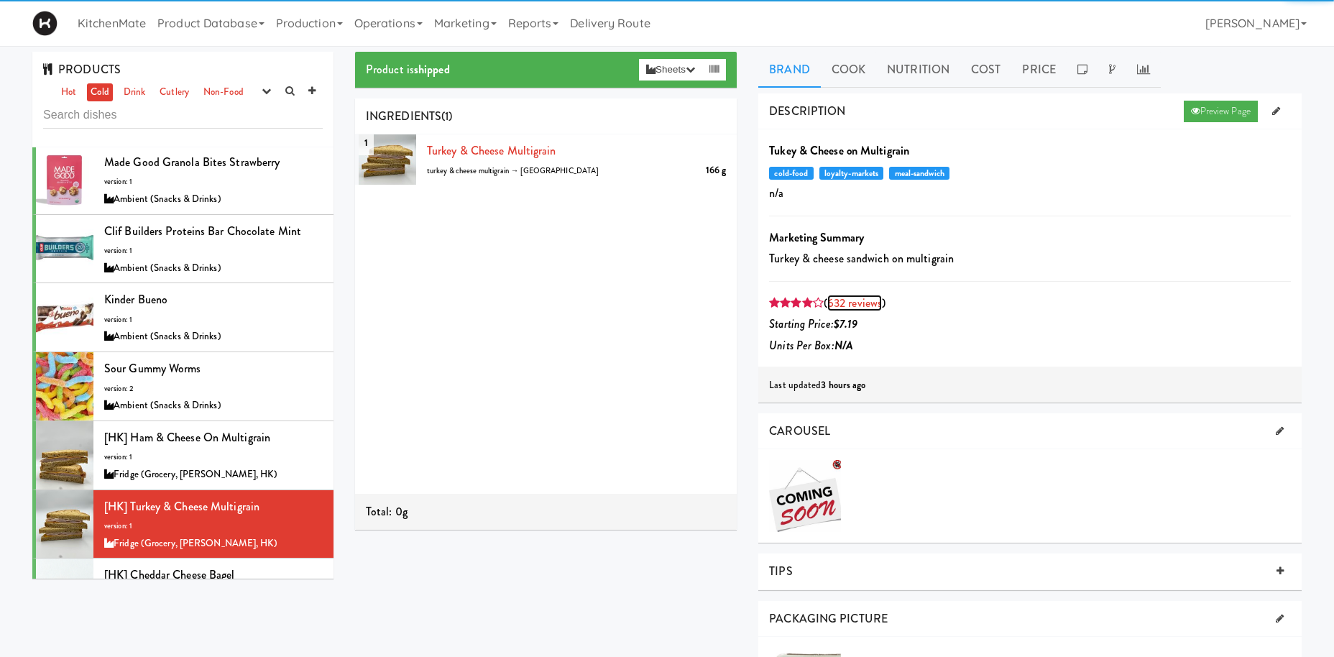
click at [863, 304] on link "632 reviews" at bounding box center [854, 303] width 55 height 17
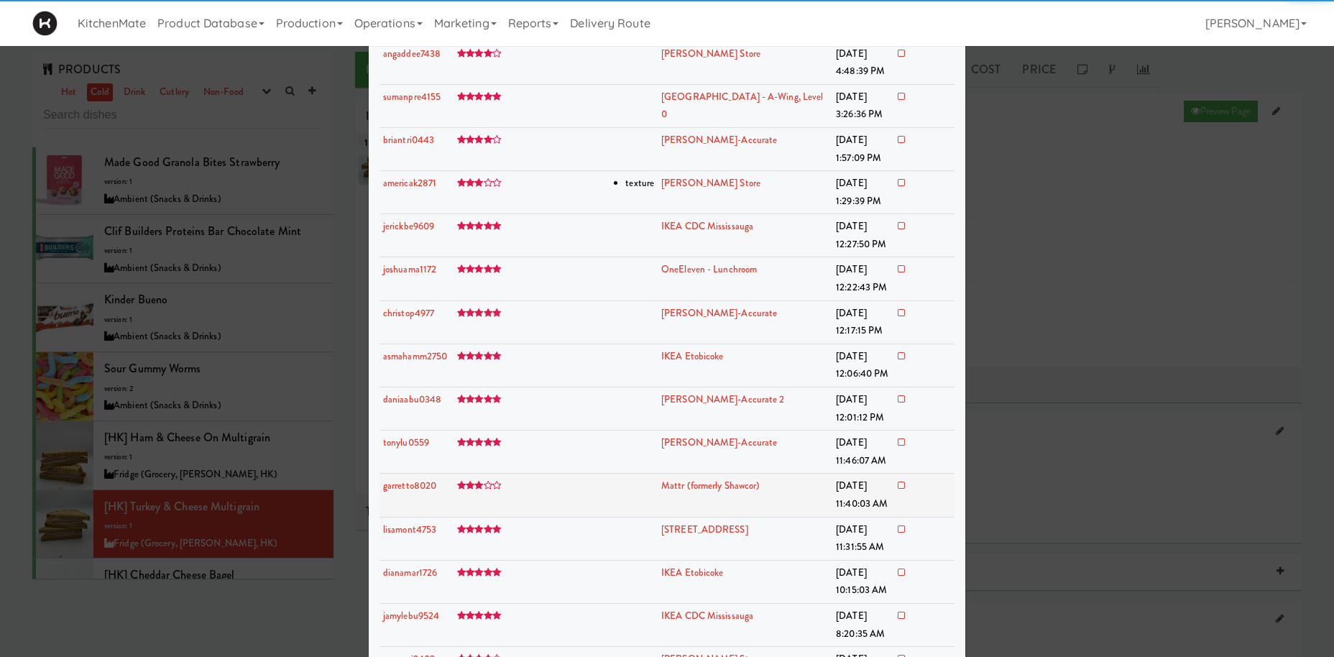
scroll to position [829, 0]
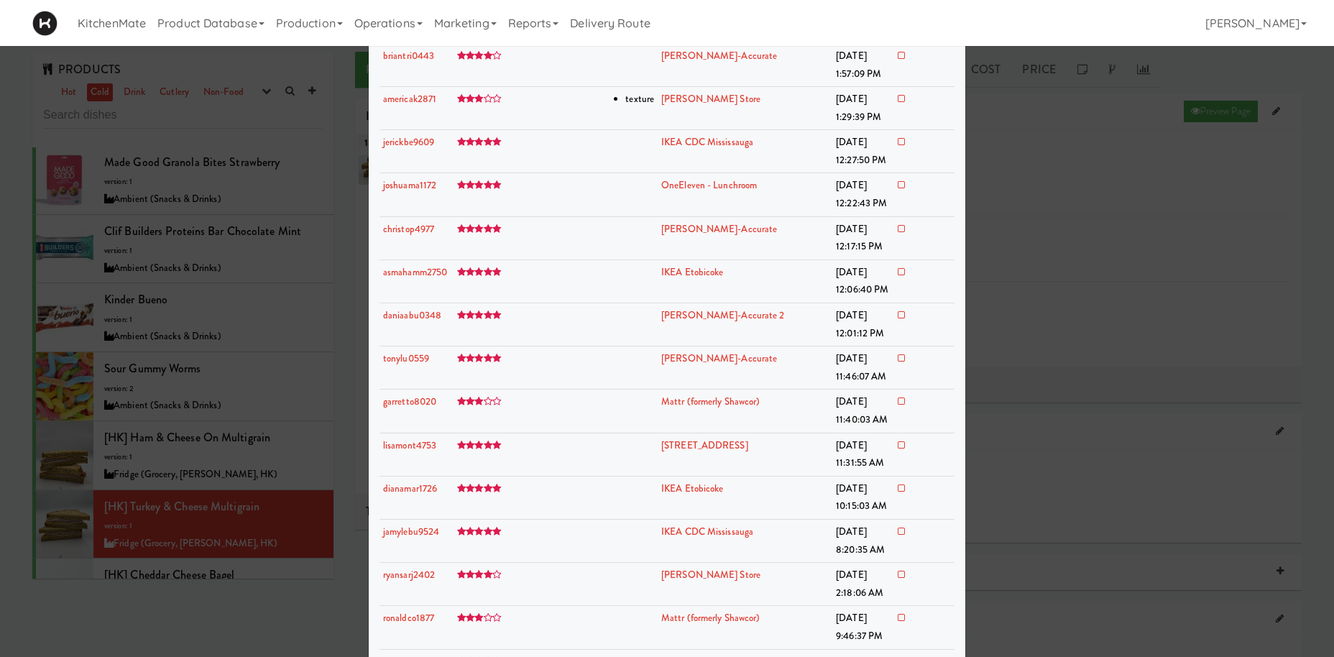
click at [201, 364] on div at bounding box center [667, 328] width 1334 height 657
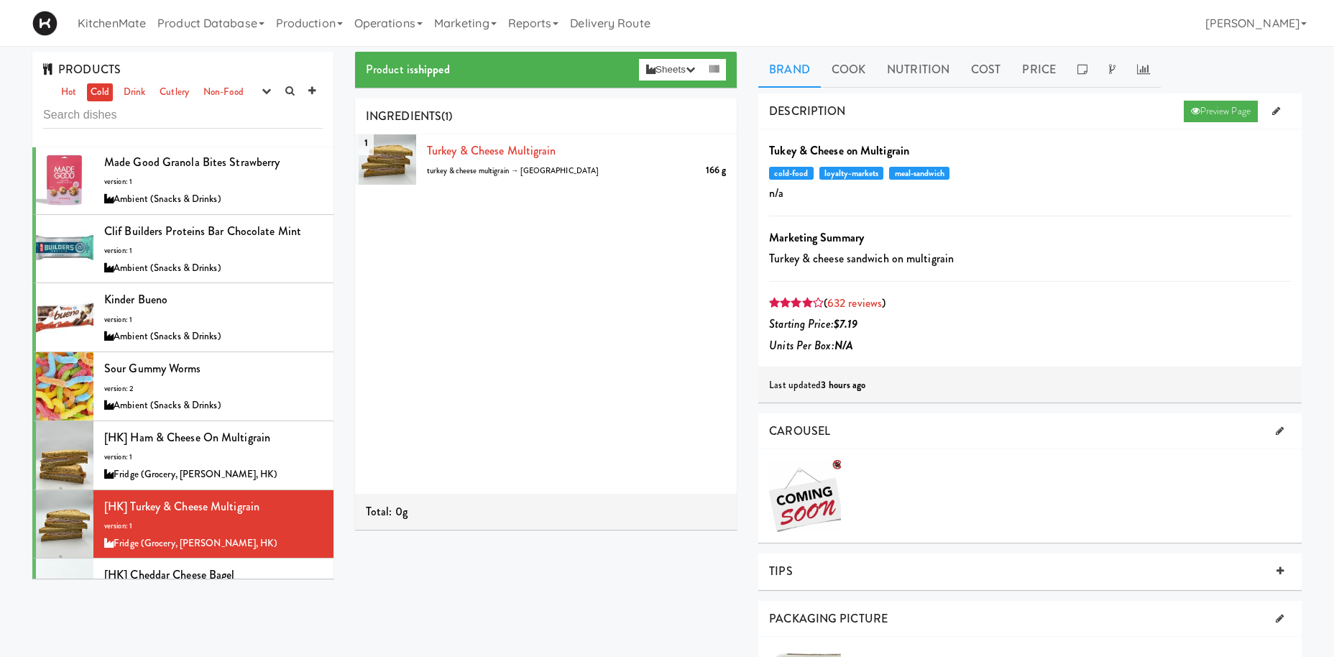
scroll to position [694, 0]
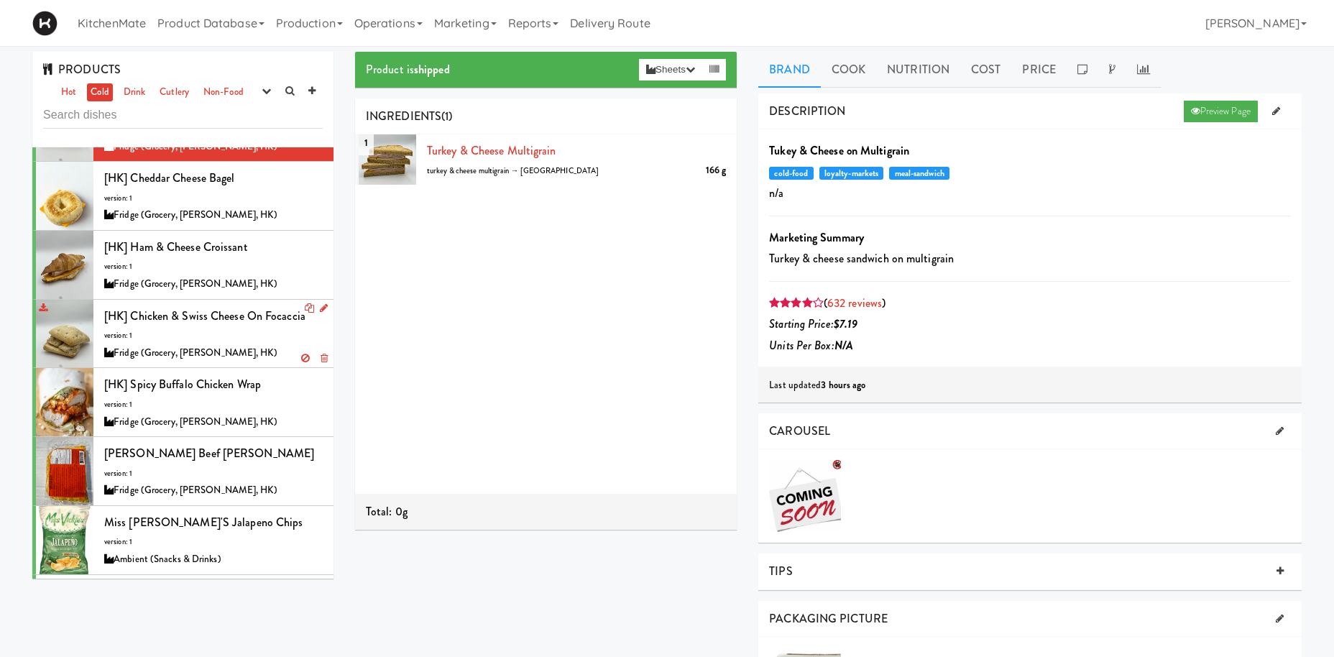
click at [207, 338] on div "[HK] Chicken & Swiss Cheese On Focaccia version: 1 Fridge (Grocery, Bev, HK)" at bounding box center [213, 334] width 219 height 57
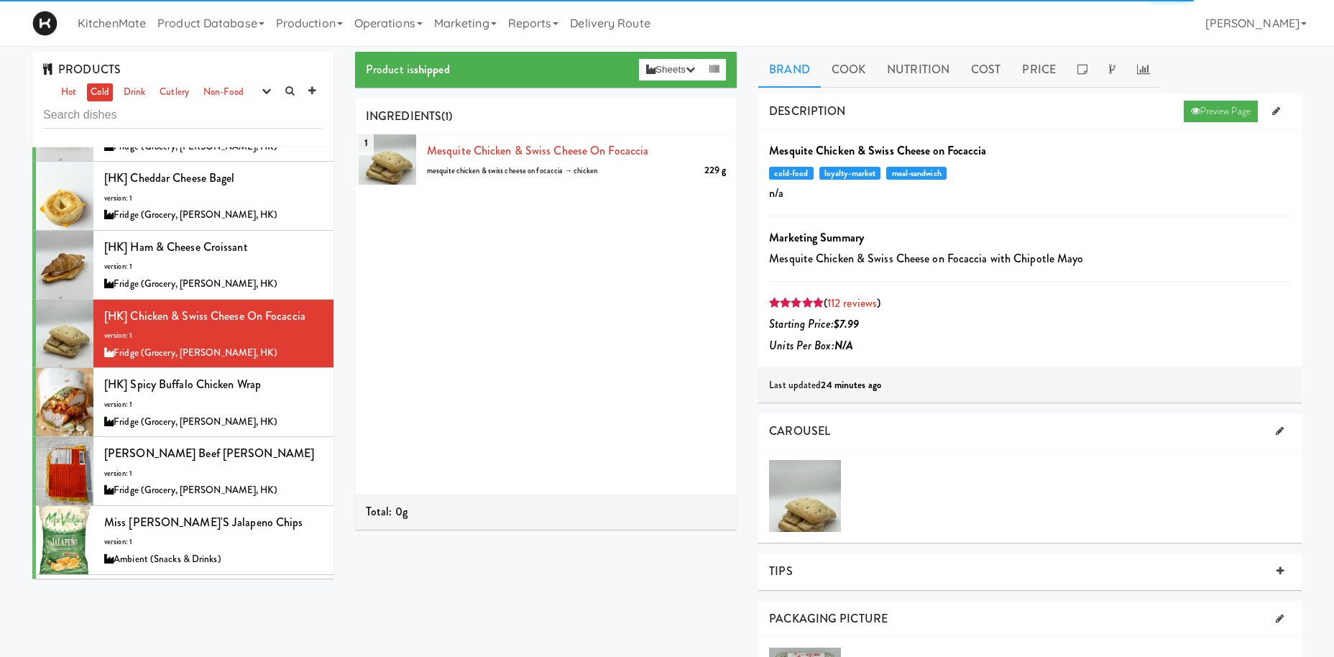
click at [849, 311] on div "( 112 reviews )" at bounding box center [1030, 304] width 522 height 22
click at [853, 306] on link "112 reviews" at bounding box center [852, 303] width 50 height 17
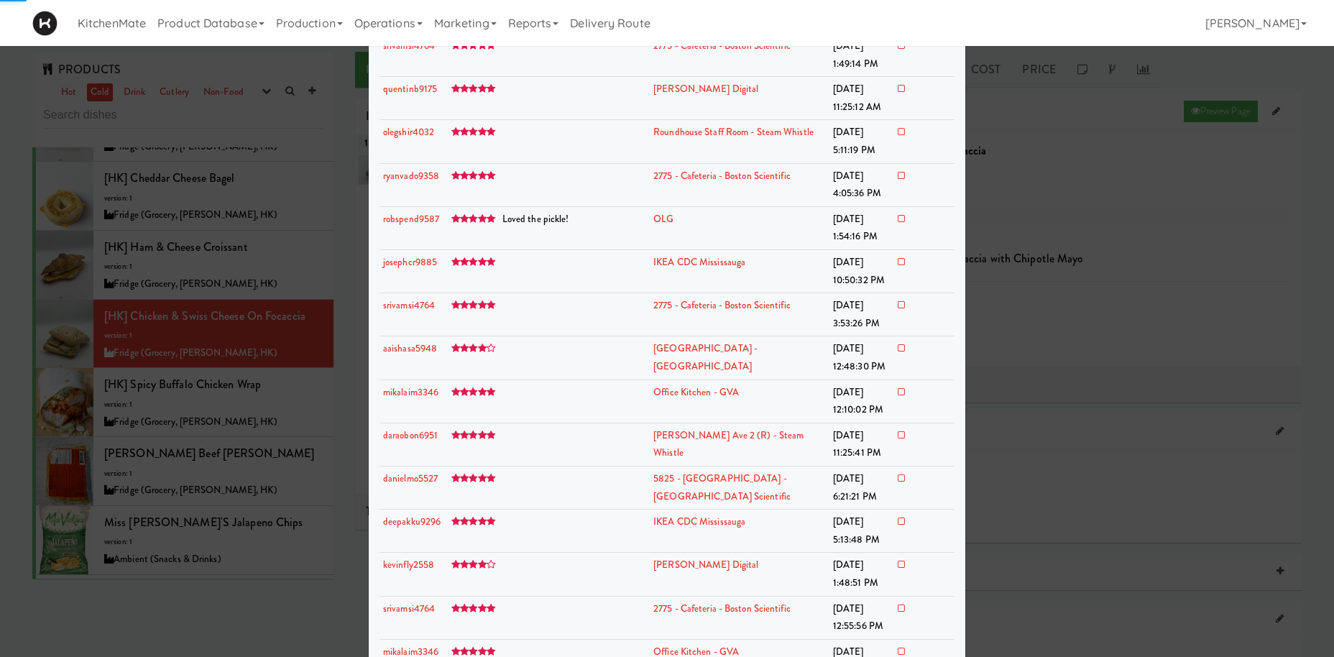
scroll to position [1704, 0]
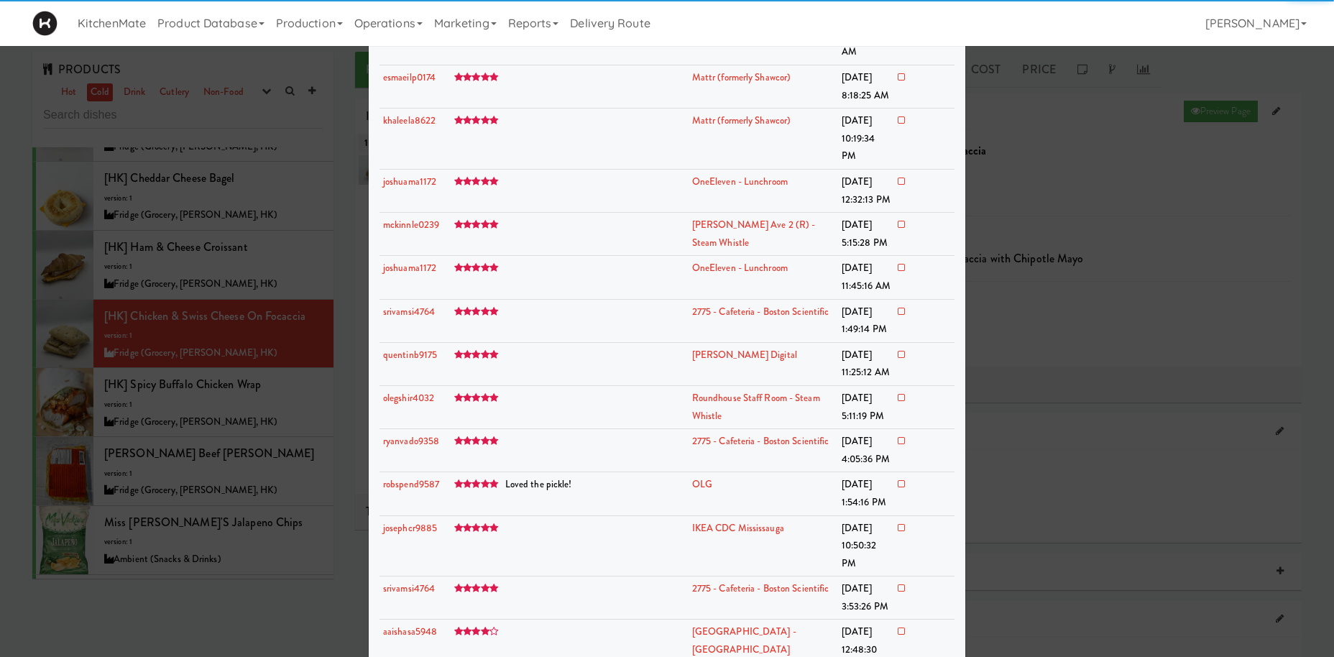
click at [286, 380] on div at bounding box center [667, 328] width 1334 height 657
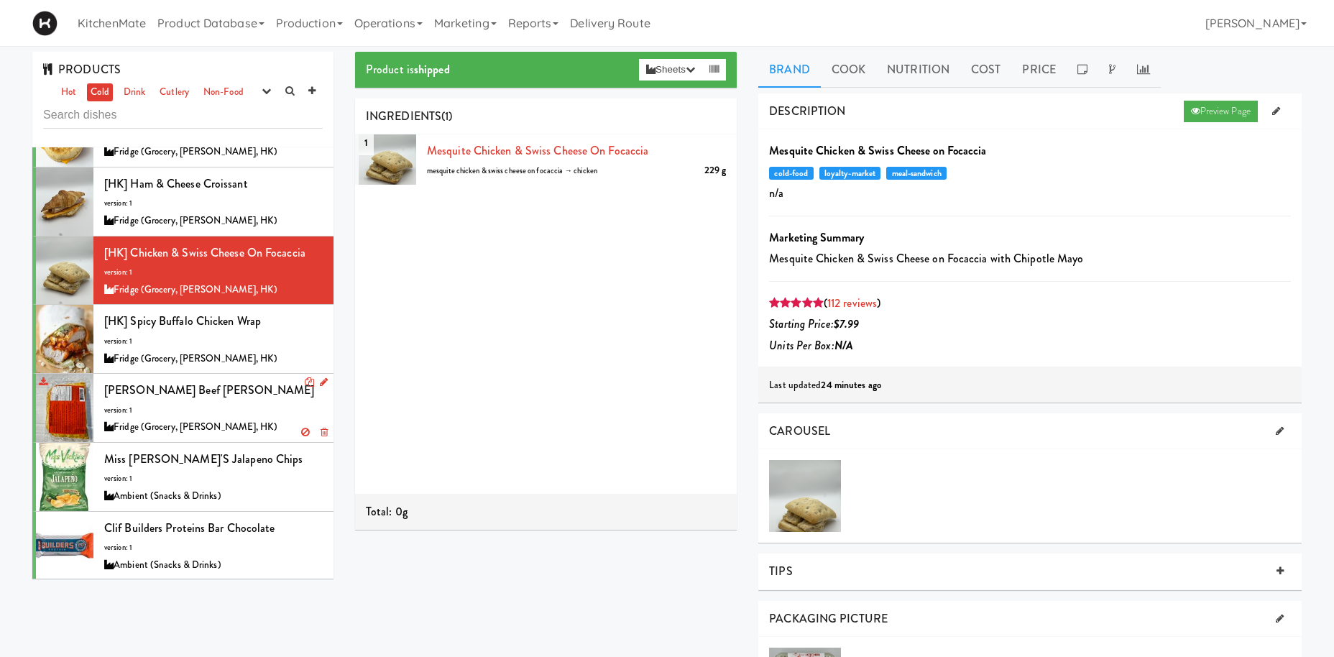
scroll to position [893, 0]
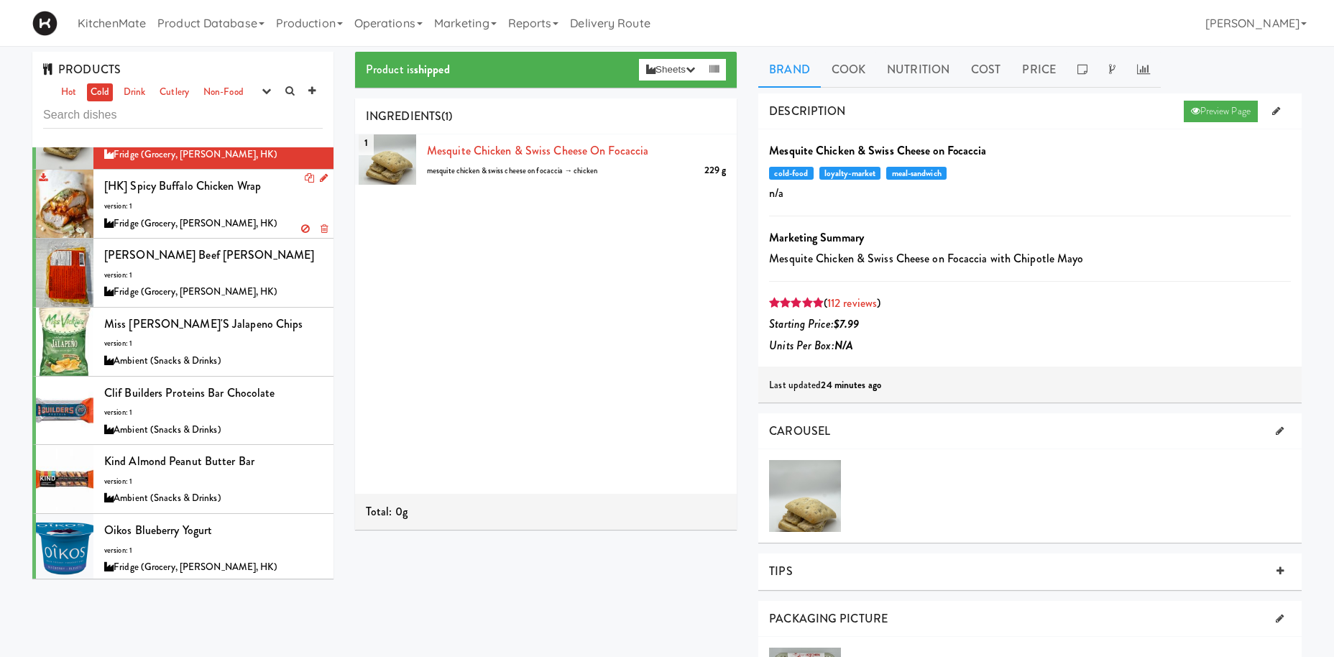
click at [252, 189] on span "[HK] Spicy Buffalo Chicken Wrap" at bounding box center [182, 186] width 157 height 17
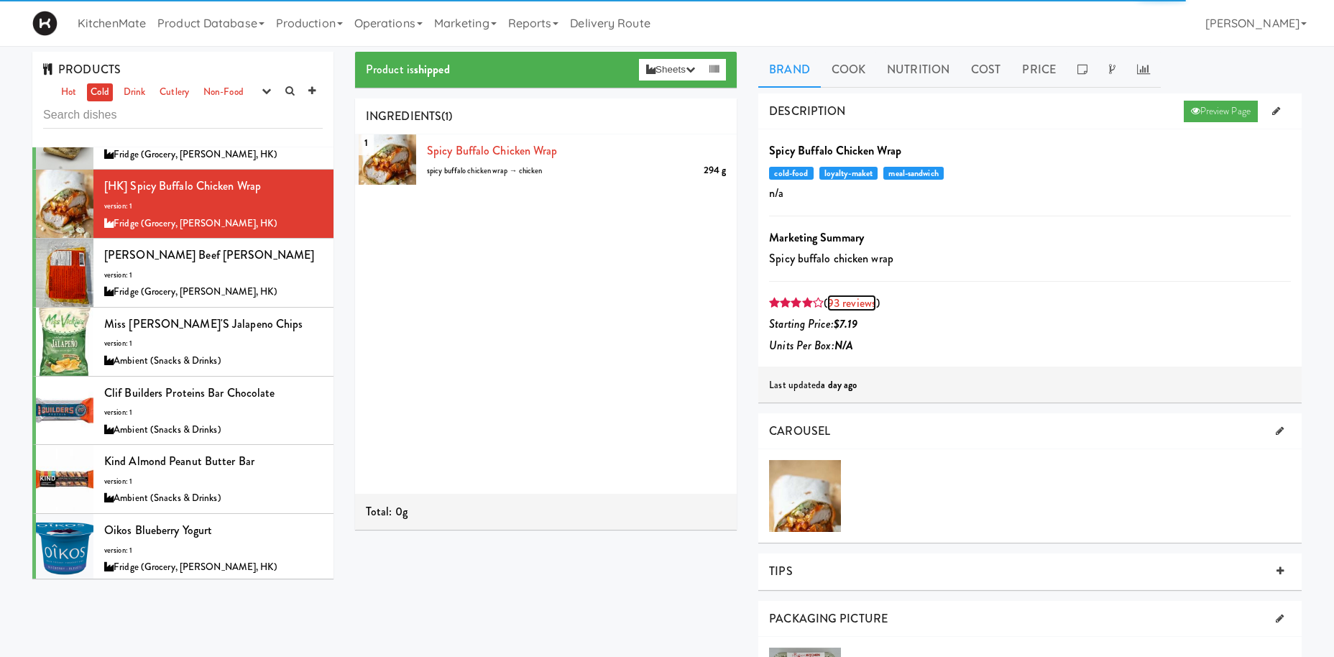
click at [871, 304] on link "93 reviews" at bounding box center [851, 303] width 49 height 17
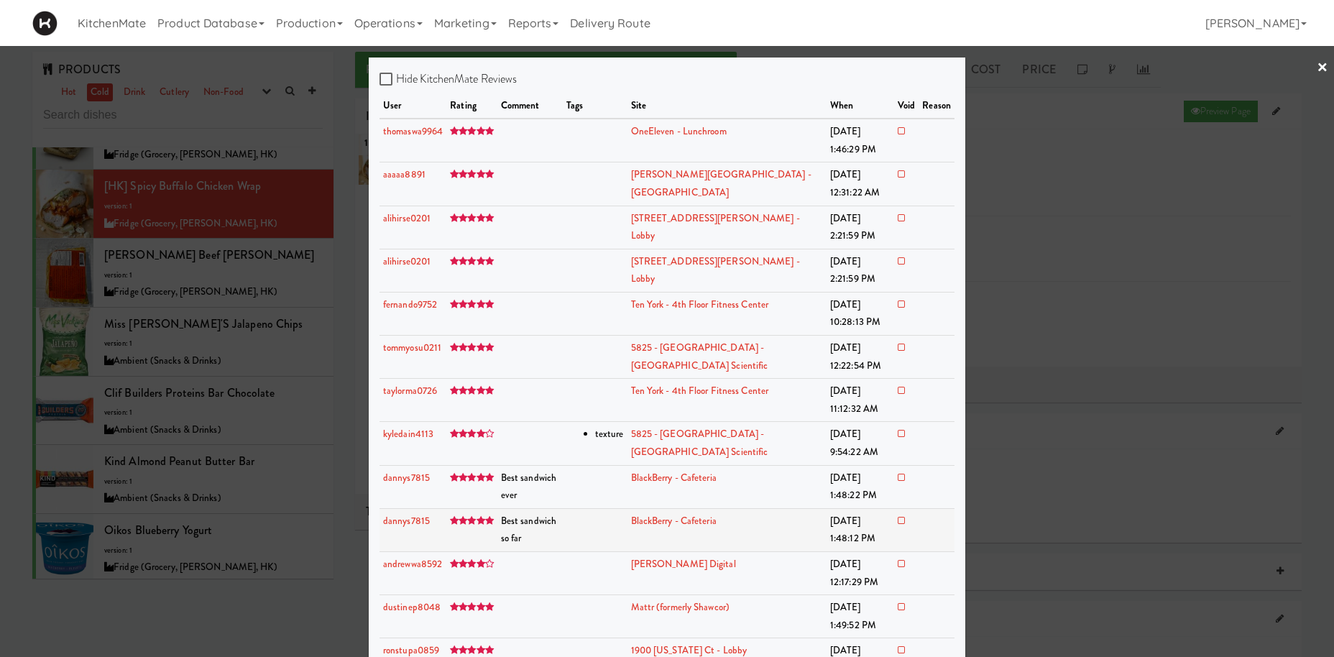
click at [551, 526] on span "Best sandwich so far" at bounding box center [528, 530] width 55 height 32
drag, startPoint x: 547, startPoint y: 534, endPoint x: 411, endPoint y: 491, distance: 142.6
click at [610, 490] on td at bounding box center [595, 486] width 65 height 43
click at [148, 388] on div at bounding box center [667, 328] width 1334 height 657
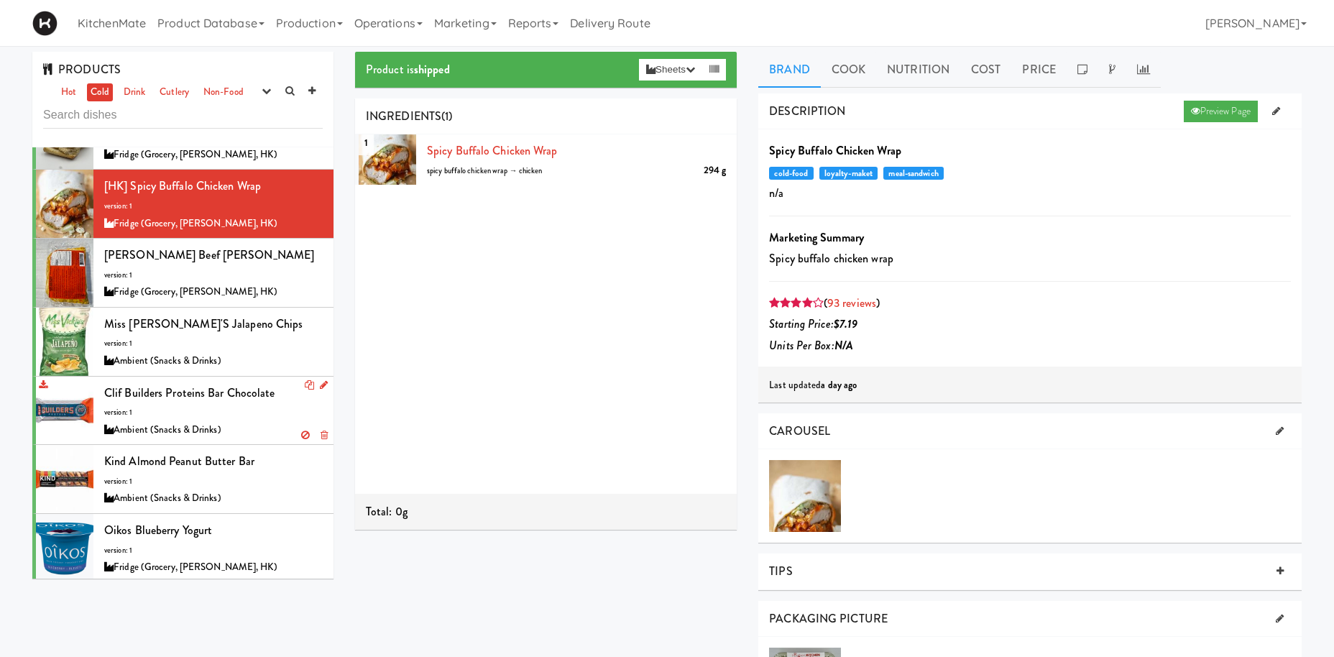
click at [206, 405] on div "Clif Builders proteins Bar Chocolate version: 1 Ambient (Snacks & Drinks)" at bounding box center [213, 410] width 219 height 57
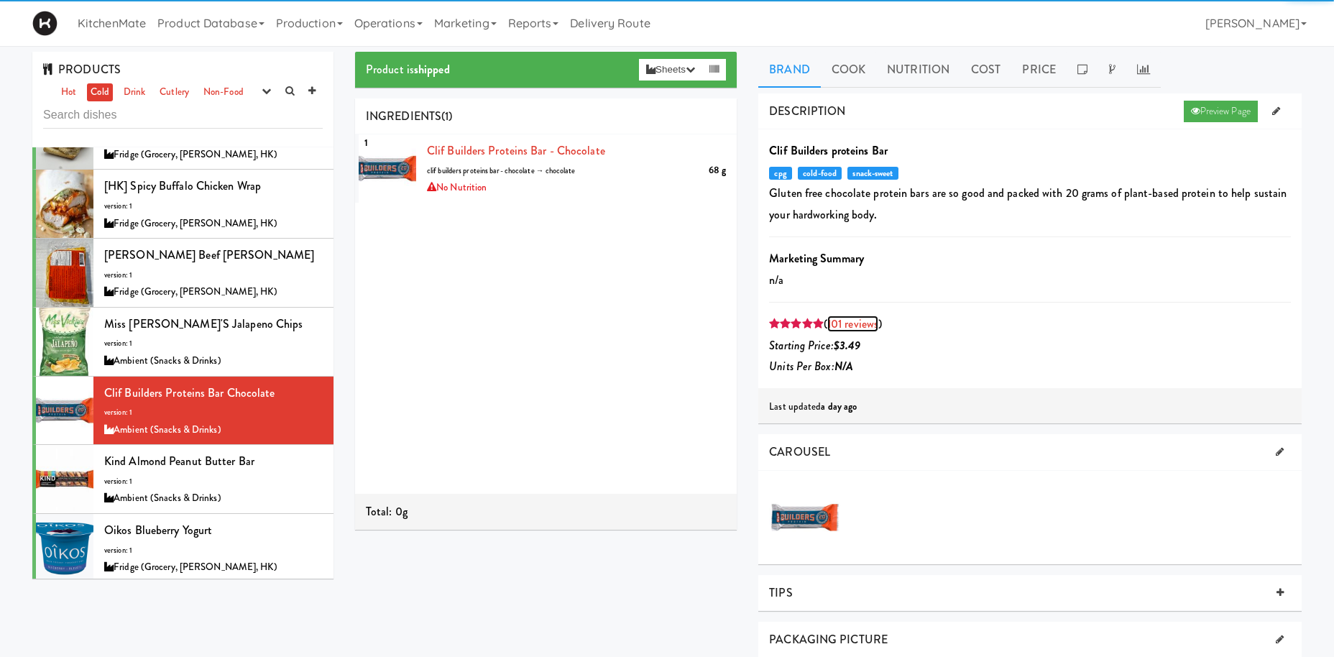
click at [845, 326] on link "101 reviews" at bounding box center [852, 324] width 51 height 17
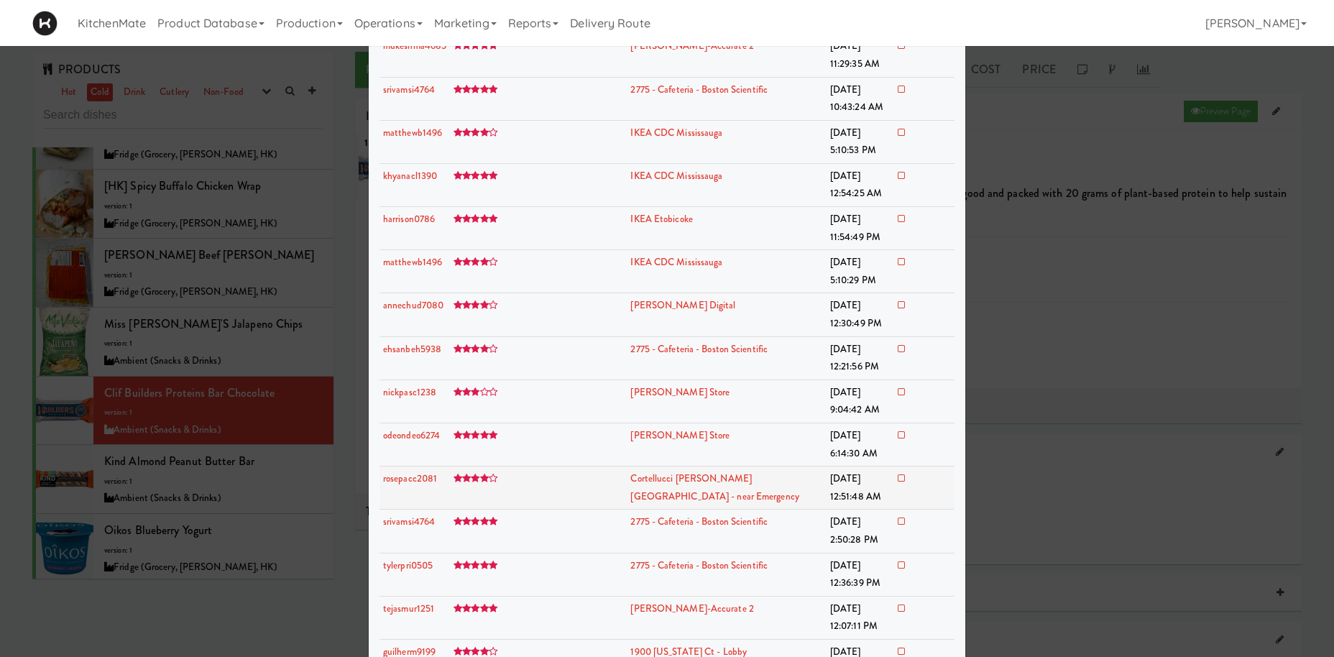
scroll to position [1885, 0]
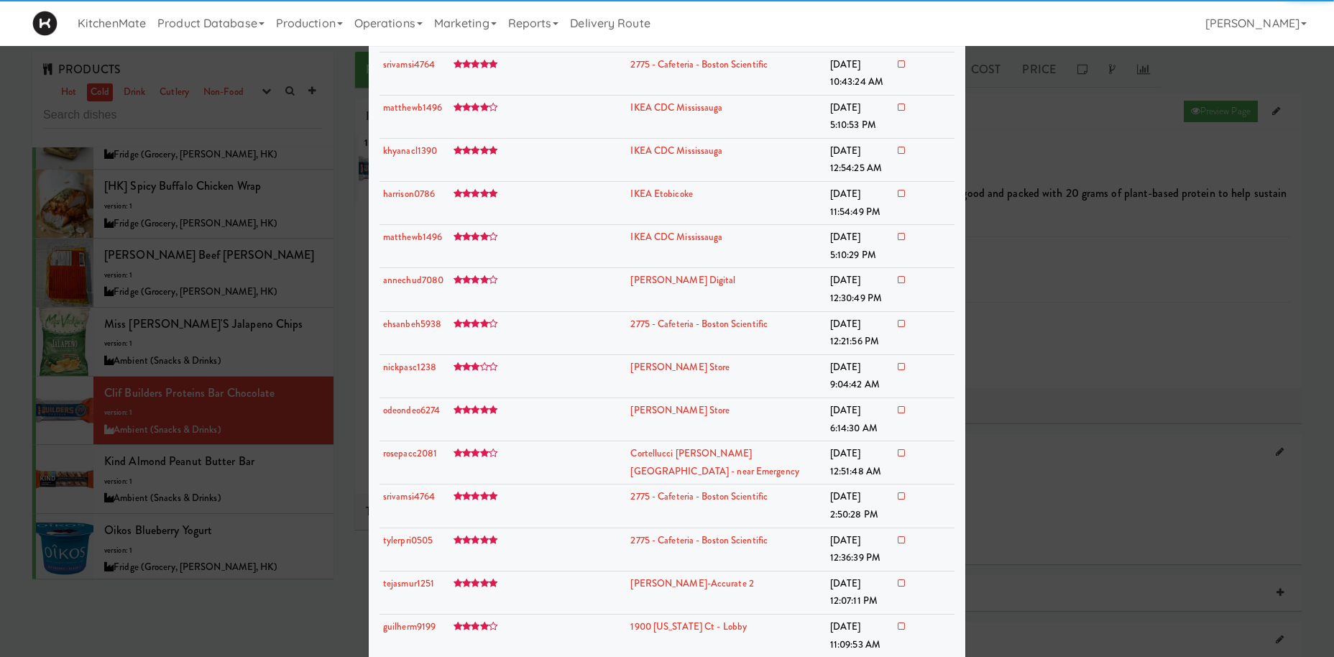
click at [243, 264] on div at bounding box center [667, 328] width 1334 height 657
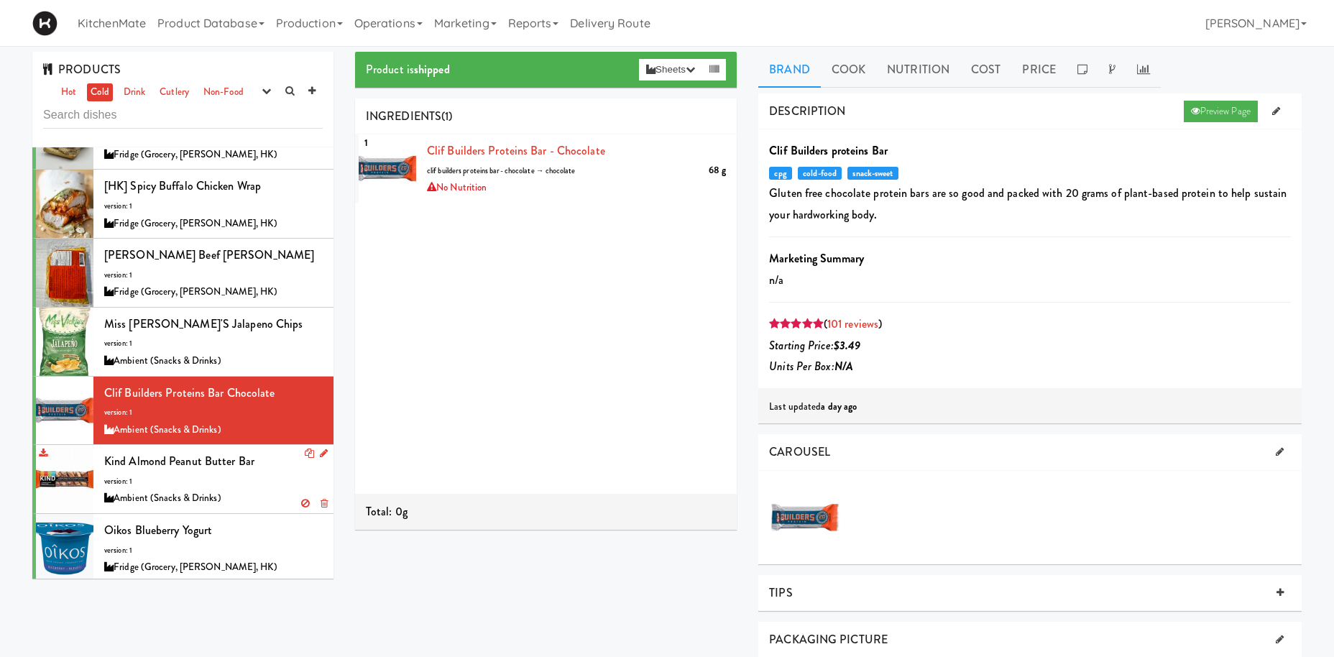
click at [175, 479] on div "Kind Almond Peanut Butter Bar version: 1 Ambient (Snacks & Drinks)" at bounding box center [213, 479] width 219 height 57
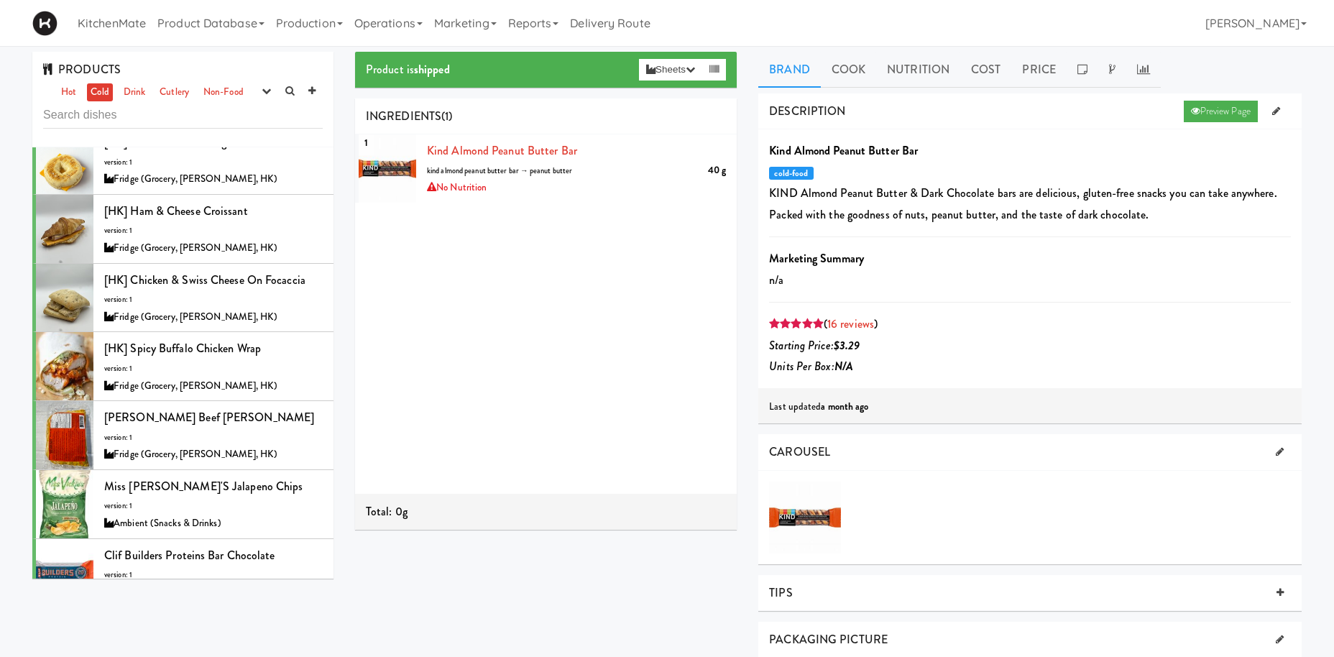
scroll to position [595, 0]
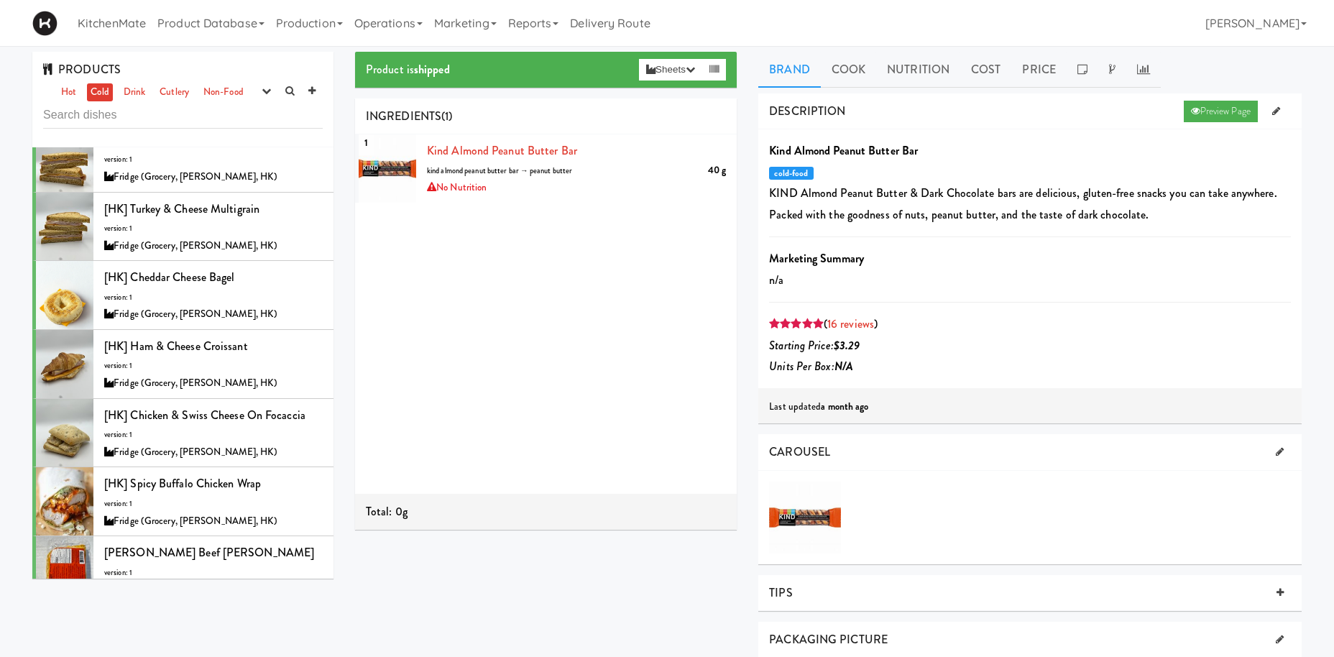
click at [131, 101] on div "PRODUCTS Hot Cold Drink Cutlery Non-Food experimenting finalized shipped discon…" at bounding box center [182, 100] width 301 height 96
click at [136, 93] on link "Drink" at bounding box center [134, 92] width 29 height 18
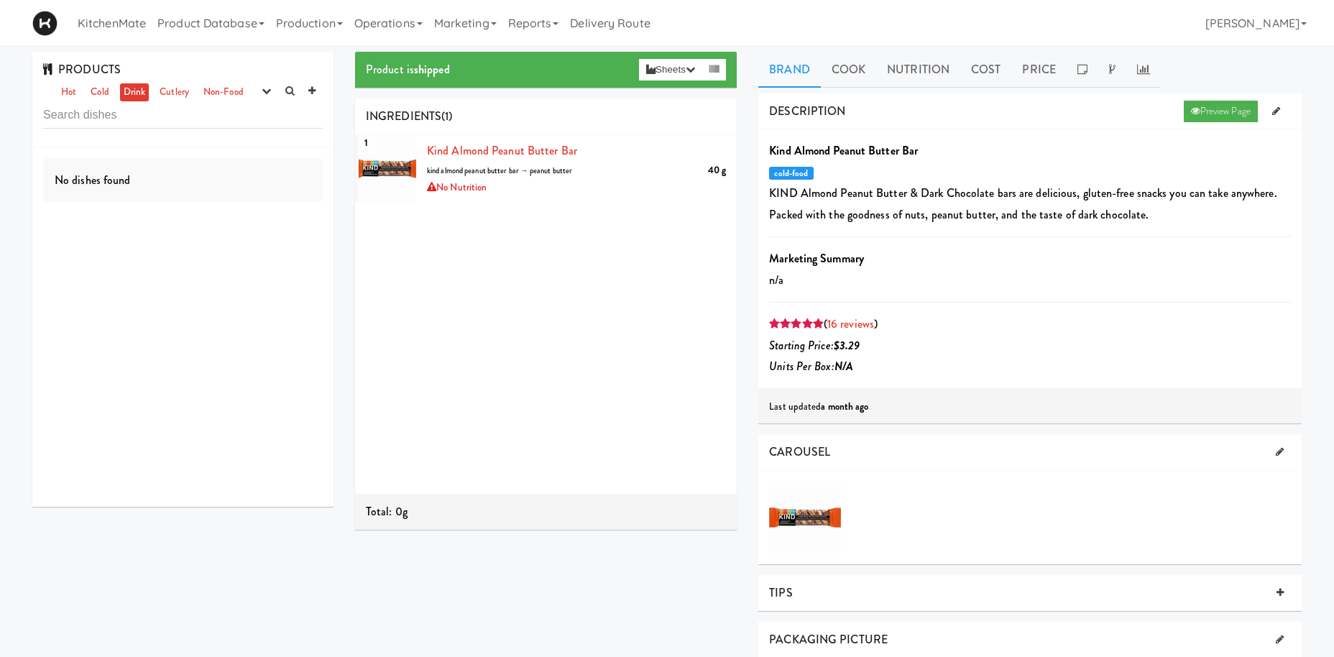
scroll to position [0, 0]
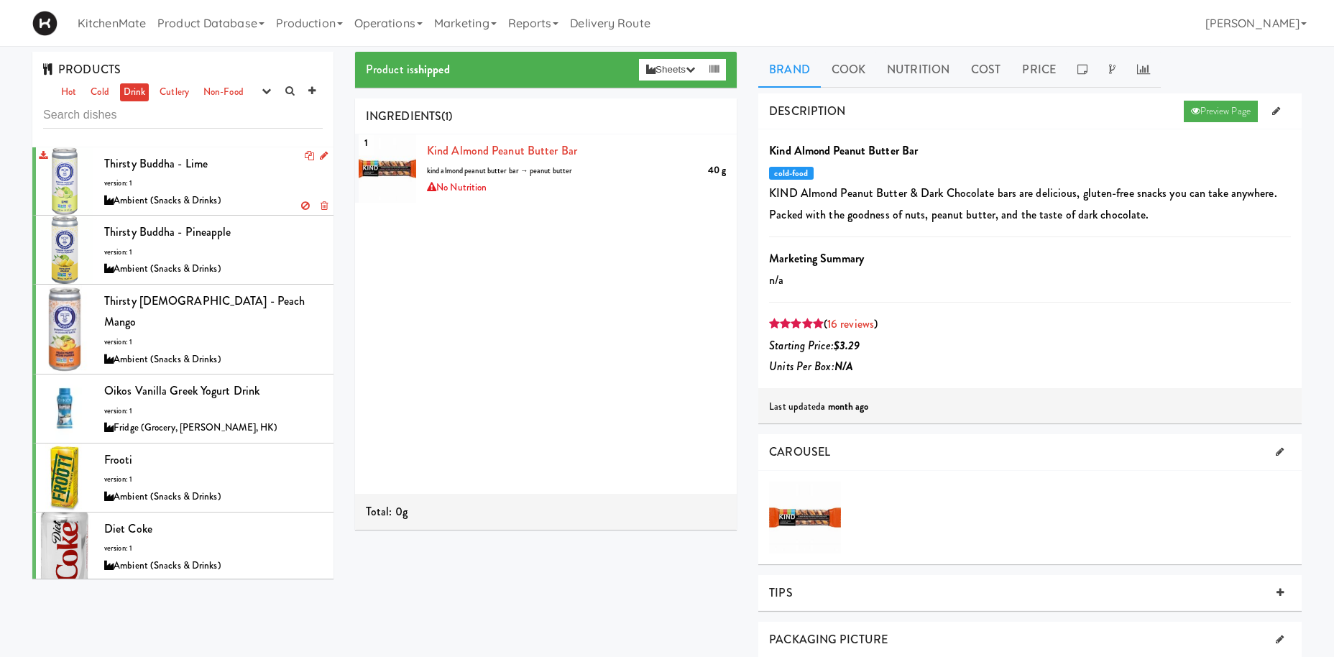
click at [217, 177] on div "Thirsty Buddha - Lime version: 1 Ambient (Snacks & Drinks)" at bounding box center [213, 181] width 219 height 57
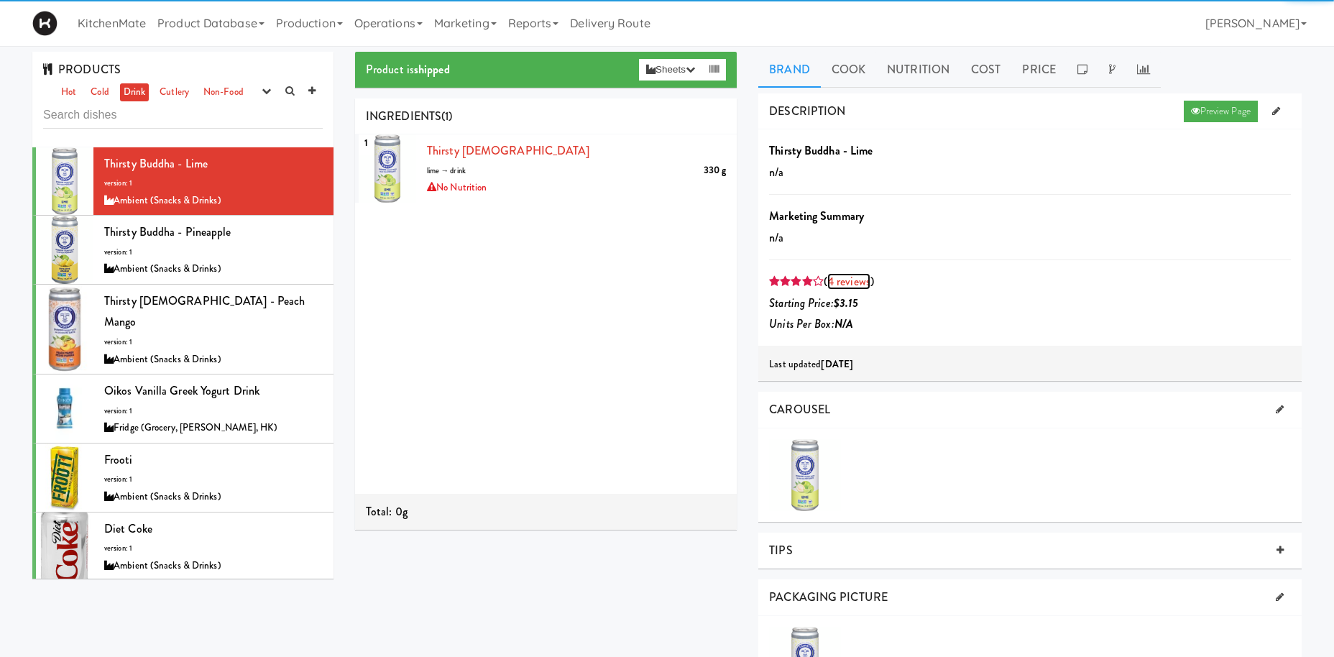
click at [833, 282] on link "4 reviews" at bounding box center [848, 281] width 43 height 17
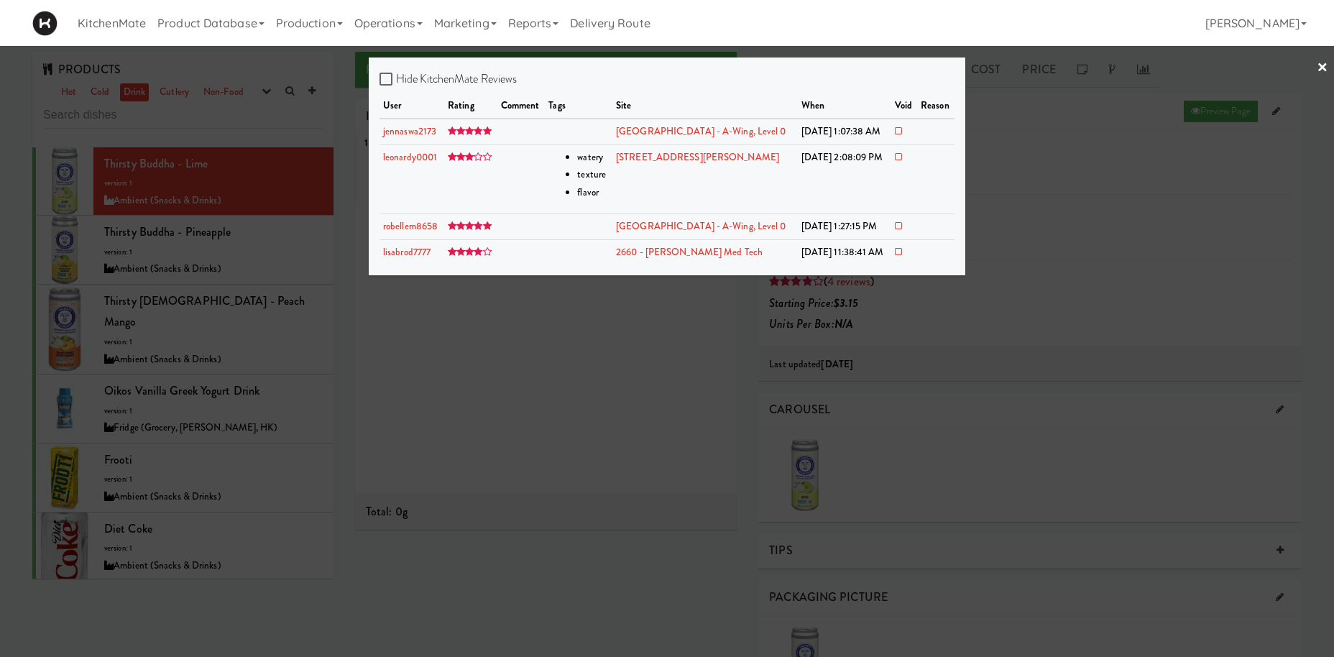
click at [218, 204] on div at bounding box center [667, 328] width 1334 height 657
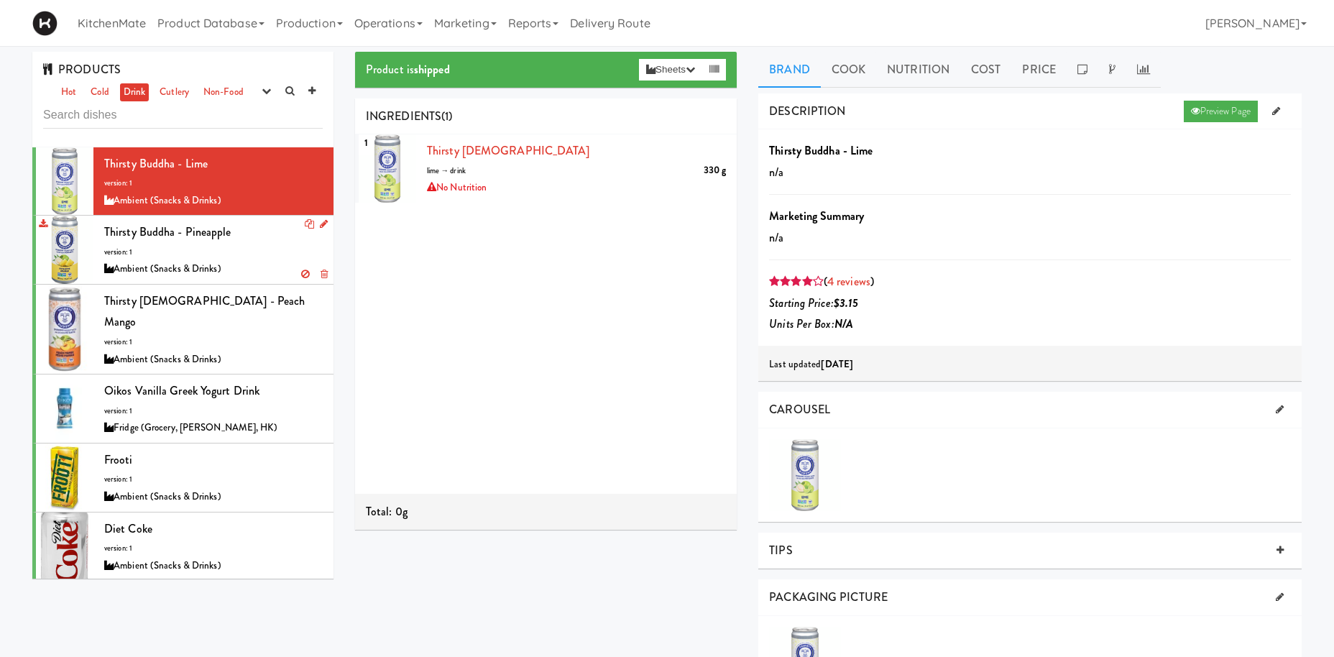
click at [220, 235] on span "Thirsty Buddha - Pineapple" at bounding box center [167, 232] width 127 height 17
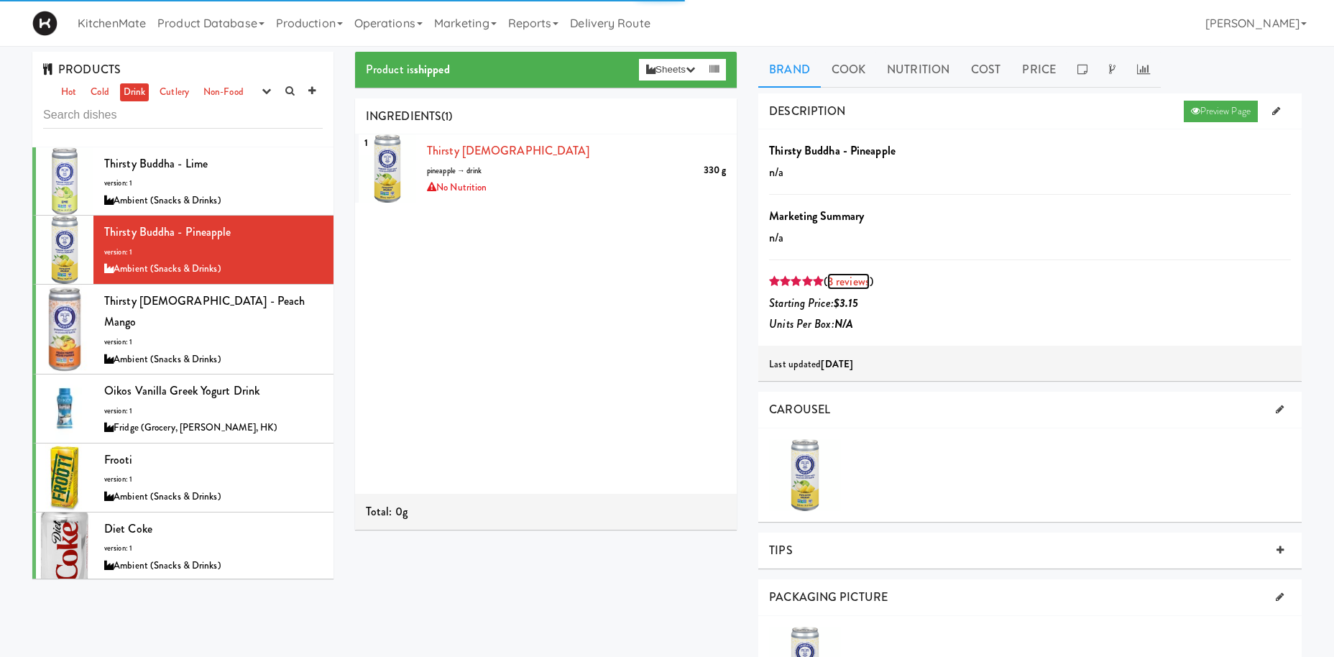
click at [842, 277] on link "3 reviews" at bounding box center [848, 281] width 42 height 17
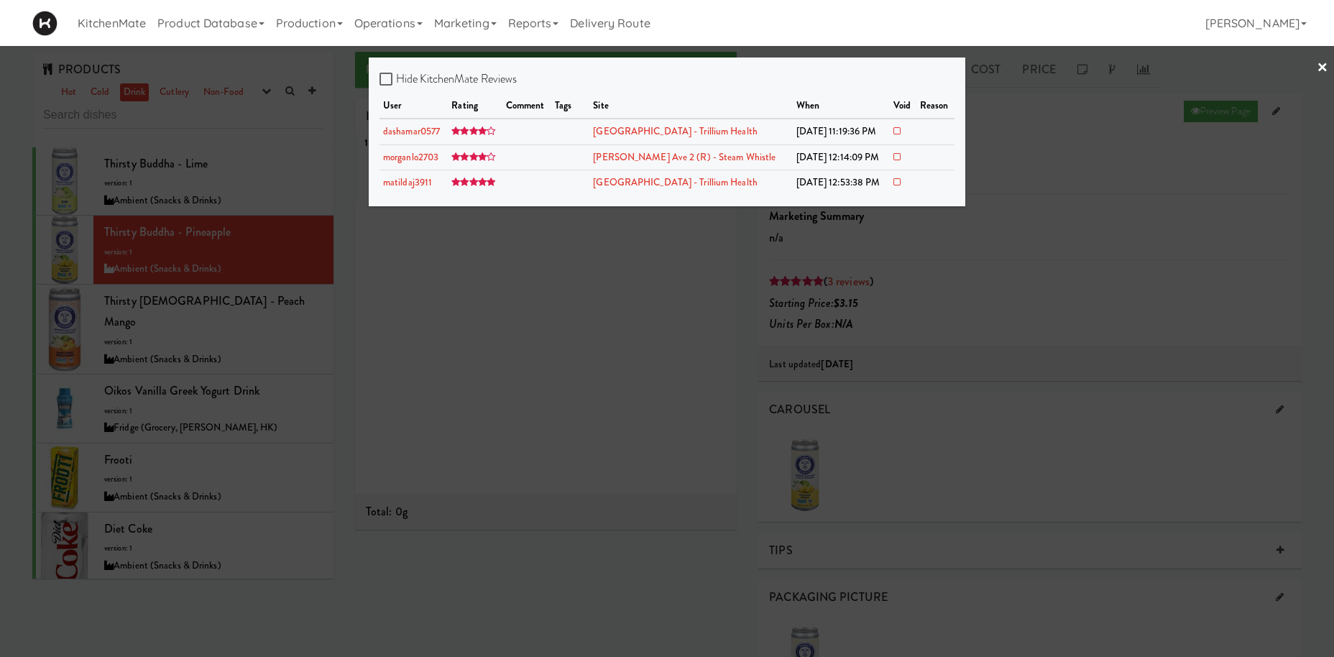
click at [162, 279] on div at bounding box center [667, 328] width 1334 height 657
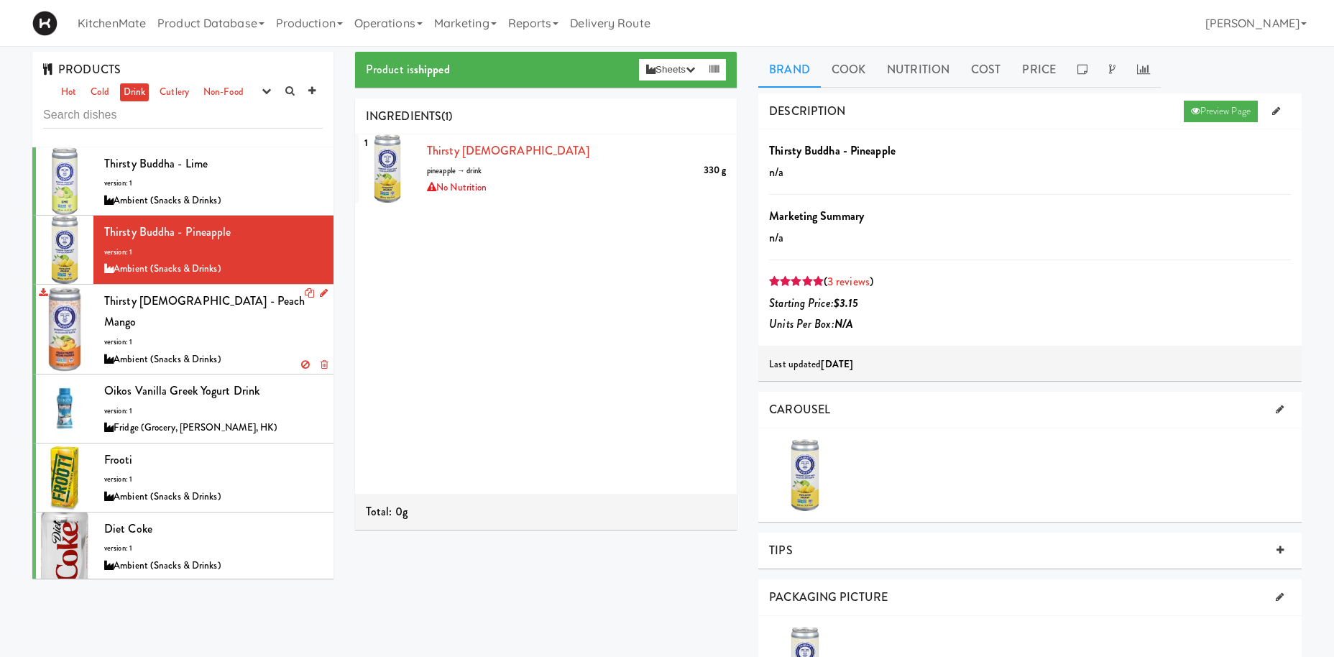
click at [208, 309] on span "Thirsty Buddha - Peach Mango" at bounding box center [204, 312] width 201 height 38
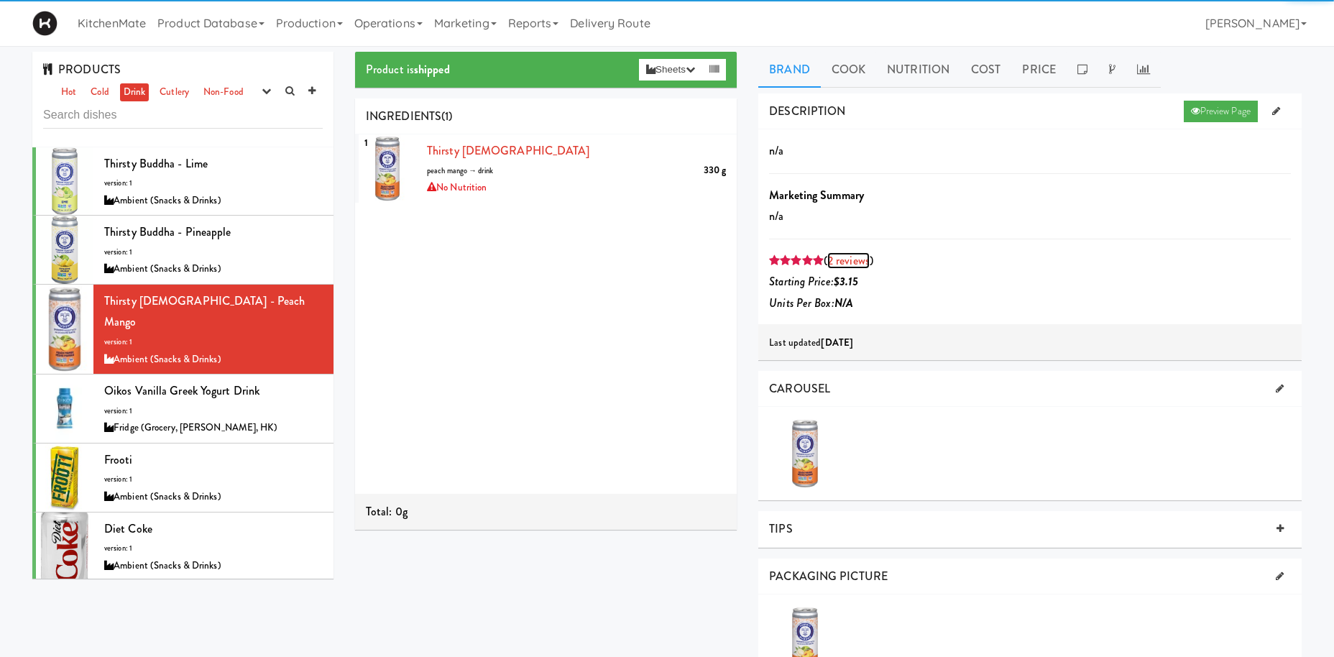
click at [863, 260] on link "2 reviews" at bounding box center [848, 260] width 42 height 17
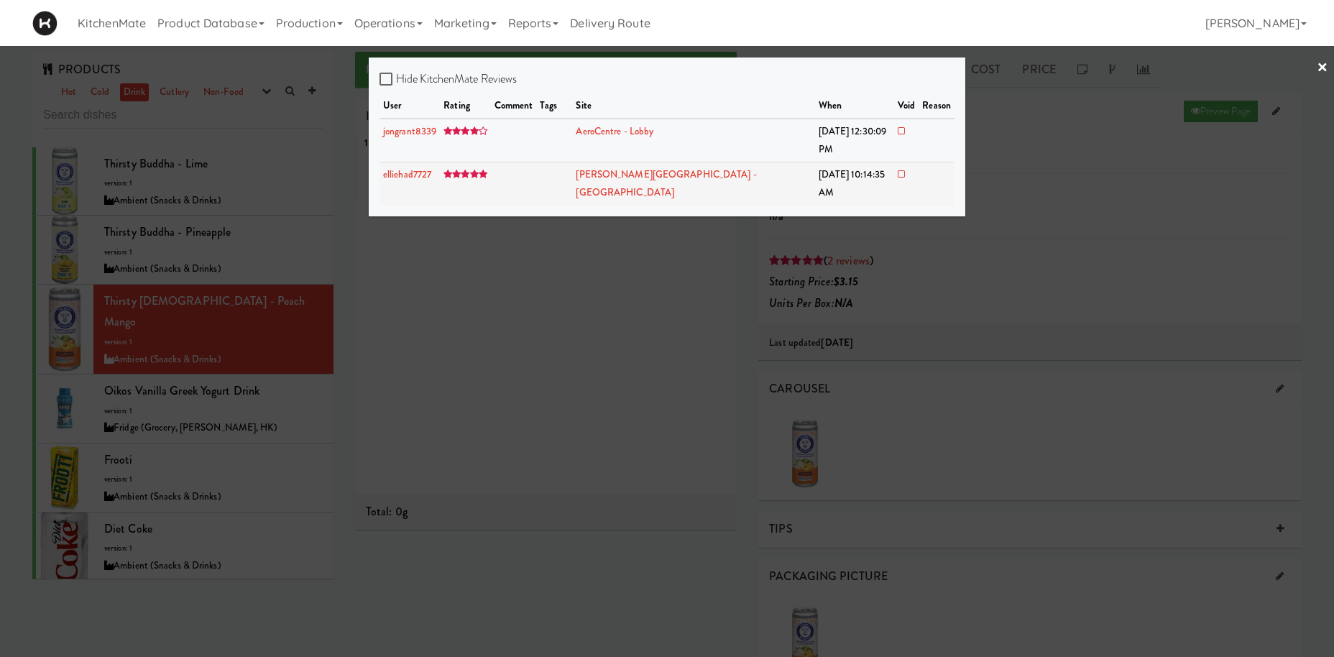
drag, startPoint x: 450, startPoint y: 129, endPoint x: 499, endPoint y: 167, distance: 62.0
click at [491, 141] on td at bounding box center [465, 141] width 51 height 44
click at [491, 167] on td at bounding box center [465, 183] width 51 height 43
drag, startPoint x: 230, startPoint y: 334, endPoint x: 224, endPoint y: 372, distance: 37.8
click at [229, 336] on div at bounding box center [667, 328] width 1334 height 657
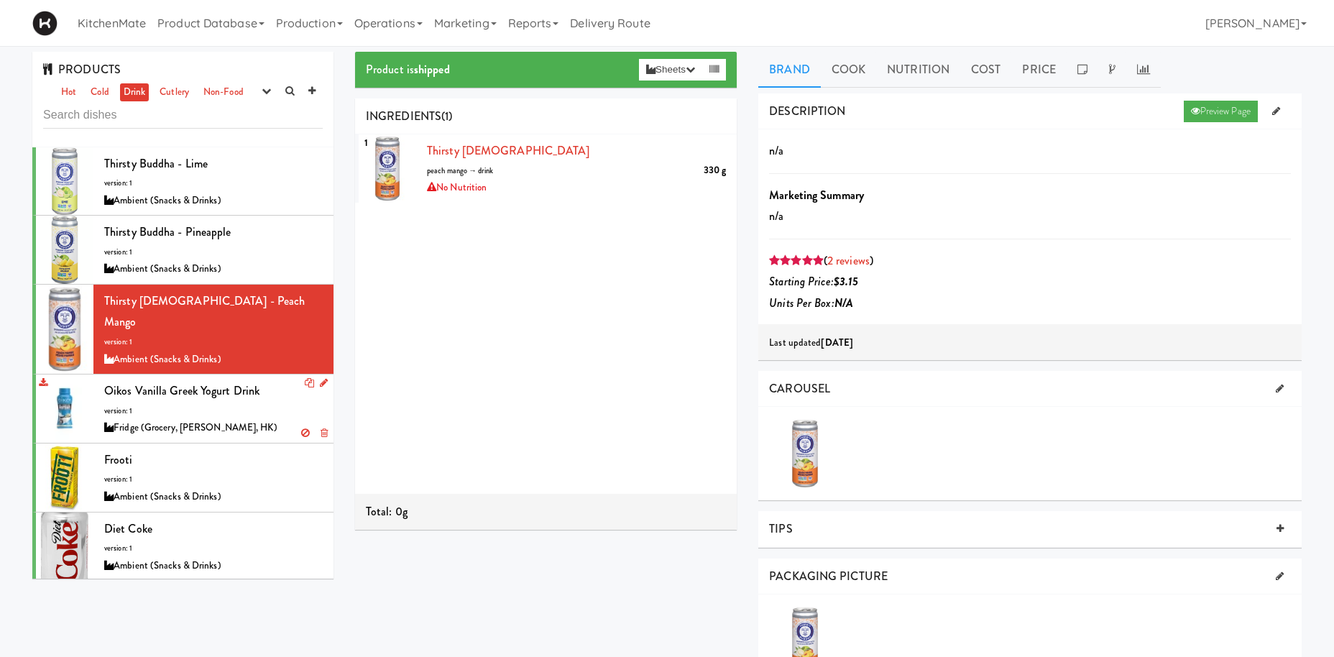
click at [224, 382] on span "Oikos Vanilla Greek Yogurt Drink" at bounding box center [181, 390] width 155 height 17
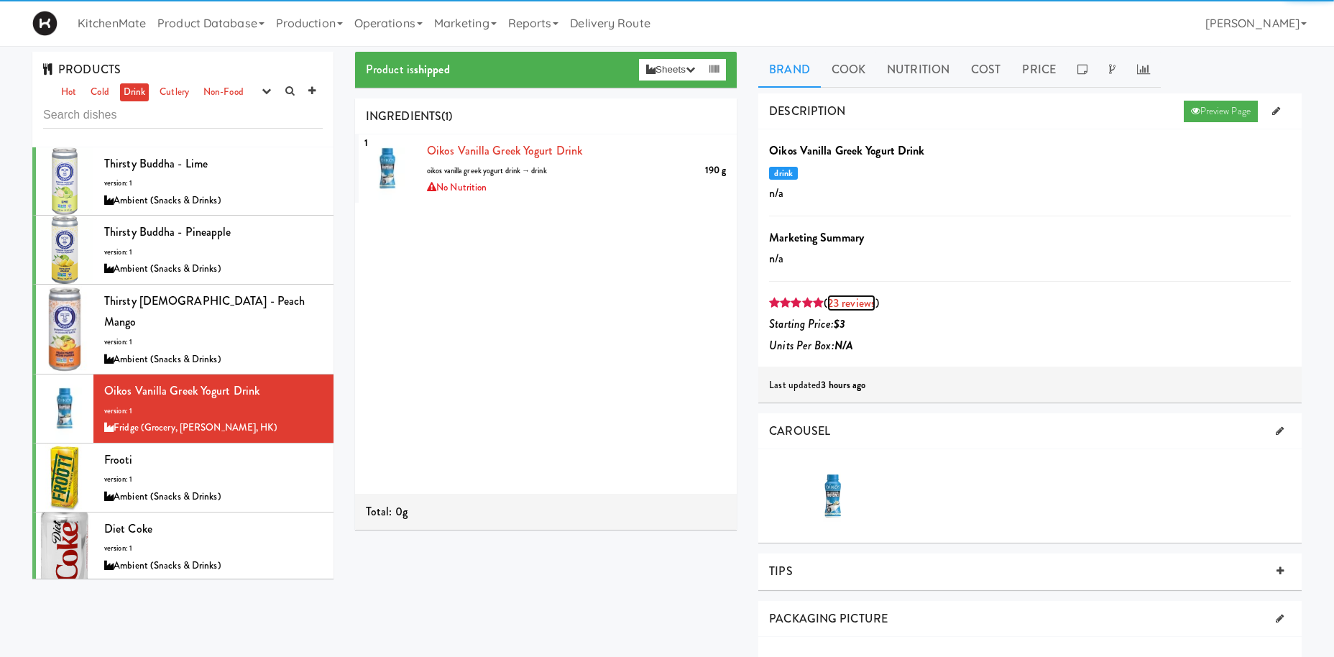
click at [856, 303] on link "23 reviews" at bounding box center [851, 303] width 48 height 17
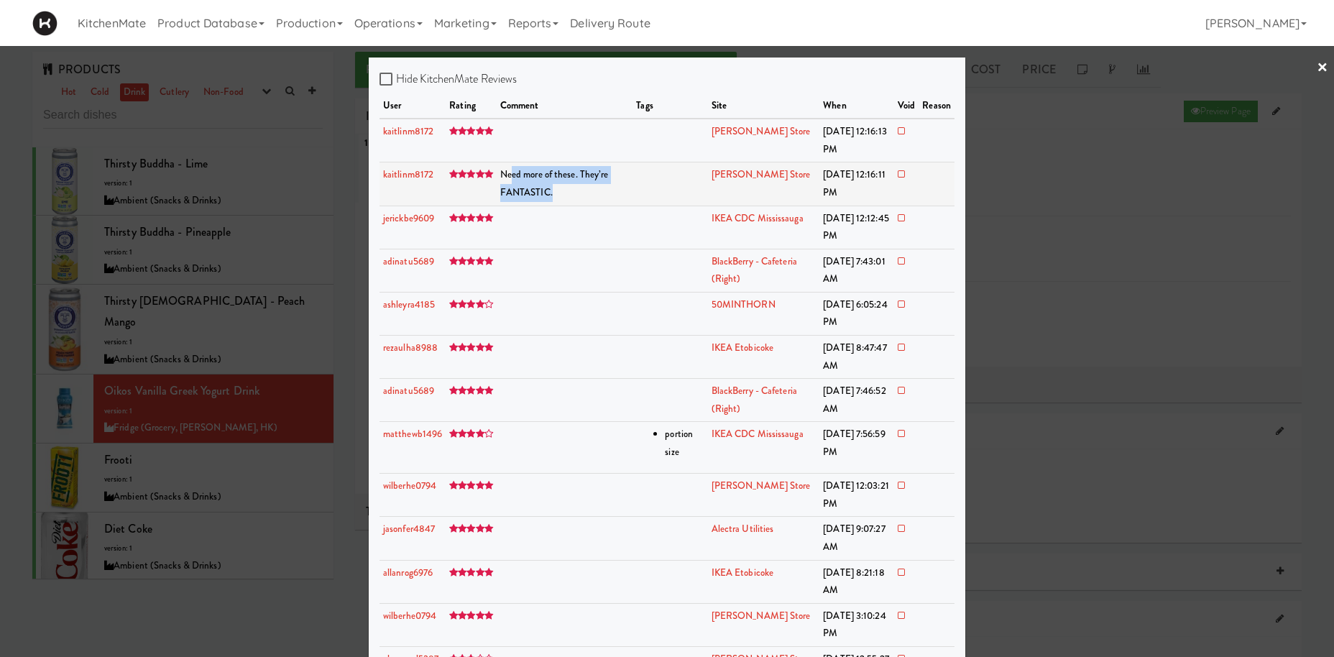
drag, startPoint x: 513, startPoint y: 175, endPoint x: 633, endPoint y: 197, distance: 122.8
click at [633, 197] on tr "kaitlinm8172 Need more of these. They’re FANTASTIC. IKEA Vaughan Store Sep 10, …" at bounding box center [667, 183] width 575 height 43
click at [638, 205] on td at bounding box center [670, 183] width 75 height 43
drag, startPoint x: 598, startPoint y: 206, endPoint x: 525, endPoint y: 193, distance: 74.5
click at [531, 194] on td "Need more of these. They’re FANTASTIC." at bounding box center [565, 183] width 137 height 43
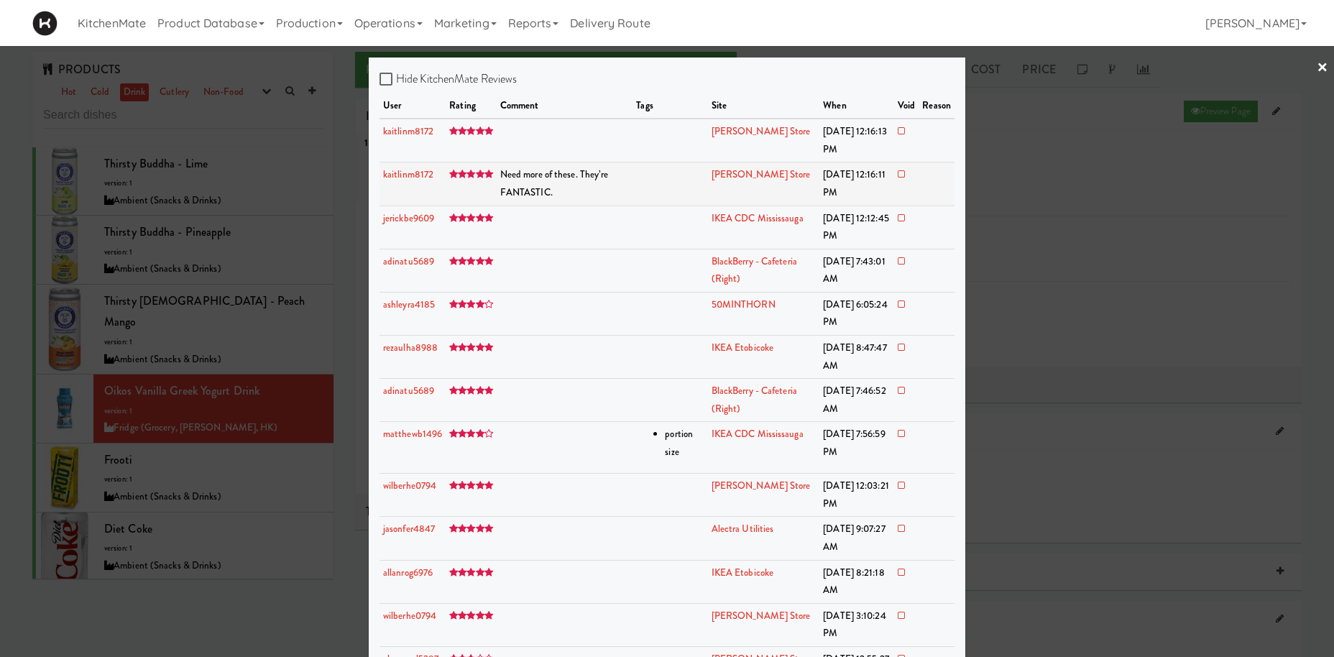
click at [520, 192] on span "Need more of these. They’re FANTASTIC." at bounding box center [554, 183] width 109 height 32
drag, startPoint x: 444, startPoint y: 178, endPoint x: 645, endPoint y: 199, distance: 201.7
click at [641, 199] on tr "kaitlinm8172 Need more of these. They’re FANTASTIC. IKEA Vaughan Store Sep 10, …" at bounding box center [667, 183] width 575 height 43
click at [686, 209] on td at bounding box center [670, 227] width 75 height 43
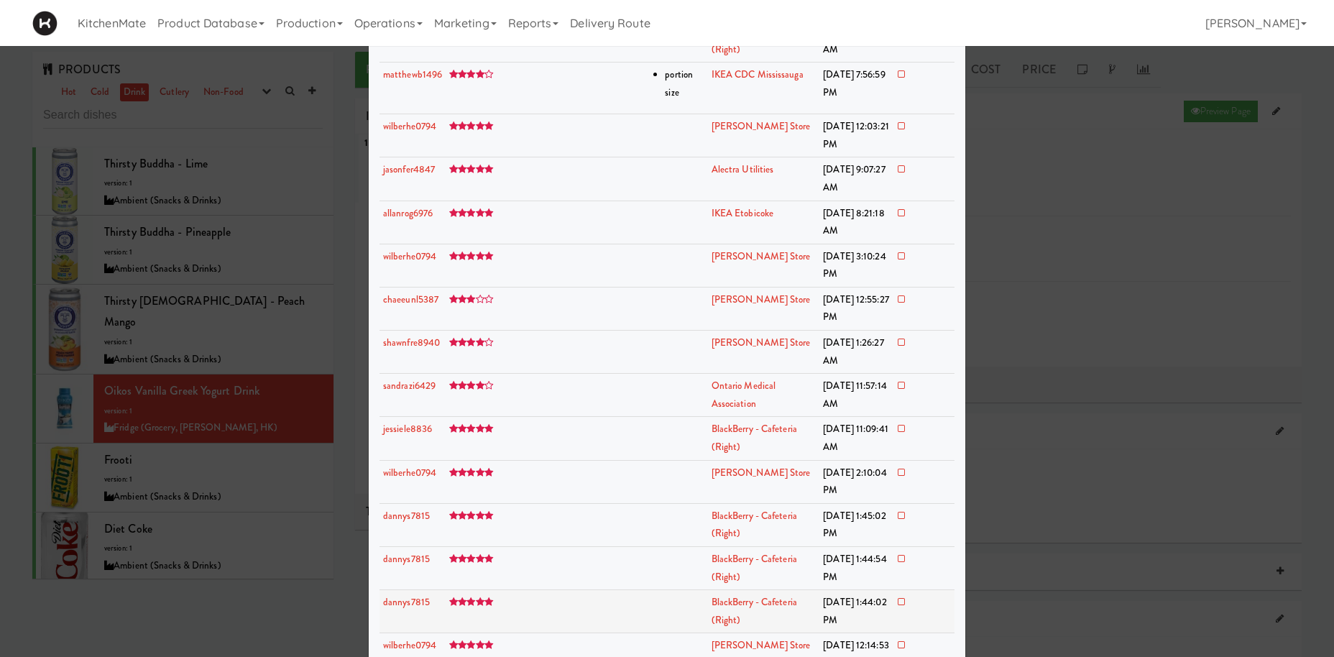
scroll to position [477, 0]
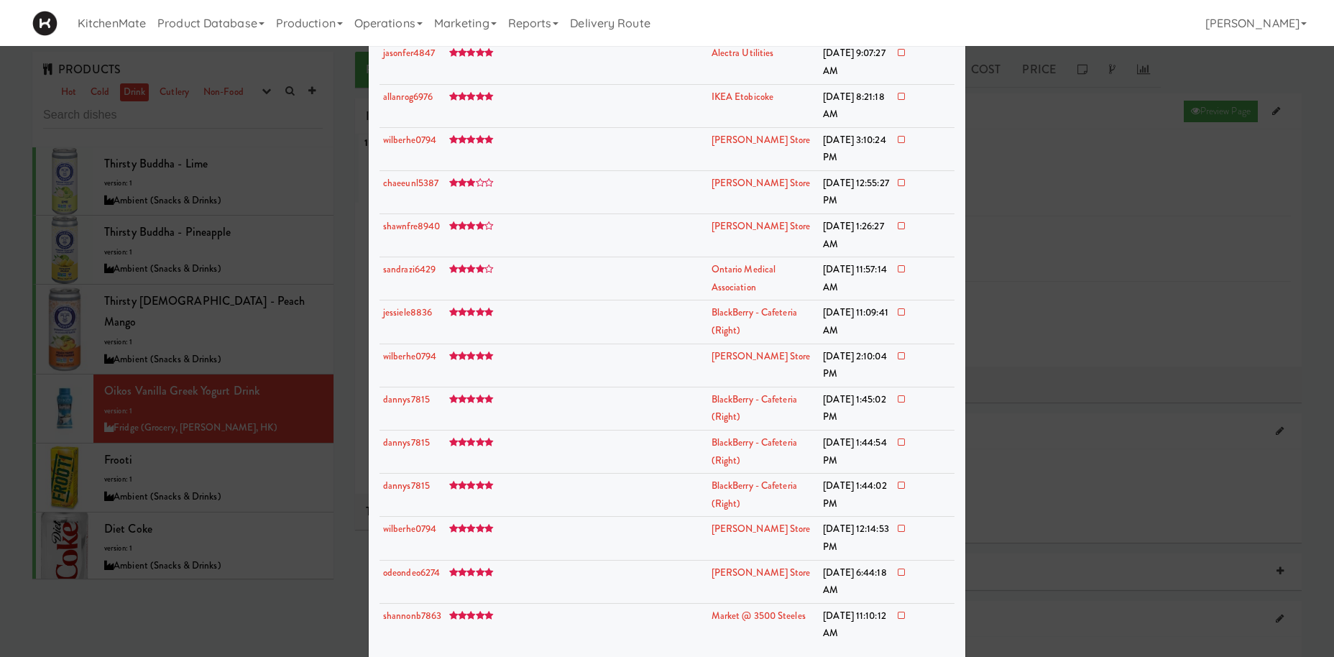
click at [262, 398] on div at bounding box center [667, 328] width 1334 height 657
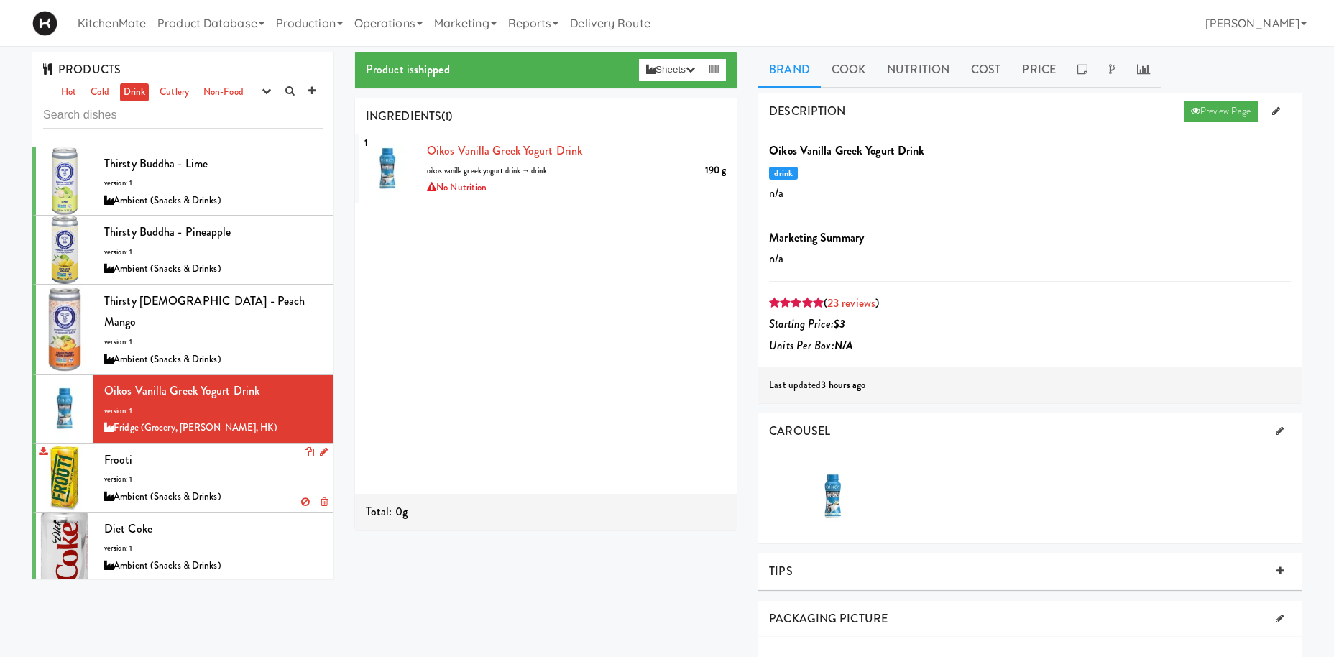
click at [242, 449] on div "Frooti version: 1 Ambient (Snacks & Drinks)" at bounding box center [213, 477] width 219 height 57
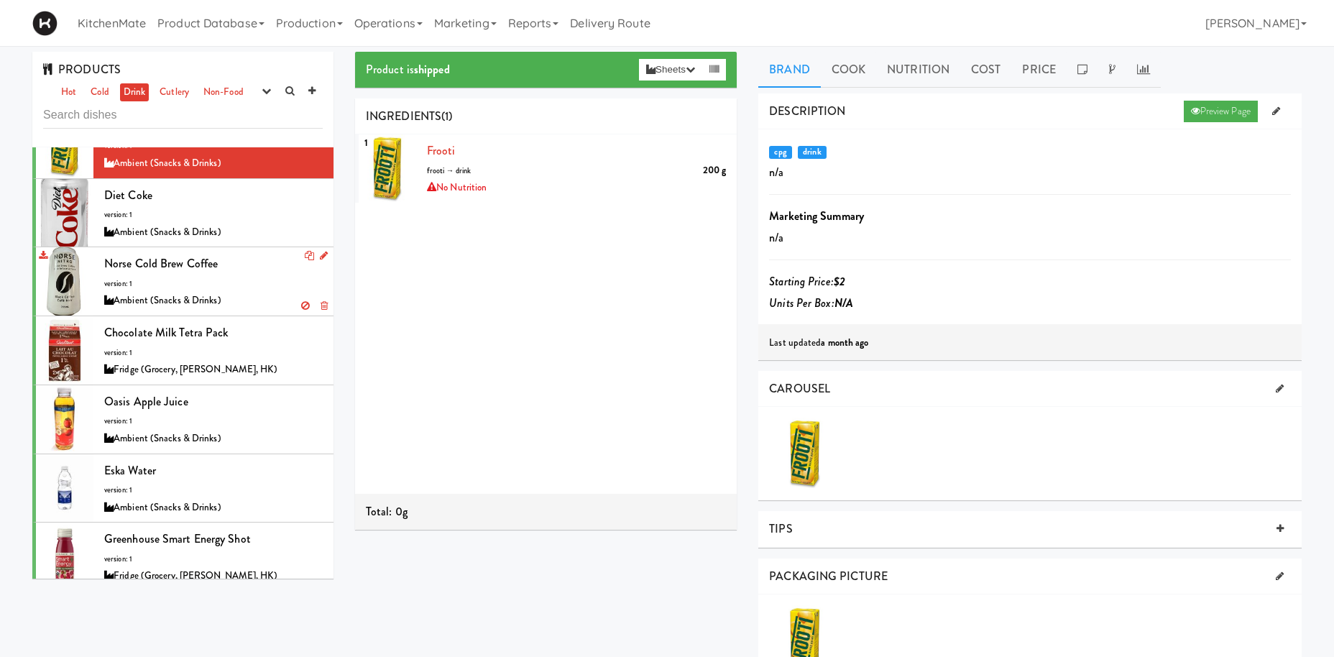
scroll to position [298, 0]
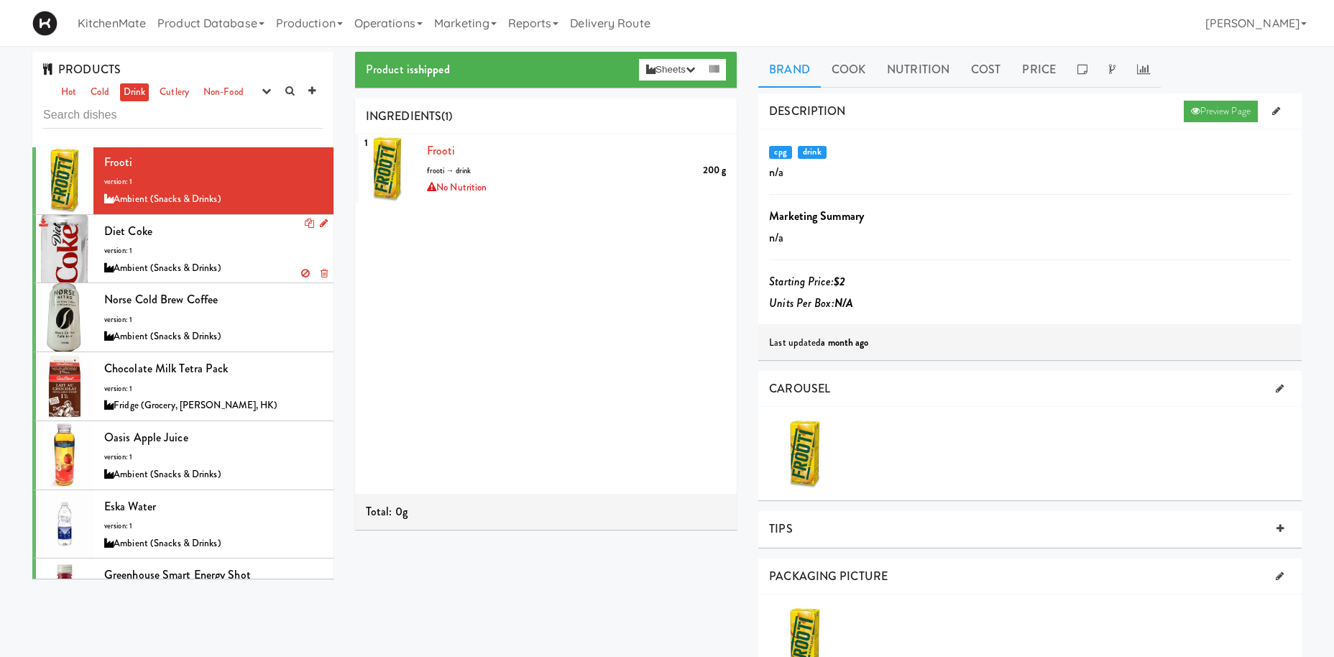
click at [226, 237] on div "Diet Coke version: 1 Ambient (Snacks & Drinks)" at bounding box center [213, 249] width 219 height 57
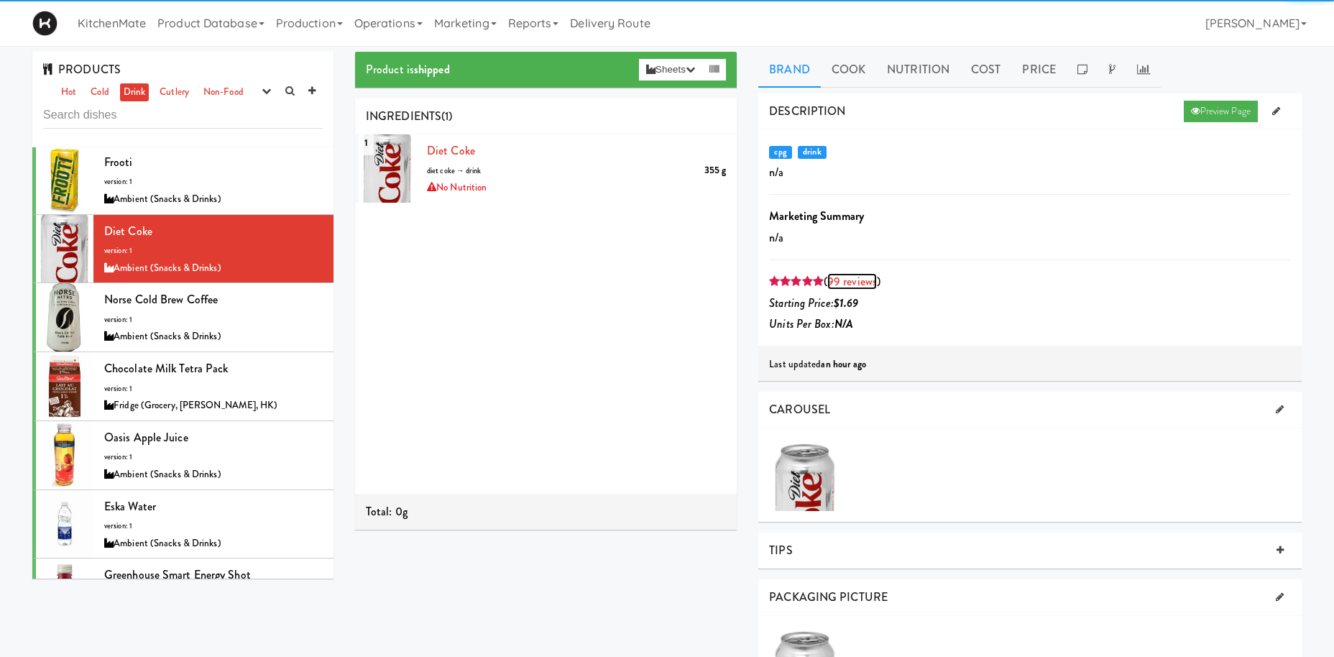
click at [871, 283] on link "99 reviews" at bounding box center [852, 281] width 50 height 17
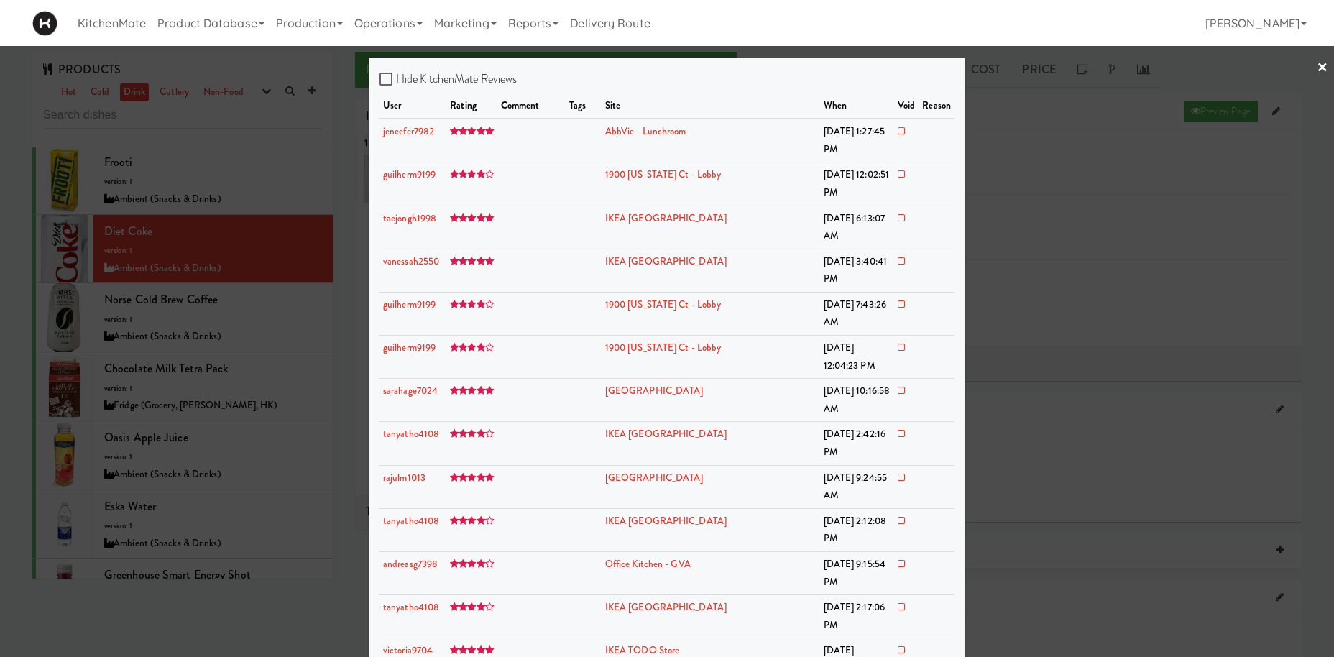
click at [206, 381] on div at bounding box center [667, 328] width 1334 height 657
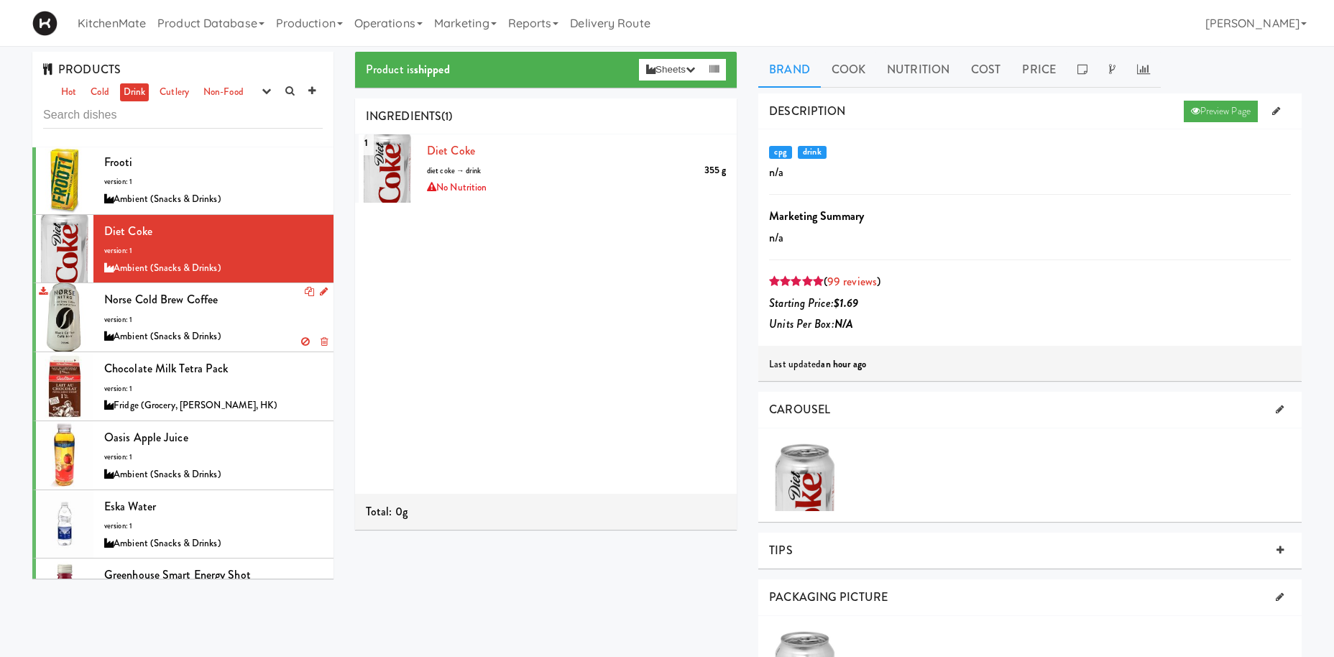
click at [239, 328] on div "Ambient (Snacks & Drinks)" at bounding box center [213, 337] width 219 height 18
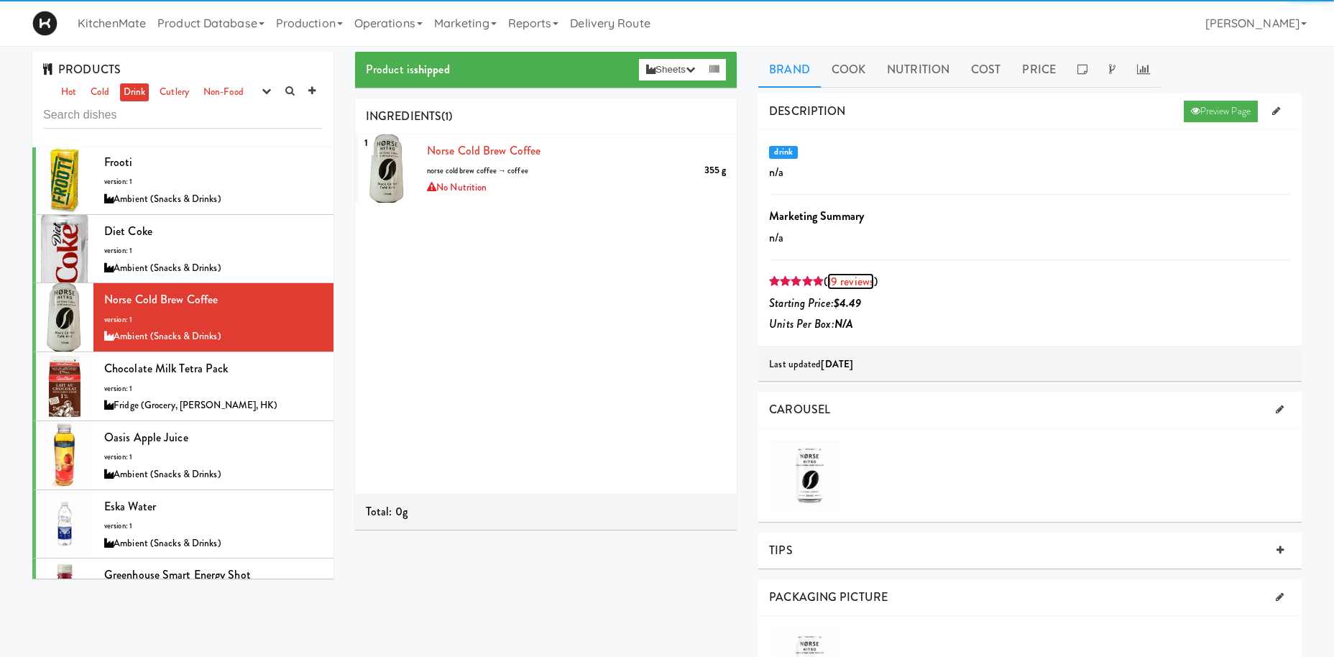
click at [858, 278] on link "19 reviews" at bounding box center [850, 281] width 47 height 17
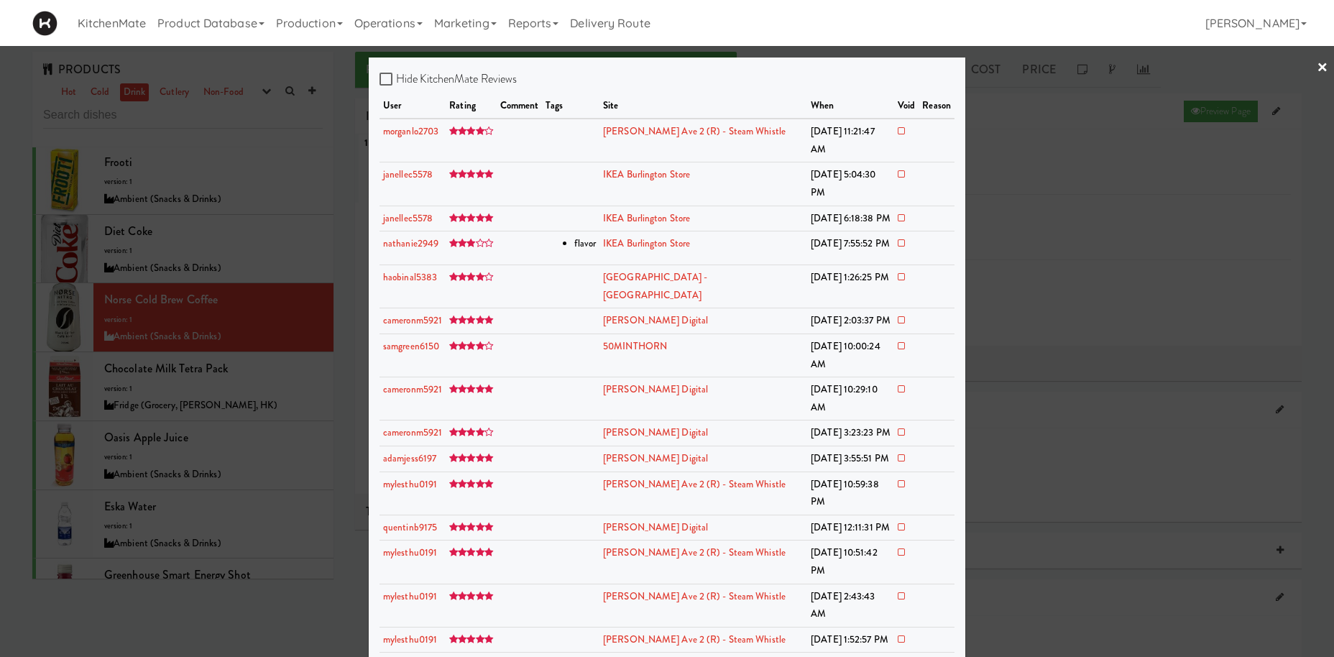
click at [108, 403] on div at bounding box center [667, 328] width 1334 height 657
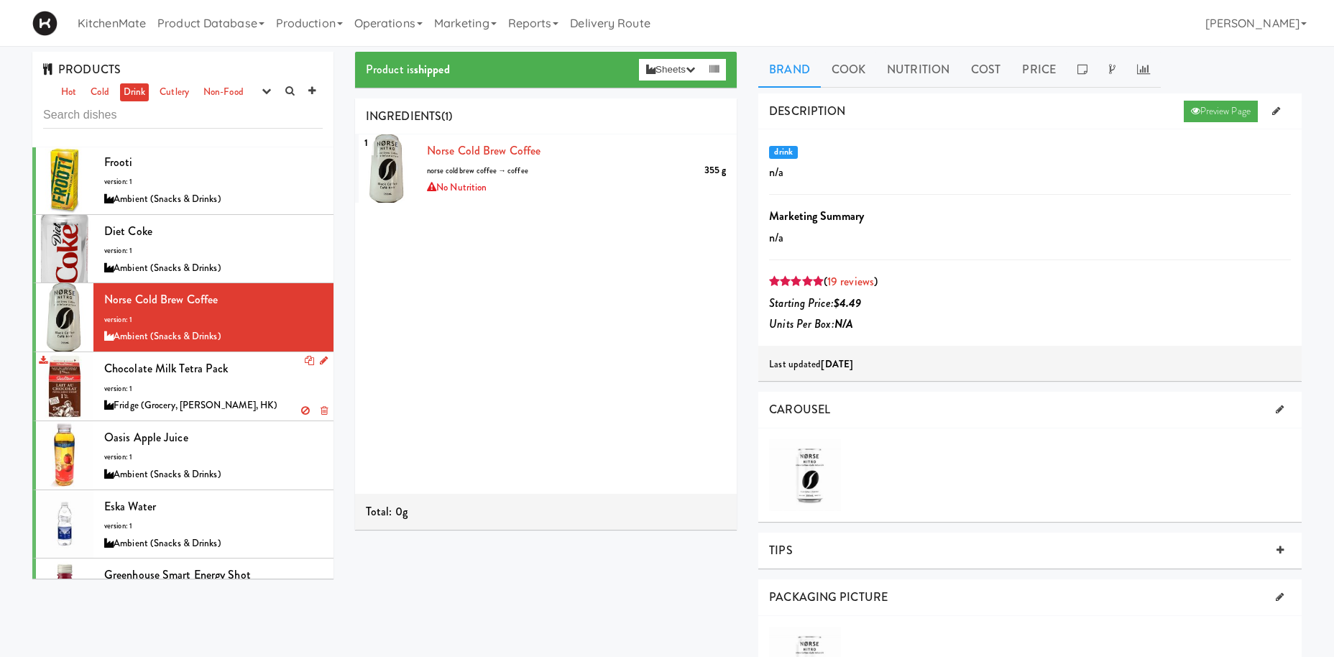
click at [211, 375] on div "Chocolate Milk Tetra Pack version: 1 Fridge (Grocery, Bev, HK)" at bounding box center [213, 386] width 219 height 57
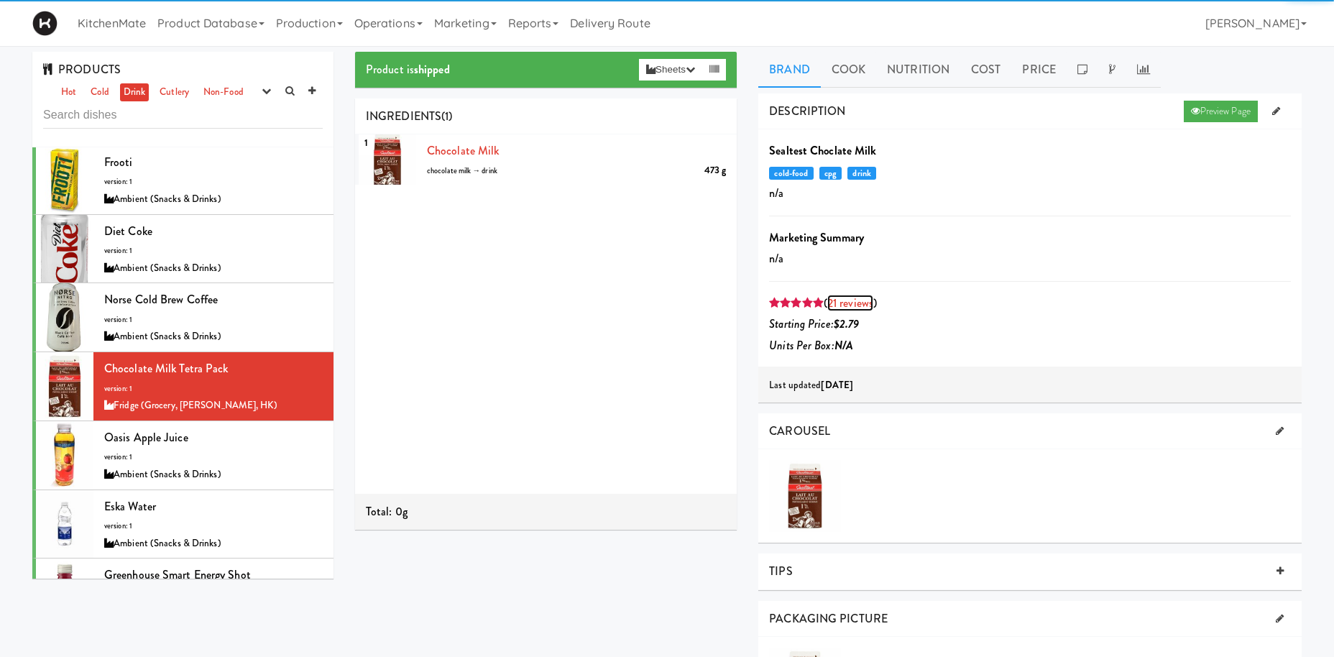
click at [872, 305] on link "21 reviews" at bounding box center [850, 303] width 46 height 17
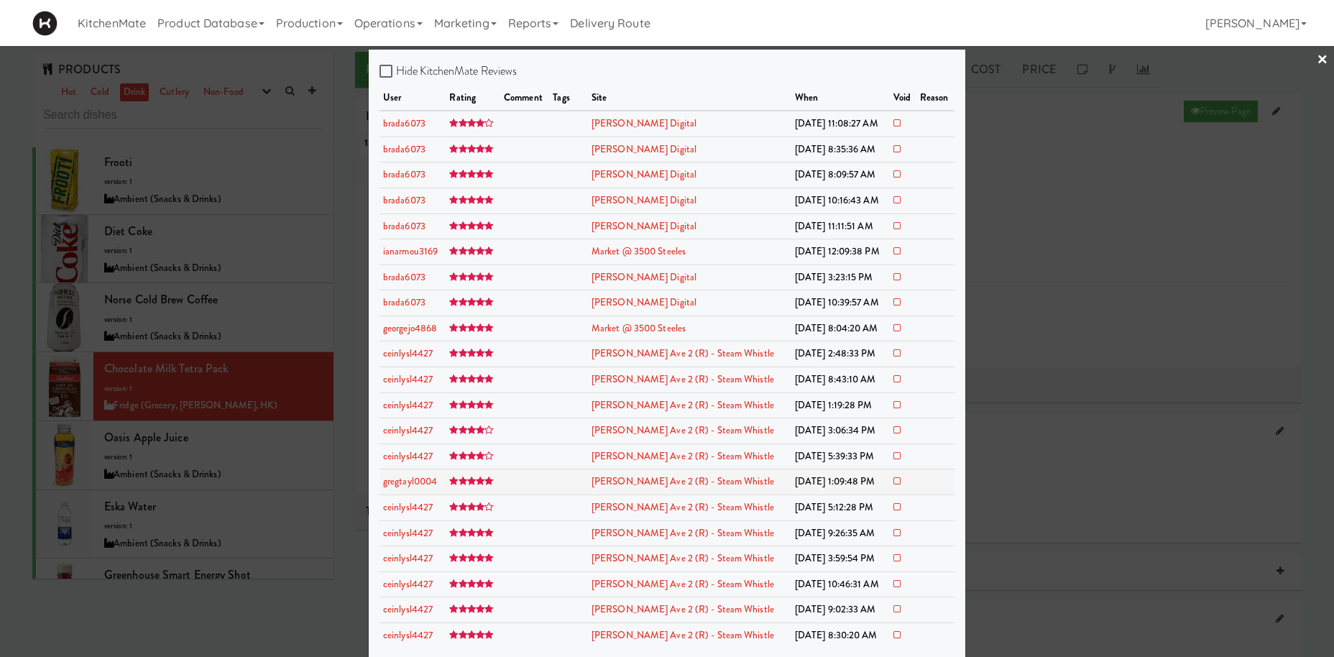
scroll to position [10, 0]
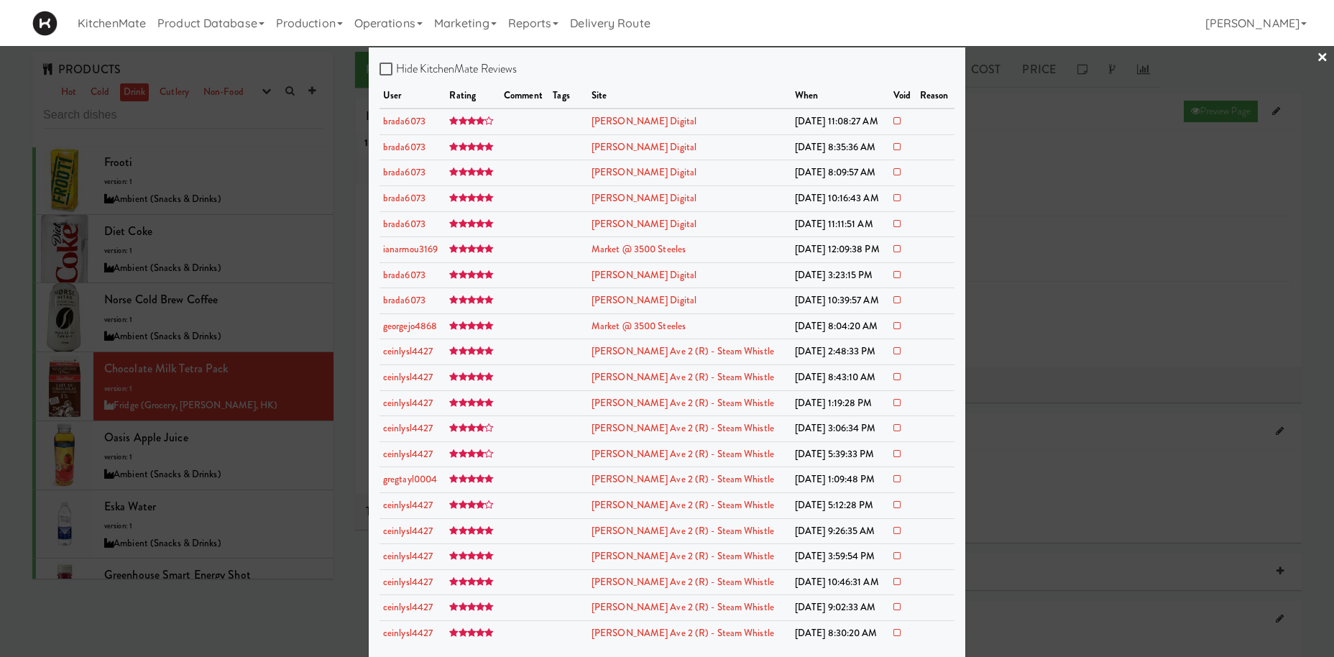
click at [238, 387] on div at bounding box center [667, 328] width 1334 height 657
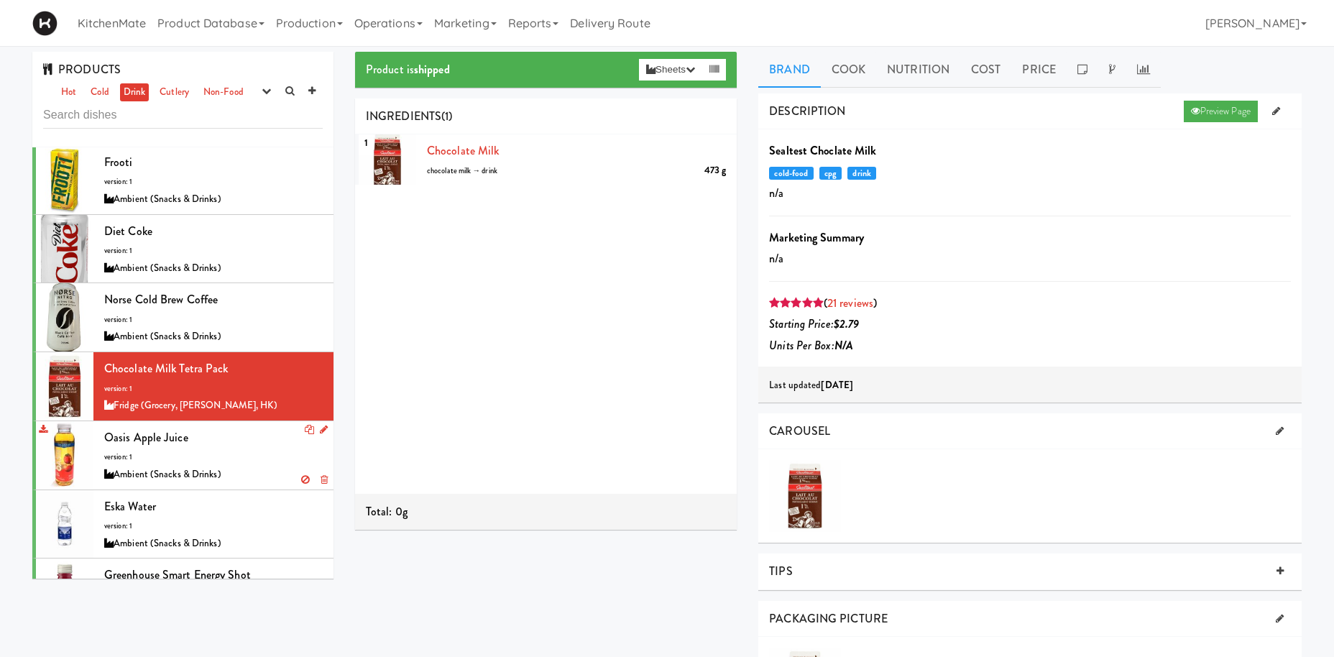
click at [202, 431] on div "Oasis Apple Juice version: 1 Ambient (Snacks & Drinks)" at bounding box center [213, 455] width 219 height 57
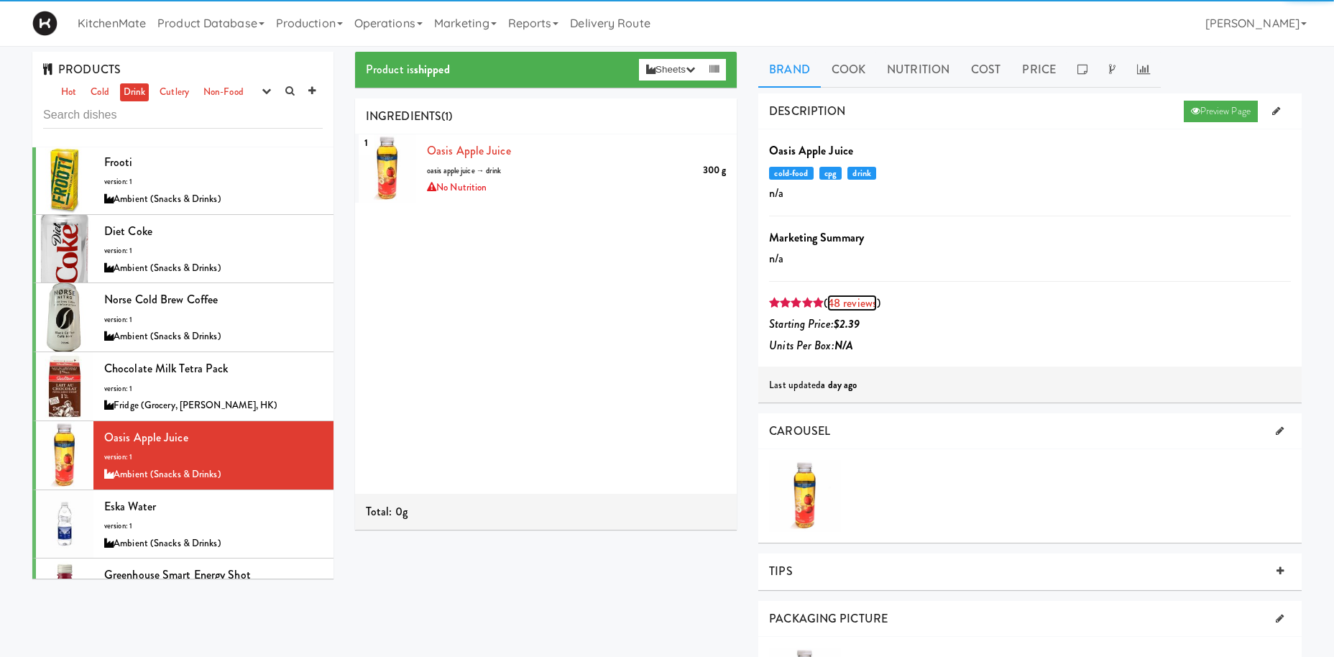
click at [843, 309] on link "48 reviews" at bounding box center [852, 303] width 50 height 17
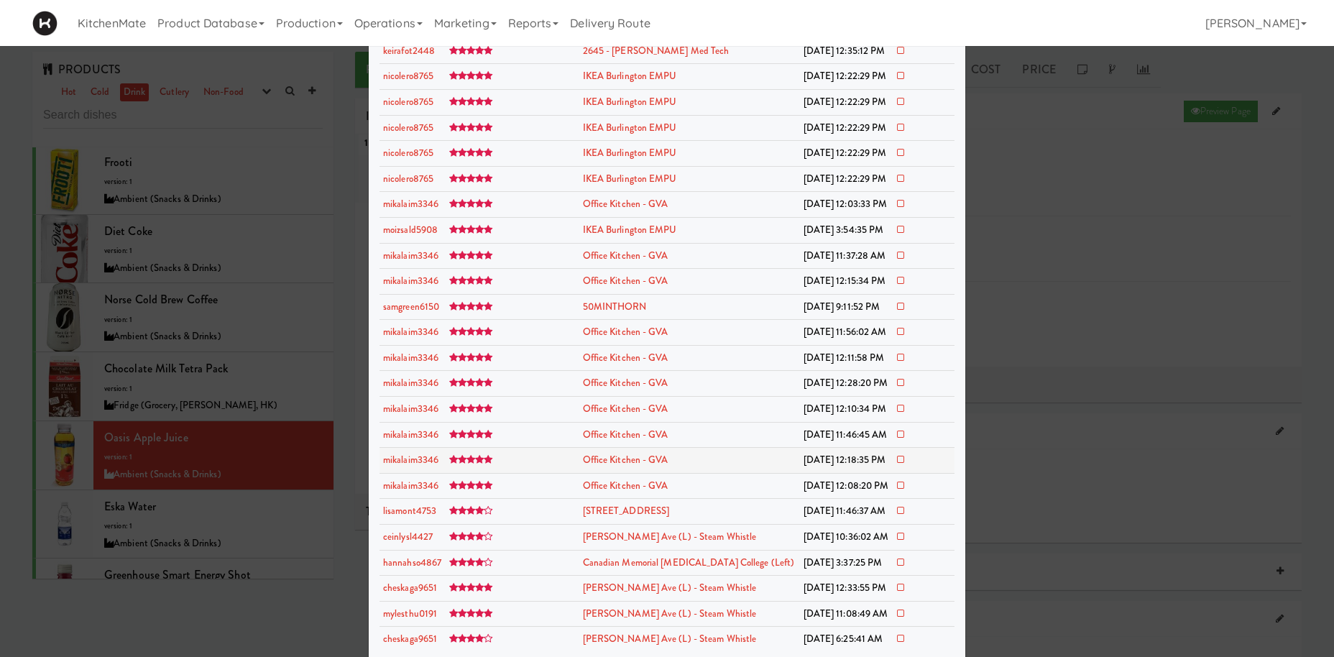
scroll to position [804, 0]
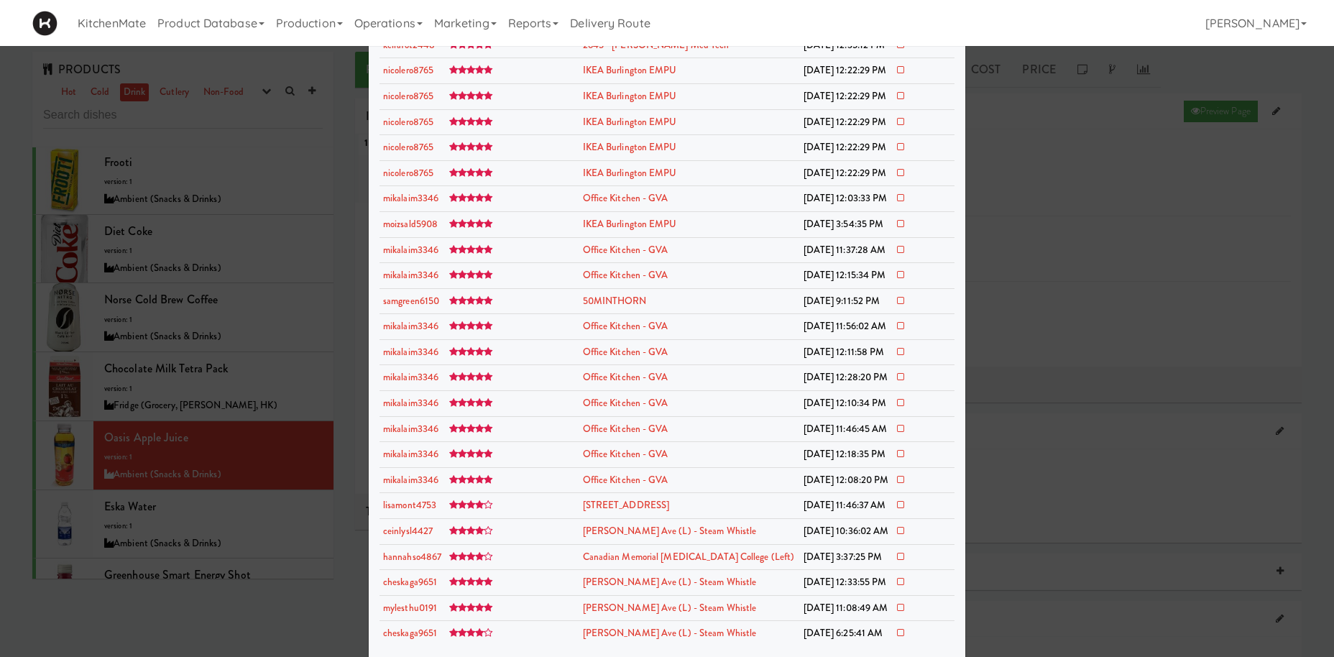
click at [178, 506] on div at bounding box center [667, 328] width 1334 height 657
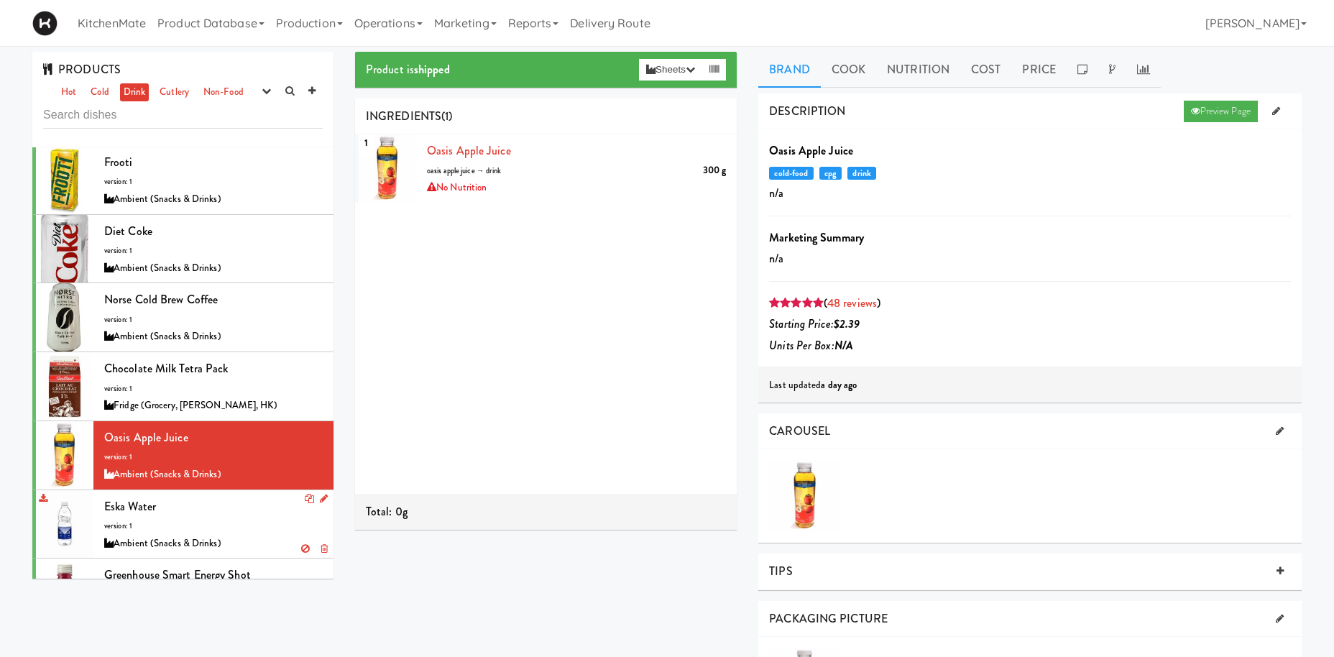
click at [188, 496] on div "Eska Water version: 1 Ambient (Snacks & Drinks)" at bounding box center [213, 524] width 219 height 57
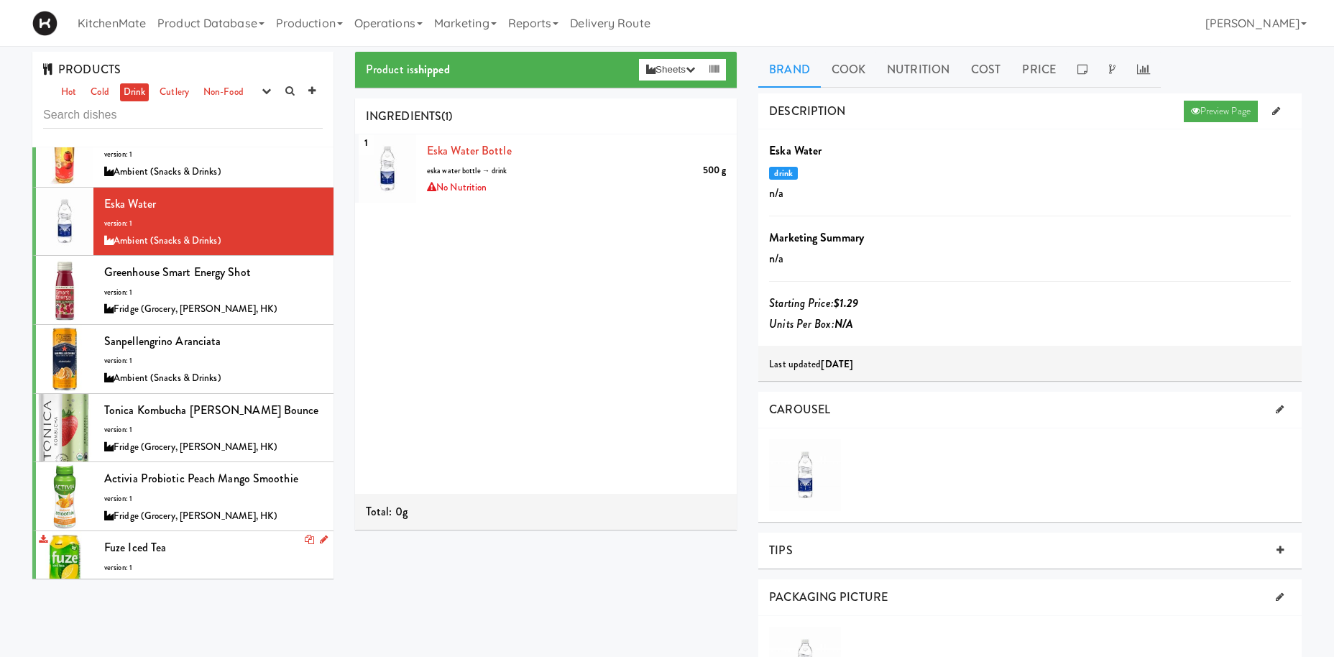
scroll to position [694, 0]
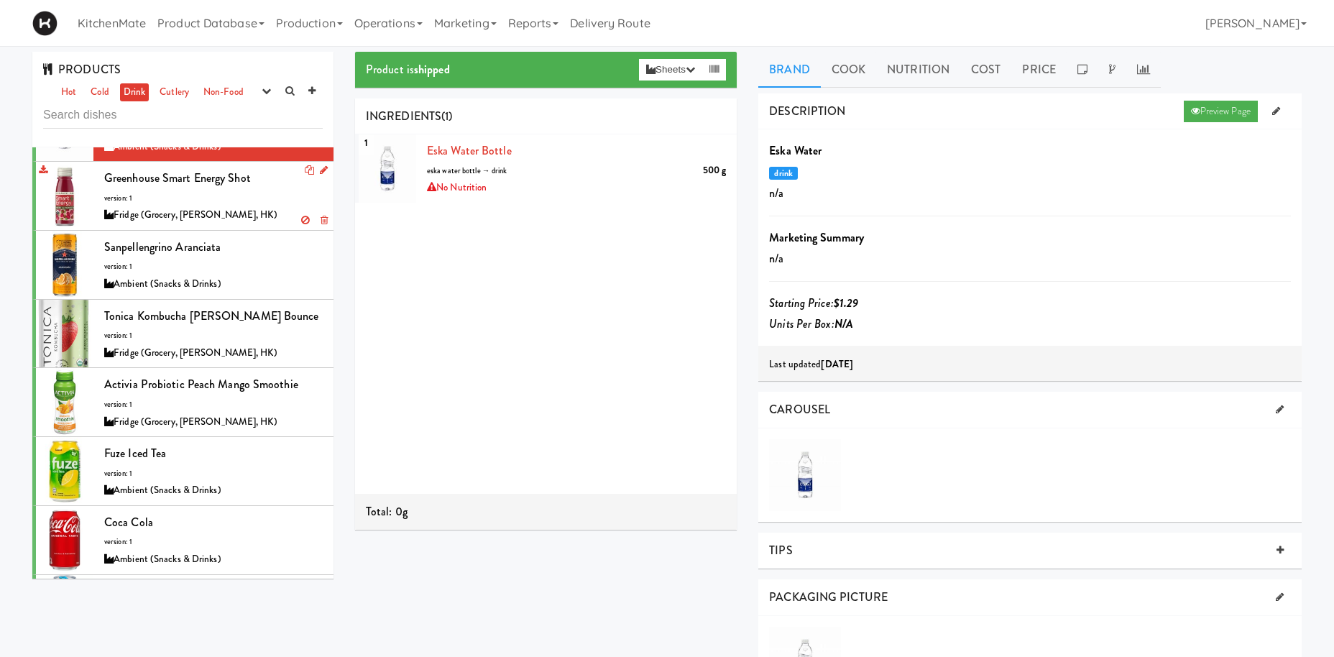
click at [229, 184] on div "Greenhouse Smart Energy Shot version: 1 Fridge (Grocery, Bev, HK)" at bounding box center [213, 195] width 219 height 57
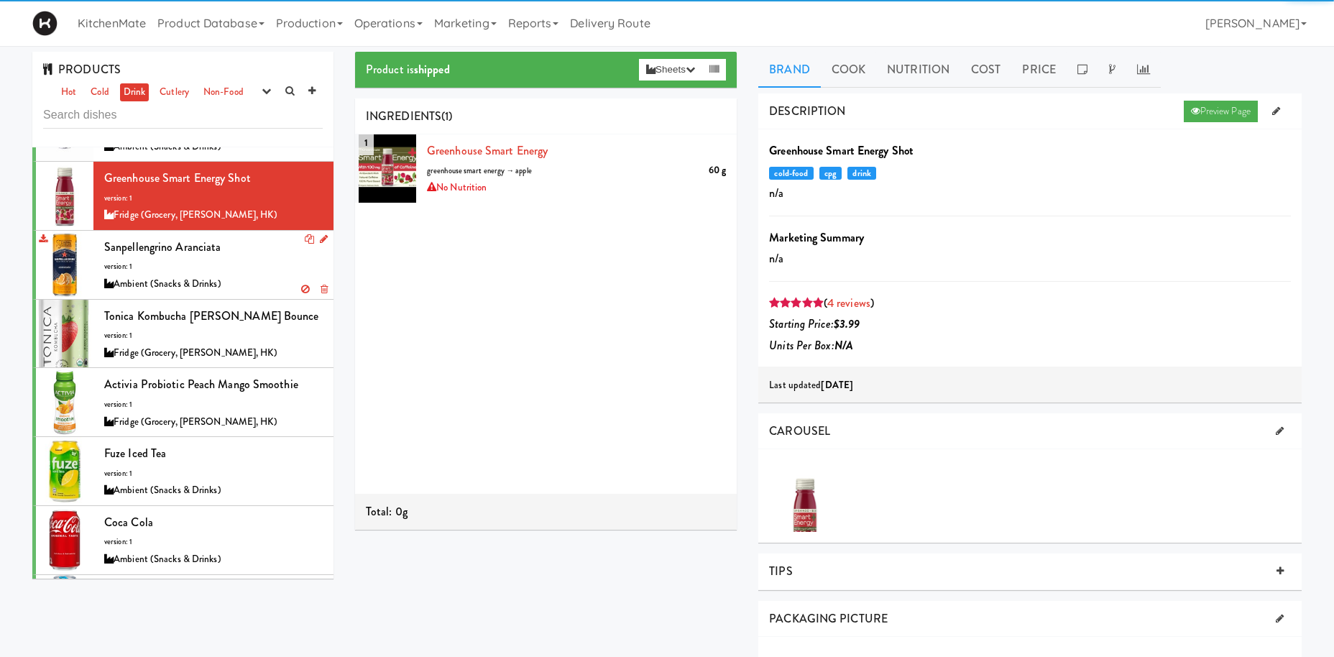
click at [219, 275] on div "Ambient (Snacks & Drinks)" at bounding box center [213, 284] width 219 height 18
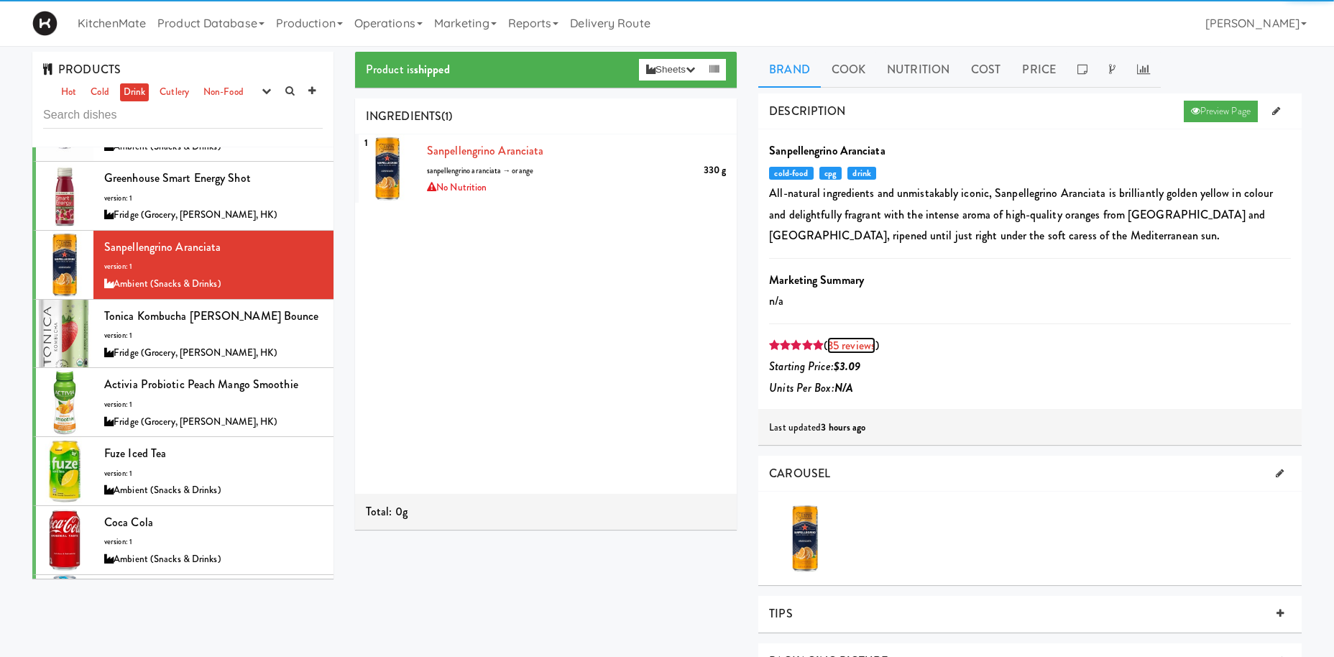
click at [855, 345] on link "35 reviews" at bounding box center [851, 345] width 48 height 17
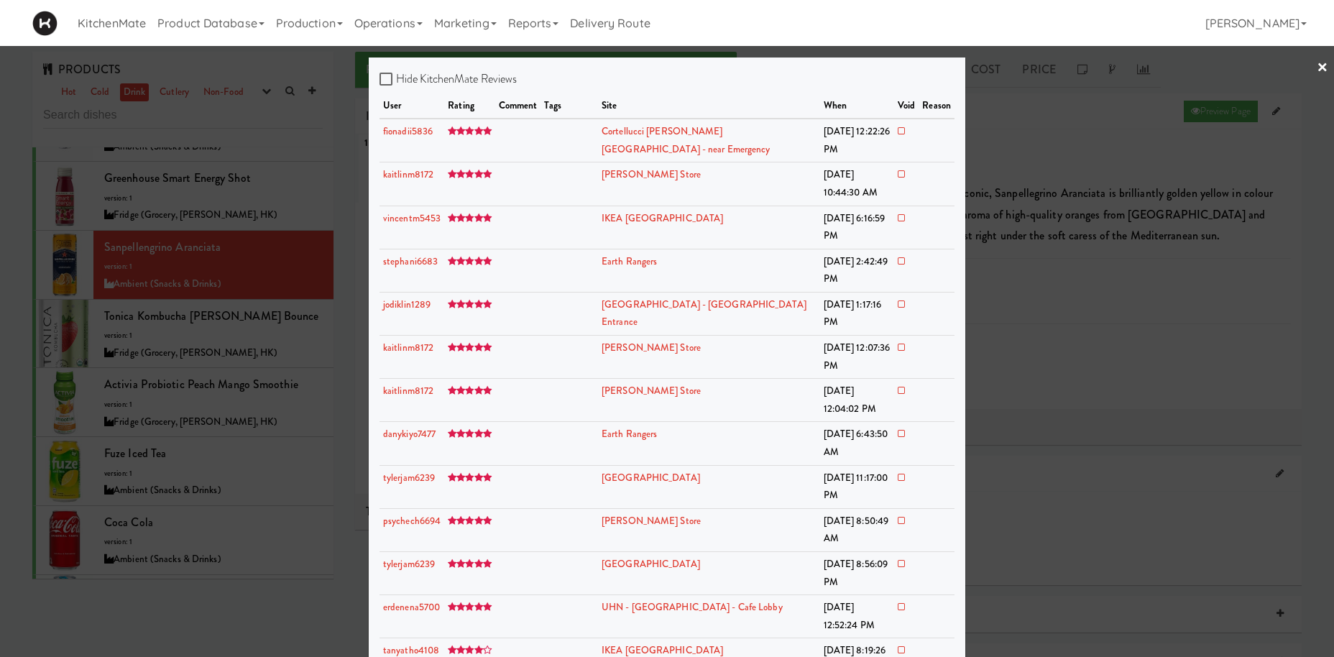
click at [133, 254] on div at bounding box center [667, 328] width 1334 height 657
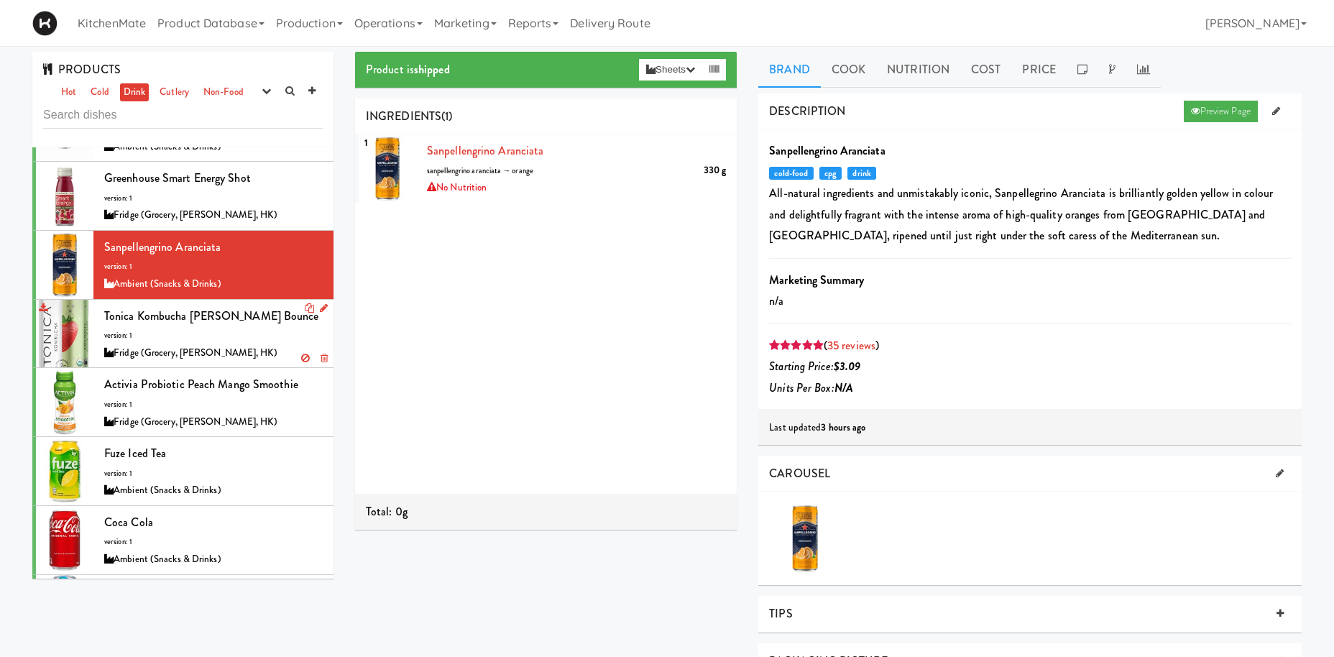
click at [176, 344] on div "Fridge (Grocery, Bev, HK)" at bounding box center [213, 353] width 219 height 18
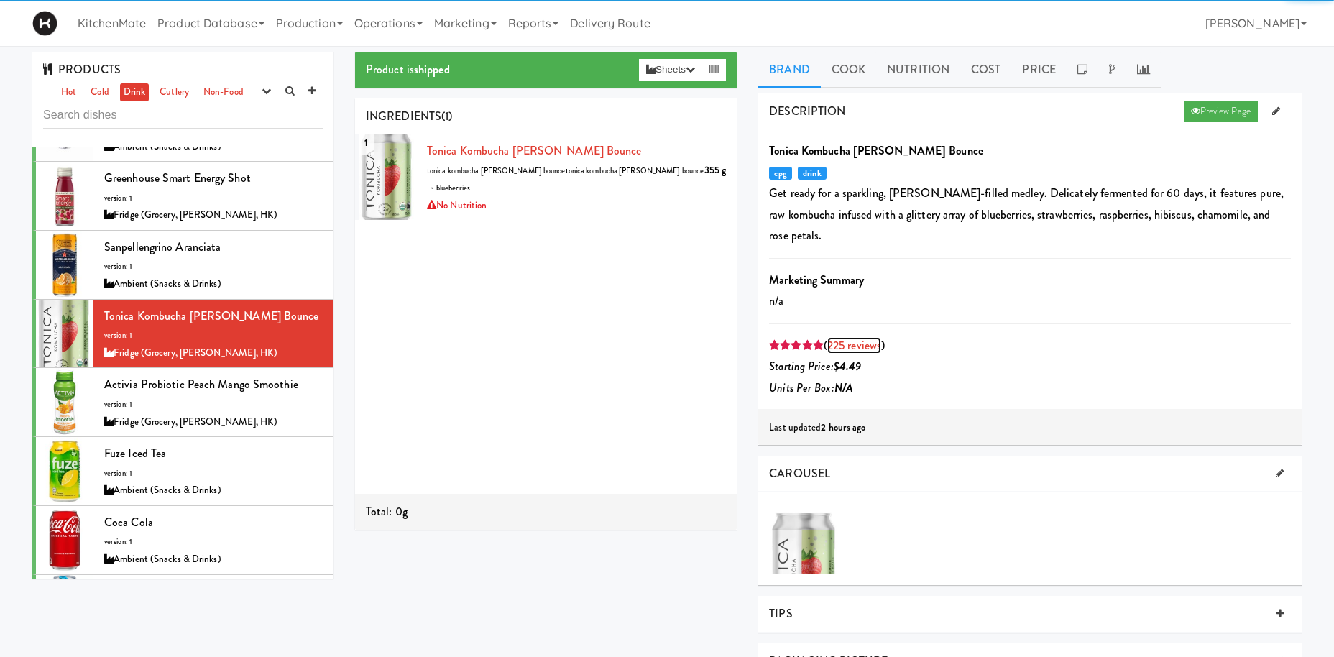
click at [853, 337] on link "225 reviews" at bounding box center [854, 345] width 54 height 17
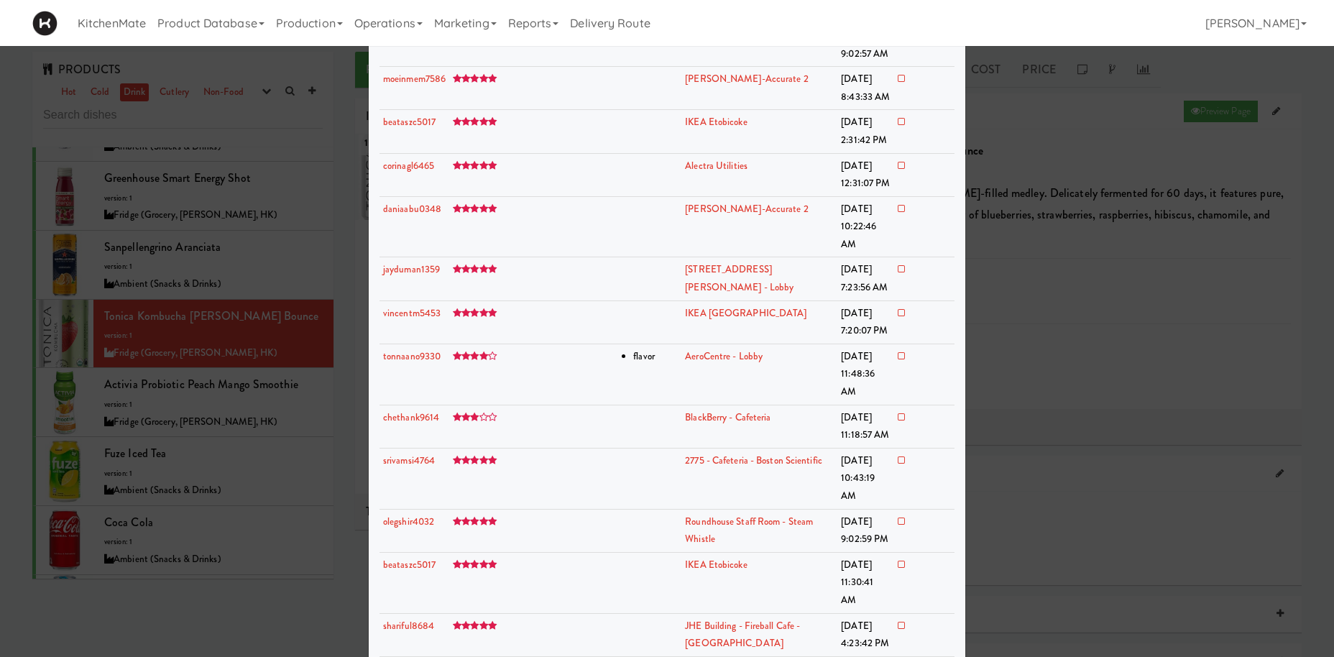
scroll to position [5891, 0]
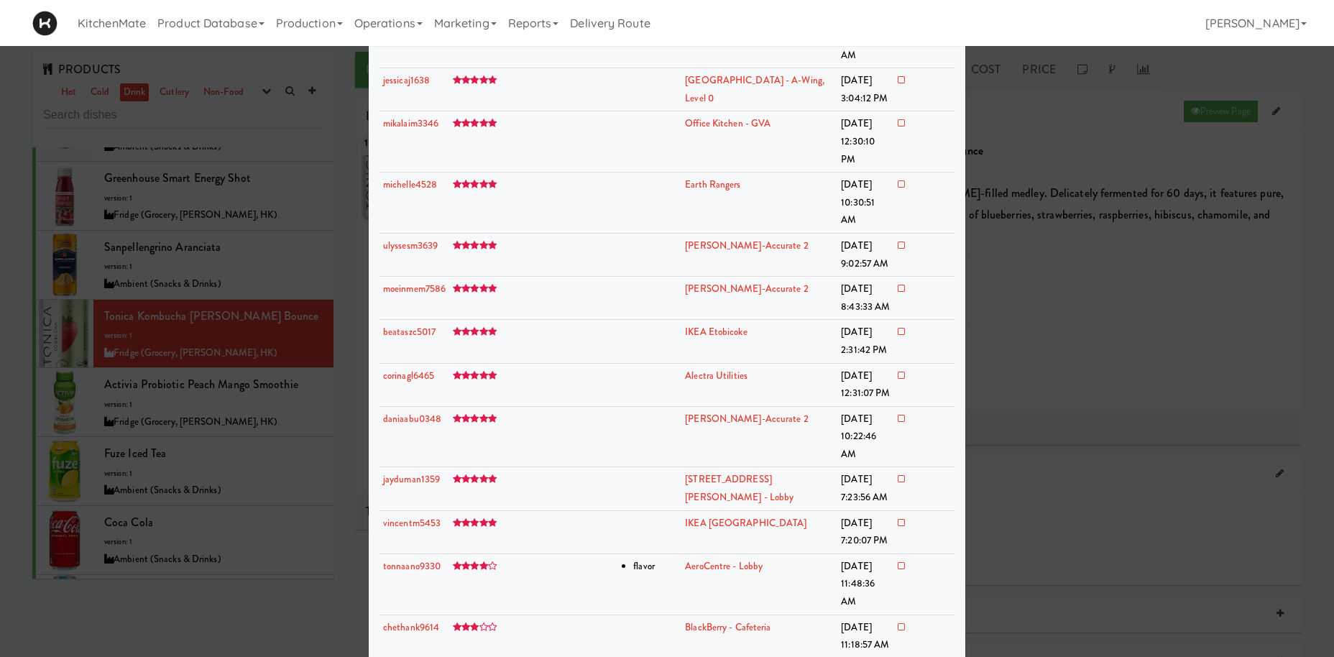
drag, startPoint x: 549, startPoint y: 296, endPoint x: 640, endPoint y: 305, distance: 91.0
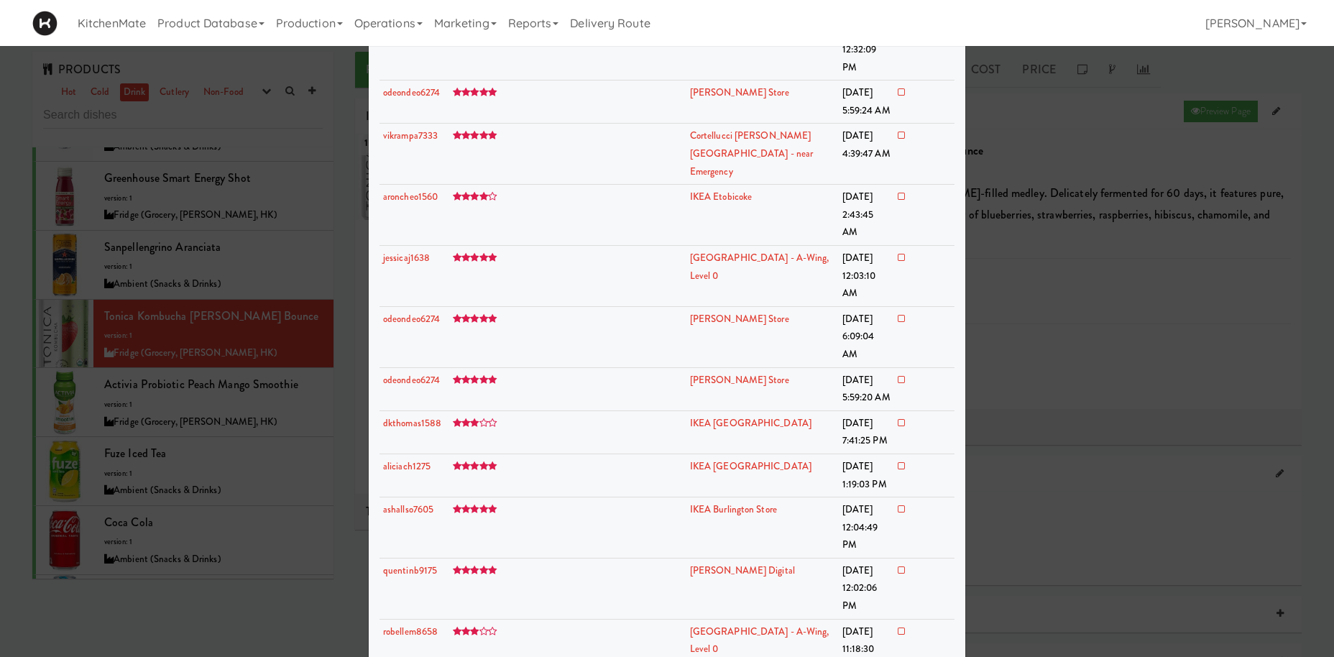
scroll to position [7360, 0]
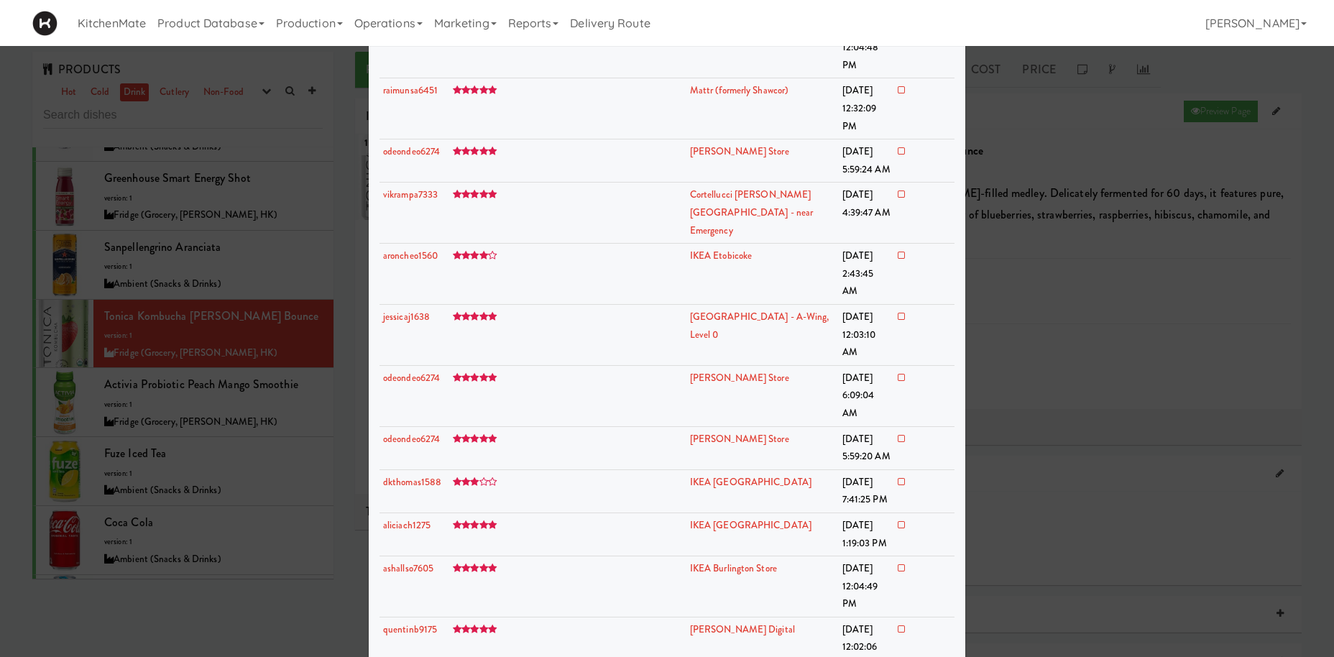
drag, startPoint x: 549, startPoint y: 275, endPoint x: 648, endPoint y: 302, distance: 102.7
drag, startPoint x: 514, startPoint y: 387, endPoint x: 618, endPoint y: 405, distance: 105.1
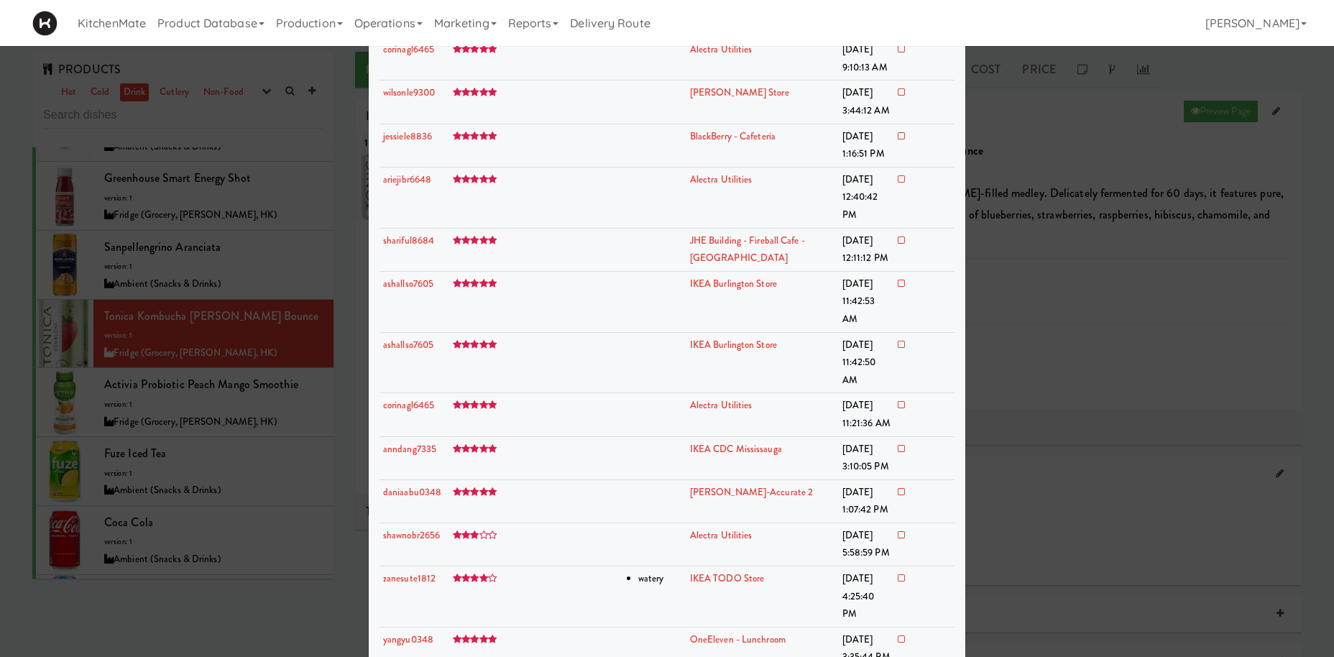
scroll to position [8451, 0]
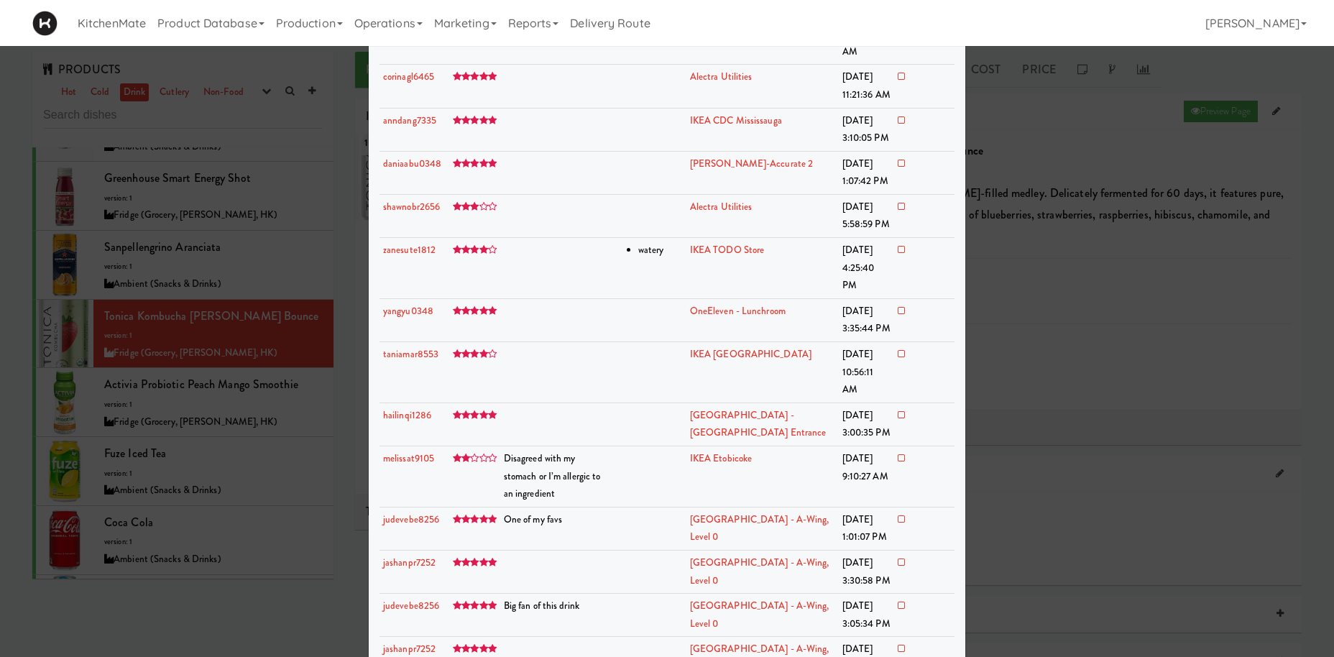
drag, startPoint x: 505, startPoint y: 265, endPoint x: 643, endPoint y: 303, distance: 143.0
drag, startPoint x: 584, startPoint y: 528, endPoint x: 487, endPoint y: 527, distance: 97.1
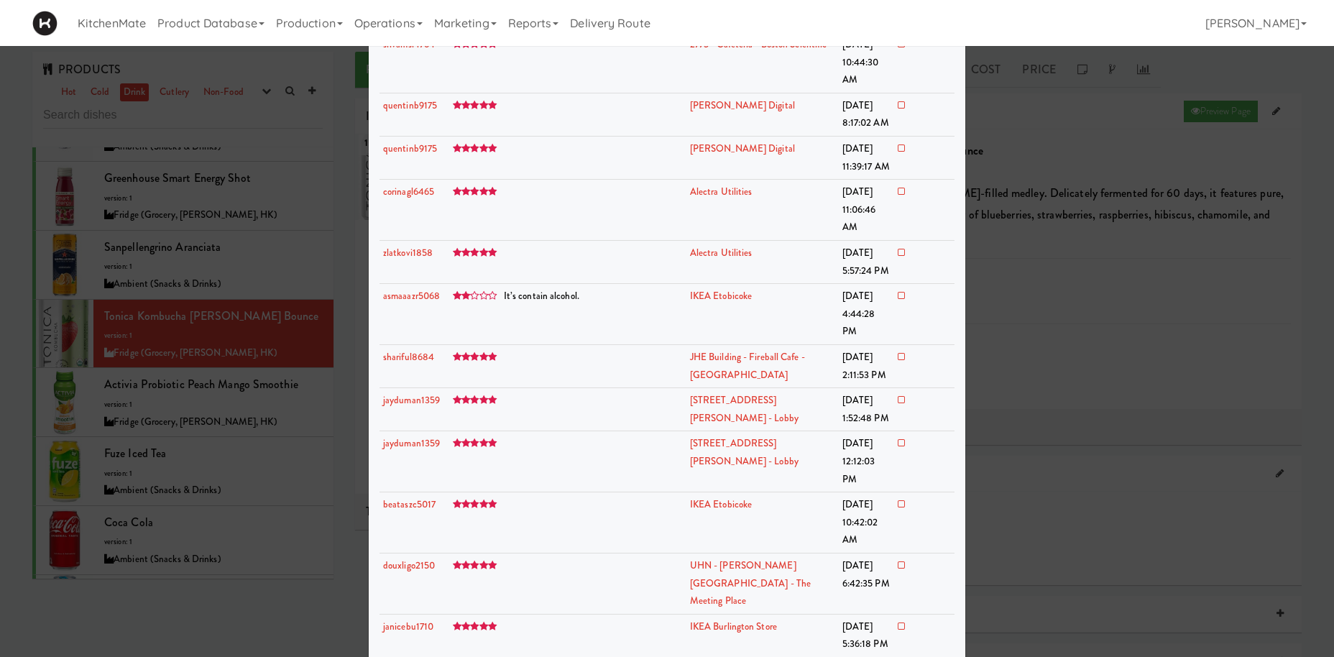
scroll to position [9374, 0]
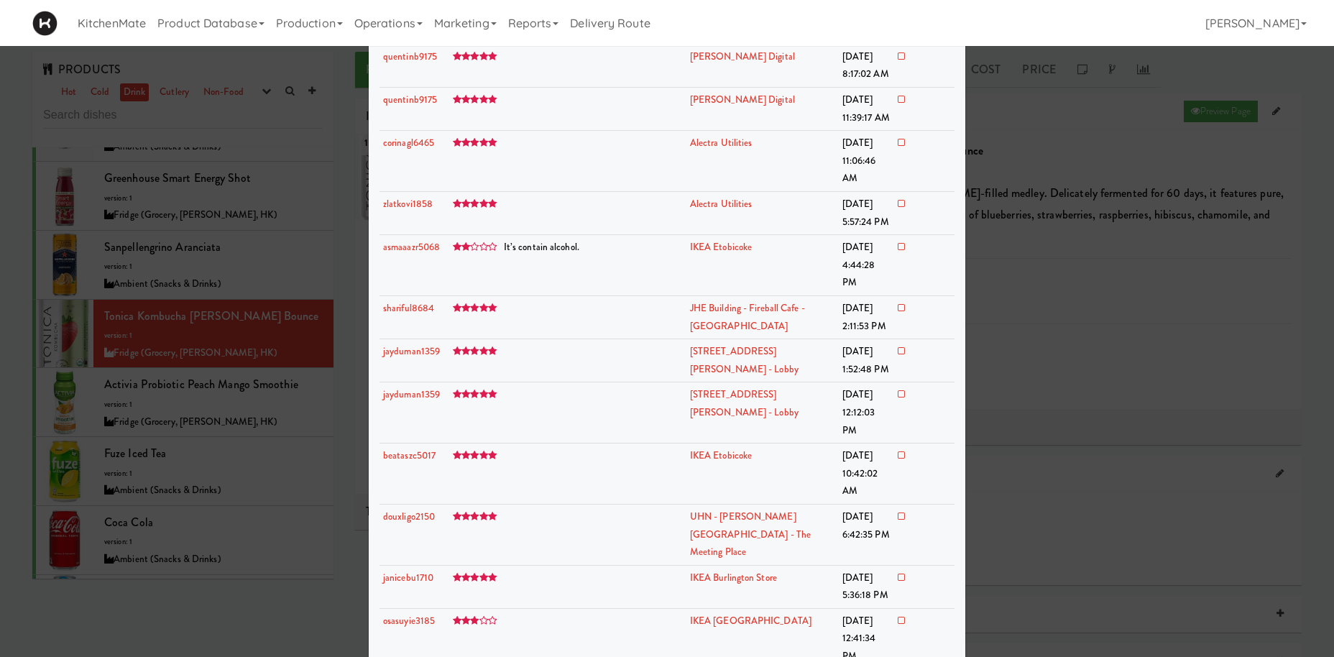
drag, startPoint x: 502, startPoint y: 357, endPoint x: 597, endPoint y: 398, distance: 102.7
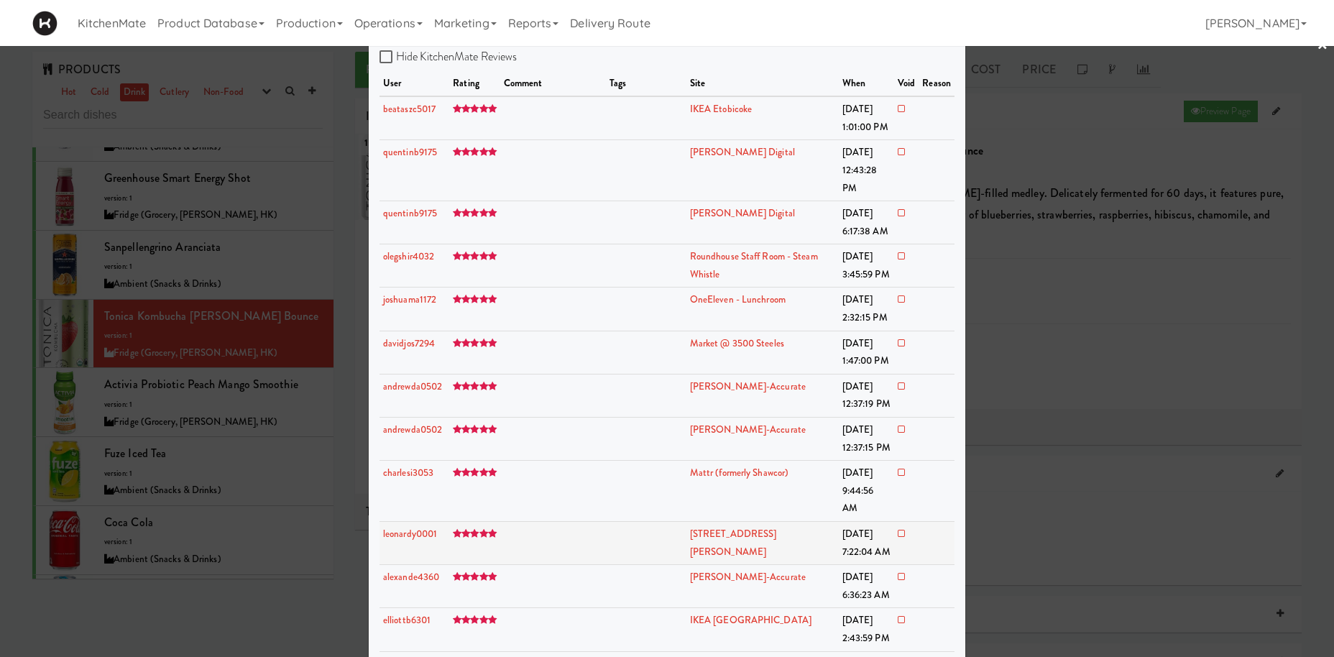
scroll to position [0, 0]
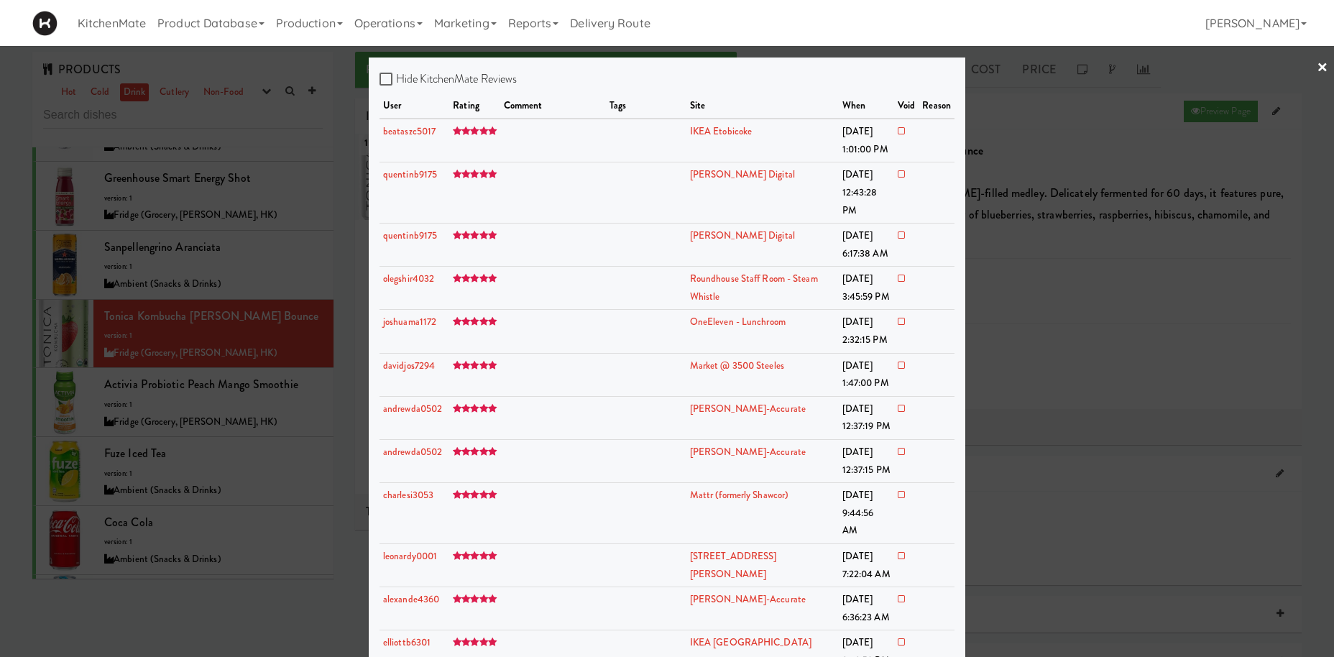
click at [215, 373] on div at bounding box center [667, 328] width 1334 height 657
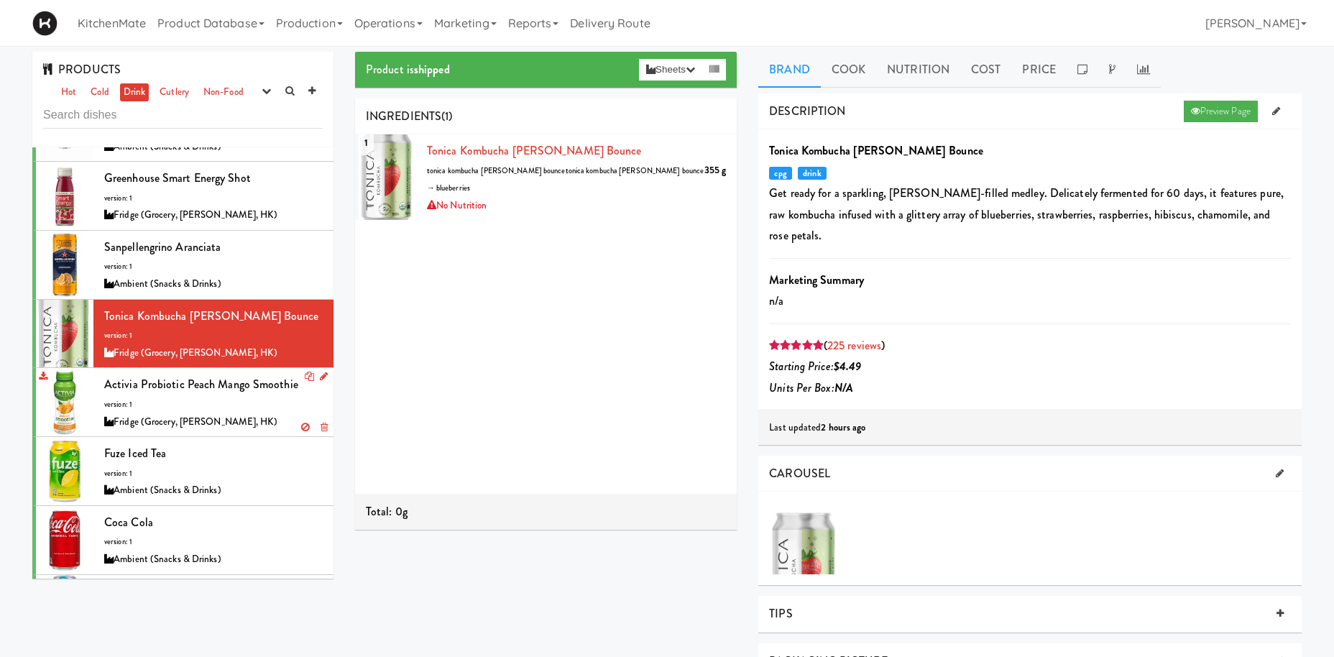
click at [216, 374] on div "Activia Probiotic Peach Mango Smoothie version: 1 Fridge (Grocery, Bev, HK)" at bounding box center [213, 402] width 219 height 57
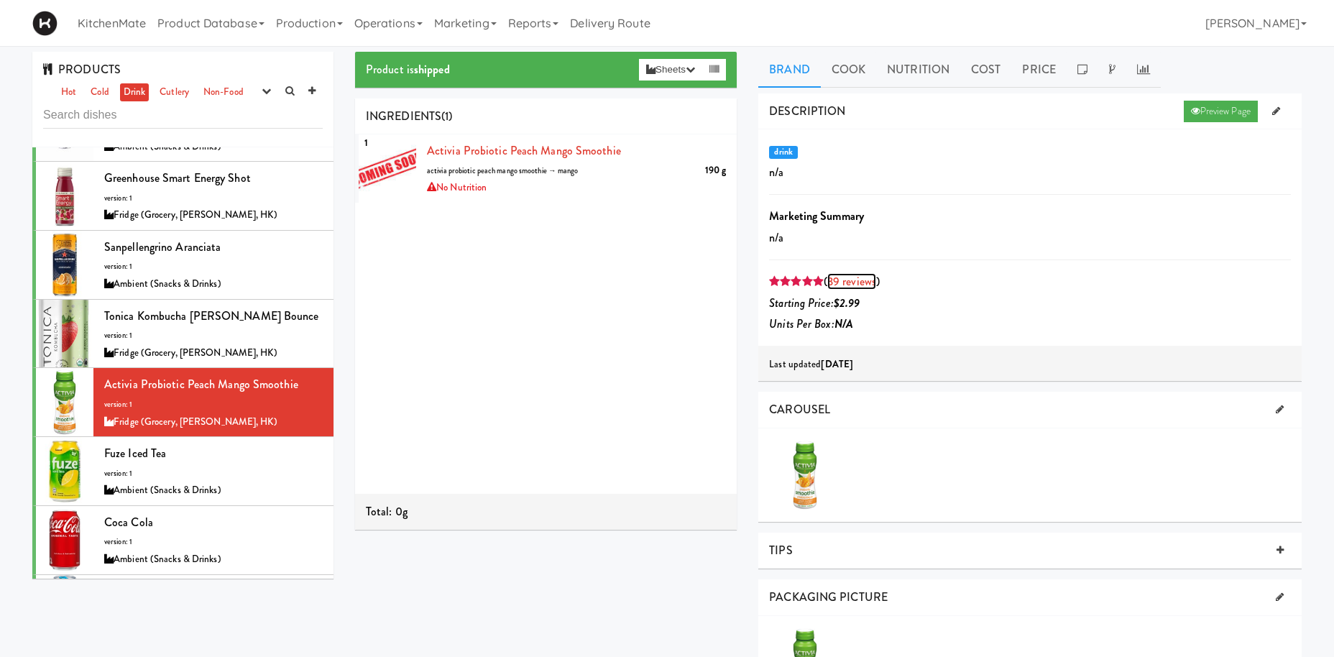
click at [840, 284] on link "39 reviews" at bounding box center [851, 281] width 49 height 17
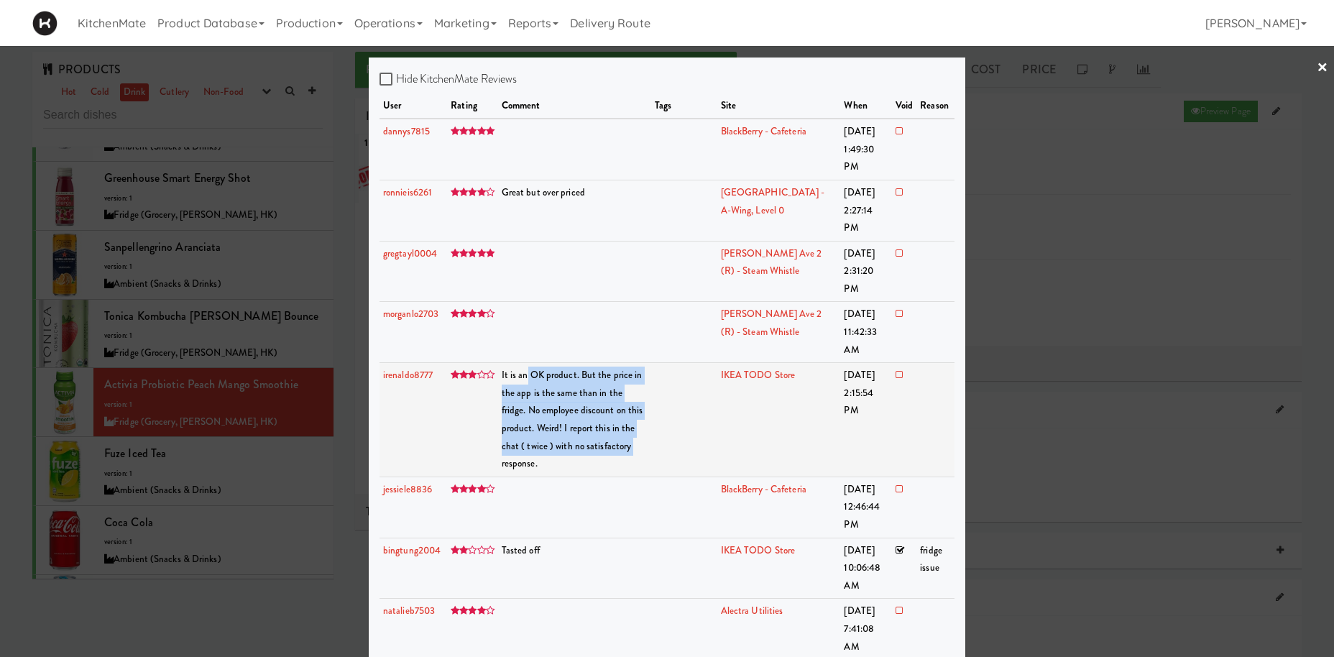
drag, startPoint x: 525, startPoint y: 329, endPoint x: 675, endPoint y: 378, distance: 158.2
click at [651, 378] on td "It is an OK product. But the price in the app is the same than in the fridge. N…" at bounding box center [574, 420] width 153 height 114
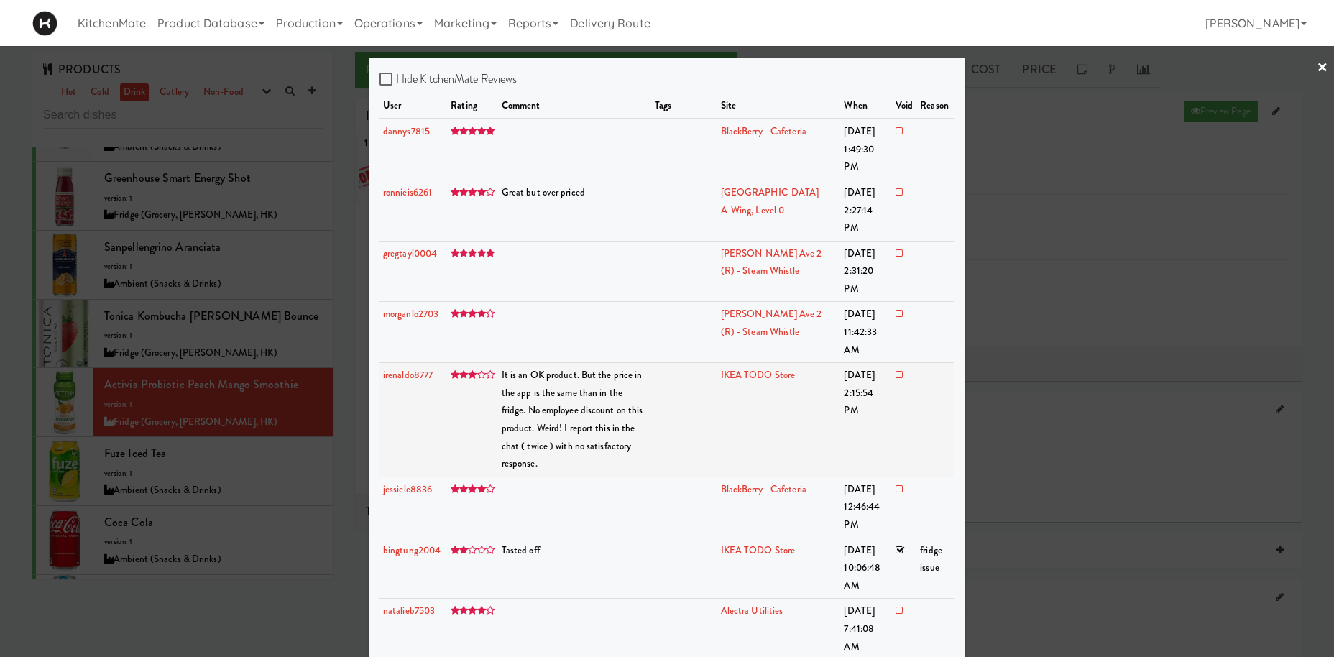
click at [651, 379] on td "It is an OK product. But the price in the app is the same than in the fridge. N…" at bounding box center [574, 420] width 153 height 114
drag, startPoint x: 513, startPoint y: 163, endPoint x: 617, endPoint y: 187, distance: 106.2
click at [615, 186] on td "Great but over priced" at bounding box center [574, 210] width 153 height 61
click at [651, 218] on td "Great but over priced" at bounding box center [574, 210] width 153 height 61
click at [201, 317] on div at bounding box center [667, 328] width 1334 height 657
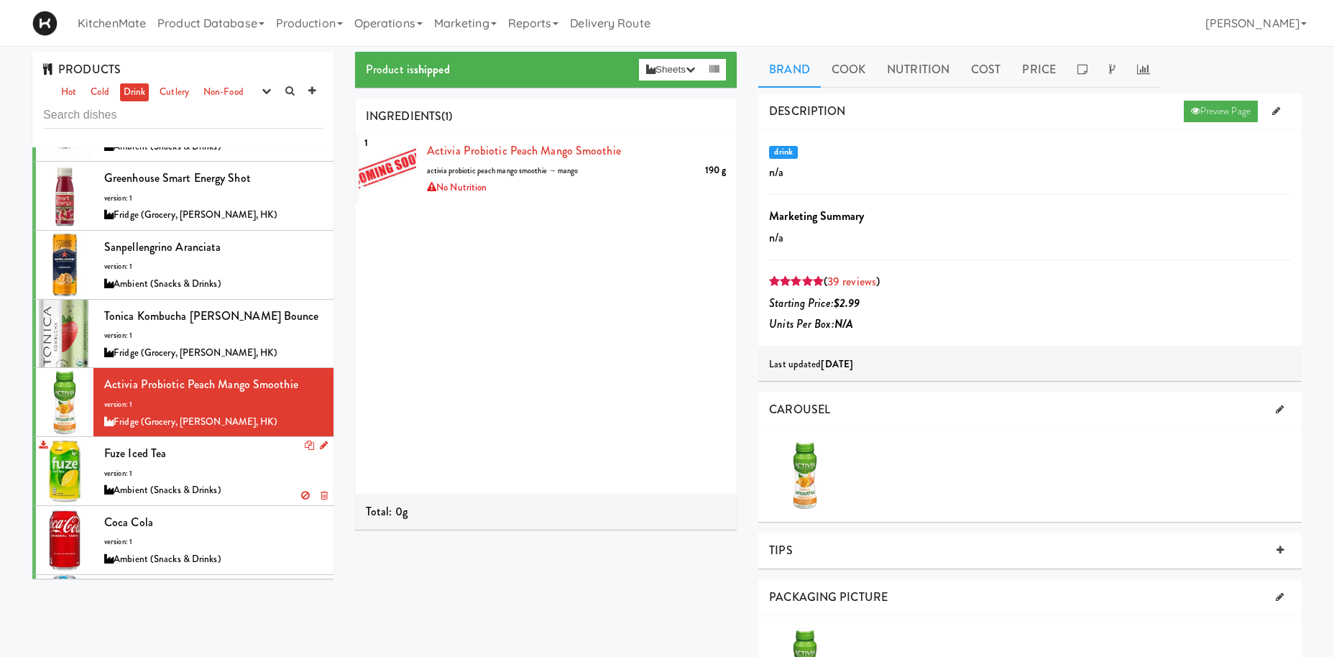
click at [198, 454] on div "Fuze Iced Tea version: 1 Ambient (Snacks & Drinks)" at bounding box center [213, 471] width 219 height 57
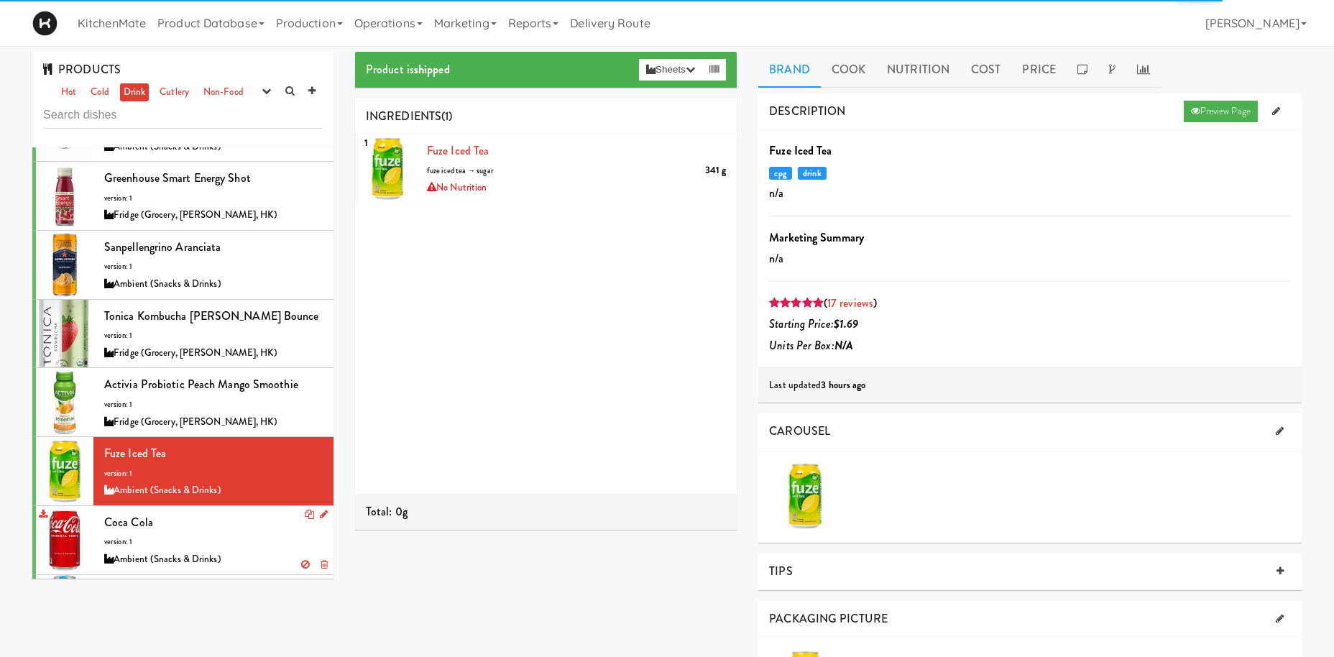
click at [200, 520] on div "Coca Cola version: 1 Ambient (Snacks & Drinks)" at bounding box center [213, 540] width 219 height 57
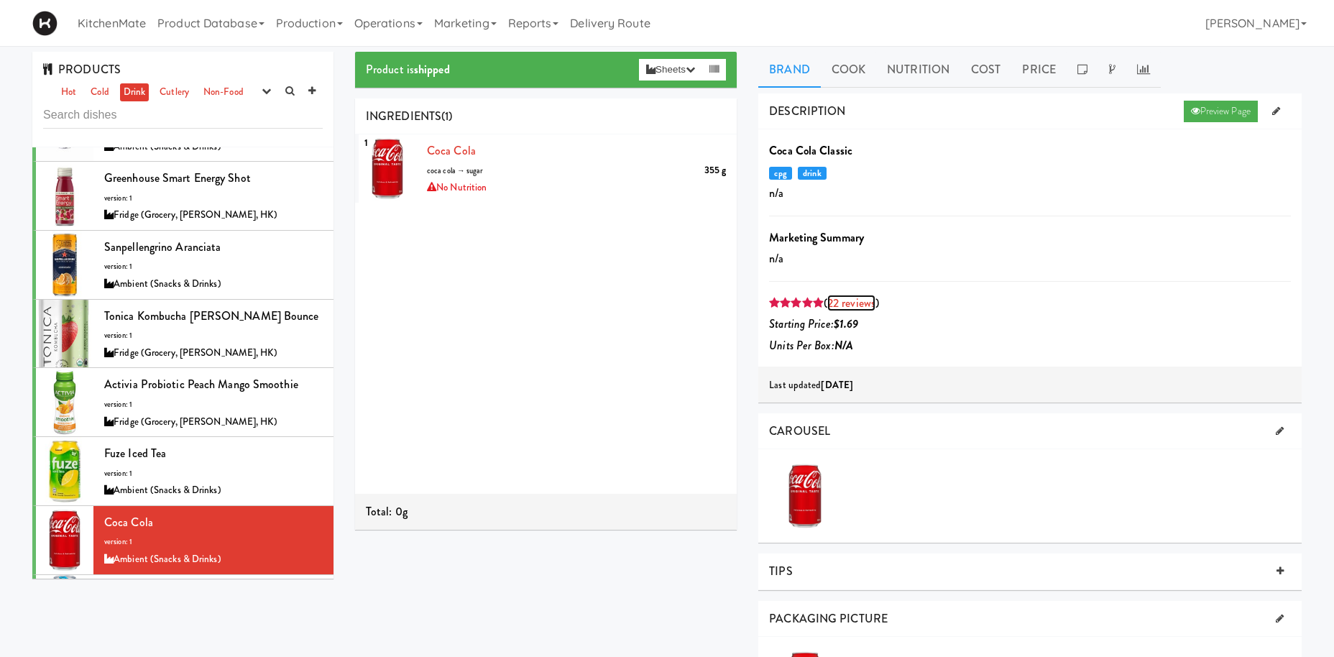
click at [856, 300] on link "22 reviews" at bounding box center [851, 303] width 48 height 17
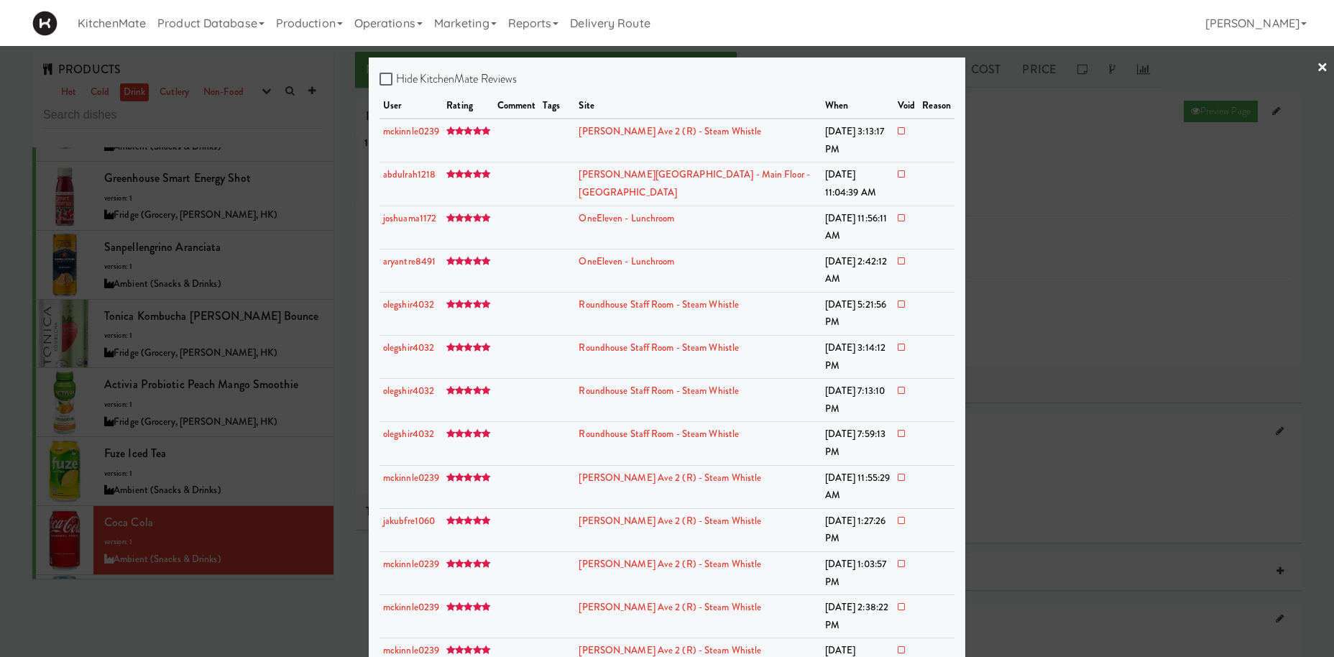
click at [144, 453] on div at bounding box center [667, 328] width 1334 height 657
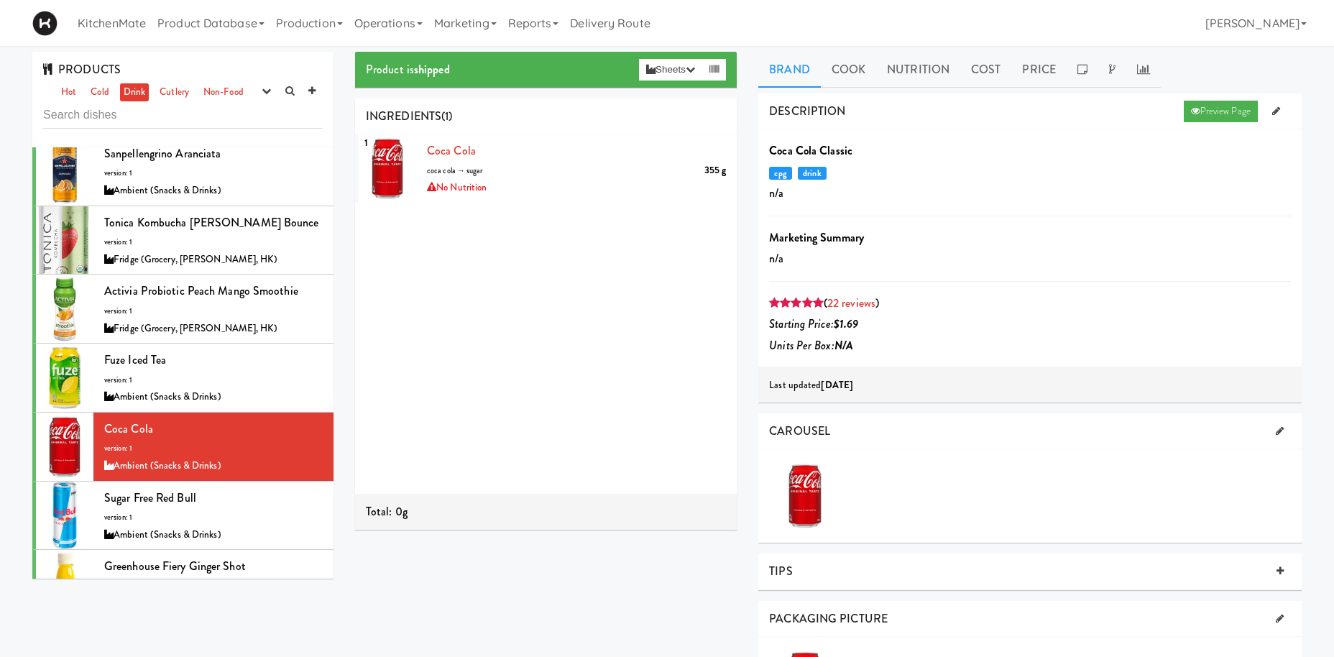
scroll to position [1091, 0]
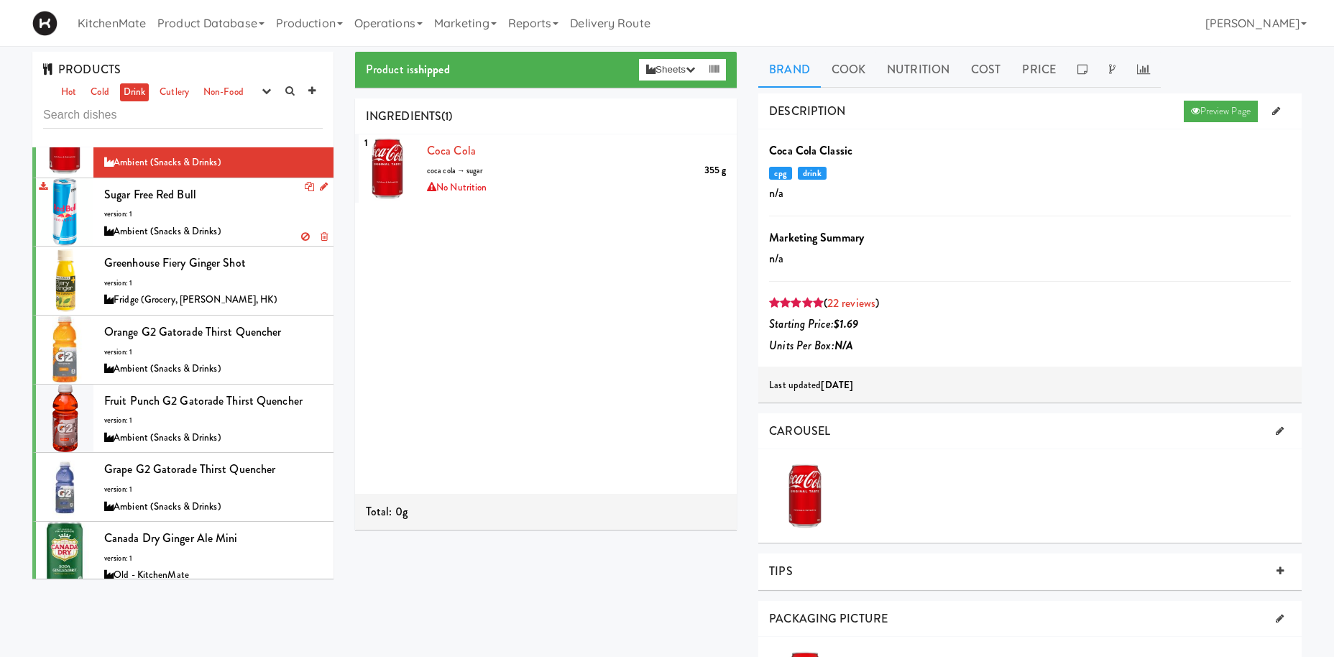
click at [229, 223] on div "Ambient (Snacks & Drinks)" at bounding box center [213, 232] width 219 height 18
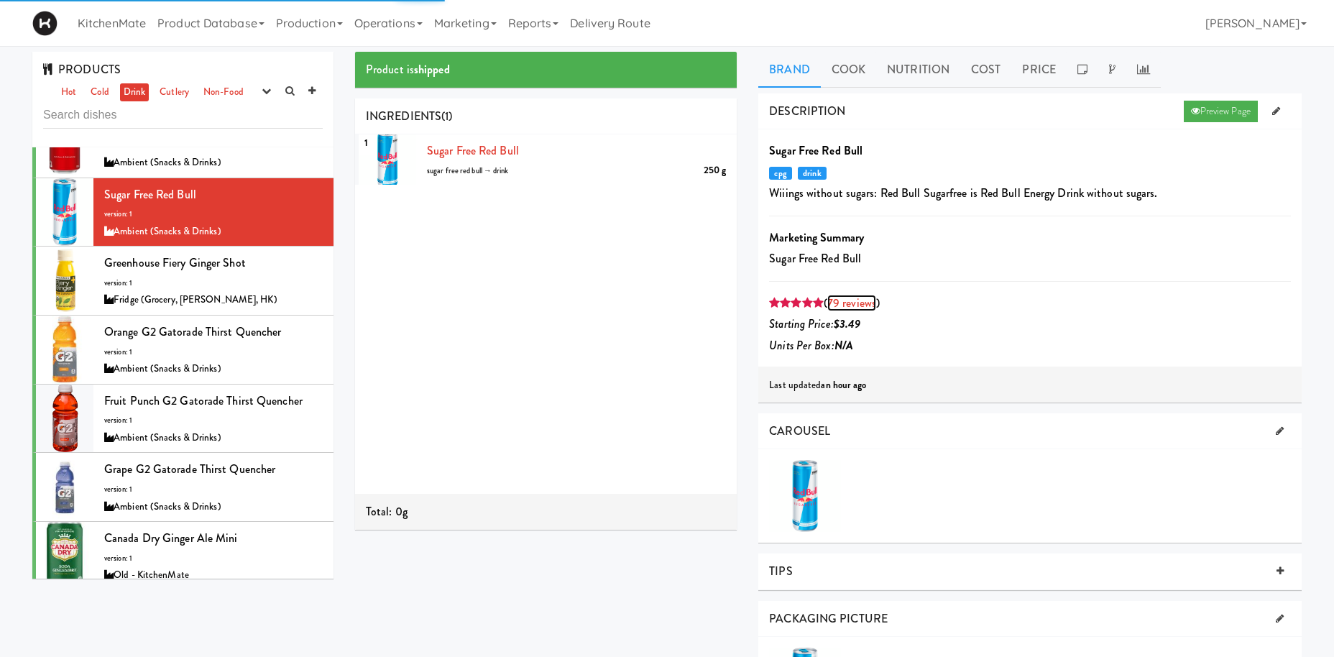
click at [855, 305] on link "79 reviews" at bounding box center [851, 303] width 49 height 17
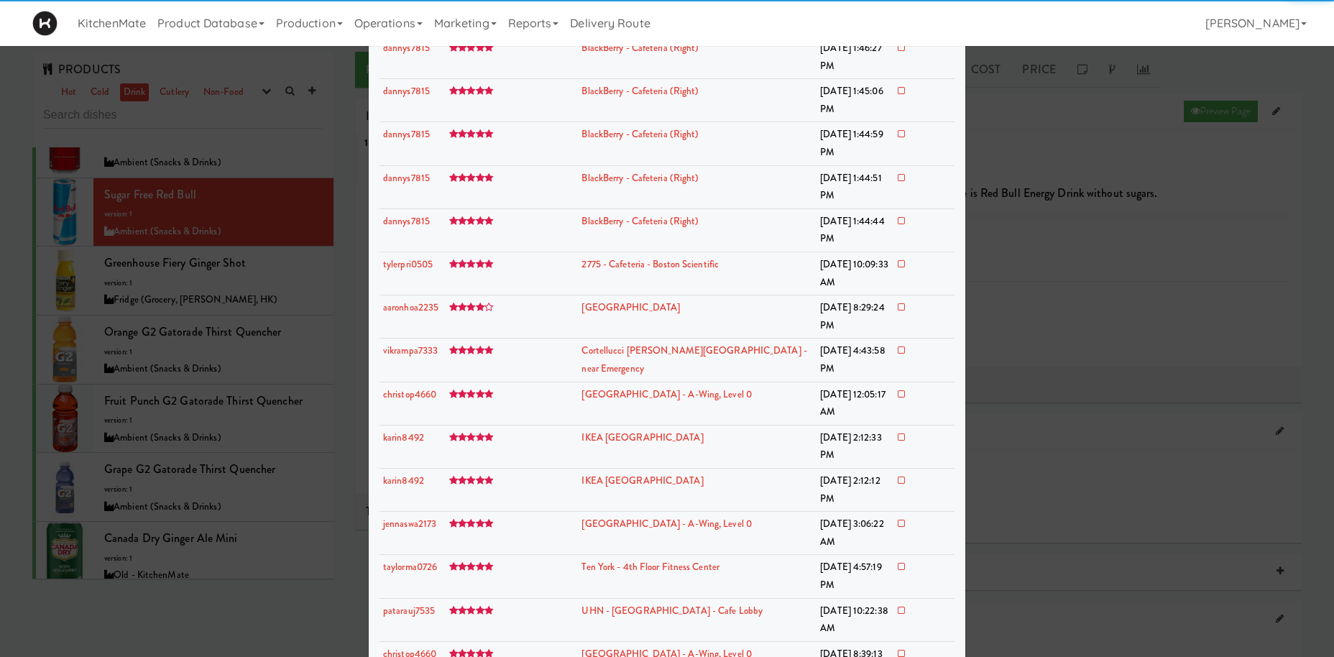
scroll to position [1389, 0]
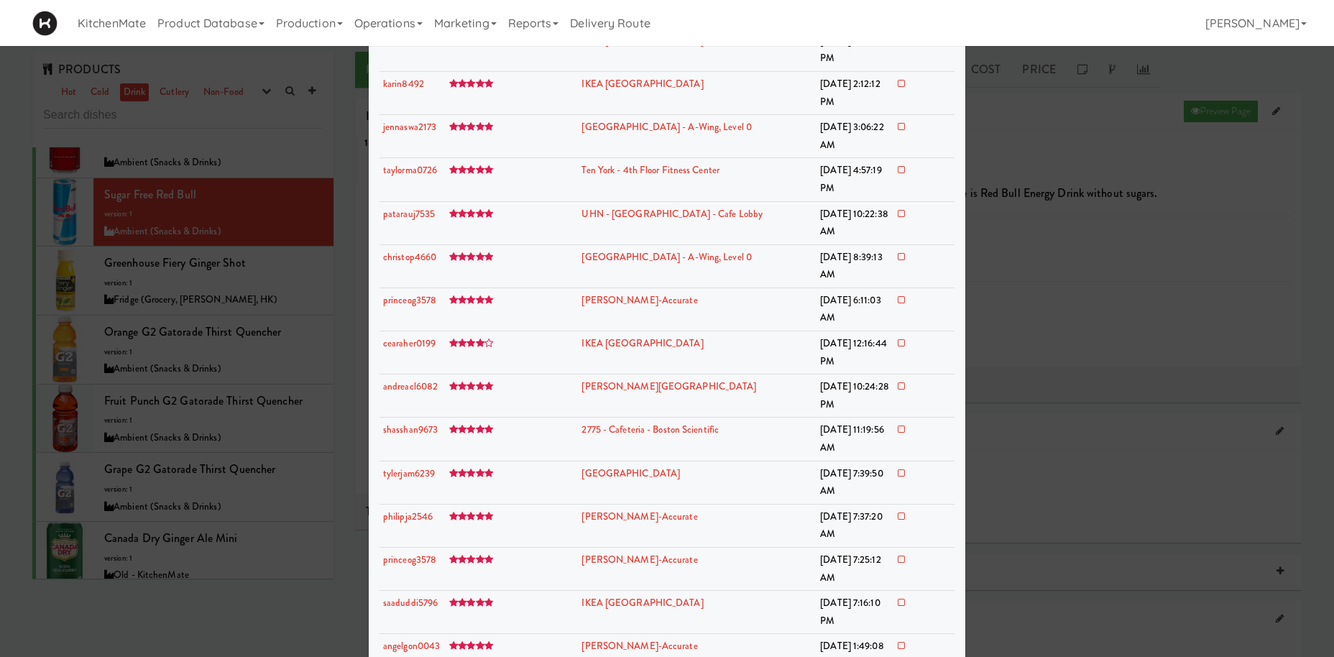
click at [249, 469] on div at bounding box center [667, 328] width 1334 height 657
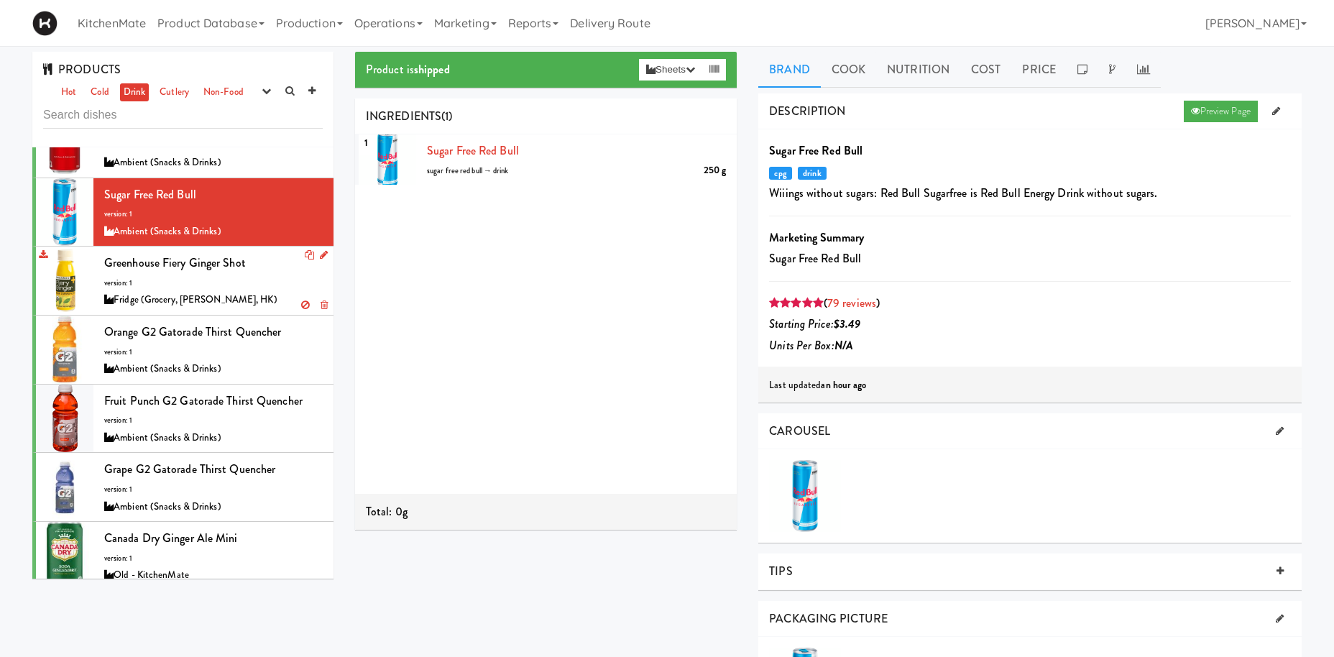
click at [249, 254] on div "Greenhouse Fiery Ginger Shot version: 1 Fridge (Grocery, Bev, HK)" at bounding box center [213, 280] width 219 height 57
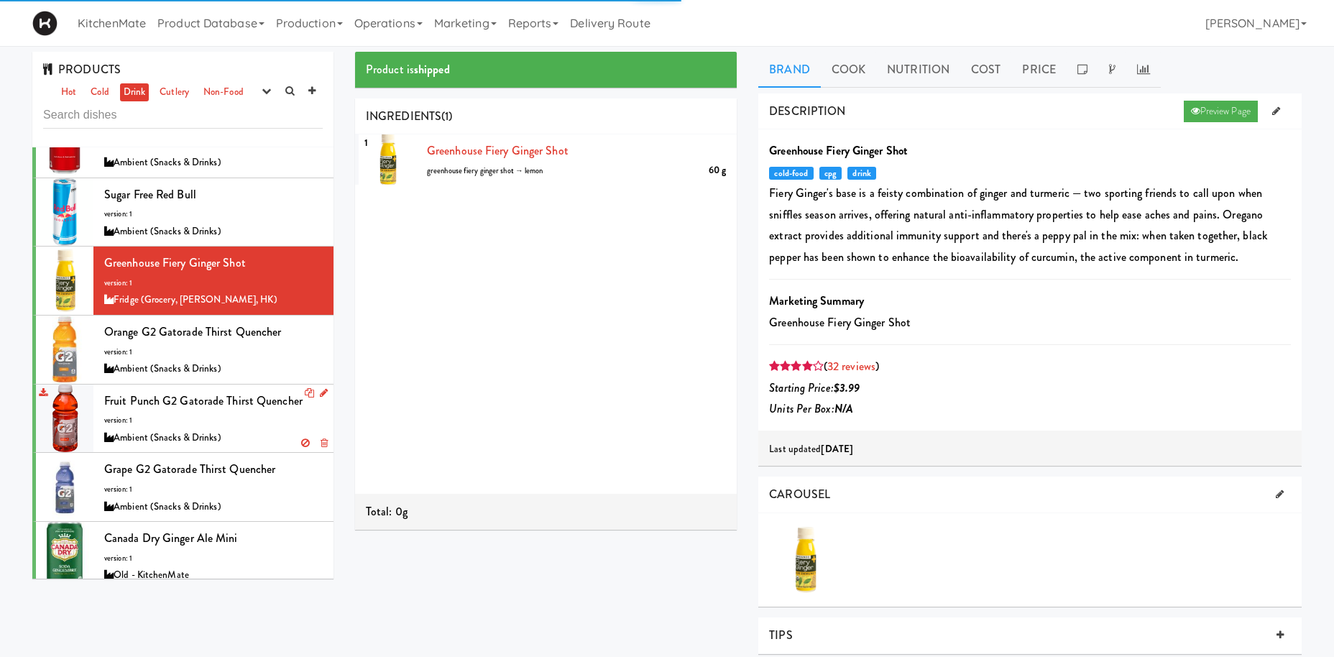
click at [198, 429] on div "Ambient (Snacks & Drinks)" at bounding box center [213, 438] width 219 height 18
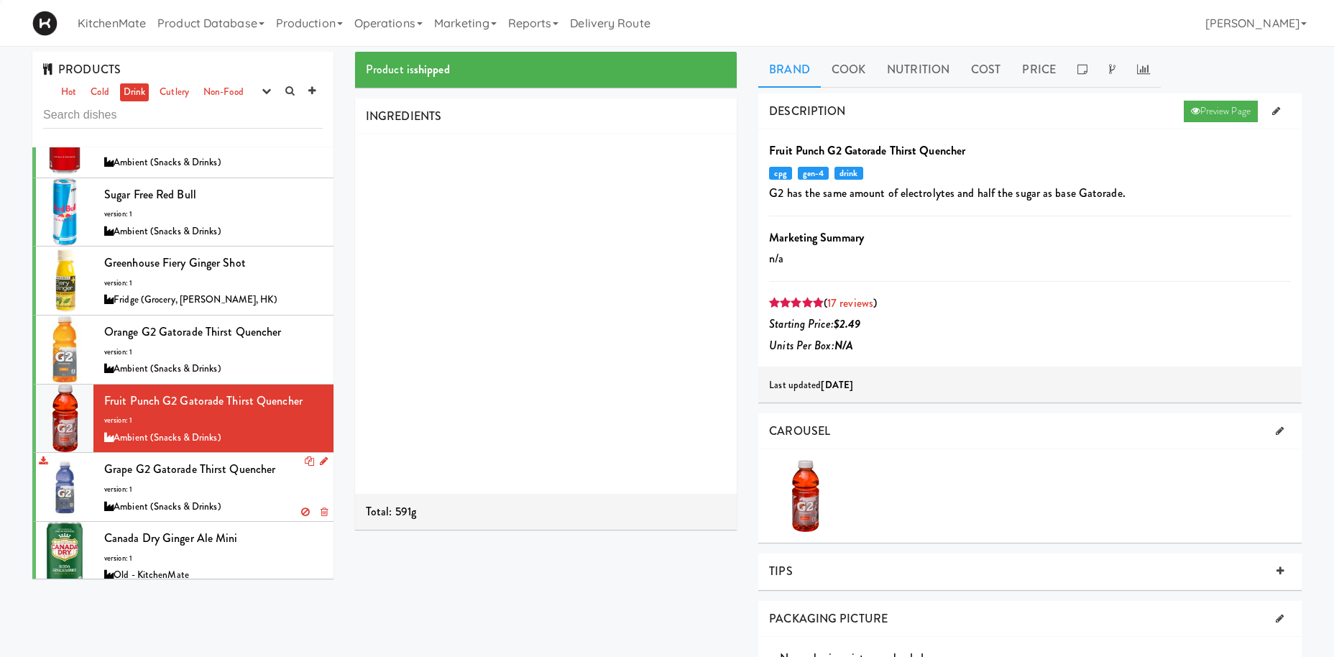
click at [198, 461] on span "Grape G2 Gatorade Thirst Quencher" at bounding box center [189, 469] width 171 height 17
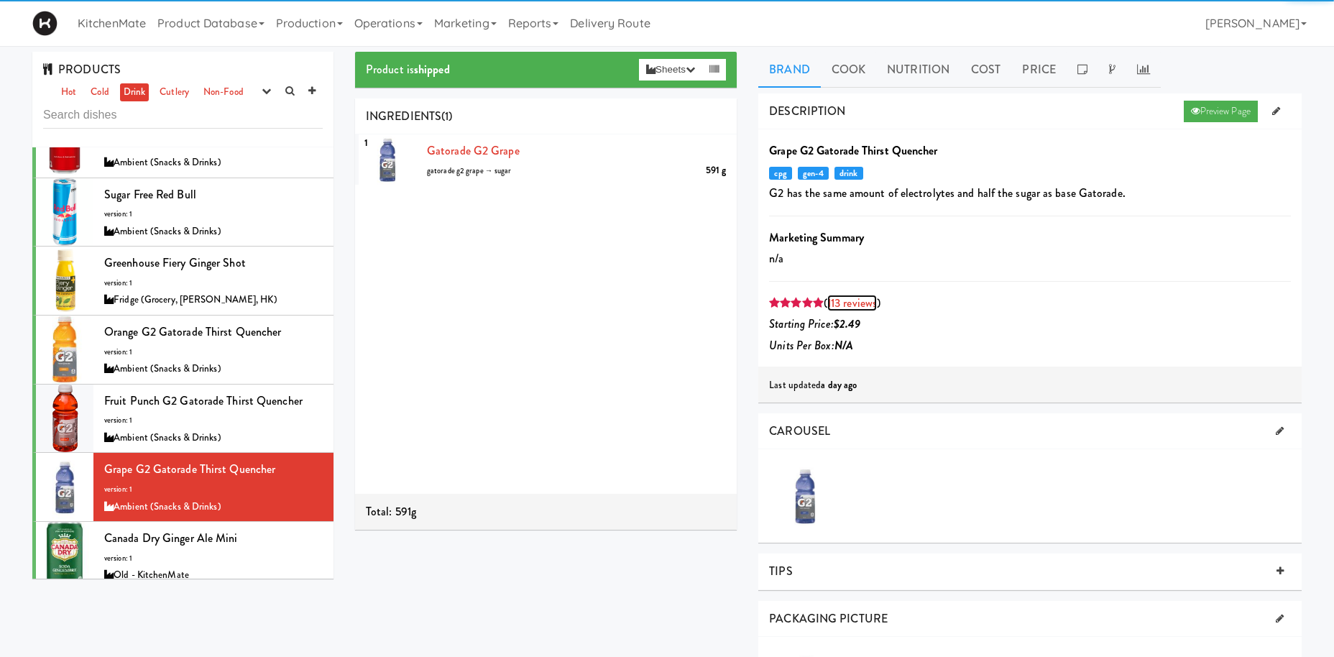
click at [846, 298] on link "113 reviews" at bounding box center [852, 303] width 50 height 17
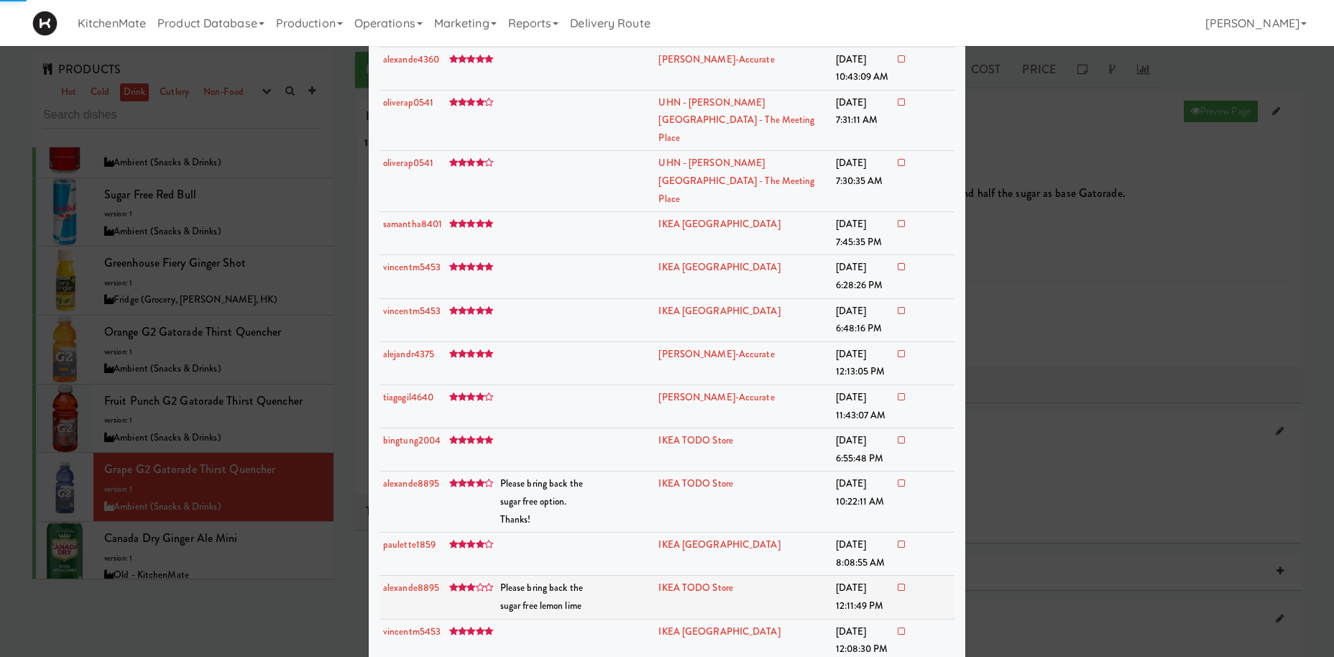
scroll to position [198, 0]
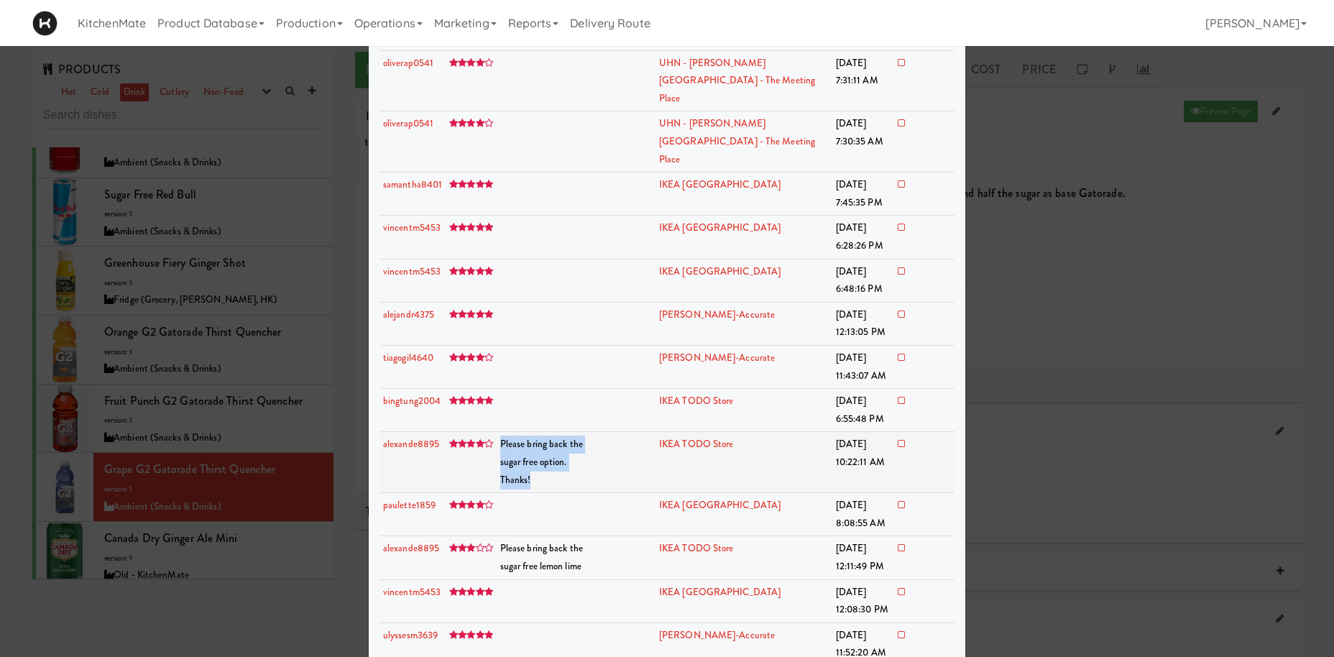
drag, startPoint x: 499, startPoint y: 411, endPoint x: 615, endPoint y: 433, distance: 118.6
click at [592, 433] on td "Please bring back the sugar free option. Thanks!" at bounding box center [548, 462] width 102 height 61
click at [599, 433] on td "Please bring back the sugar free option. Thanks!" at bounding box center [548, 462] width 102 height 61
drag, startPoint x: 774, startPoint y: 418, endPoint x: 541, endPoint y: 422, distance: 232.2
click at [477, 432] on tr "alexande8895 Please bring back the sugar free option. Thanks! IKEA TODO Store S…" at bounding box center [667, 462] width 575 height 61
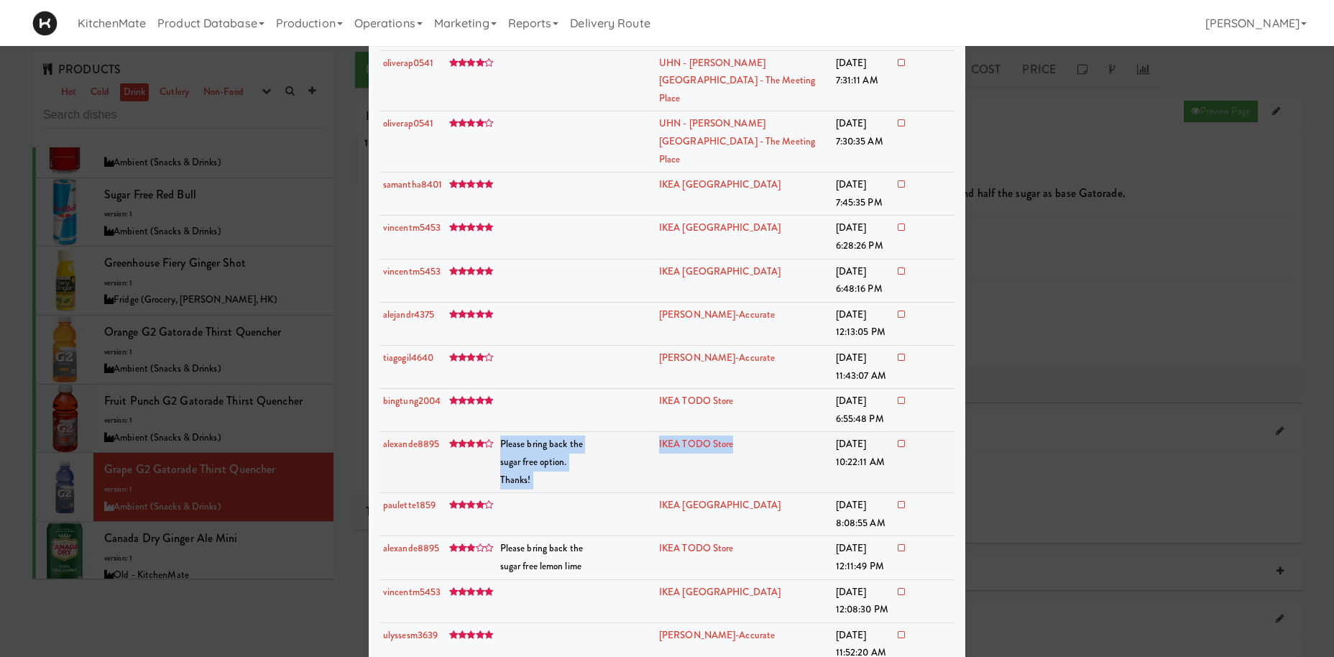
click at [624, 432] on td at bounding box center [627, 462] width 58 height 61
drag, startPoint x: 637, startPoint y: 513, endPoint x: 497, endPoint y: 486, distance: 142.8
click at [497, 536] on tr "alexande8895 Please bring back the sugar free lemon lime IKEA TODO Store Aug 28…" at bounding box center [667, 557] width 575 height 43
click at [633, 536] on td at bounding box center [627, 557] width 58 height 43
drag, startPoint x: 622, startPoint y: 427, endPoint x: 550, endPoint y: 419, distance: 72.3
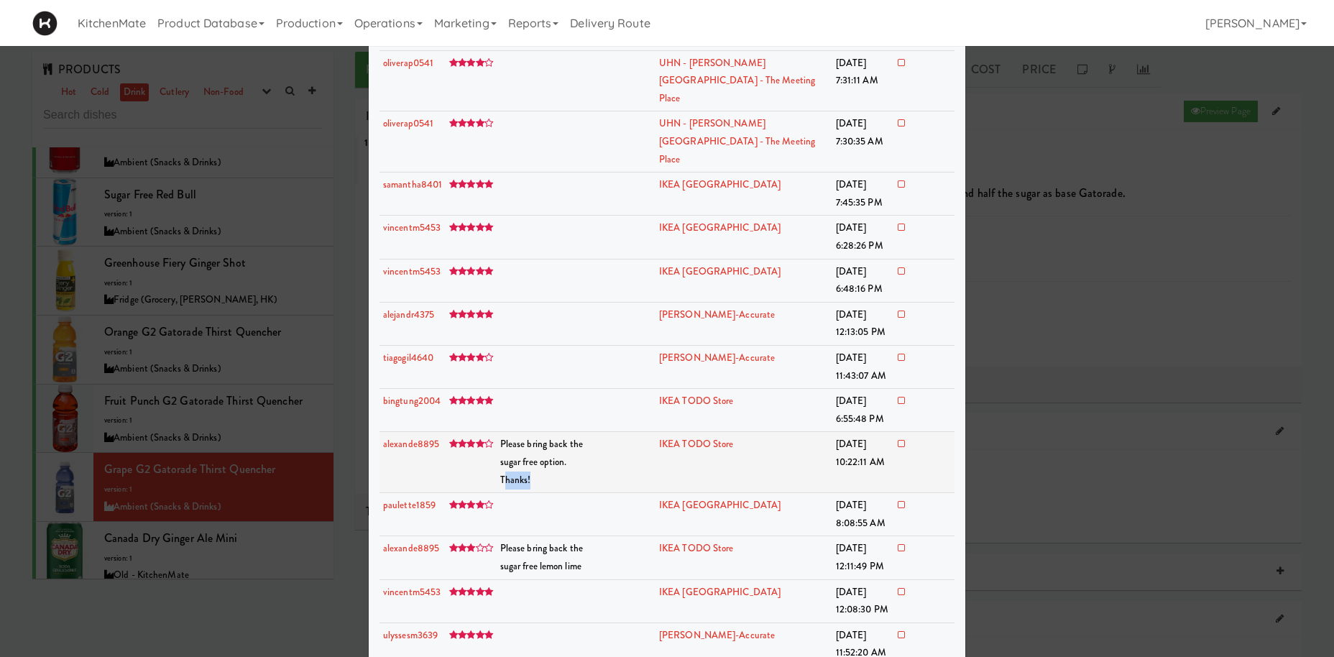
click at [550, 432] on tr "alexande8895 Please bring back the sugar free option. Thanks! IKEA TODO Store S…" at bounding box center [667, 462] width 575 height 61
click at [599, 536] on td "Please bring back the sugar free lemon lime" at bounding box center [548, 557] width 102 height 43
drag, startPoint x: 576, startPoint y: 432, endPoint x: 508, endPoint y: 412, distance: 71.2
click at [508, 437] on span "Please bring back the sugar free option. Thanks!" at bounding box center [541, 461] width 83 height 49
click at [777, 493] on td "IKEA Scarborough Town Center" at bounding box center [744, 514] width 177 height 43
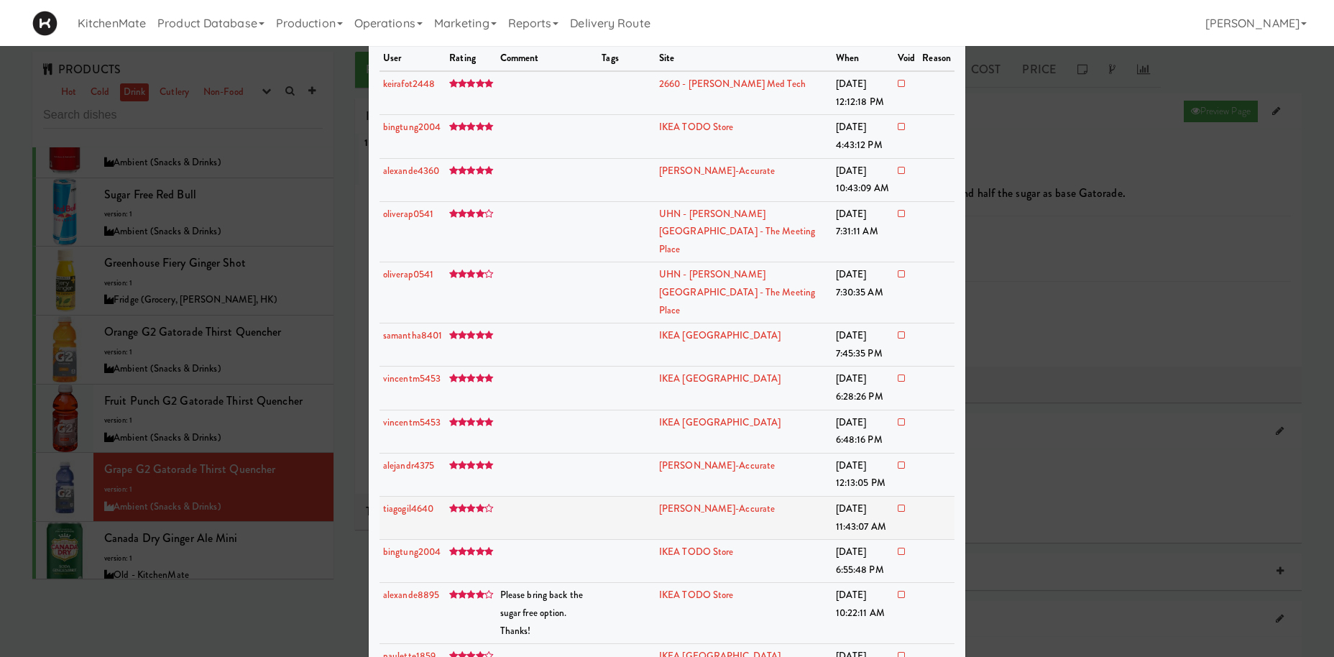
scroll to position [0, 0]
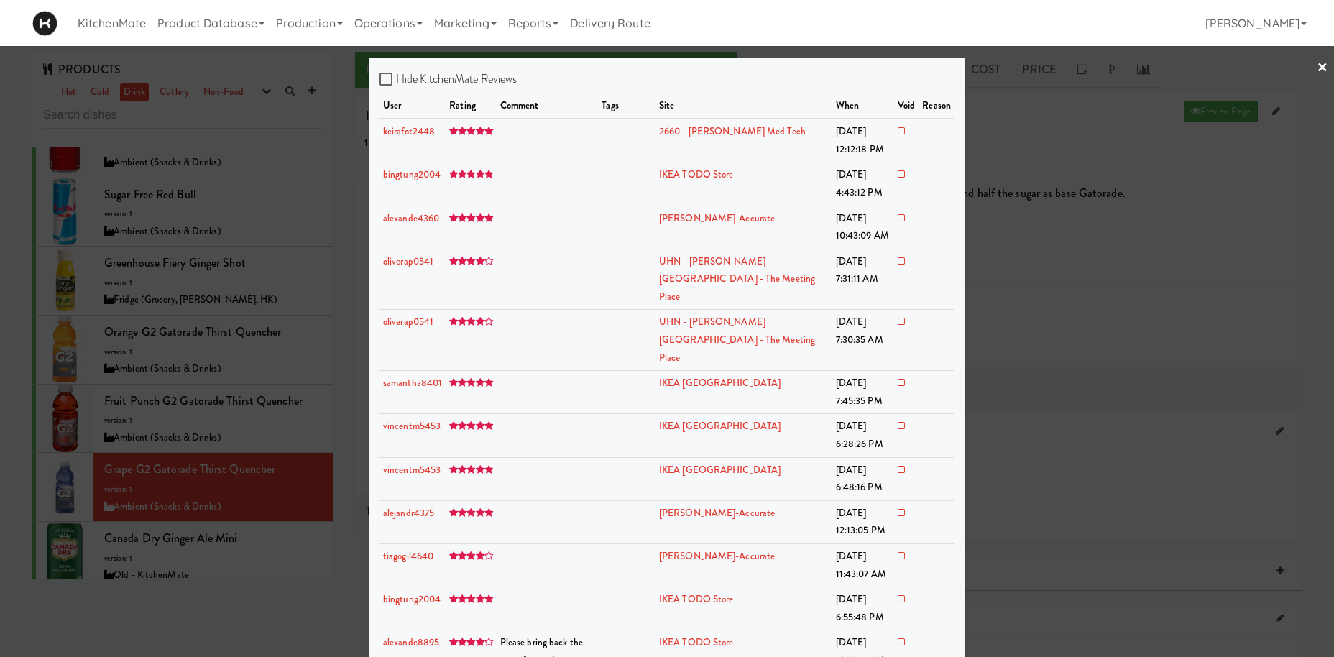
click at [162, 270] on div at bounding box center [667, 328] width 1334 height 657
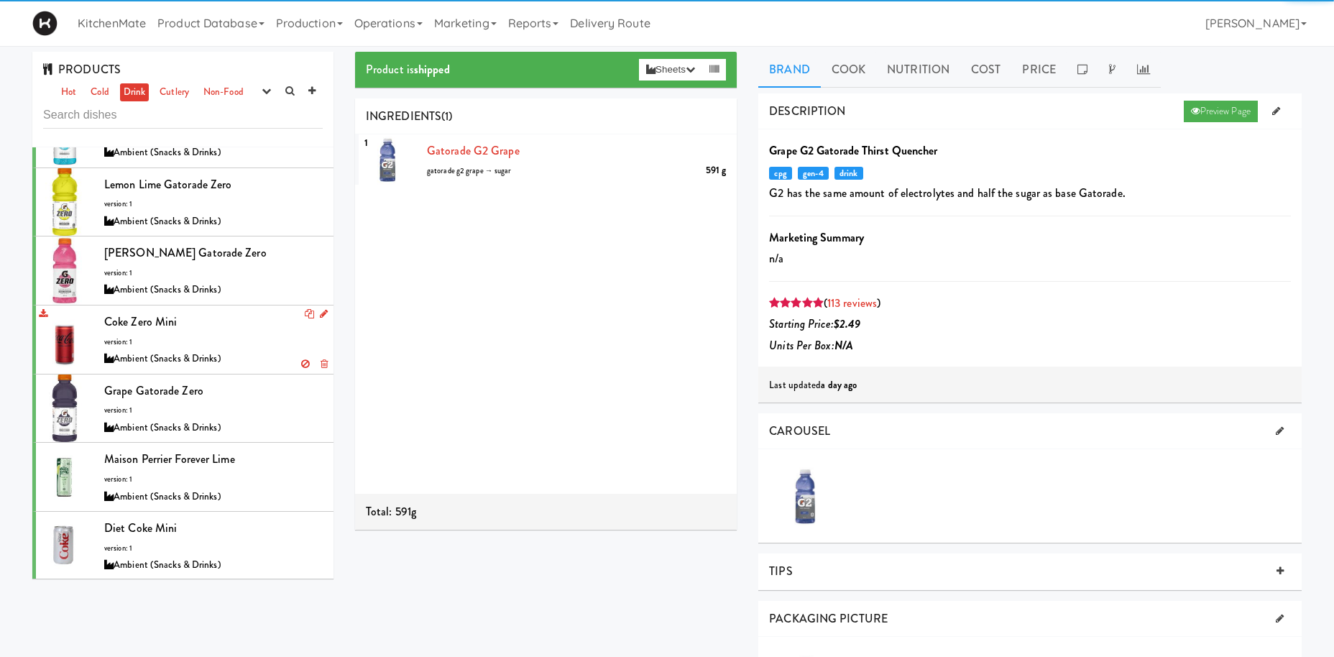
scroll to position [1587, 0]
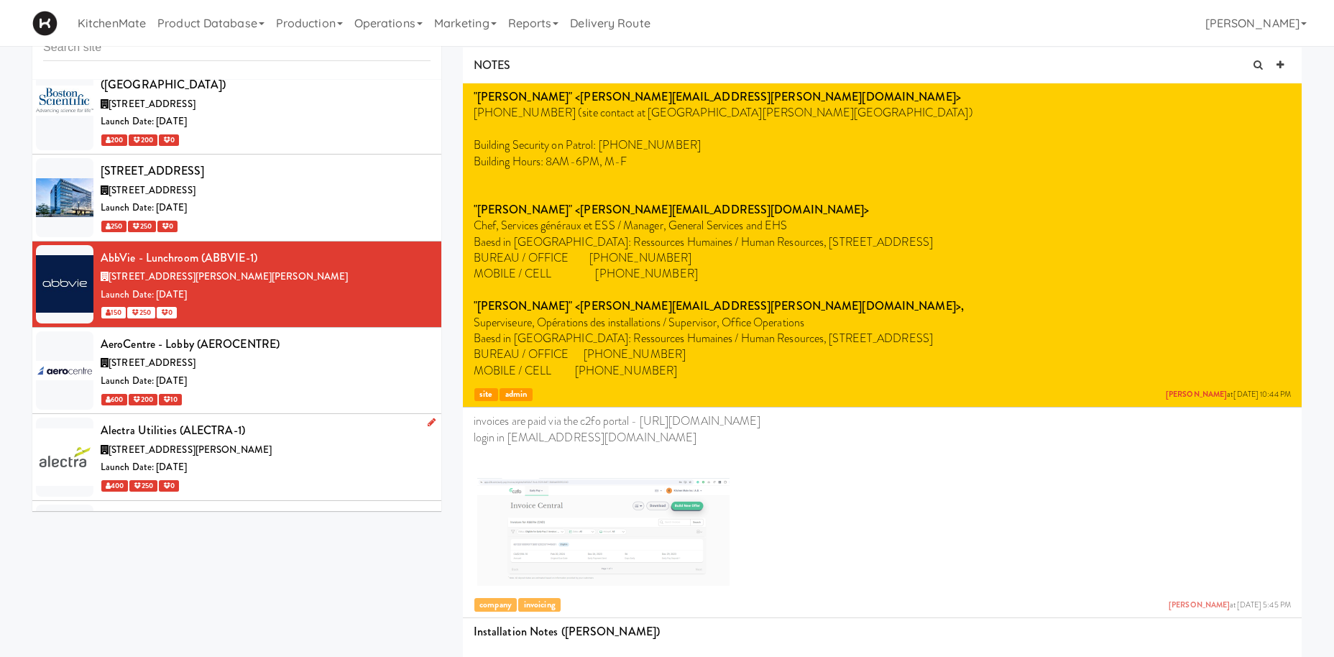
scroll to position [1587, 0]
